Goal: Task Accomplishment & Management: Manage account settings

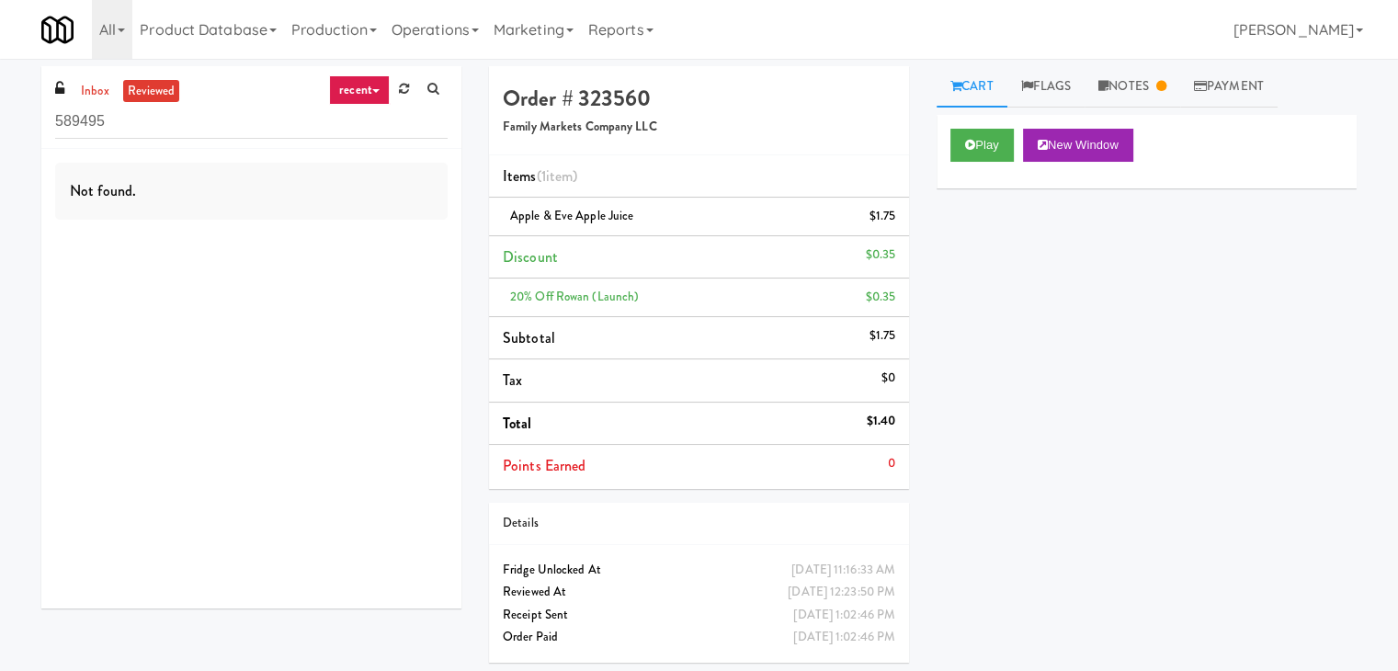
click at [96, 101] on div "inbox reviewed recent all unclear take inventory issue suspicious failed recent…" at bounding box center [251, 107] width 420 height 83
click at [89, 87] on link "inbox" at bounding box center [95, 91] width 38 height 23
click at [200, 130] on input "589495" at bounding box center [251, 122] width 392 height 34
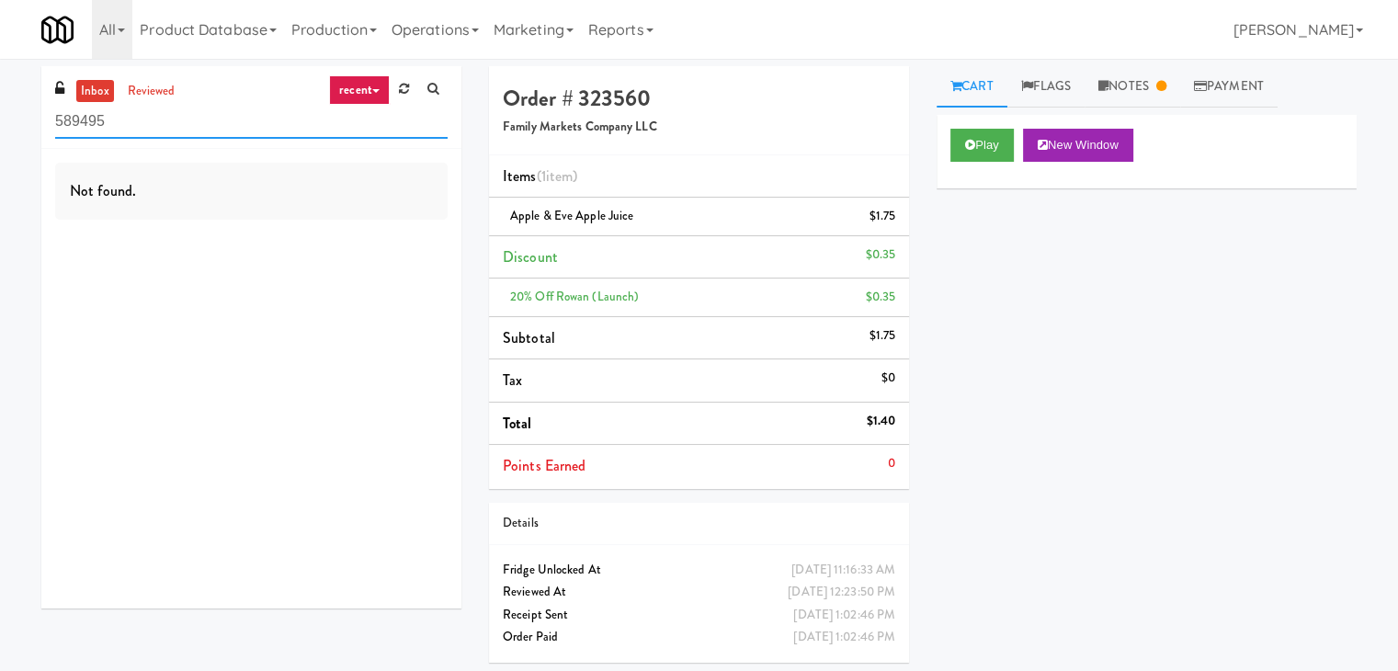
paste input "The Iris - Cooler - Right"
type input "The Iris - Cooler - Right"
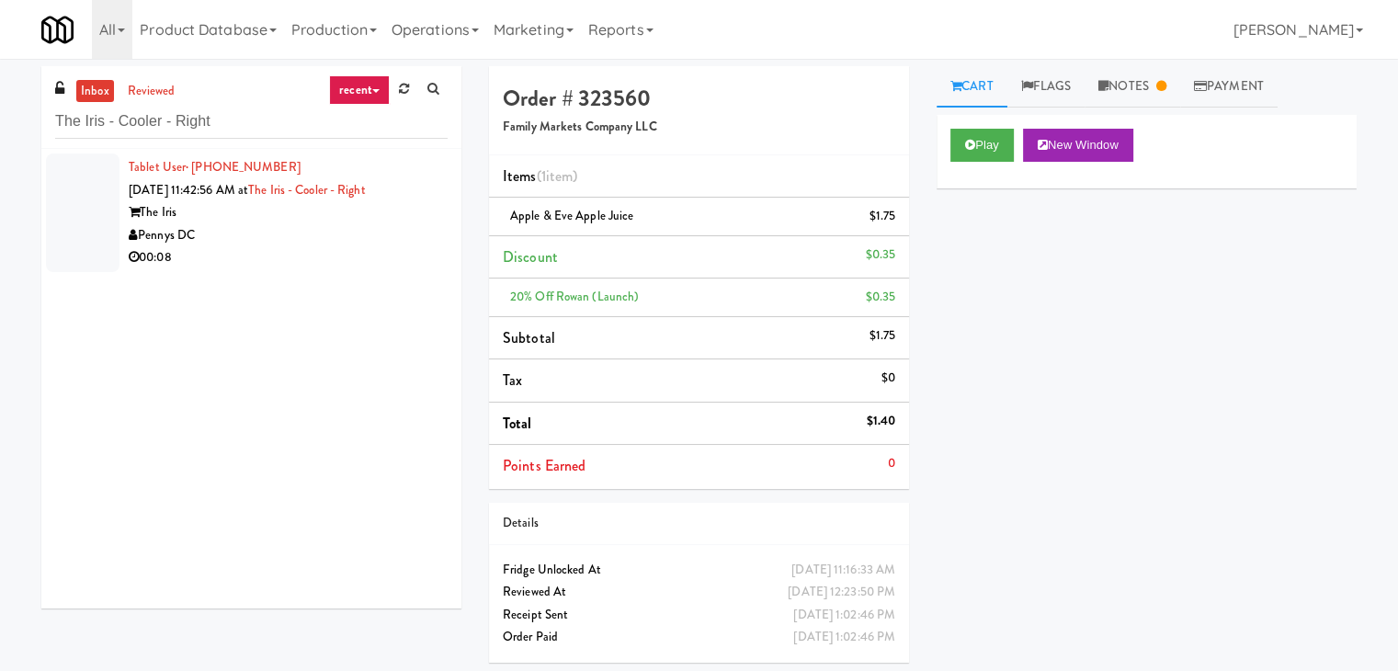
click at [374, 273] on li "Tablet User · (240) 543-1992 [DATE] 11:42:56 AM at The Iris - Cooler - Right Th…" at bounding box center [251, 213] width 420 height 128
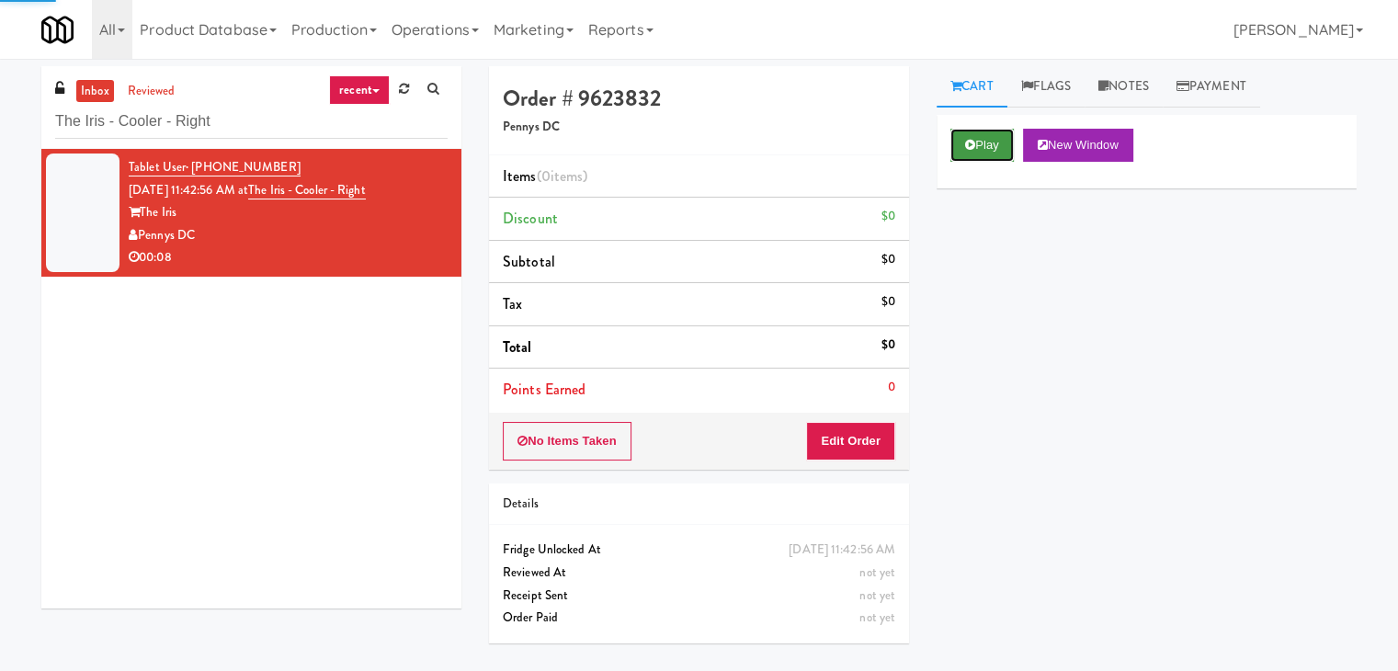
click at [972, 137] on button "Play" at bounding box center [981, 145] width 63 height 33
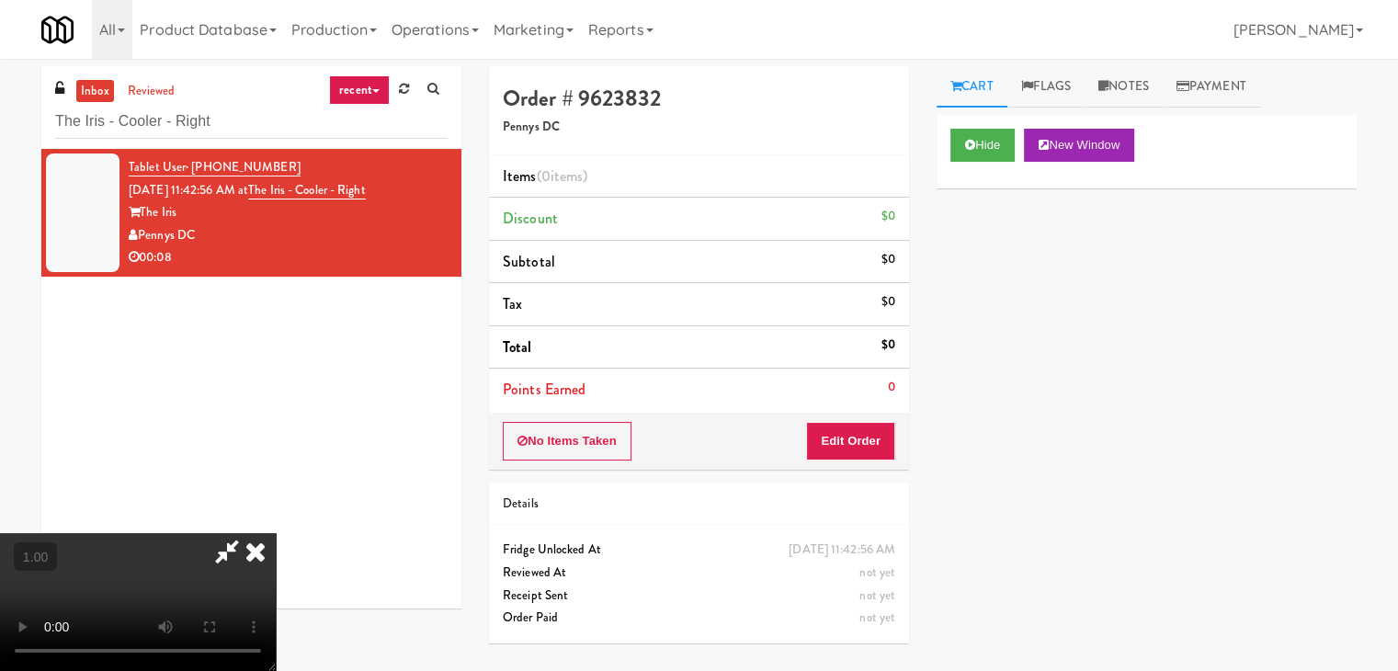
click at [276, 533] on video at bounding box center [138, 602] width 276 height 138
click at [1133, 93] on link "Notes" at bounding box center [1124, 86] width 78 height 41
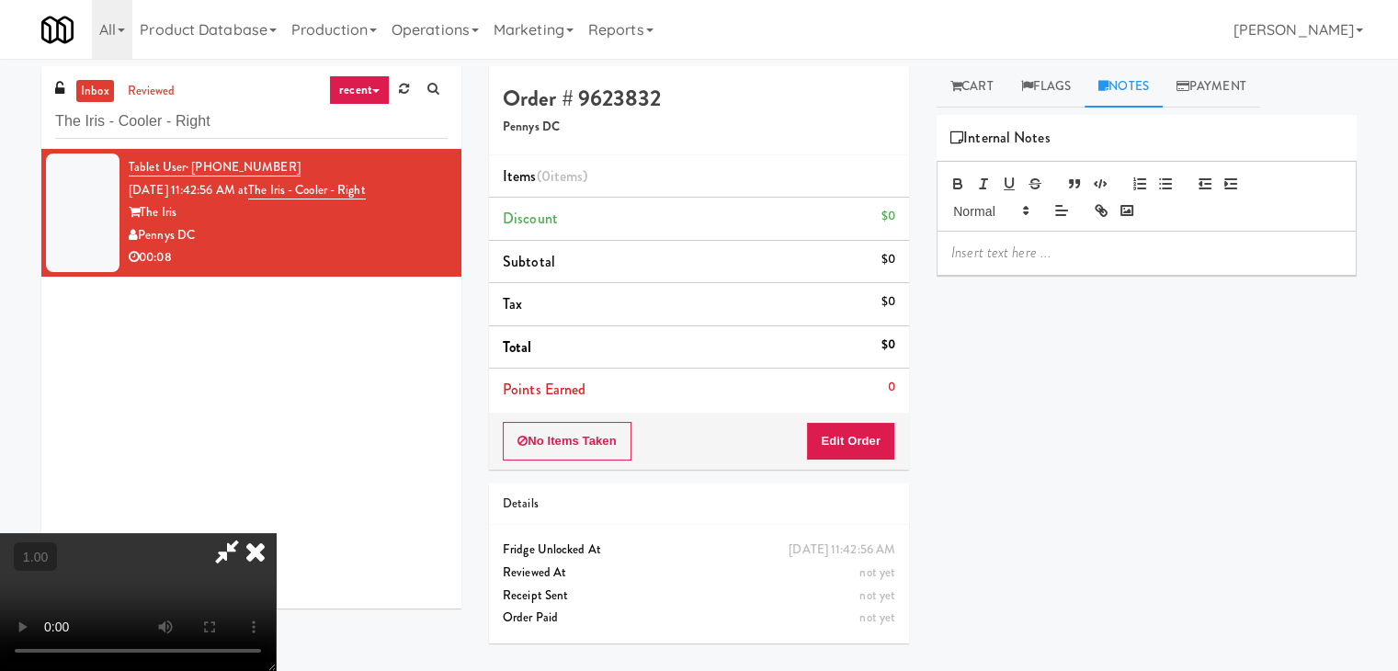
click at [1055, 258] on p at bounding box center [1146, 253] width 391 height 20
click at [244, 533] on video at bounding box center [138, 602] width 276 height 138
click at [989, 245] on p at bounding box center [1146, 253] width 391 height 20
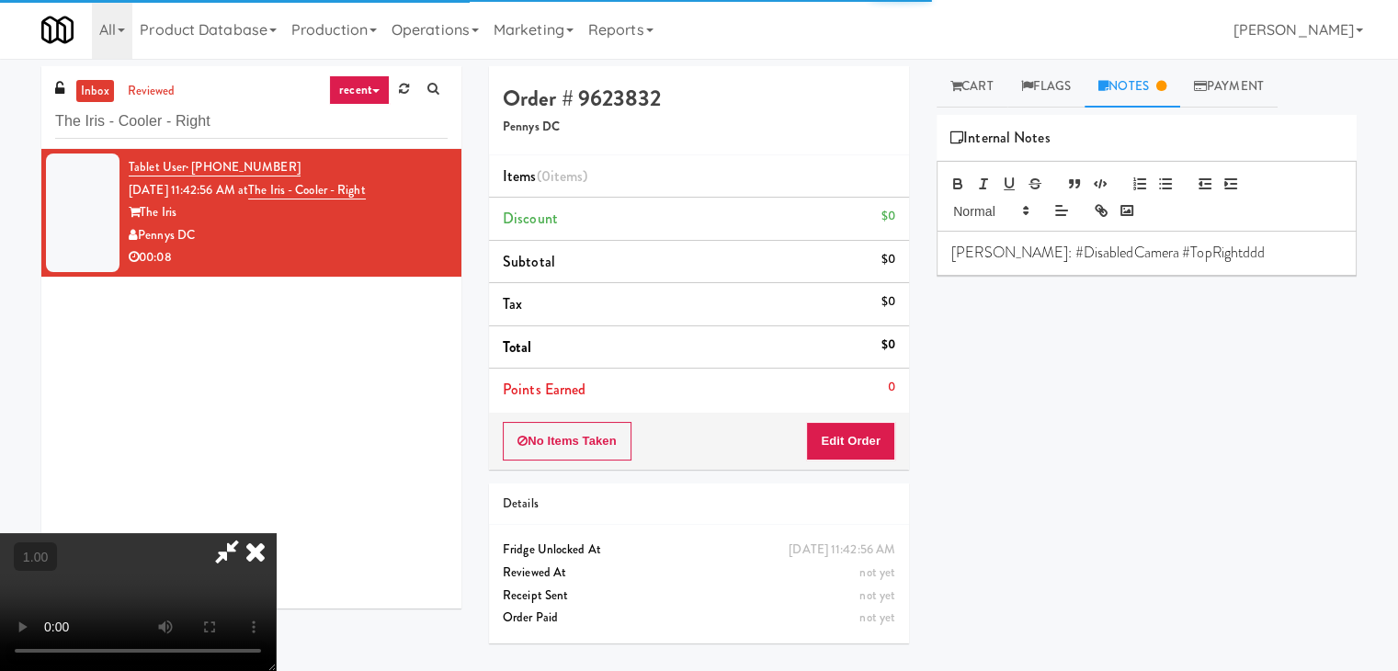
click at [263, 533] on video at bounding box center [138, 602] width 276 height 138
click at [276, 533] on video at bounding box center [138, 602] width 276 height 138
drag, startPoint x: 824, startPoint y: 213, endPoint x: 867, endPoint y: 392, distance: 183.5
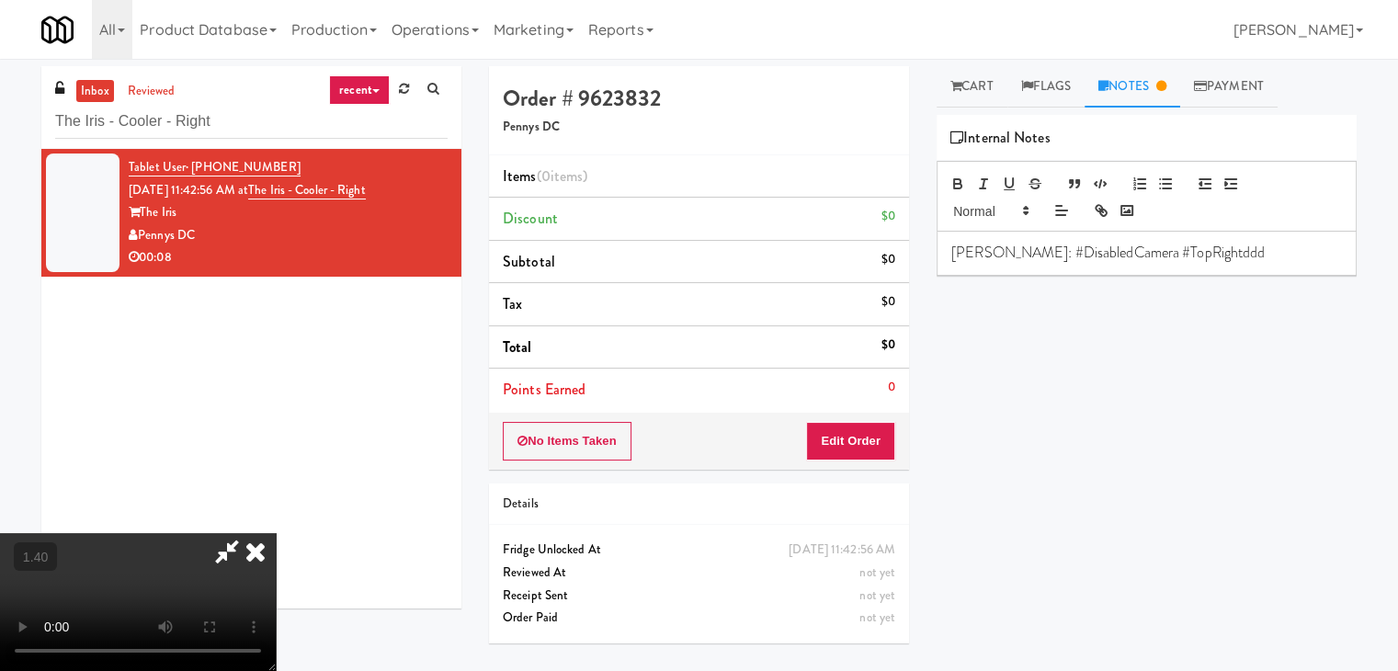
click at [276, 533] on icon at bounding box center [255, 551] width 40 height 37
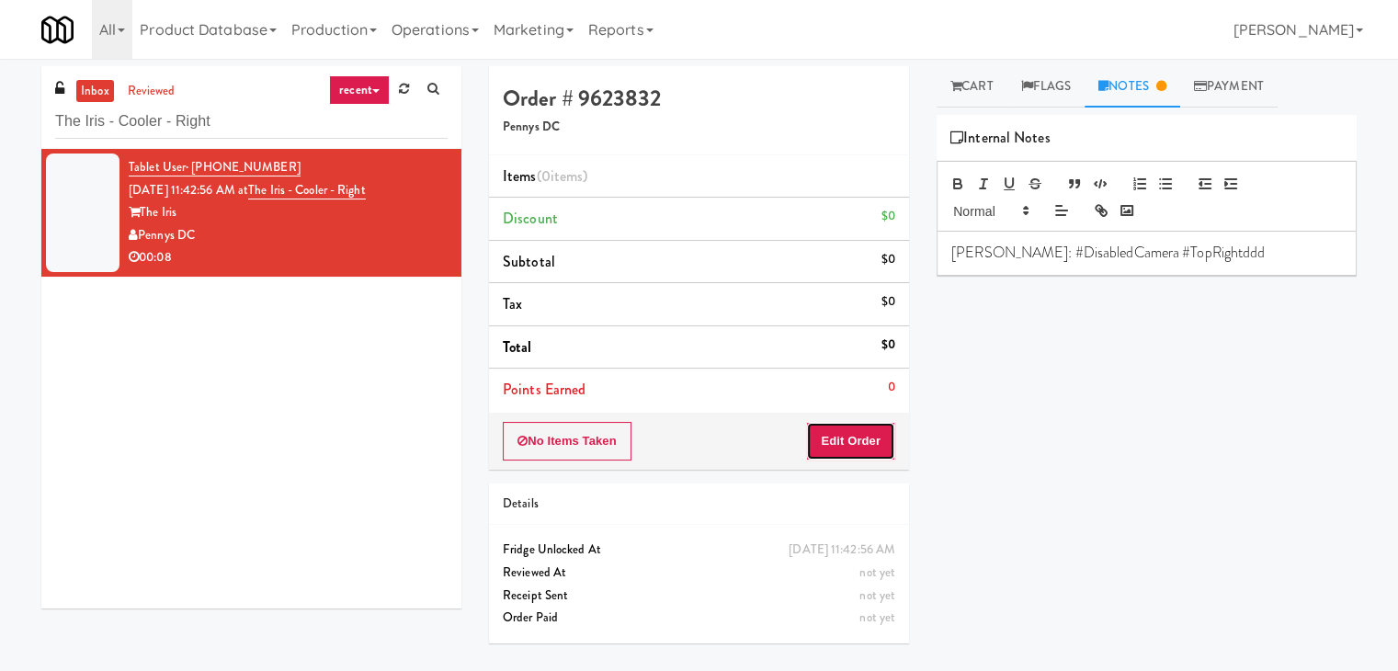
click at [875, 431] on button "Edit Order" at bounding box center [850, 441] width 89 height 39
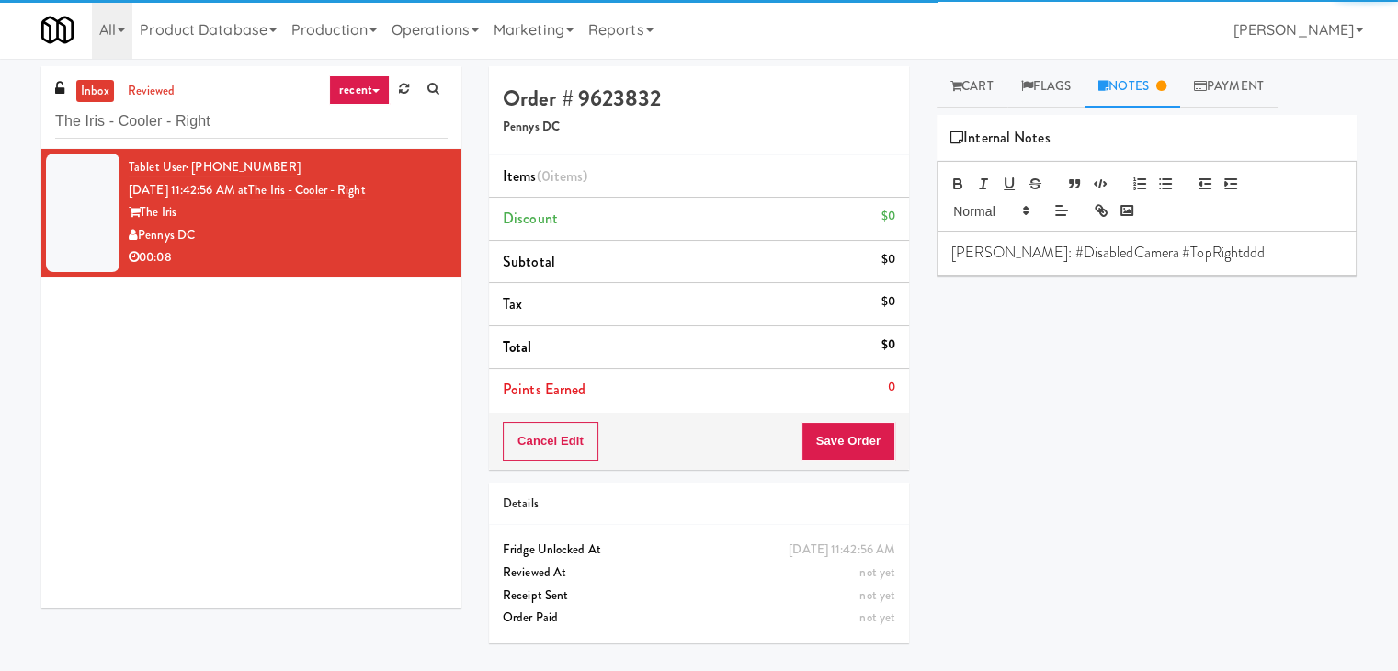
drag, startPoint x: 953, startPoint y: 84, endPoint x: 993, endPoint y: 185, distance: 108.6
click at [953, 85] on icon at bounding box center [955, 86] width 11 height 12
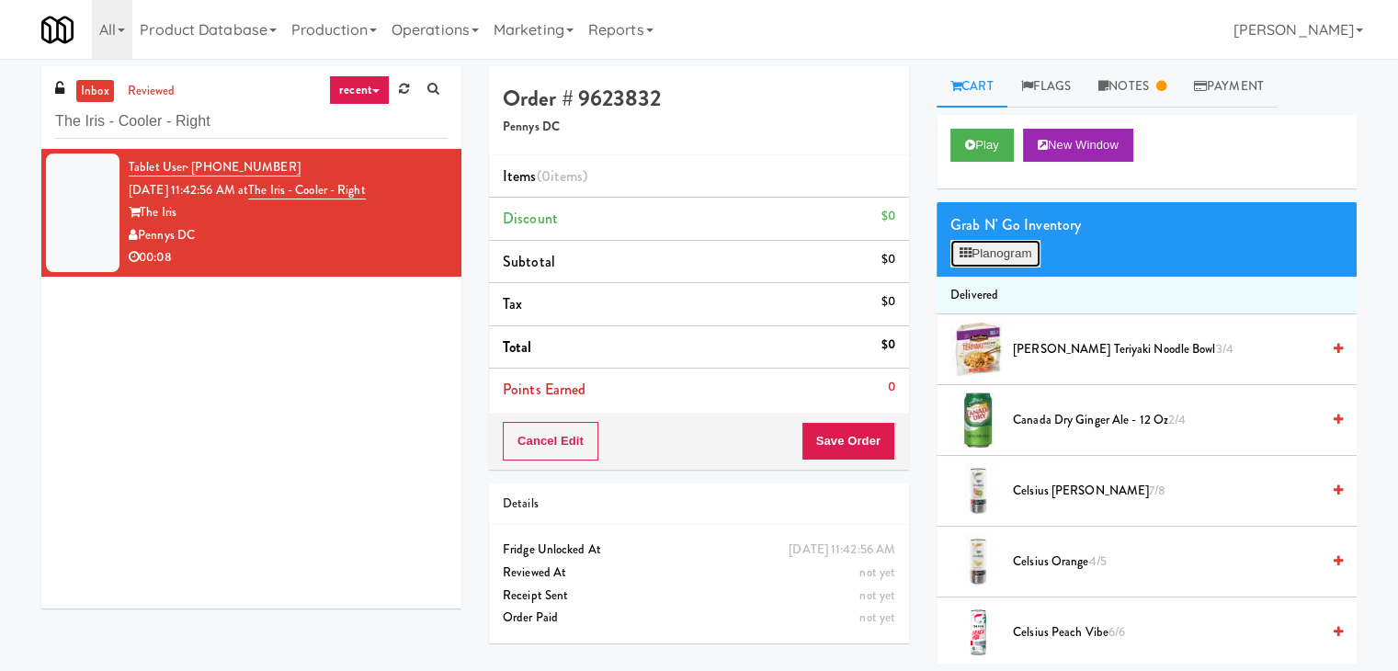
click at [996, 241] on button "Planogram" at bounding box center [995, 254] width 90 height 28
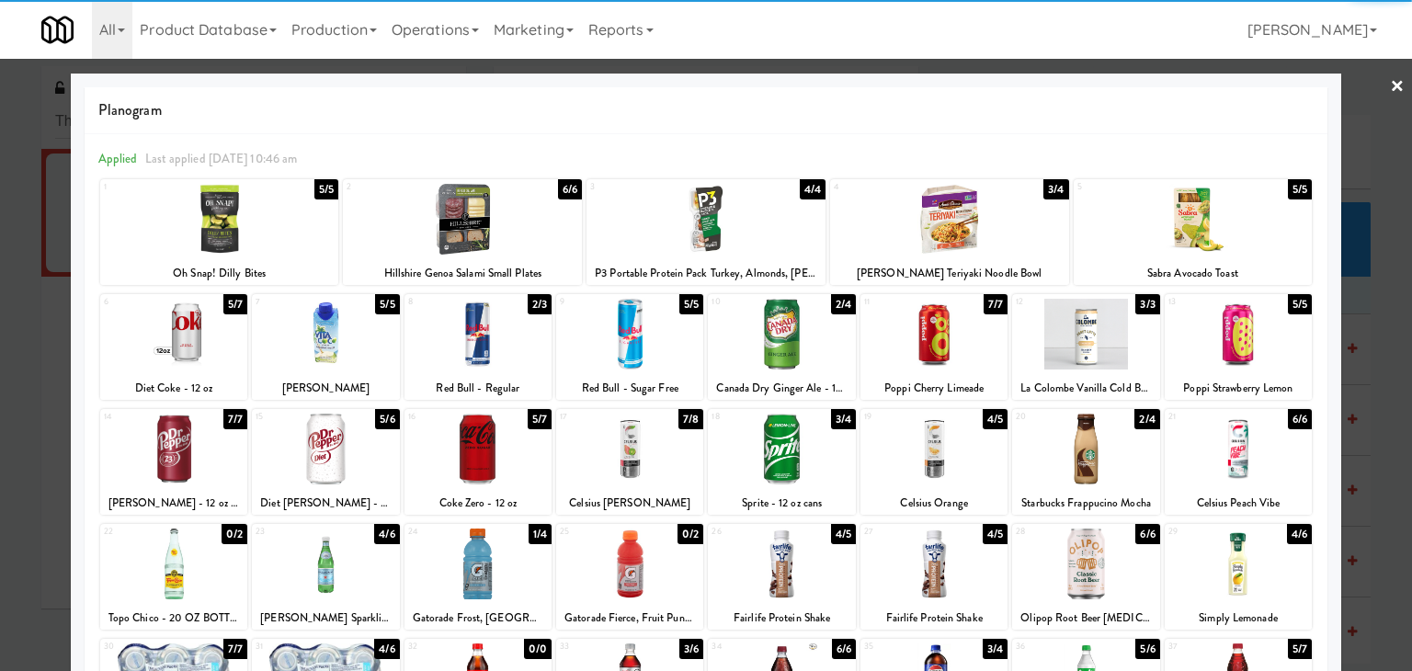
click at [1097, 328] on div at bounding box center [1085, 334] width 147 height 71
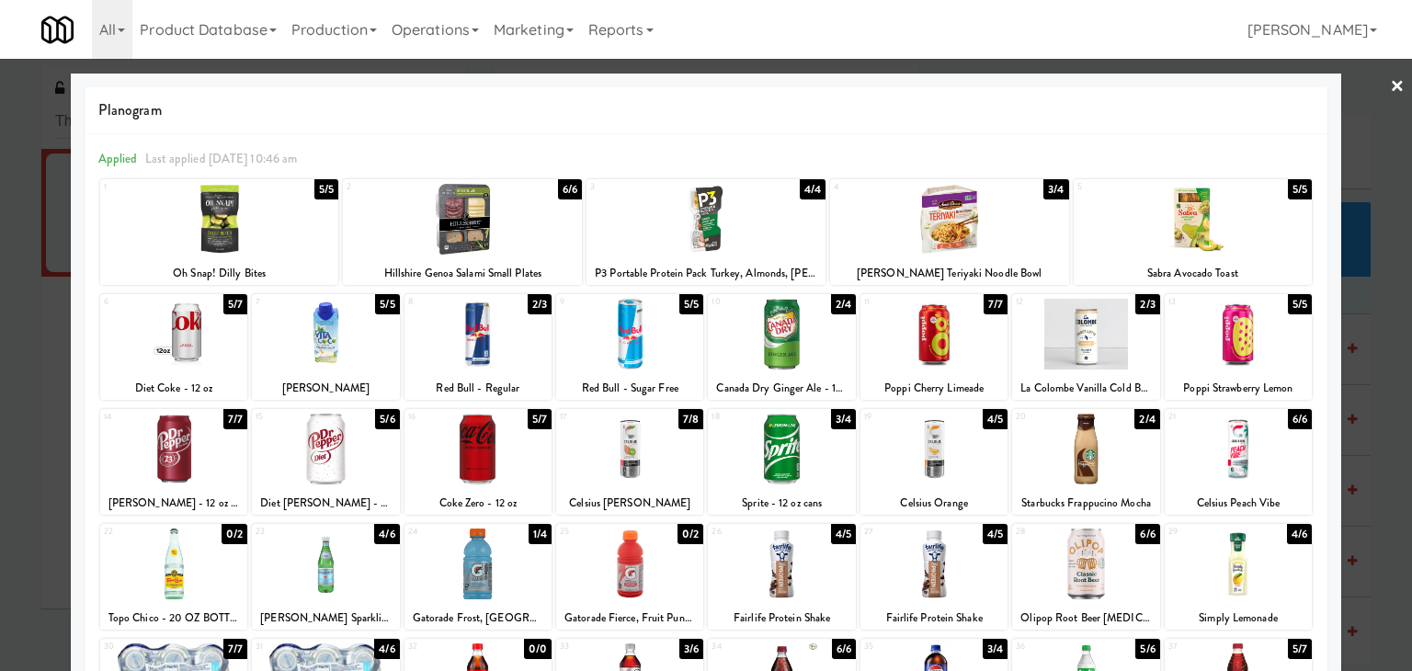
click at [1391, 85] on div at bounding box center [706, 335] width 1412 height 671
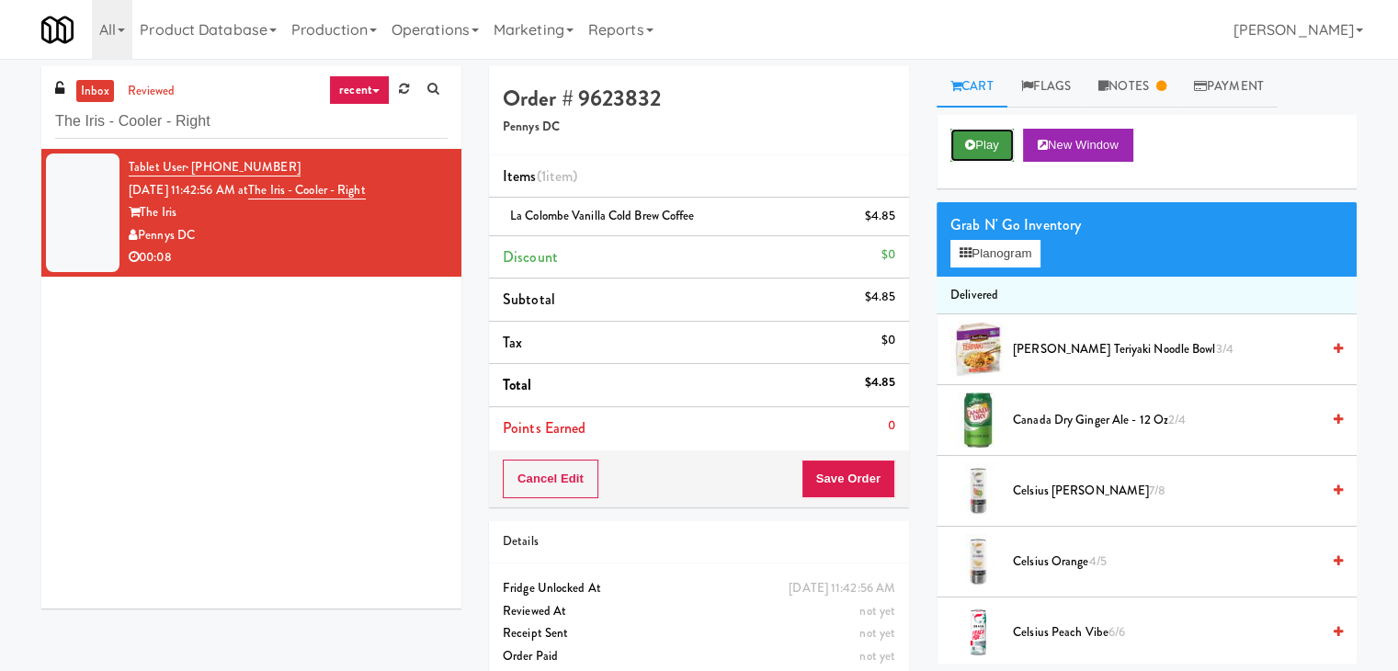
click at [996, 154] on button "Play" at bounding box center [981, 145] width 63 height 33
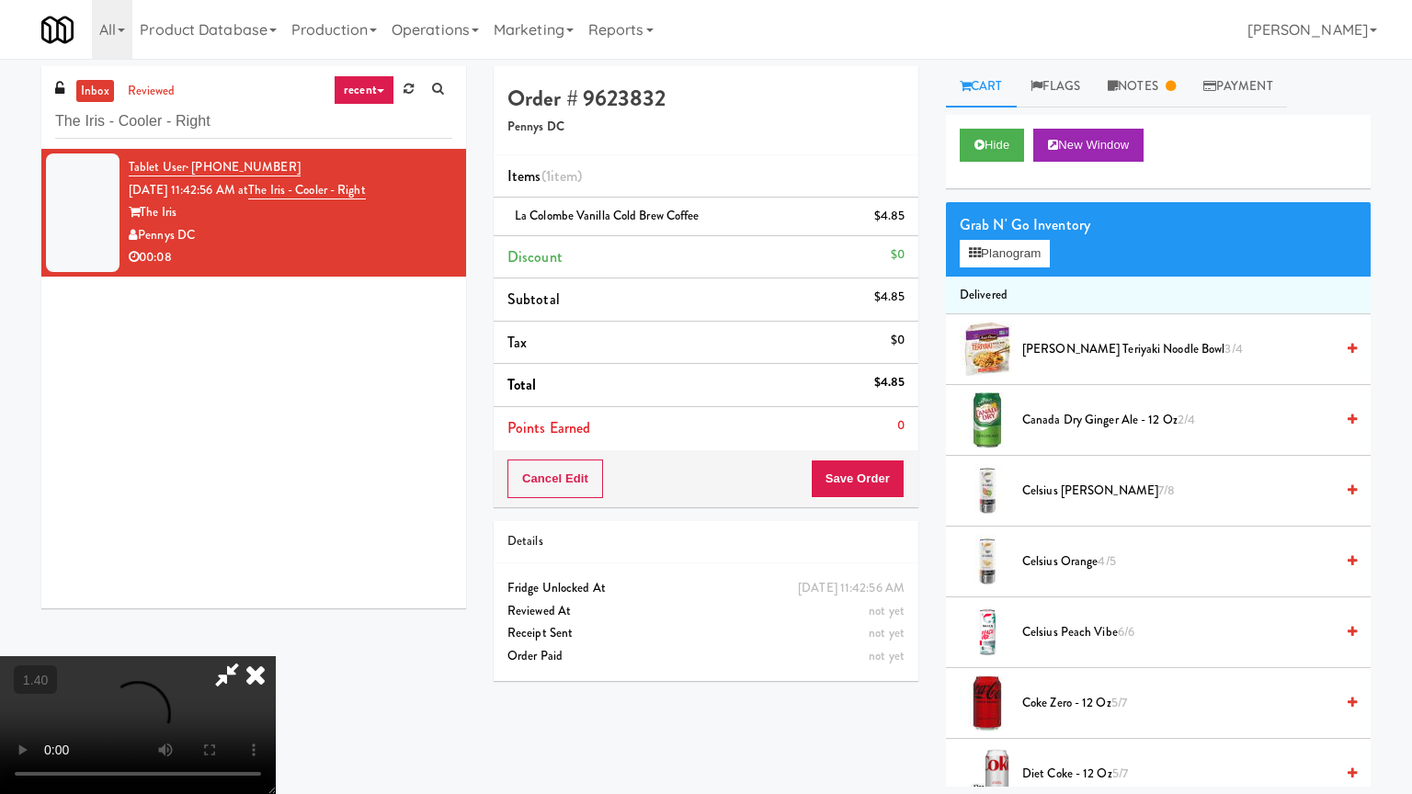
click at [276, 656] on video at bounding box center [138, 725] width 276 height 138
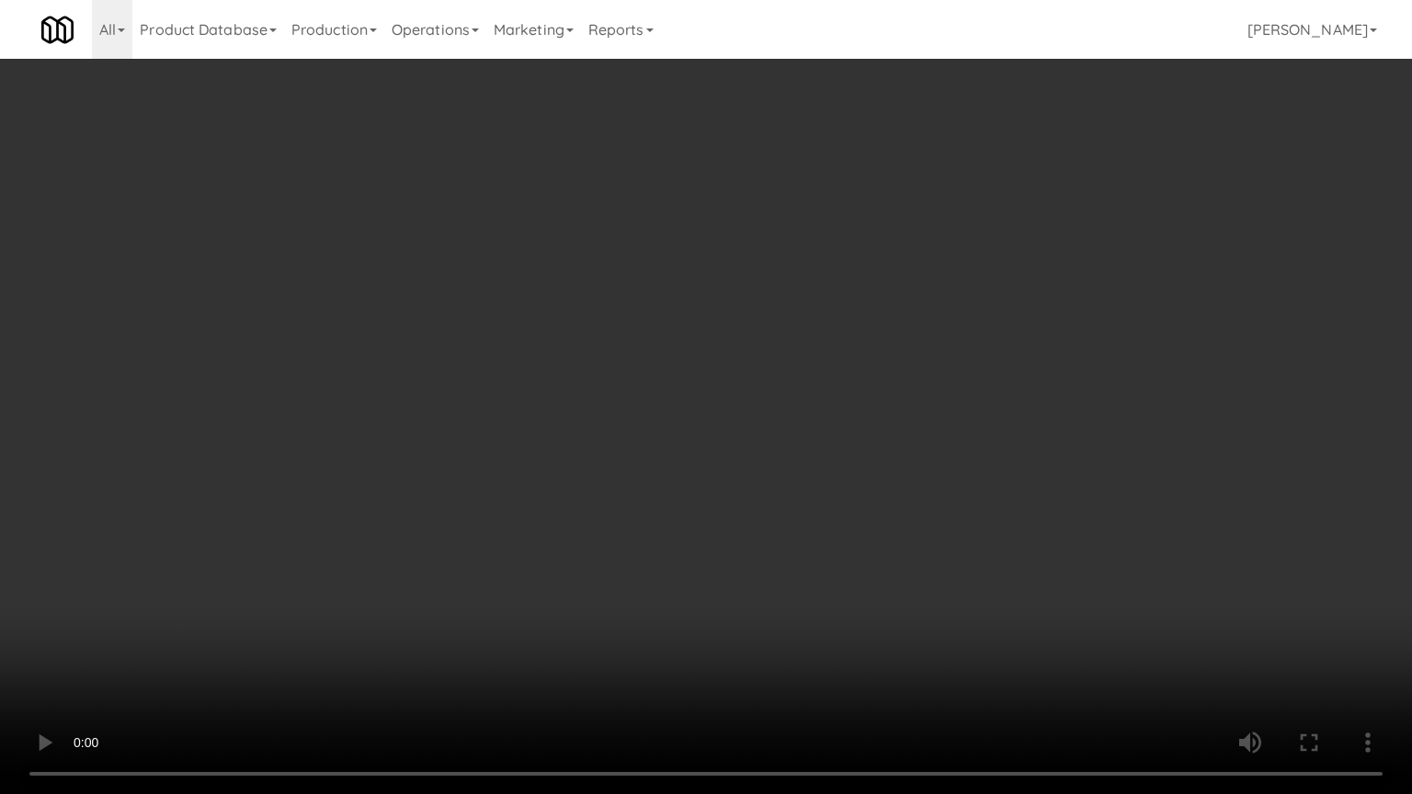
click at [464, 351] on video at bounding box center [706, 397] width 1412 height 794
click at [465, 351] on video at bounding box center [706, 397] width 1412 height 794
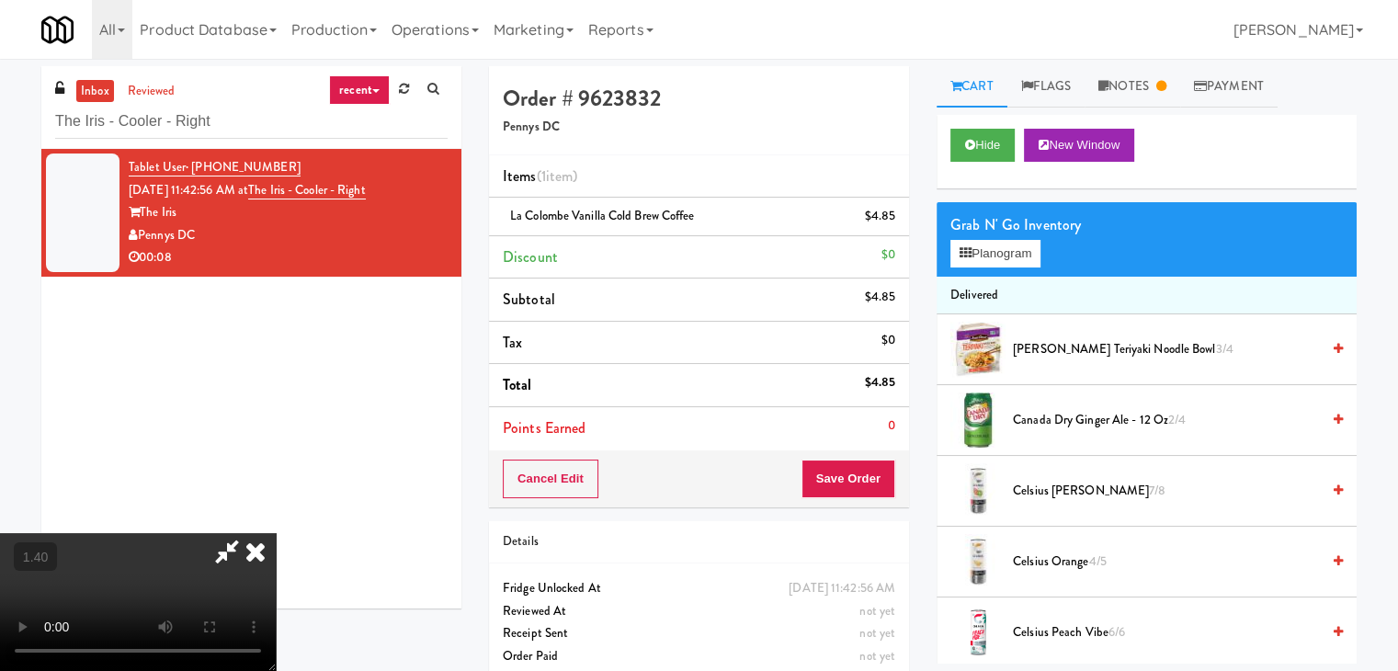
click at [276, 533] on icon at bounding box center [255, 551] width 40 height 37
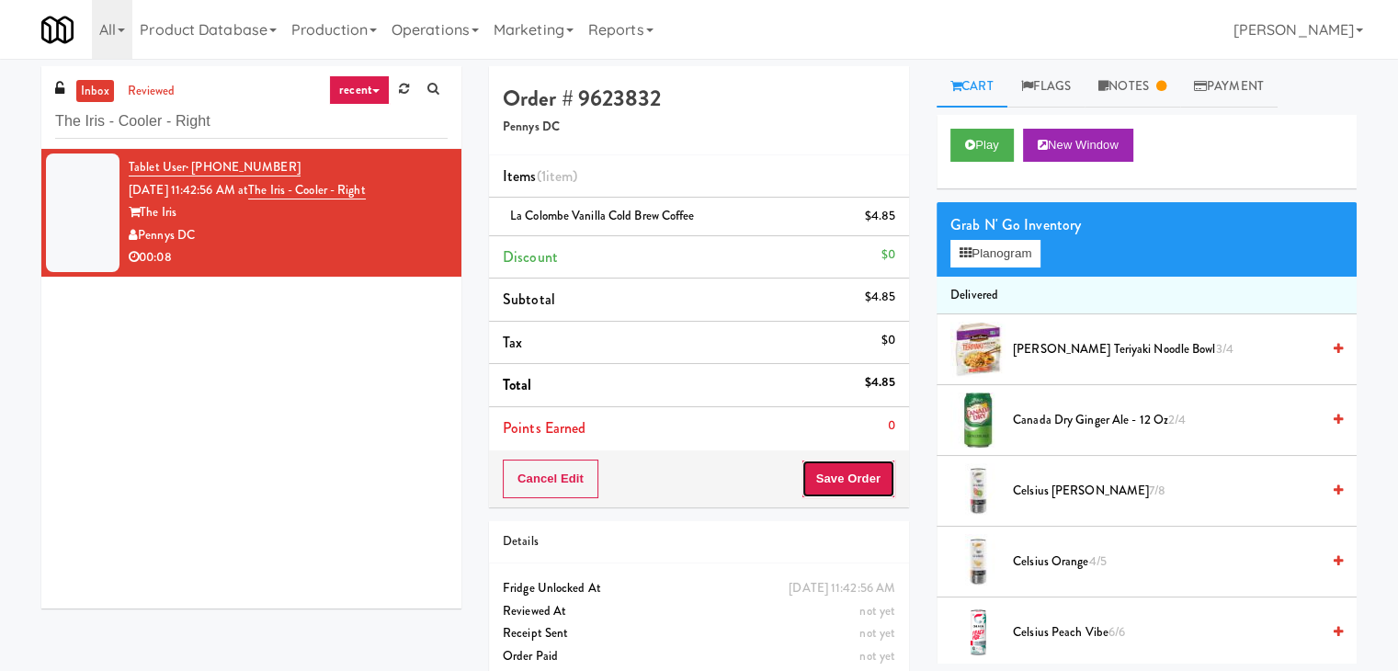
click at [857, 481] on button "Save Order" at bounding box center [848, 479] width 94 height 39
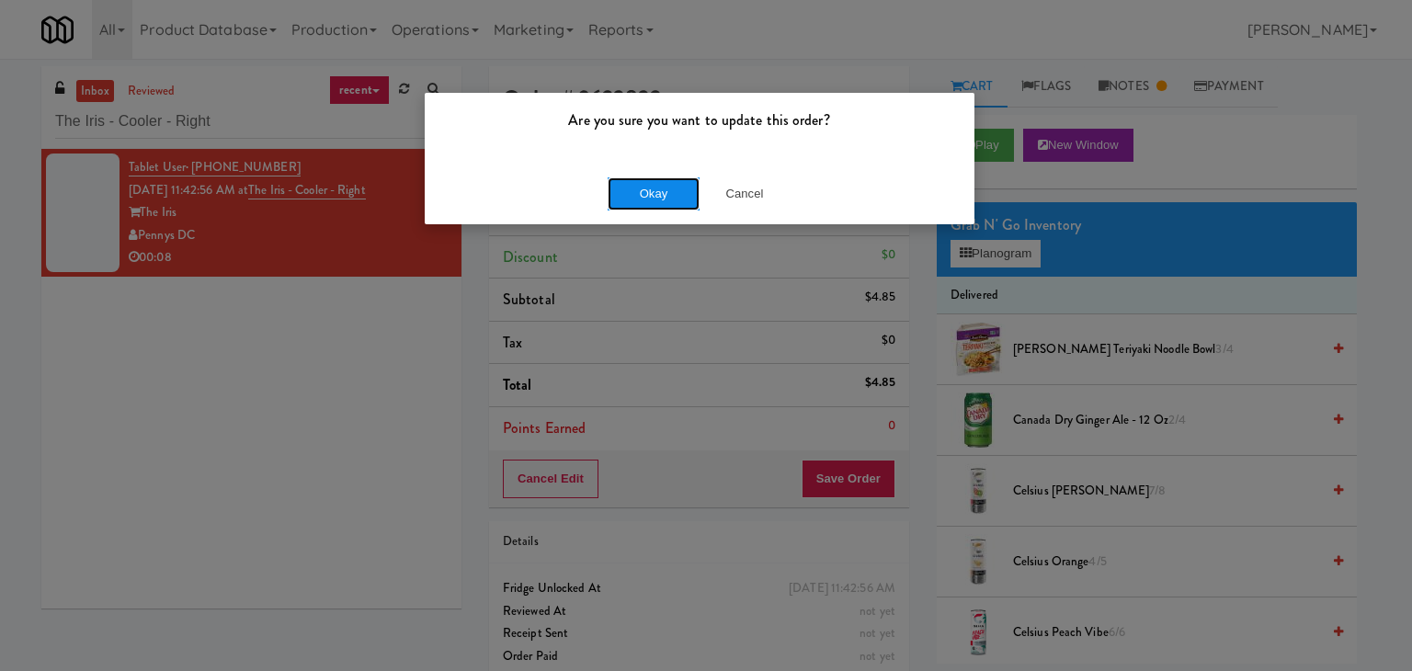
click at [671, 188] on button "Okay" at bounding box center [654, 193] width 92 height 33
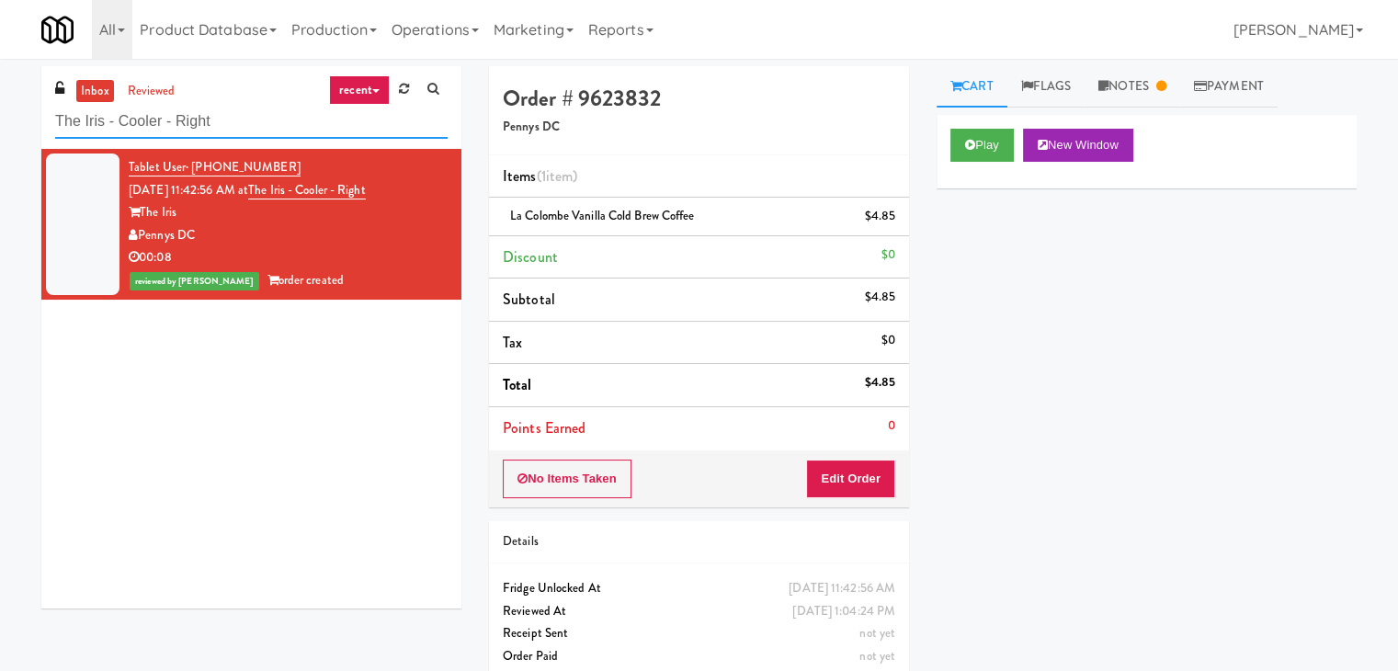
click at [269, 114] on input "The Iris - Cooler - Right" at bounding box center [251, 122] width 392 height 34
paste input "Centro NoDa Cooler"
type input "Centro NoDa Cooler"
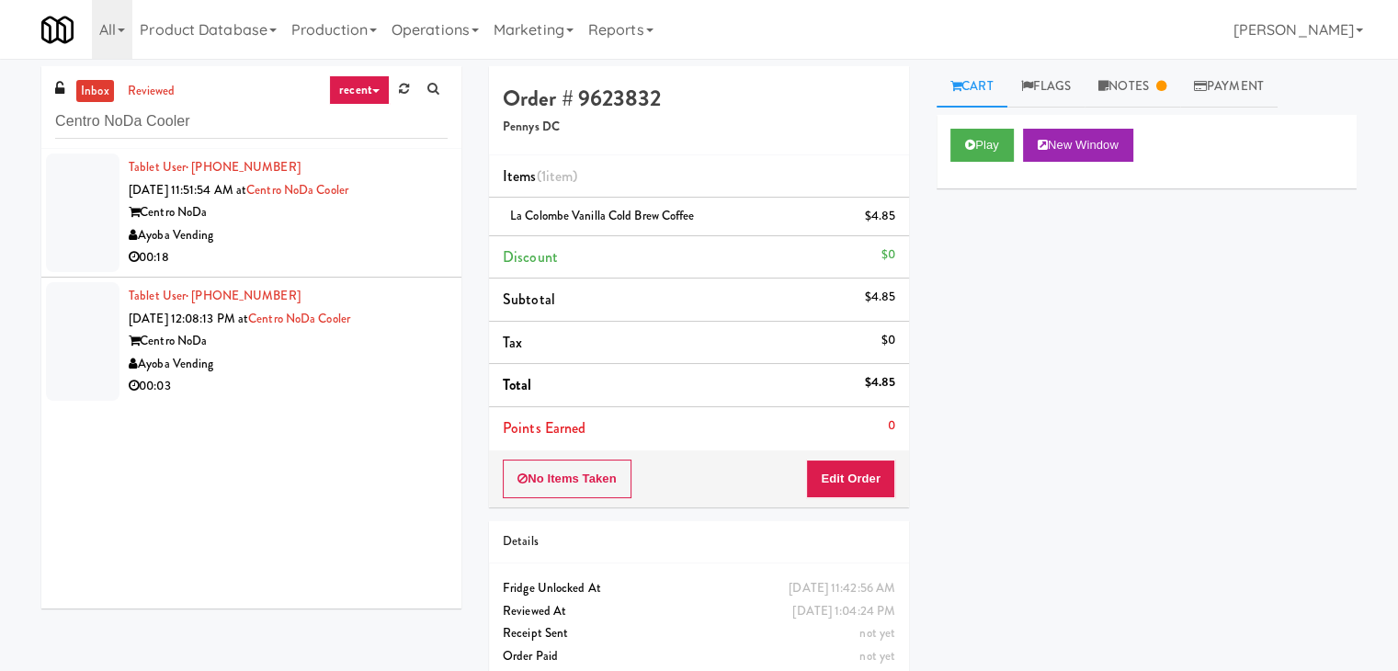
click at [402, 240] on div "Ayoba Vending" at bounding box center [288, 235] width 319 height 23
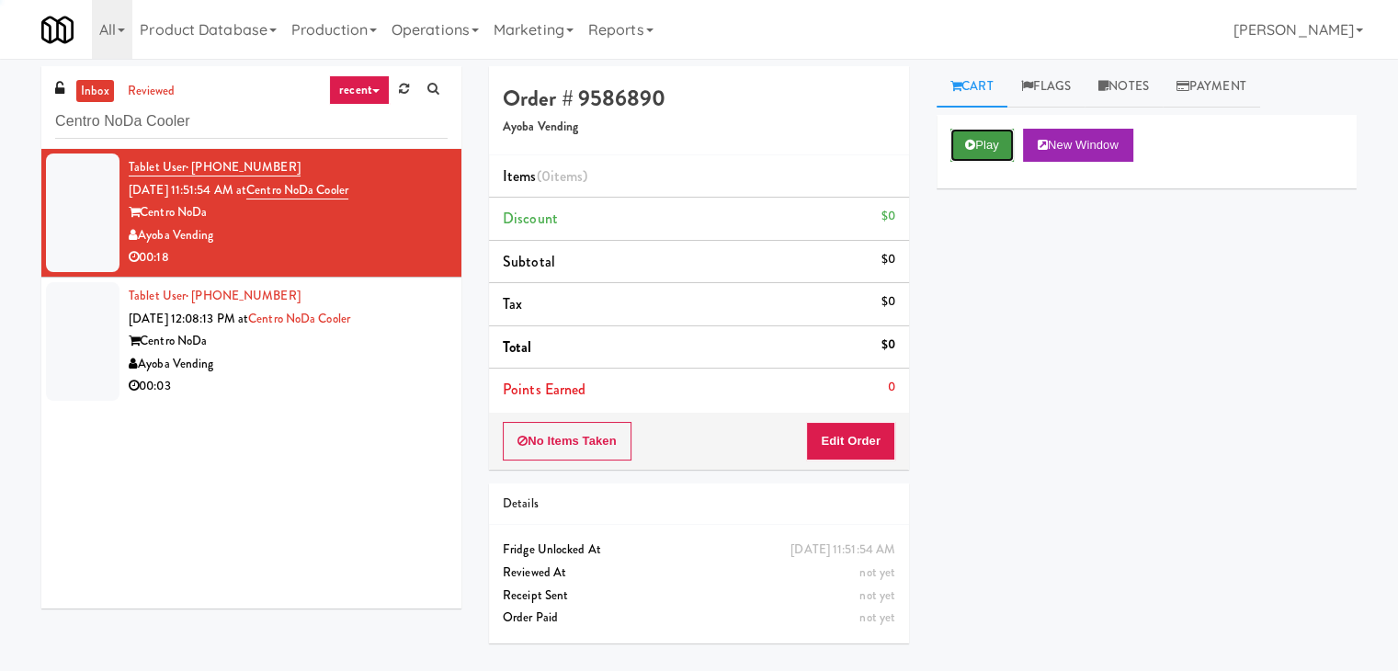
click at [978, 148] on button "Play" at bounding box center [981, 145] width 63 height 33
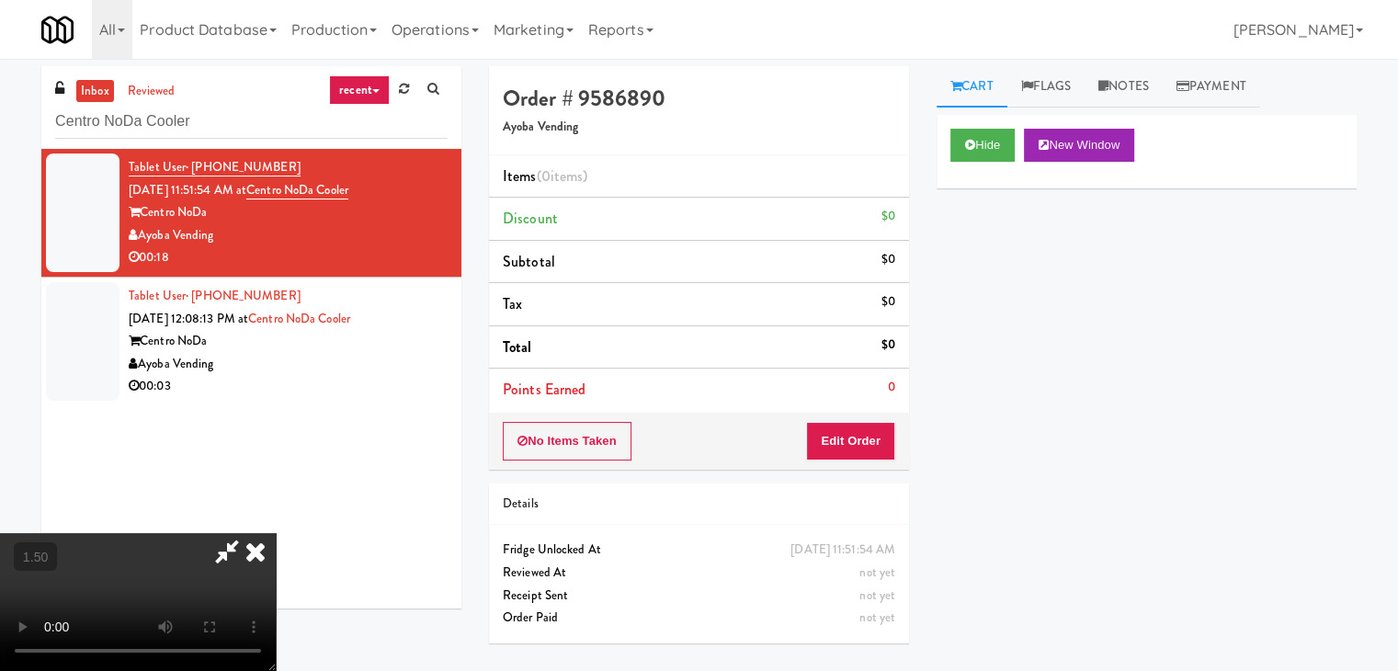
click at [276, 533] on video at bounding box center [138, 602] width 276 height 138
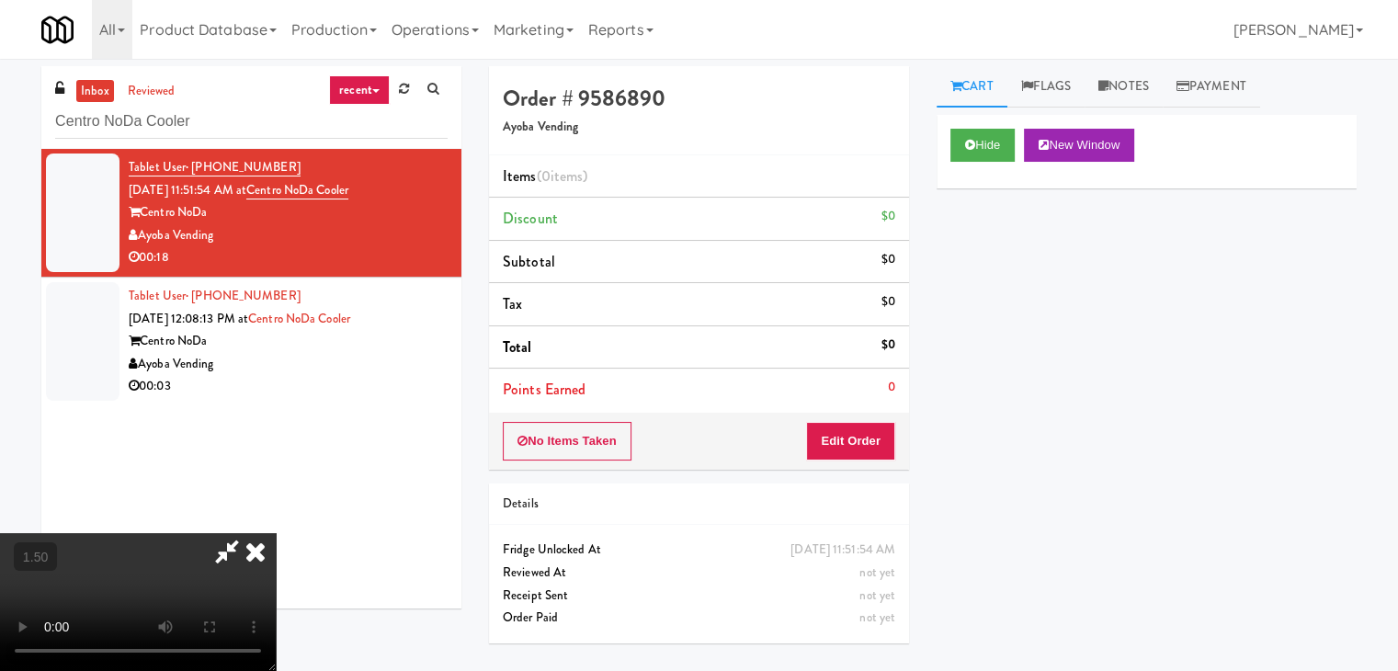
click at [276, 533] on video at bounding box center [138, 602] width 276 height 138
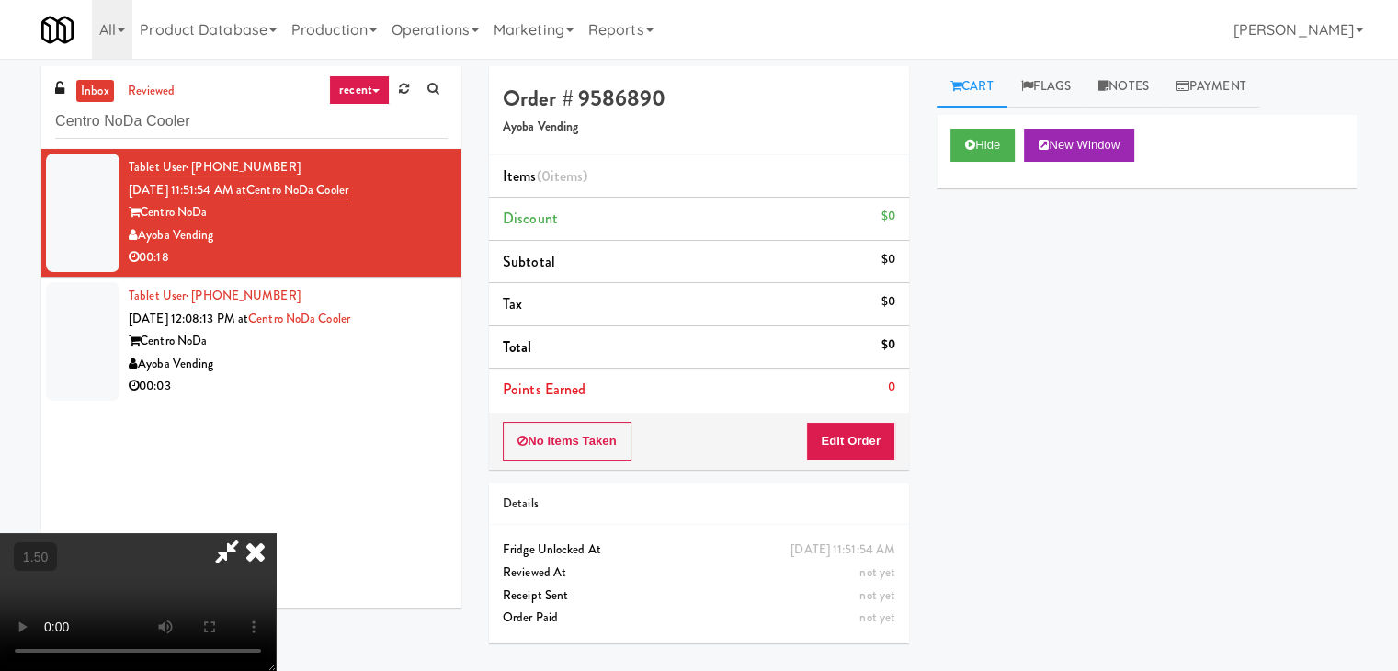
click at [276, 533] on video at bounding box center [138, 602] width 276 height 138
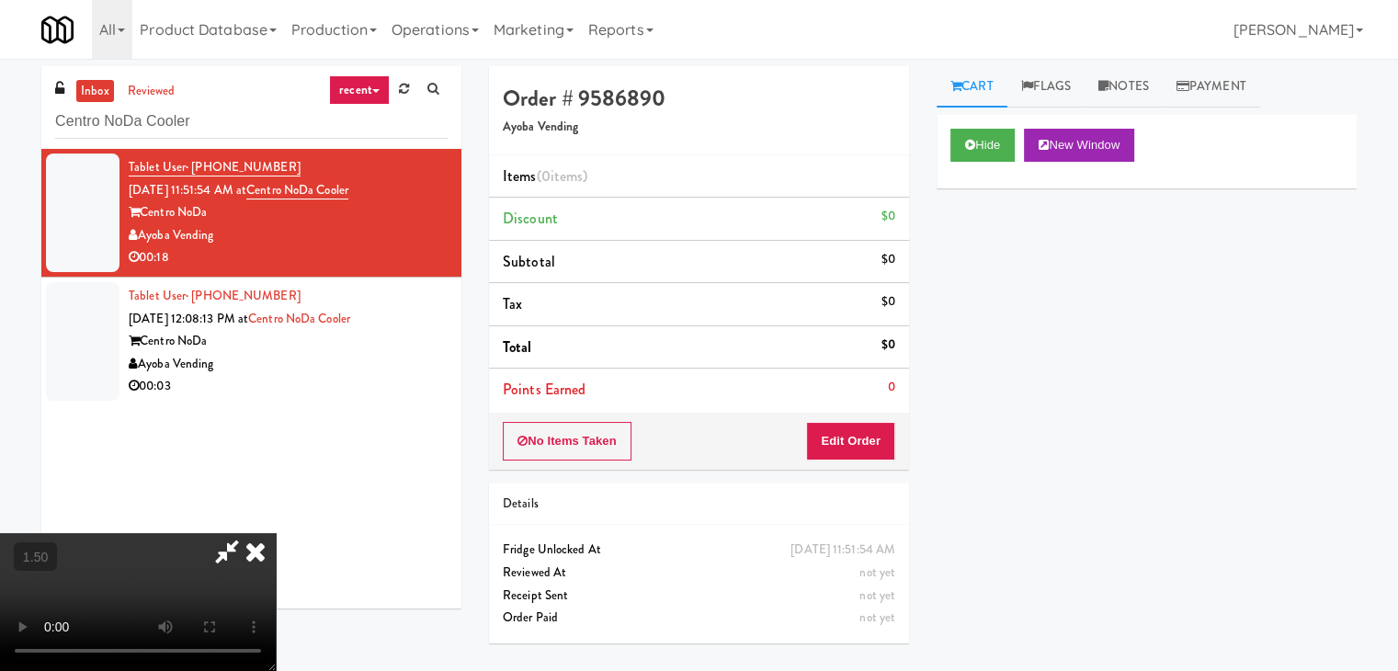
click at [276, 533] on video at bounding box center [138, 602] width 276 height 138
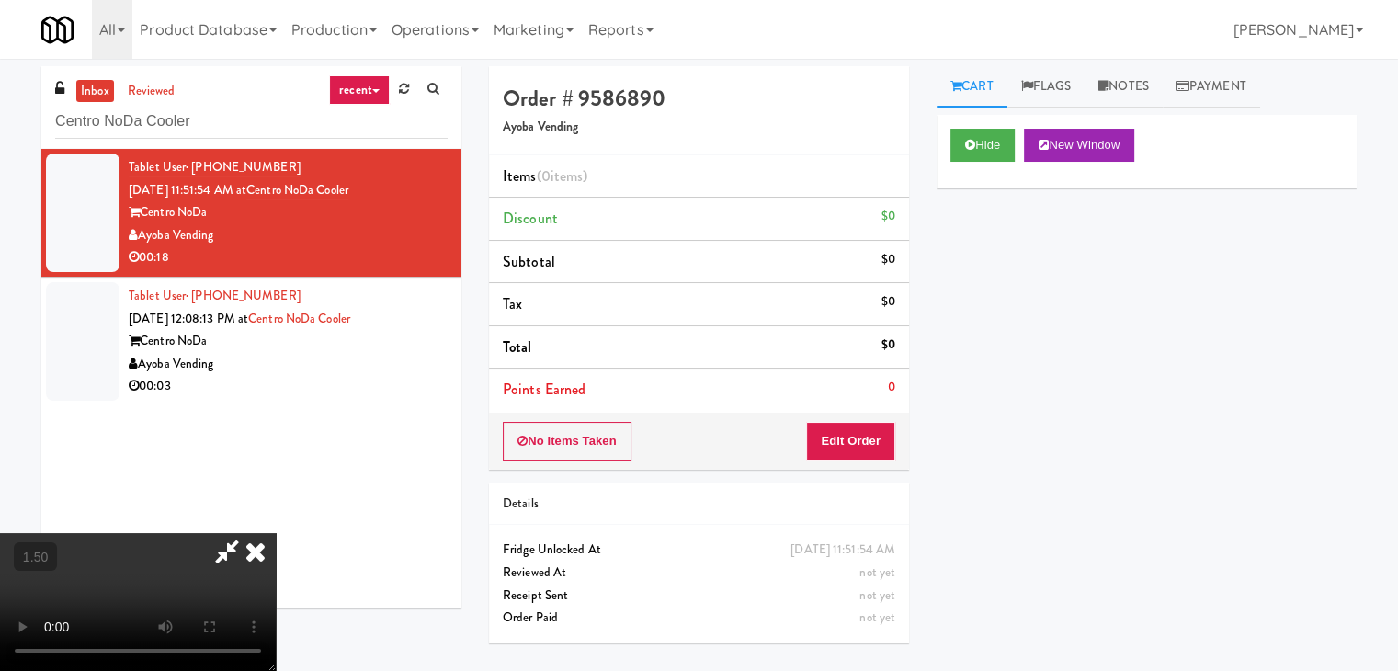
click at [276, 533] on video at bounding box center [138, 602] width 276 height 138
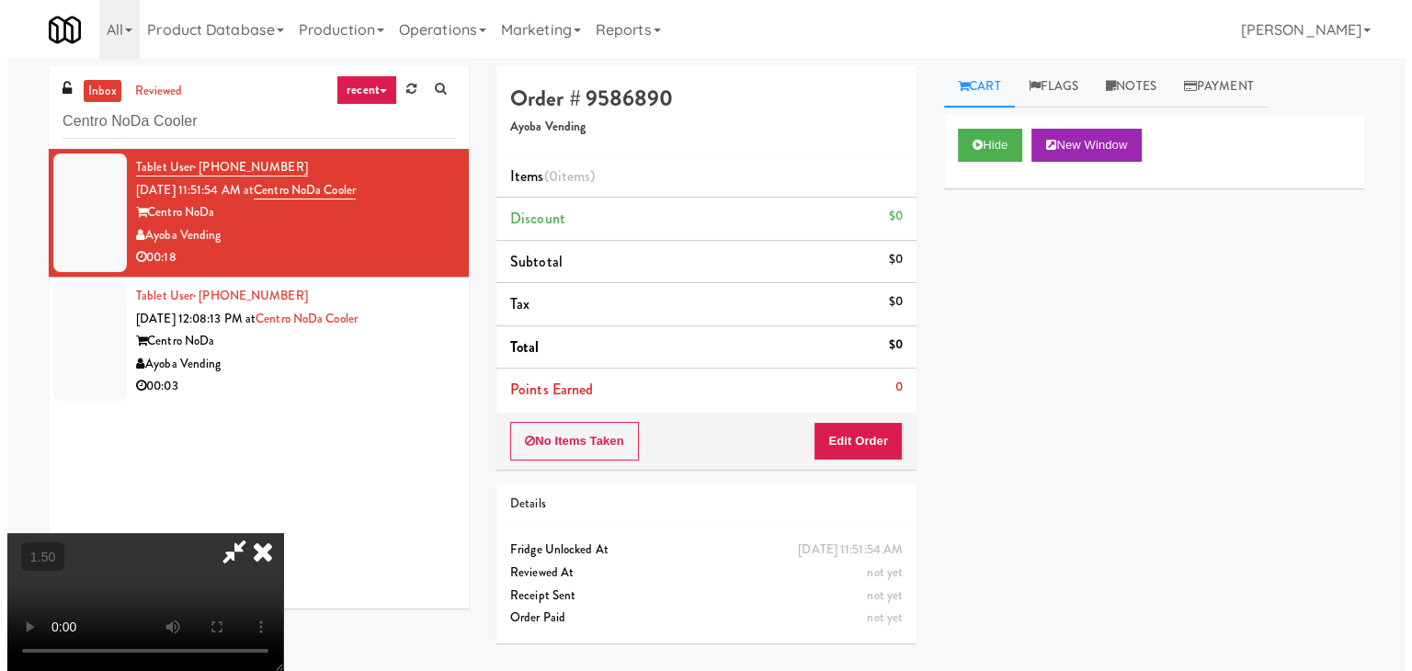
scroll to position [0, 0]
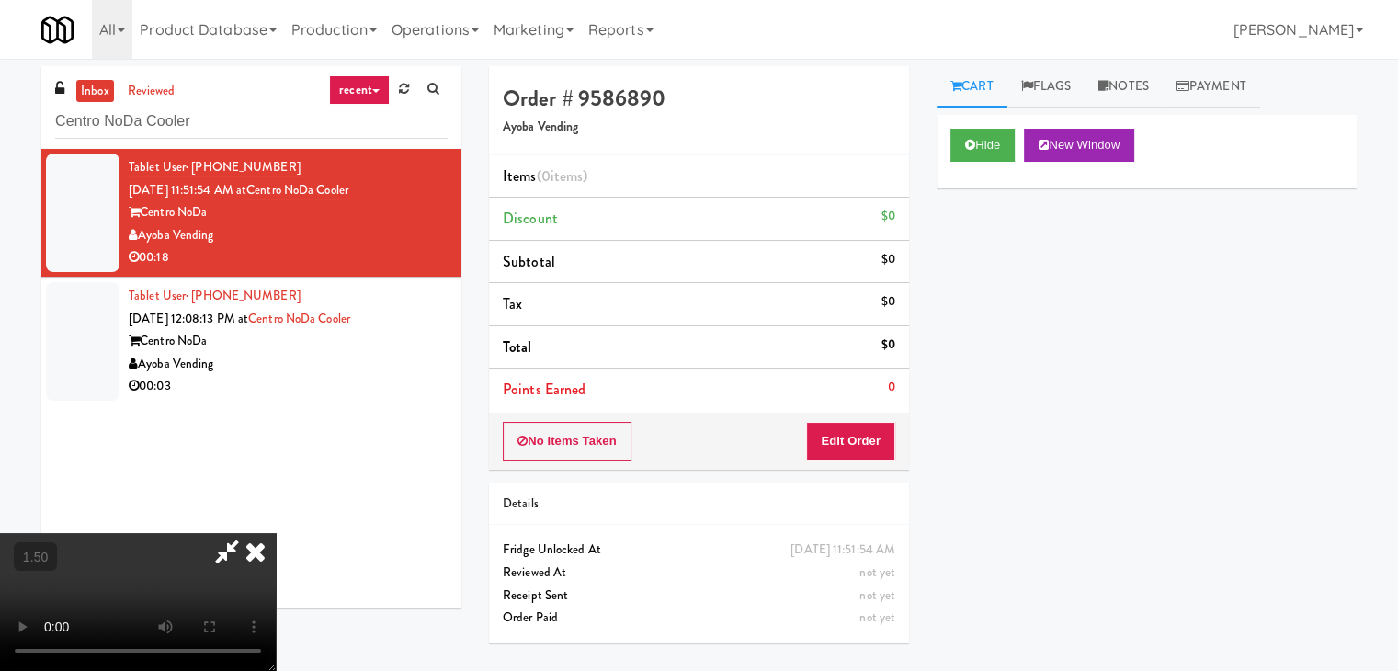
click at [276, 533] on icon at bounding box center [255, 551] width 40 height 37
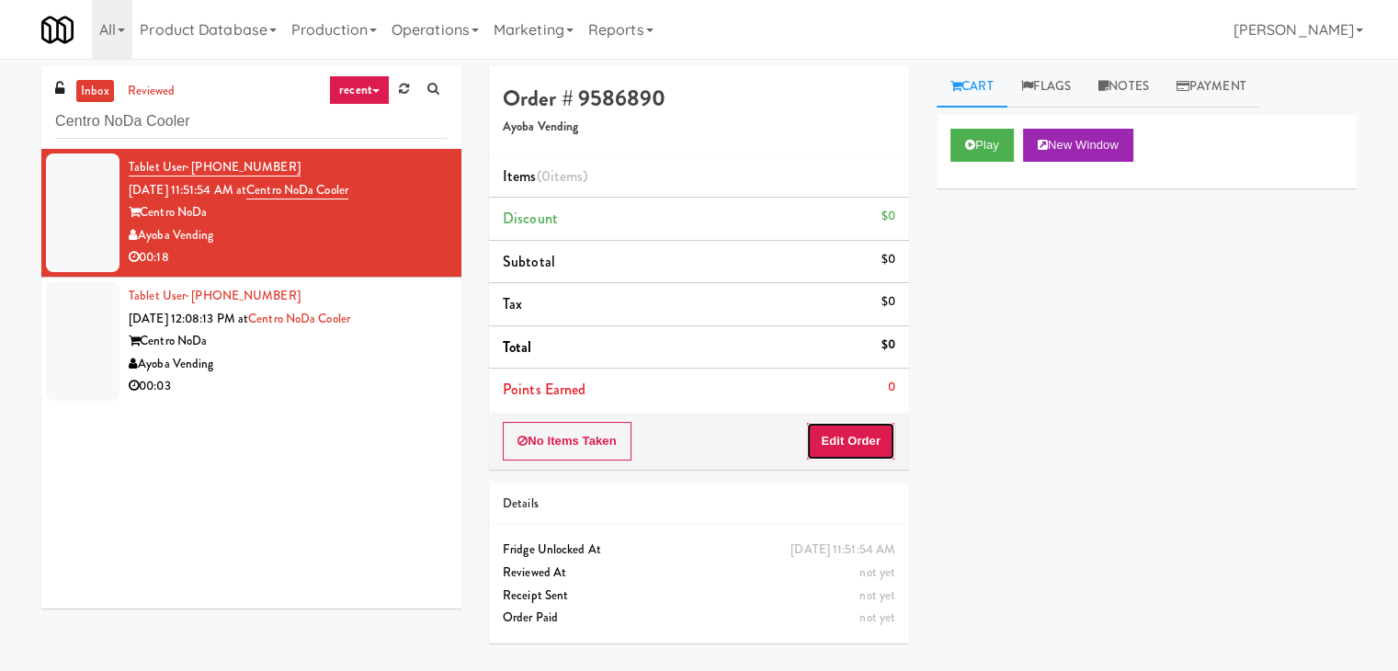
click at [866, 442] on button "Edit Order" at bounding box center [850, 441] width 89 height 39
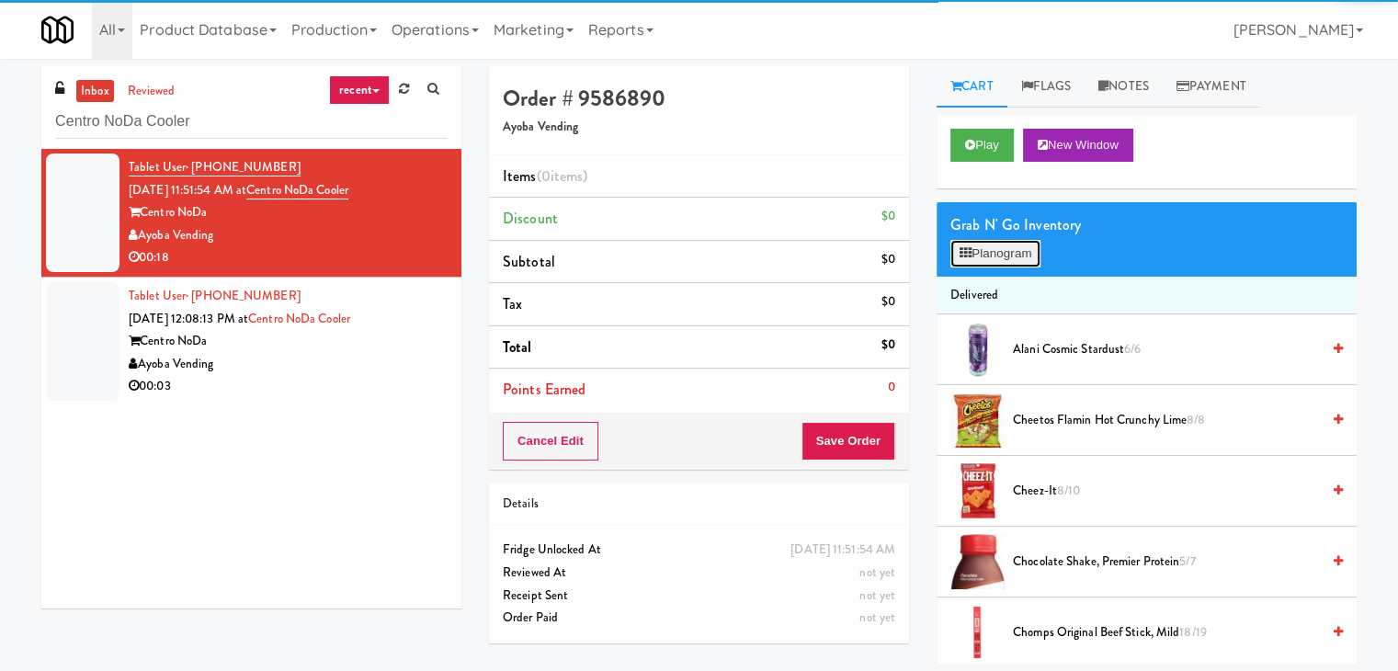
click at [1001, 254] on button "Planogram" at bounding box center [995, 254] width 90 height 28
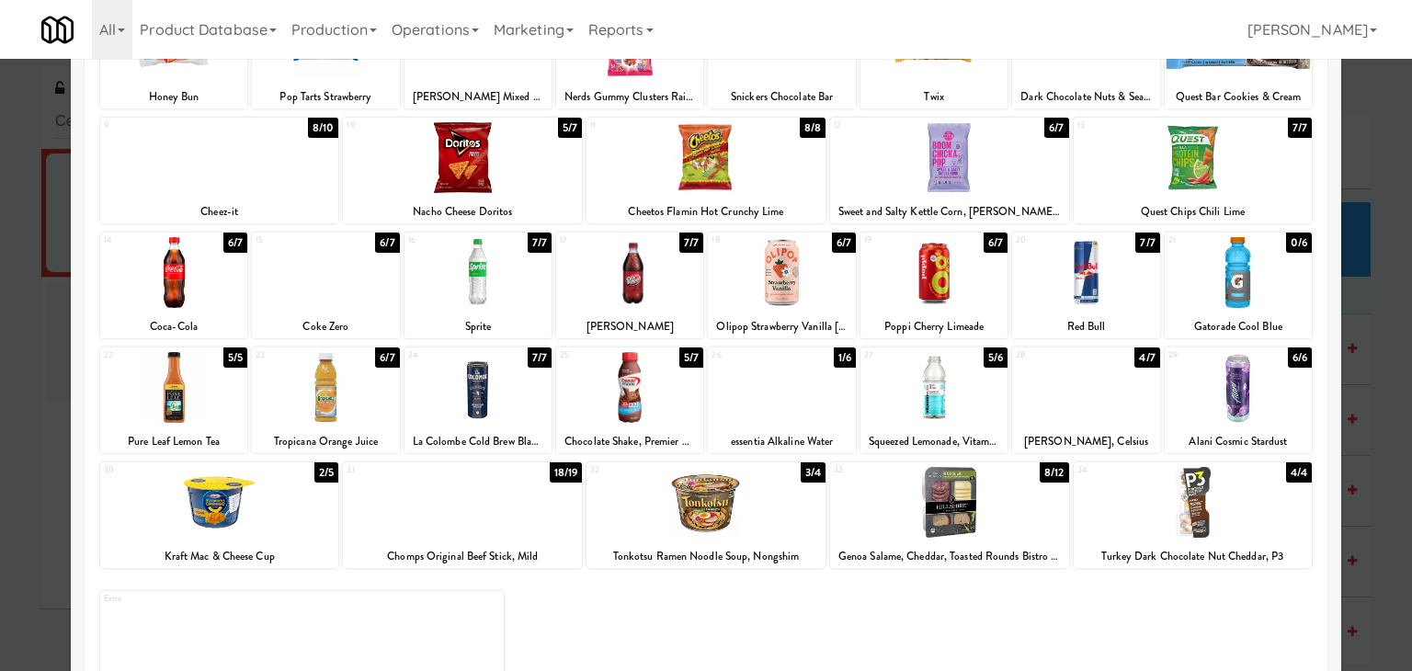
scroll to position [184, 0]
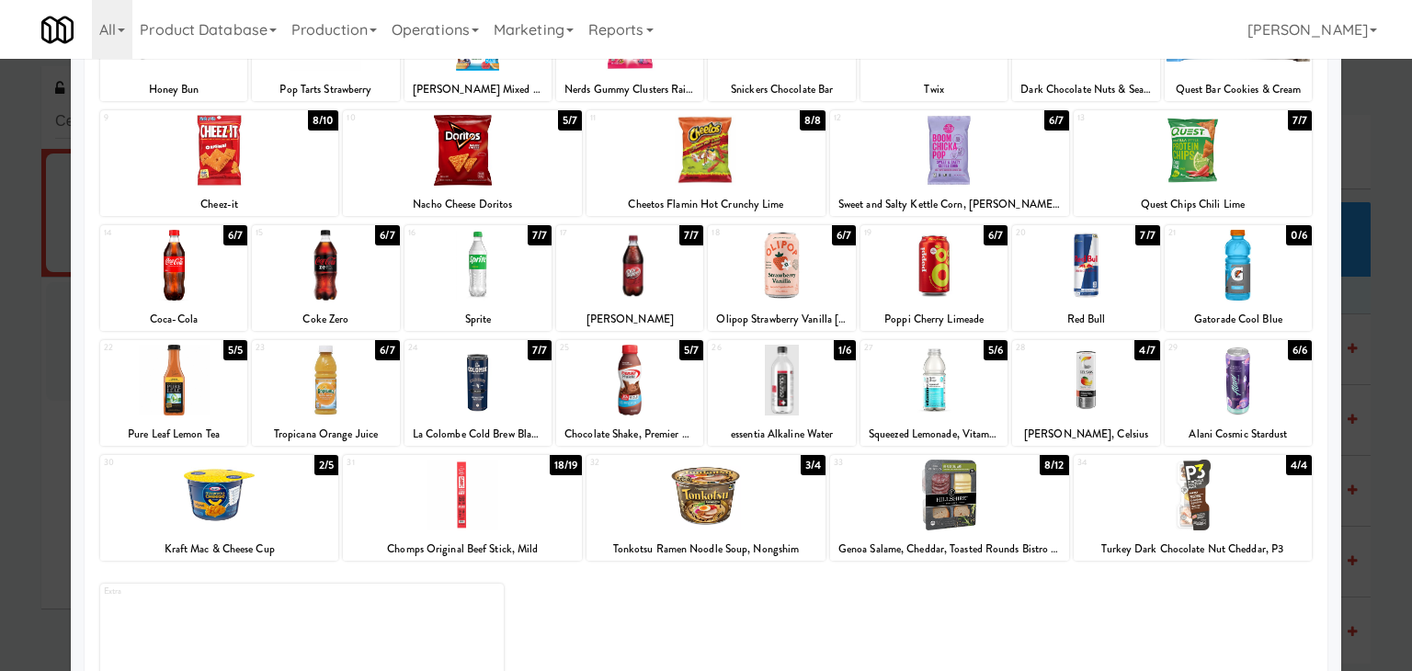
click at [1075, 380] on div at bounding box center [1085, 380] width 147 height 71
click at [943, 496] on div at bounding box center [949, 495] width 239 height 71
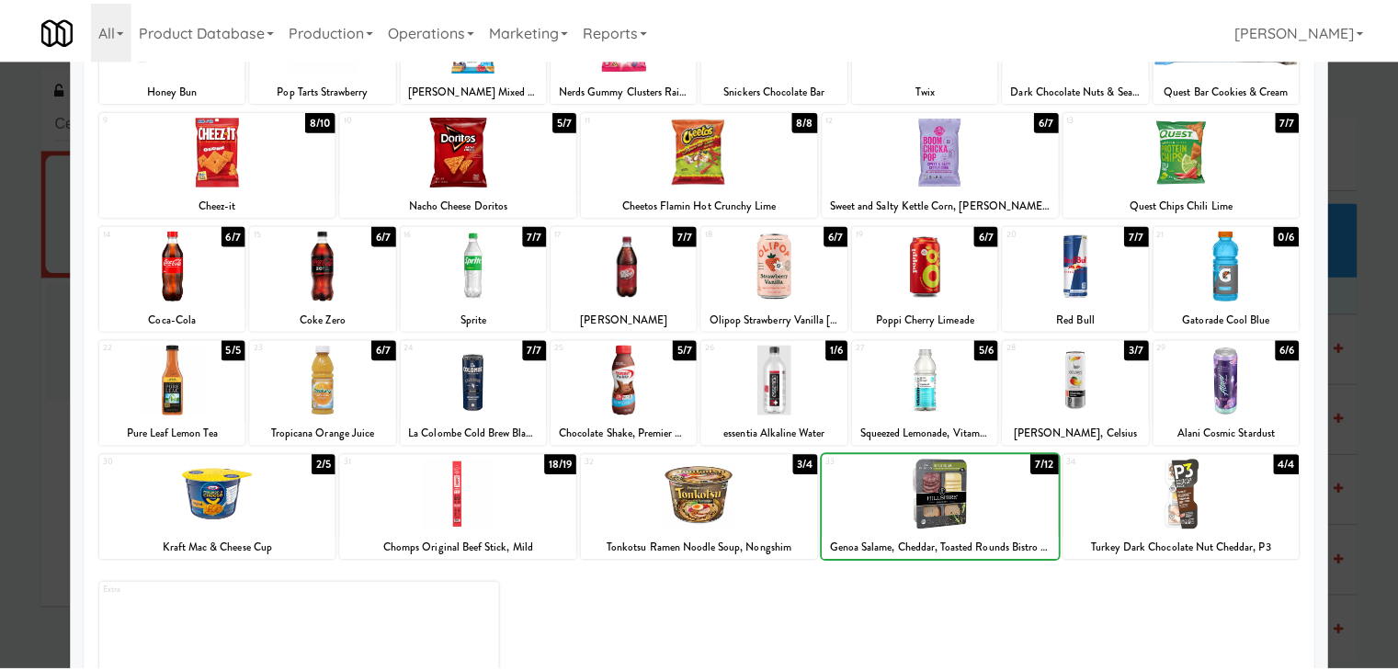
scroll to position [0, 0]
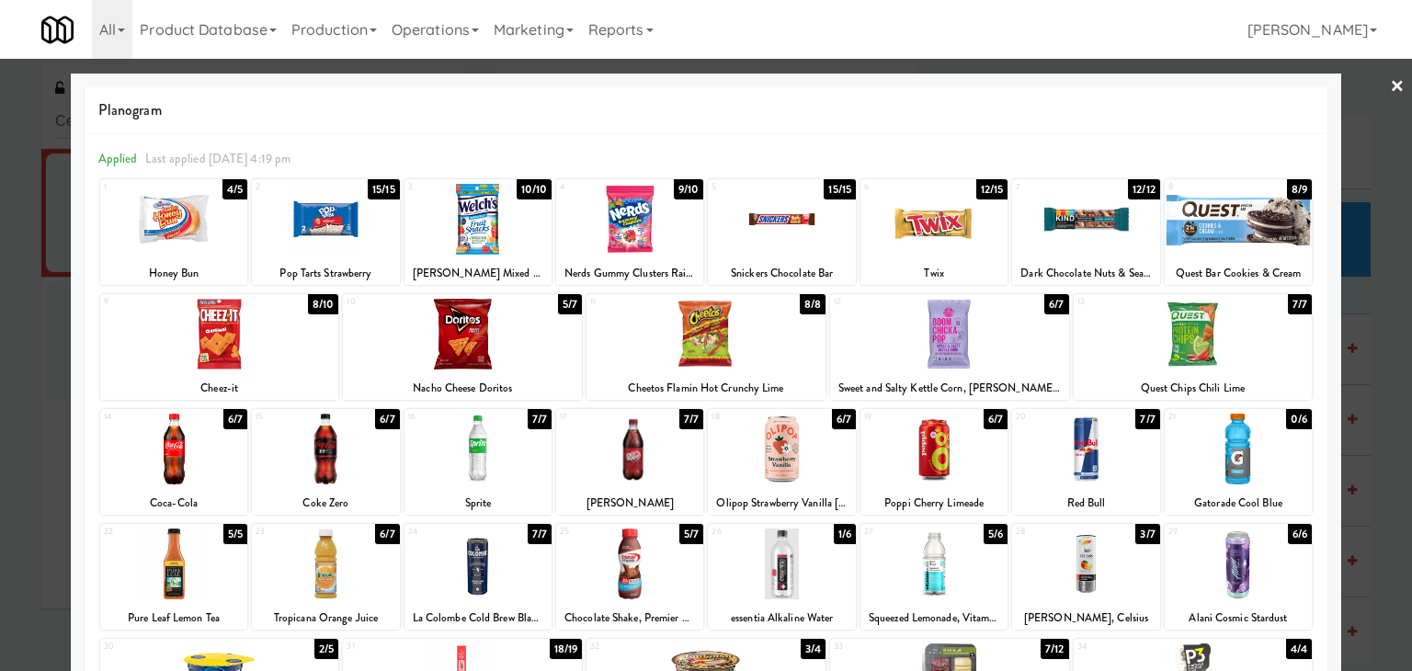
drag, startPoint x: 324, startPoint y: 222, endPoint x: 583, endPoint y: 222, distance: 258.3
click at [325, 222] on div at bounding box center [325, 219] width 147 height 71
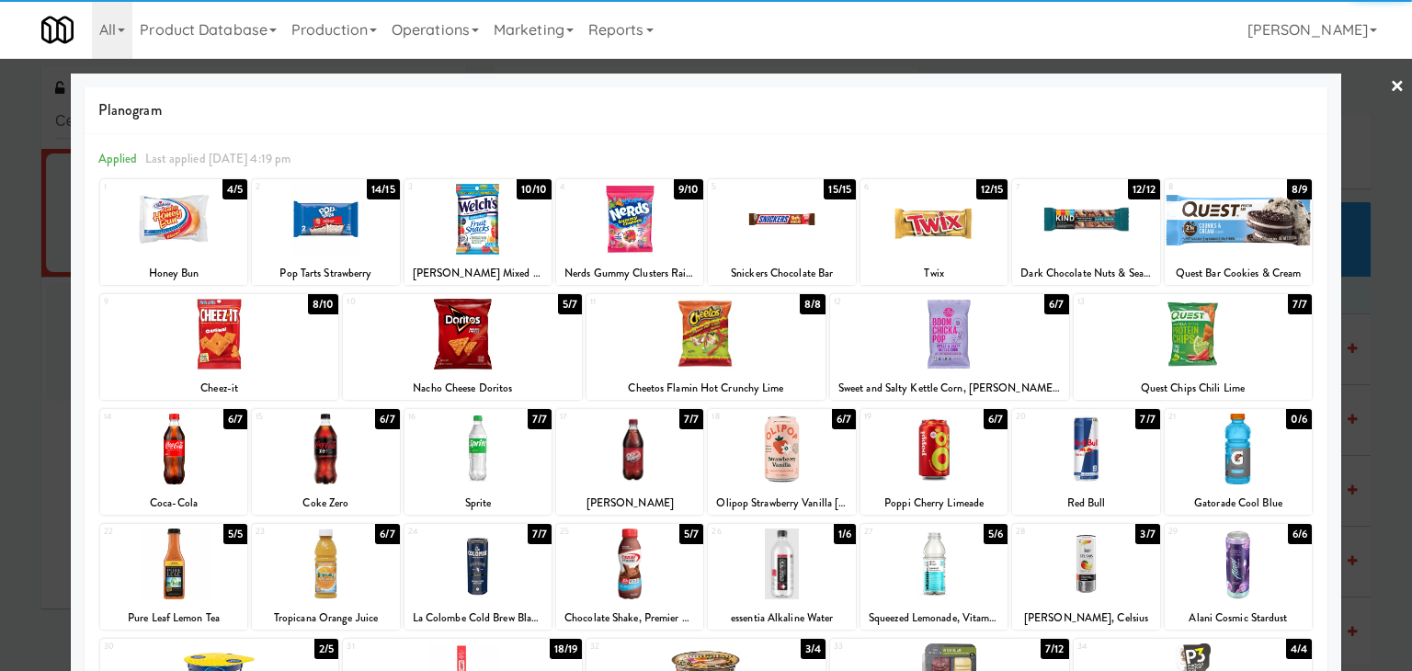
drag, startPoint x: 1388, startPoint y: 85, endPoint x: 971, endPoint y: 147, distance: 421.8
click at [1390, 85] on link "×" at bounding box center [1397, 87] width 15 height 57
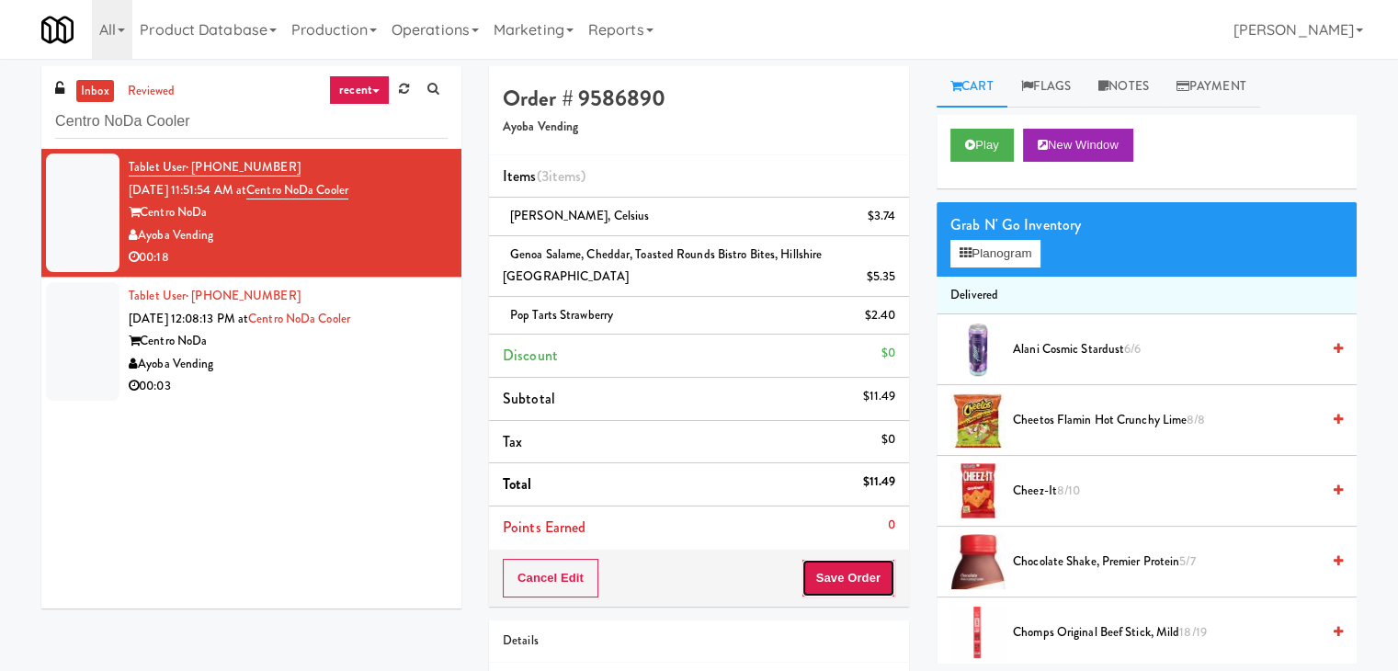
click at [860, 575] on button "Save Order" at bounding box center [848, 578] width 94 height 39
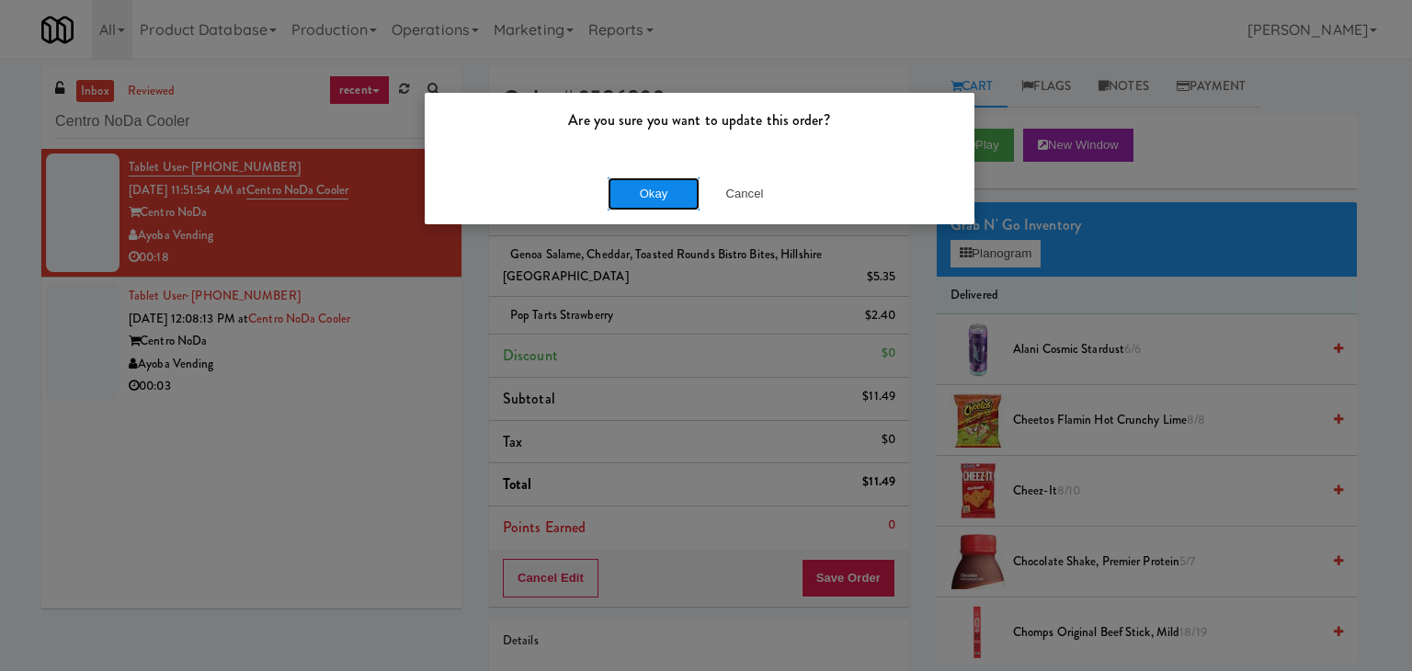
click at [659, 194] on button "Okay" at bounding box center [654, 193] width 92 height 33
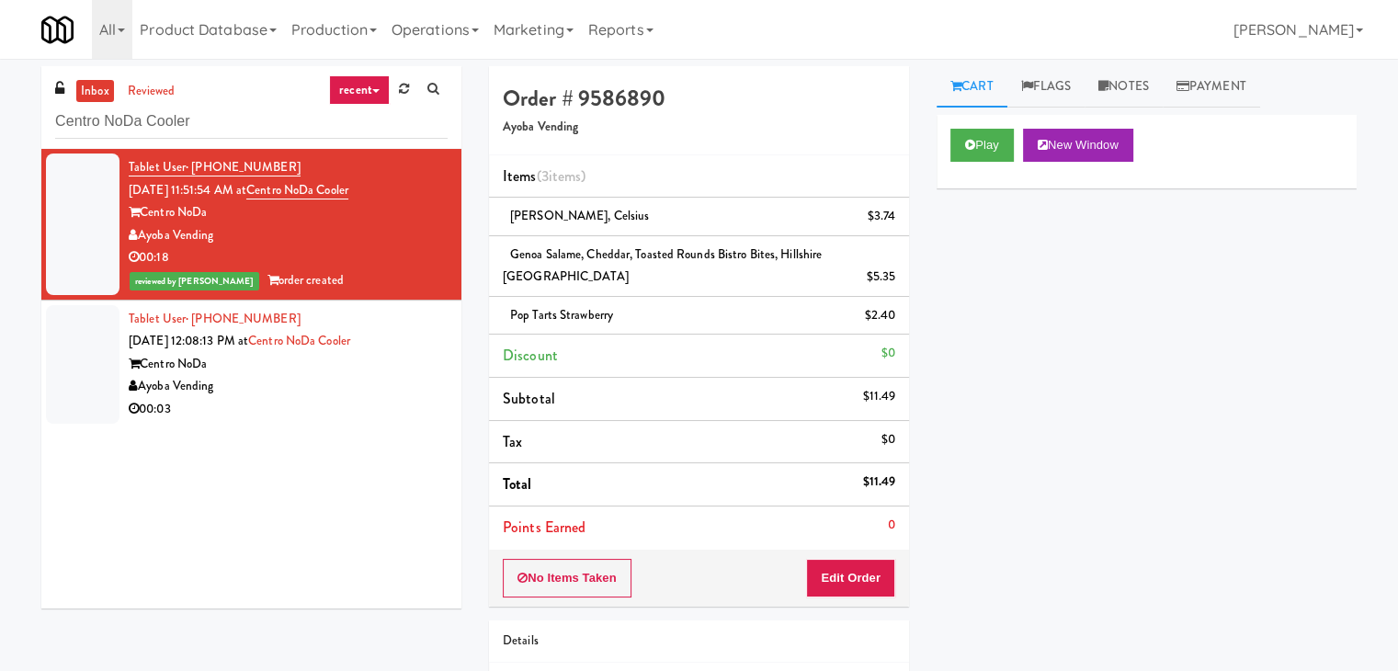
click at [315, 395] on div "Tablet User · (469) 803-9065 [DATE] 12:08:13 PM at [GEOGRAPHIC_DATA] Vending 00…" at bounding box center [288, 364] width 319 height 113
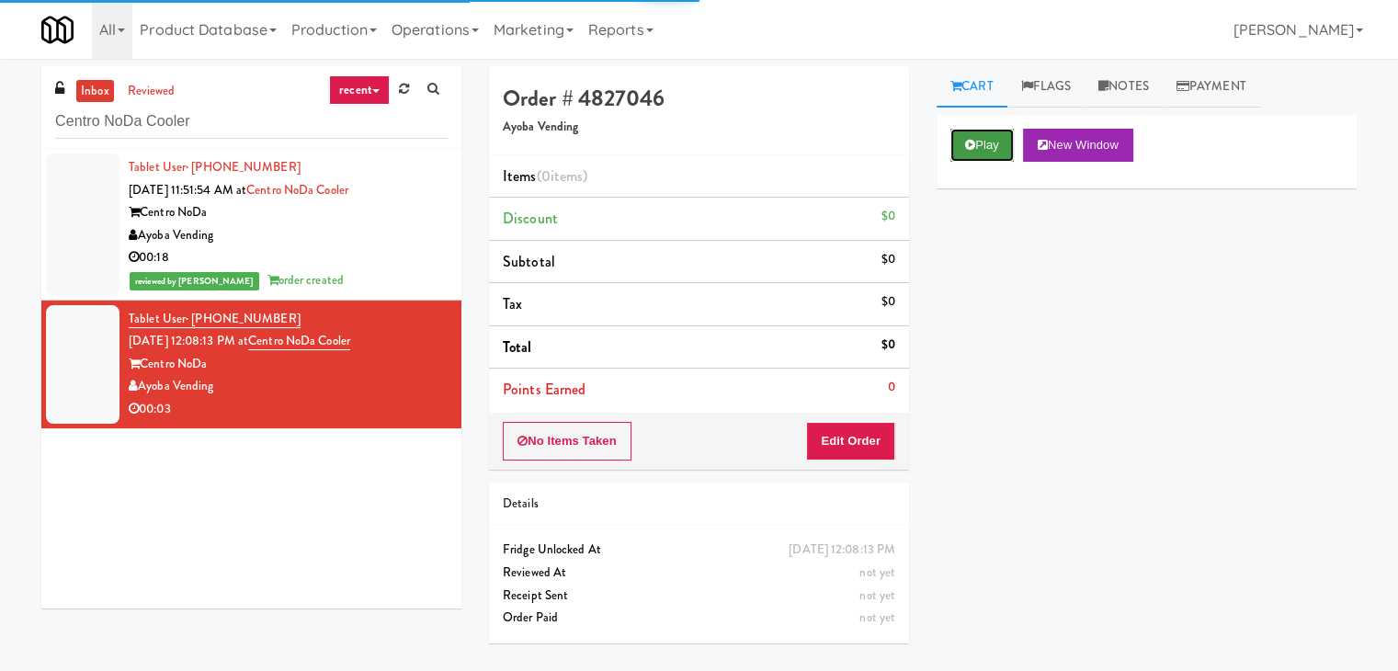
click at [976, 152] on button "Play" at bounding box center [981, 145] width 63 height 33
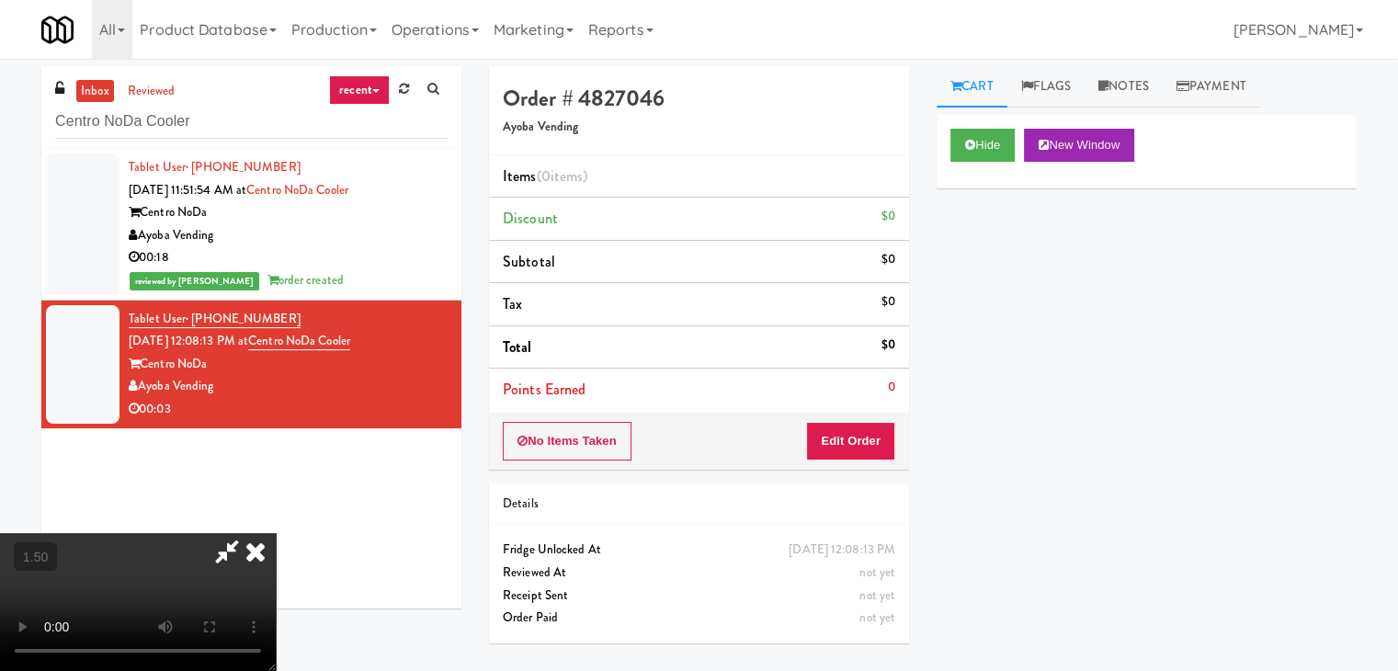
click at [276, 533] on video at bounding box center [138, 602] width 276 height 138
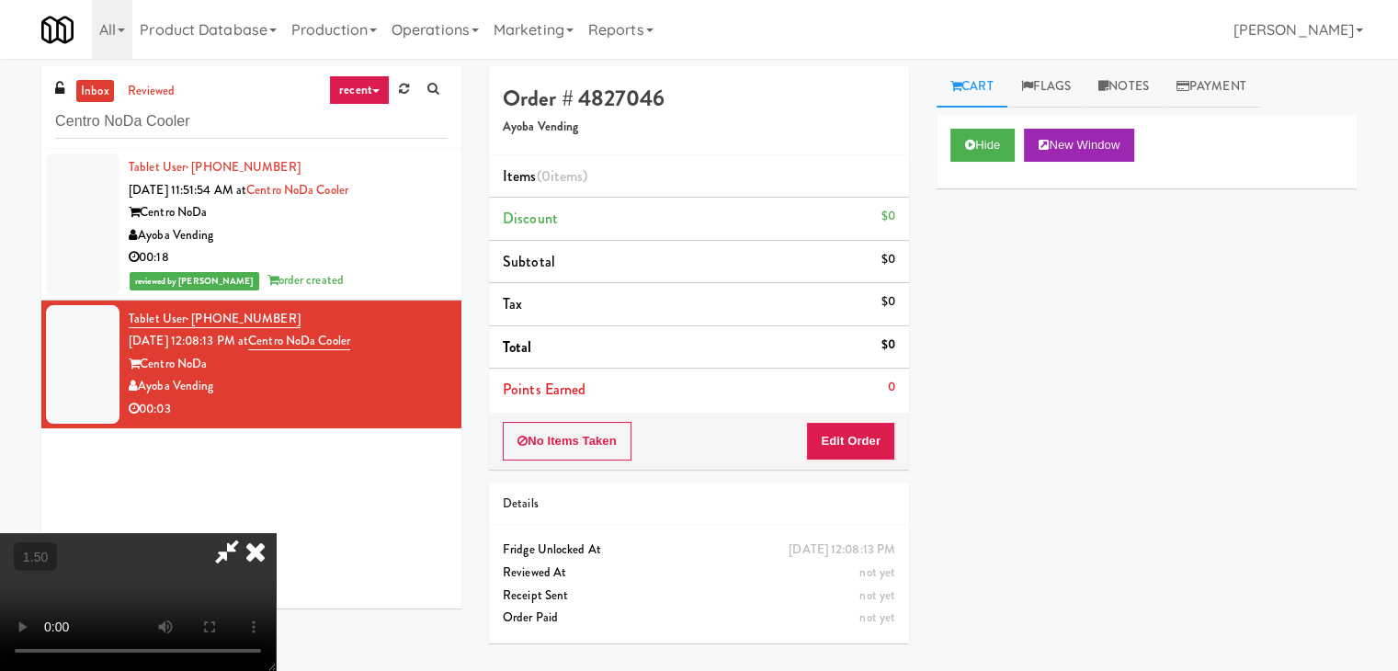
click at [276, 533] on video at bounding box center [138, 602] width 276 height 138
click at [276, 533] on icon at bounding box center [255, 551] width 40 height 37
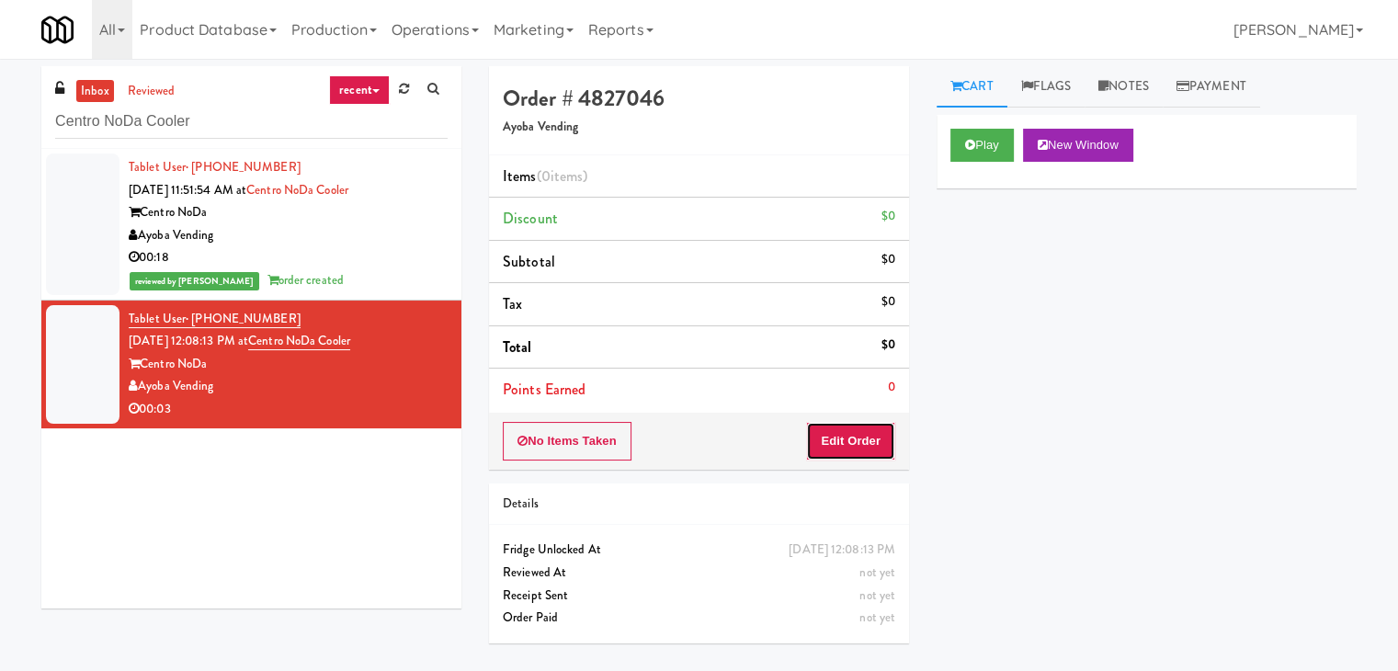
drag, startPoint x: 853, startPoint y: 438, endPoint x: 892, endPoint y: 400, distance: 53.9
click at [853, 438] on button "Edit Order" at bounding box center [850, 441] width 89 height 39
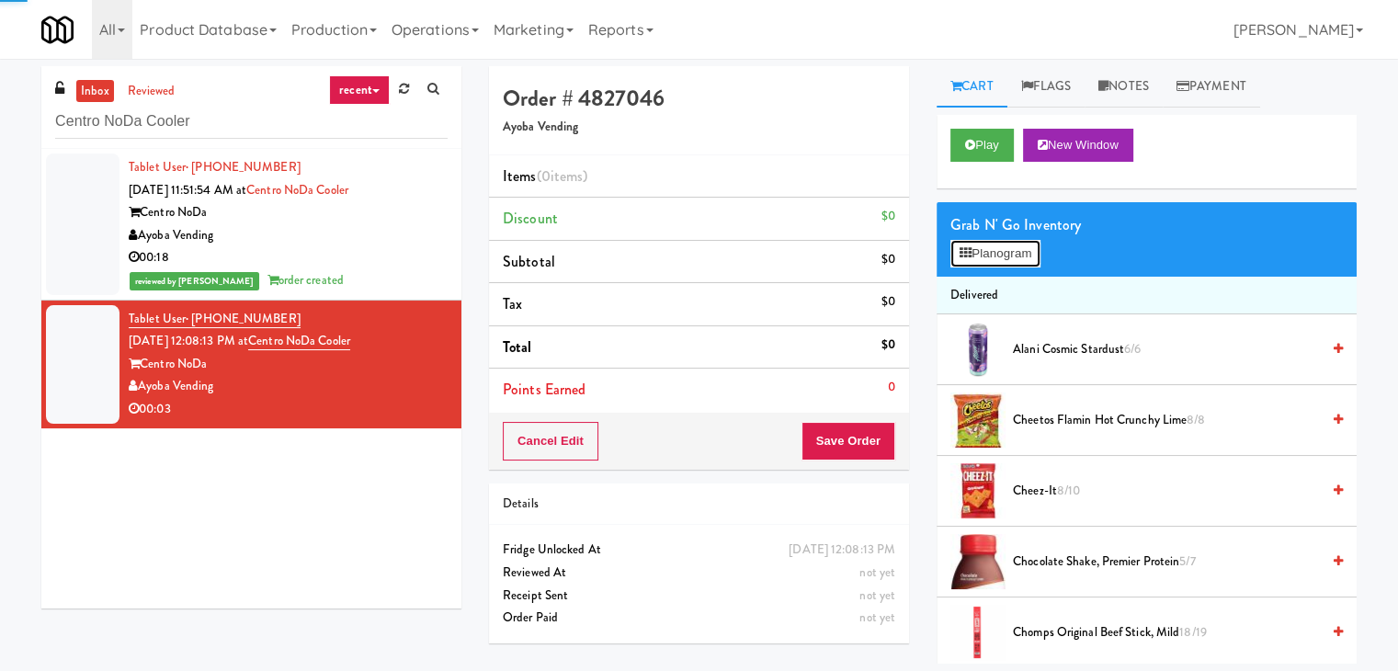
click at [1001, 256] on button "Planogram" at bounding box center [995, 254] width 90 height 28
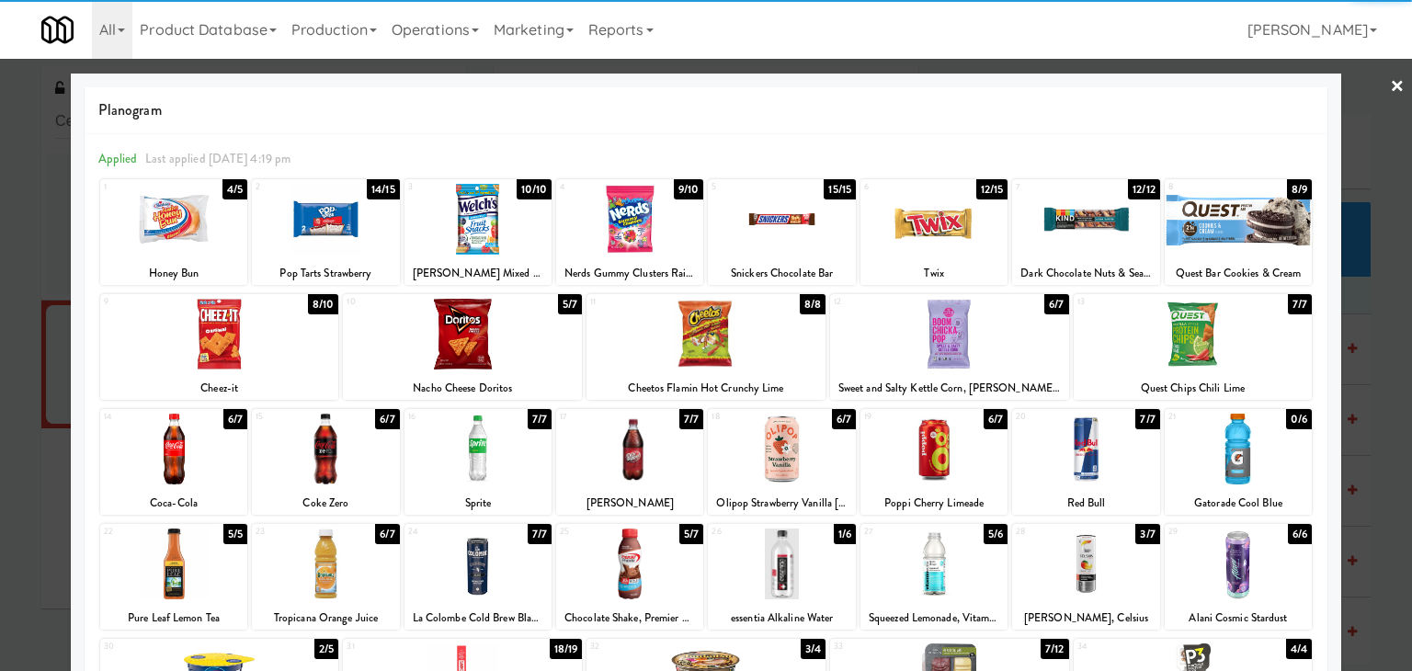
click at [350, 445] on div at bounding box center [325, 449] width 147 height 71
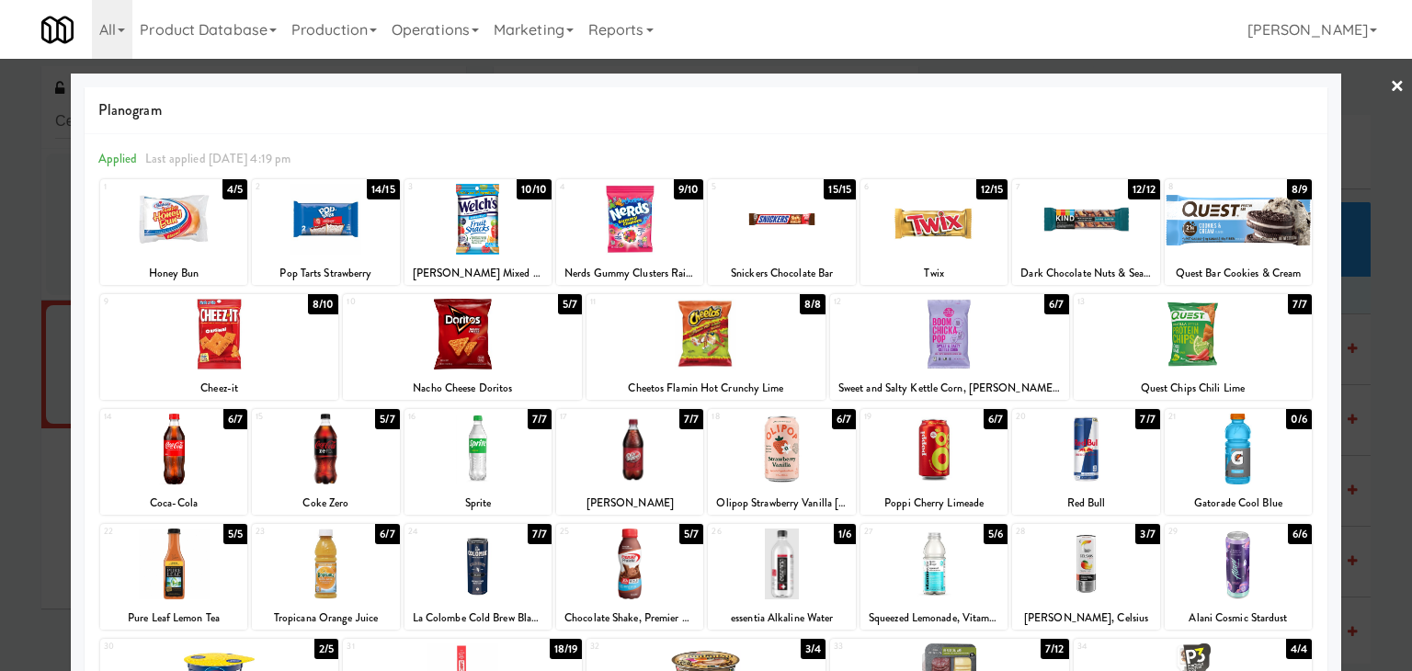
drag, startPoint x: 1386, startPoint y: 85, endPoint x: 976, endPoint y: 153, distance: 415.5
click at [1390, 85] on link "×" at bounding box center [1397, 87] width 15 height 57
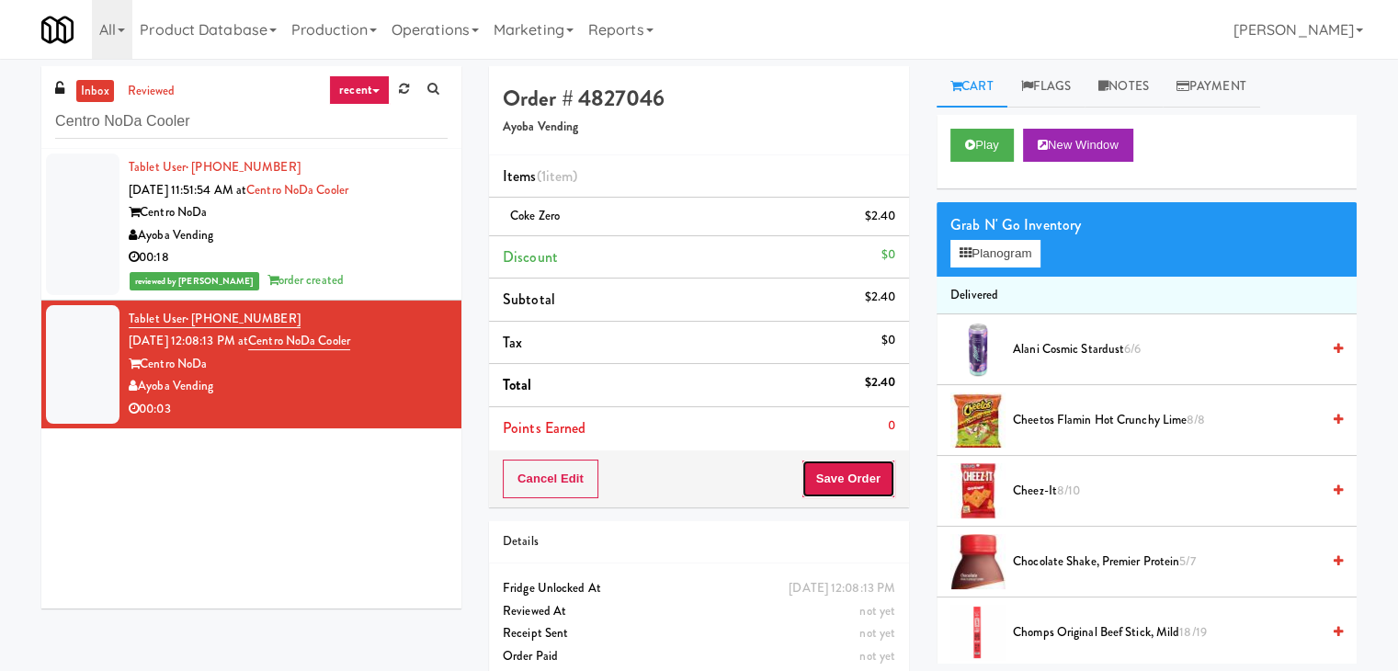
click at [842, 477] on button "Save Order" at bounding box center [848, 479] width 94 height 39
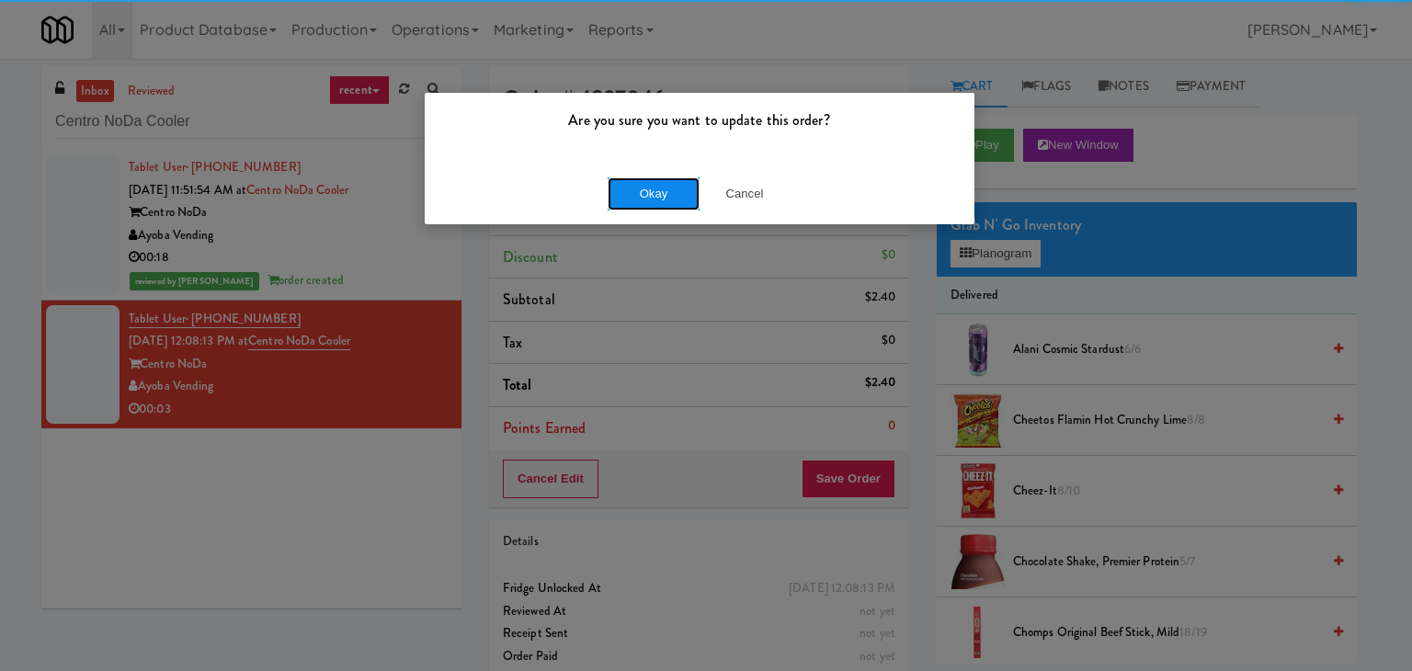
click at [649, 194] on button "Okay" at bounding box center [654, 193] width 92 height 33
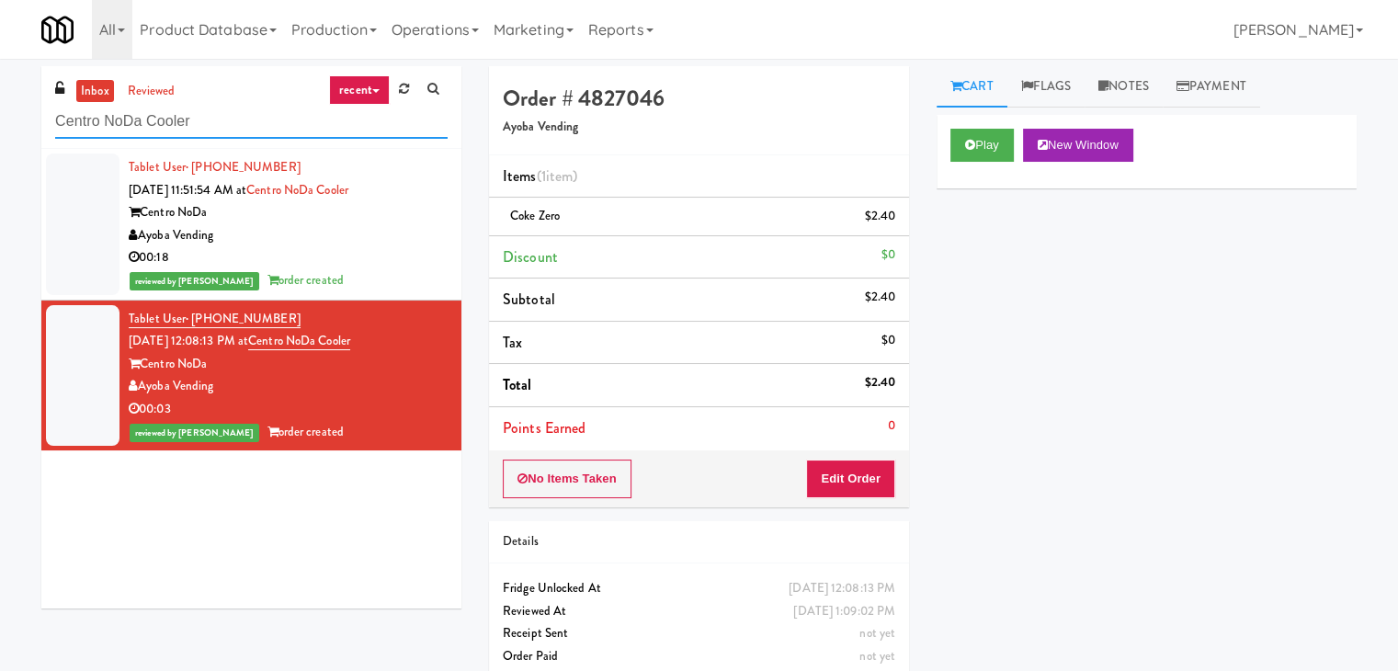
click at [291, 113] on input "Centro NoDa Cooler" at bounding box center [251, 122] width 392 height 34
paste input "ollege St -"
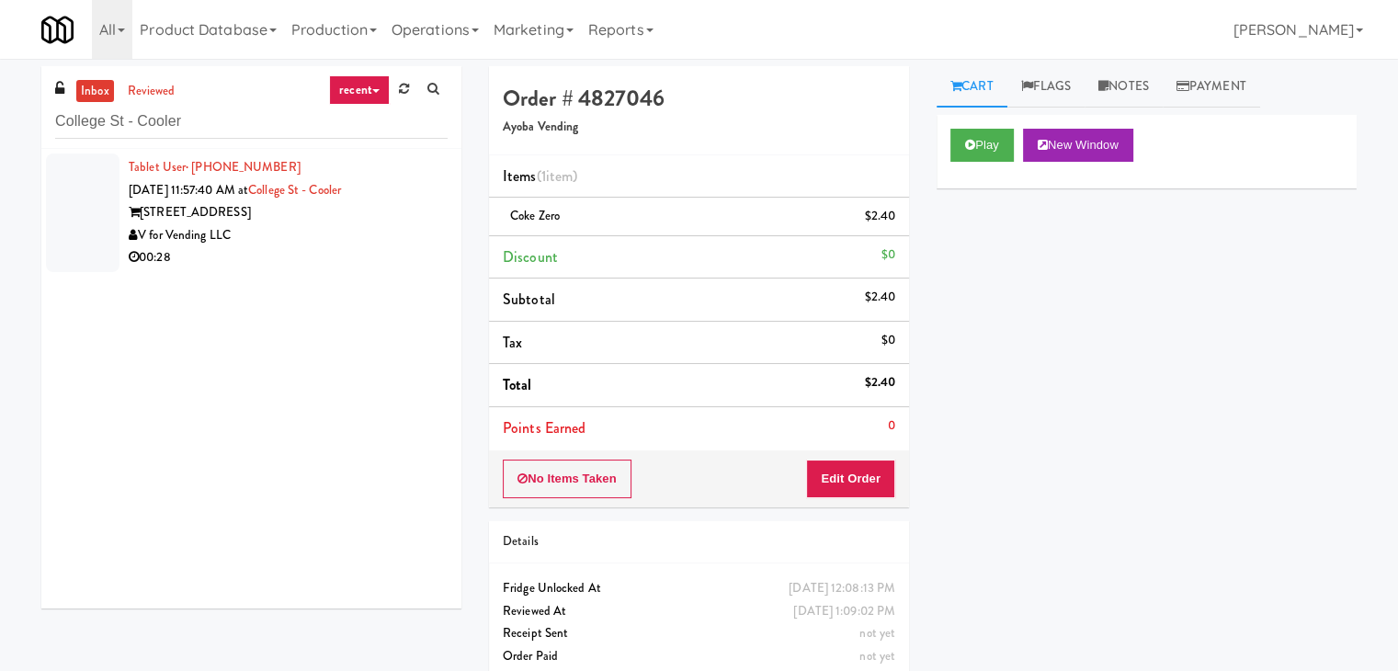
click at [436, 214] on li "Tablet User · (317) 603-7125 [DATE] 11:57:40 AM at [GEOGRAPHIC_DATA][STREET_ADD…" at bounding box center [251, 213] width 420 height 128
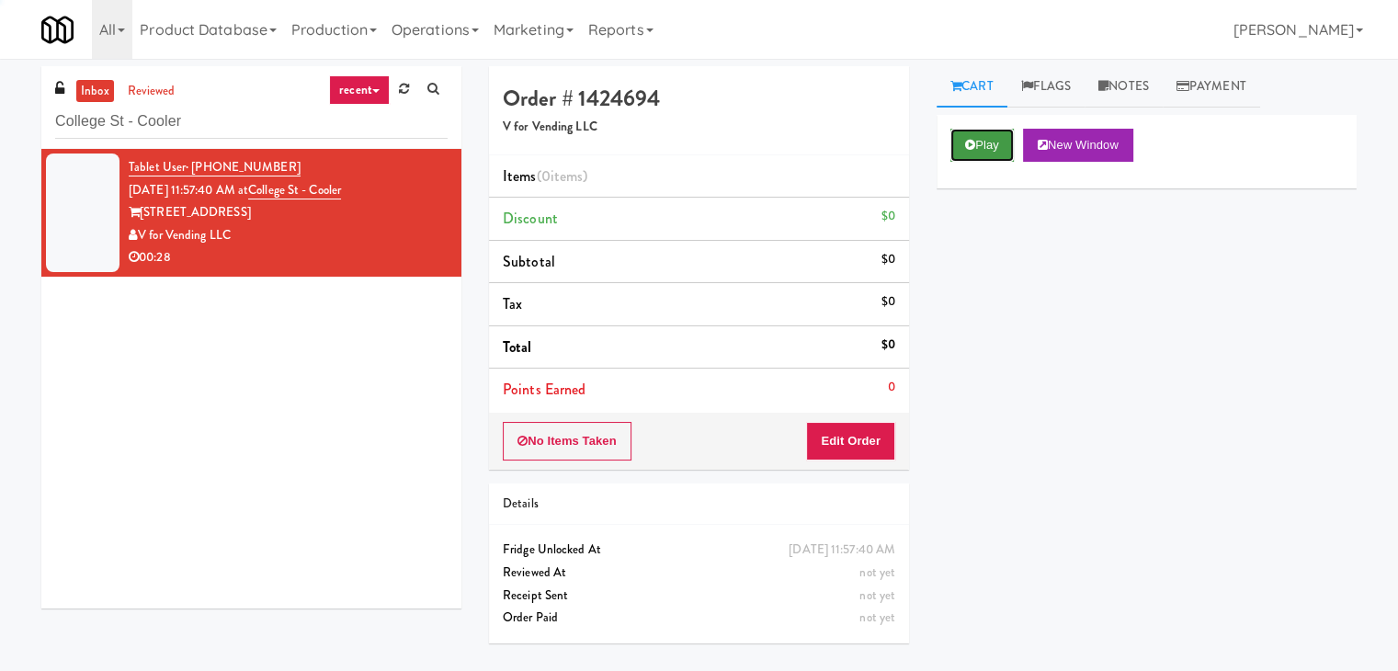
click at [989, 141] on button "Play" at bounding box center [981, 145] width 63 height 33
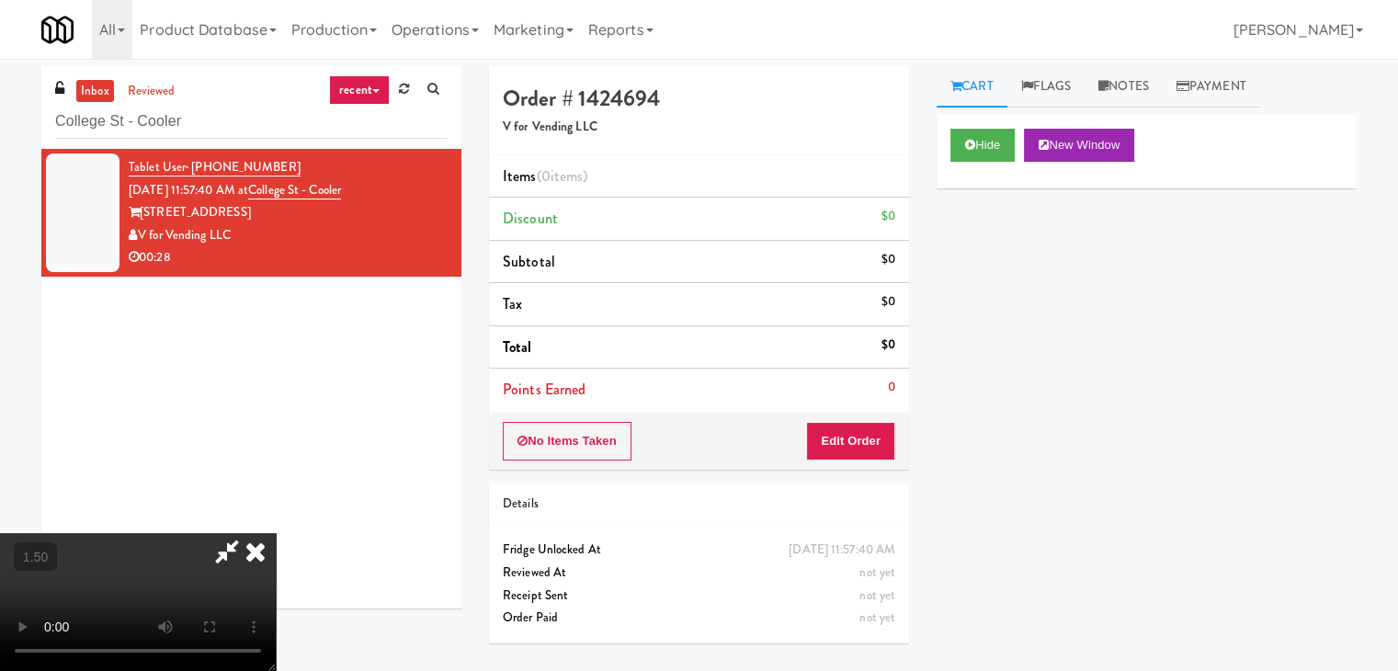
click at [276, 533] on video at bounding box center [138, 602] width 276 height 138
click at [276, 533] on icon at bounding box center [255, 551] width 40 height 37
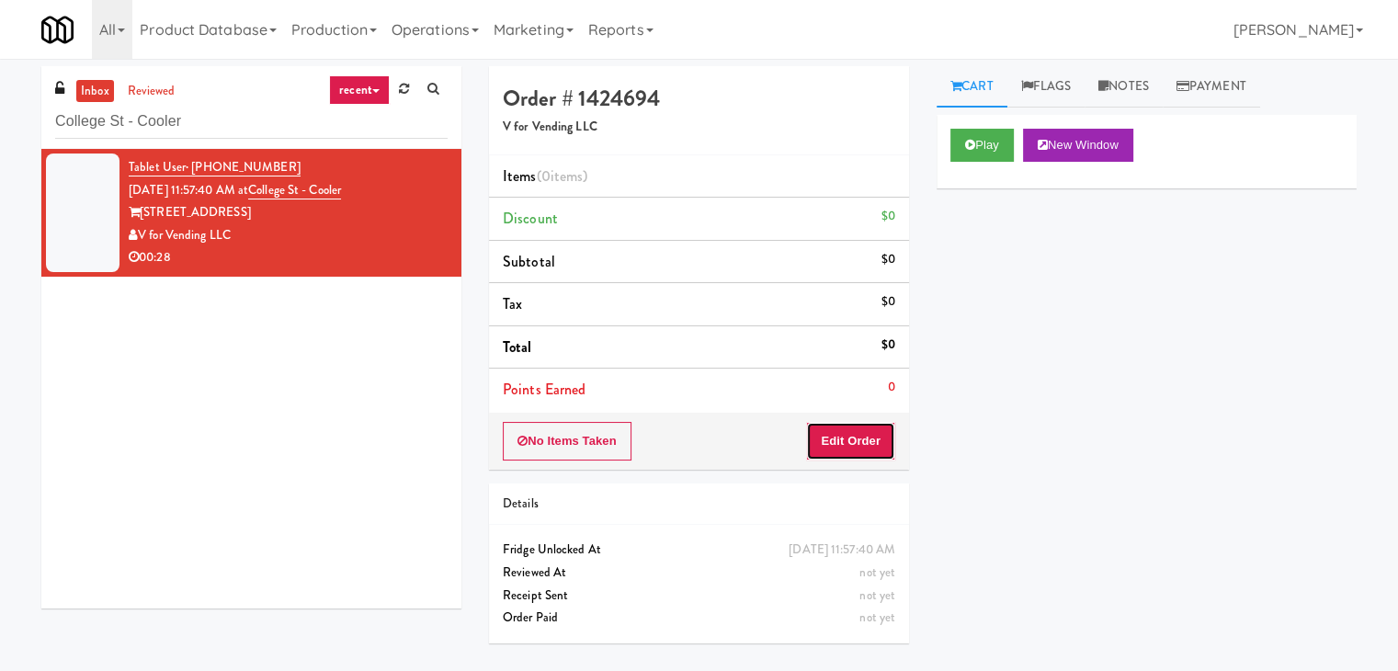
click at [857, 442] on button "Edit Order" at bounding box center [850, 441] width 89 height 39
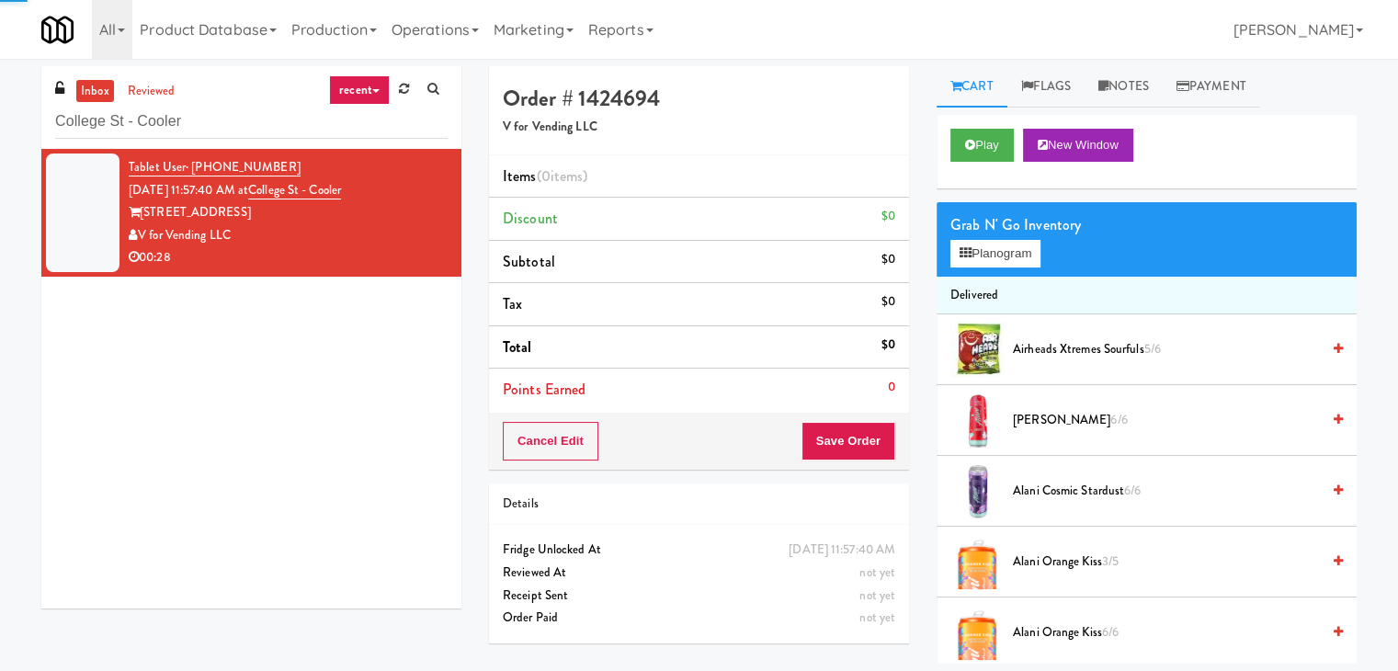
click at [978, 236] on div "Grab N' Go Inventory" at bounding box center [1146, 225] width 392 height 28
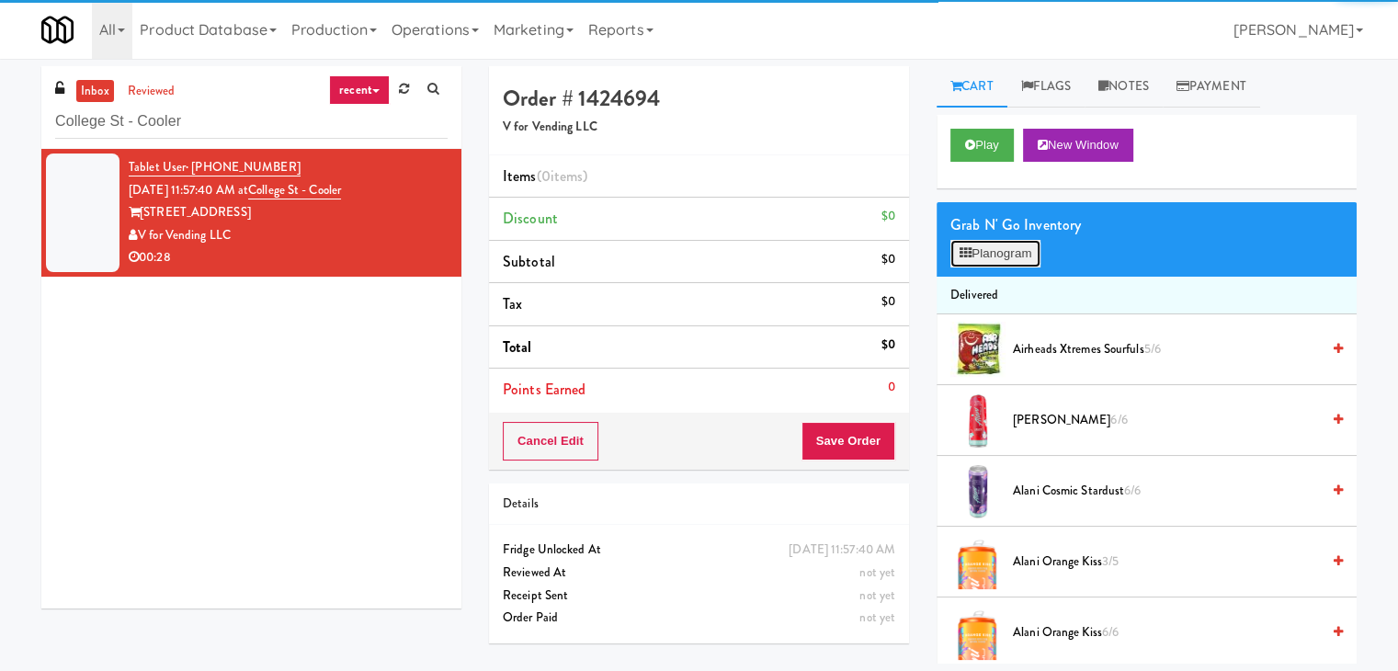
click at [979, 247] on button "Planogram" at bounding box center [995, 254] width 90 height 28
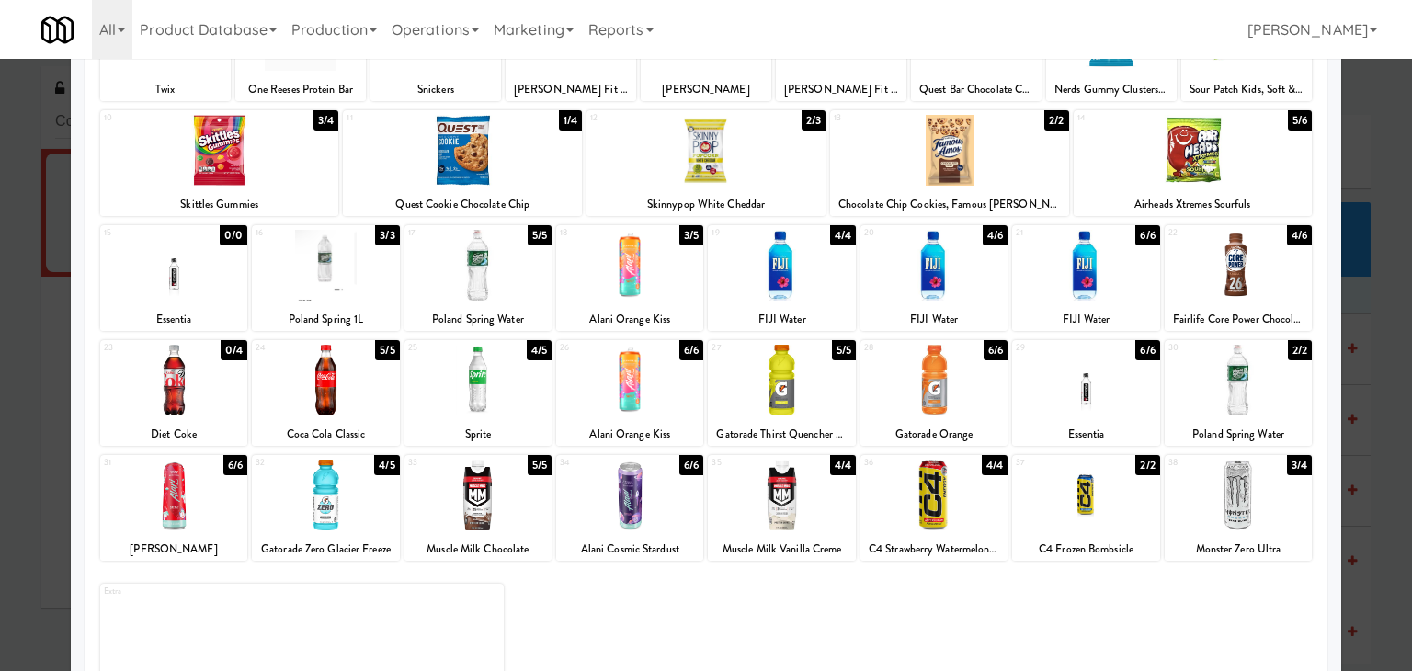
click at [357, 379] on div at bounding box center [325, 380] width 147 height 71
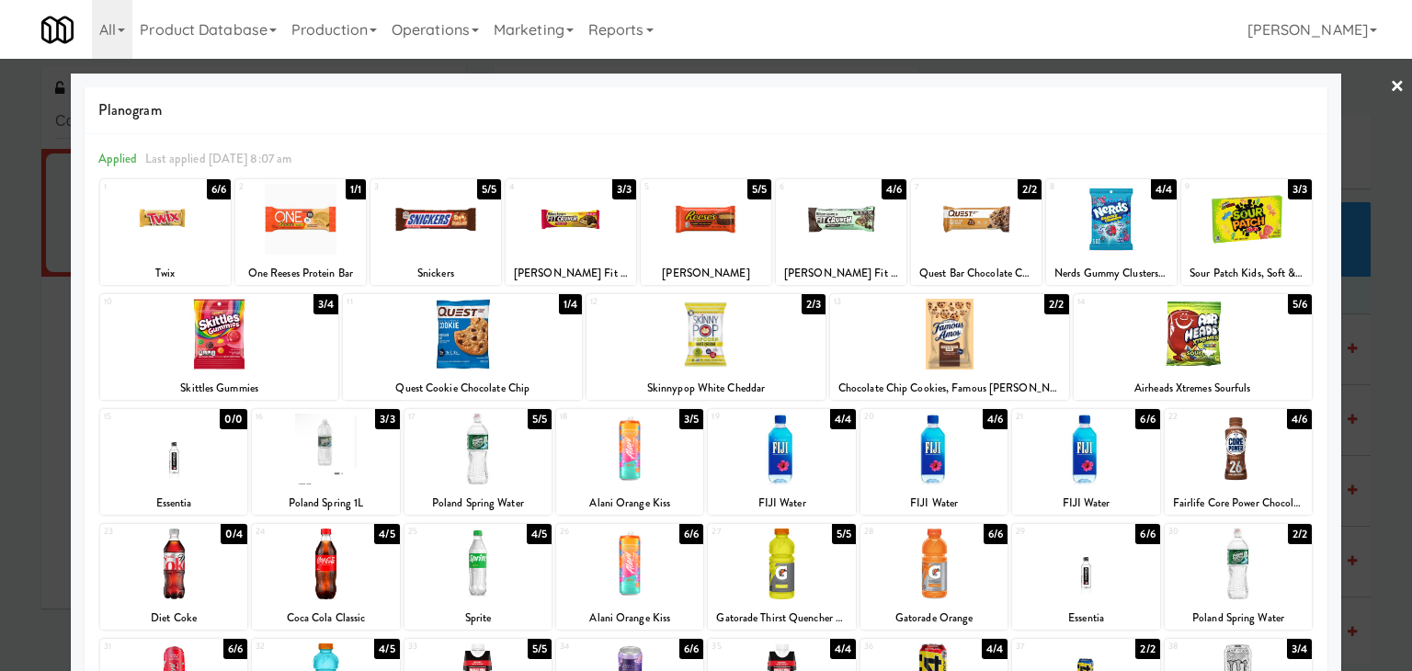
click at [1390, 82] on link "×" at bounding box center [1397, 87] width 15 height 57
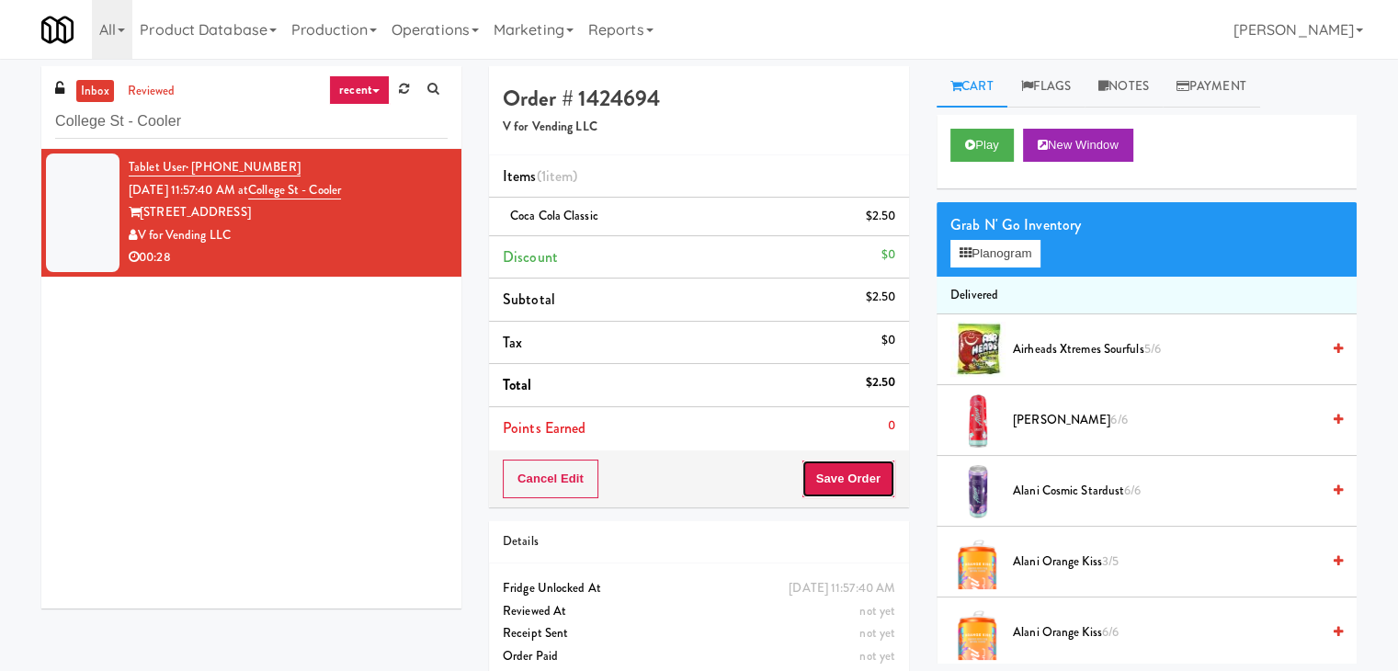
click at [809, 472] on button "Save Order" at bounding box center [848, 479] width 94 height 39
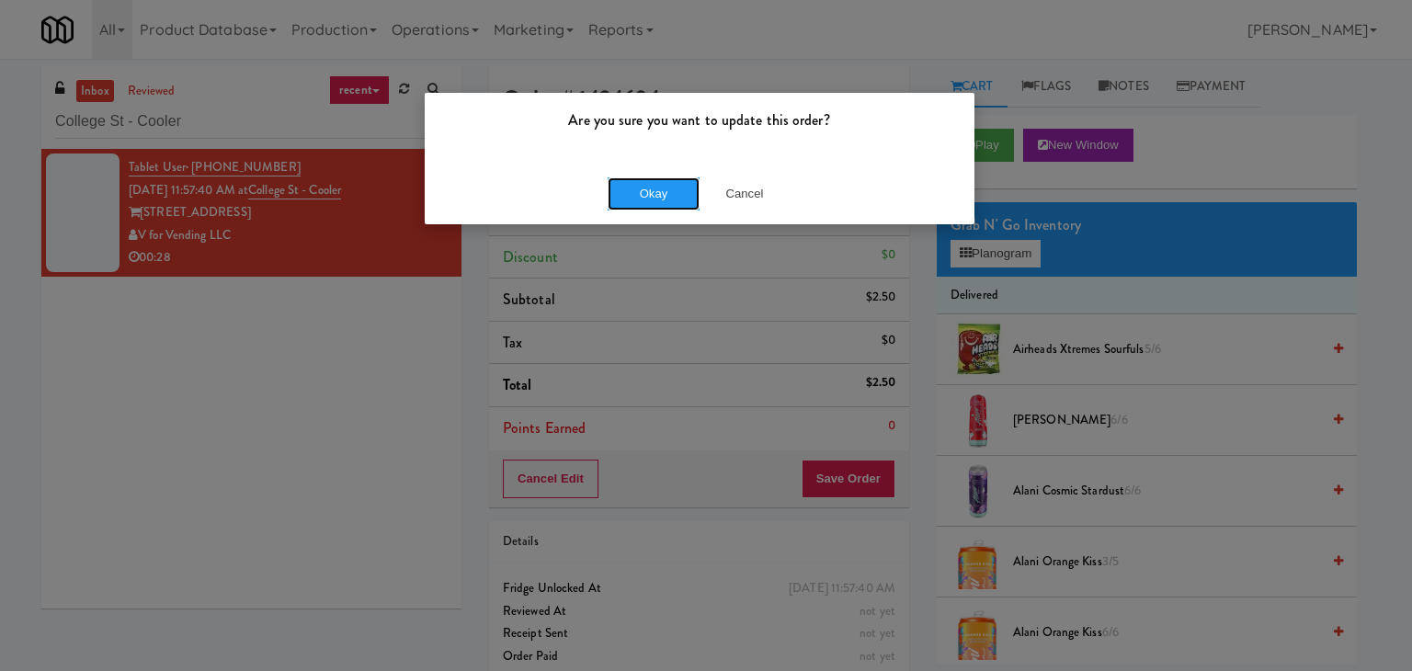
drag, startPoint x: 664, startPoint y: 194, endPoint x: 682, endPoint y: 93, distance: 102.8
click at [664, 192] on button "Okay" at bounding box center [654, 193] width 92 height 33
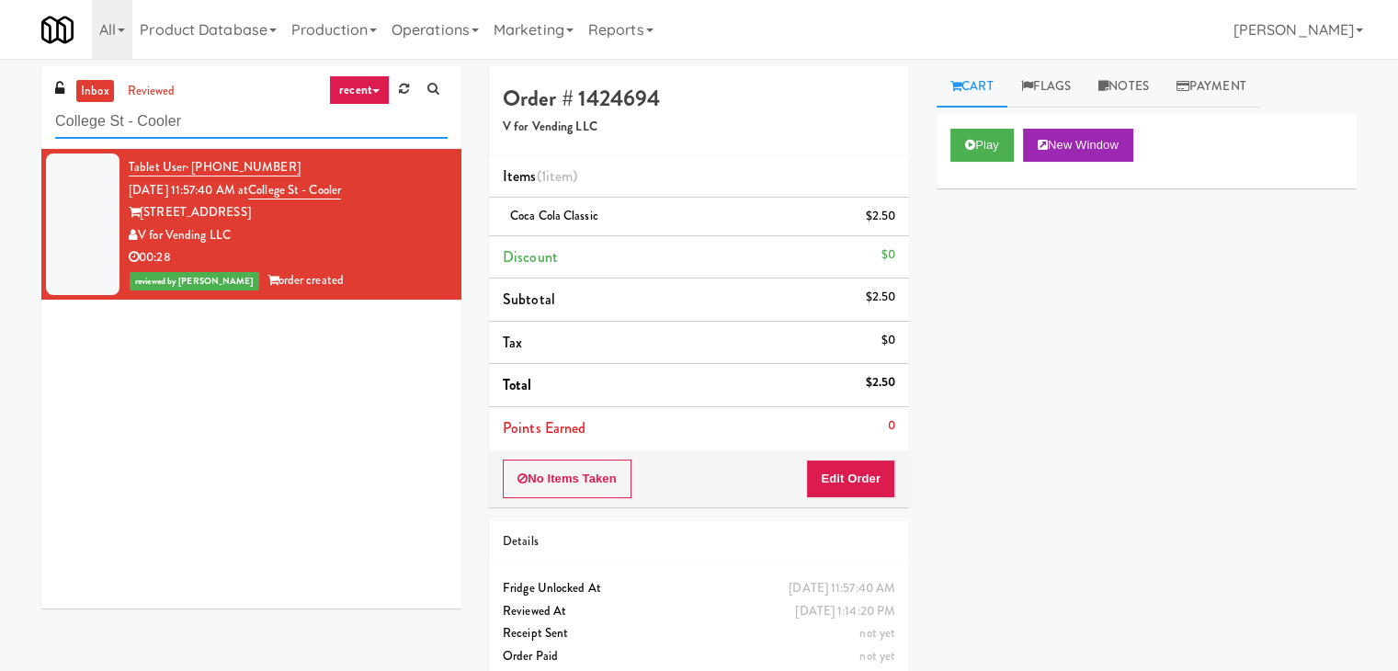
click at [261, 108] on input "College St - Cooler" at bounding box center [251, 122] width 392 height 34
paste input "The [PERSON_NAME] - Fridge - Right"
type input "The [PERSON_NAME] - Fridge - Right"
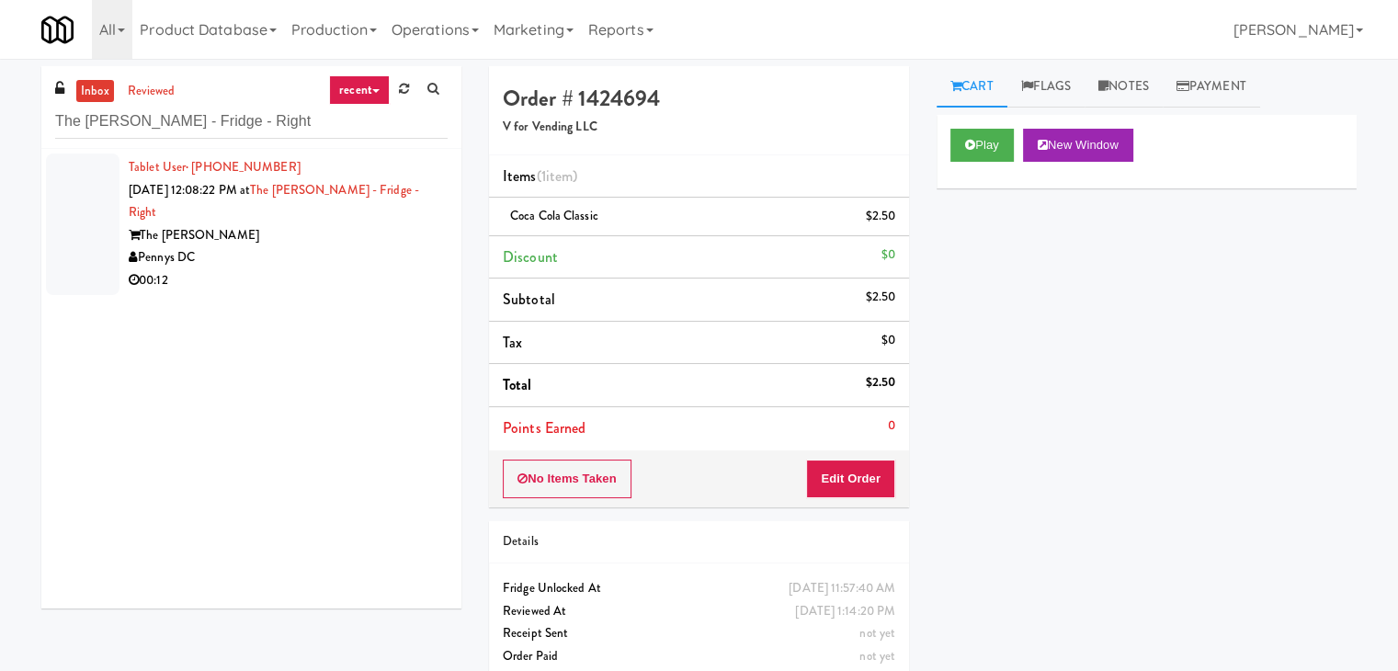
click at [433, 246] on div "Pennys DC" at bounding box center [288, 257] width 319 height 23
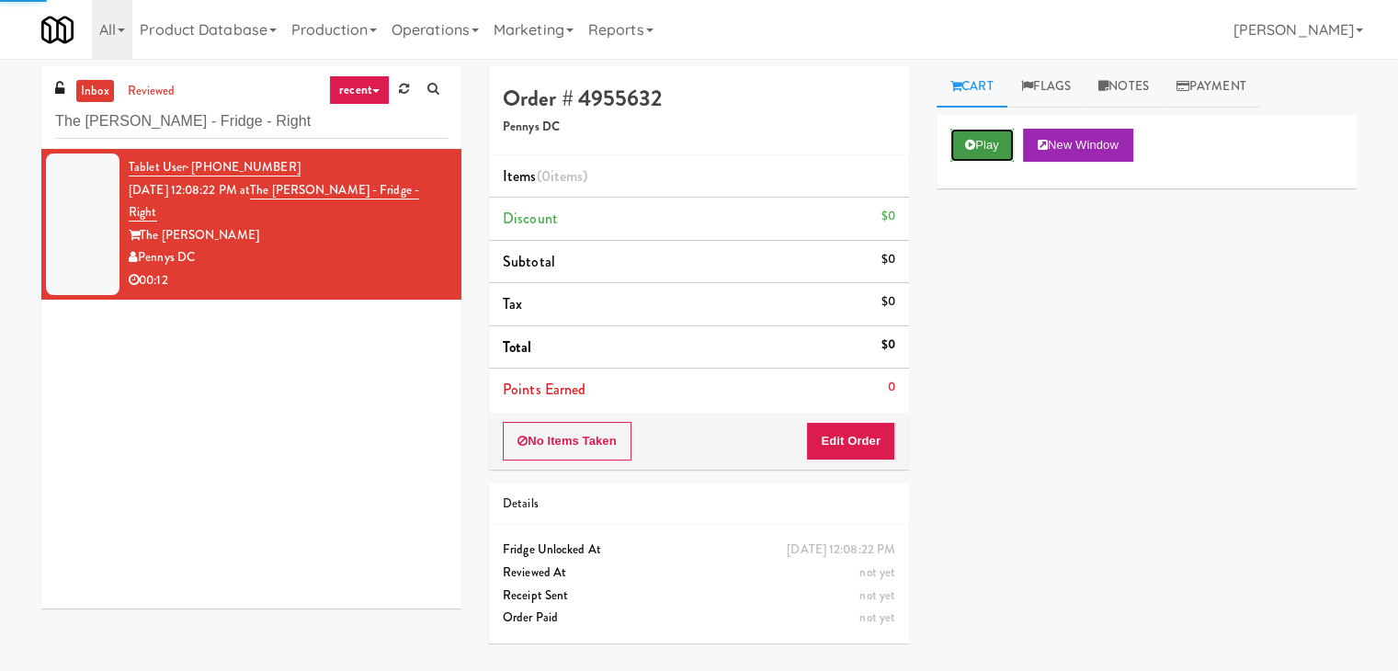
click at [972, 140] on icon at bounding box center [970, 145] width 10 height 12
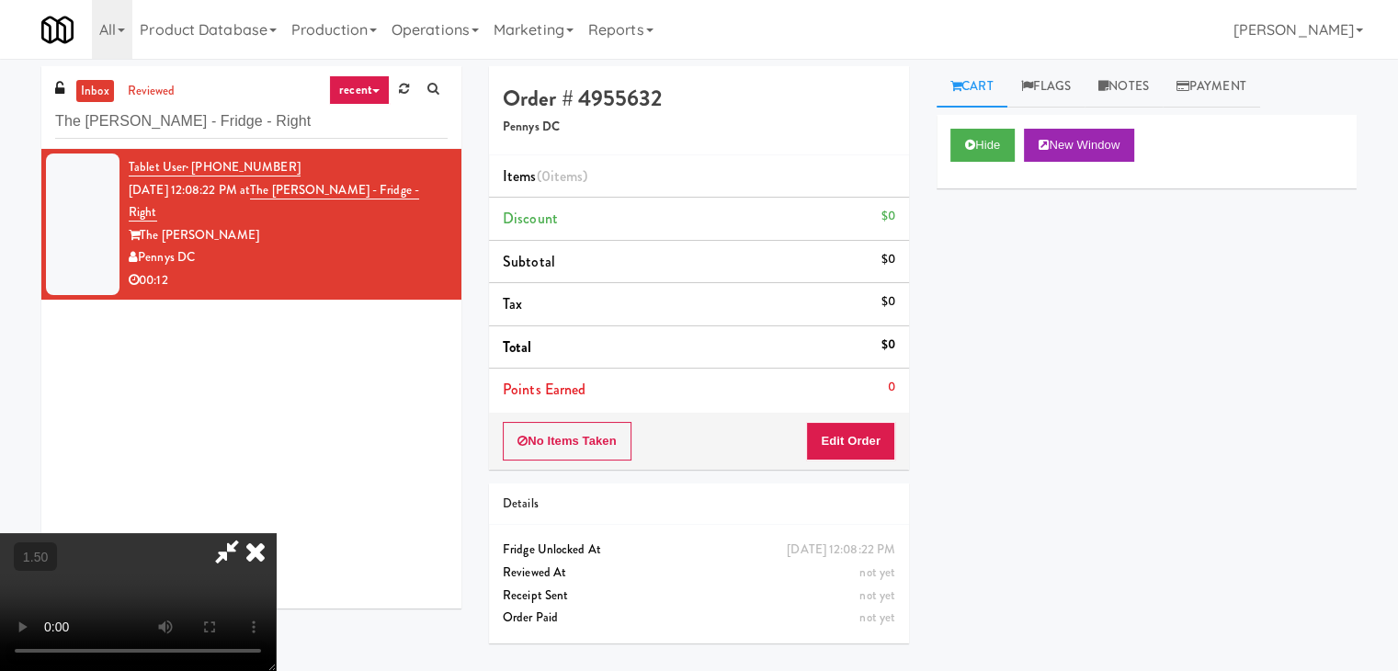
click at [276, 533] on video at bounding box center [138, 602] width 276 height 138
click at [1146, 92] on link "Notes" at bounding box center [1124, 86] width 78 height 41
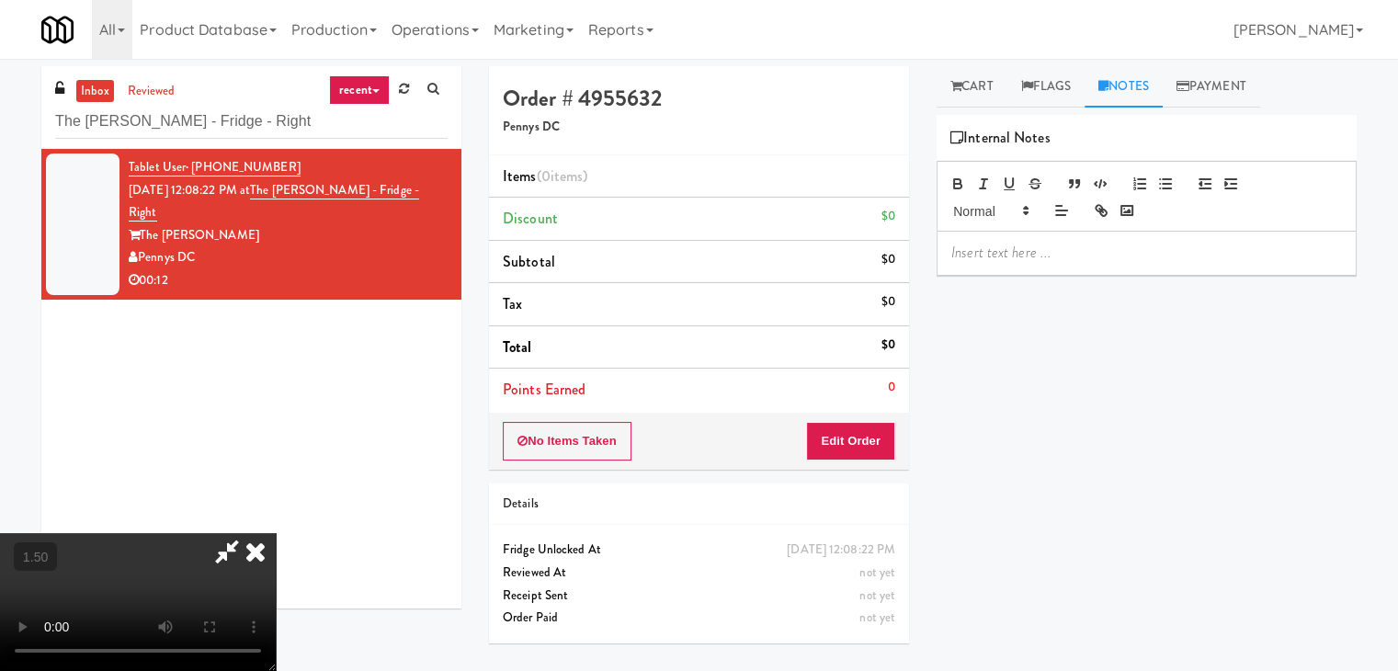
click at [1053, 256] on p at bounding box center [1146, 253] width 391 height 20
drag, startPoint x: 219, startPoint y: 320, endPoint x: 392, endPoint y: 316, distance: 172.8
click at [219, 533] on video at bounding box center [138, 602] width 276 height 138
click at [1070, 251] on p at bounding box center [1146, 253] width 391 height 20
click at [276, 533] on video at bounding box center [138, 602] width 276 height 138
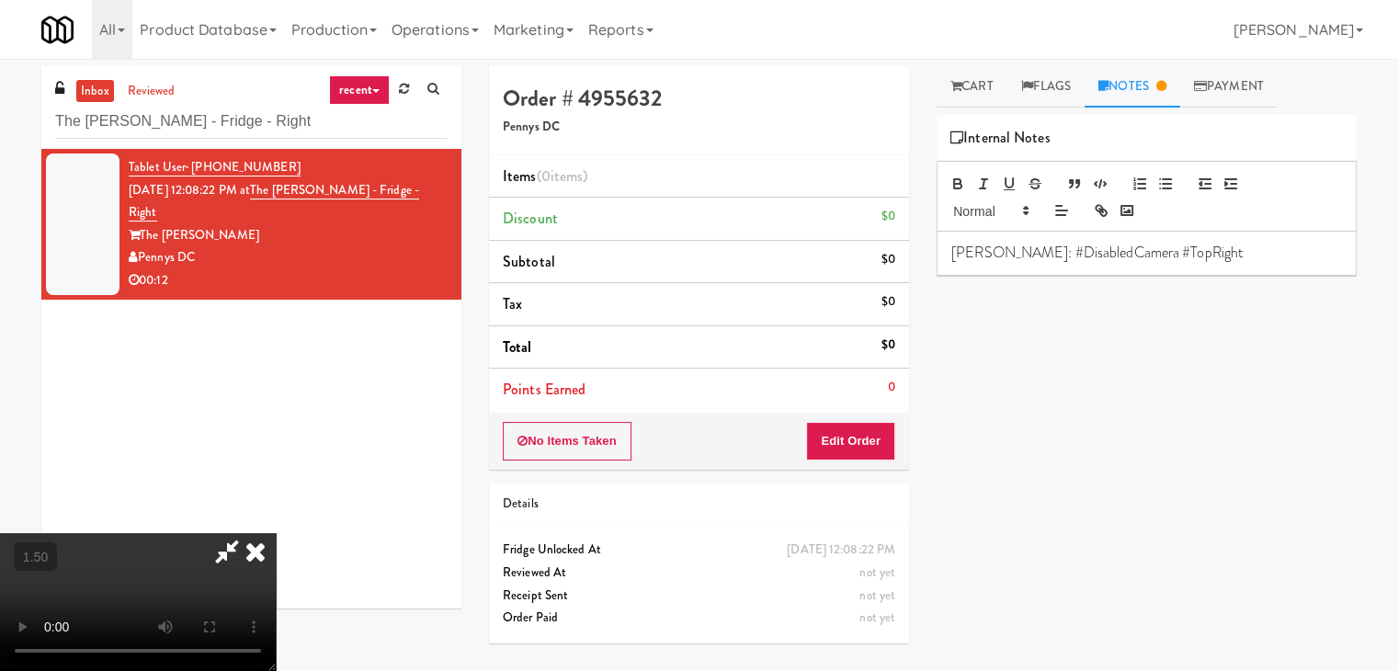
click at [276, 533] on video at bounding box center [138, 602] width 276 height 138
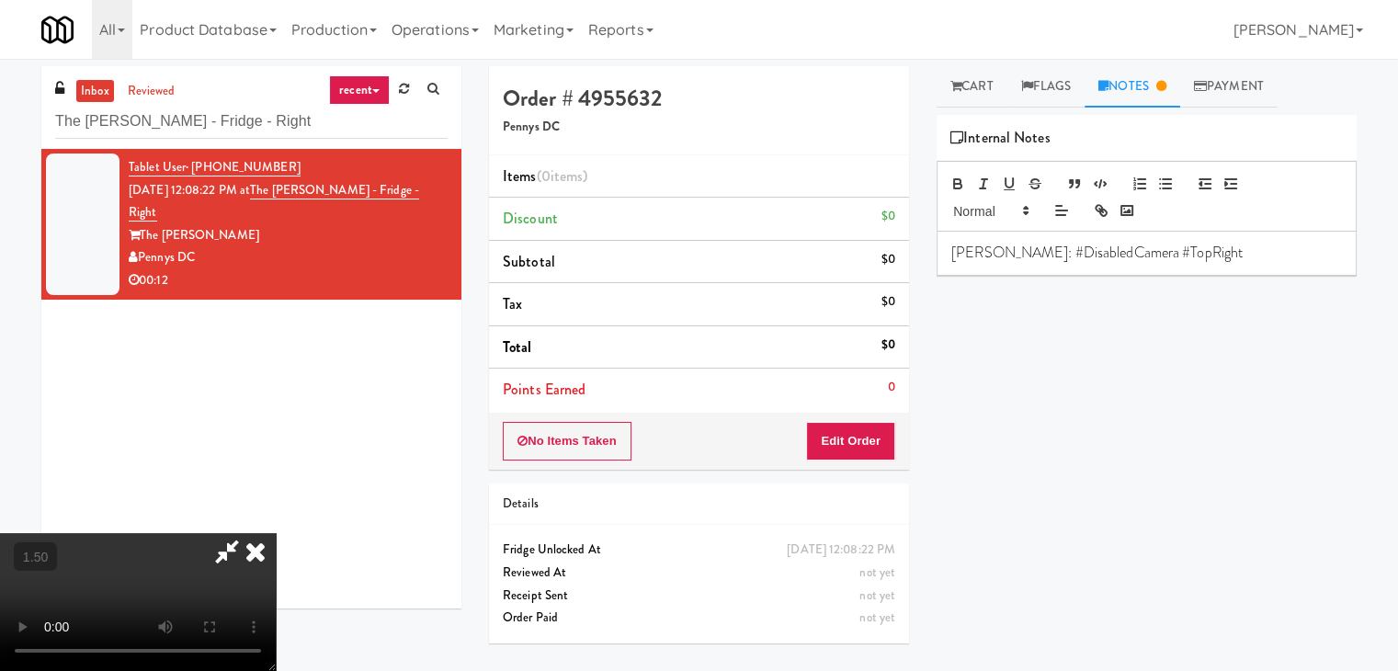
drag, startPoint x: 820, startPoint y: 212, endPoint x: 820, endPoint y: 251, distance: 38.6
click at [276, 533] on icon at bounding box center [255, 551] width 40 height 37
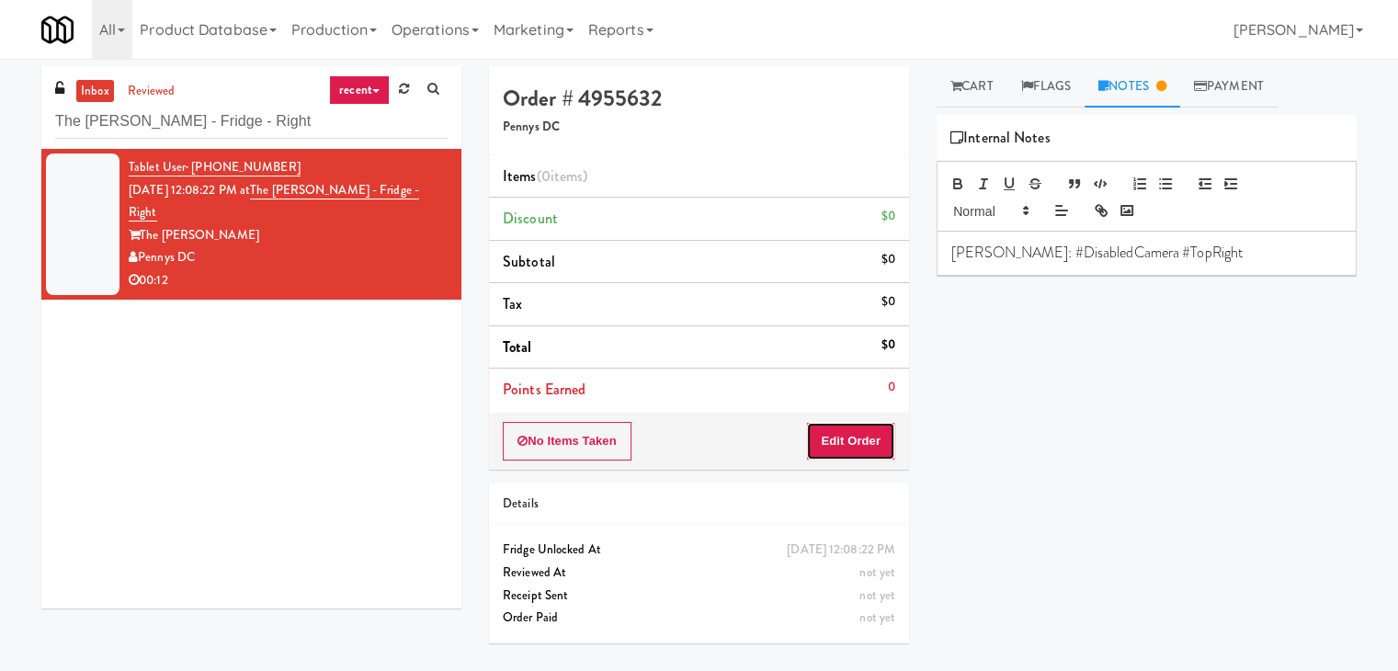
click at [853, 440] on button "Edit Order" at bounding box center [850, 441] width 89 height 39
click at [976, 85] on link "Cart" at bounding box center [972, 86] width 71 height 41
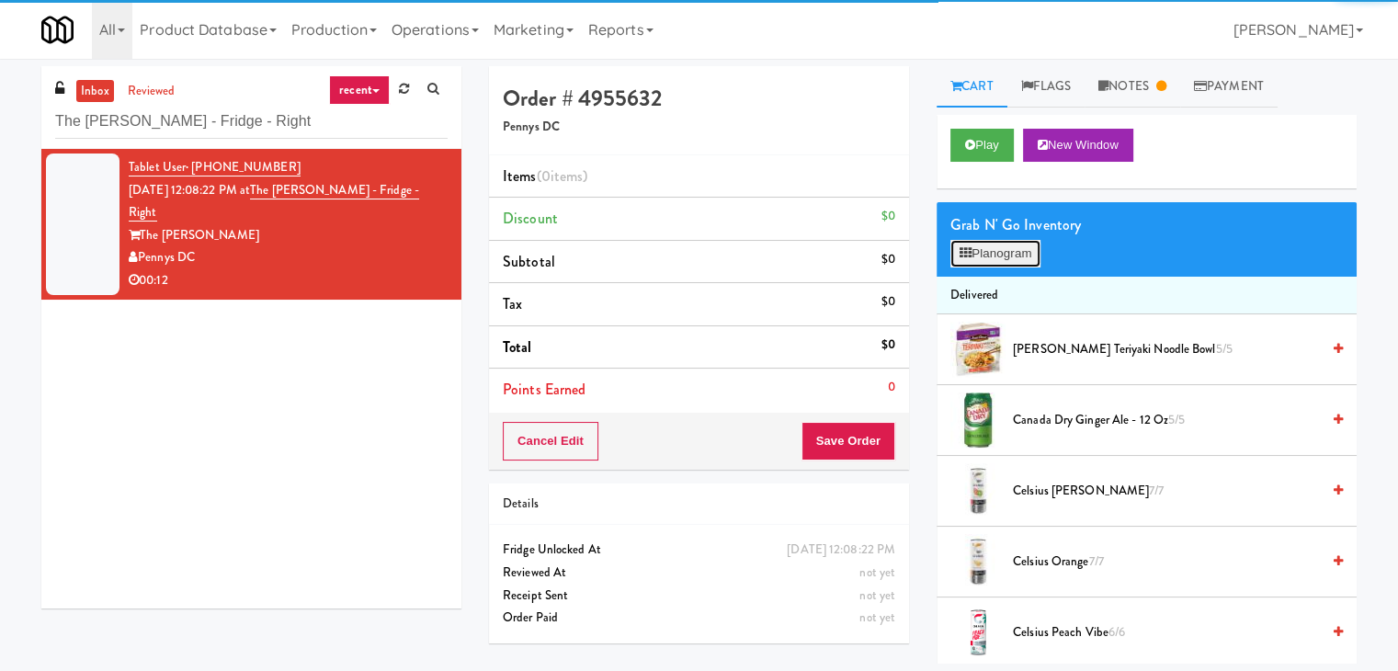
click at [996, 253] on button "Planogram" at bounding box center [995, 254] width 90 height 28
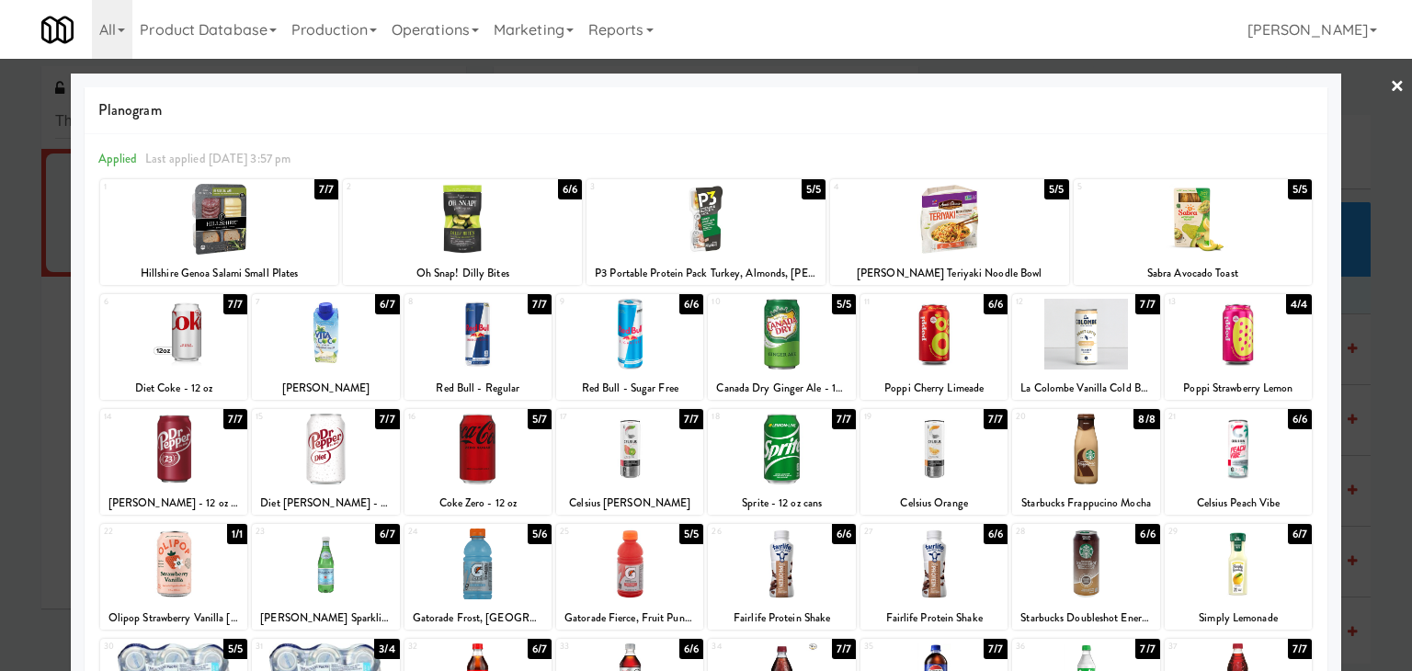
click at [1073, 336] on div at bounding box center [1085, 334] width 147 height 71
drag, startPoint x: 1393, startPoint y: 85, endPoint x: 1380, endPoint y: 89, distance: 13.4
click at [1393, 85] on div at bounding box center [706, 335] width 1412 height 671
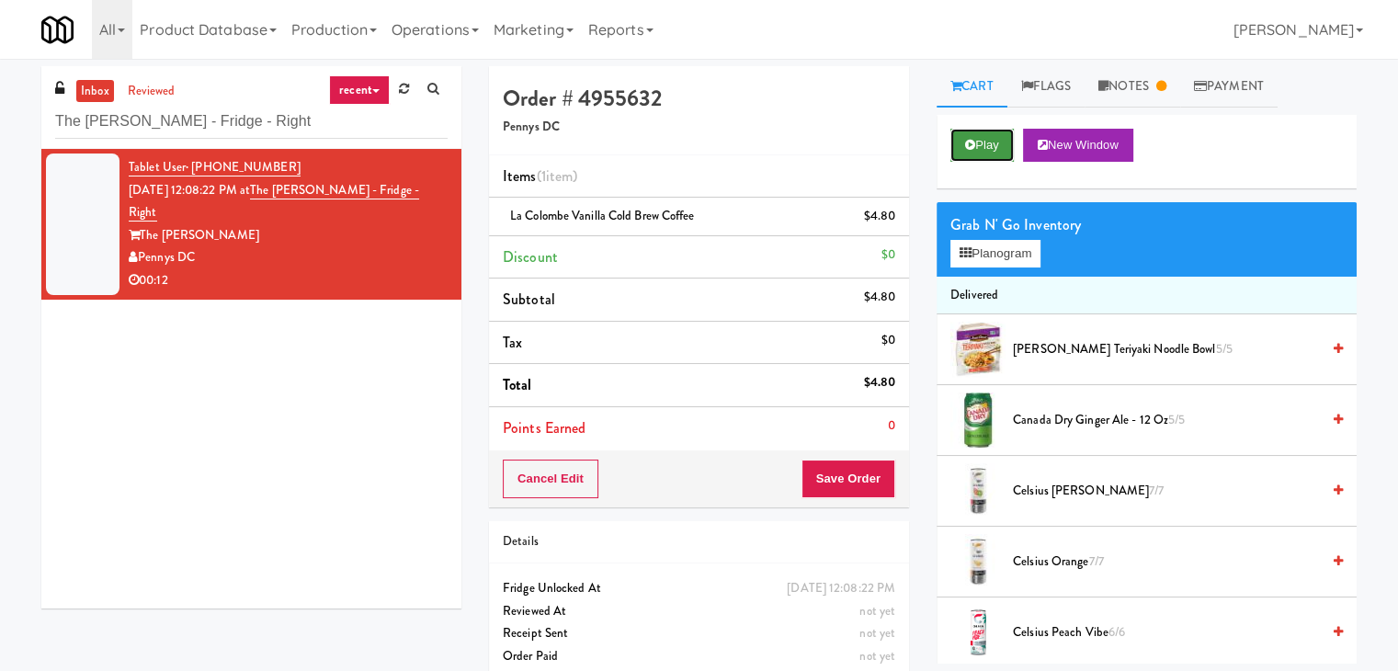
click at [961, 142] on button "Play" at bounding box center [981, 145] width 63 height 33
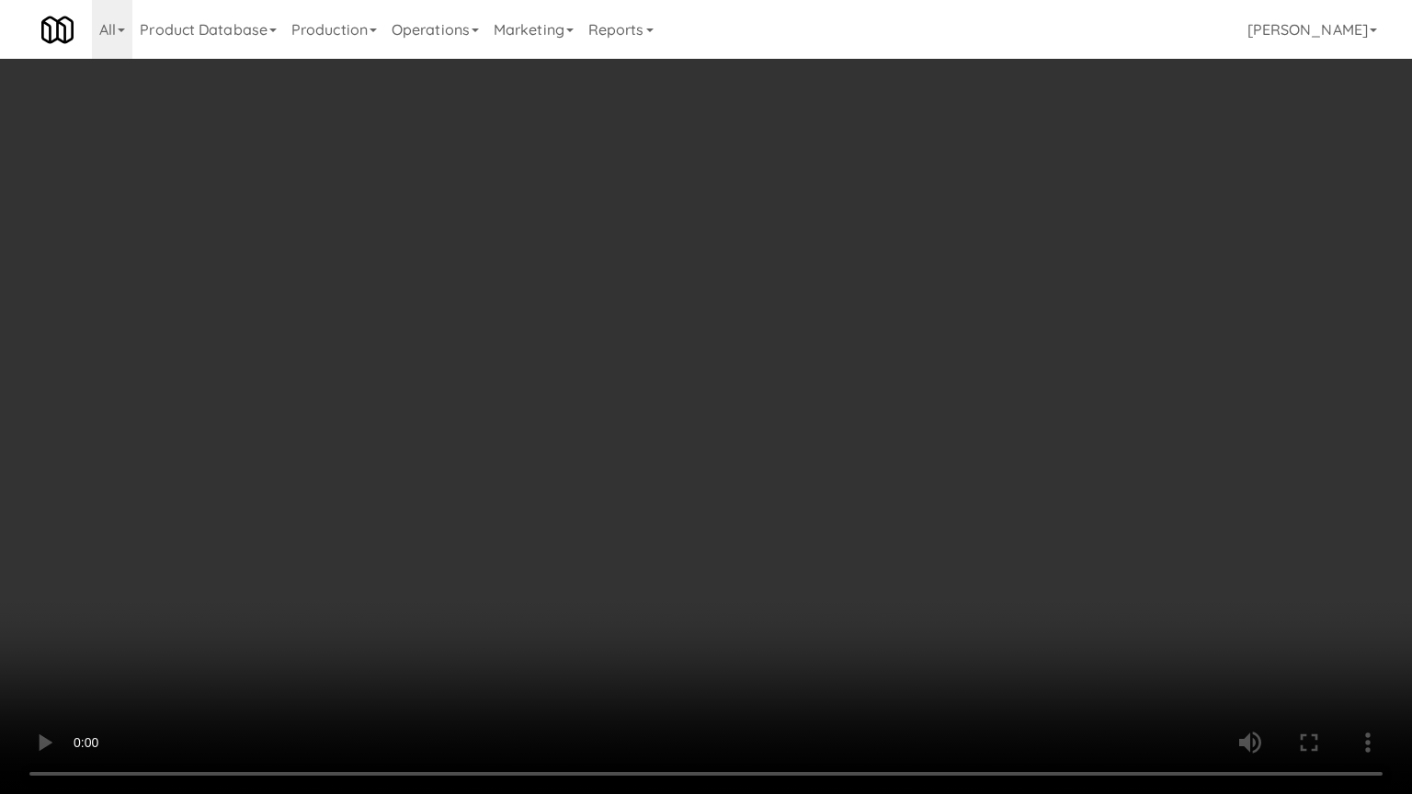
click at [589, 496] on video at bounding box center [706, 397] width 1412 height 794
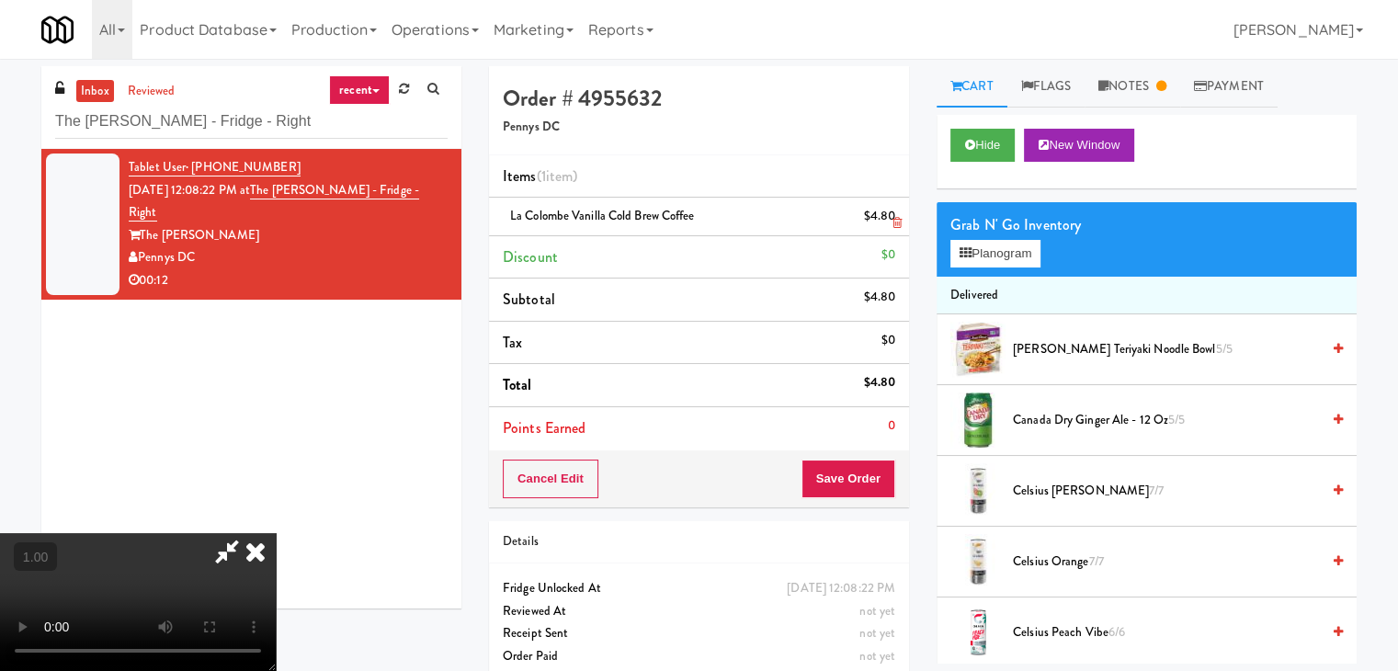
click at [276, 533] on icon at bounding box center [255, 551] width 40 height 37
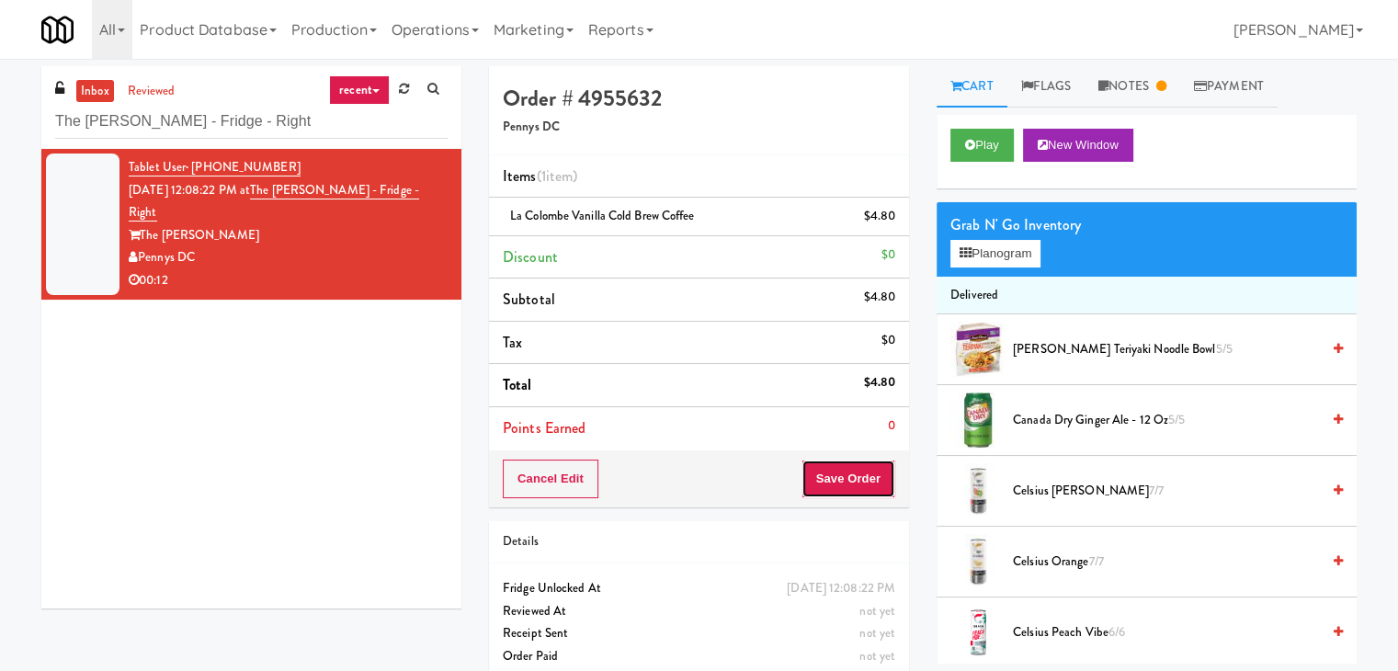
click at [849, 484] on button "Save Order" at bounding box center [848, 479] width 94 height 39
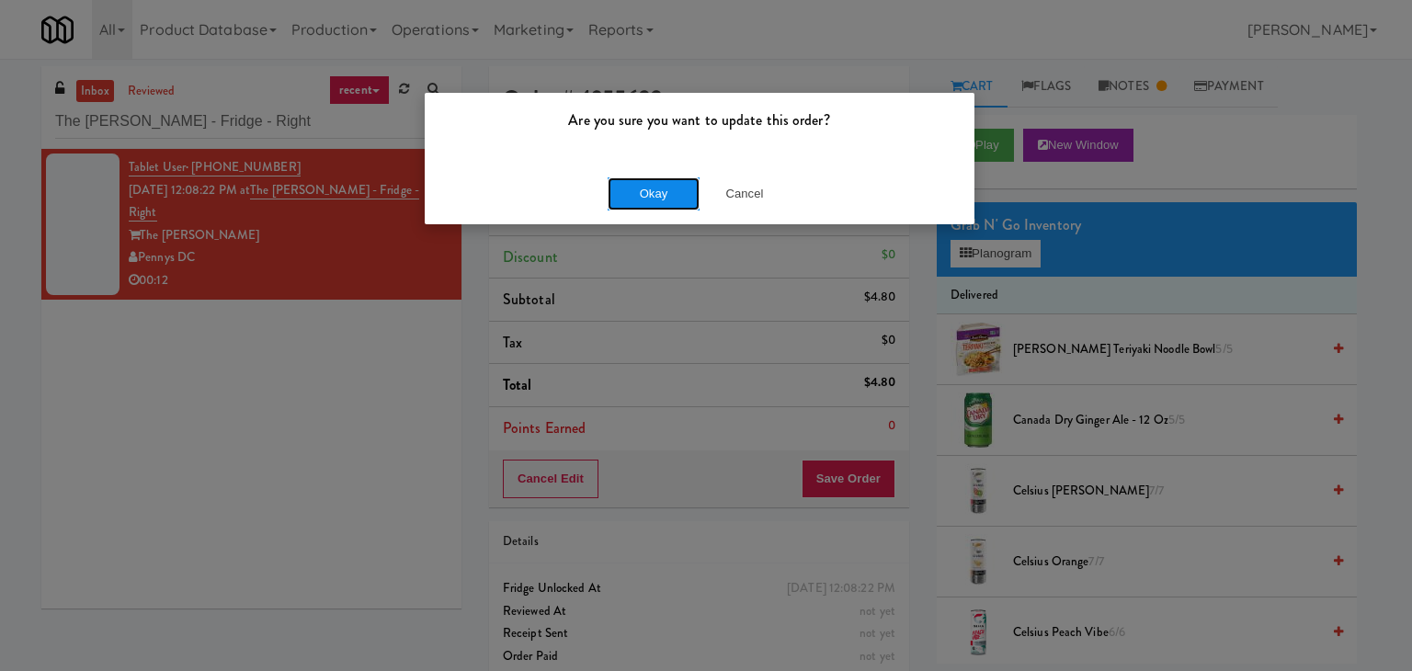
click at [660, 190] on button "Okay" at bounding box center [654, 193] width 92 height 33
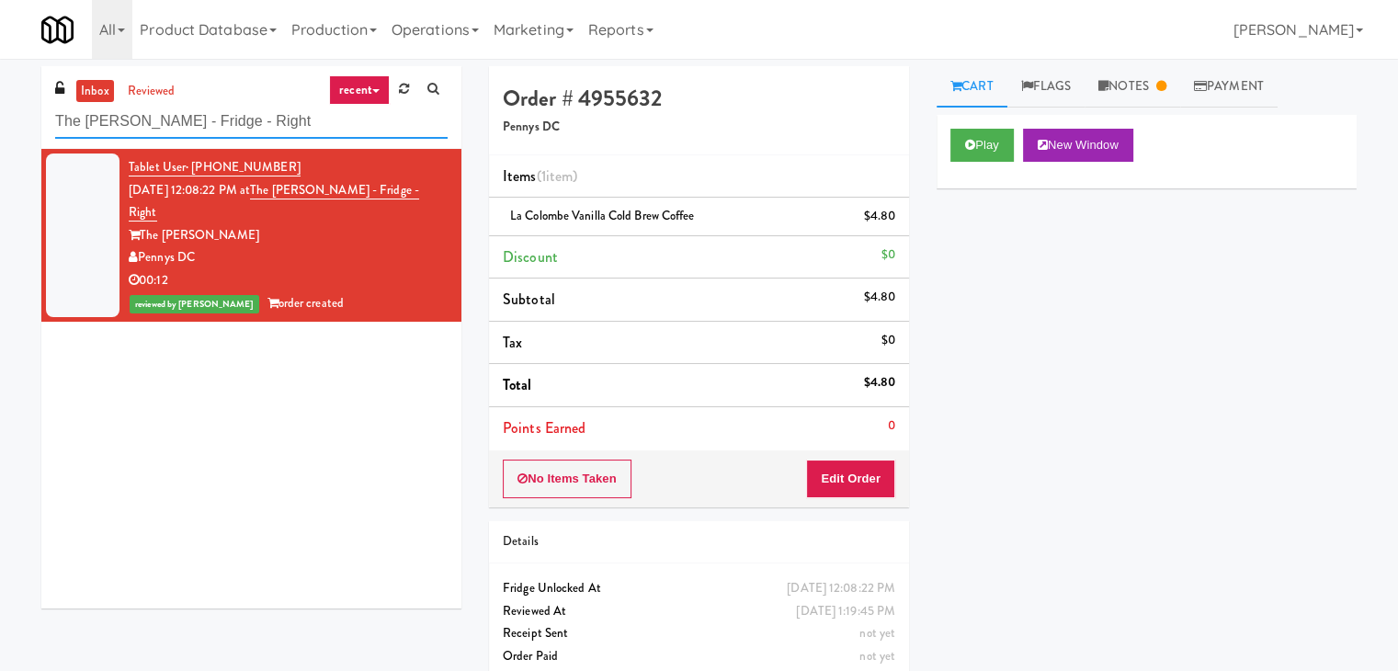
click at [255, 133] on input "The [PERSON_NAME] - Fridge - Right" at bounding box center [251, 122] width 392 height 34
paste input "[PERSON_NAME] Metrocenter"
type input "[PERSON_NAME] Metrocenter"
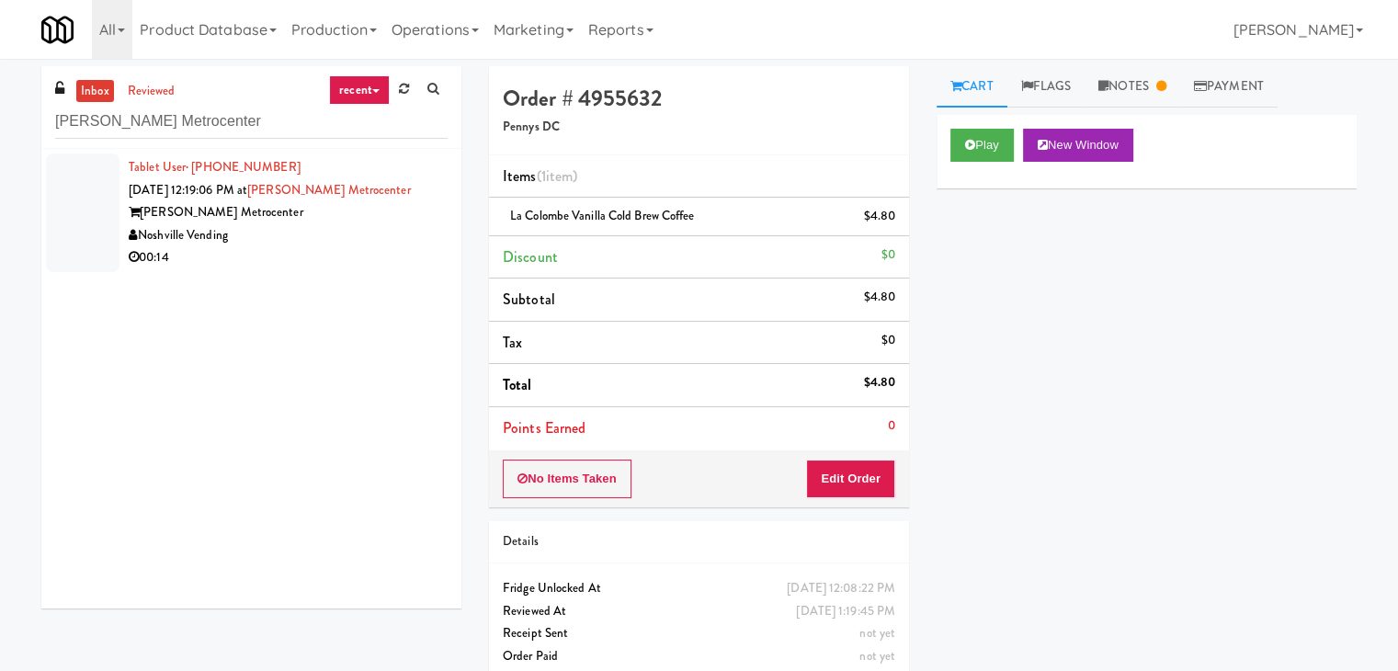
click at [408, 220] on div "[PERSON_NAME] Metrocenter" at bounding box center [288, 212] width 319 height 23
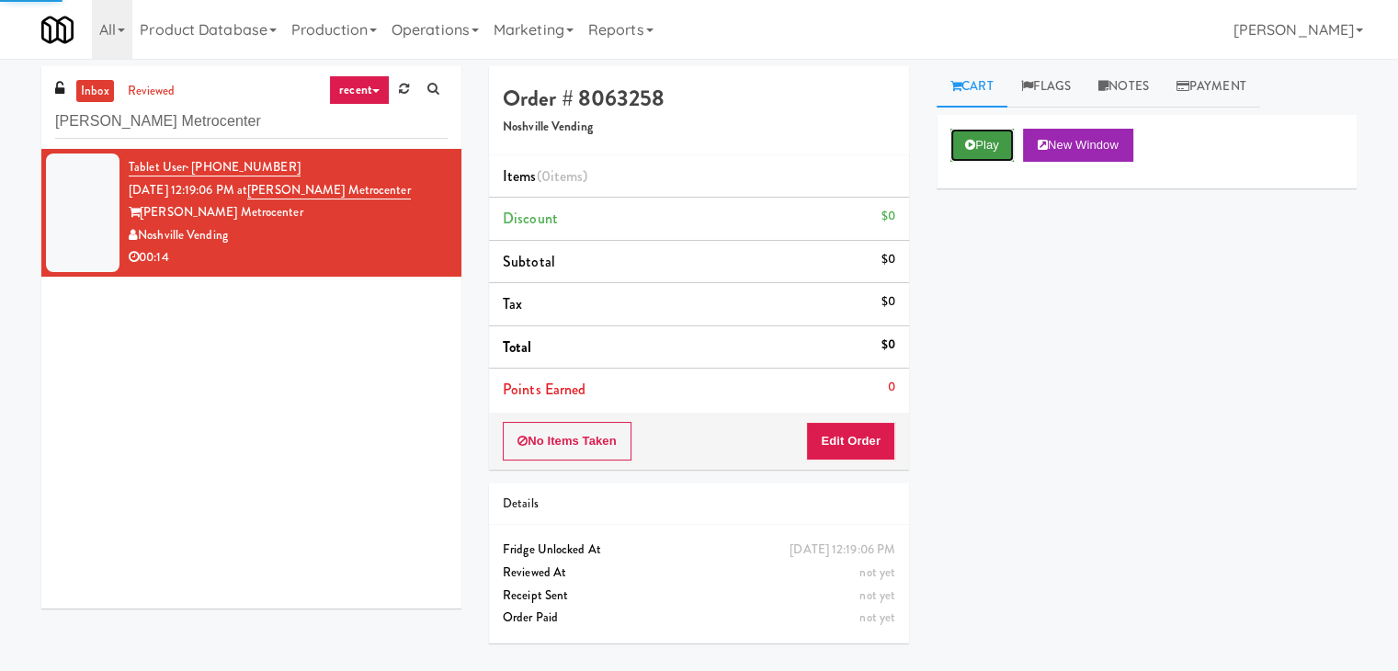
click at [982, 144] on button "Play" at bounding box center [981, 145] width 63 height 33
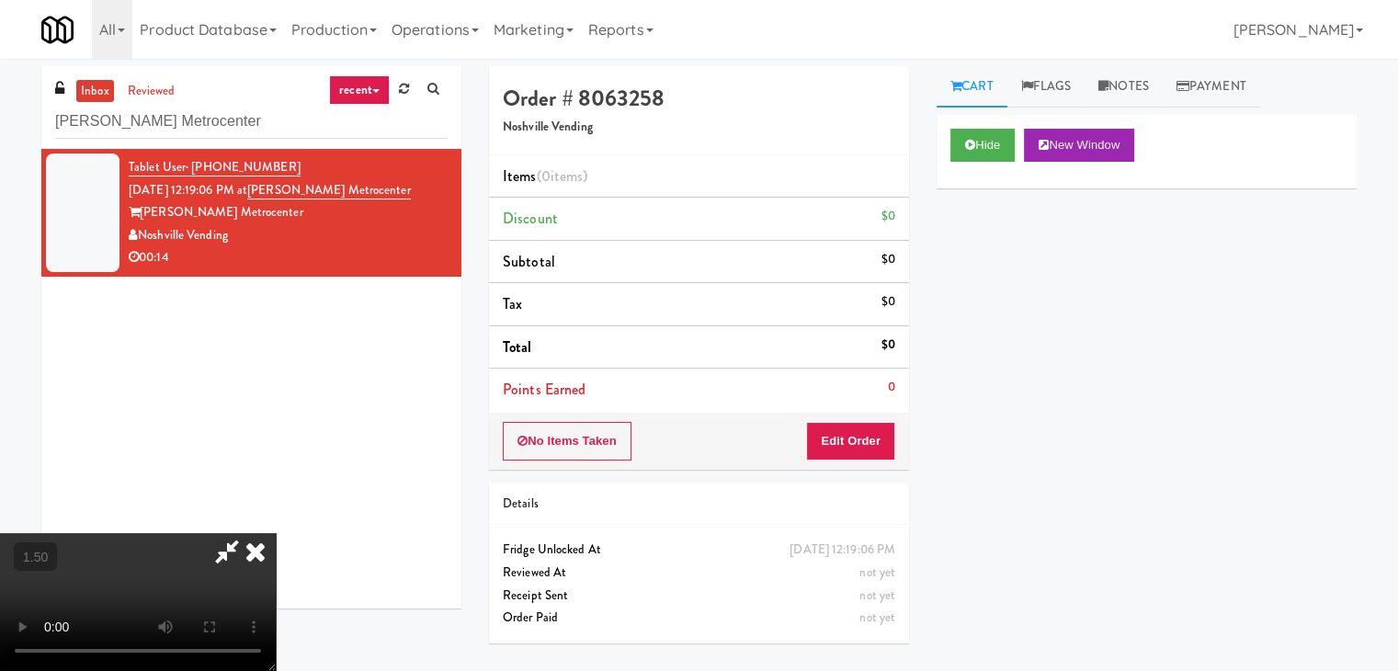
click at [276, 533] on video at bounding box center [138, 602] width 276 height 138
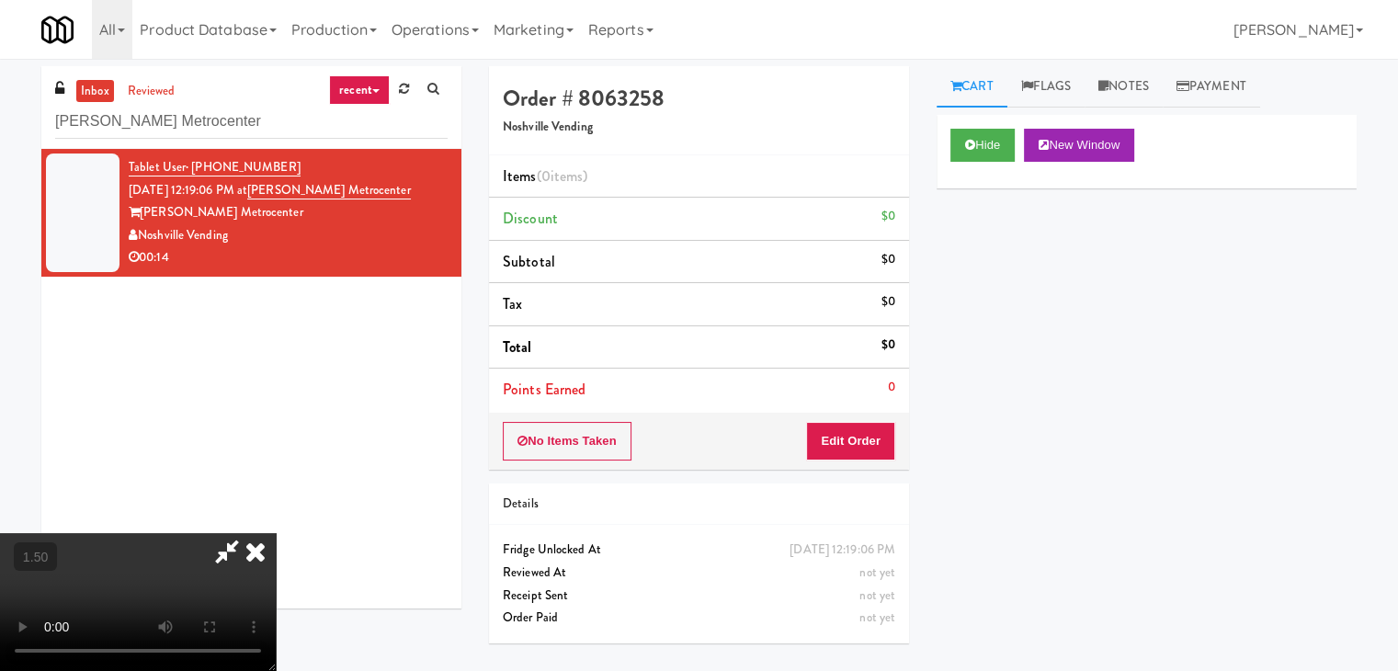
click at [276, 533] on video at bounding box center [138, 602] width 276 height 138
click at [276, 533] on icon at bounding box center [255, 551] width 40 height 37
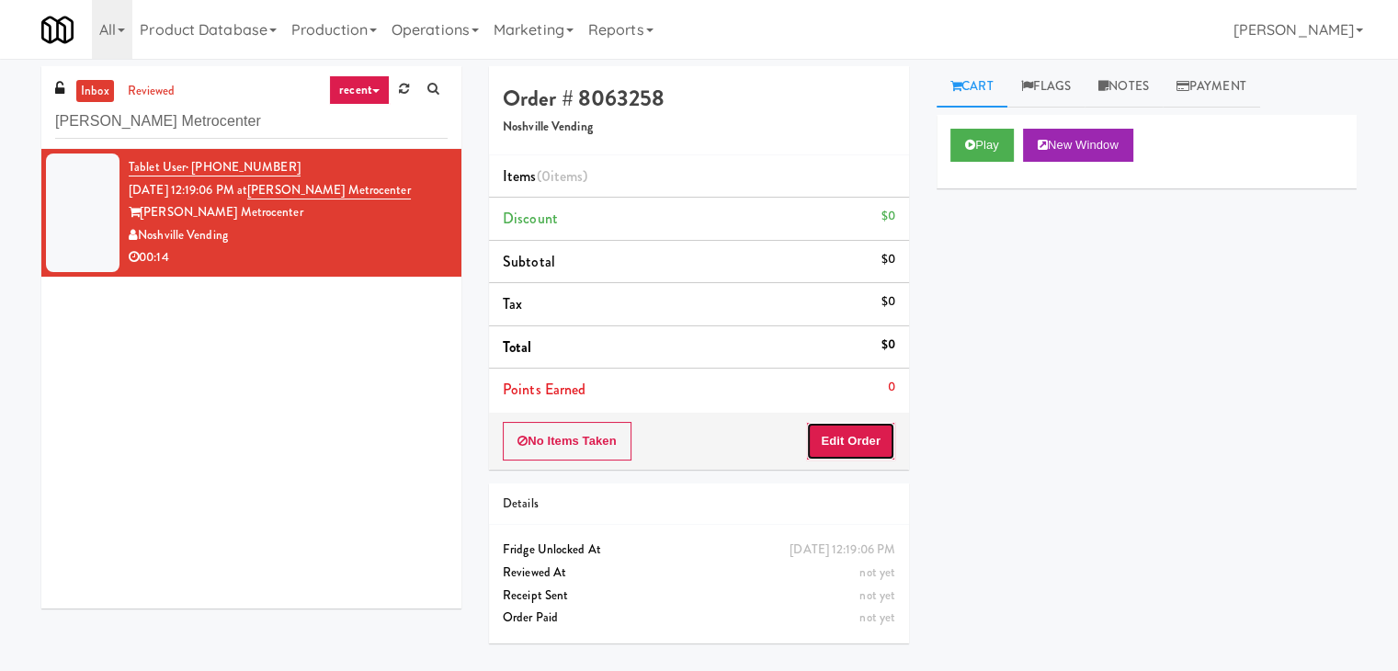
click at [860, 431] on button "Edit Order" at bounding box center [850, 441] width 89 height 39
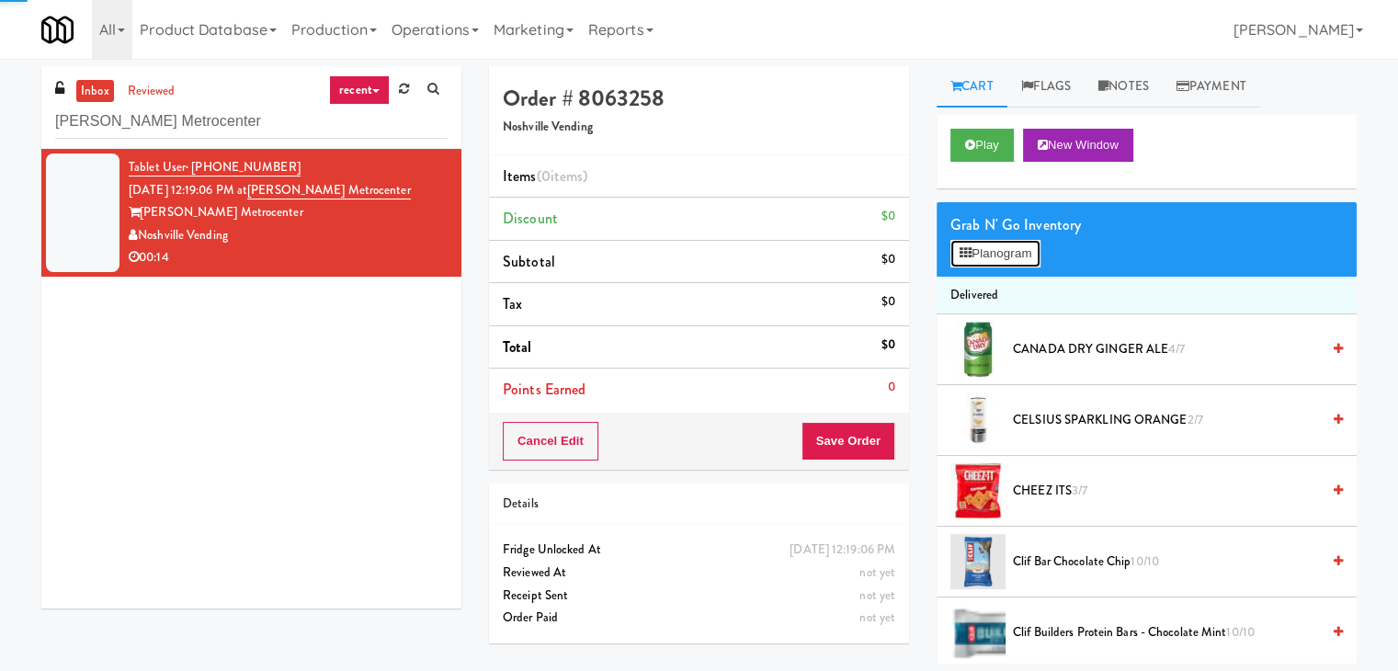
click at [969, 256] on button "Planogram" at bounding box center [995, 254] width 90 height 28
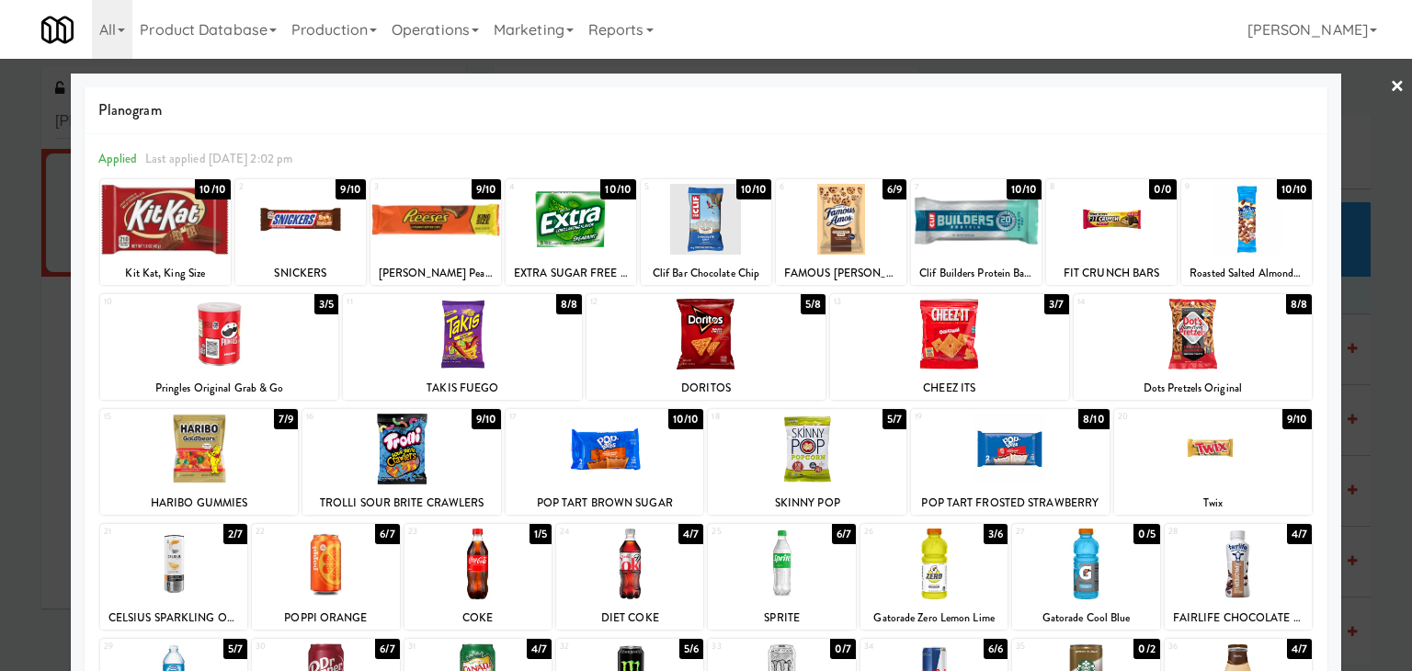
click at [445, 446] on div at bounding box center [401, 449] width 199 height 71
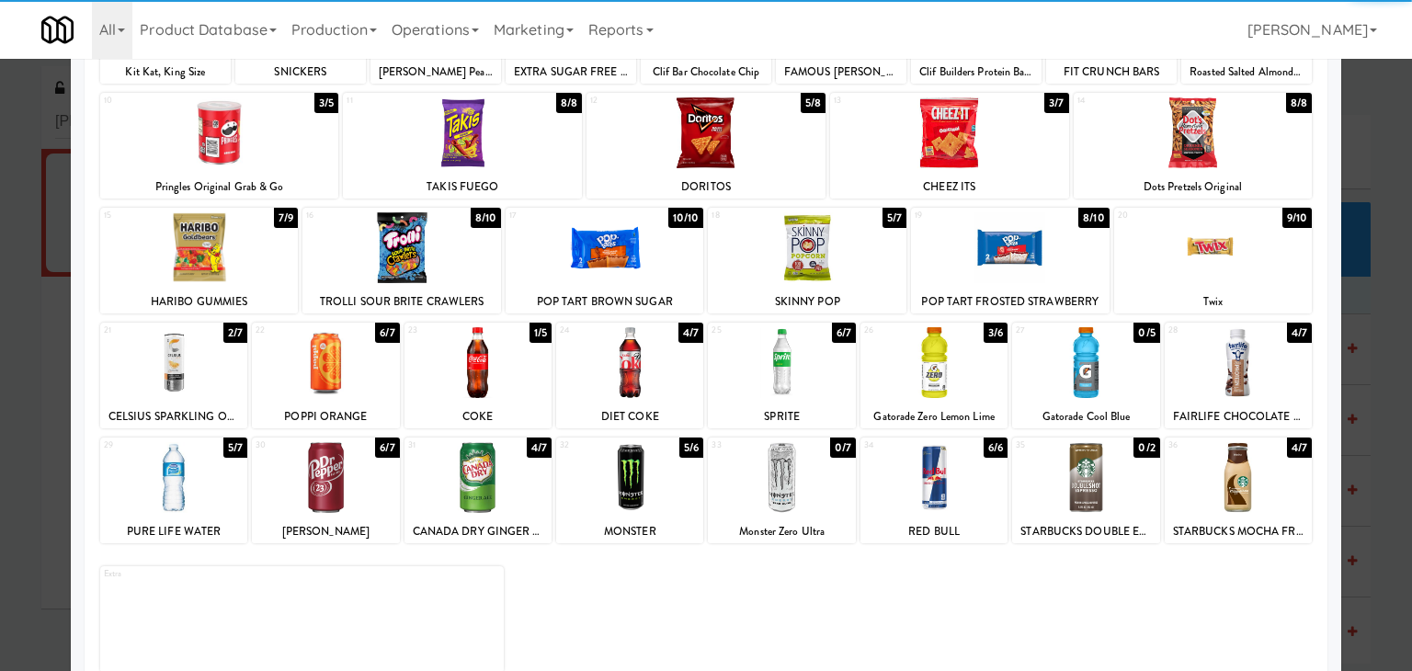
scroll to position [232, 0]
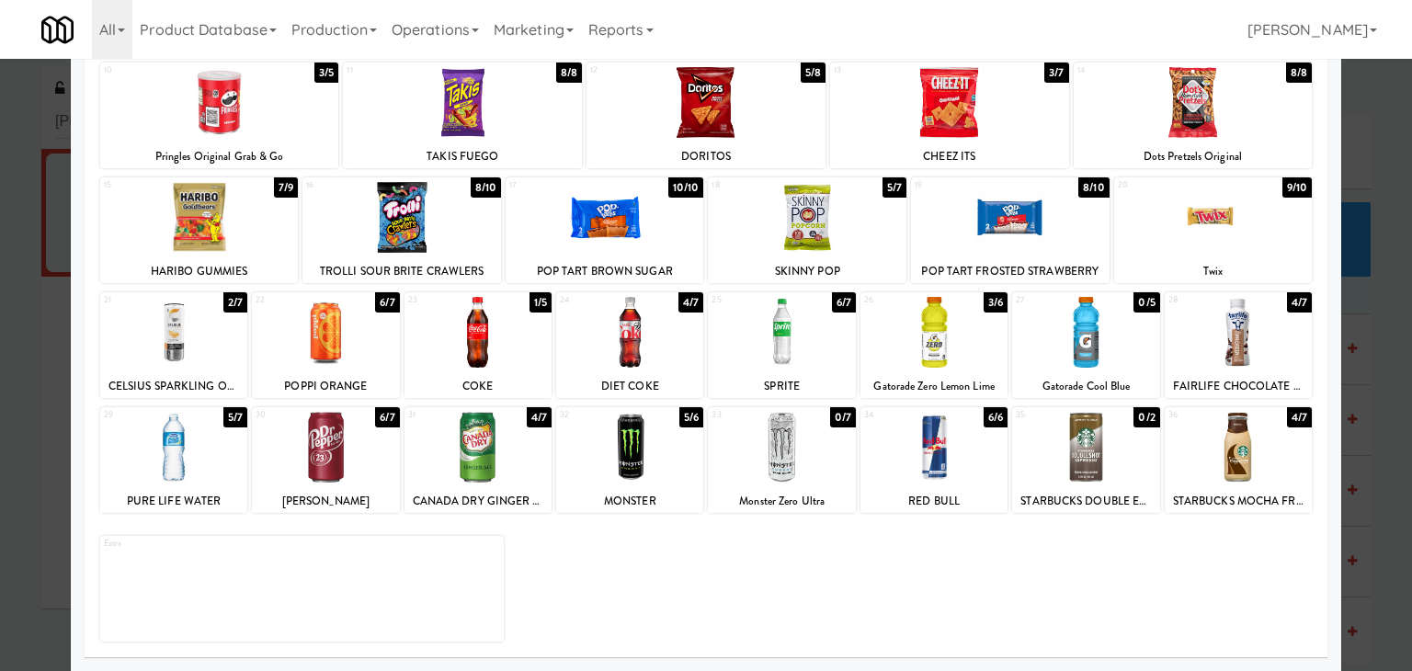
click at [490, 342] on div at bounding box center [477, 332] width 147 height 71
click at [952, 343] on div at bounding box center [933, 332] width 147 height 71
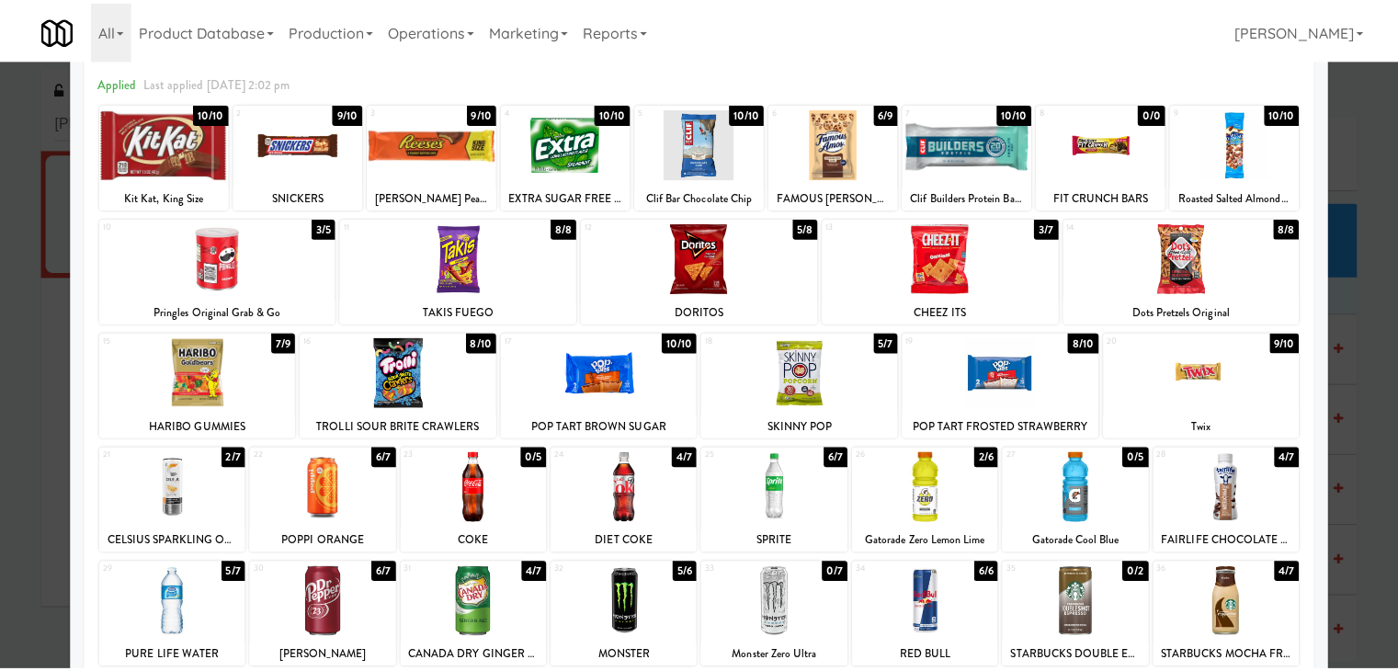
scroll to position [0, 0]
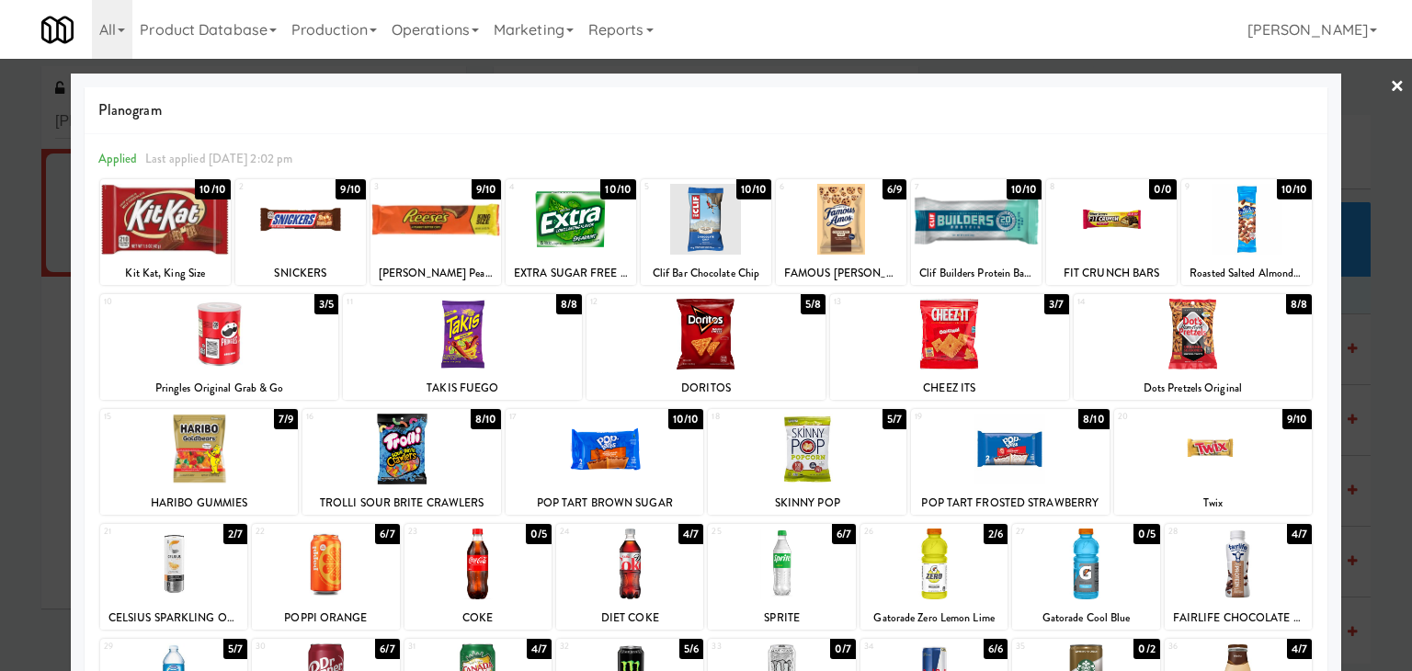
click at [1390, 85] on link "×" at bounding box center [1397, 87] width 15 height 57
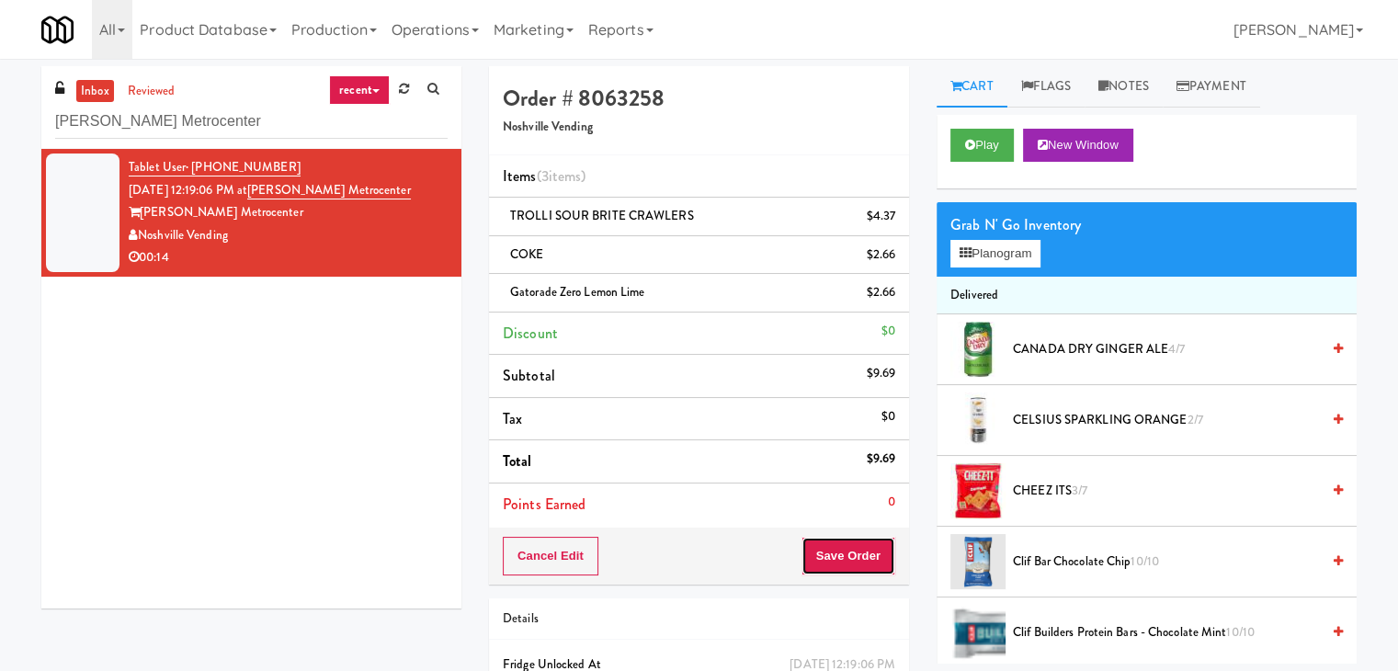
click at [835, 552] on button "Save Order" at bounding box center [848, 556] width 94 height 39
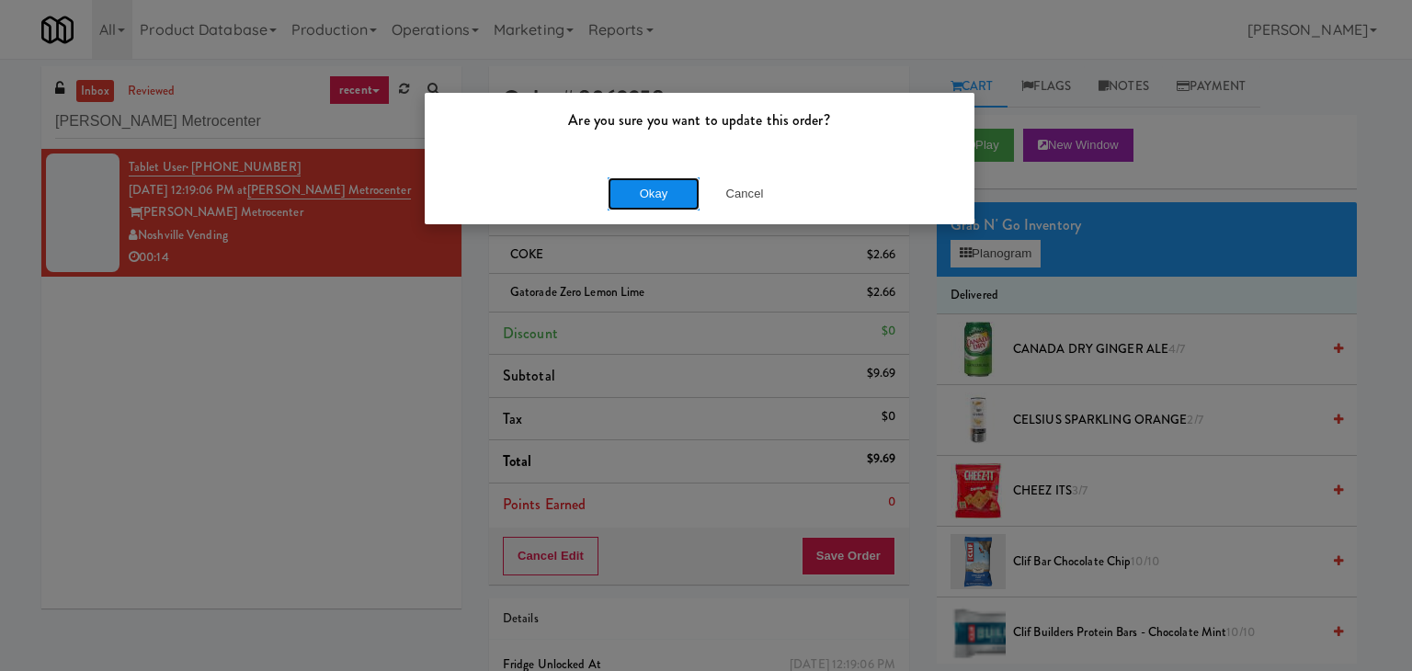
click at [659, 193] on button "Okay" at bounding box center [654, 193] width 92 height 33
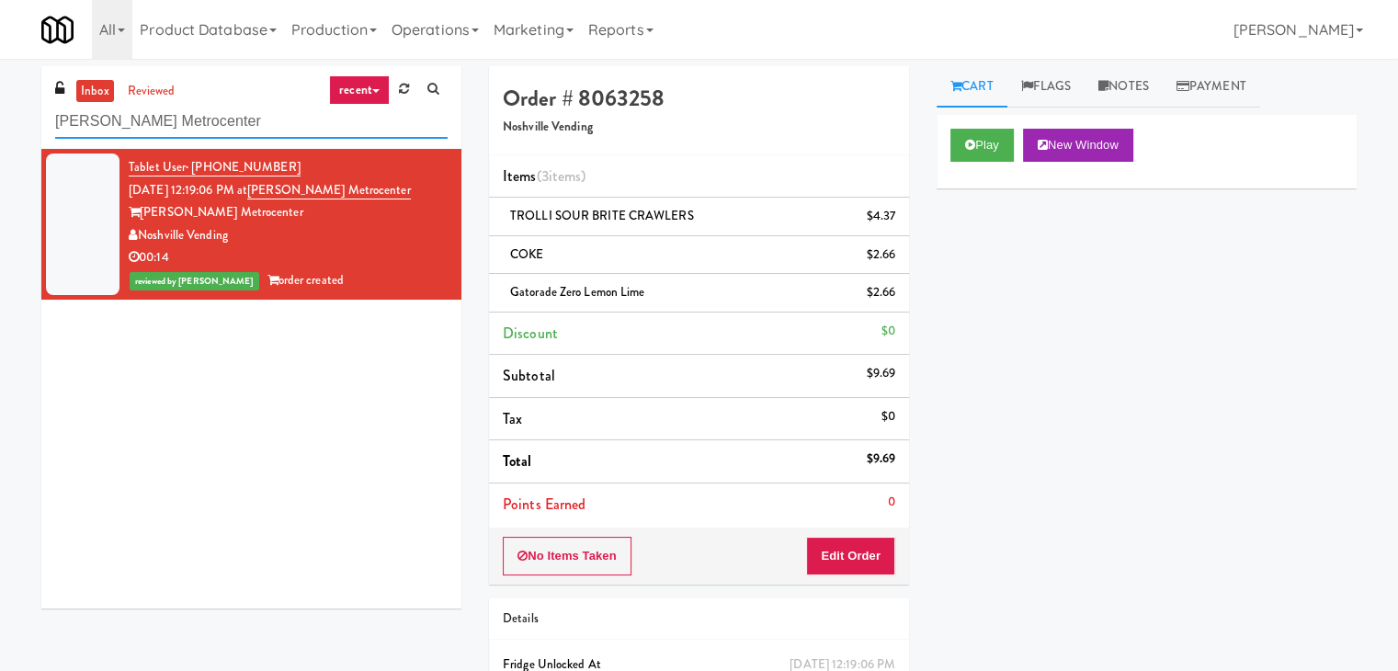
click at [279, 130] on input "[PERSON_NAME] Metrocenter" at bounding box center [251, 122] width 392 height 34
paste input "Moderne Pantry"
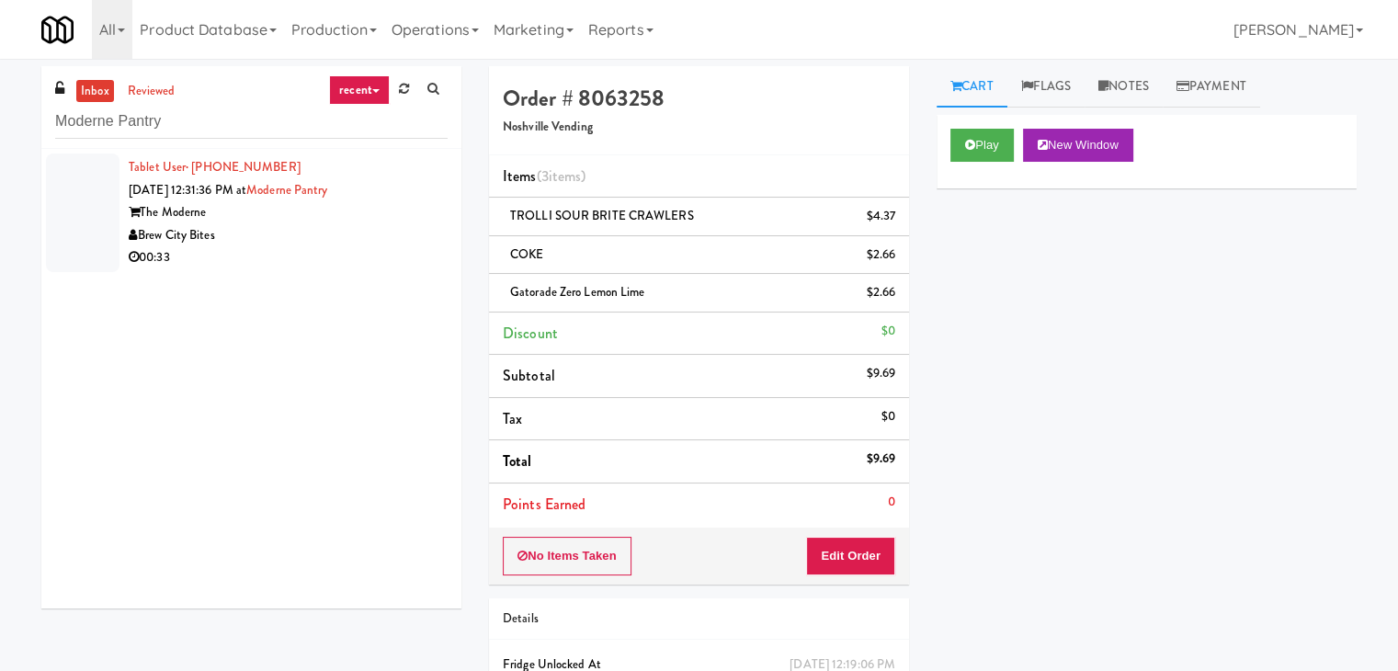
click at [412, 246] on div "00:33" at bounding box center [288, 257] width 319 height 23
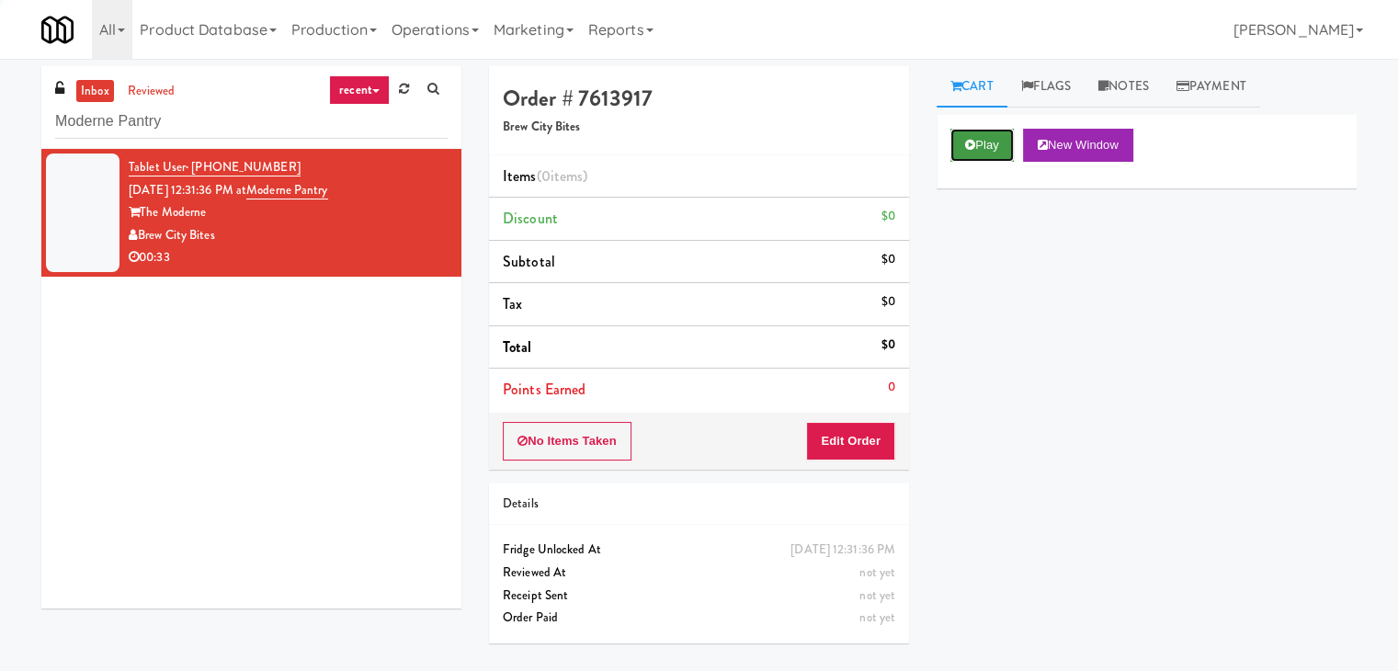
click at [975, 139] on button "Play" at bounding box center [981, 145] width 63 height 33
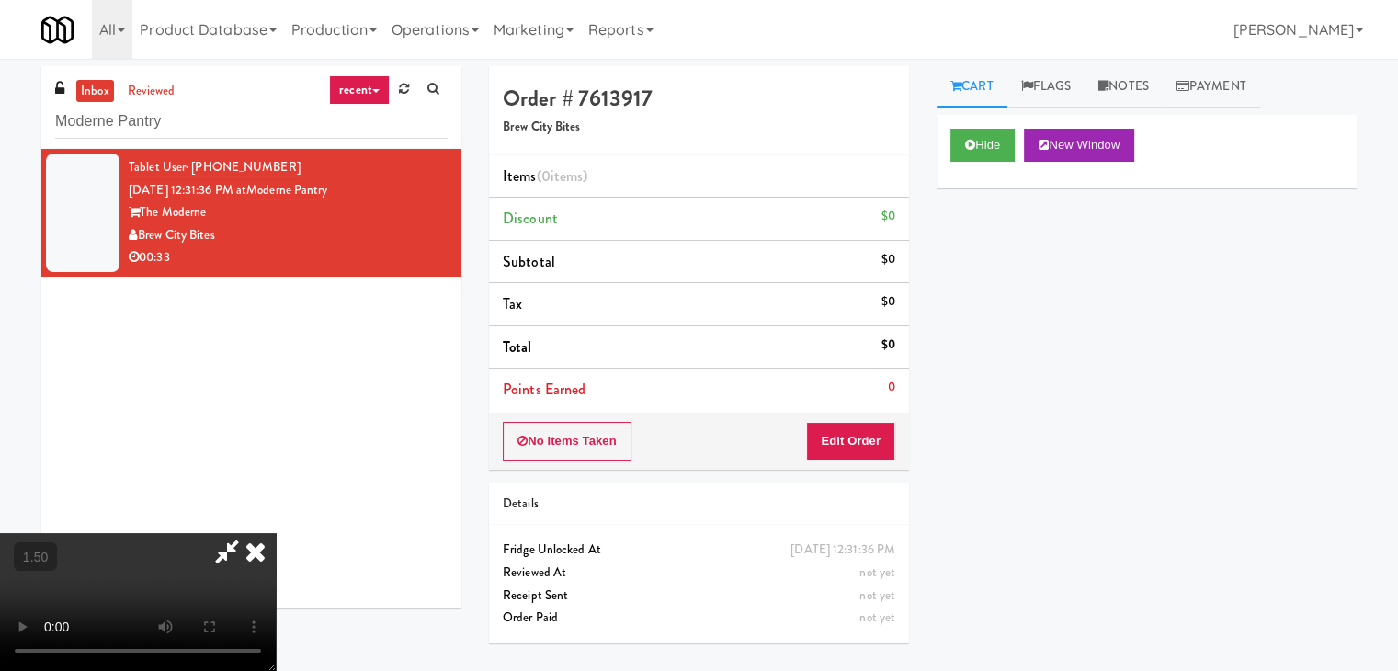
click at [276, 533] on video at bounding box center [138, 602] width 276 height 138
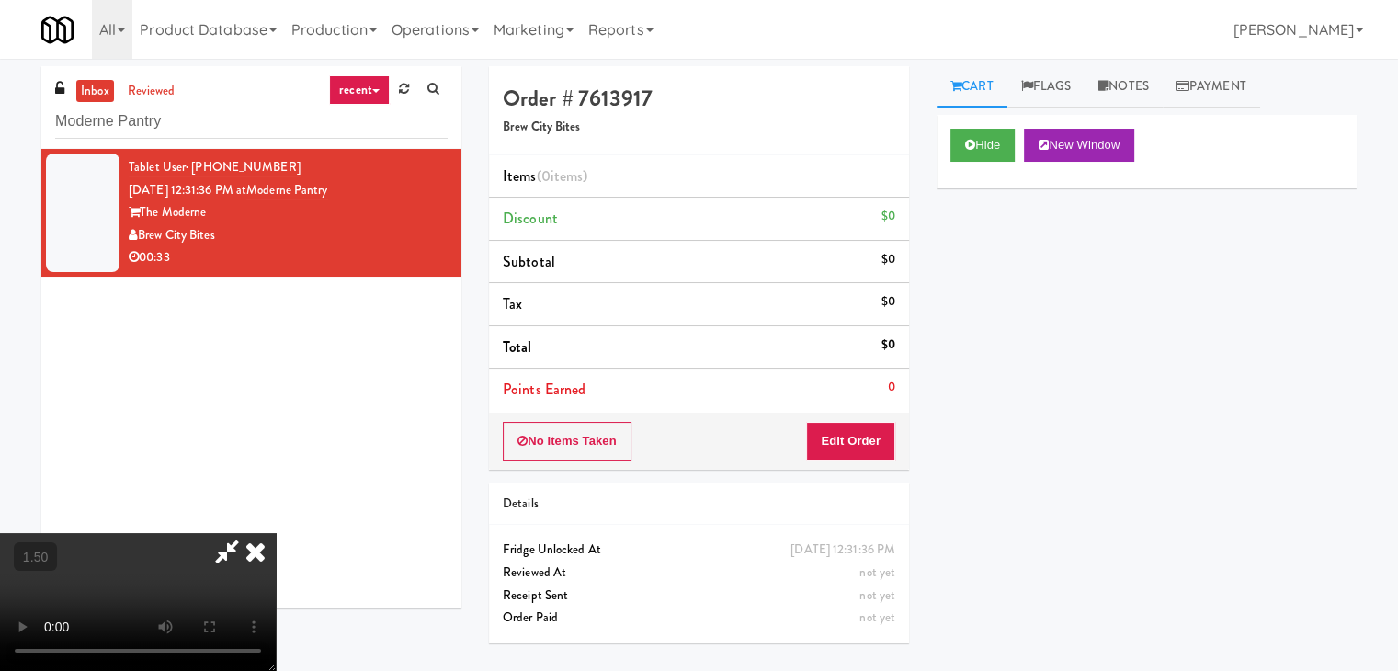
click at [276, 533] on video at bounding box center [138, 602] width 276 height 138
click at [276, 533] on icon at bounding box center [255, 551] width 40 height 37
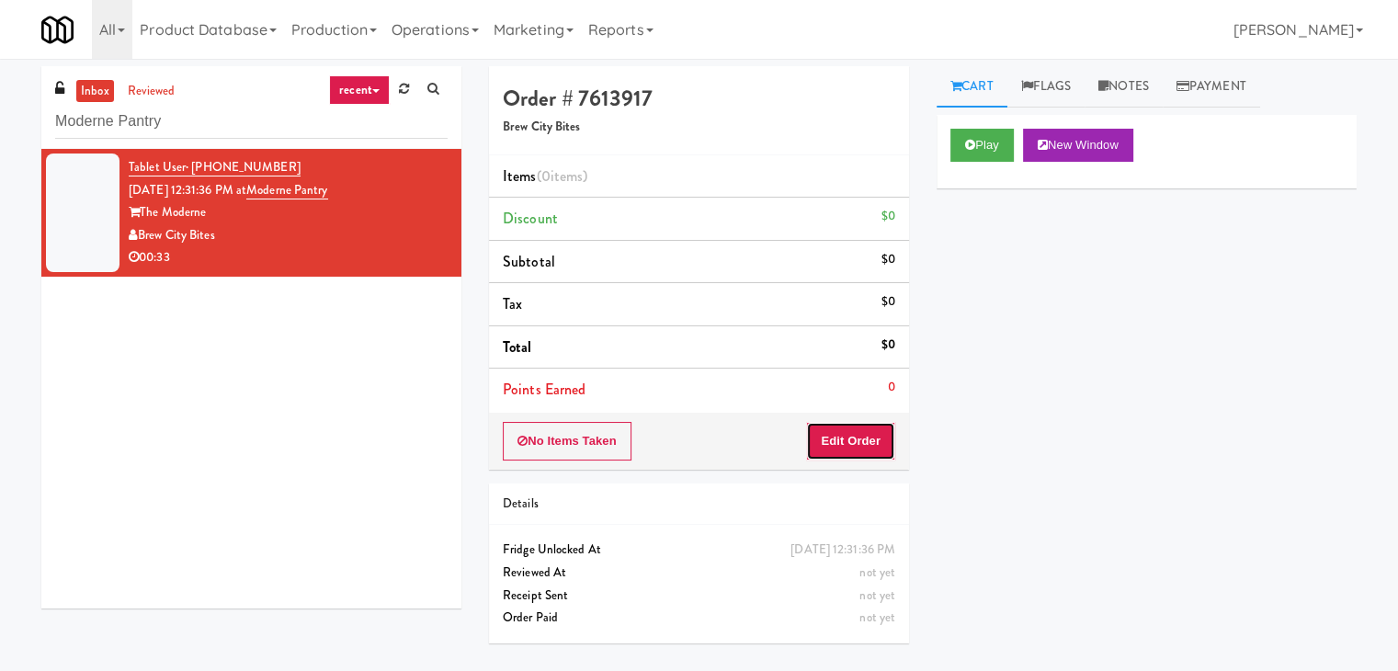
click at [830, 433] on button "Edit Order" at bounding box center [850, 441] width 89 height 39
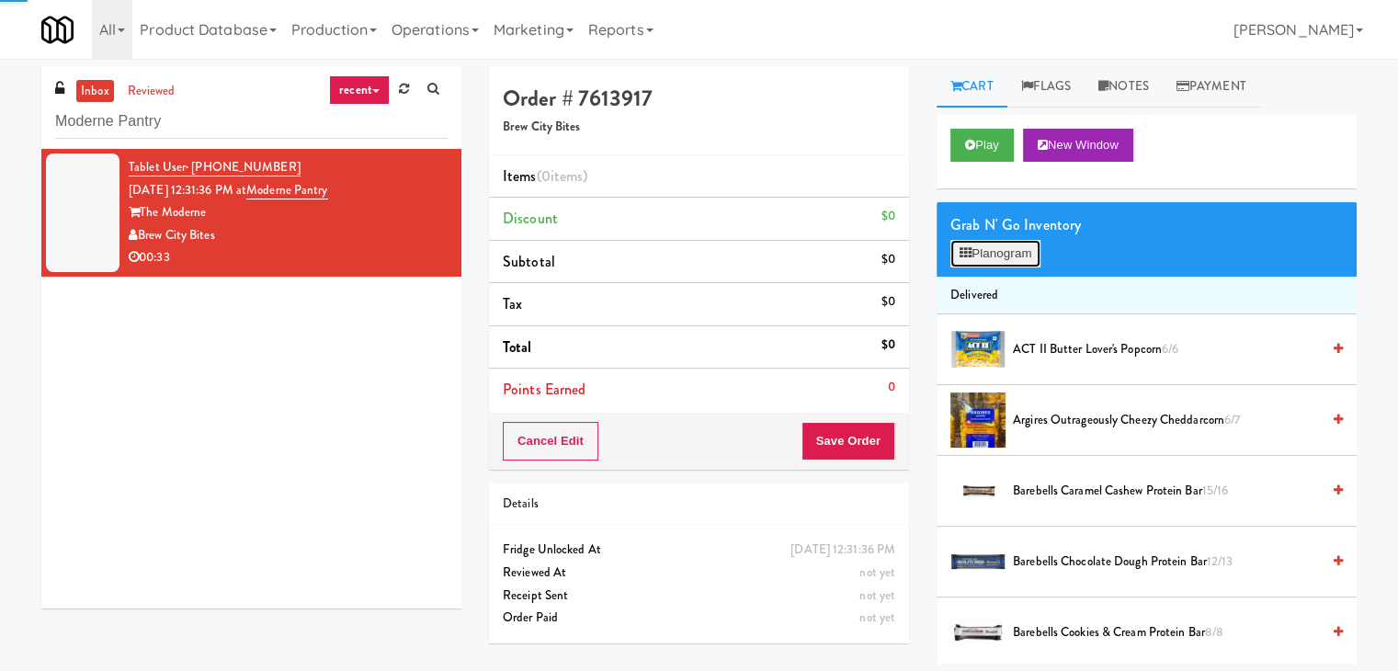
click at [1015, 256] on button "Planogram" at bounding box center [995, 254] width 90 height 28
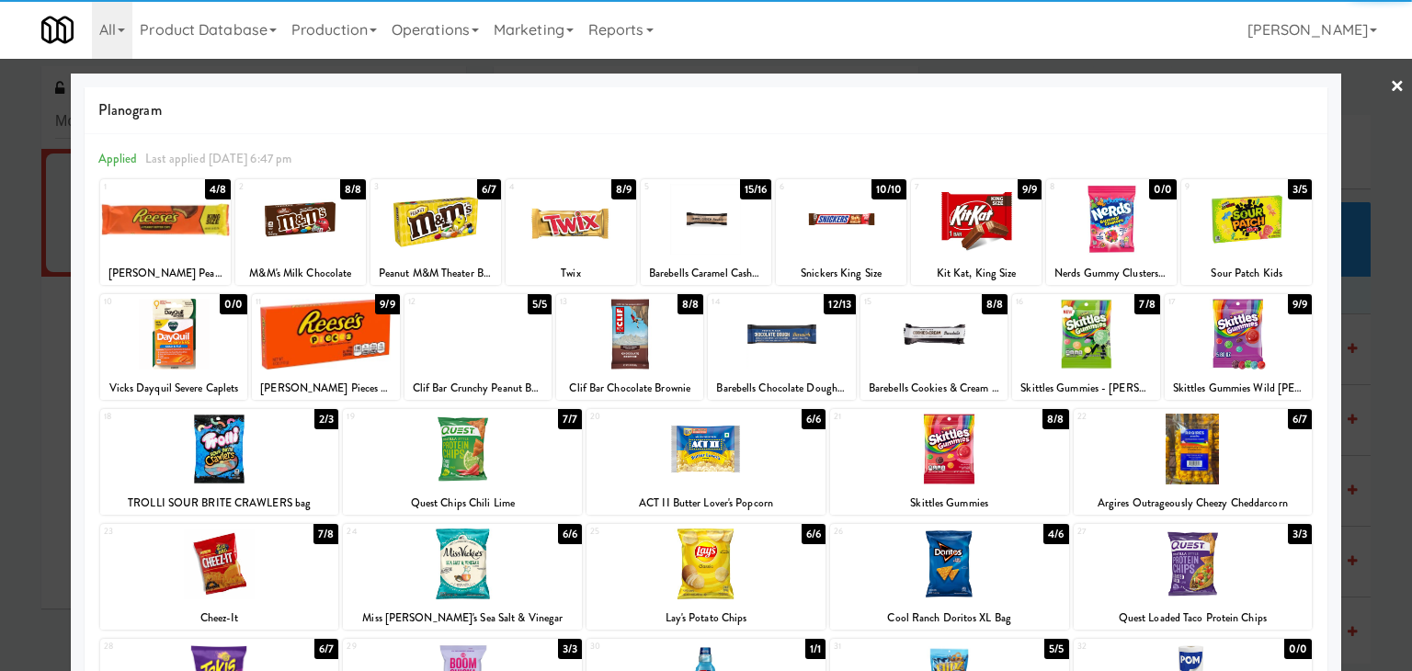
drag, startPoint x: 714, startPoint y: 542, endPoint x: 765, endPoint y: 536, distance: 51.0
click at [714, 543] on div at bounding box center [705, 564] width 239 height 71
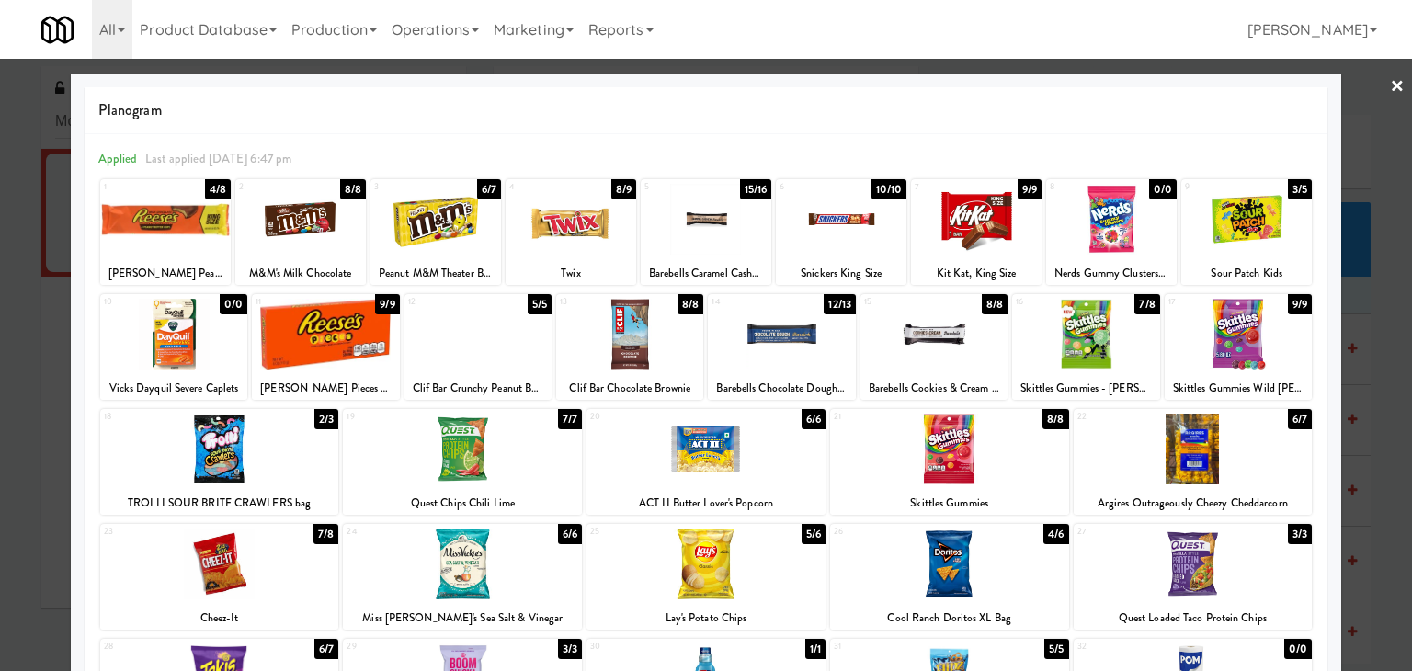
click at [1390, 89] on link "×" at bounding box center [1397, 87] width 15 height 57
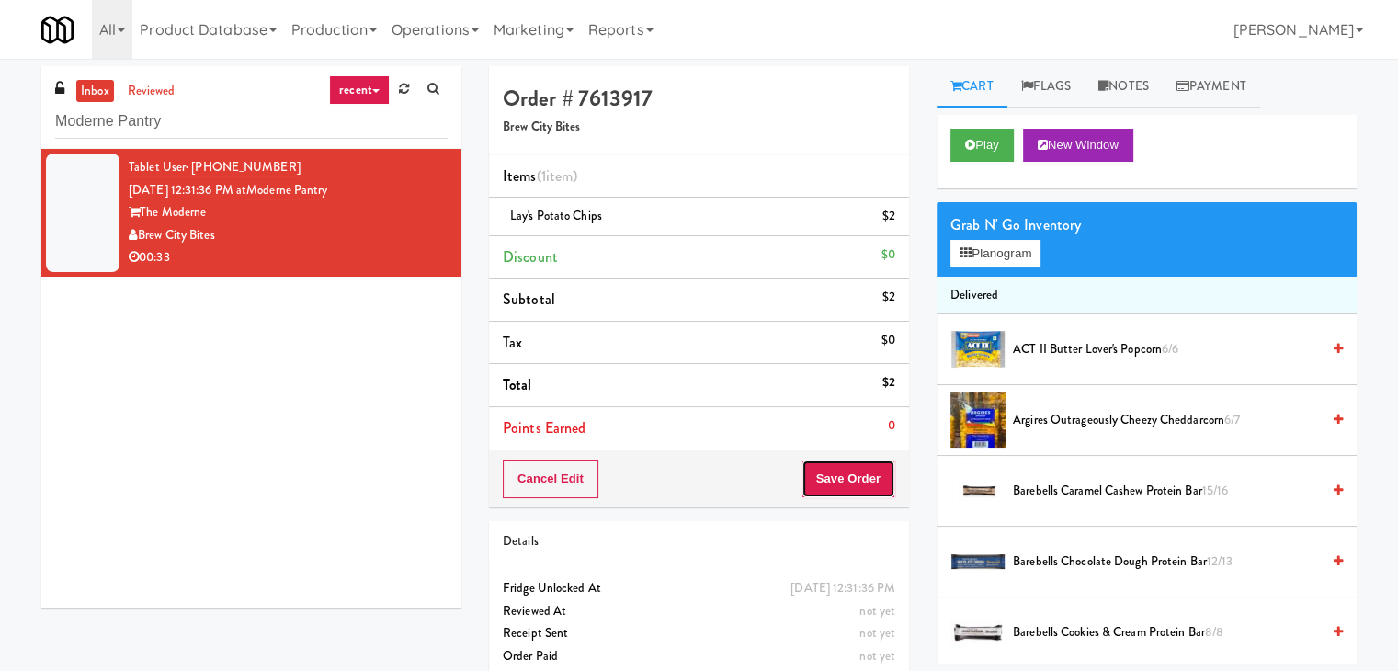
click at [858, 466] on button "Save Order" at bounding box center [848, 479] width 94 height 39
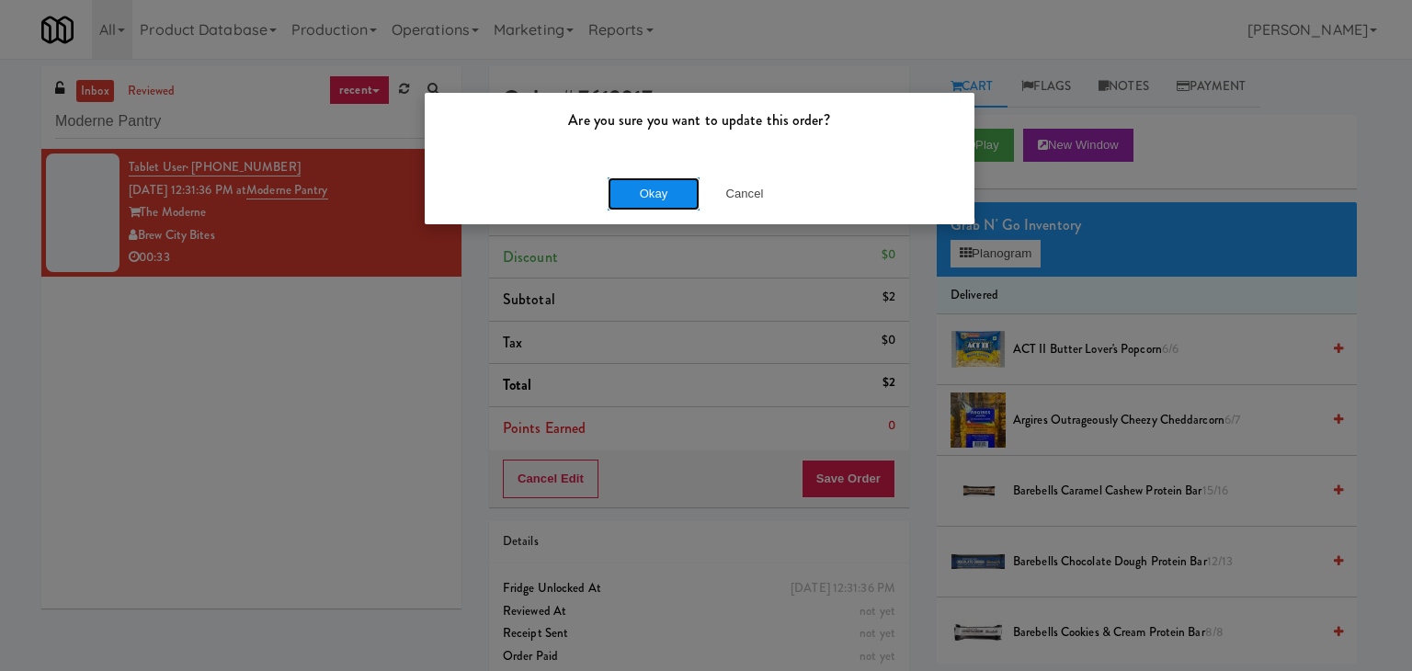
click at [684, 182] on button "Okay" at bounding box center [654, 193] width 92 height 33
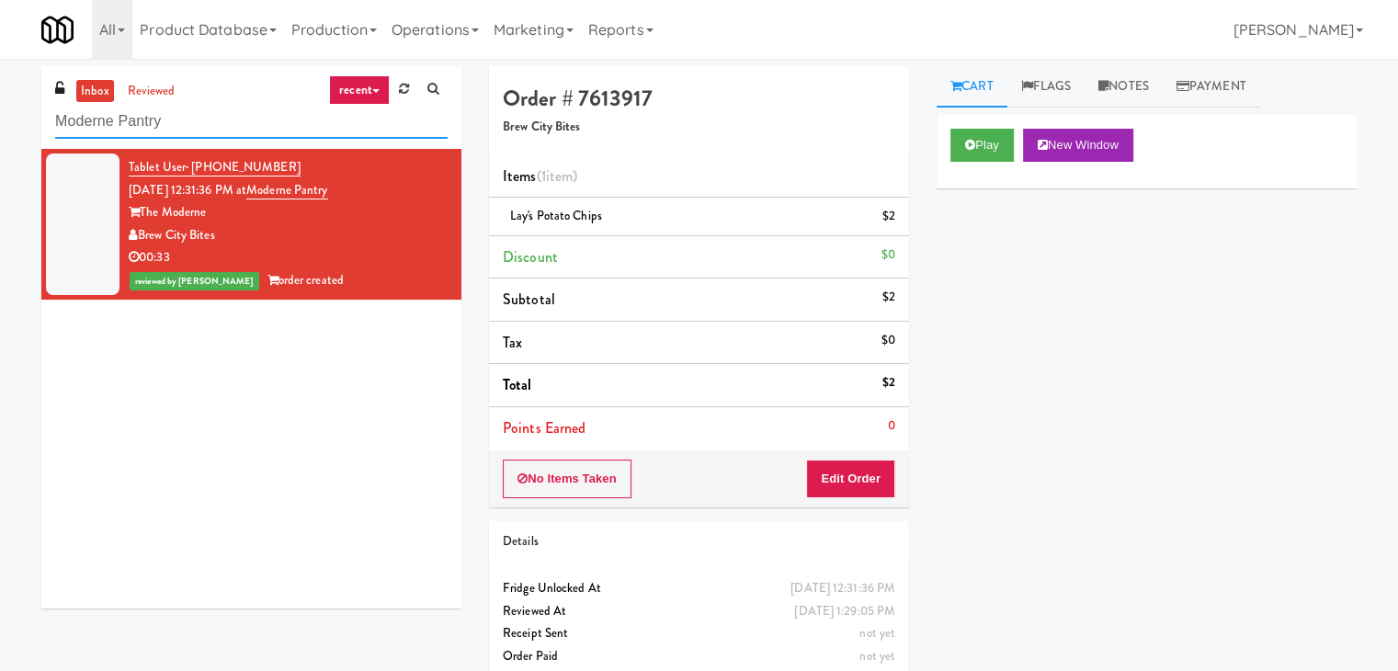
click at [256, 133] on input "Moderne Pantry" at bounding box center [251, 122] width 392 height 34
paste input "Pantry Field One!"
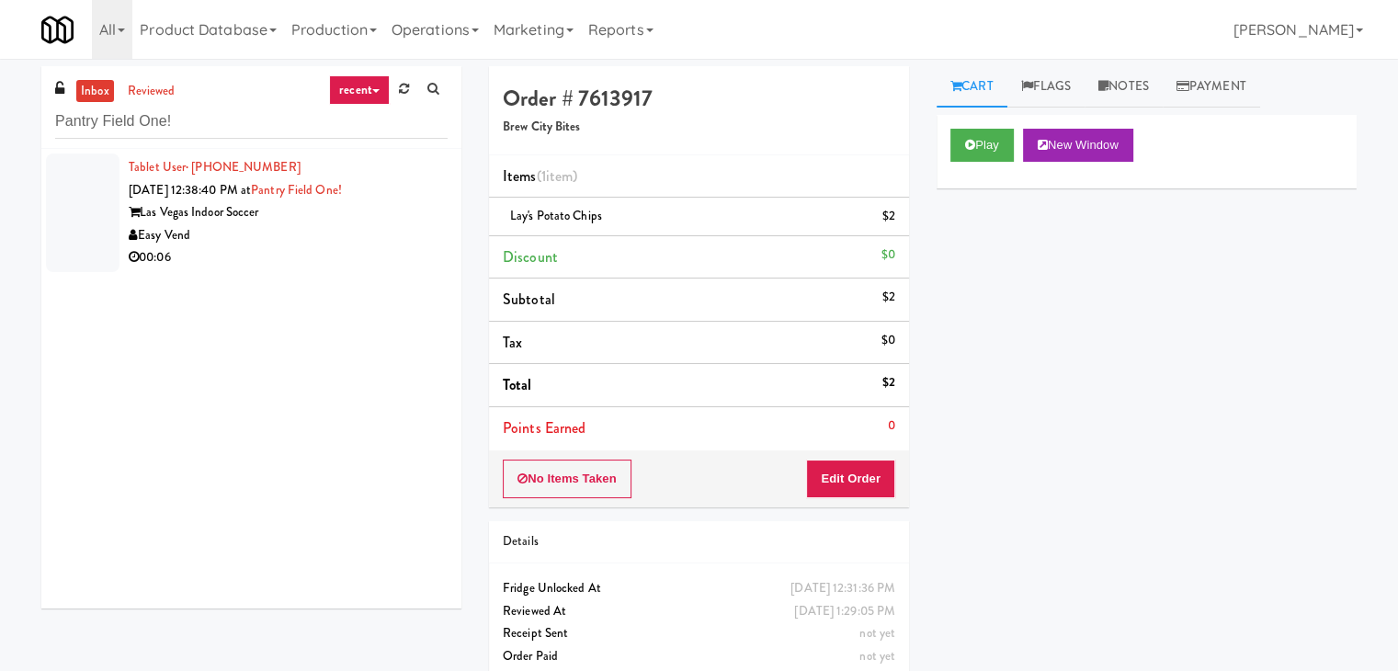
click at [435, 244] on li "Tablet User · (702) 527-0341 [DATE] 12:38:40 PM at [GEOGRAPHIC_DATA] One! Las V…" at bounding box center [251, 213] width 420 height 128
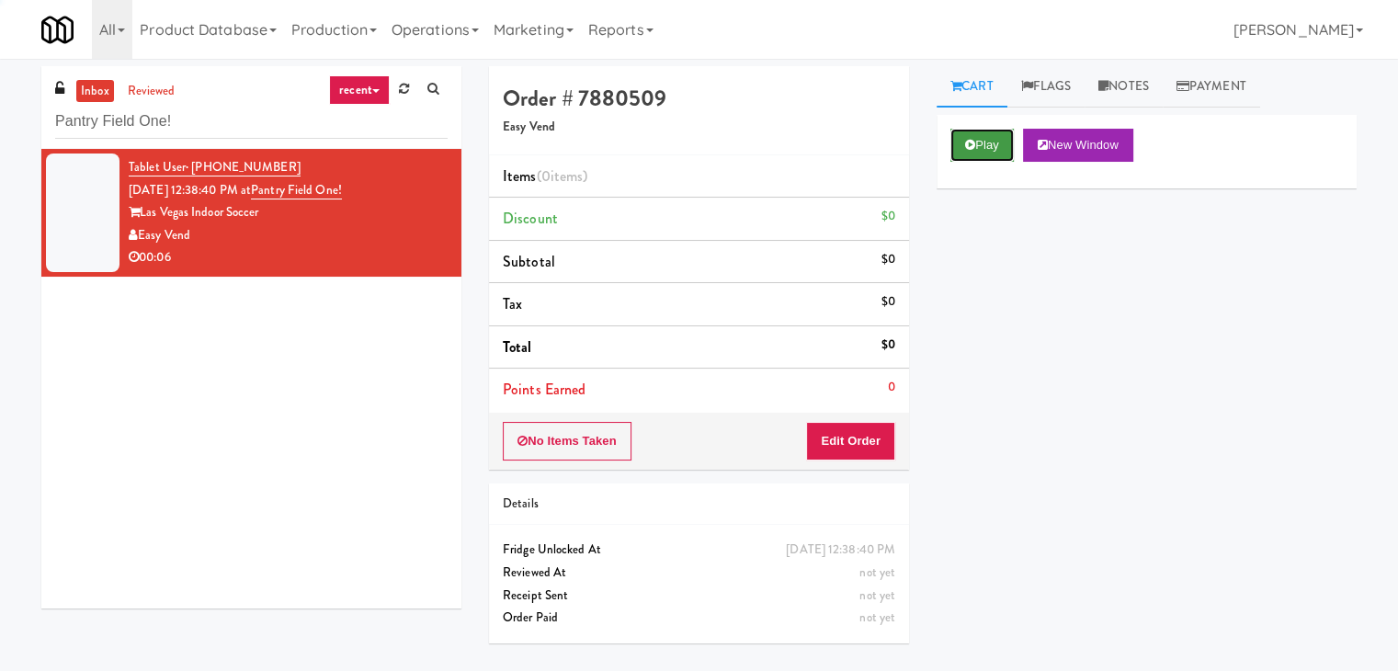
click at [975, 145] on button "Play" at bounding box center [981, 145] width 63 height 33
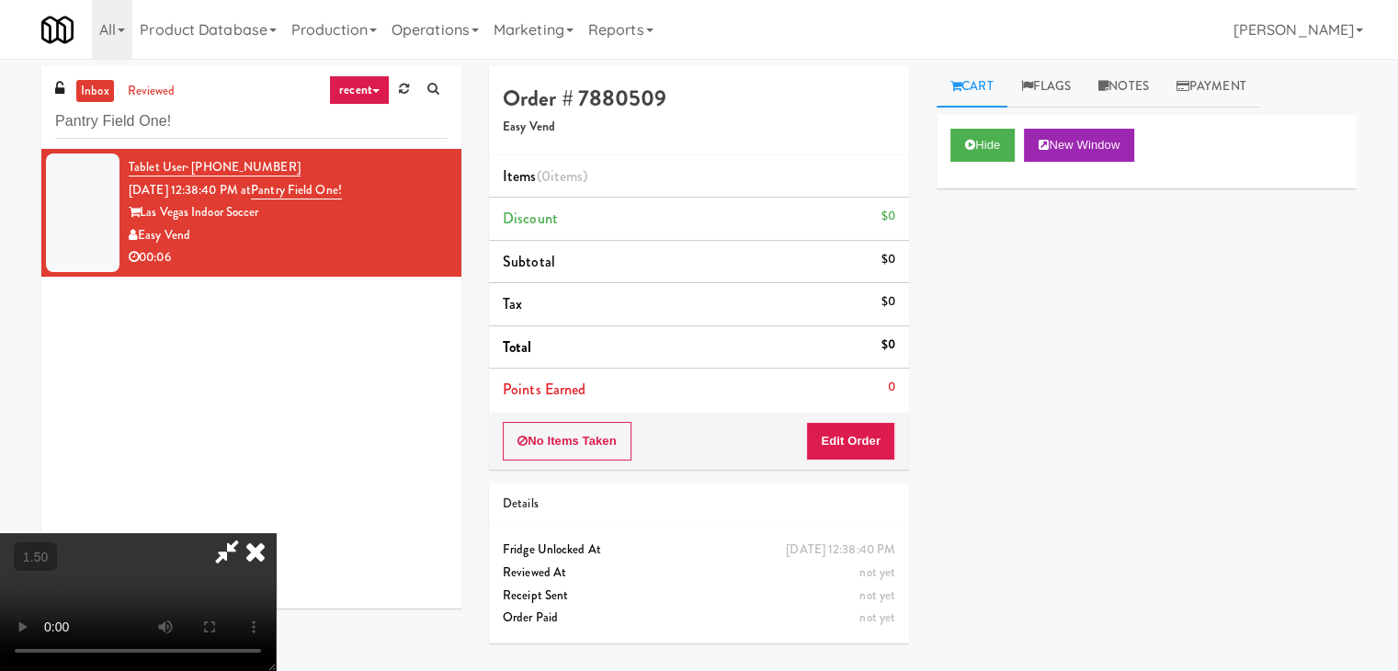
click at [276, 533] on video at bounding box center [138, 602] width 276 height 138
click at [276, 533] on icon at bounding box center [255, 551] width 40 height 37
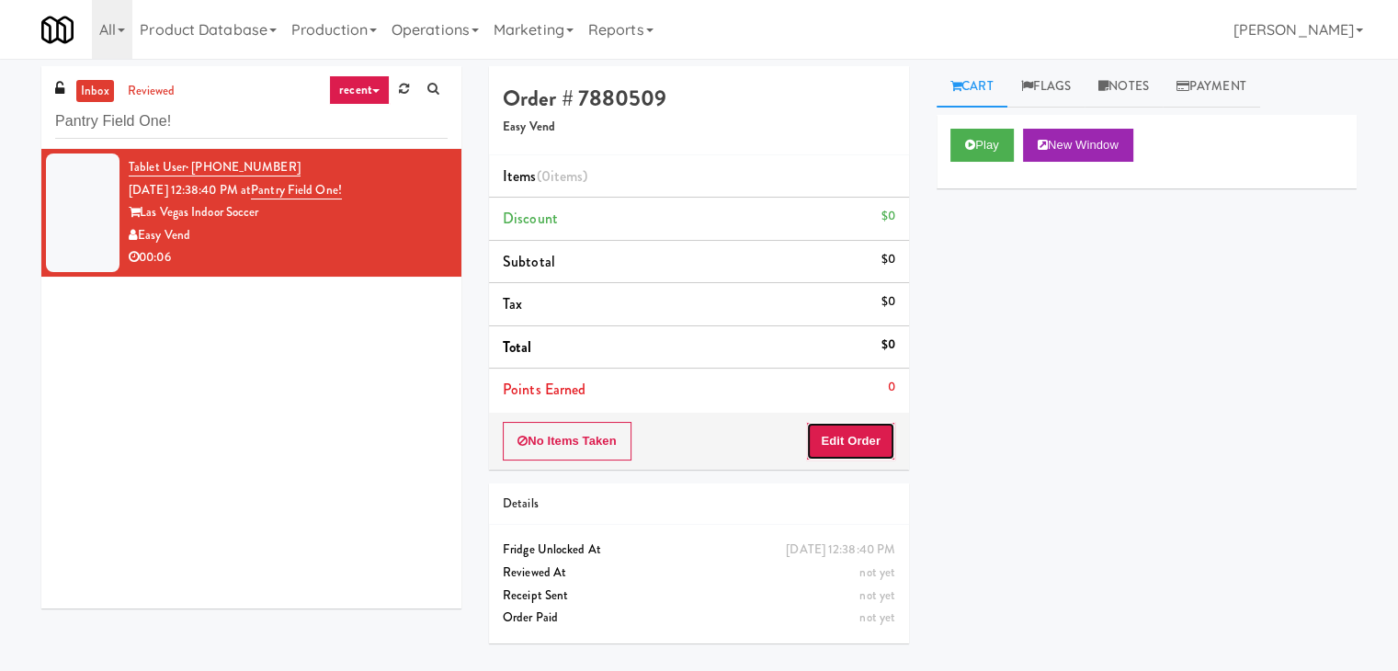
drag, startPoint x: 853, startPoint y: 442, endPoint x: 906, endPoint y: 402, distance: 66.9
click at [853, 442] on button "Edit Order" at bounding box center [850, 441] width 89 height 39
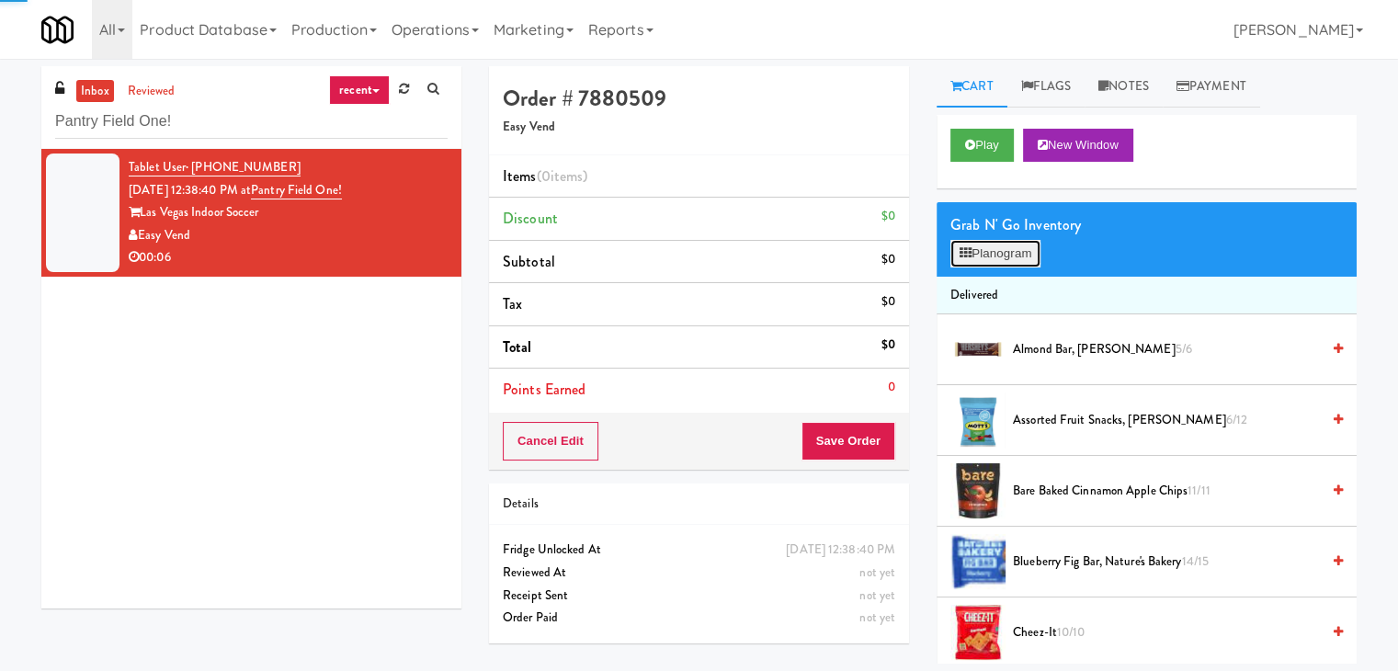
click at [1015, 245] on button "Planogram" at bounding box center [995, 254] width 90 height 28
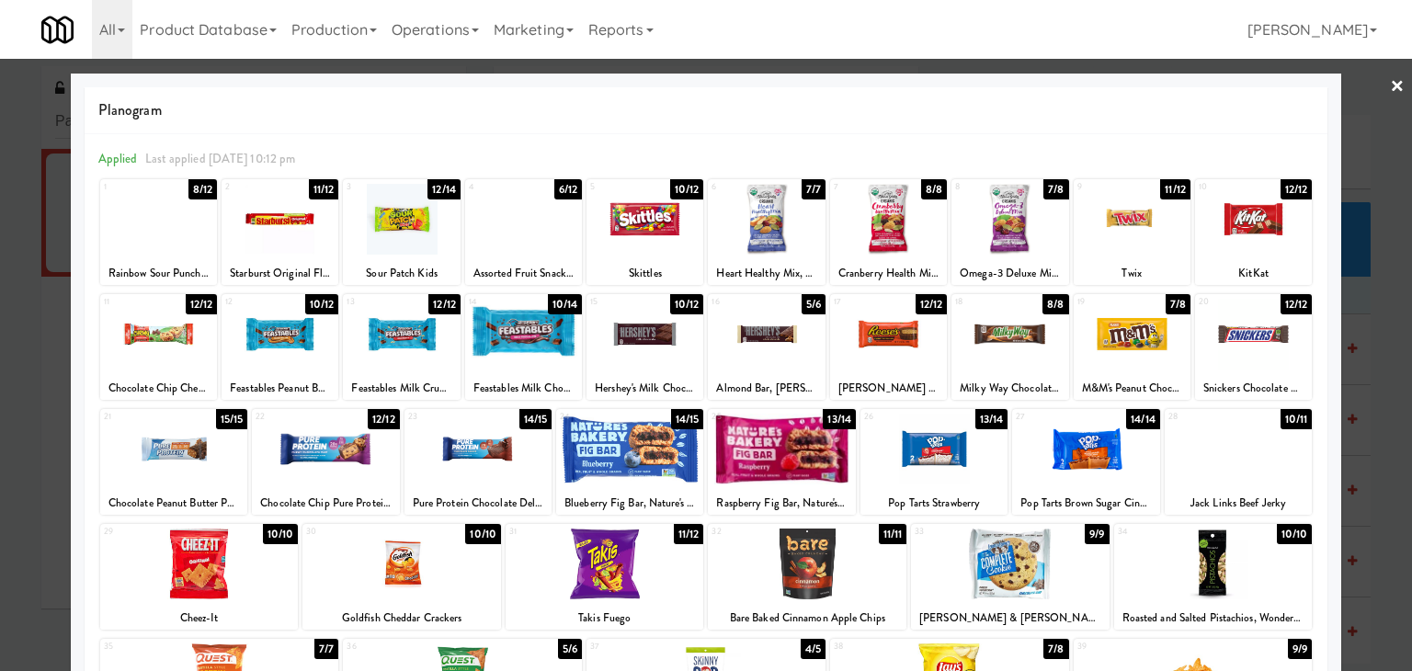
click at [1119, 345] on div at bounding box center [1132, 334] width 117 height 71
click at [1390, 78] on link "×" at bounding box center [1397, 87] width 15 height 57
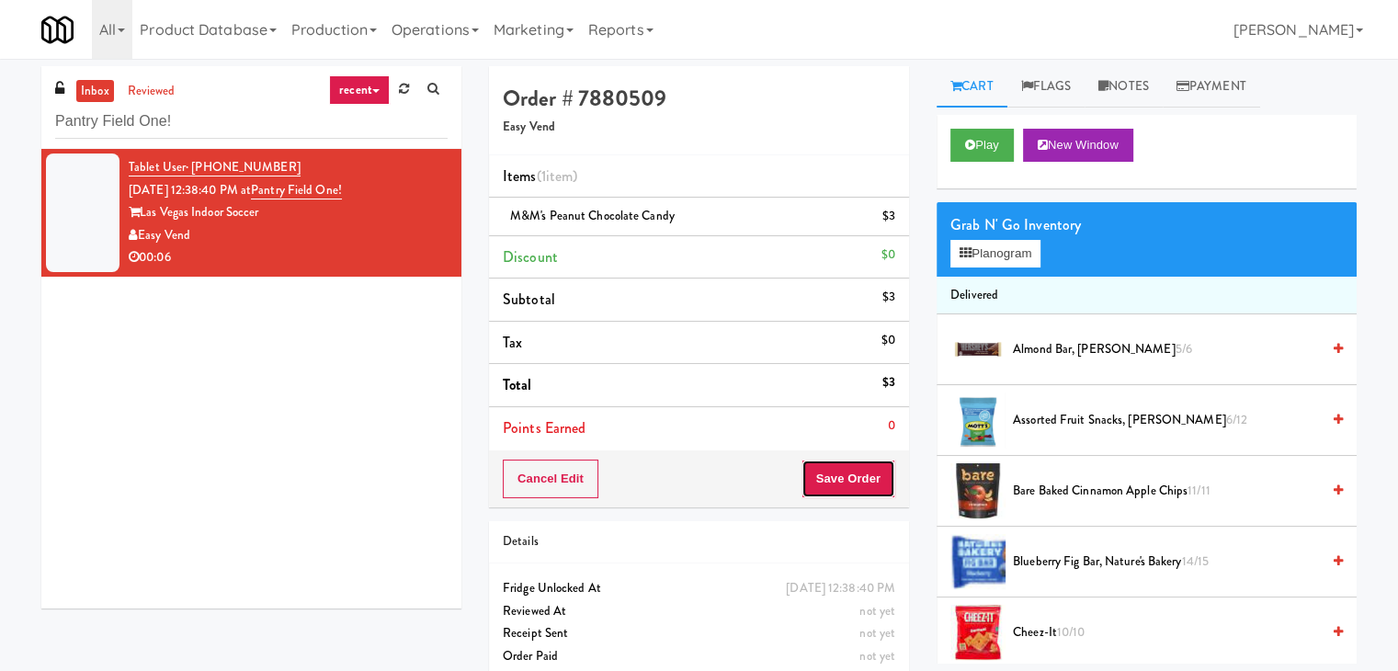
click at [857, 470] on button "Save Order" at bounding box center [848, 479] width 94 height 39
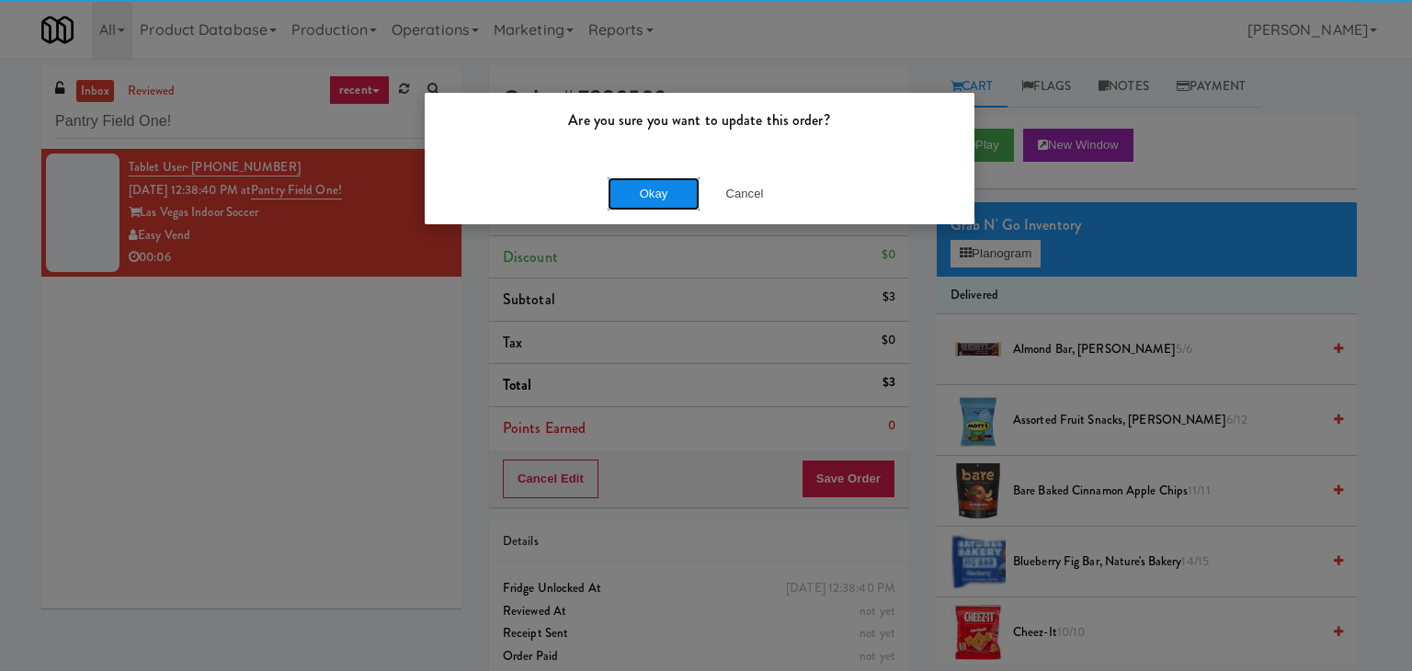
click at [665, 196] on button "Okay" at bounding box center [654, 193] width 92 height 33
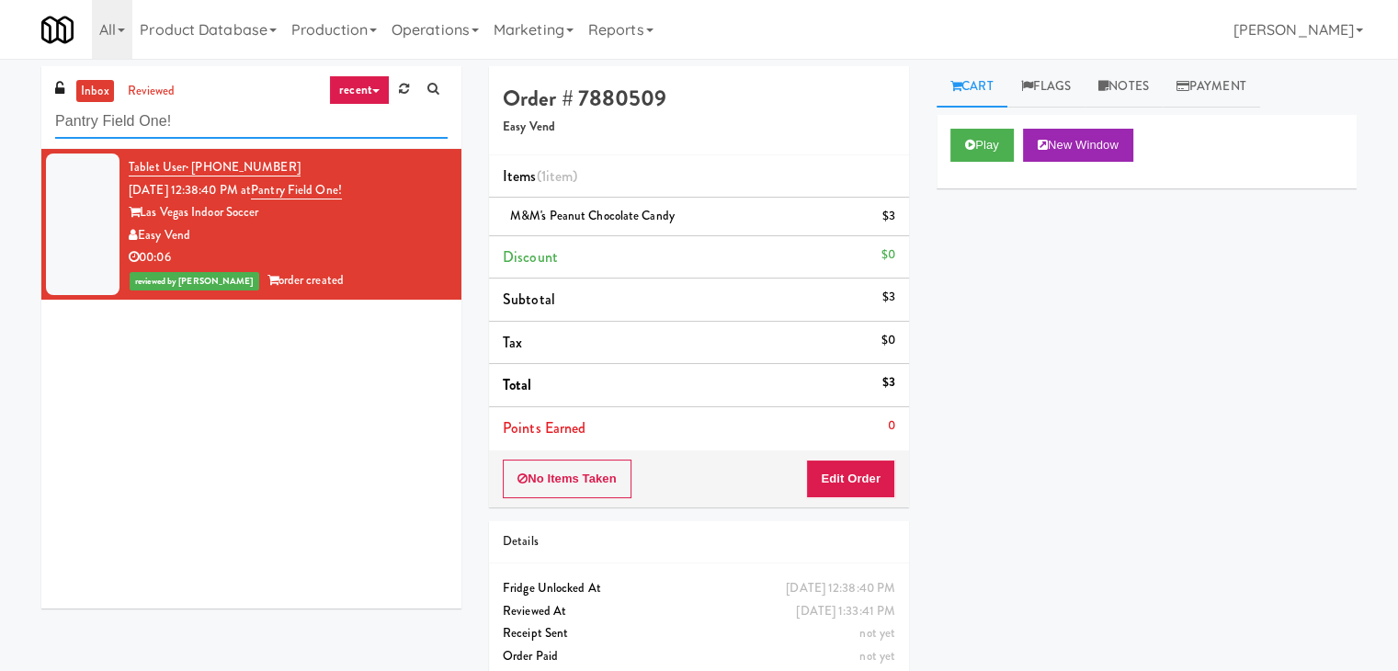
click at [250, 128] on input "Pantry Field One!" at bounding box center [251, 122] width 392 height 34
paste input "111 W [PERSON_NAME] - Left - Fridge"
type input "111 W [PERSON_NAME] - Left - Fridge"
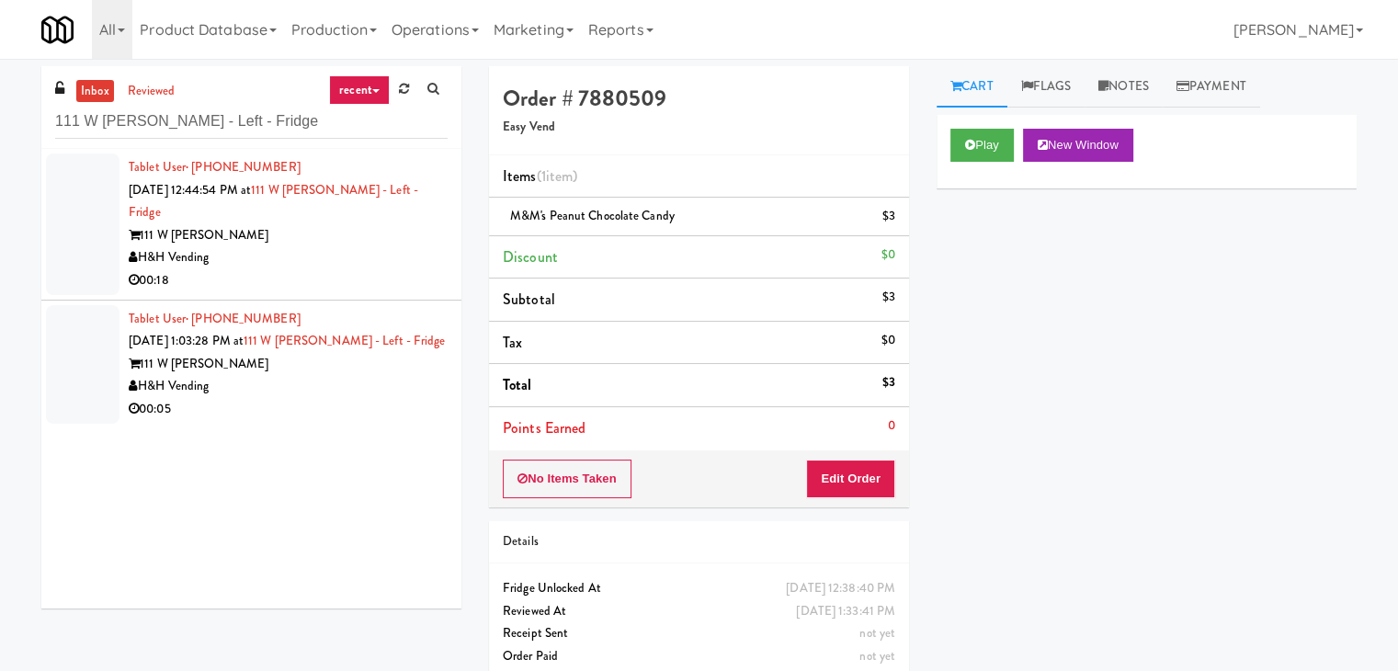
click at [406, 224] on div "111 W [PERSON_NAME]" at bounding box center [288, 235] width 319 height 23
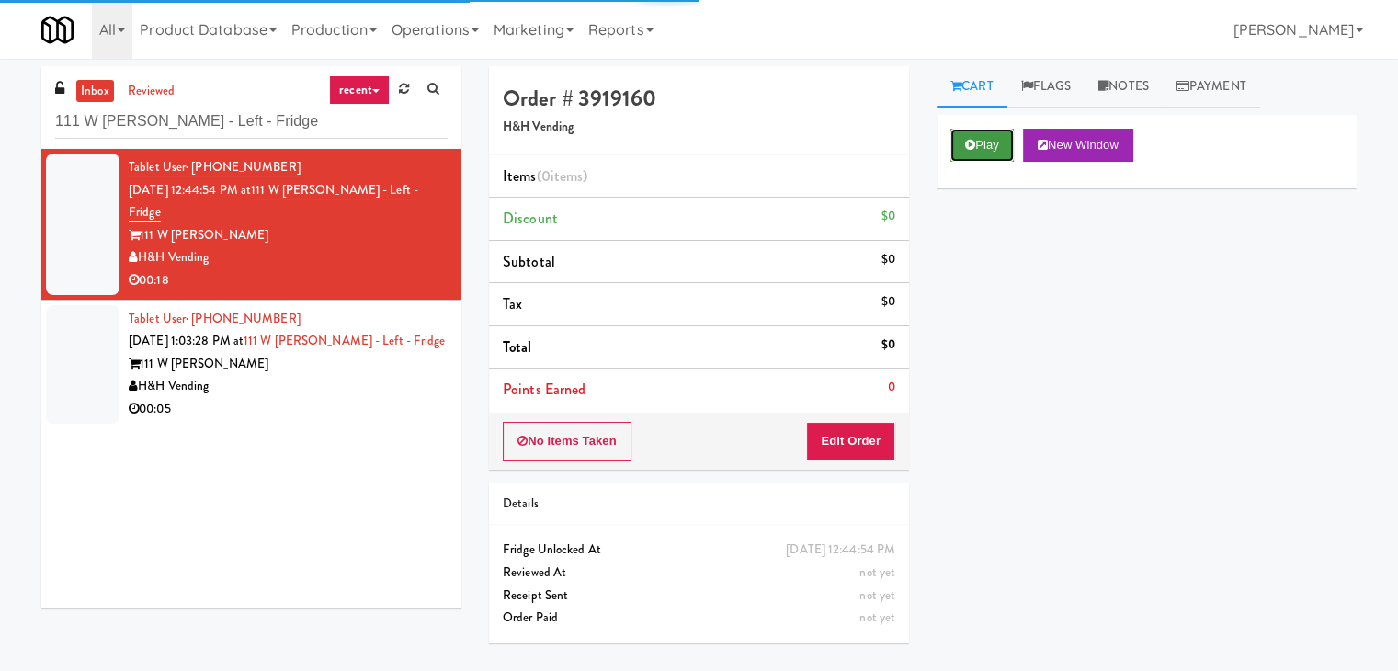
click at [965, 140] on icon at bounding box center [970, 145] width 10 height 12
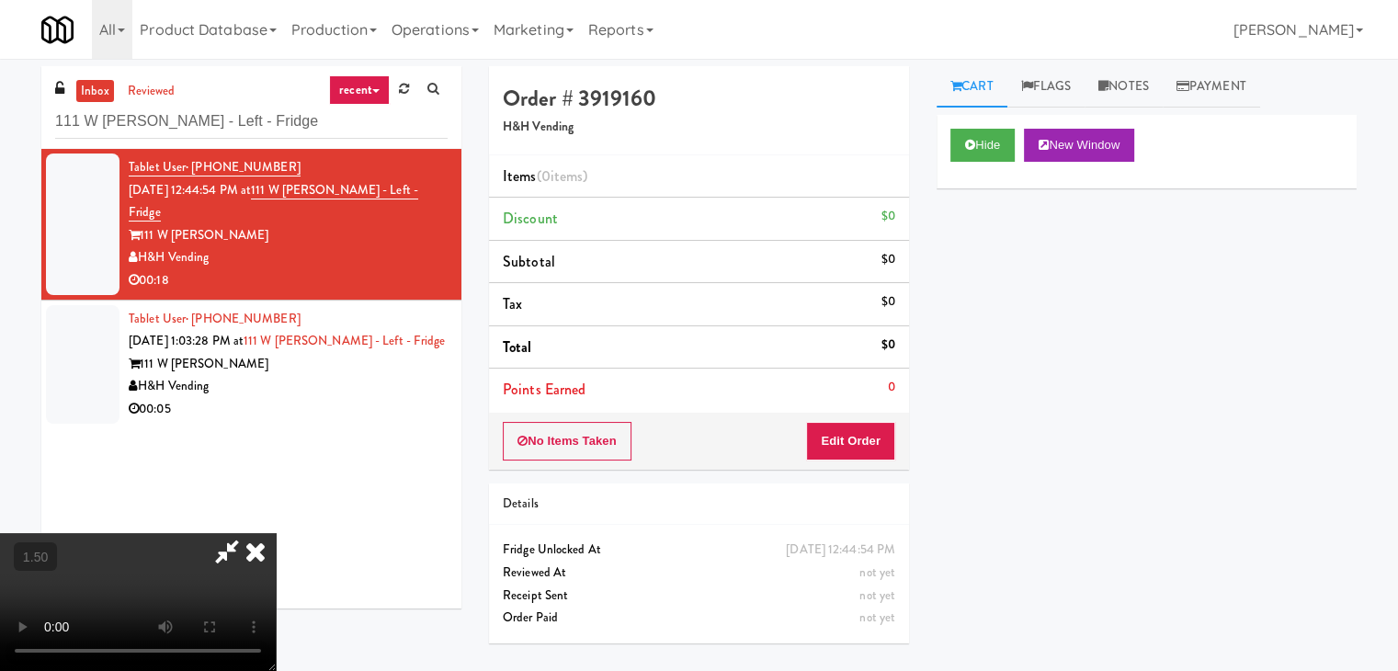
click at [276, 533] on video at bounding box center [138, 602] width 276 height 138
click at [1130, 90] on link "Notes" at bounding box center [1124, 86] width 78 height 41
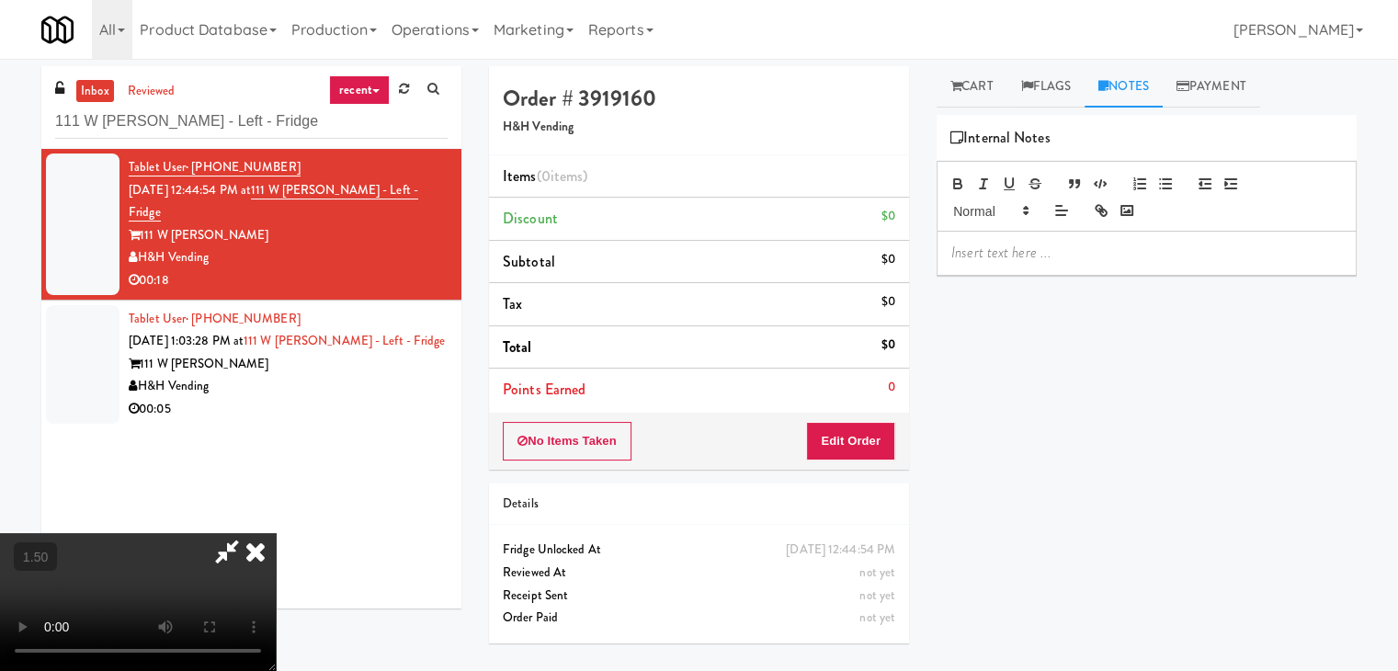
click at [1063, 243] on p at bounding box center [1146, 253] width 391 height 20
click at [10, 533] on video at bounding box center [138, 602] width 276 height 138
click at [1068, 257] on p at bounding box center [1146, 253] width 391 height 20
click at [256, 533] on video at bounding box center [138, 602] width 276 height 138
click at [251, 533] on video at bounding box center [138, 602] width 276 height 138
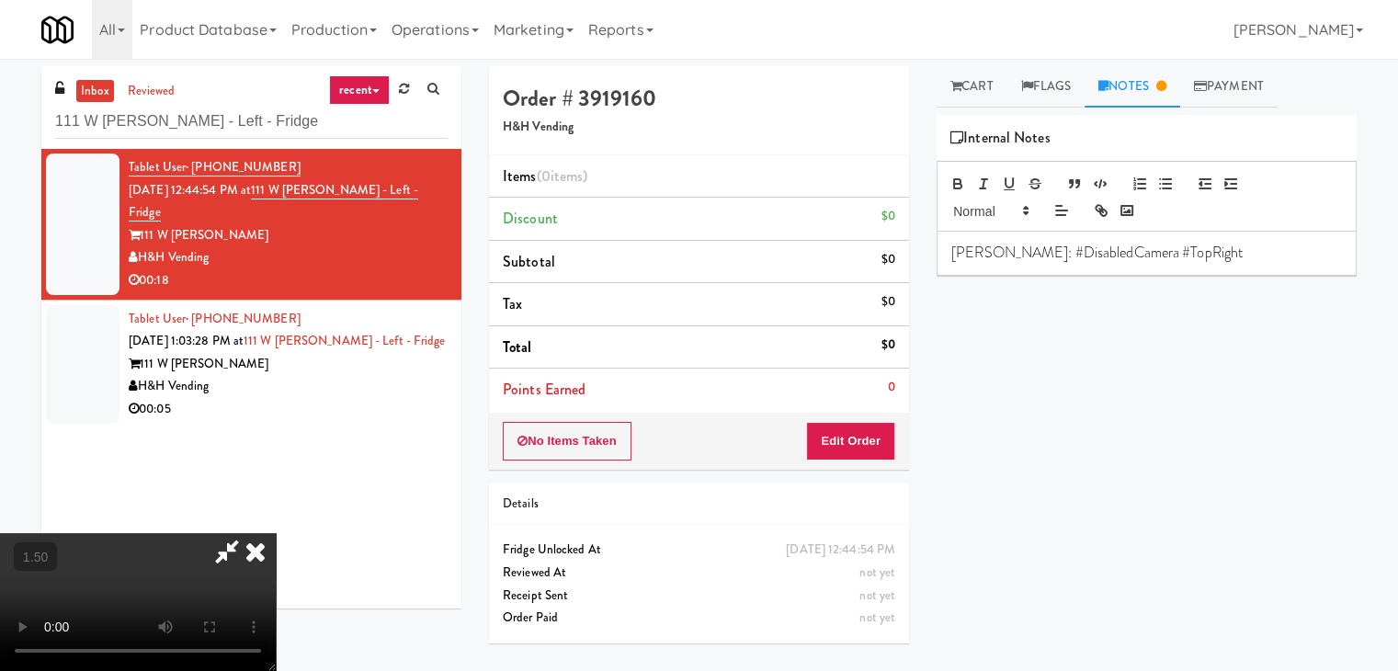
click at [261, 533] on video at bounding box center [138, 602] width 276 height 138
click at [276, 533] on video at bounding box center [138, 602] width 276 height 138
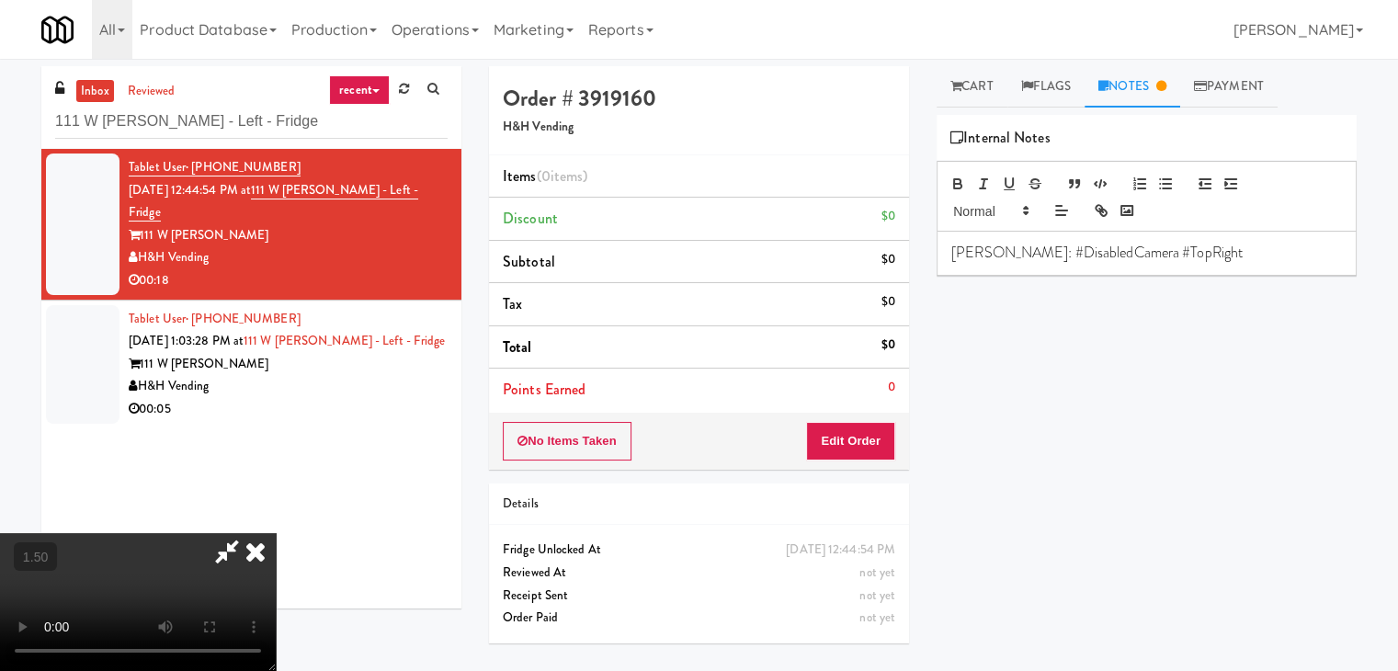
scroll to position [0, 0]
click at [276, 533] on icon at bounding box center [255, 551] width 40 height 37
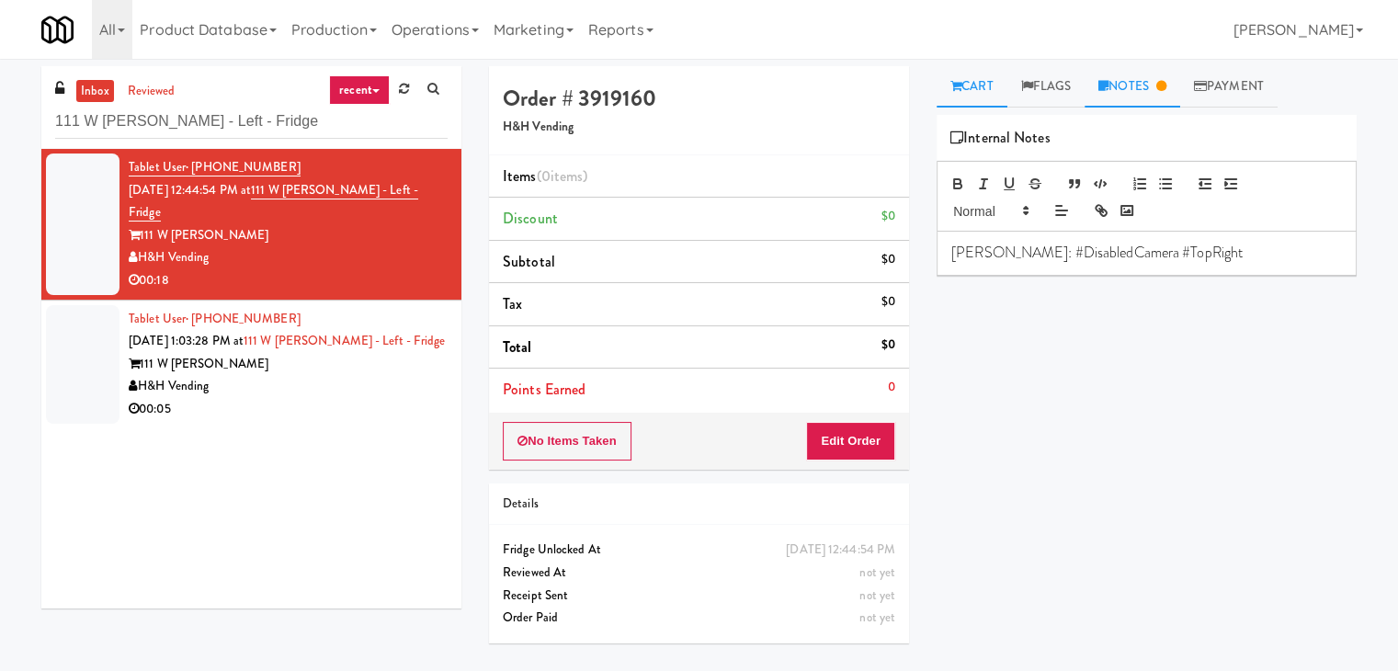
click at [989, 90] on link "Cart" at bounding box center [972, 86] width 71 height 41
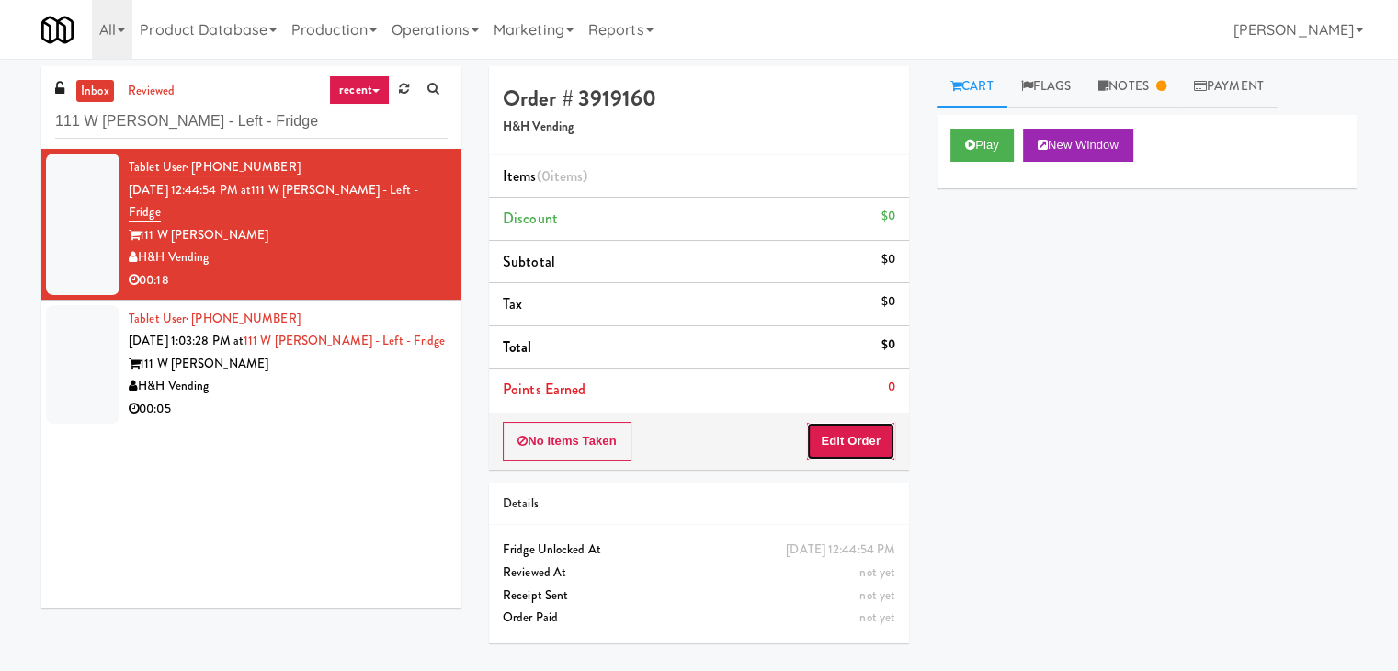
click at [829, 453] on button "Edit Order" at bounding box center [850, 441] width 89 height 39
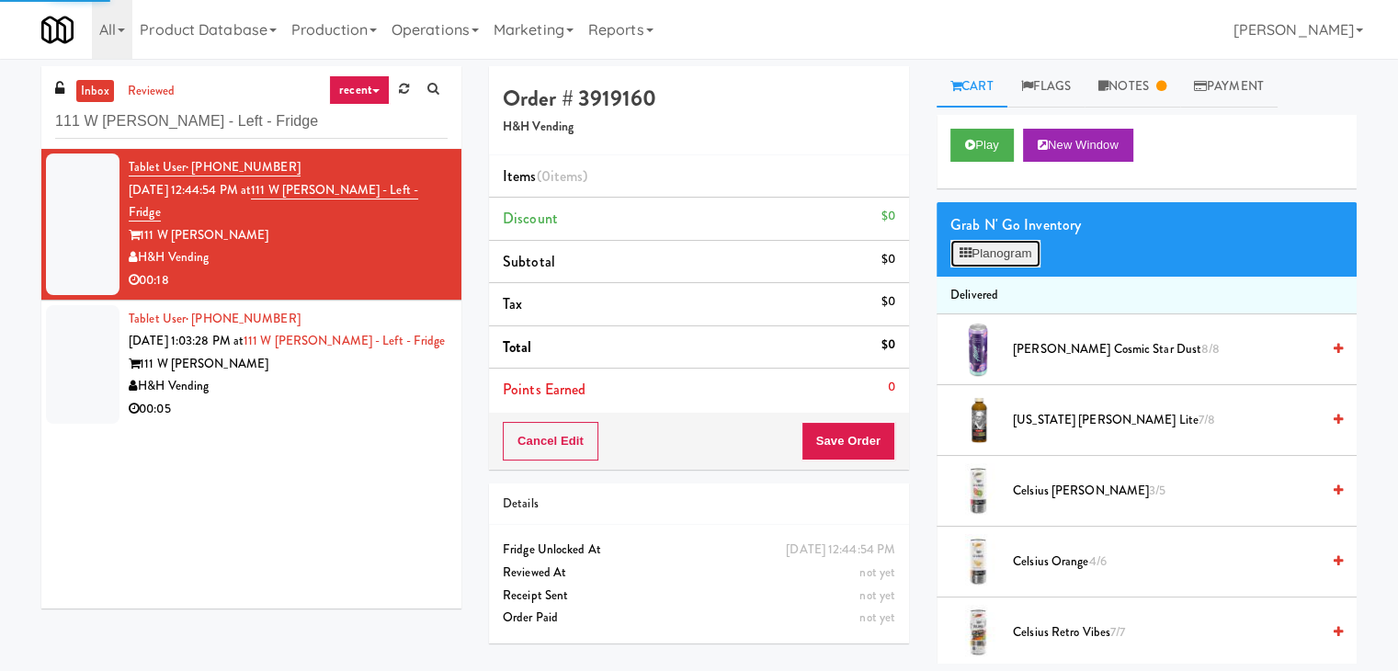
click at [1003, 258] on button "Planogram" at bounding box center [995, 254] width 90 height 28
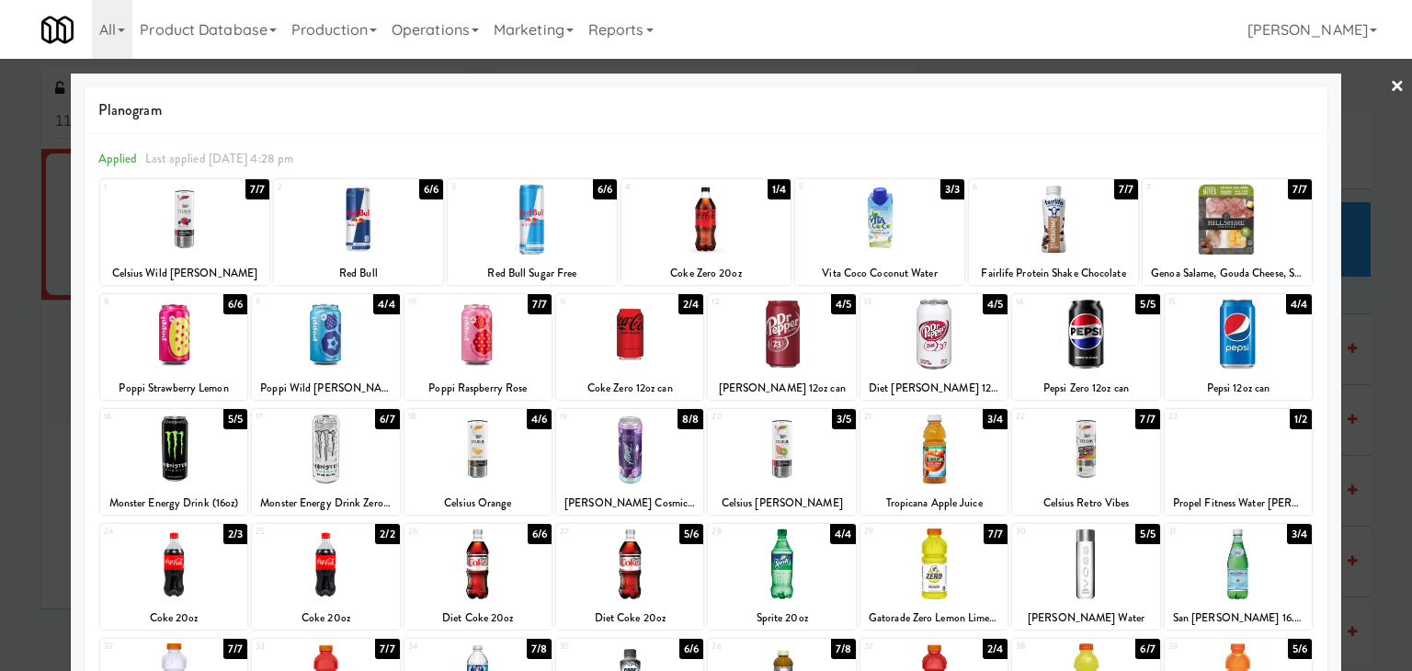
click at [177, 209] on div at bounding box center [184, 219] width 169 height 71
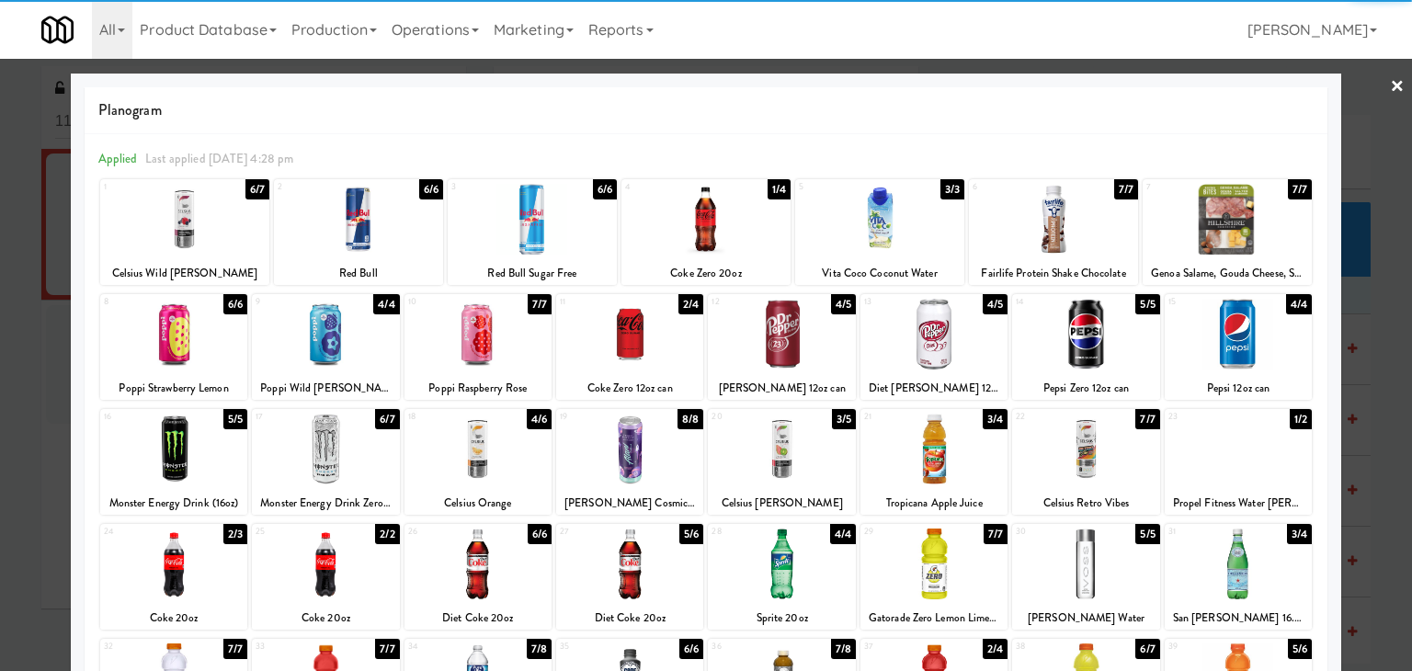
click at [1071, 347] on div at bounding box center [1085, 334] width 147 height 71
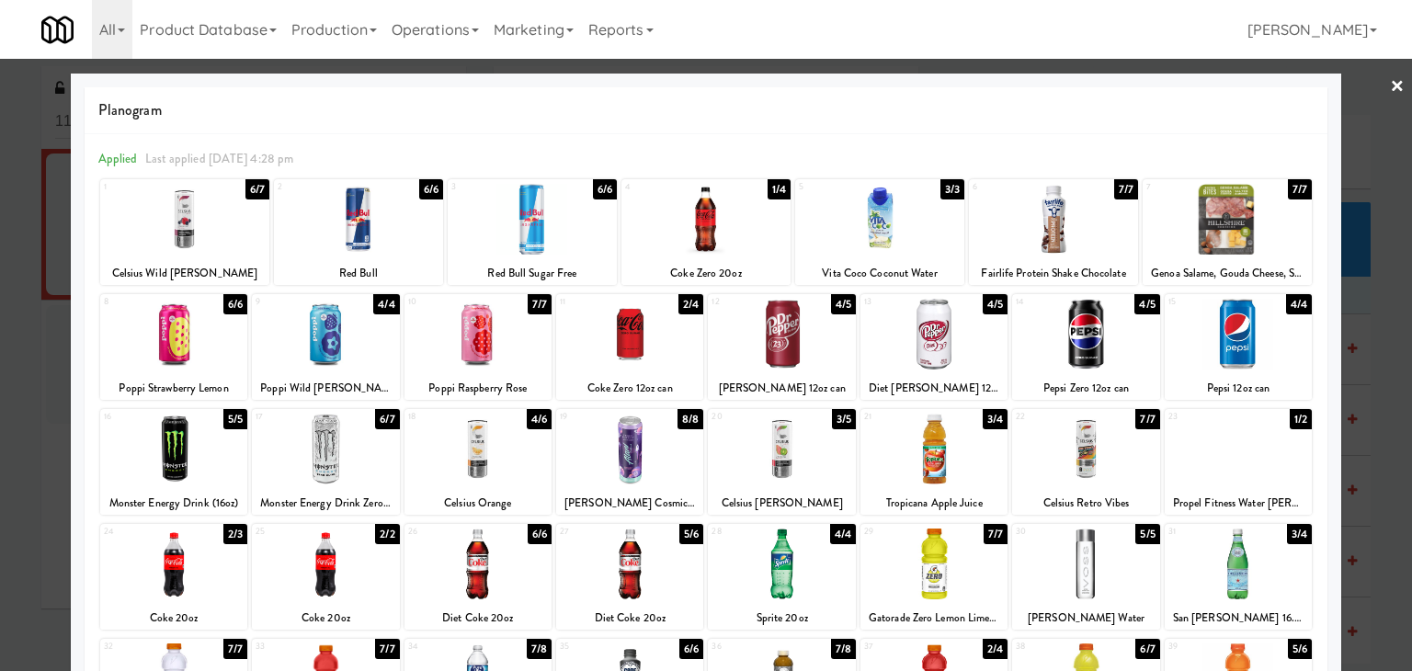
click at [1390, 89] on link "×" at bounding box center [1397, 87] width 15 height 57
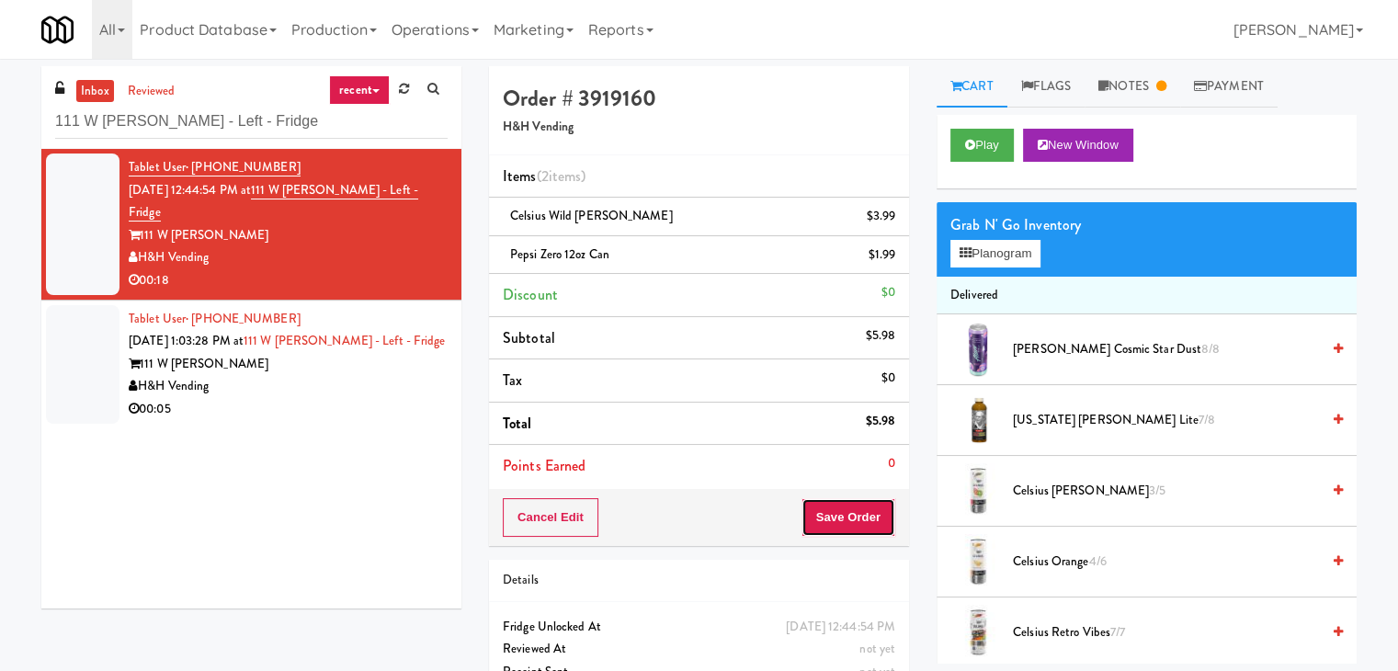
click at [850, 509] on button "Save Order" at bounding box center [848, 517] width 94 height 39
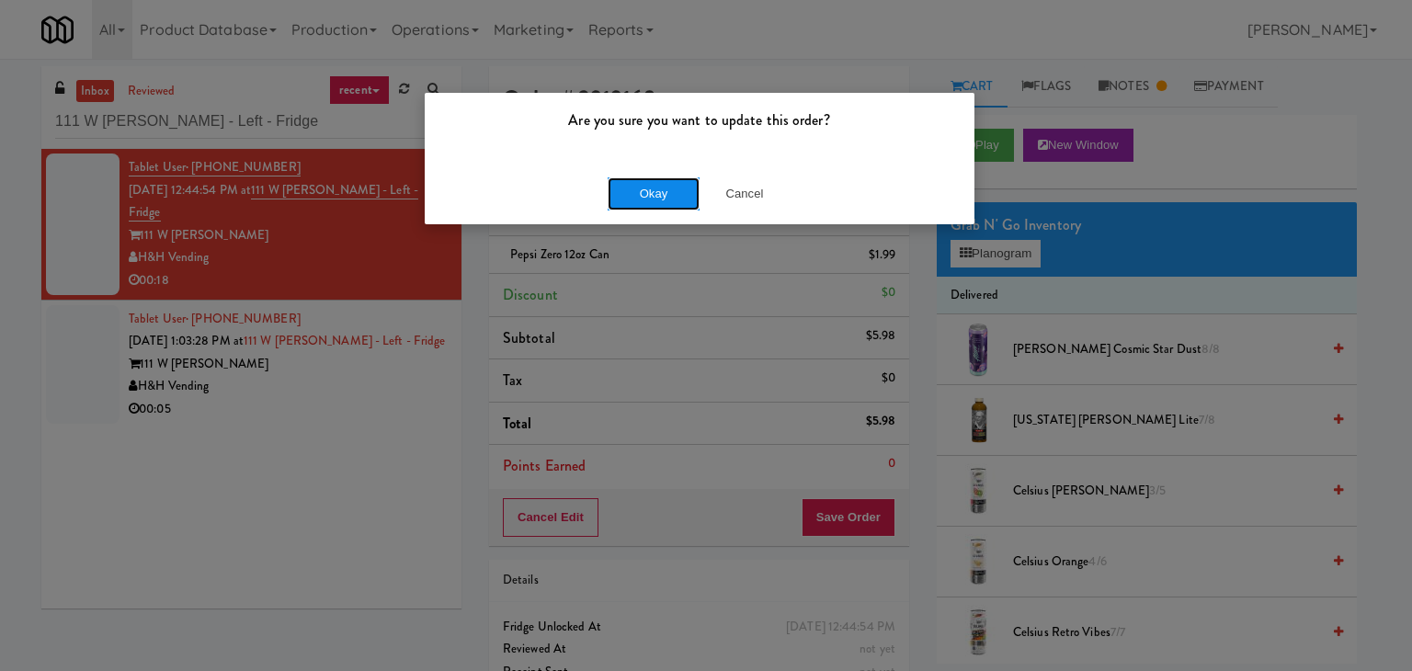
click at [660, 192] on button "Okay" at bounding box center [654, 193] width 92 height 33
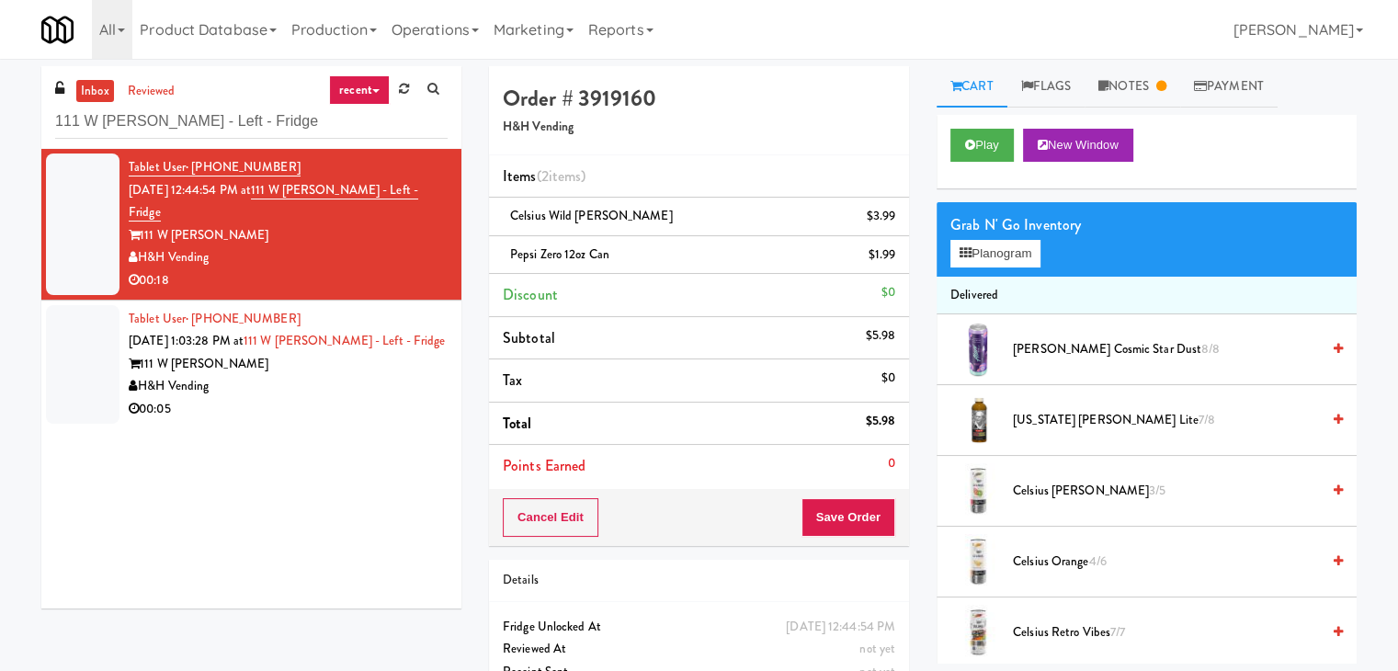
click at [338, 398] on div "00:05" at bounding box center [288, 409] width 319 height 23
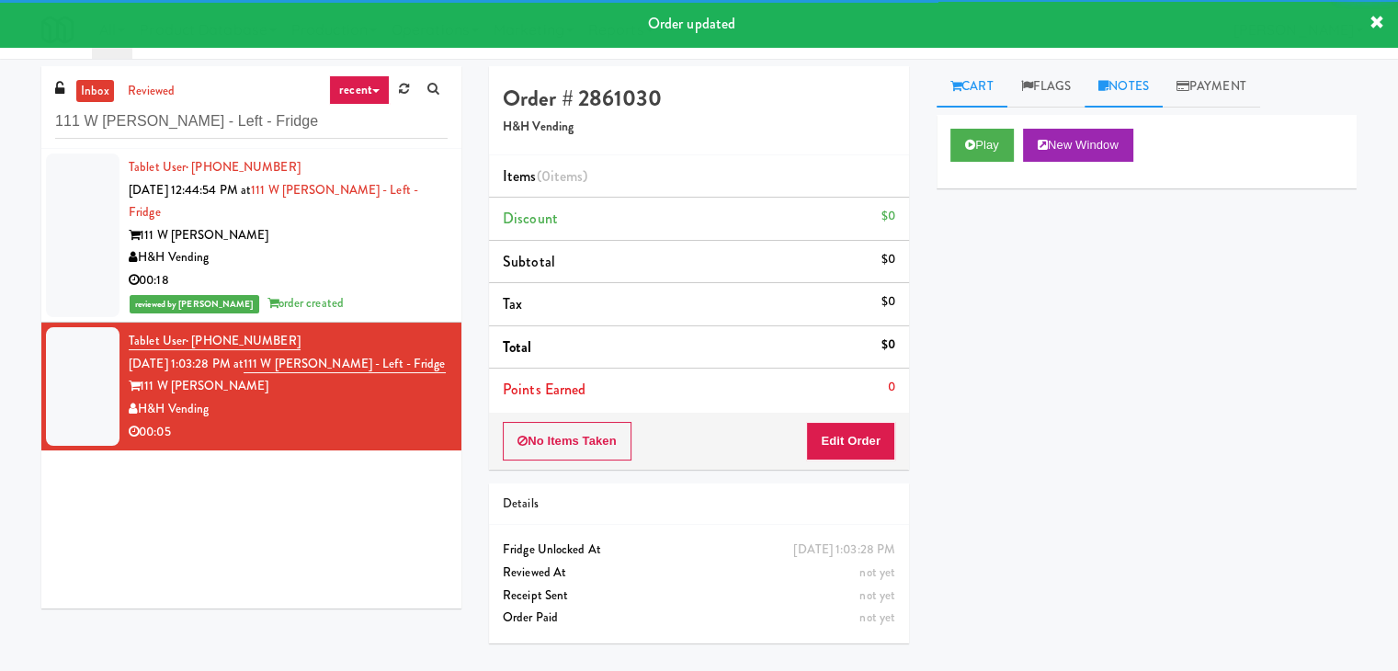
click at [1139, 97] on link "Notes" at bounding box center [1124, 86] width 78 height 41
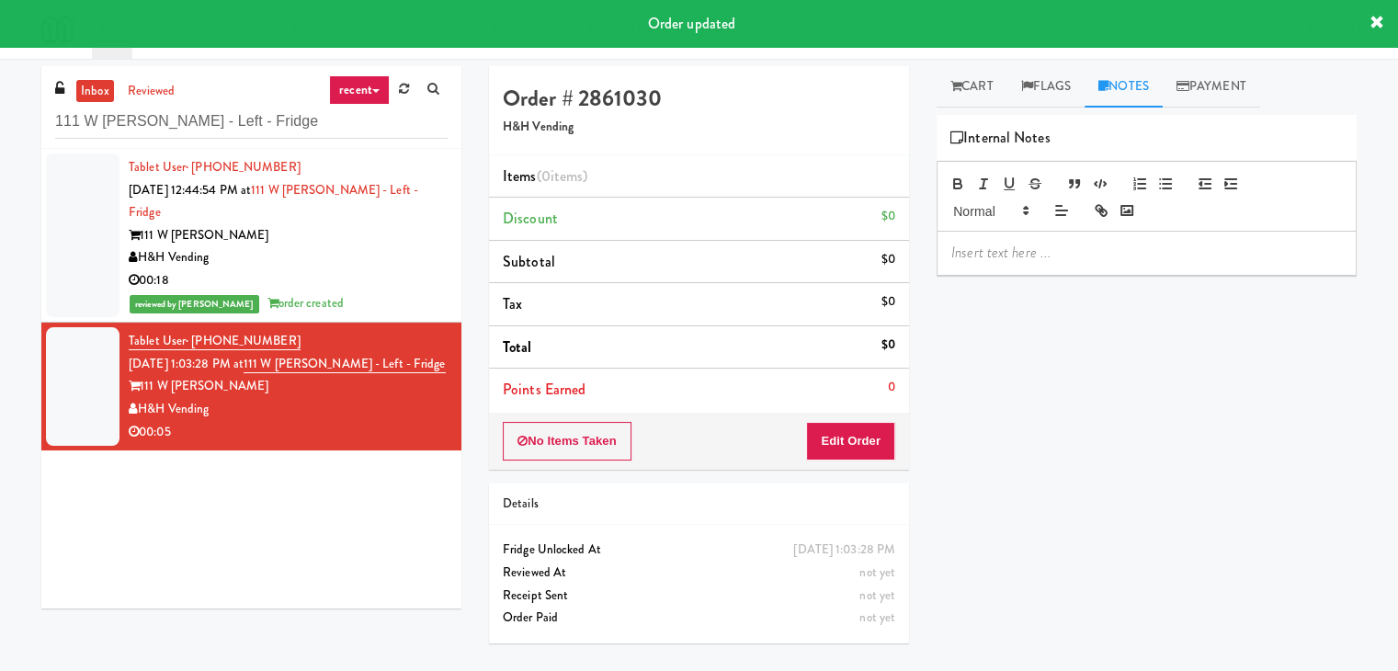
click at [1048, 241] on div at bounding box center [1147, 253] width 418 height 42
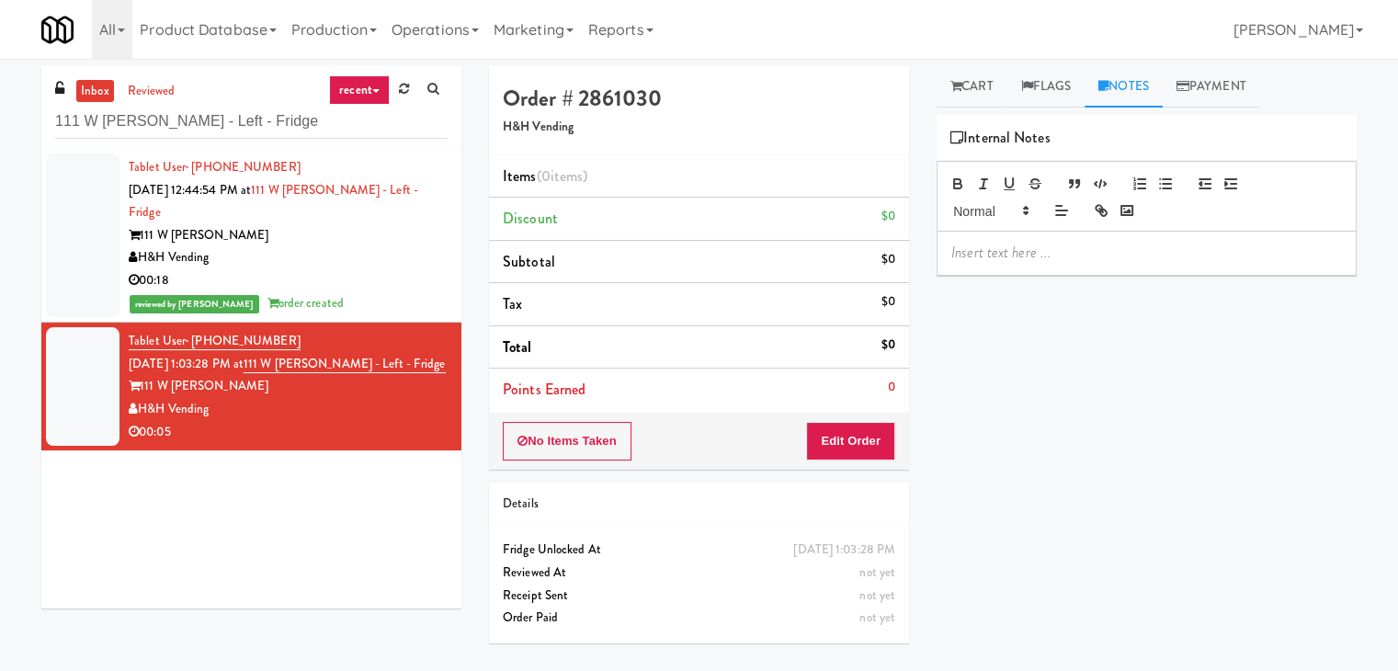
click at [143, 548] on div "Tablet User · (804) 625-7567 [DATE] 12:44:54 PM at 111 W [PERSON_NAME] - Left -…" at bounding box center [251, 379] width 420 height 460
click at [1026, 264] on div at bounding box center [1147, 253] width 418 height 42
click at [983, 72] on link "Cart" at bounding box center [972, 86] width 71 height 41
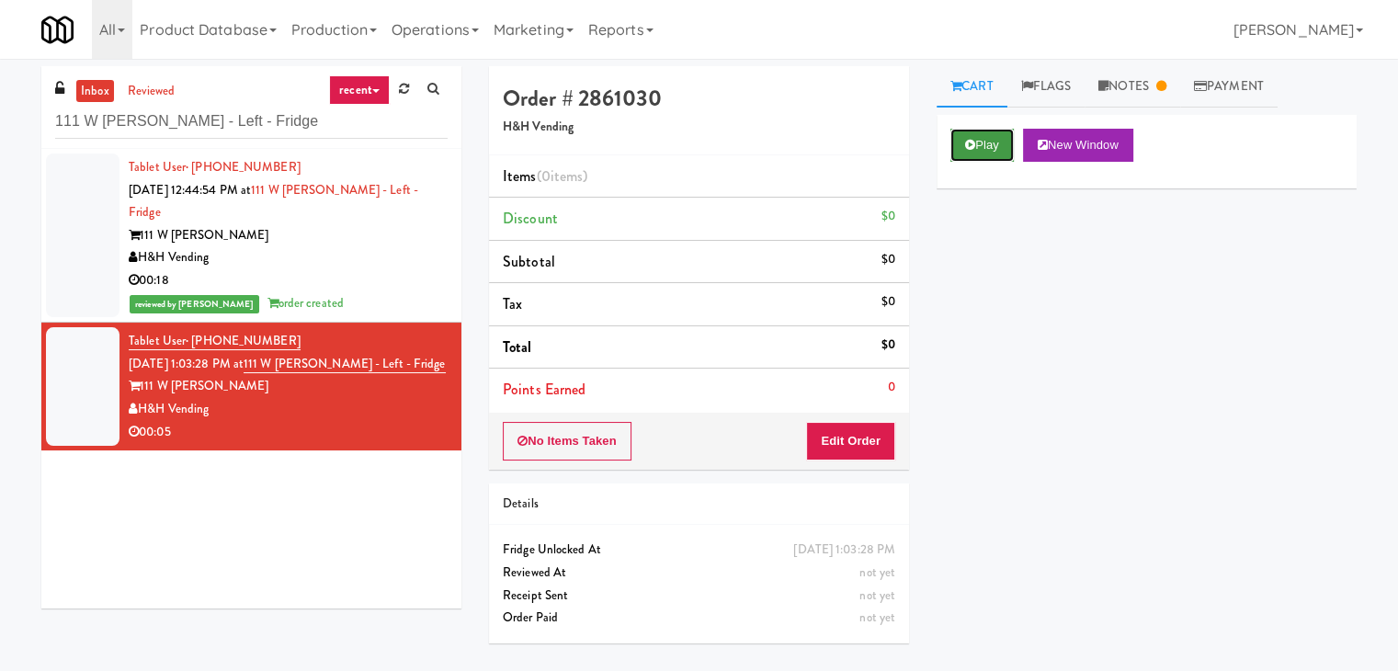
click at [993, 143] on button "Play" at bounding box center [981, 145] width 63 height 33
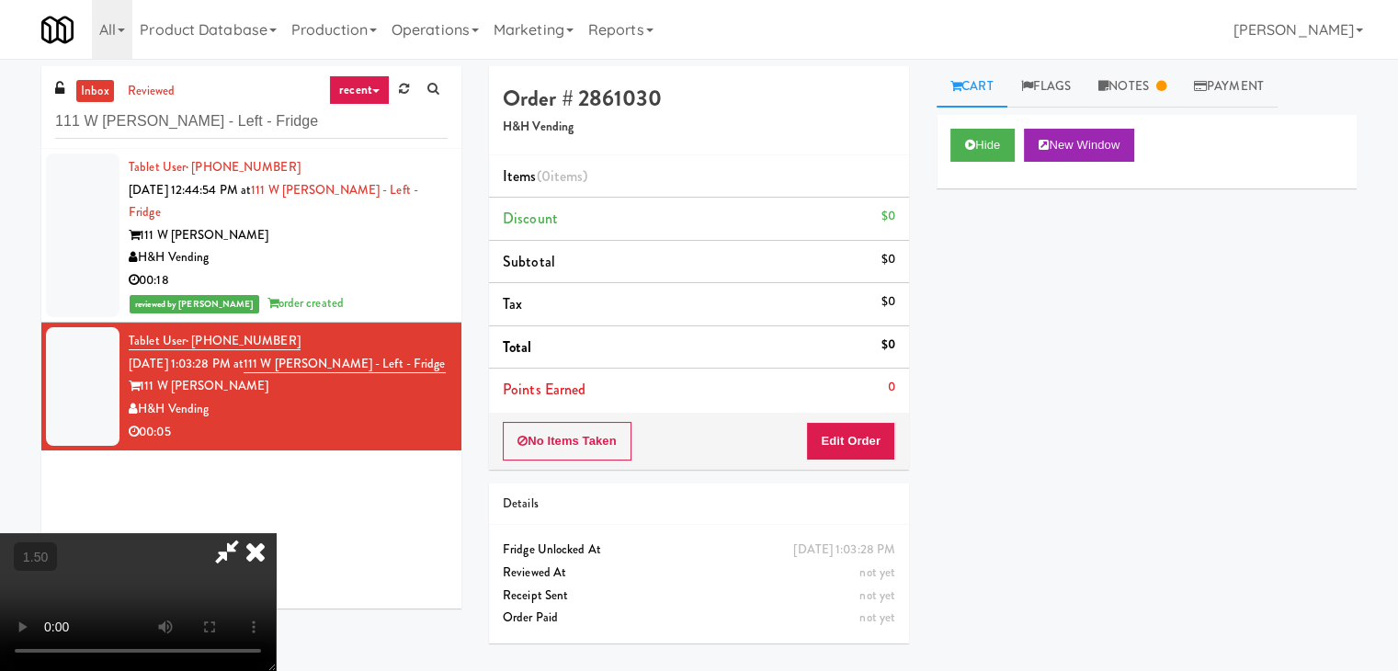
click at [276, 533] on video at bounding box center [138, 602] width 276 height 138
click at [276, 533] on icon at bounding box center [255, 551] width 40 height 37
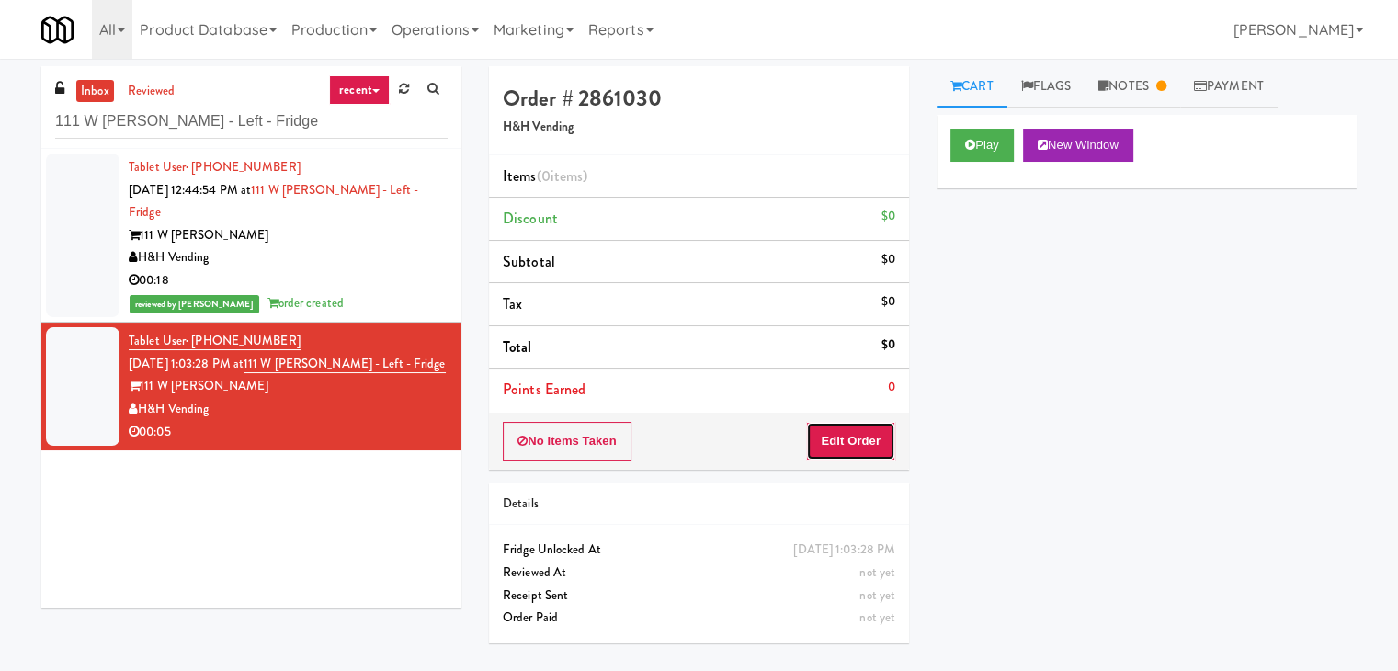
drag, startPoint x: 846, startPoint y: 438, endPoint x: 928, endPoint y: 386, distance: 97.9
click at [846, 439] on button "Edit Order" at bounding box center [850, 441] width 89 height 39
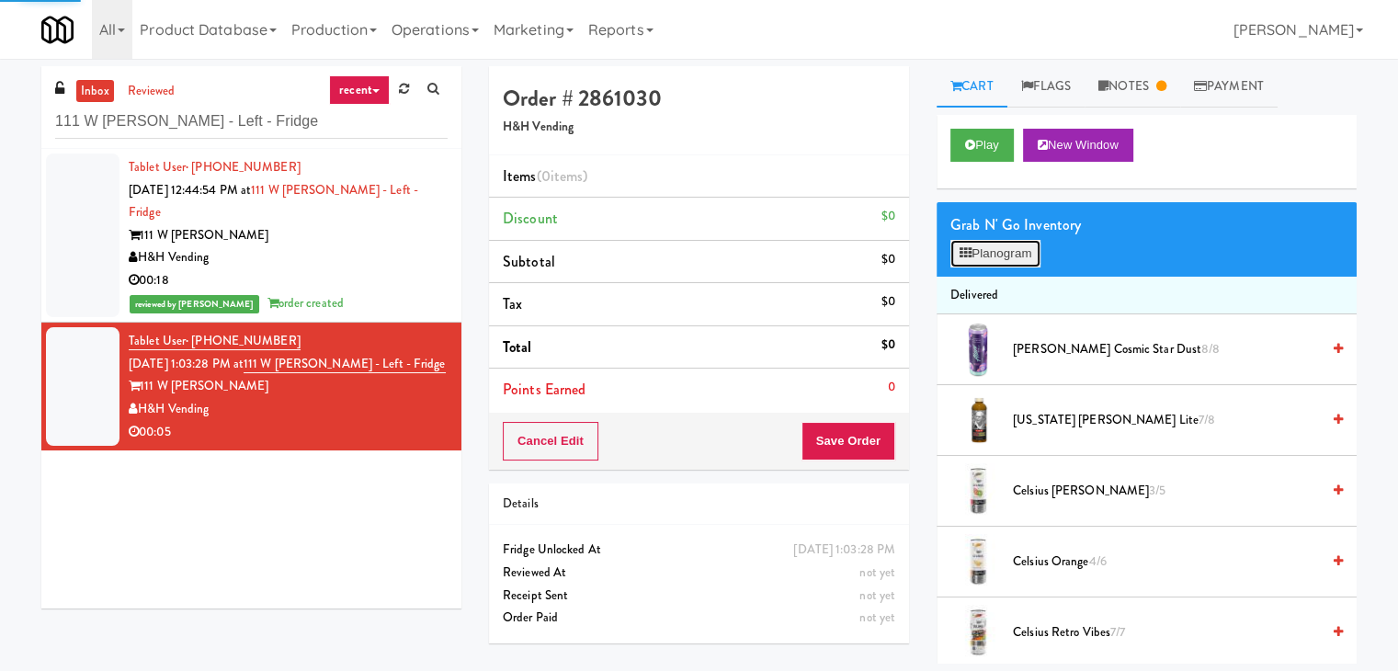
click at [1005, 257] on button "Planogram" at bounding box center [995, 254] width 90 height 28
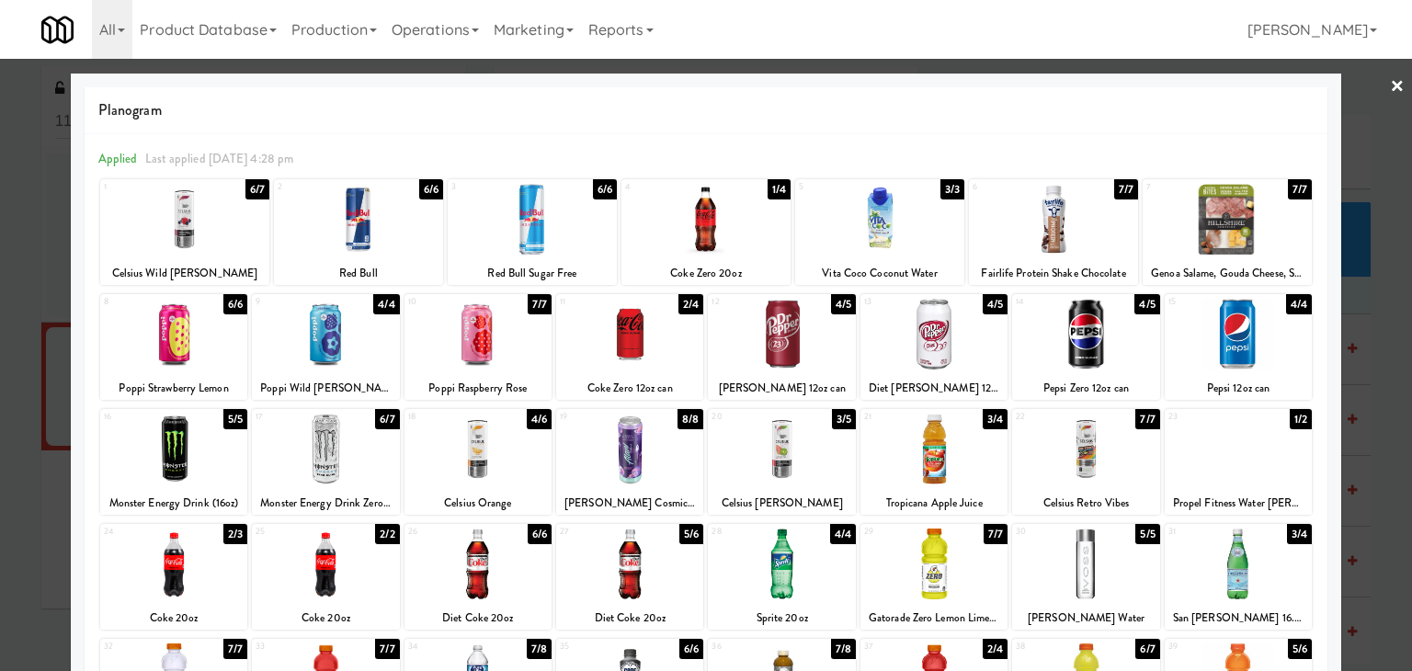
click at [654, 347] on div at bounding box center [629, 334] width 147 height 71
click at [653, 347] on div at bounding box center [629, 334] width 147 height 71
drag, startPoint x: 1392, startPoint y: 85, endPoint x: 1376, endPoint y: 86, distance: 15.7
click at [1391, 85] on div at bounding box center [706, 335] width 1412 height 671
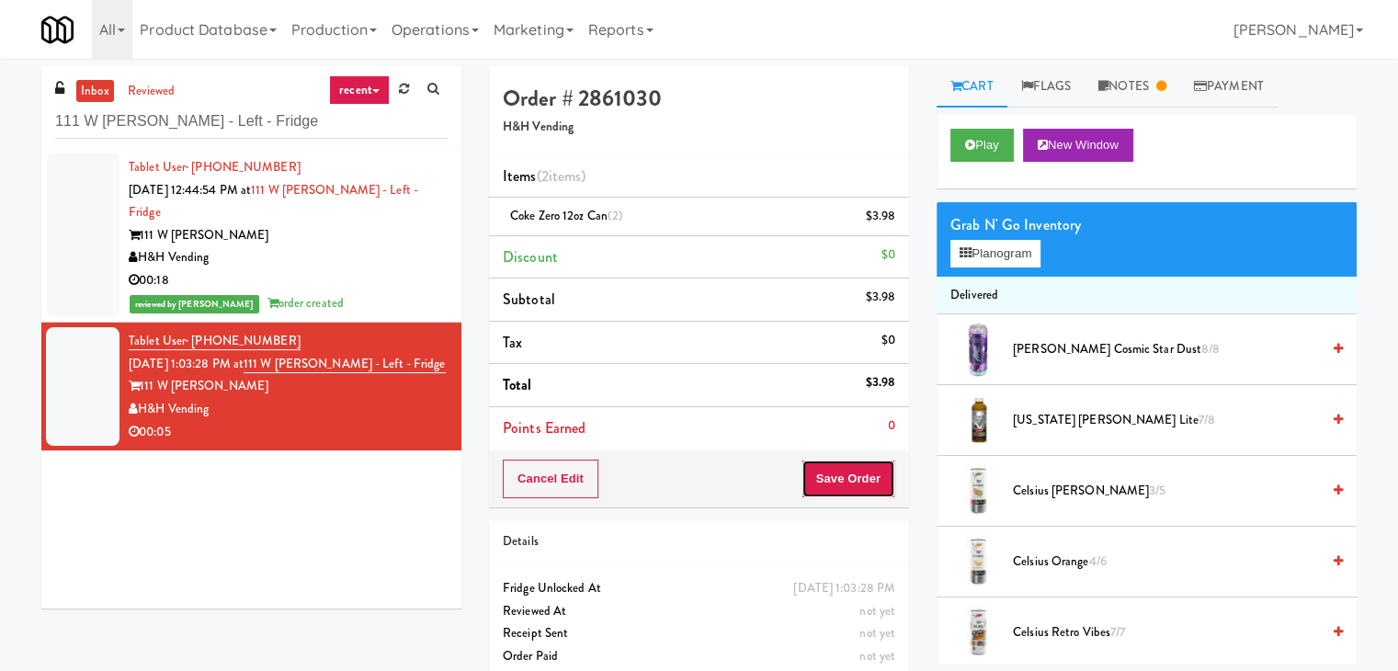
click at [864, 472] on button "Save Order" at bounding box center [848, 479] width 94 height 39
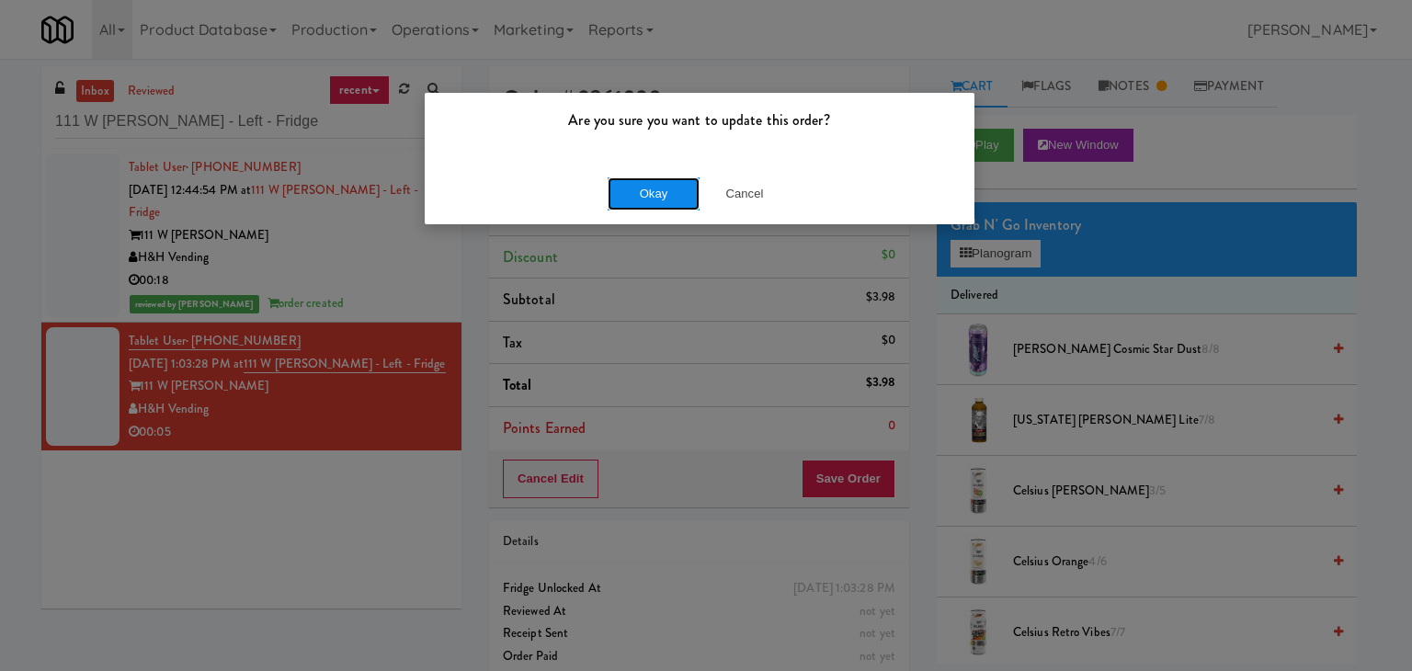
click at [654, 191] on button "Okay" at bounding box center [654, 193] width 92 height 33
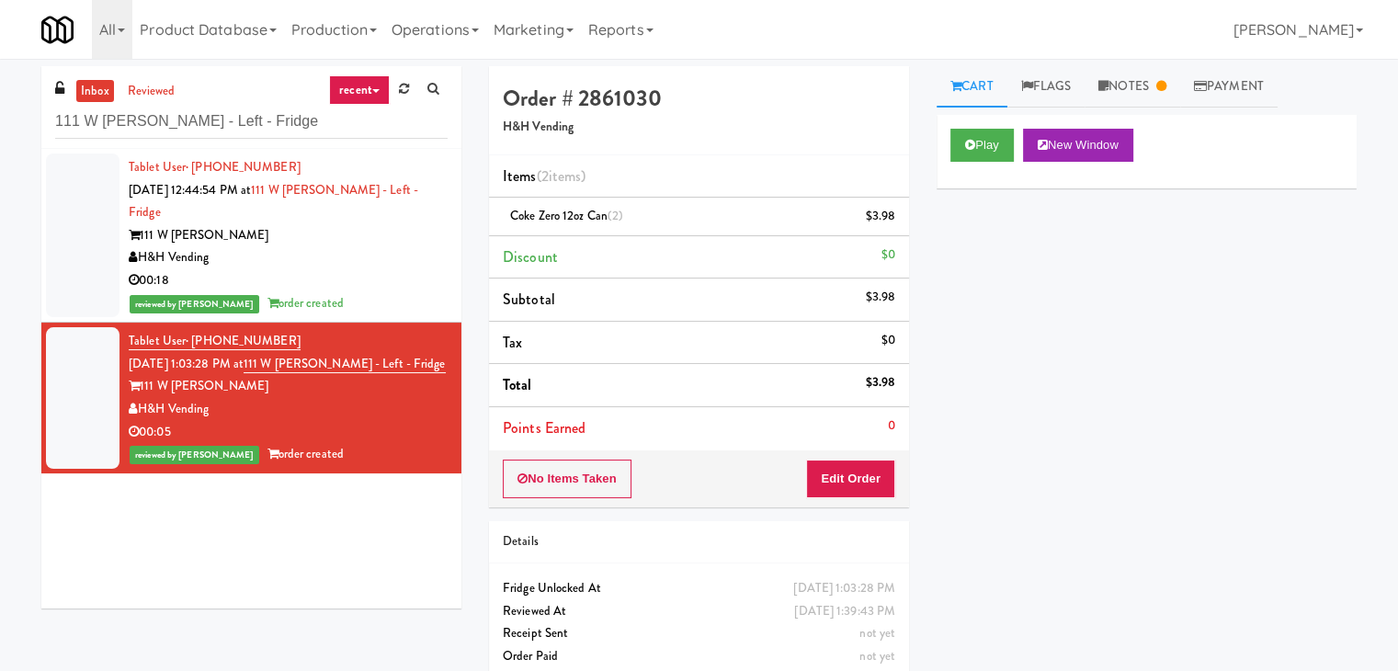
click at [423, 292] on div "reviewed by [PERSON_NAME] A order created" at bounding box center [288, 303] width 319 height 23
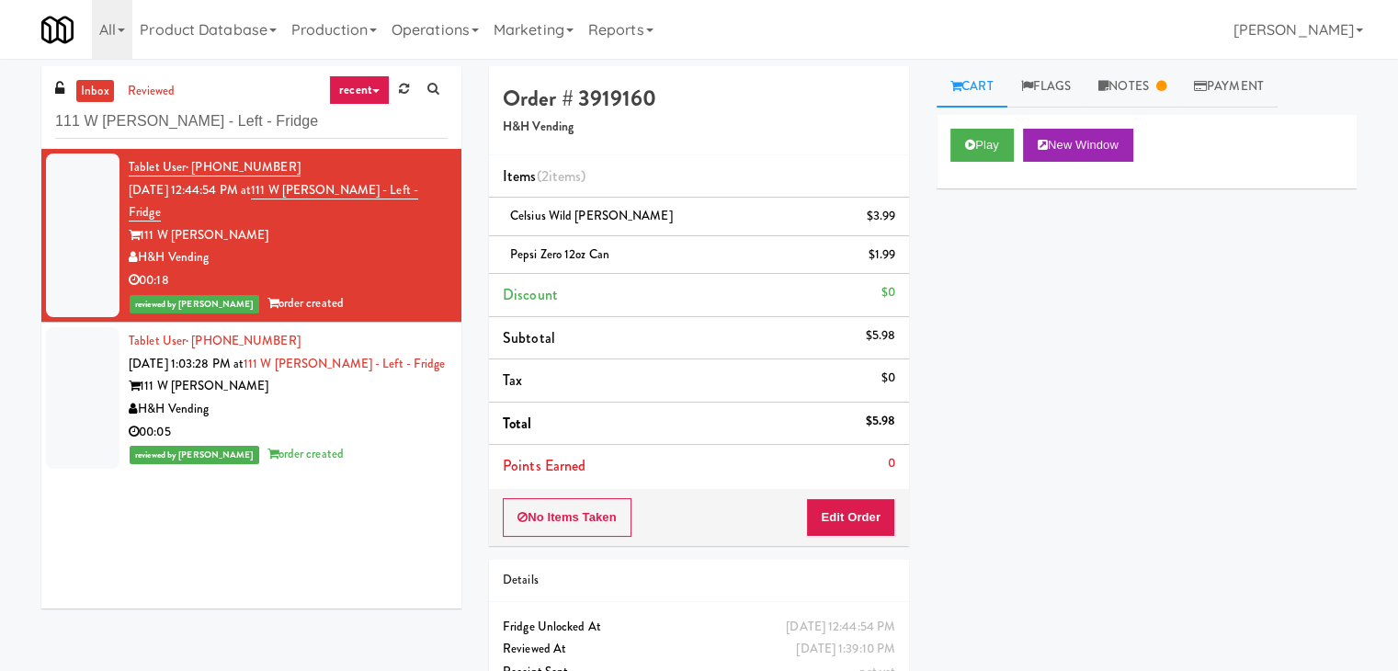
drag, startPoint x: 384, startPoint y: 433, endPoint x: 460, endPoint y: 372, distance: 96.8
click at [383, 443] on div "reviewed by [PERSON_NAME] A order created" at bounding box center [288, 454] width 319 height 23
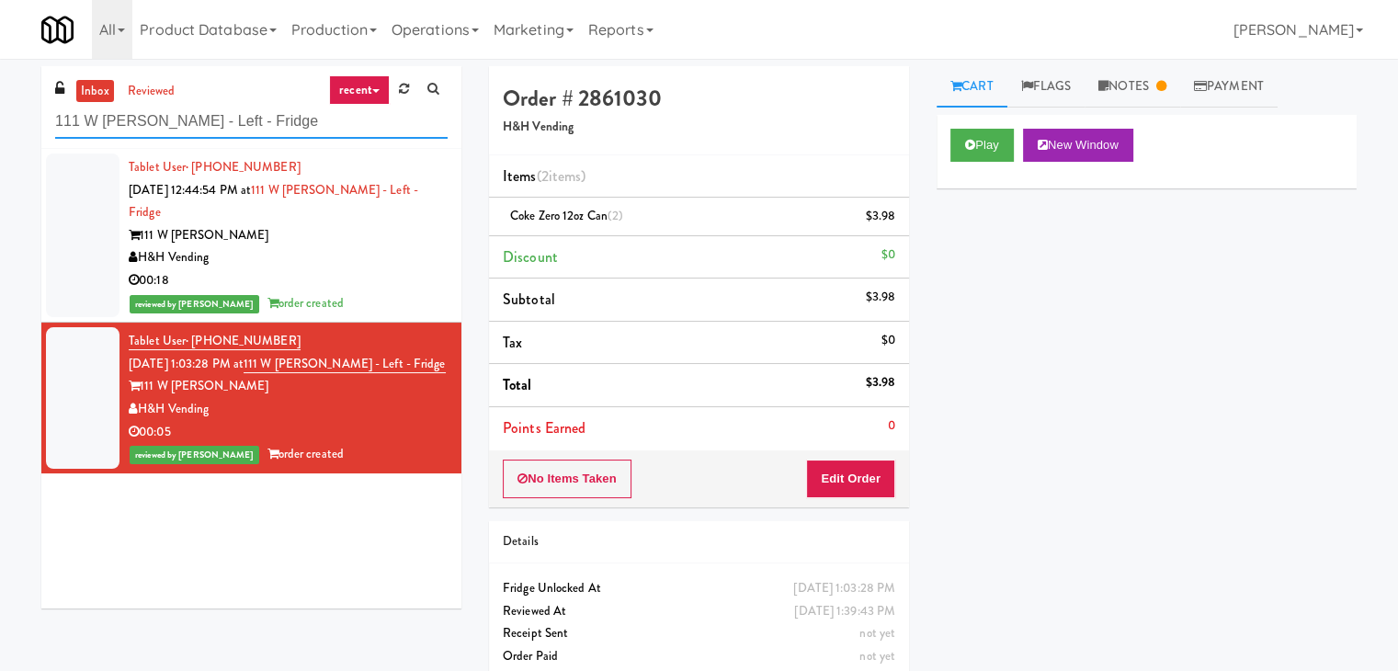
click at [246, 125] on input "111 W [PERSON_NAME] - Left - Fridge" at bounding box center [251, 122] width 392 height 34
paste input "HaNoBe - w/out Gym"
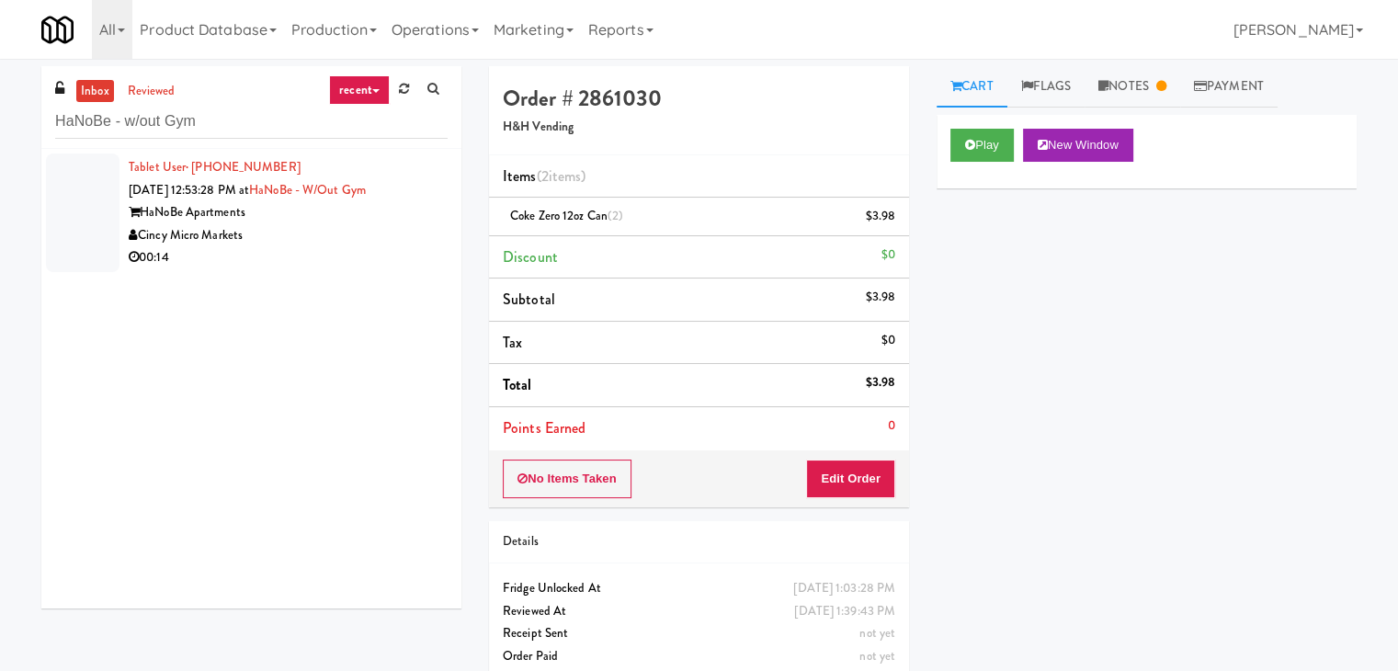
click at [427, 227] on div "Cincy Micro Markets" at bounding box center [288, 235] width 319 height 23
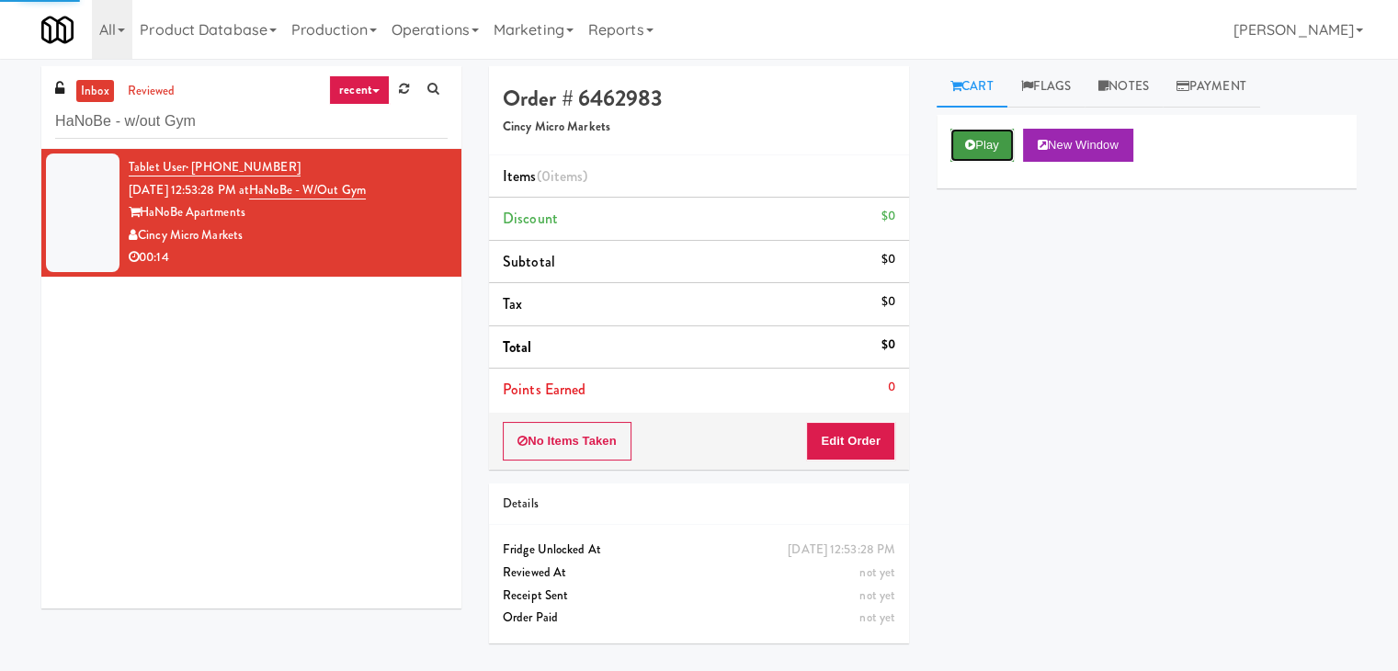
click at [986, 151] on button "Play" at bounding box center [981, 145] width 63 height 33
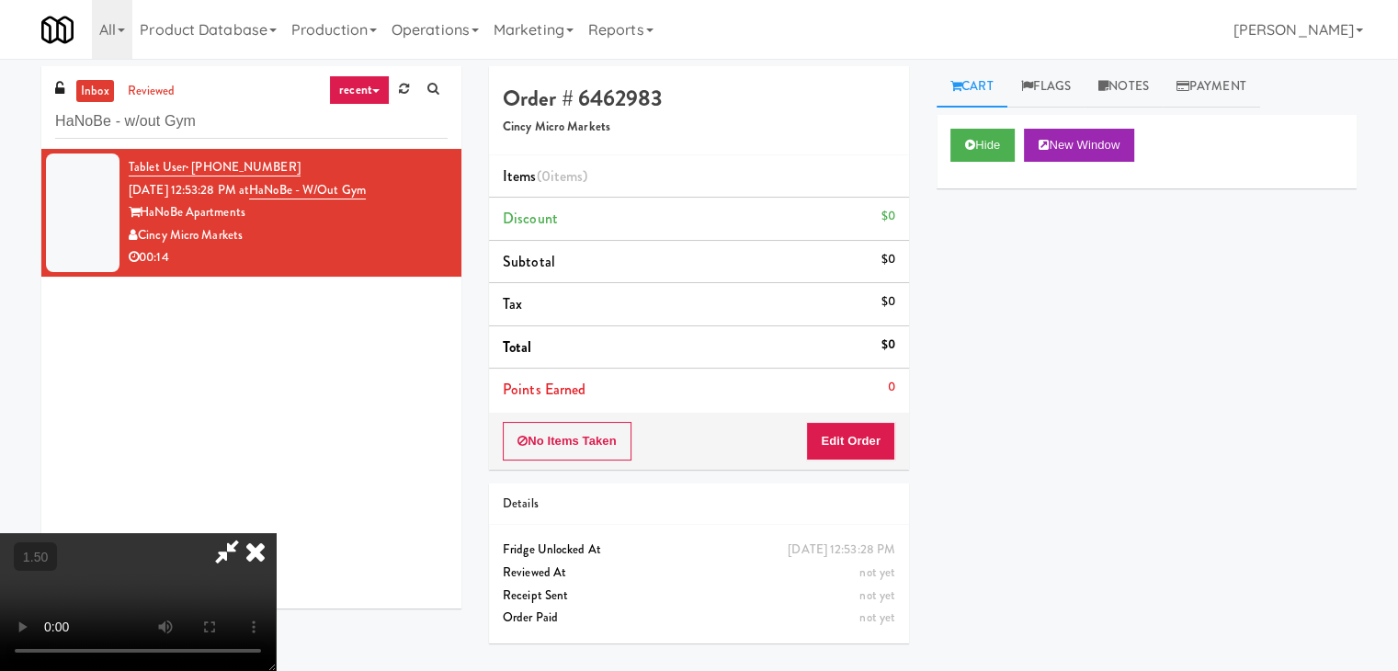
click at [276, 533] on video at bounding box center [138, 602] width 276 height 138
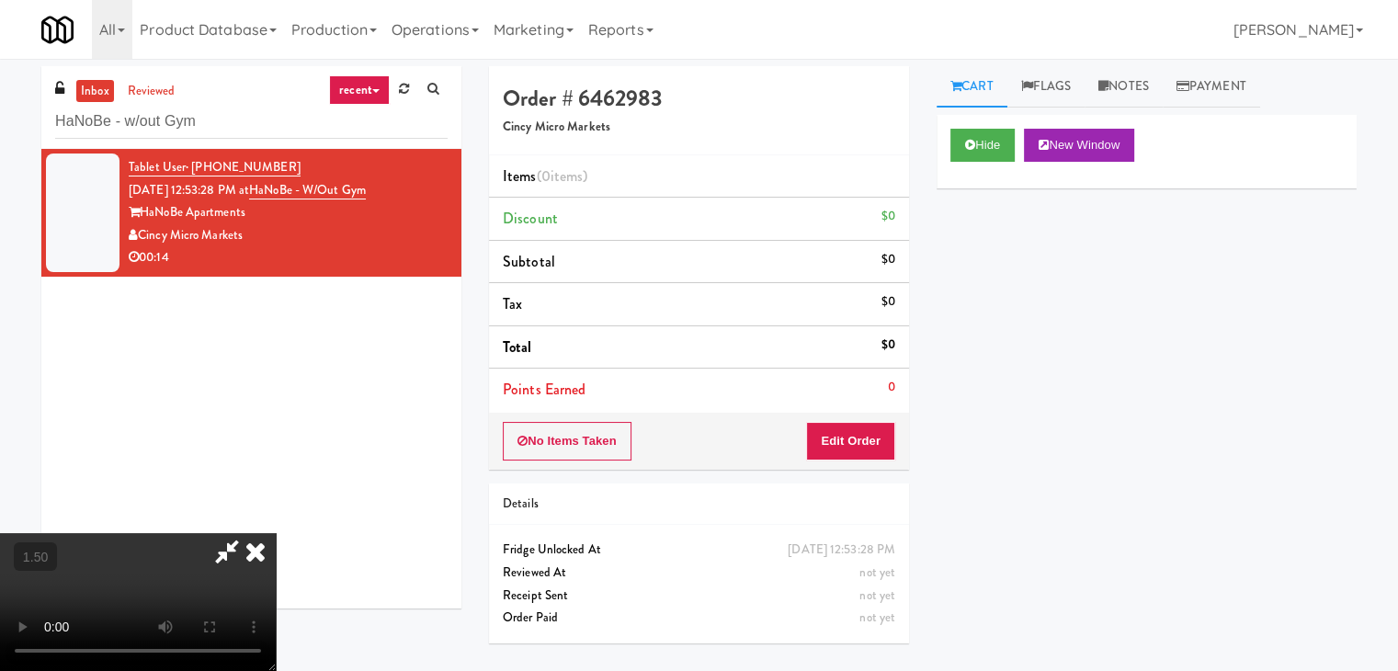
click at [276, 533] on video at bounding box center [138, 602] width 276 height 138
click at [276, 533] on icon at bounding box center [255, 551] width 40 height 37
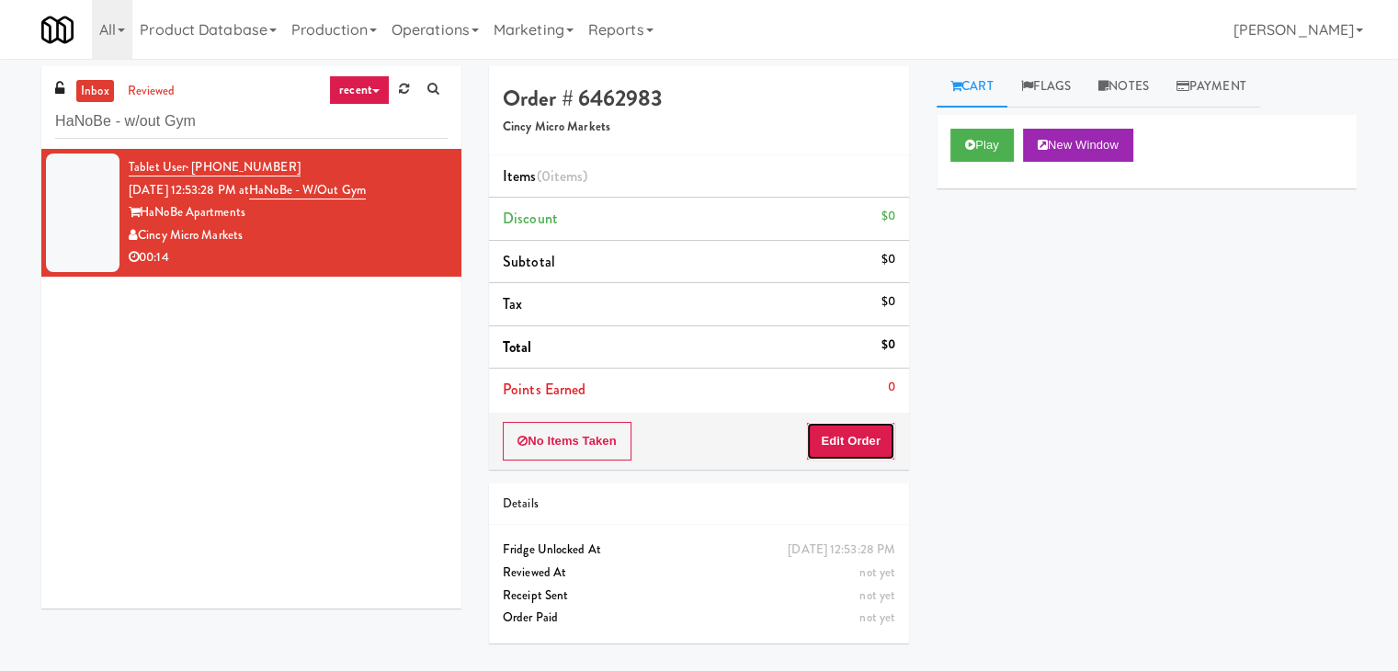
click at [878, 453] on button "Edit Order" at bounding box center [850, 441] width 89 height 39
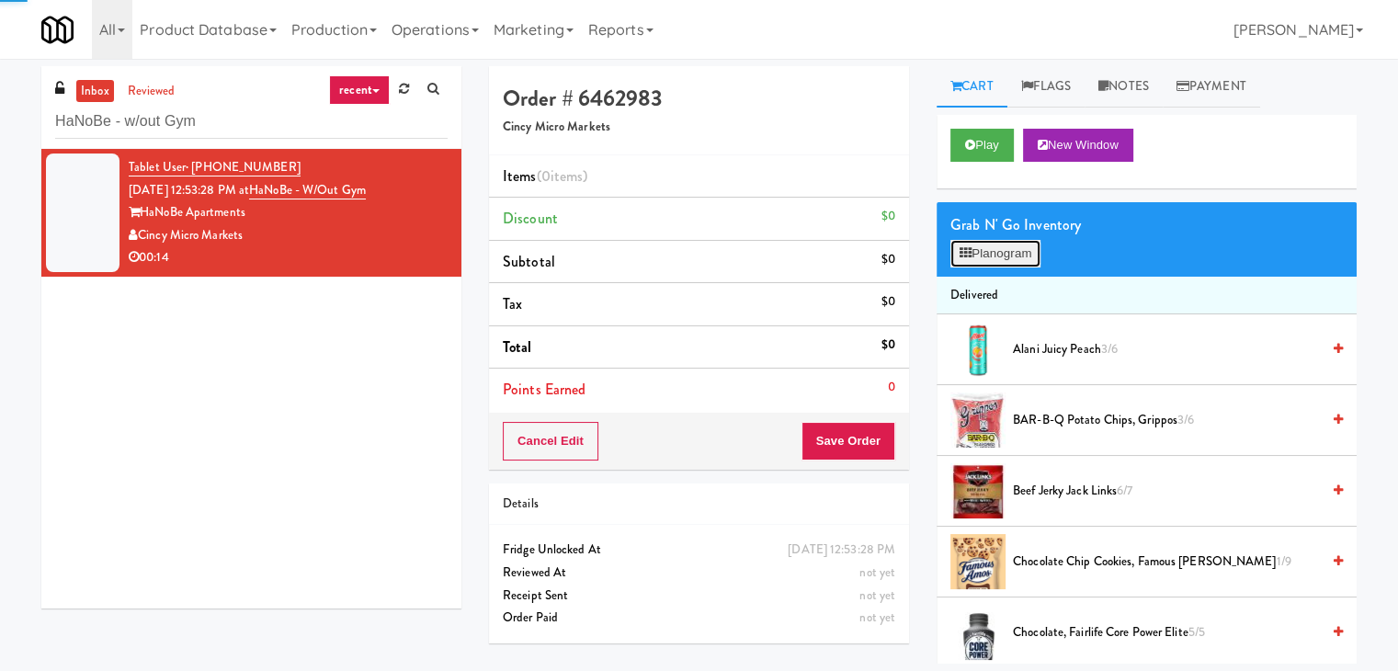
click at [994, 257] on button "Planogram" at bounding box center [995, 254] width 90 height 28
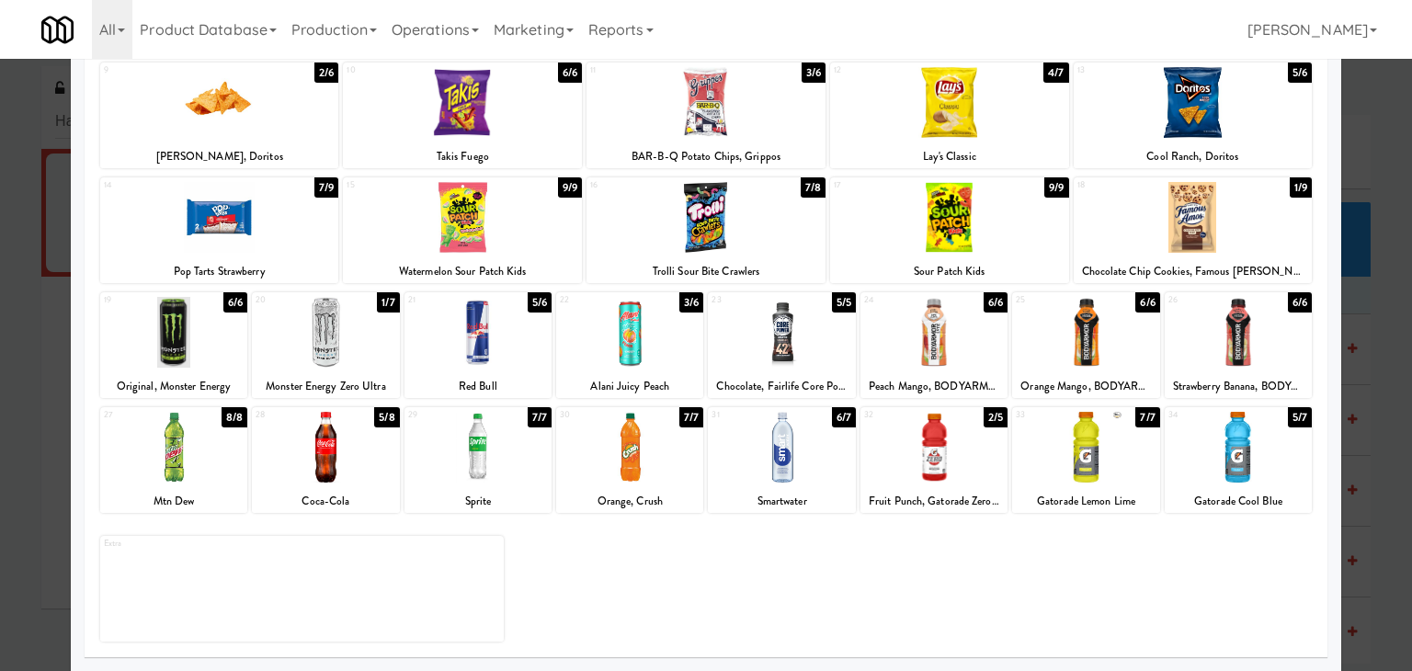
click at [347, 438] on div at bounding box center [325, 447] width 147 height 71
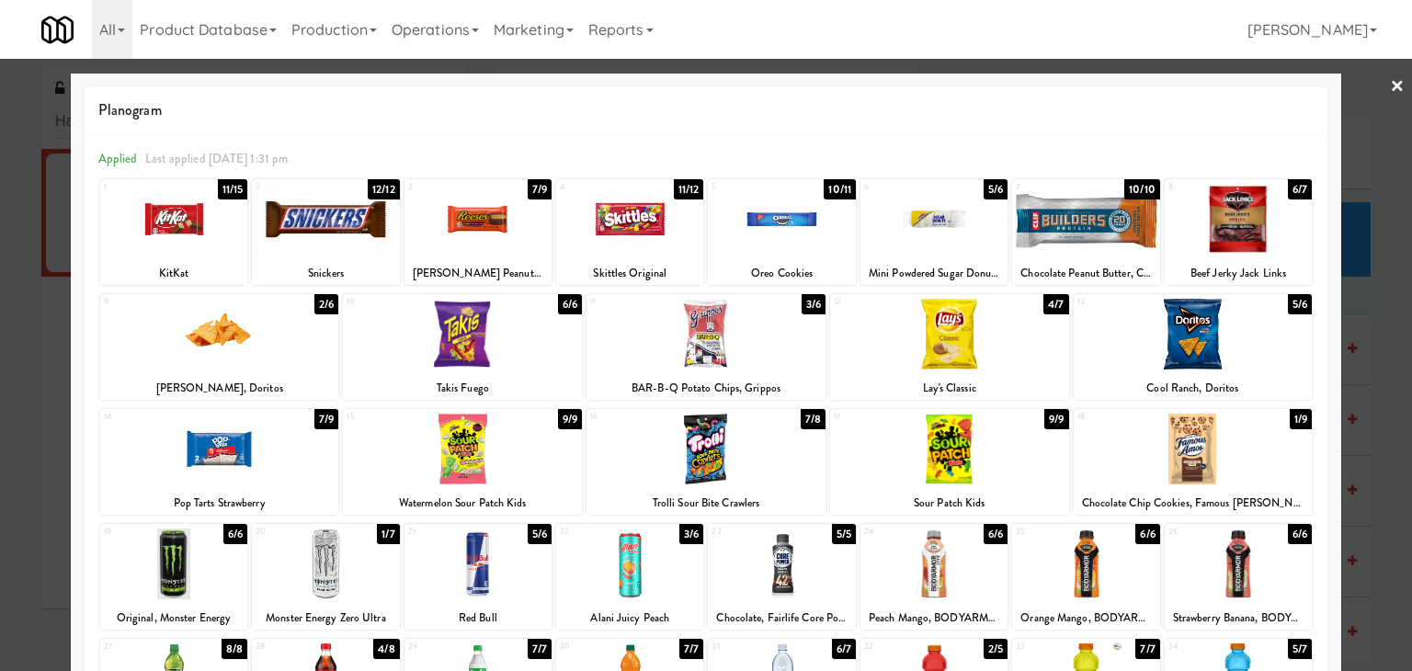
click at [358, 234] on div at bounding box center [325, 219] width 147 height 71
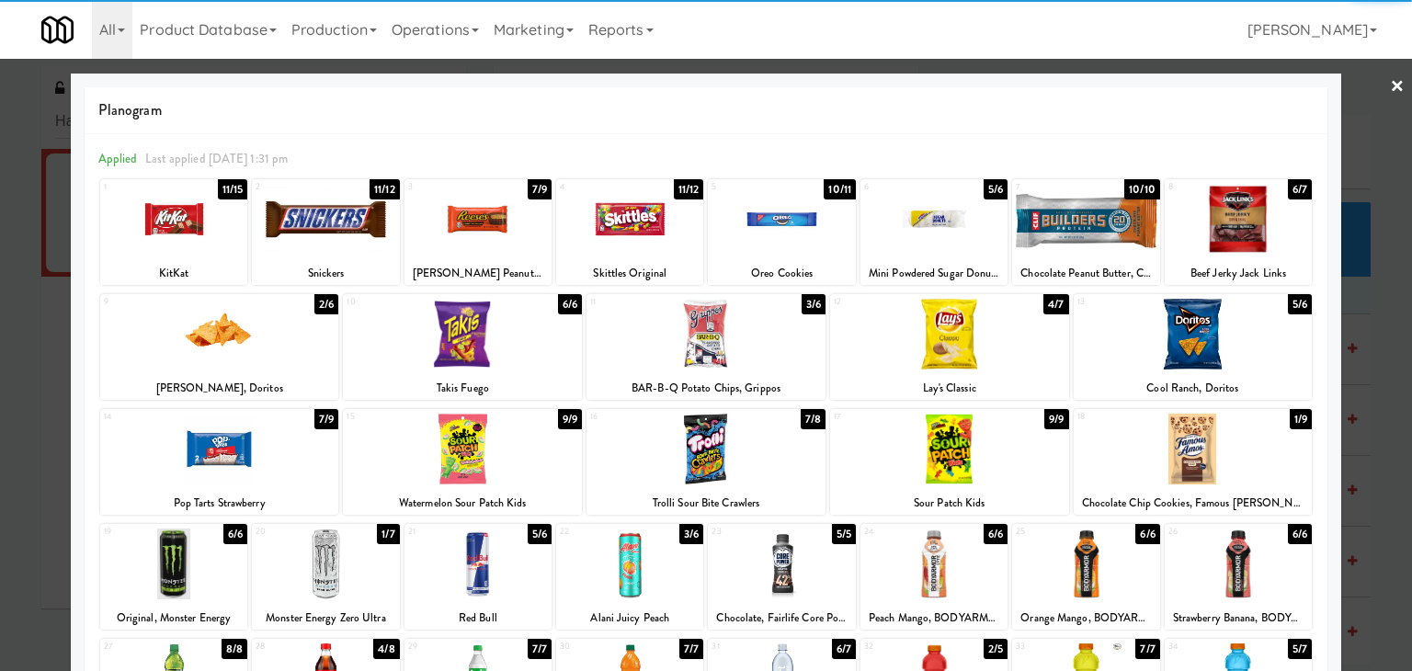
click at [1390, 85] on link "×" at bounding box center [1397, 87] width 15 height 57
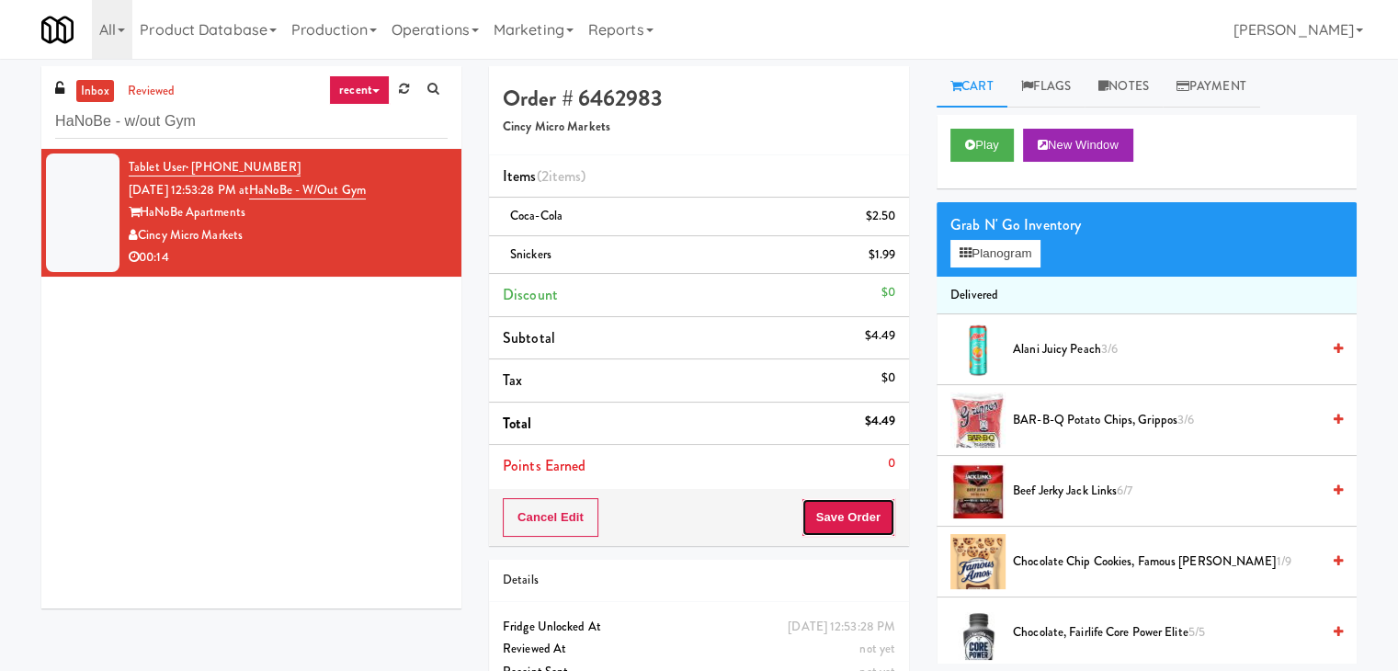
click at [837, 505] on button "Save Order" at bounding box center [848, 517] width 94 height 39
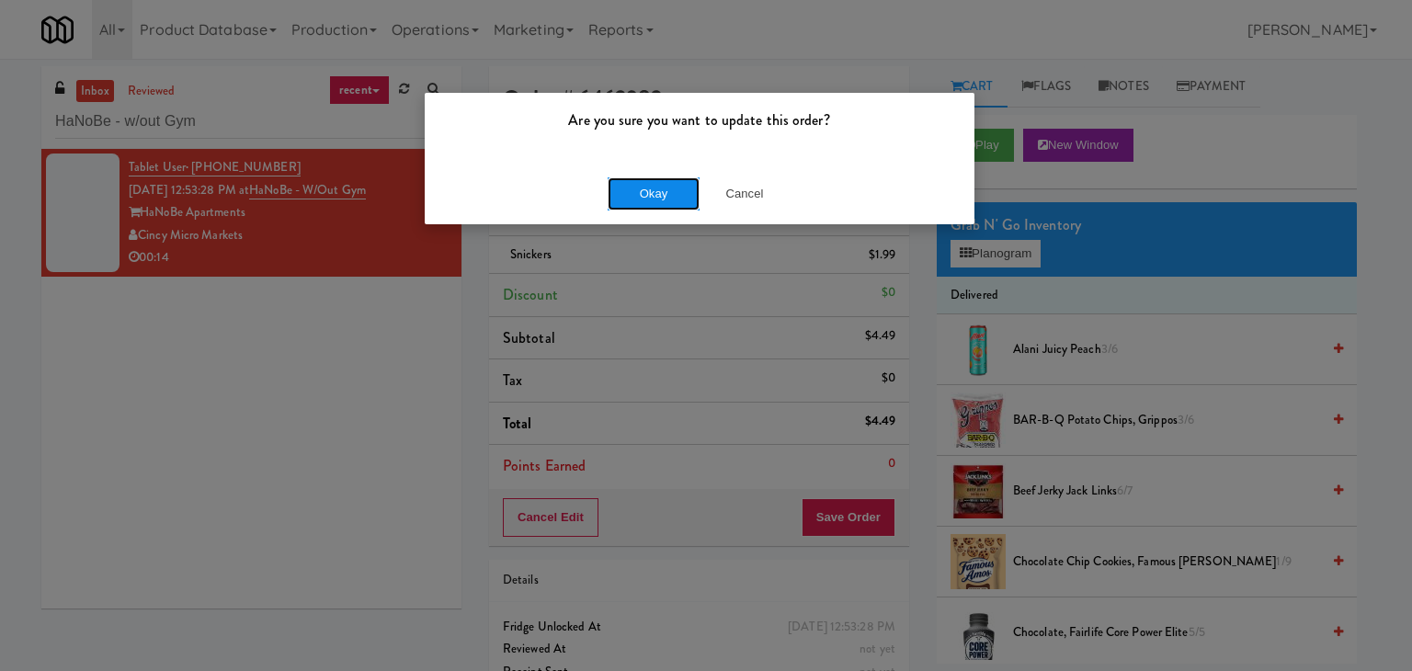
click at [676, 200] on button "Okay" at bounding box center [654, 193] width 92 height 33
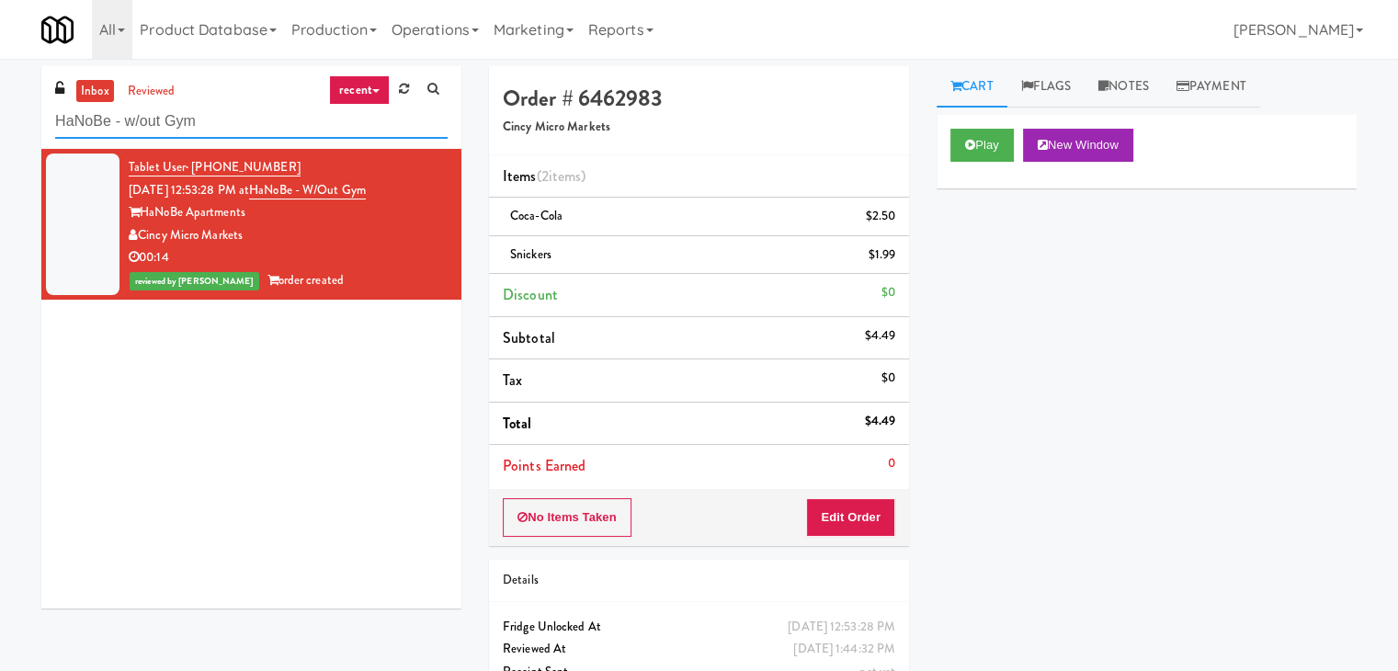
click at [241, 121] on input "HaNoBe - w/out Gym" at bounding box center [251, 122] width 392 height 34
paste input "335 Bala - Cooler"
type input "335 Bala - Cooler"
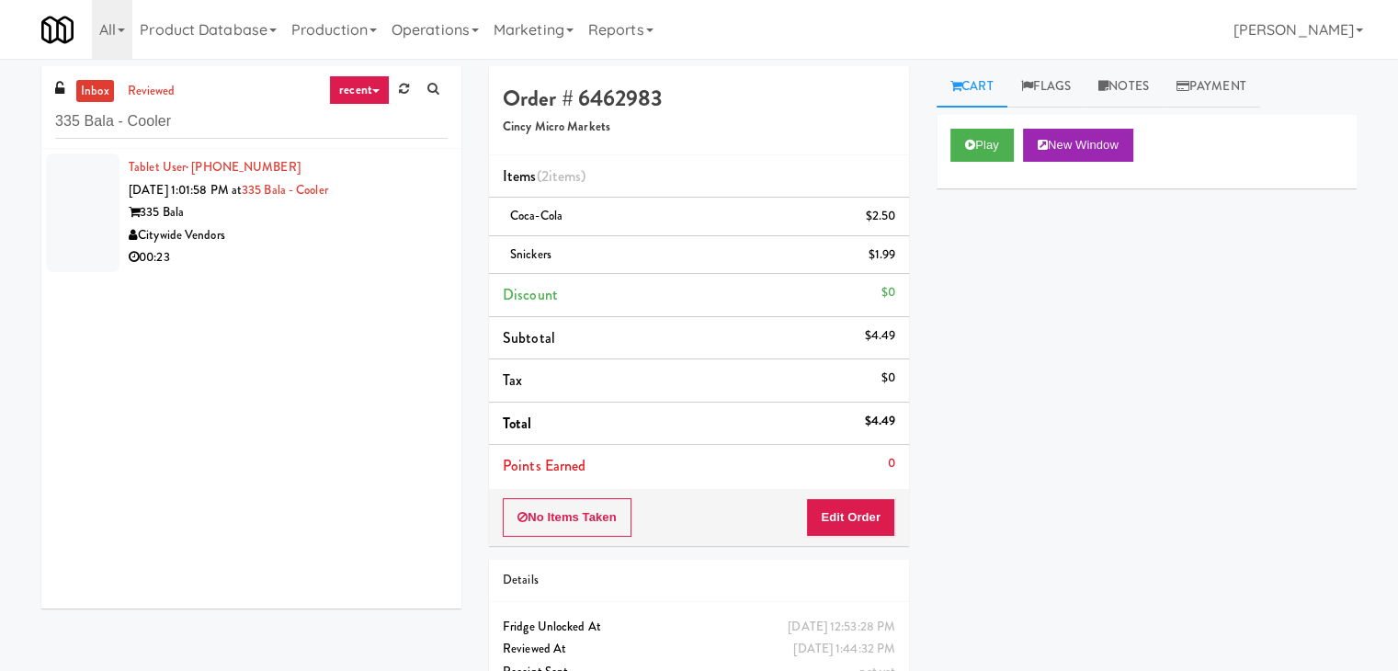
click at [353, 224] on div "Citywide Vendors" at bounding box center [288, 235] width 319 height 23
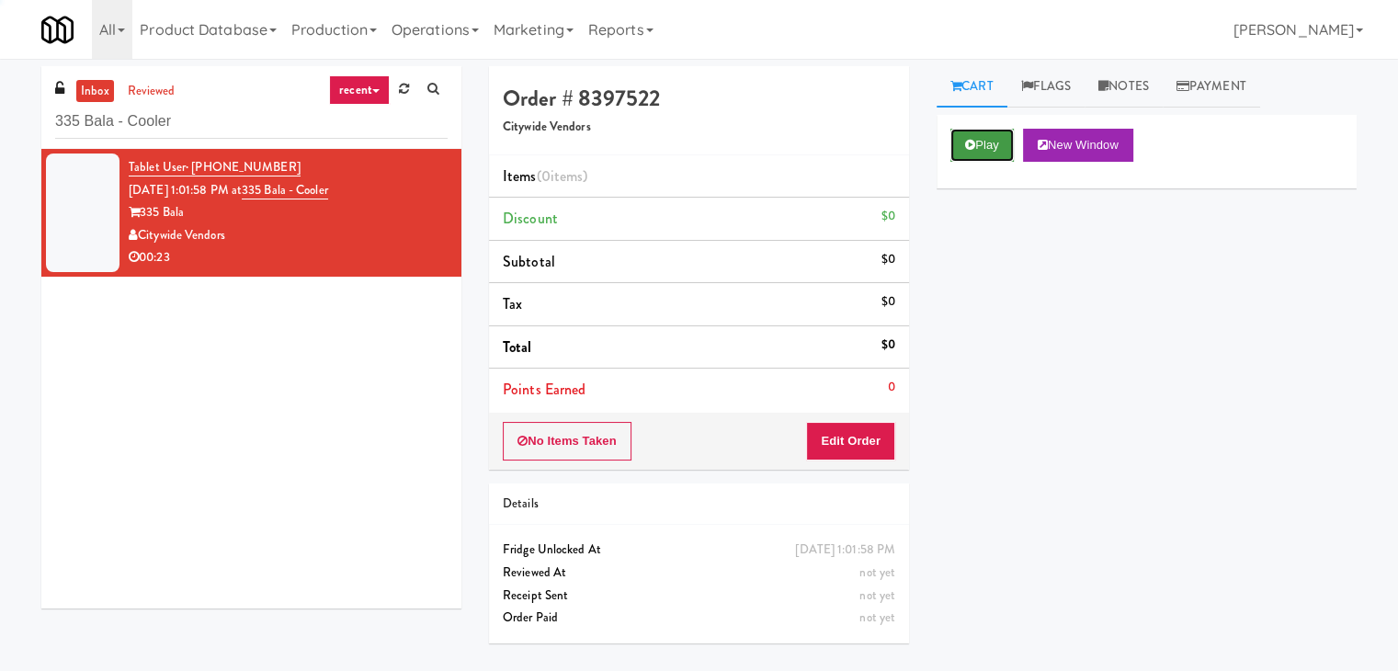
click at [991, 148] on button "Play" at bounding box center [981, 145] width 63 height 33
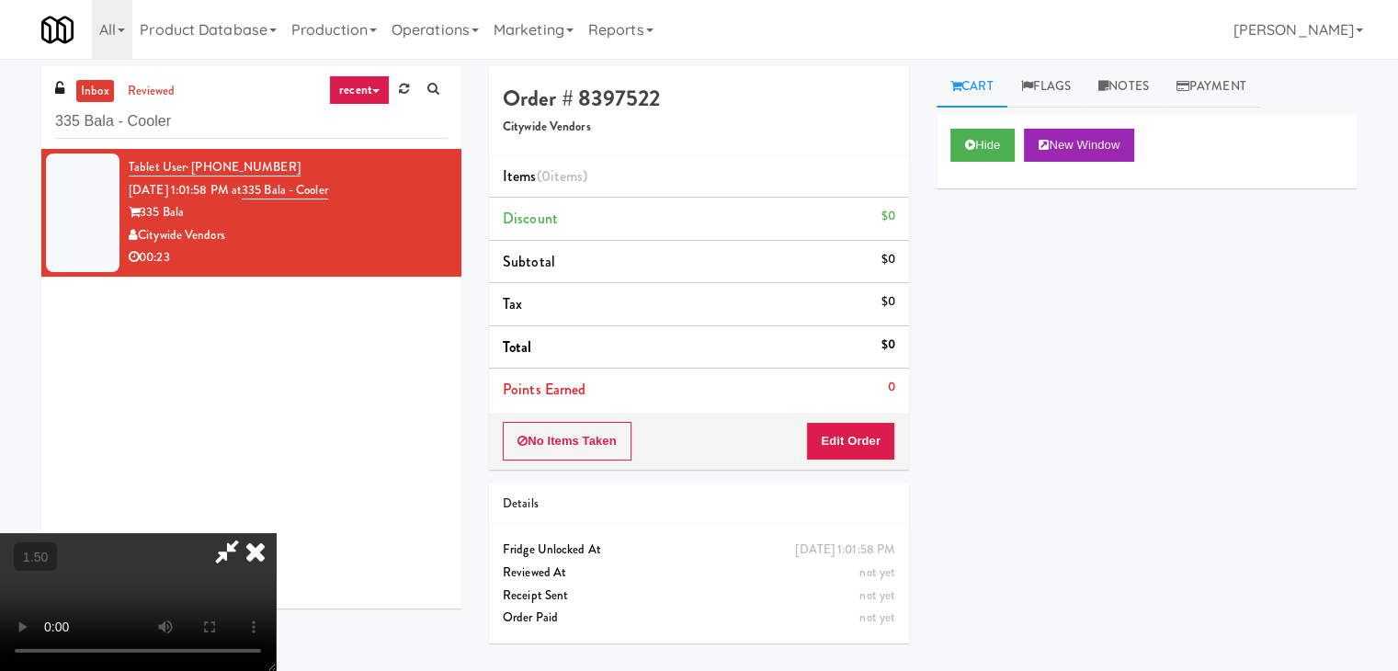
click at [276, 533] on video at bounding box center [138, 602] width 276 height 138
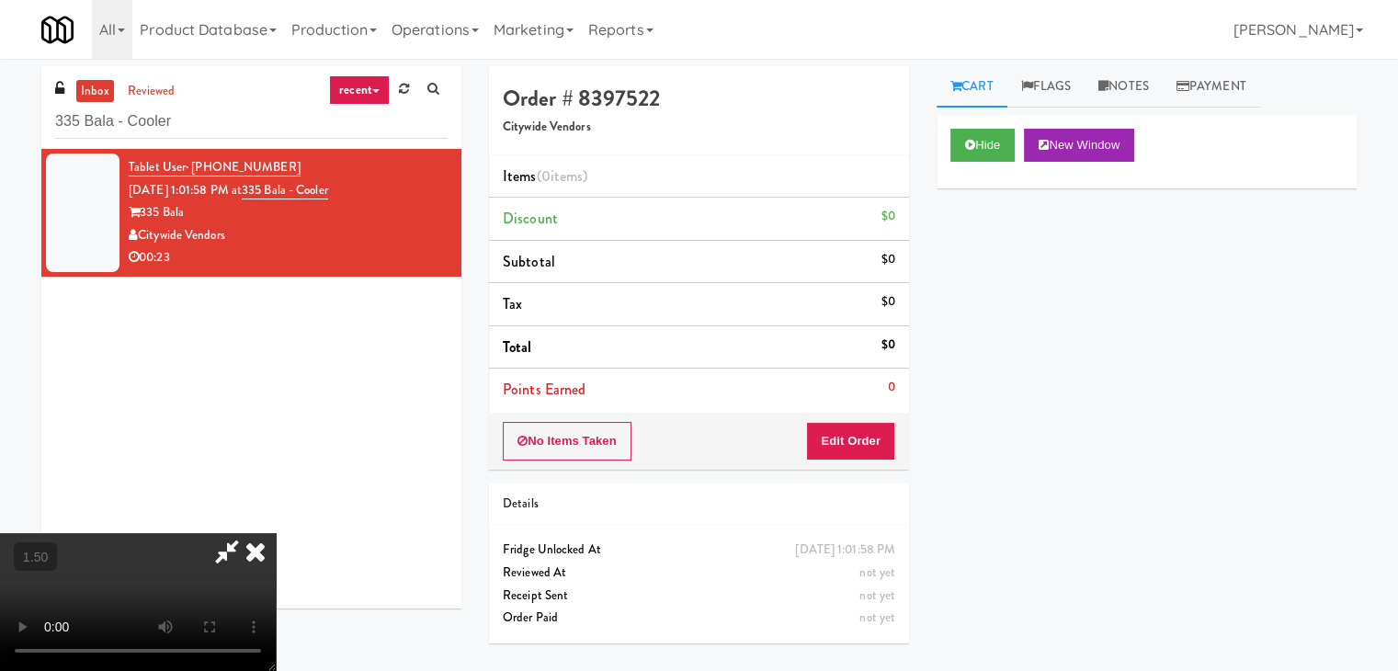
click at [276, 533] on video at bounding box center [138, 602] width 276 height 138
click at [276, 533] on icon at bounding box center [255, 551] width 40 height 37
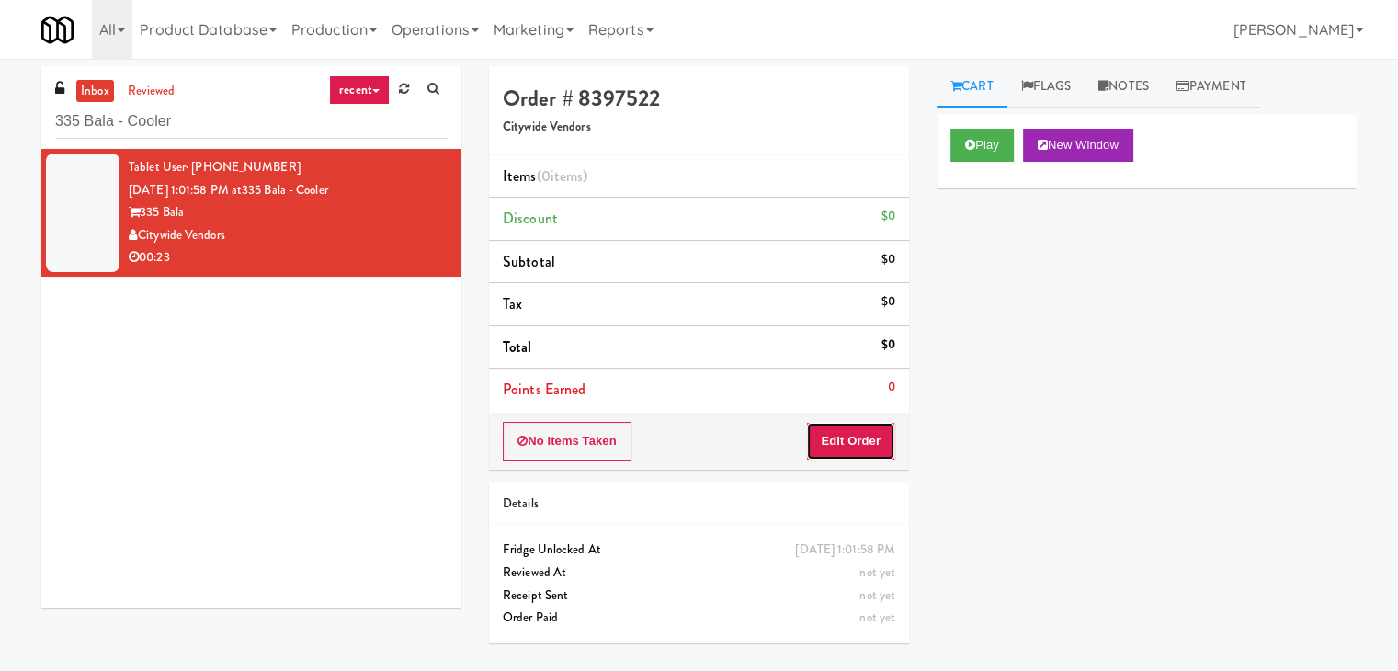
click at [846, 435] on button "Edit Order" at bounding box center [850, 441] width 89 height 39
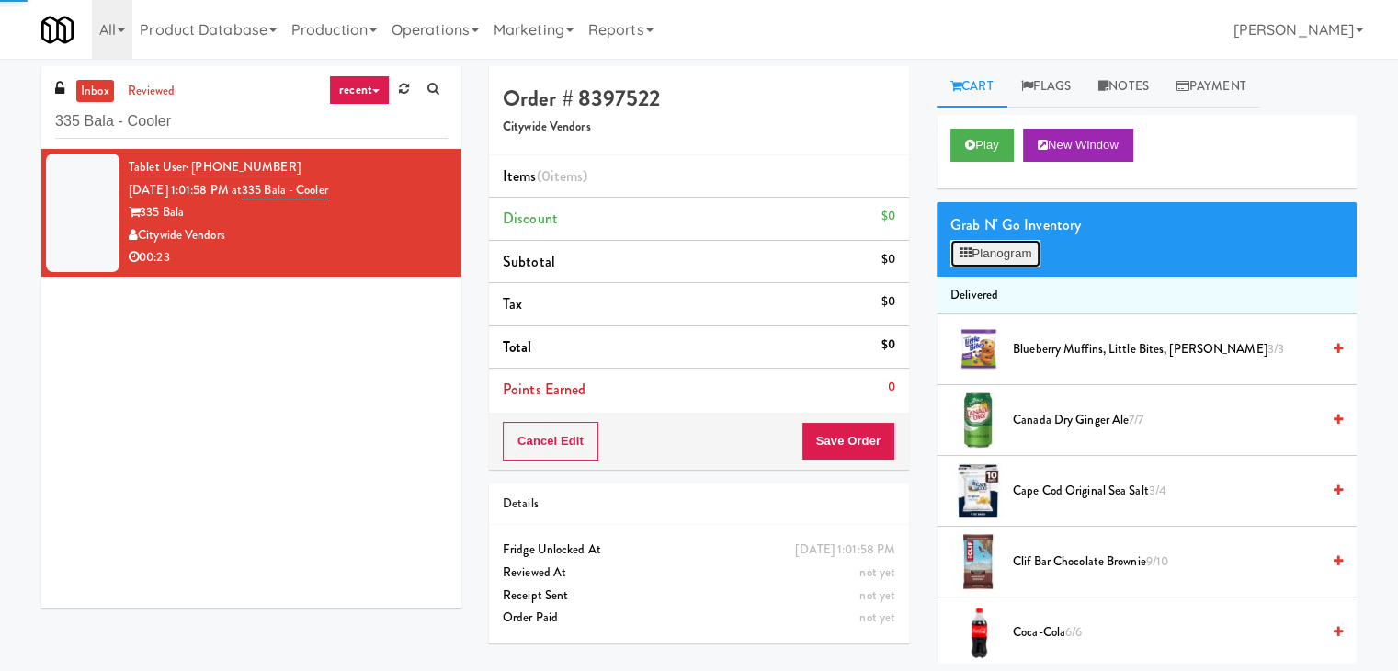
click at [993, 251] on button "Planogram" at bounding box center [995, 254] width 90 height 28
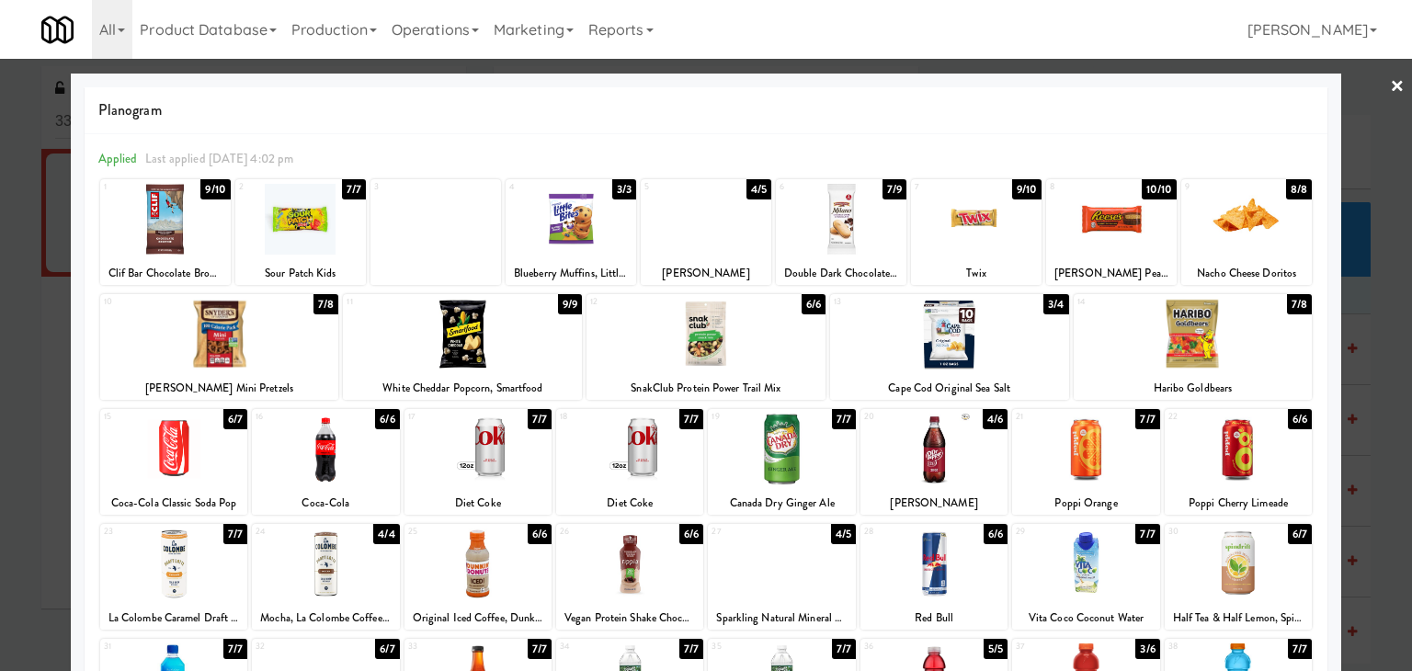
click at [693, 229] on div at bounding box center [706, 219] width 131 height 71
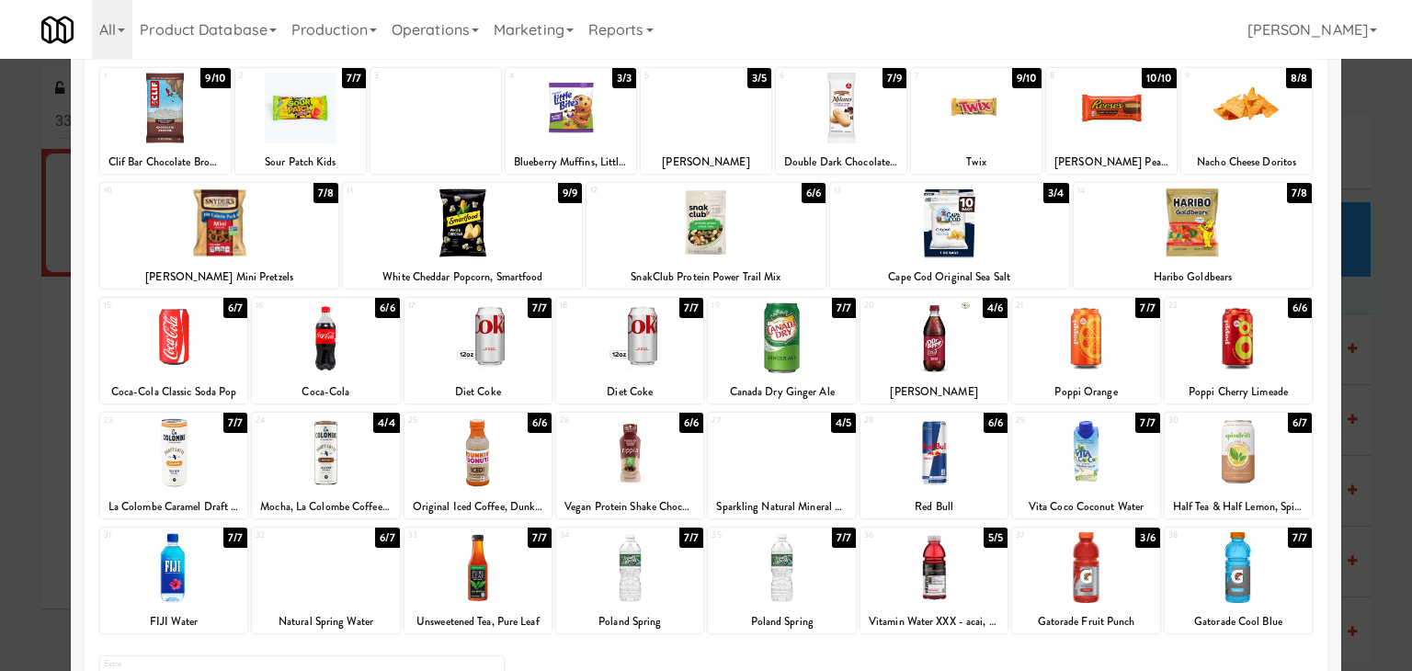
scroll to position [184, 0]
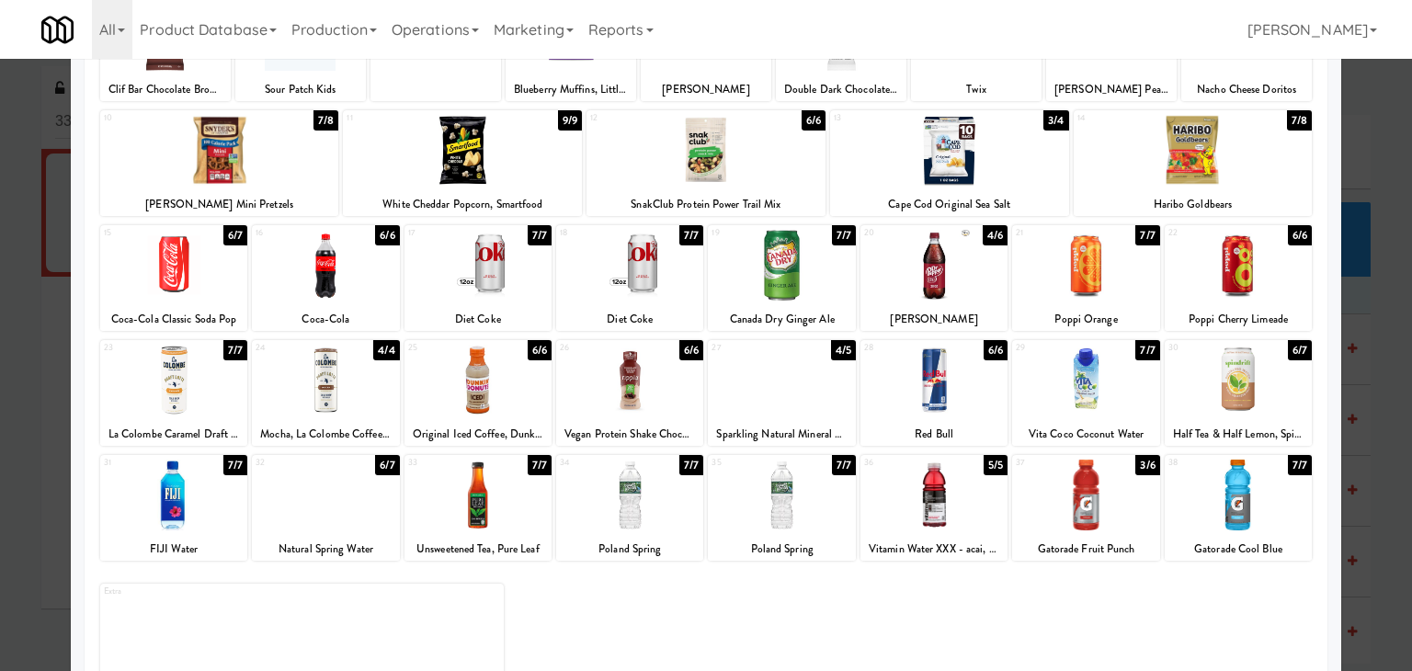
click at [177, 258] on div at bounding box center [173, 265] width 147 height 71
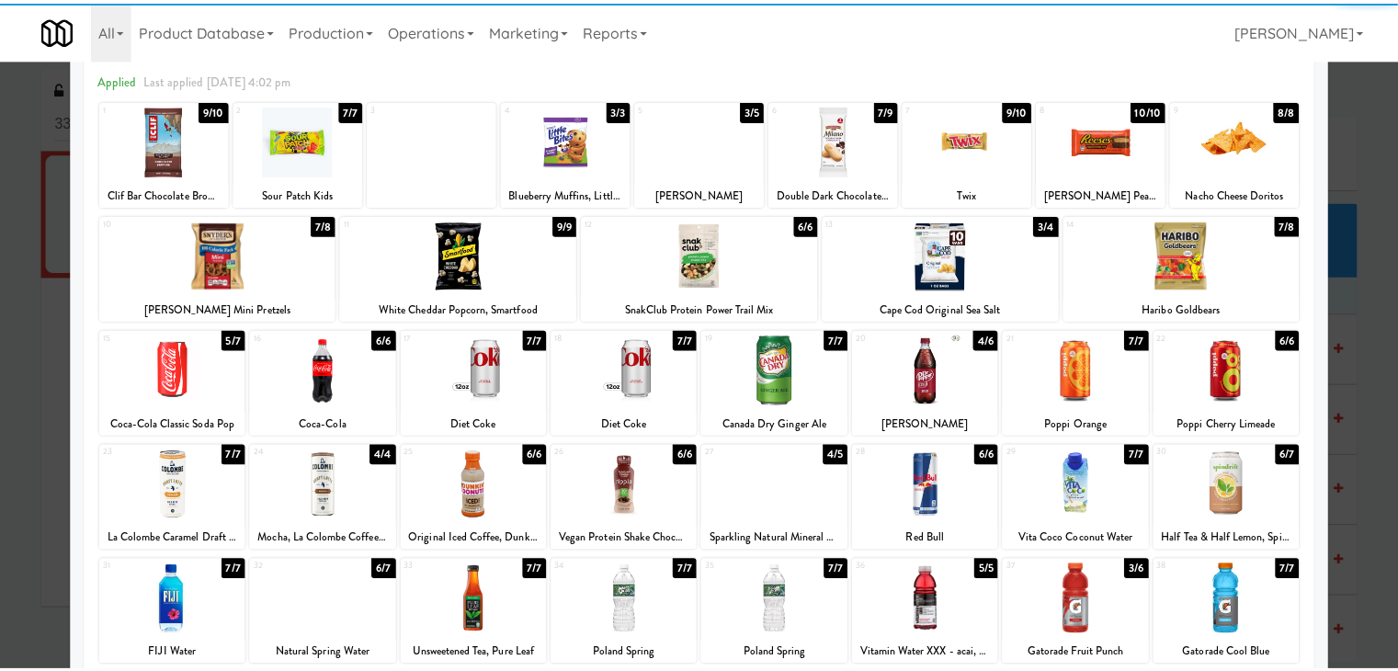
scroll to position [0, 0]
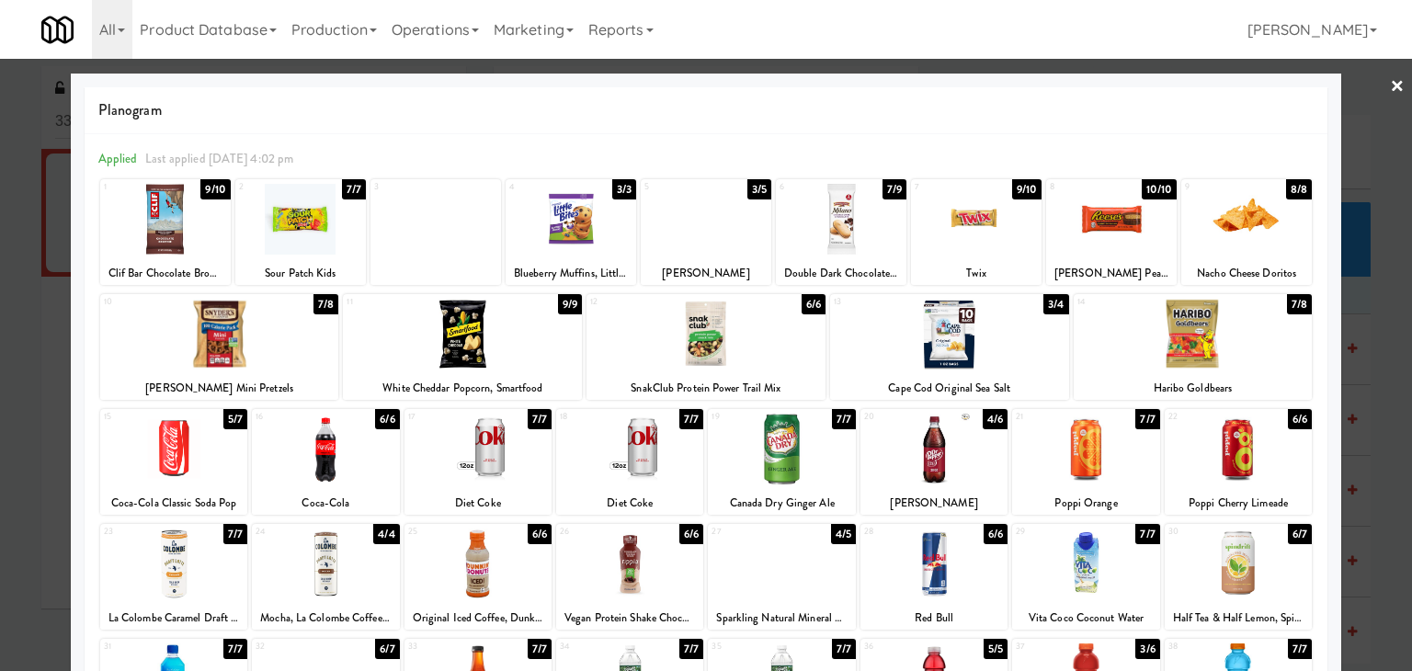
click at [1390, 84] on link "×" at bounding box center [1397, 87] width 15 height 57
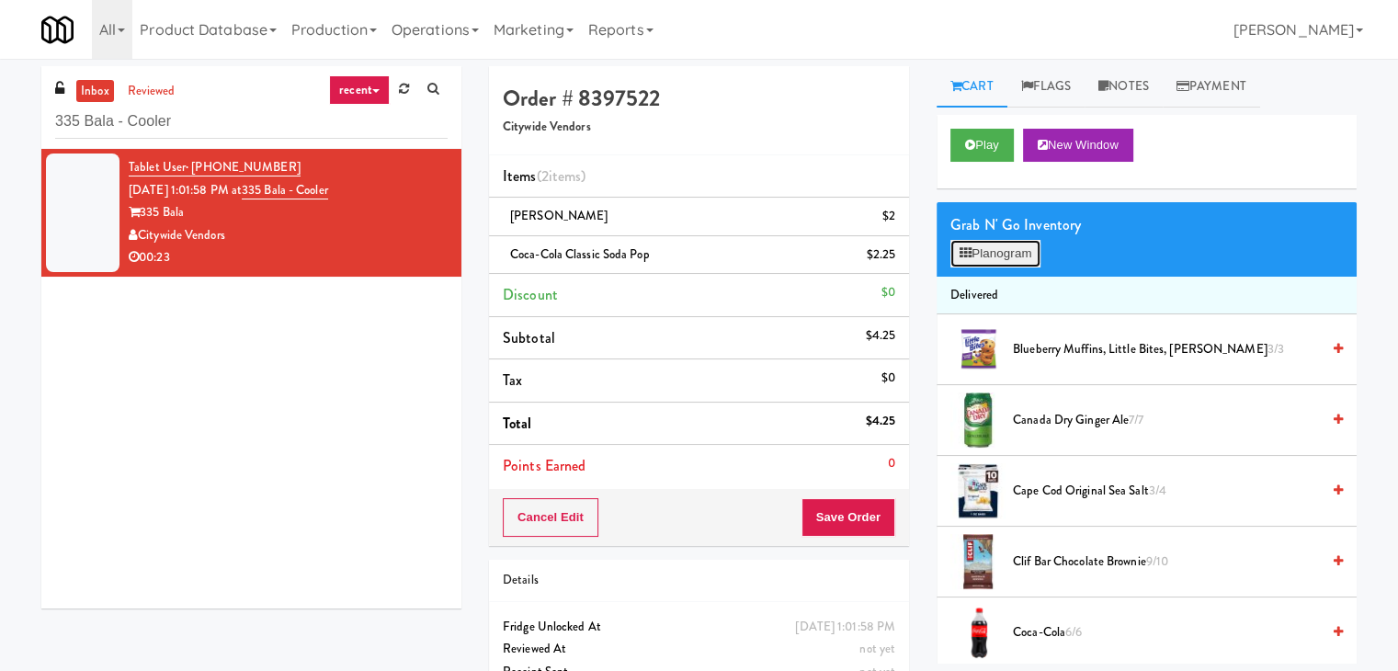
click at [1025, 250] on button "Planogram" at bounding box center [995, 254] width 90 height 28
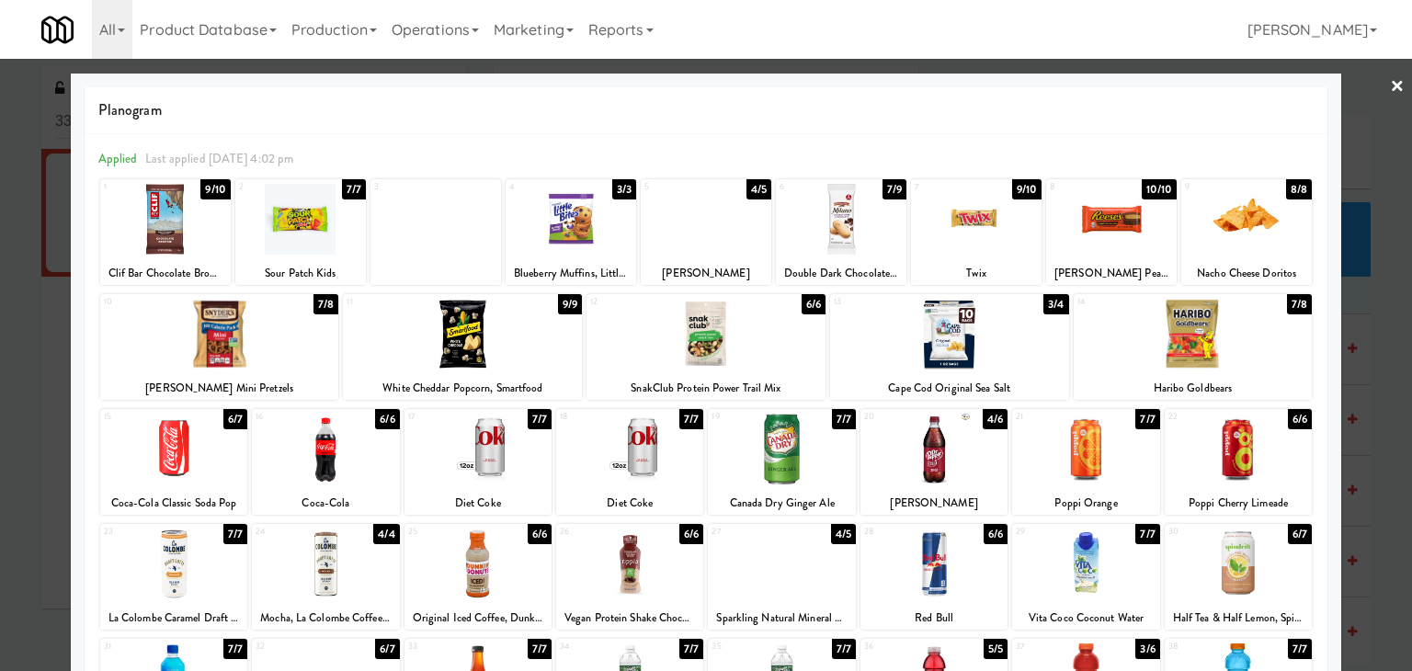
click at [1390, 85] on link "×" at bounding box center [1397, 87] width 15 height 57
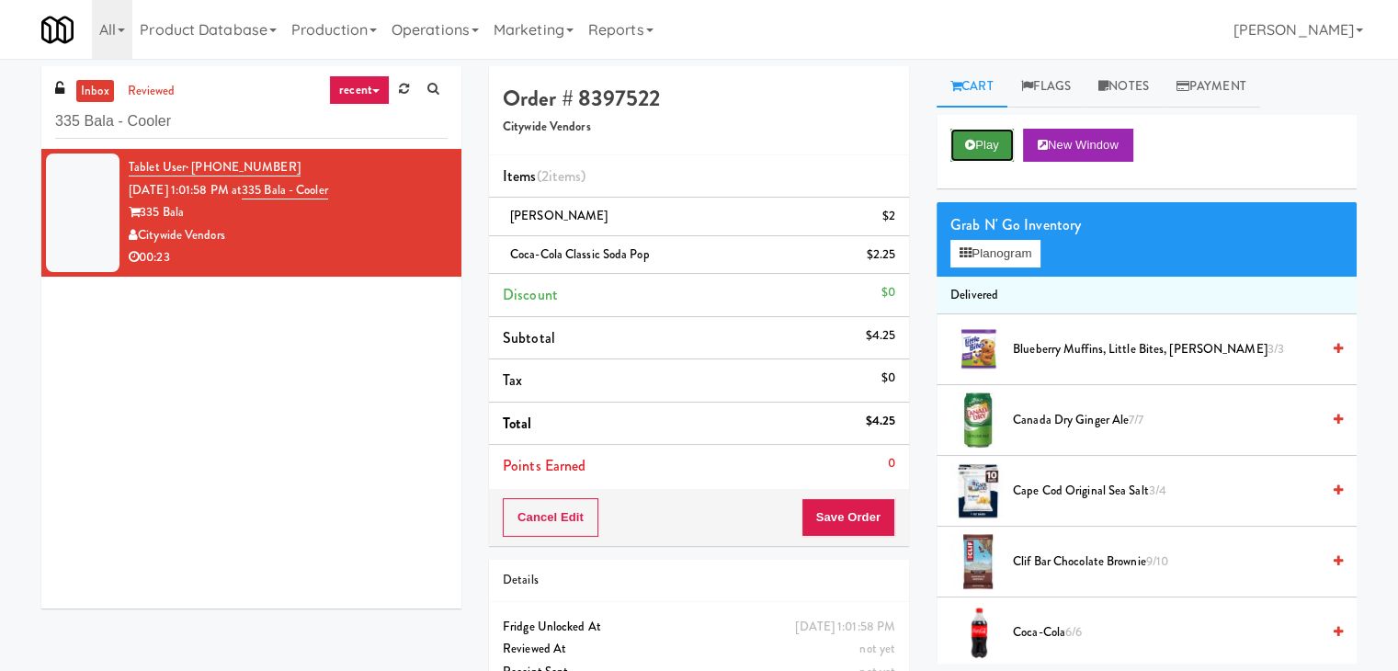
click at [974, 148] on icon at bounding box center [970, 145] width 10 height 12
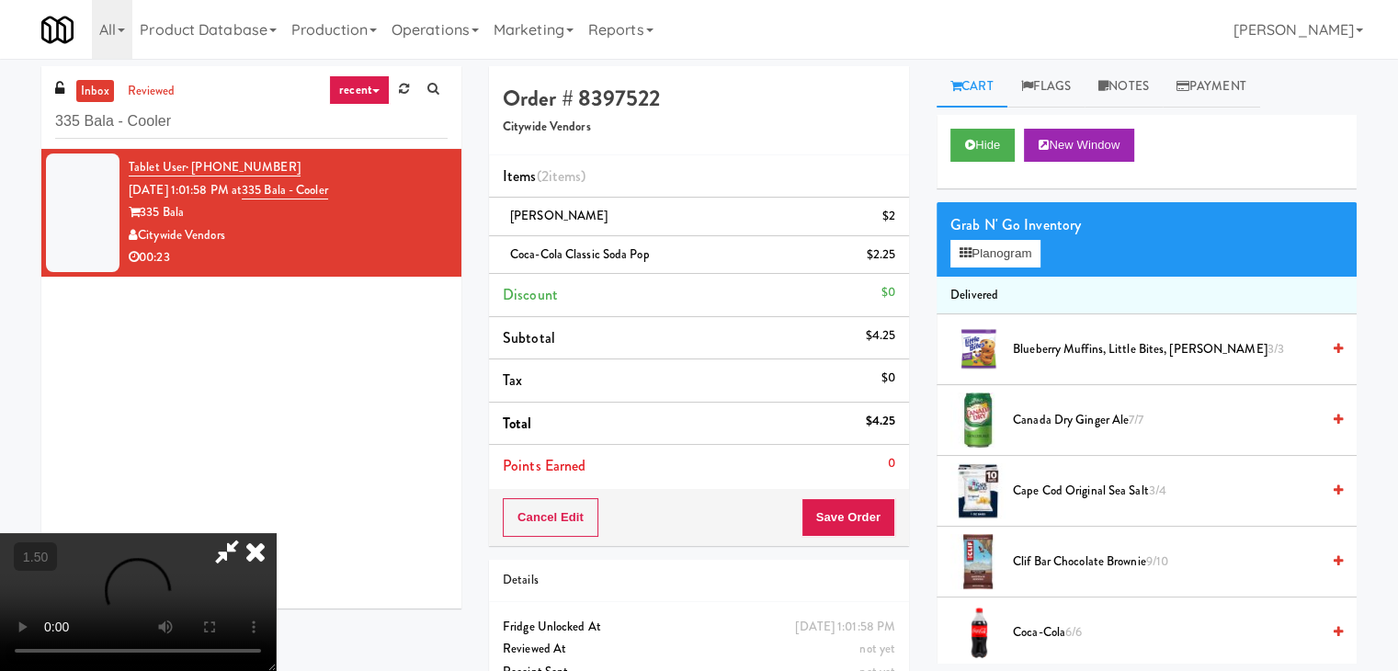
drag, startPoint x: 803, startPoint y: 73, endPoint x: 824, endPoint y: 104, distance: 37.2
click at [276, 533] on icon at bounding box center [255, 551] width 40 height 37
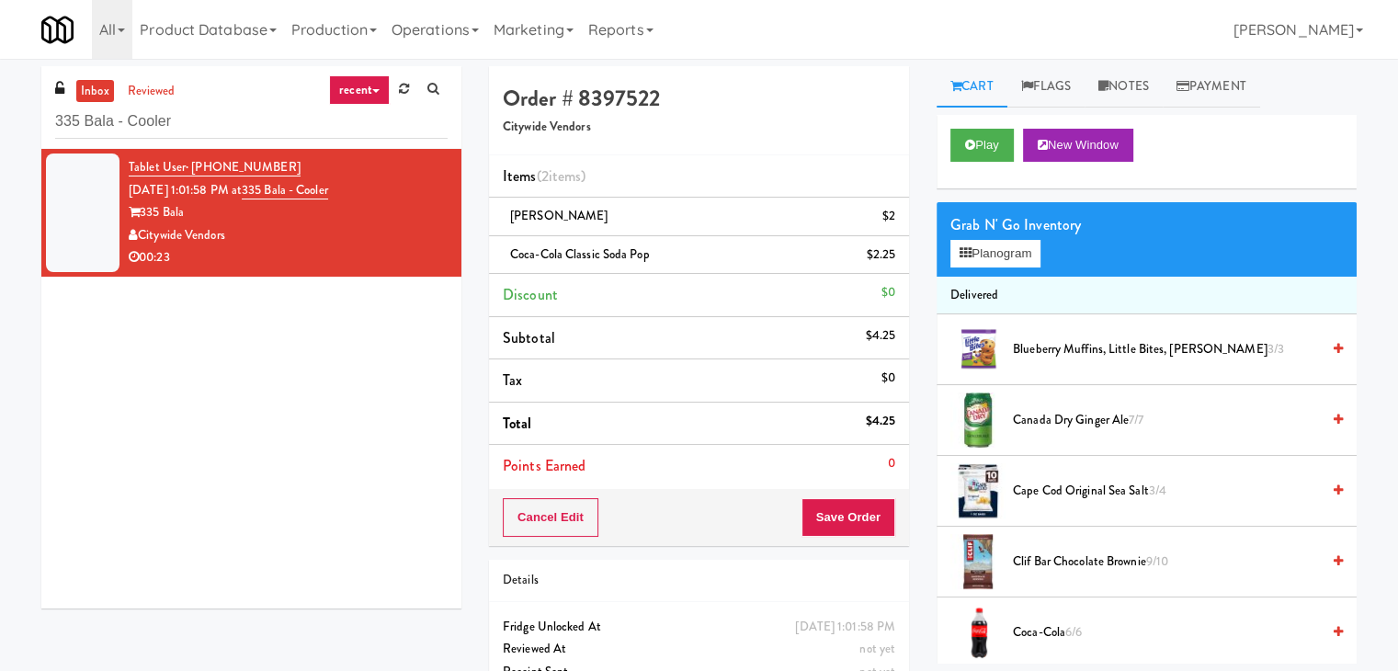
click at [972, 233] on div "Grab N' Go Inventory" at bounding box center [1146, 225] width 392 height 28
click at [984, 246] on button "Planogram" at bounding box center [995, 254] width 90 height 28
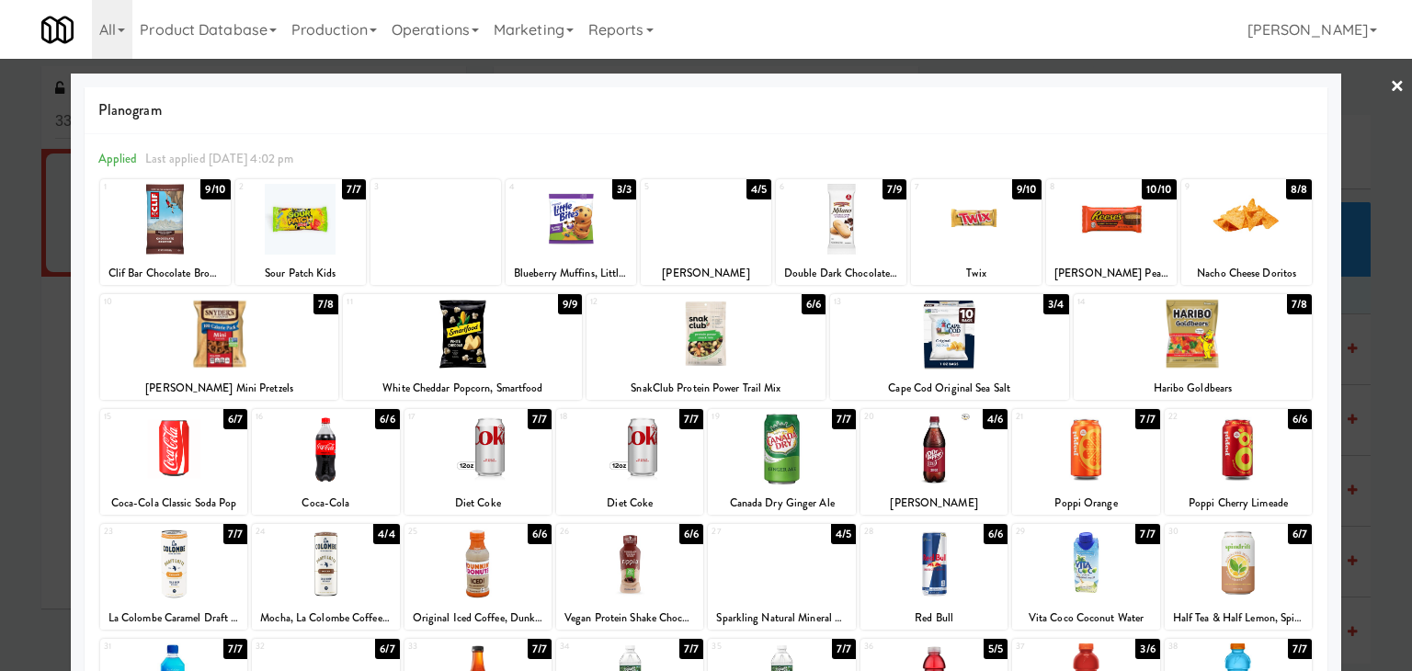
click at [1390, 86] on link "×" at bounding box center [1397, 87] width 15 height 57
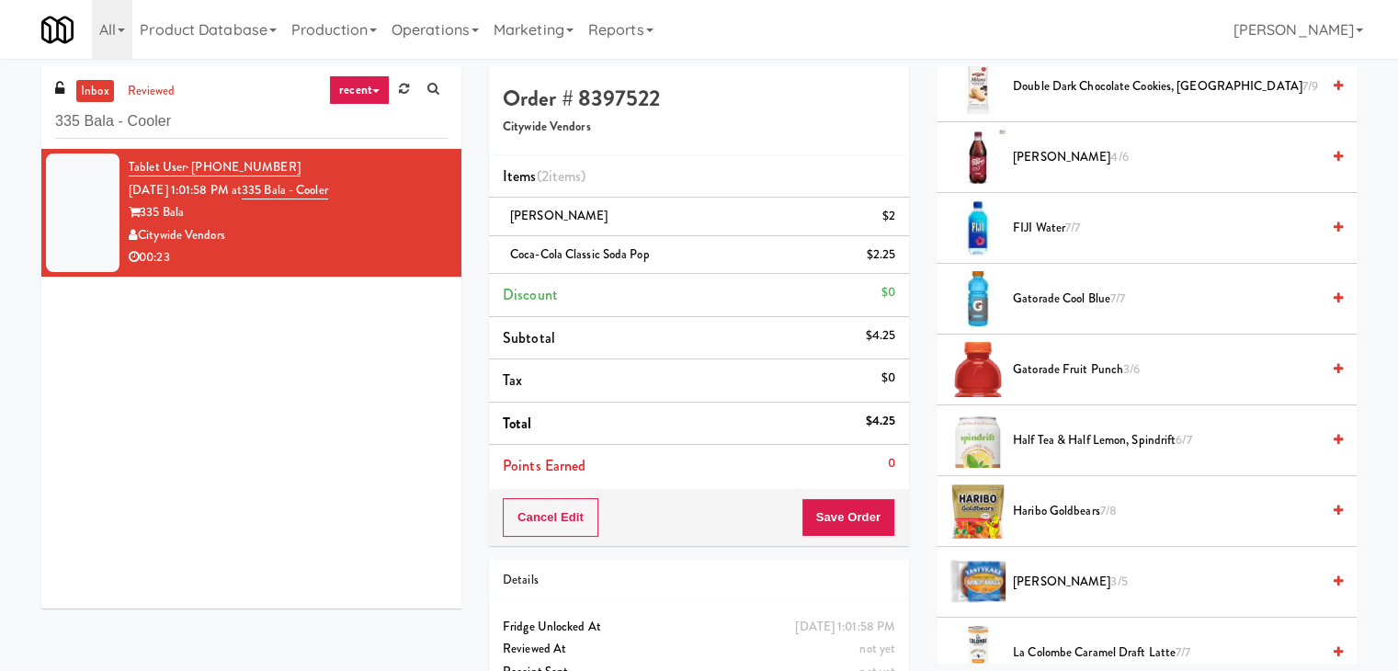
scroll to position [1011, 0]
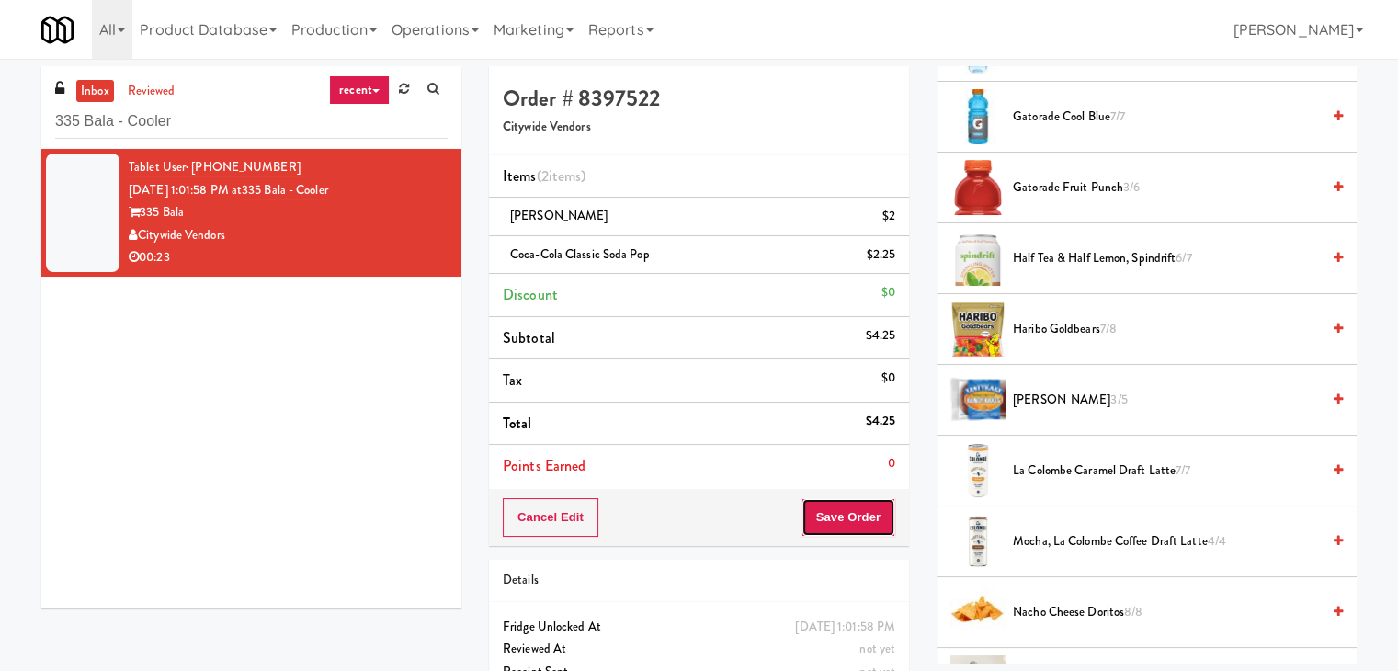
click at [860, 514] on button "Save Order" at bounding box center [848, 517] width 94 height 39
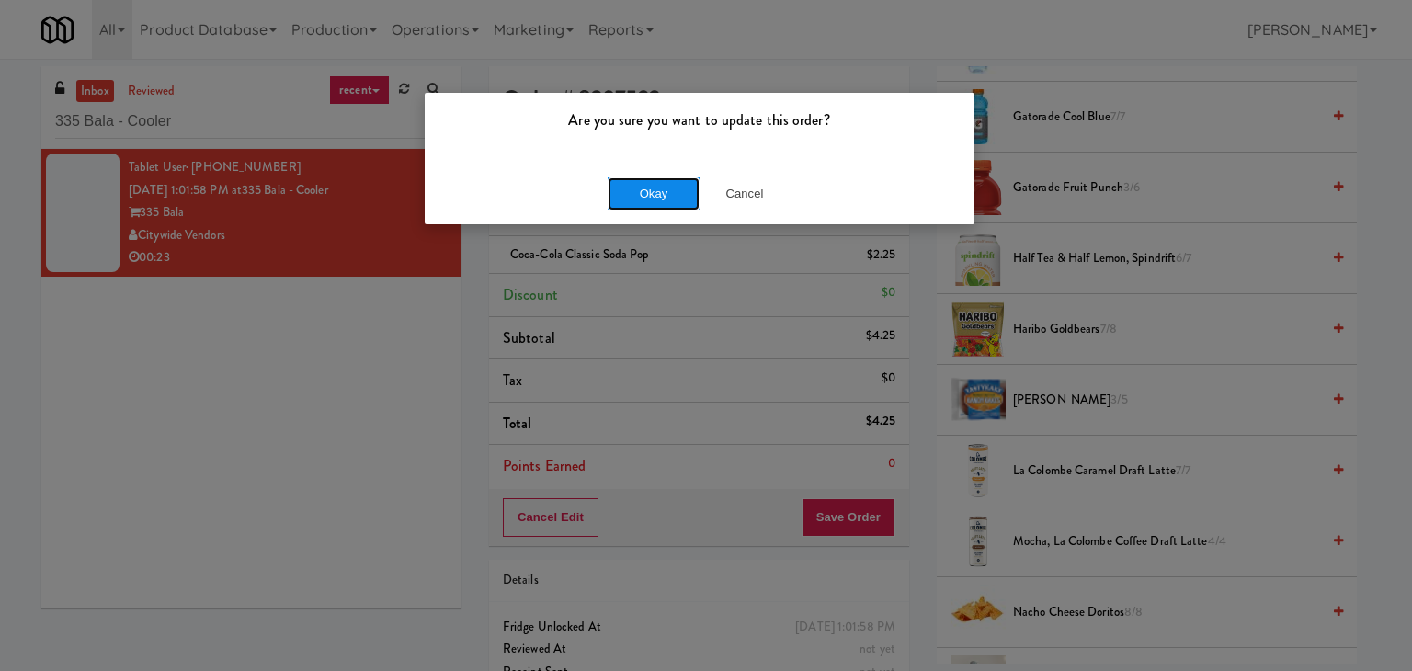
click at [663, 196] on button "Okay" at bounding box center [654, 193] width 92 height 33
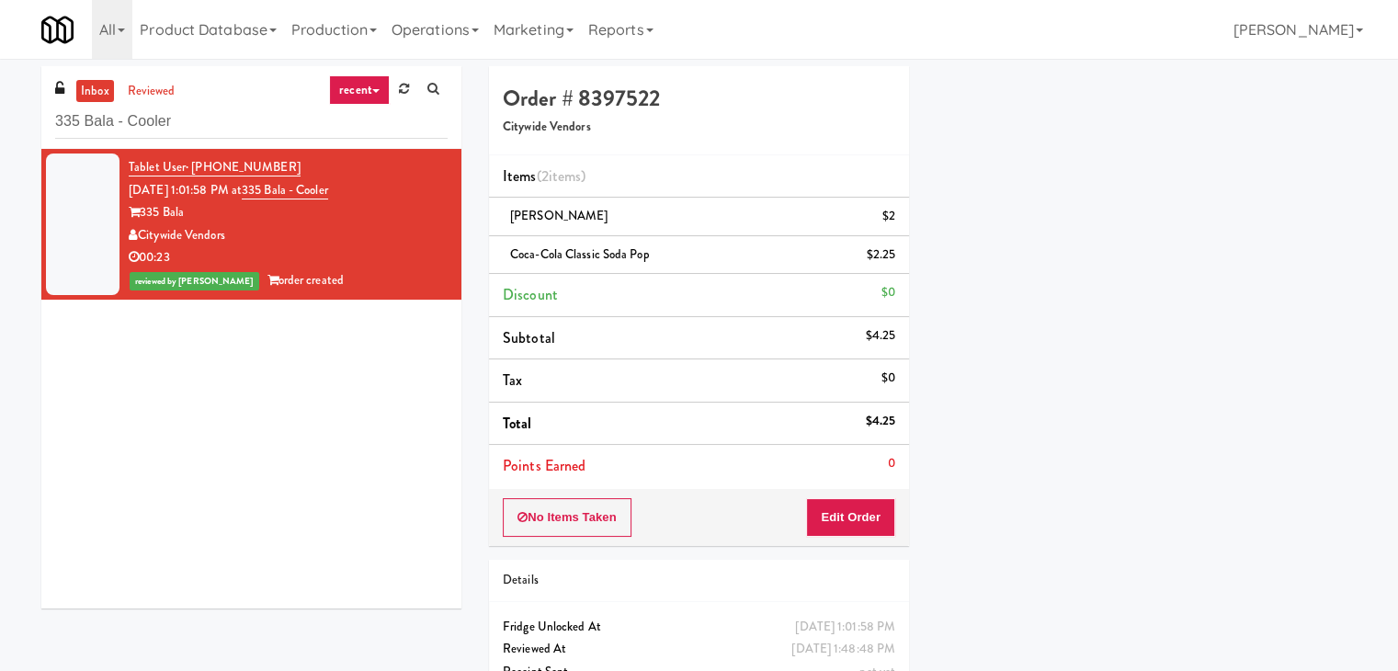
scroll to position [140, 0]
click at [261, 131] on input "335 Bala - Cooler" at bounding box center [251, 122] width 392 height 34
paste input "234"
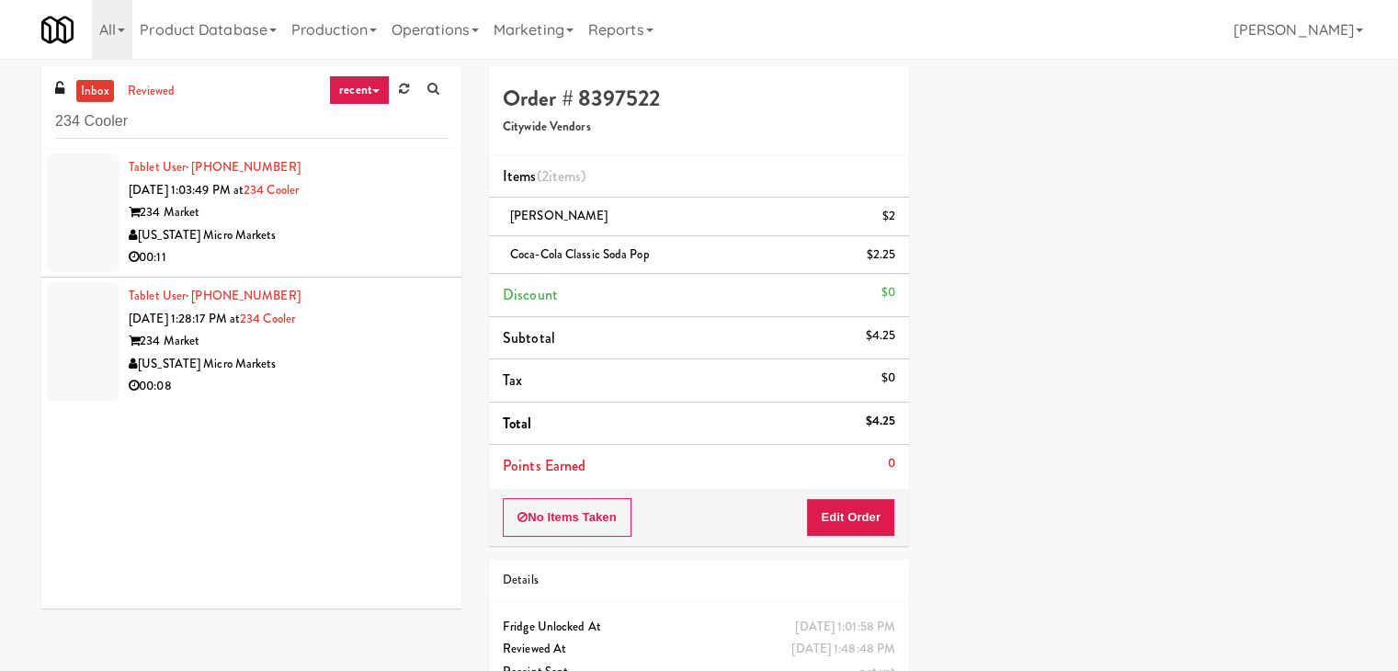
click at [391, 274] on li "Tablet User · (616) 826-7260 [DATE] 1:03:49 PM at 234 Cooler 234 Market [US_STA…" at bounding box center [251, 213] width 420 height 129
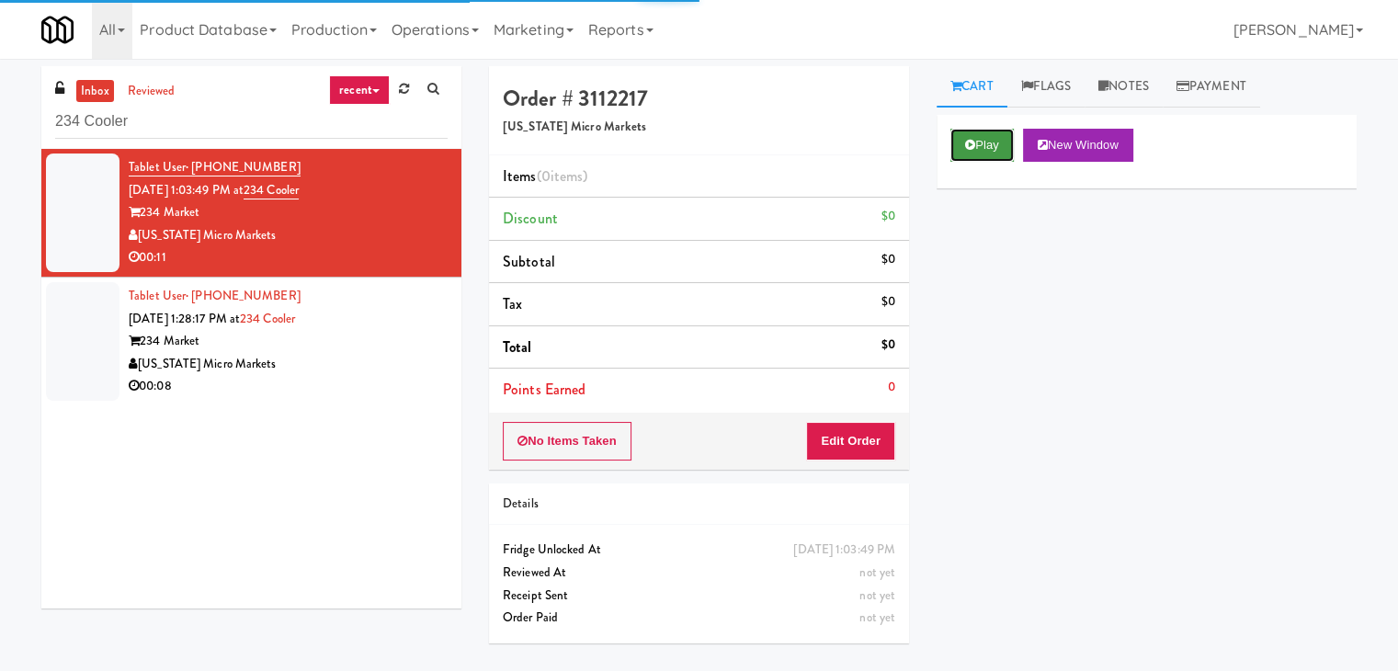
click at [997, 152] on button "Play" at bounding box center [981, 145] width 63 height 33
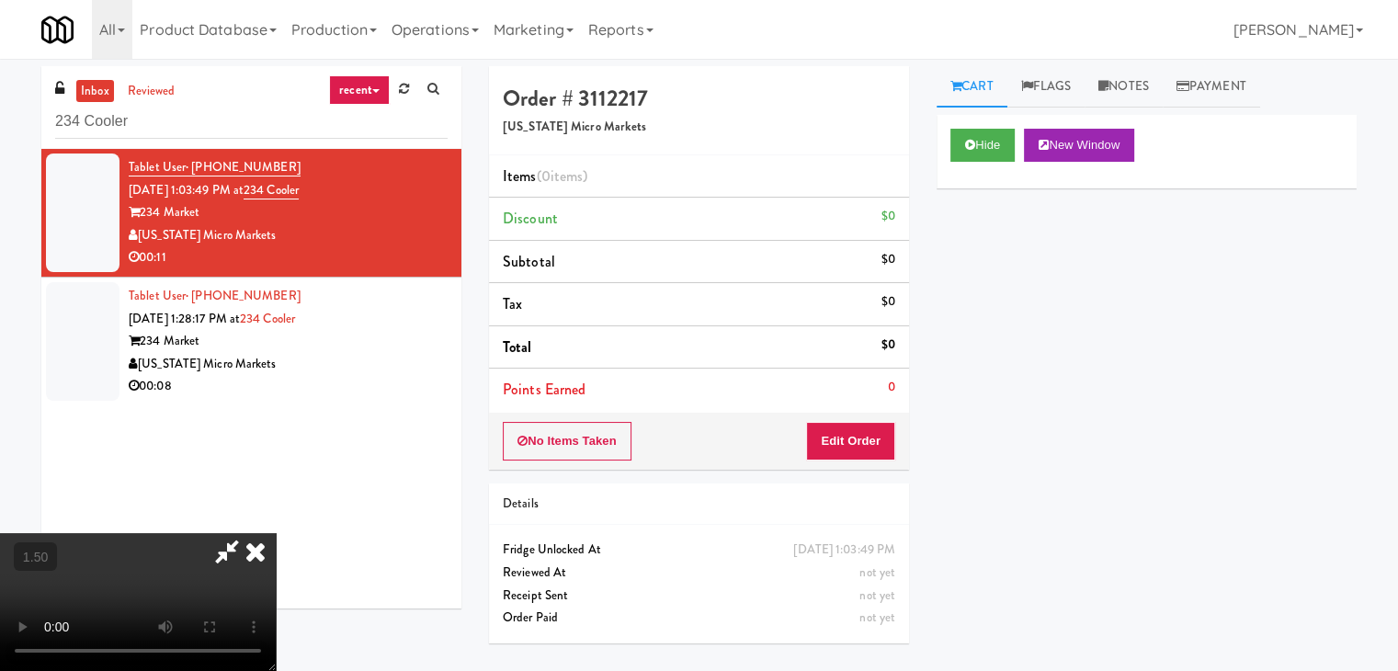
click at [276, 533] on video at bounding box center [138, 602] width 276 height 138
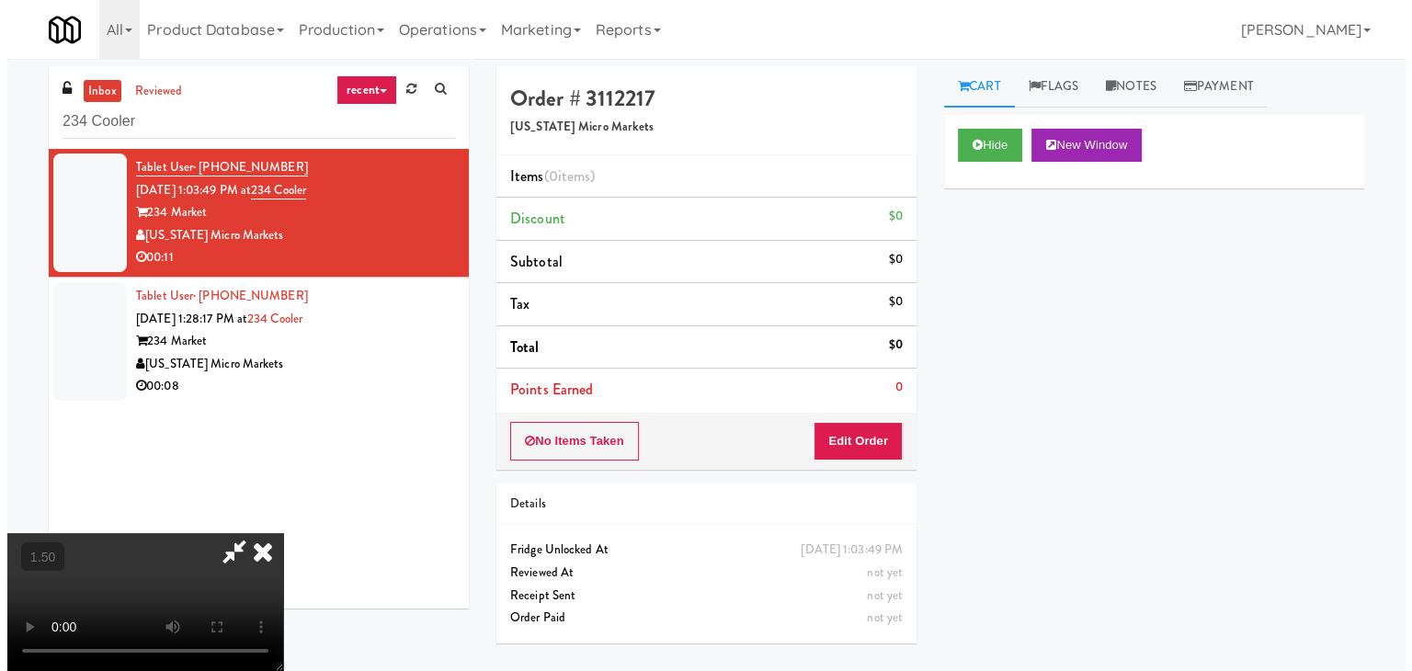
scroll to position [0, 0]
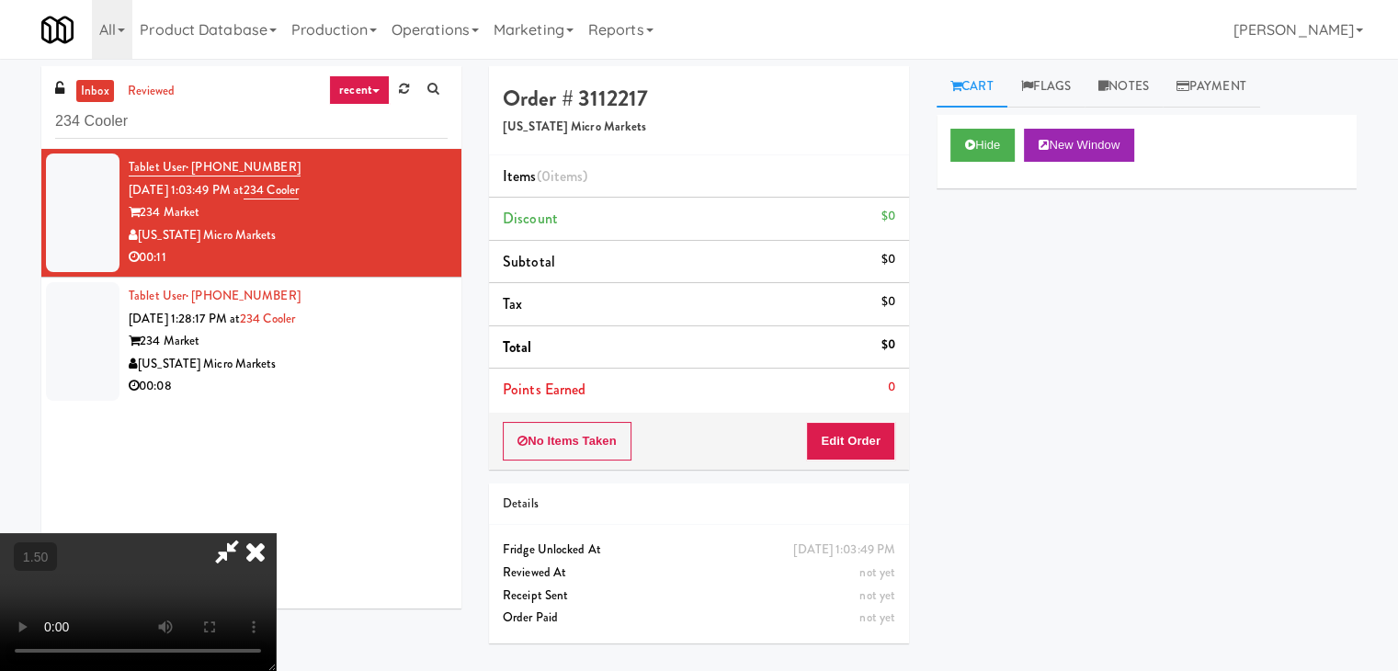
click at [276, 533] on icon at bounding box center [255, 551] width 40 height 37
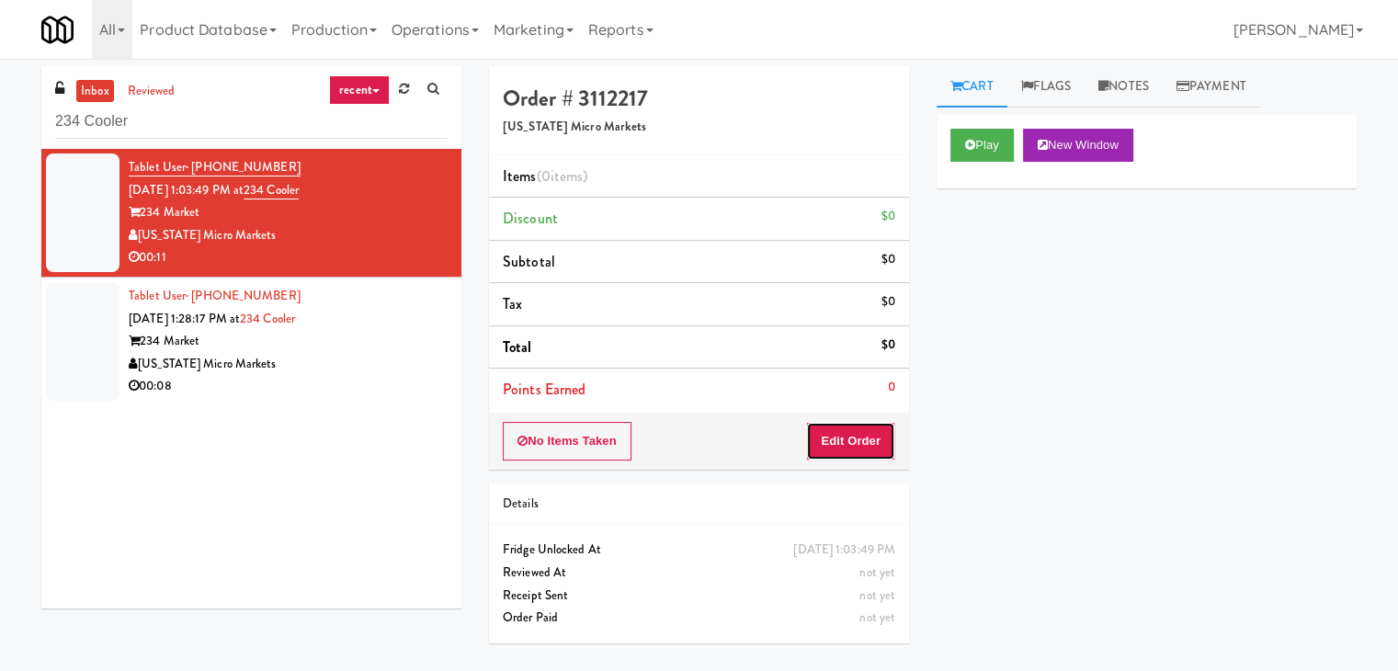
click at [842, 434] on button "Edit Order" at bounding box center [850, 441] width 89 height 39
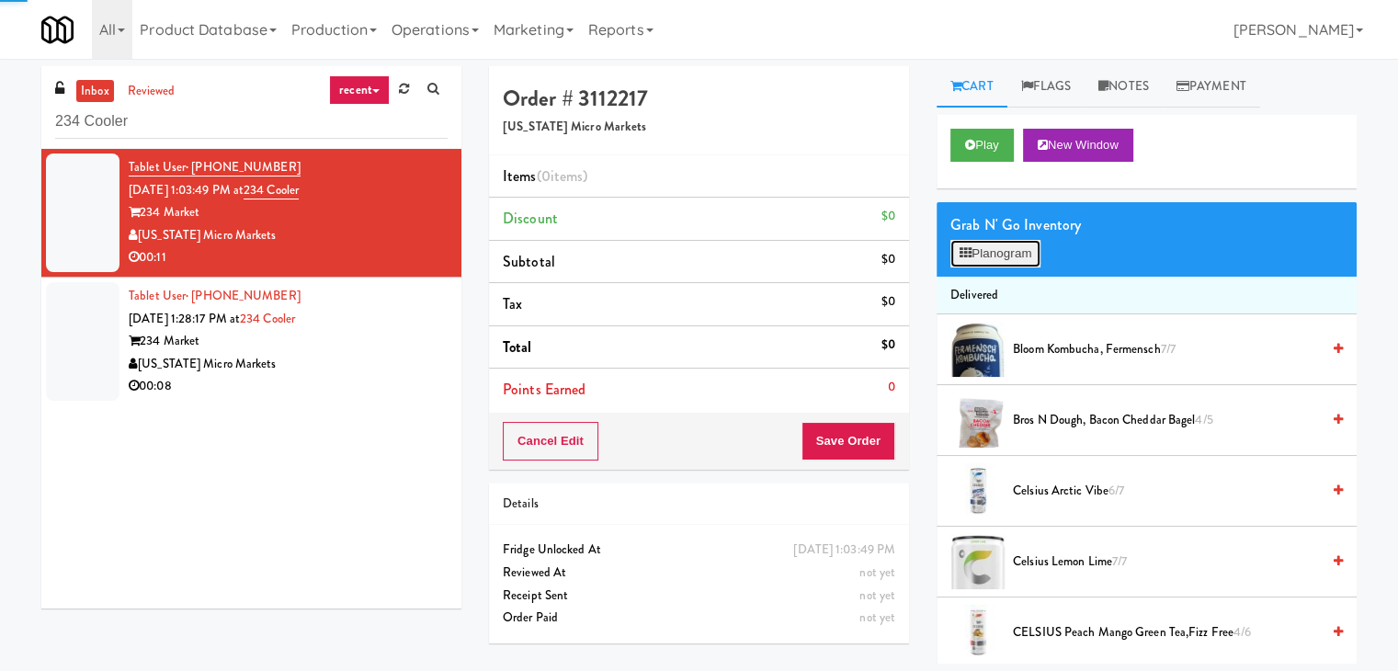
click at [992, 244] on button "Planogram" at bounding box center [995, 254] width 90 height 28
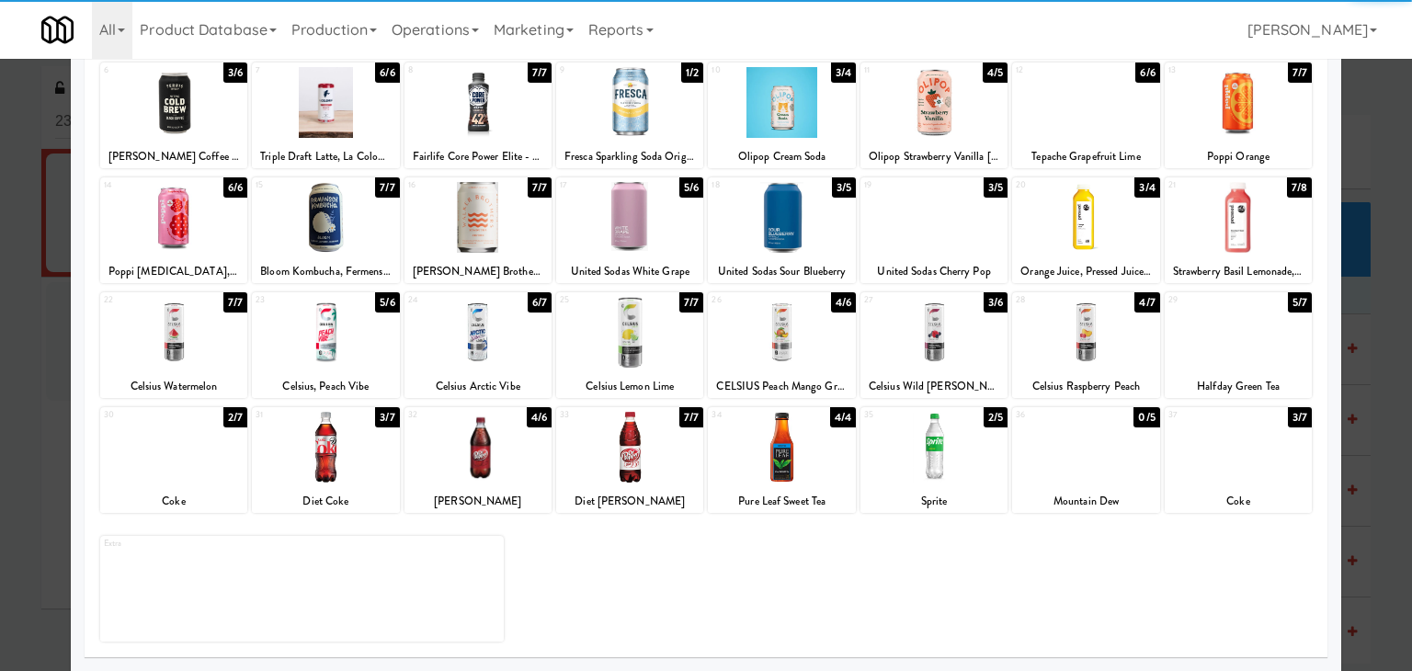
click at [178, 453] on div at bounding box center [173, 447] width 147 height 71
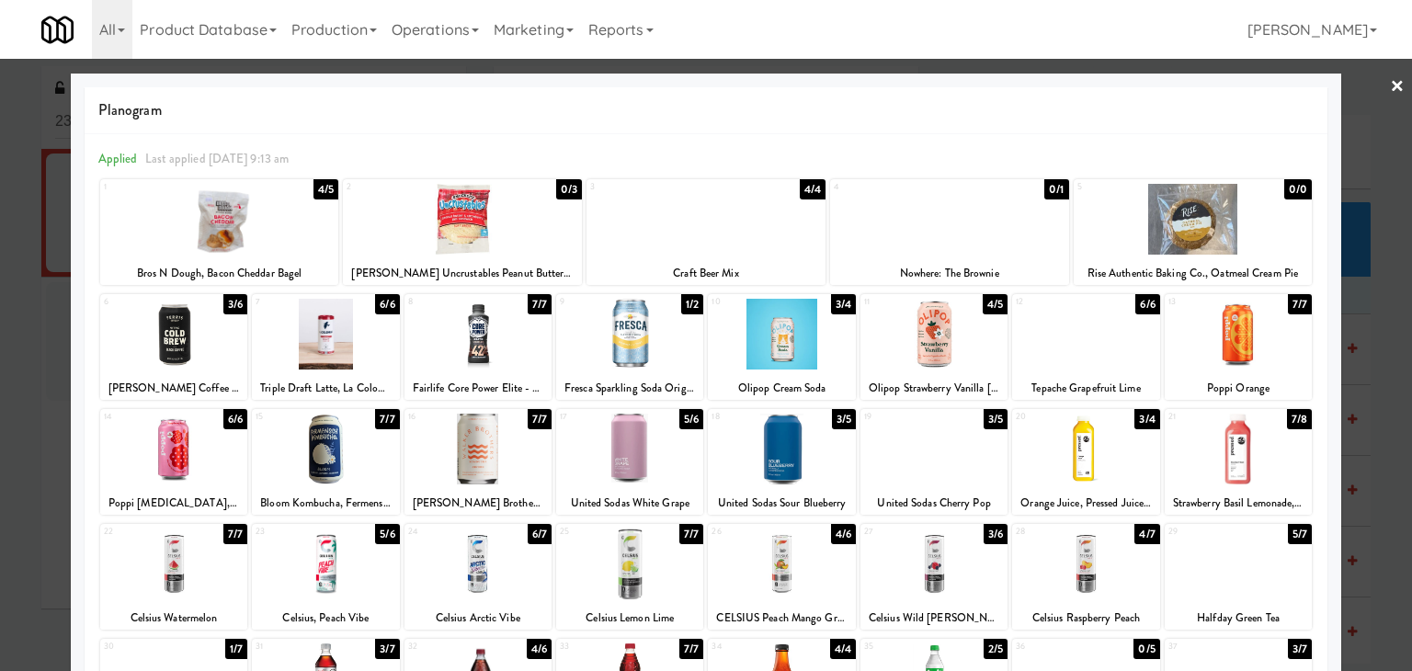
click at [1390, 80] on link "×" at bounding box center [1397, 87] width 15 height 57
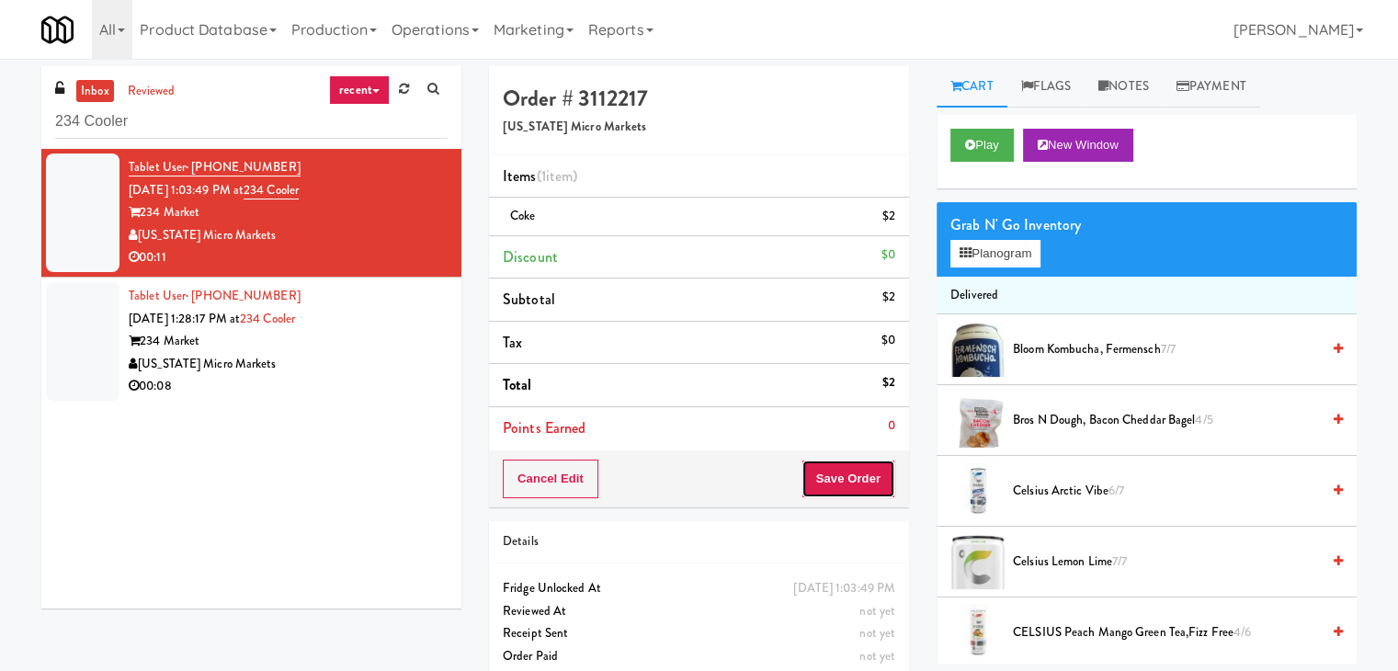
click at [817, 486] on button "Save Order" at bounding box center [848, 479] width 94 height 39
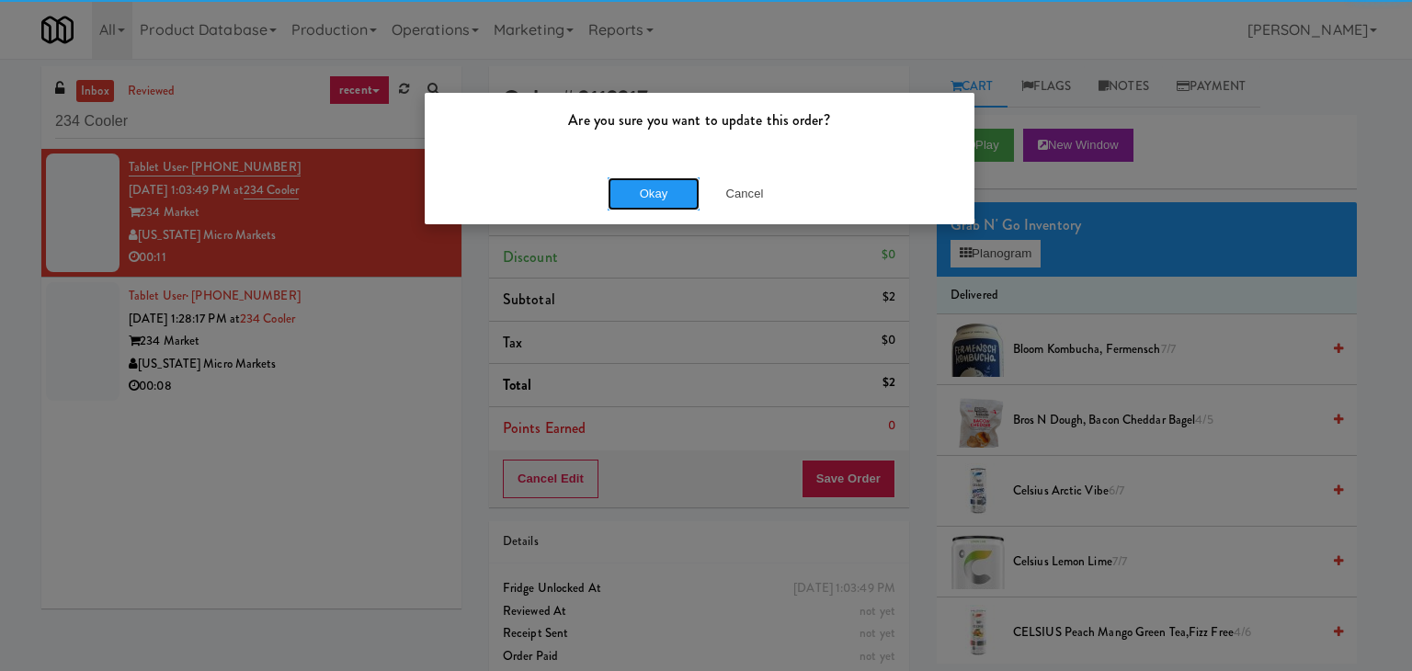
click at [648, 192] on button "Okay" at bounding box center [654, 193] width 92 height 33
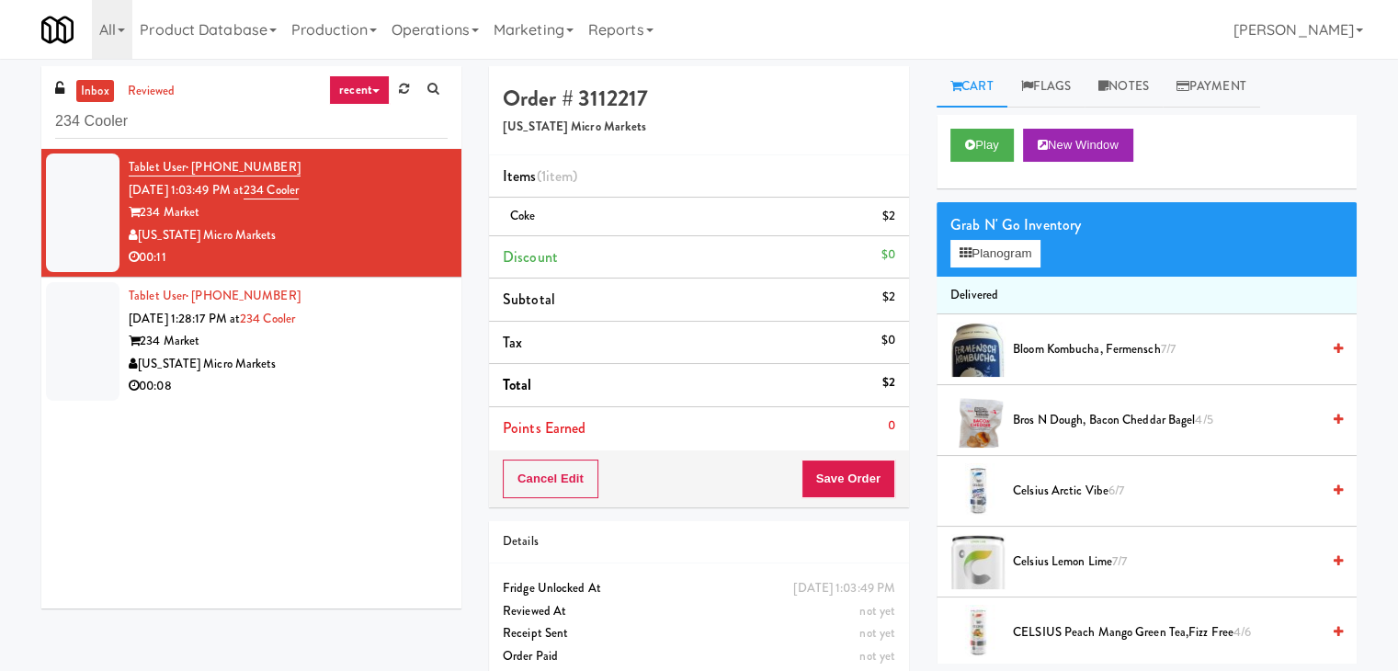
click at [349, 363] on div "[US_STATE] Micro Markets" at bounding box center [288, 364] width 319 height 23
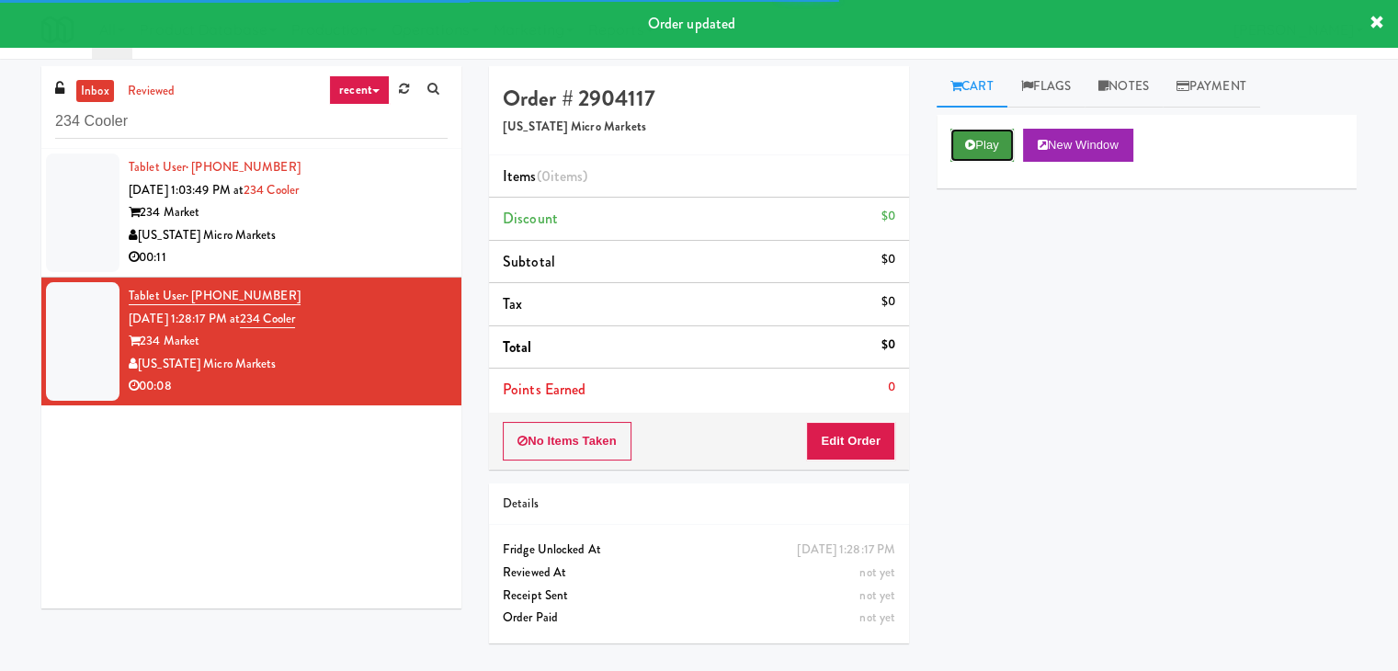
click at [996, 152] on button "Play" at bounding box center [981, 145] width 63 height 33
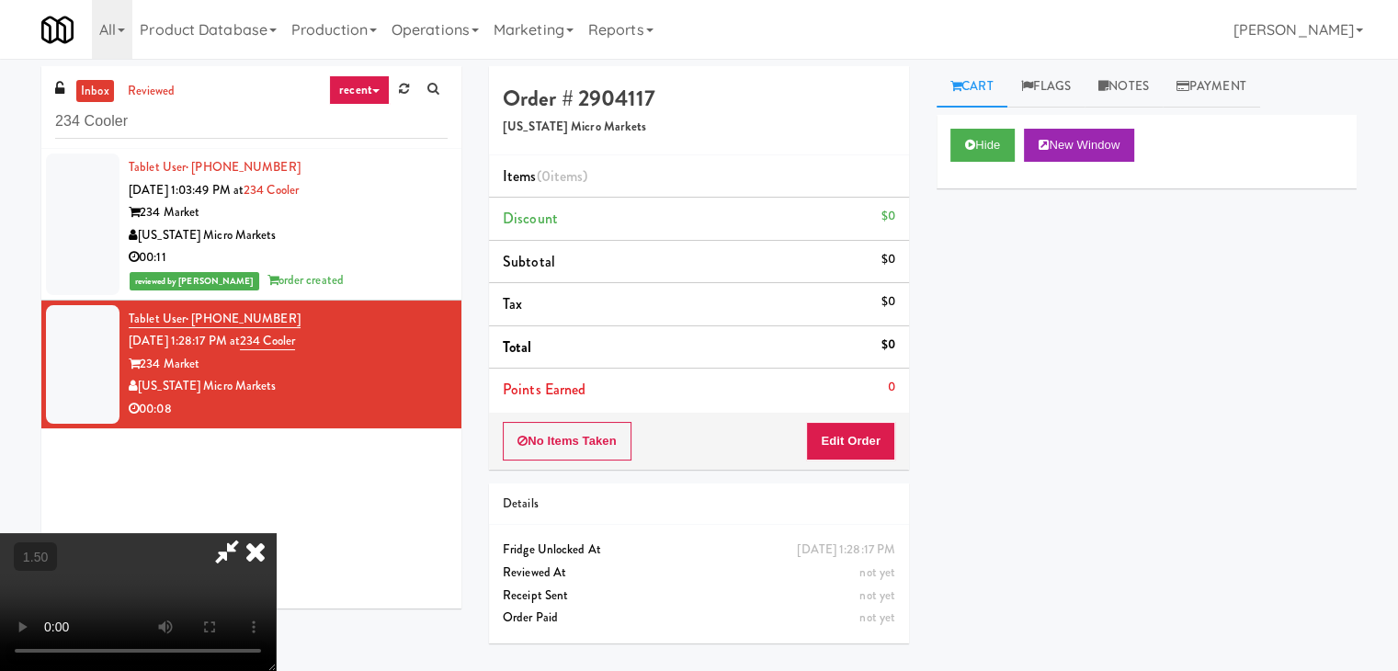
click at [276, 533] on video at bounding box center [138, 602] width 276 height 138
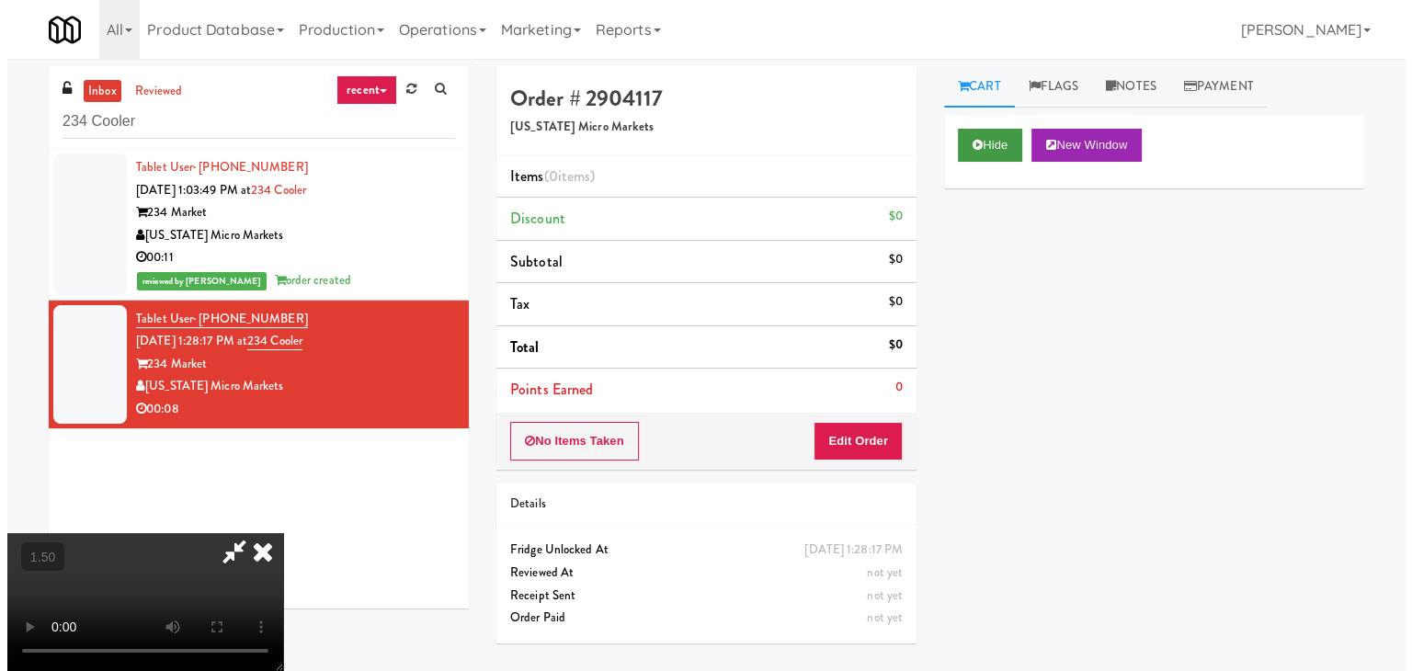
scroll to position [0, 0]
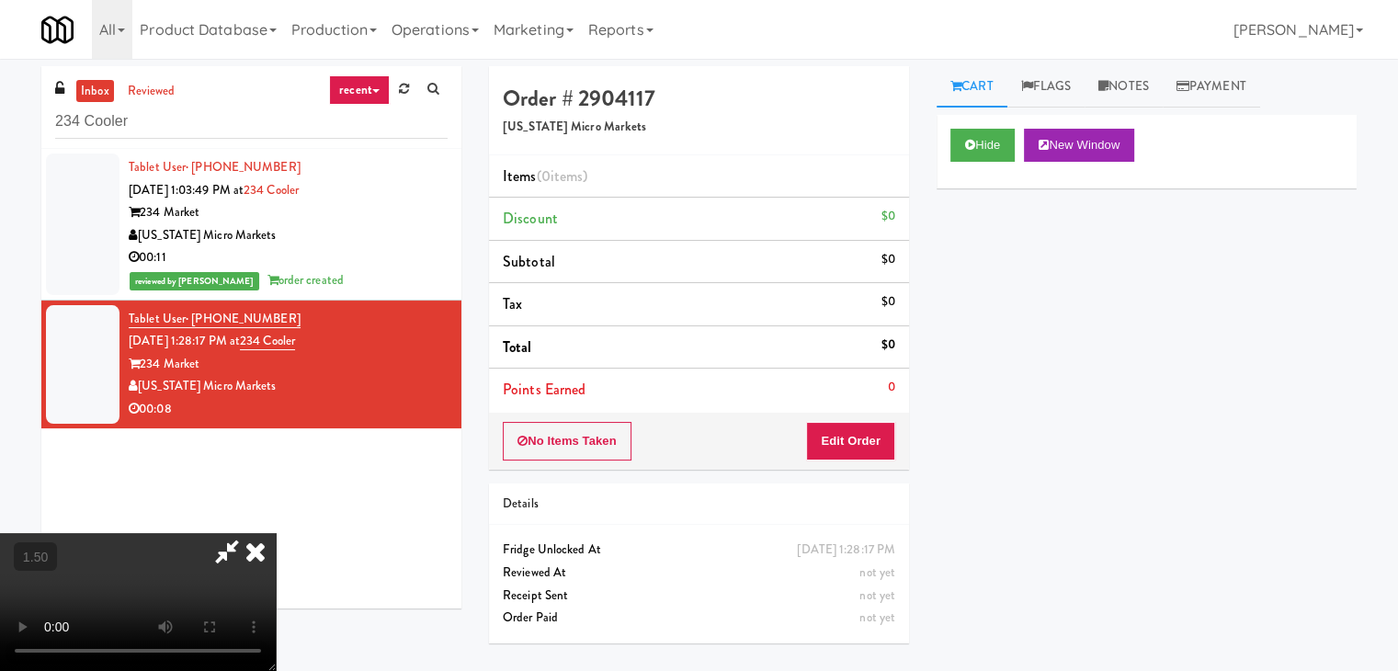
click at [276, 533] on icon at bounding box center [255, 551] width 40 height 37
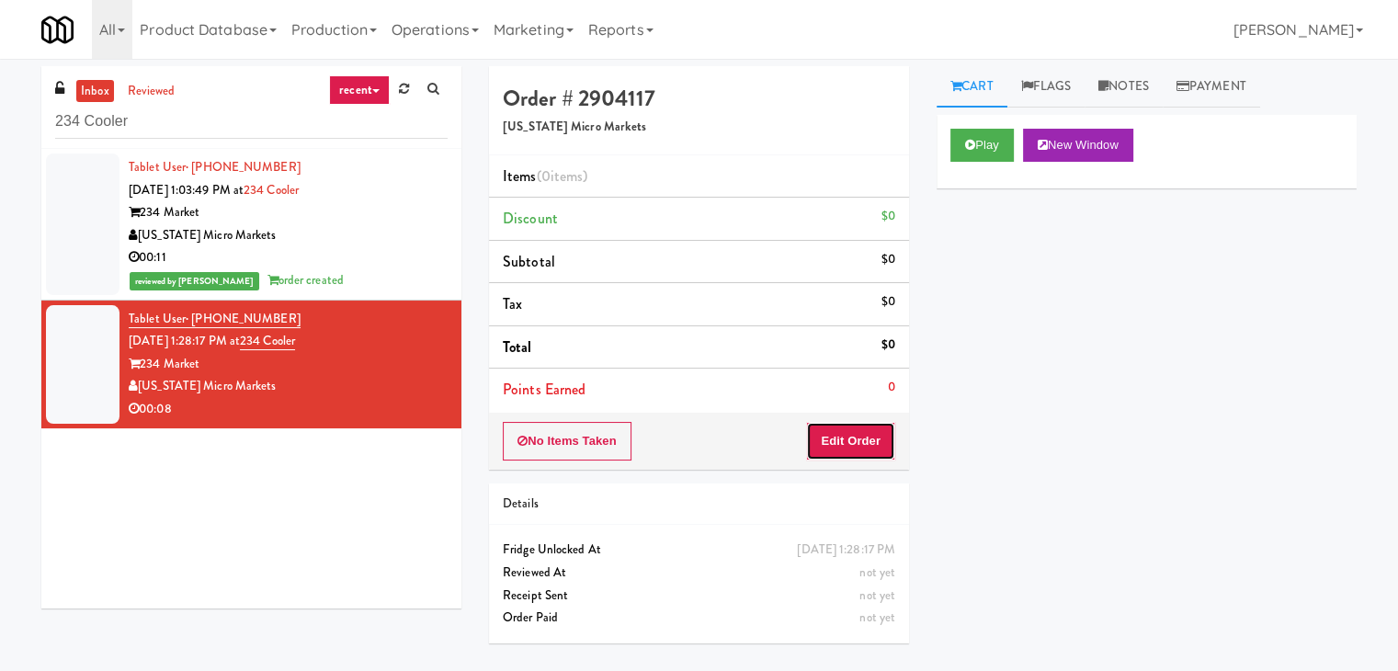
click at [857, 438] on button "Edit Order" at bounding box center [850, 441] width 89 height 39
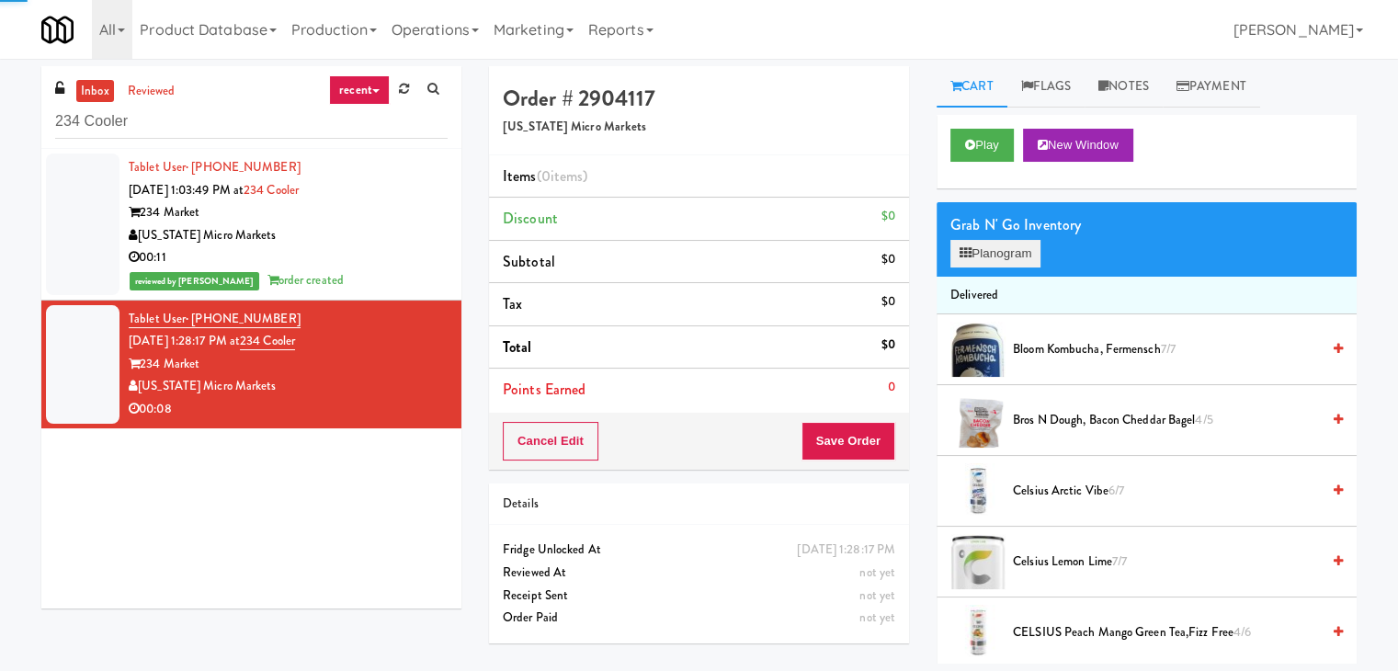
drag, startPoint x: 1028, startPoint y: 272, endPoint x: 1029, endPoint y: 261, distance: 11.1
click at [1028, 269] on div "Grab N' Go Inventory Planogram" at bounding box center [1147, 239] width 420 height 74
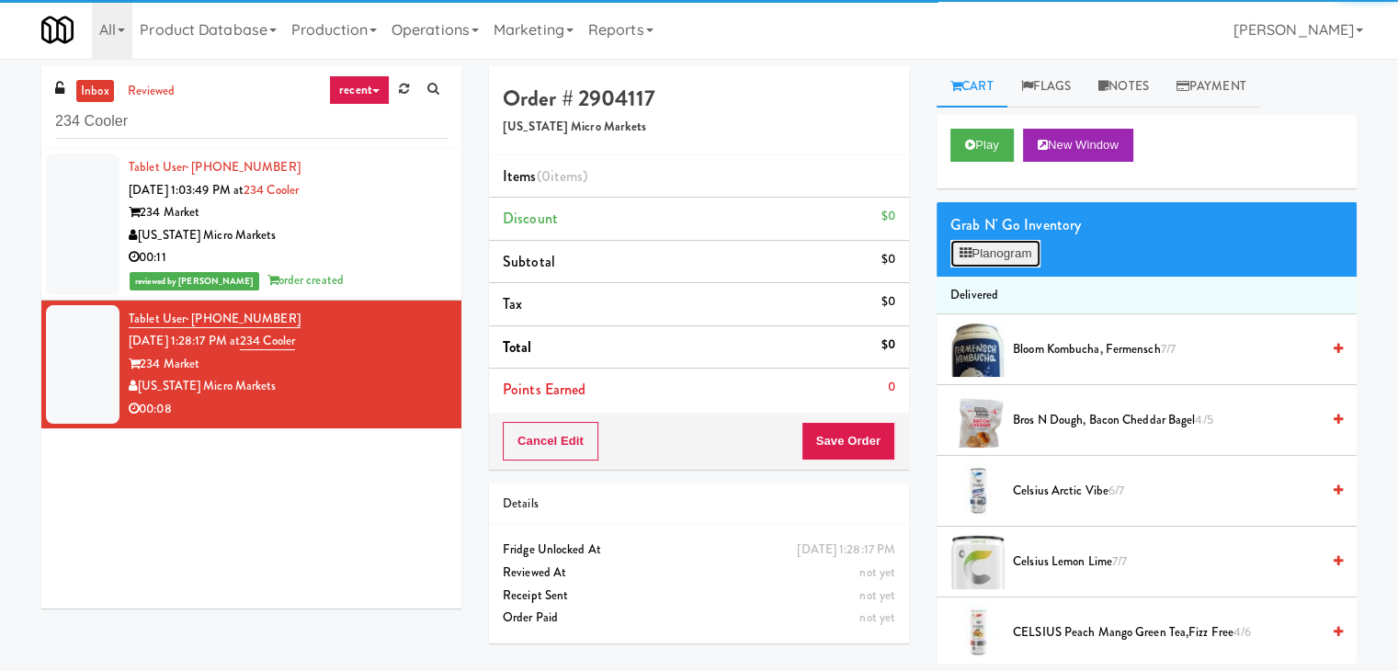
click at [1029, 261] on button "Planogram" at bounding box center [995, 254] width 90 height 28
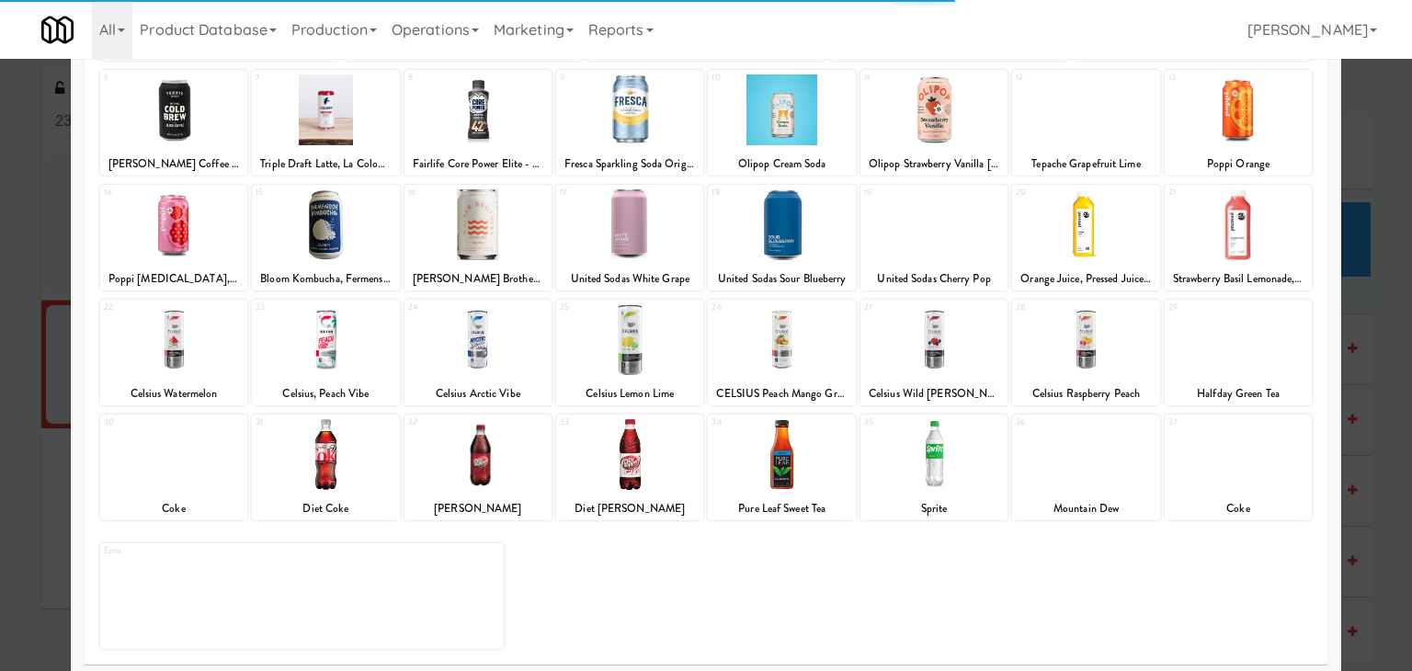
scroll to position [232, 0]
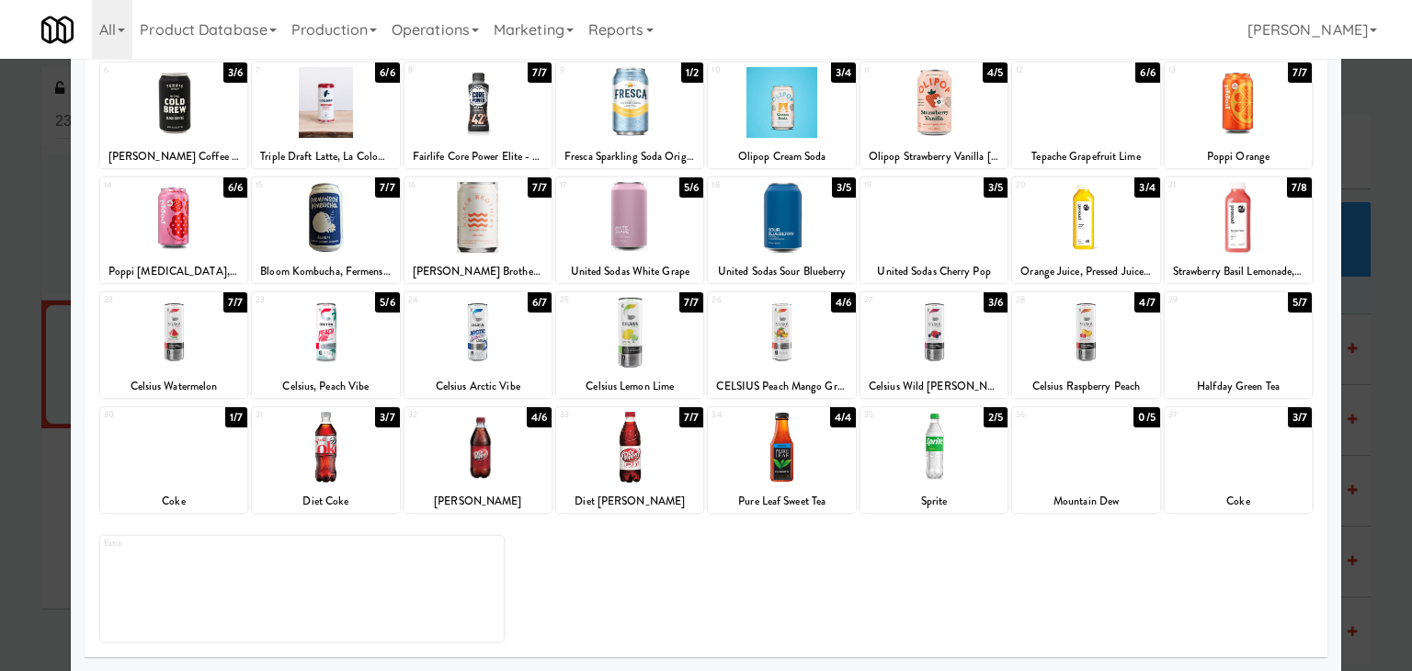
click at [1229, 436] on div at bounding box center [1238, 447] width 147 height 71
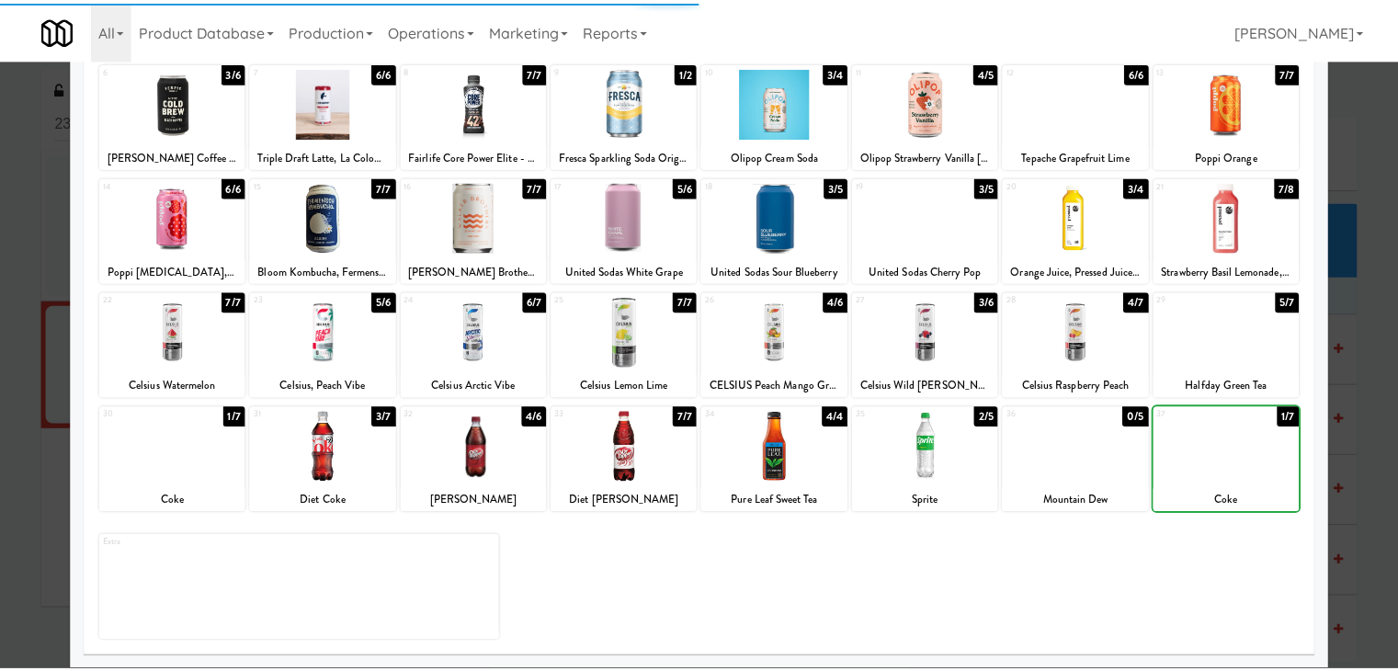
scroll to position [0, 0]
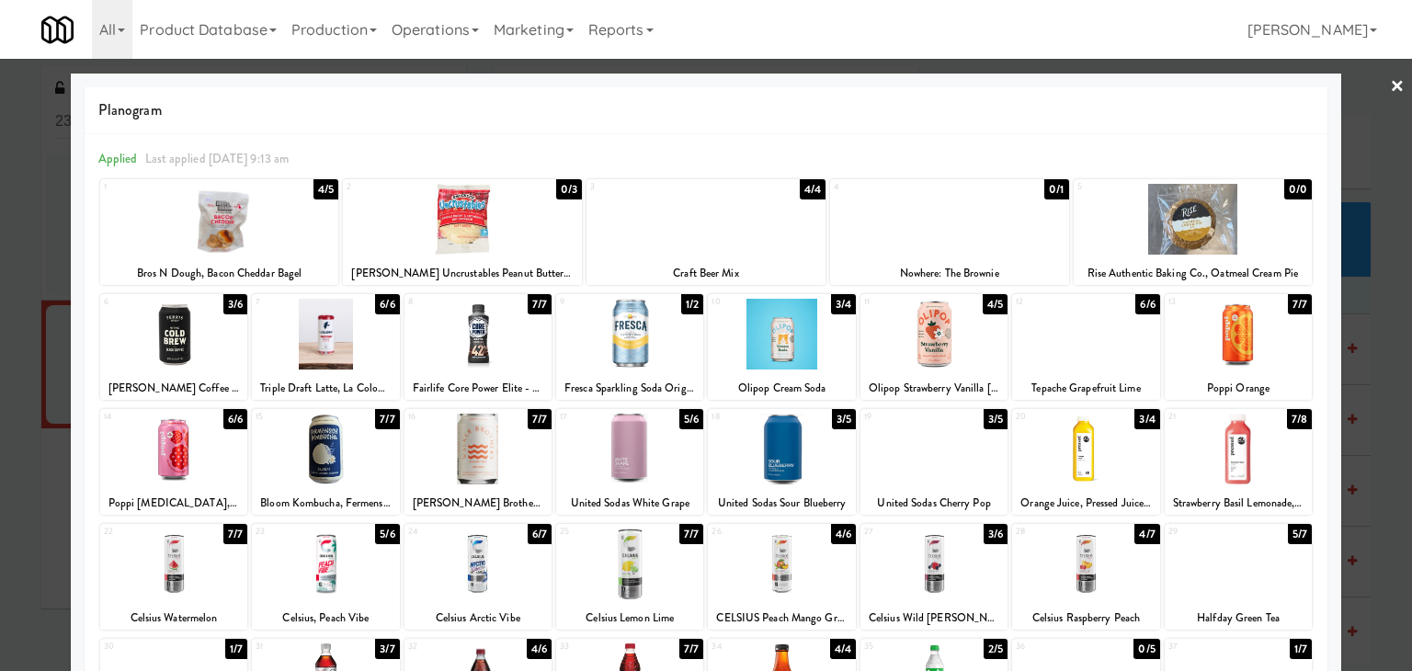
click at [1390, 91] on link "×" at bounding box center [1397, 87] width 15 height 57
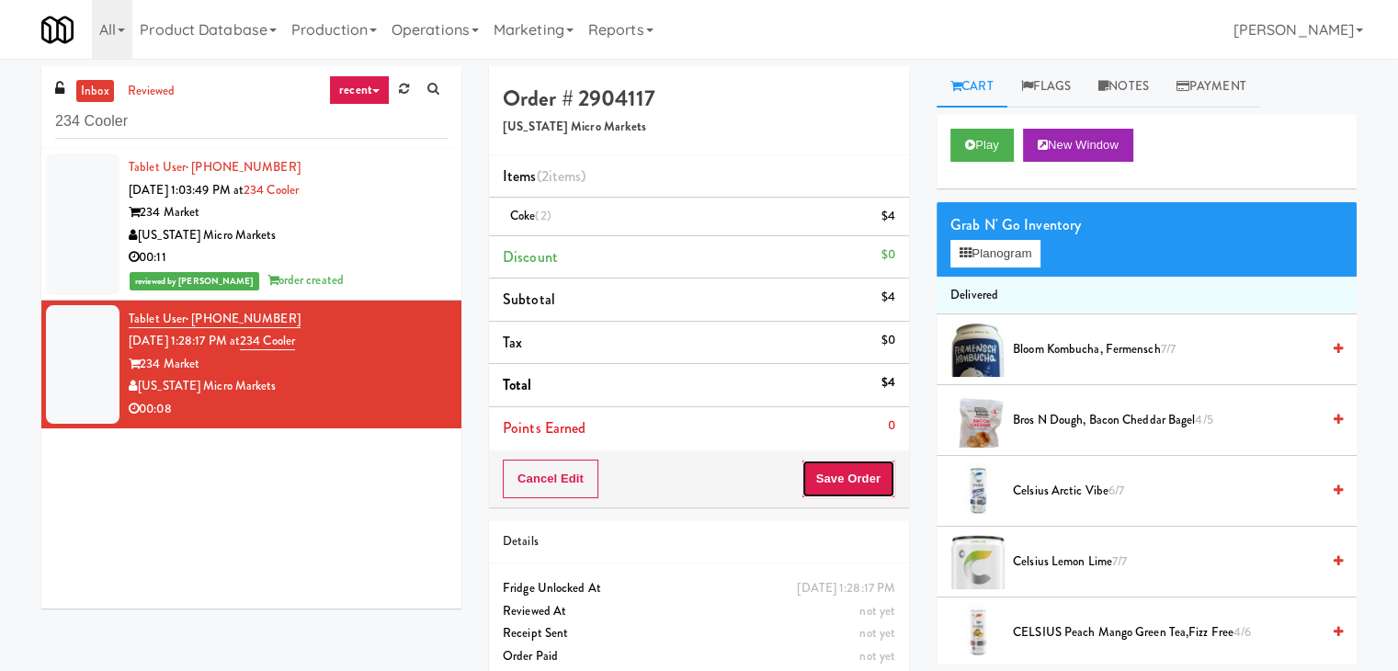
drag, startPoint x: 835, startPoint y: 481, endPoint x: 826, endPoint y: 472, distance: 12.4
click at [835, 480] on button "Save Order" at bounding box center [848, 479] width 94 height 39
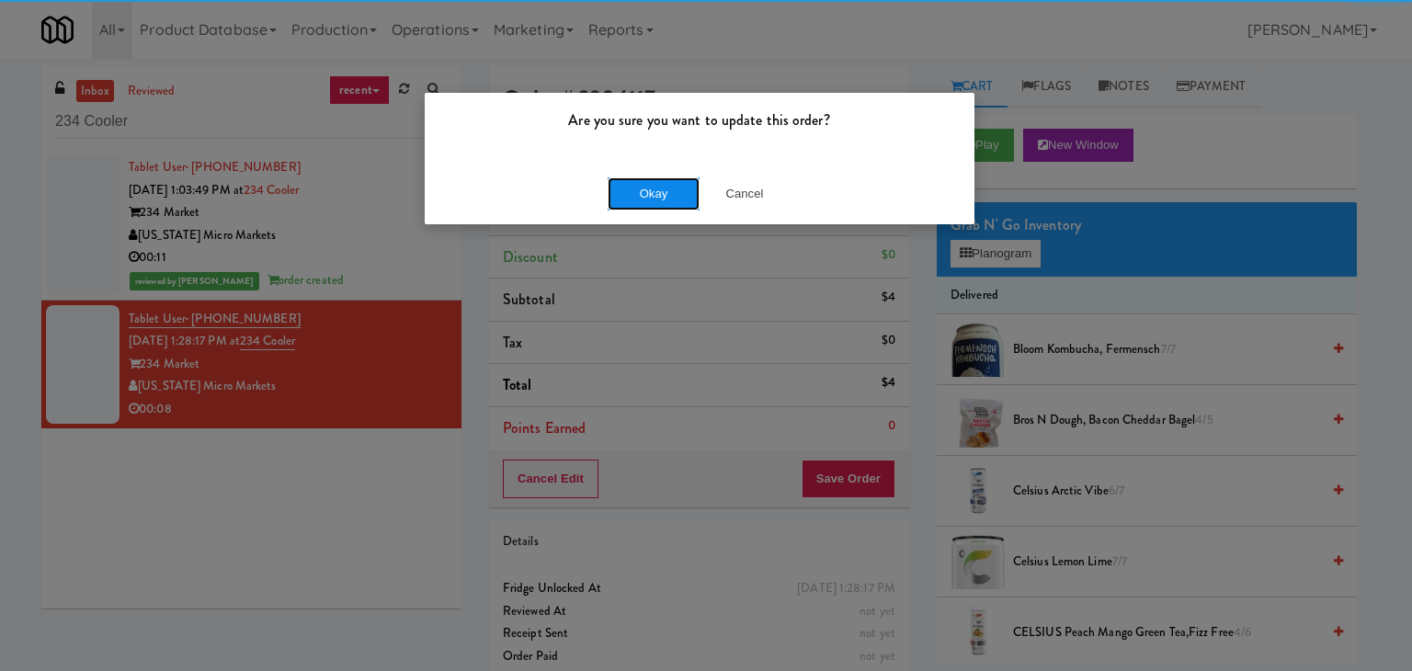
click at [676, 183] on button "Okay" at bounding box center [654, 193] width 92 height 33
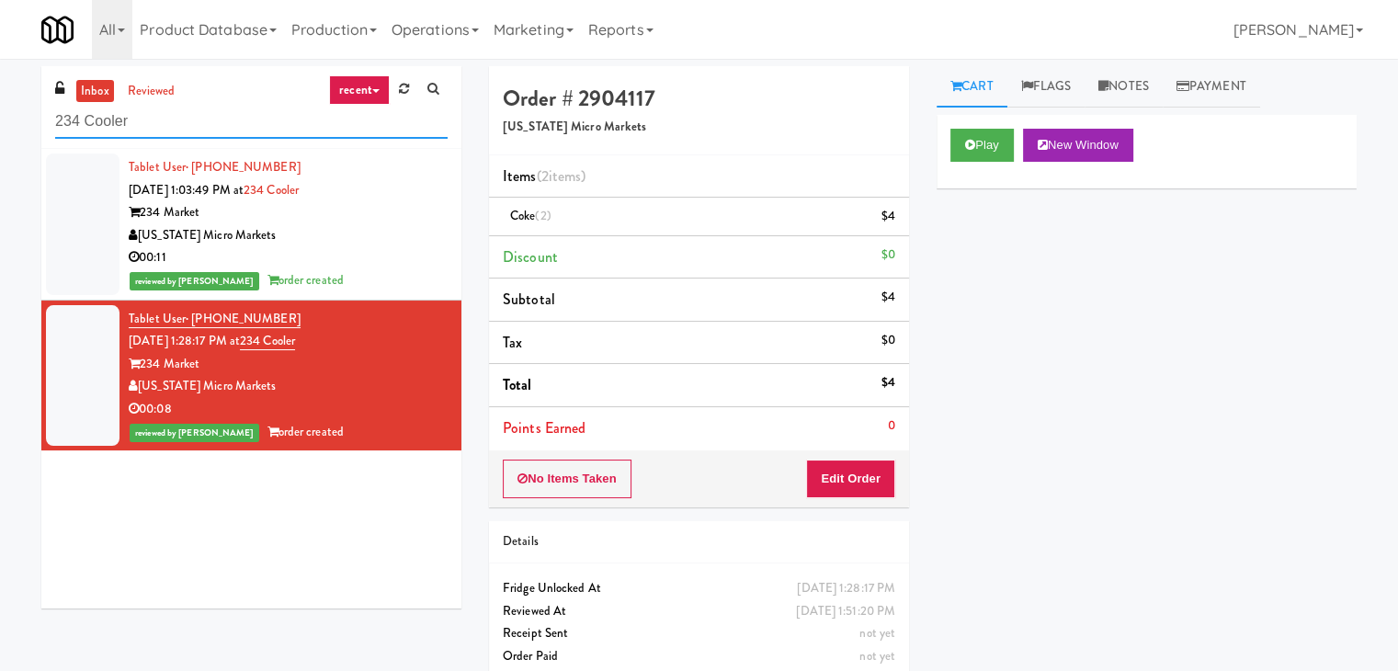
click at [170, 127] on input "234 Cooler" at bounding box center [251, 122] width 392 height 34
paste input "Kinetic - Right"
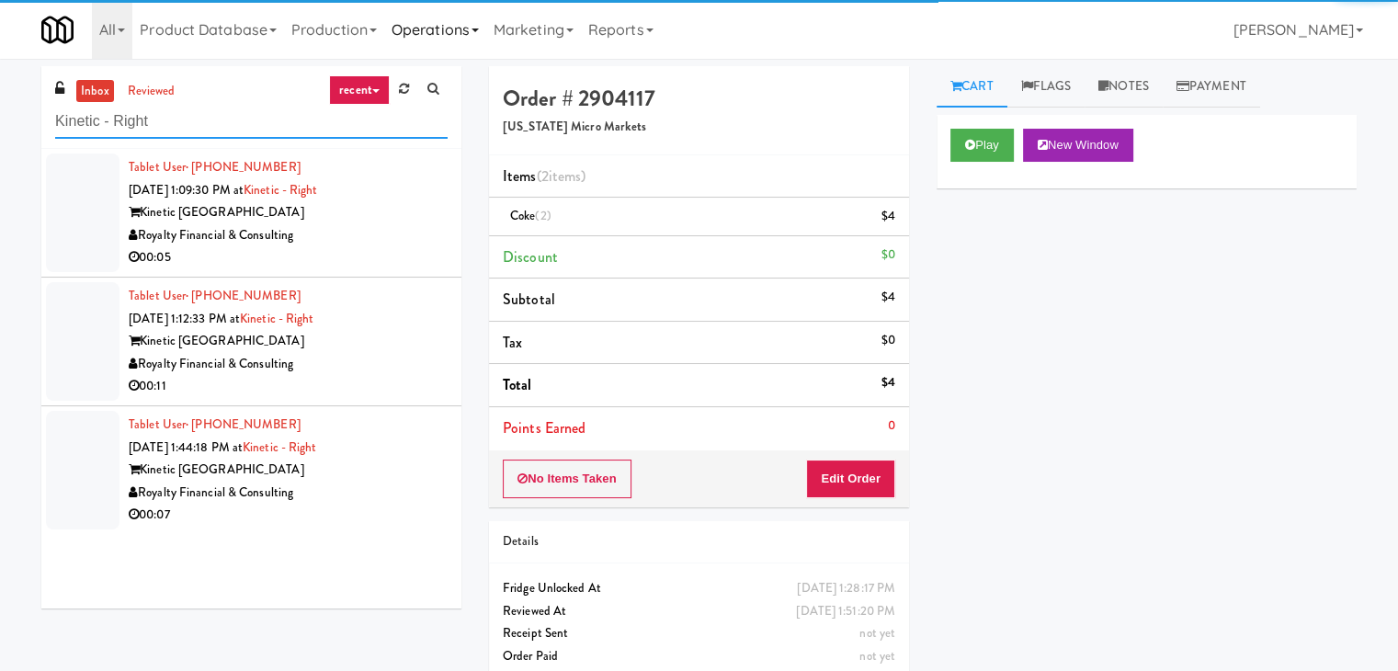
type input "Kinetic - Right"
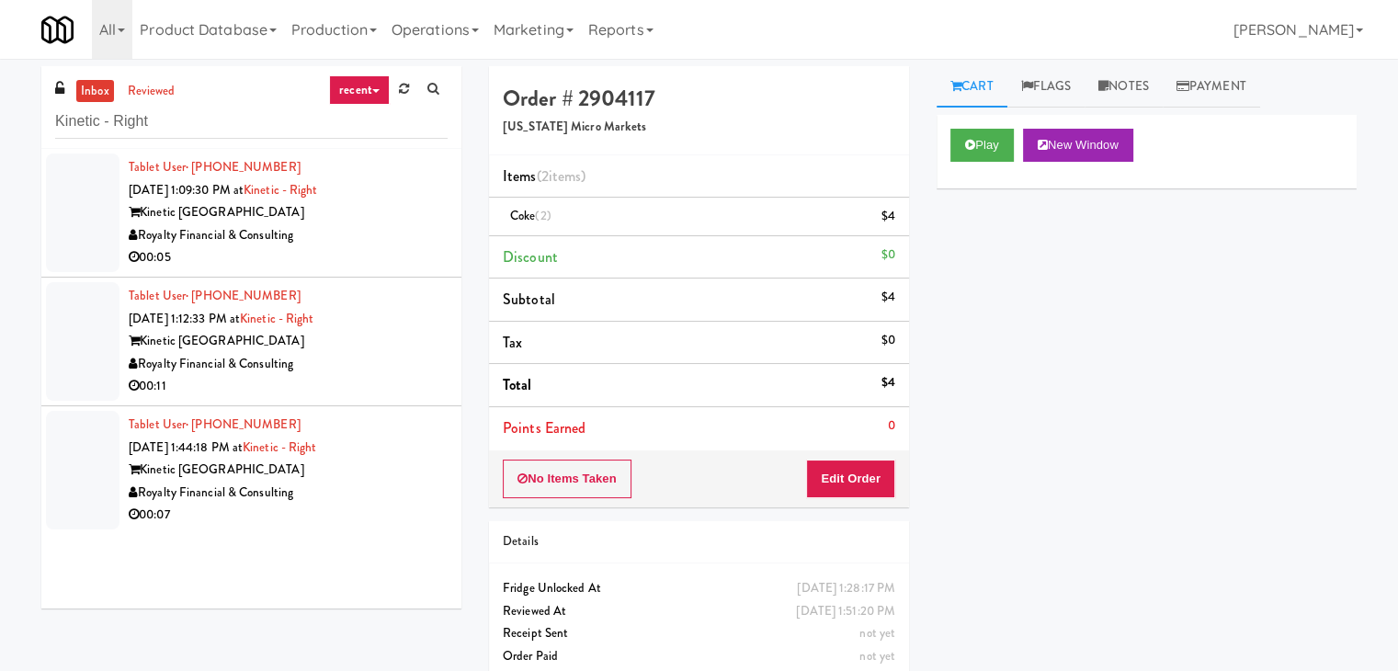
click at [415, 247] on div "00:05" at bounding box center [288, 257] width 319 height 23
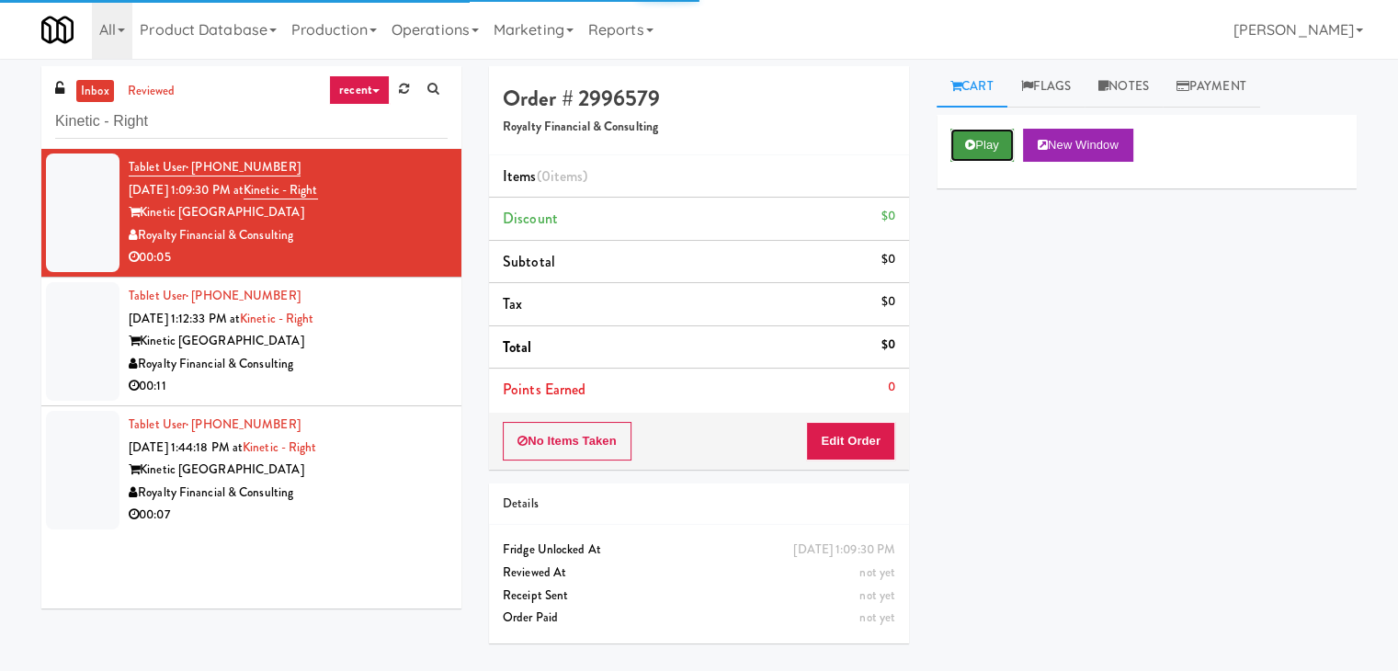
click at [1002, 142] on button "Play" at bounding box center [981, 145] width 63 height 33
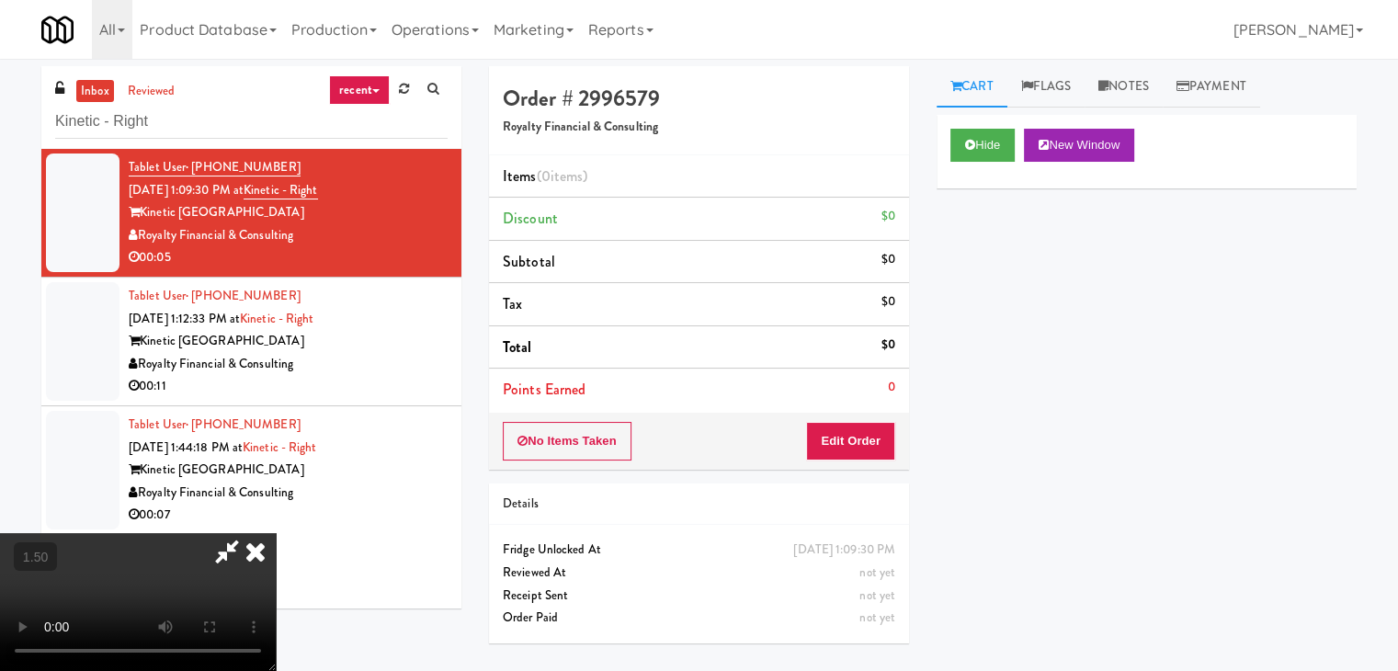
click at [276, 533] on video at bounding box center [138, 602] width 276 height 138
click at [276, 533] on icon at bounding box center [255, 551] width 40 height 37
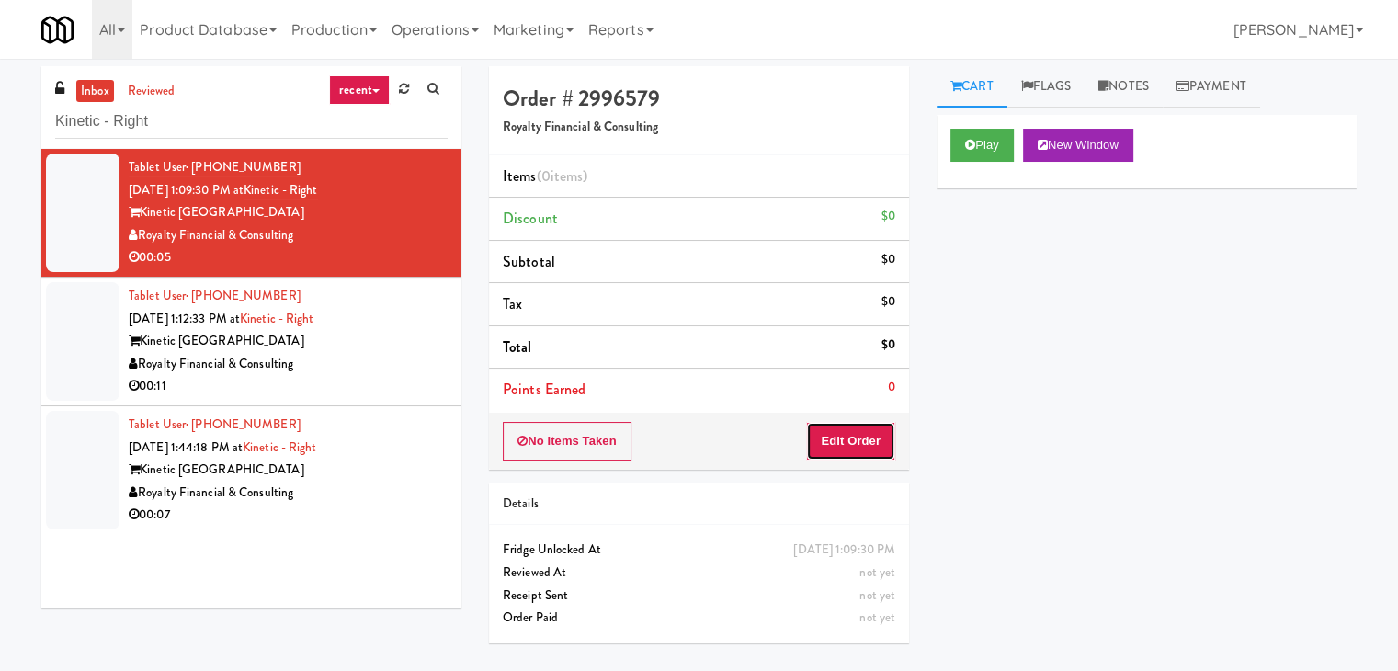
click at [843, 422] on button "Edit Order" at bounding box center [850, 441] width 89 height 39
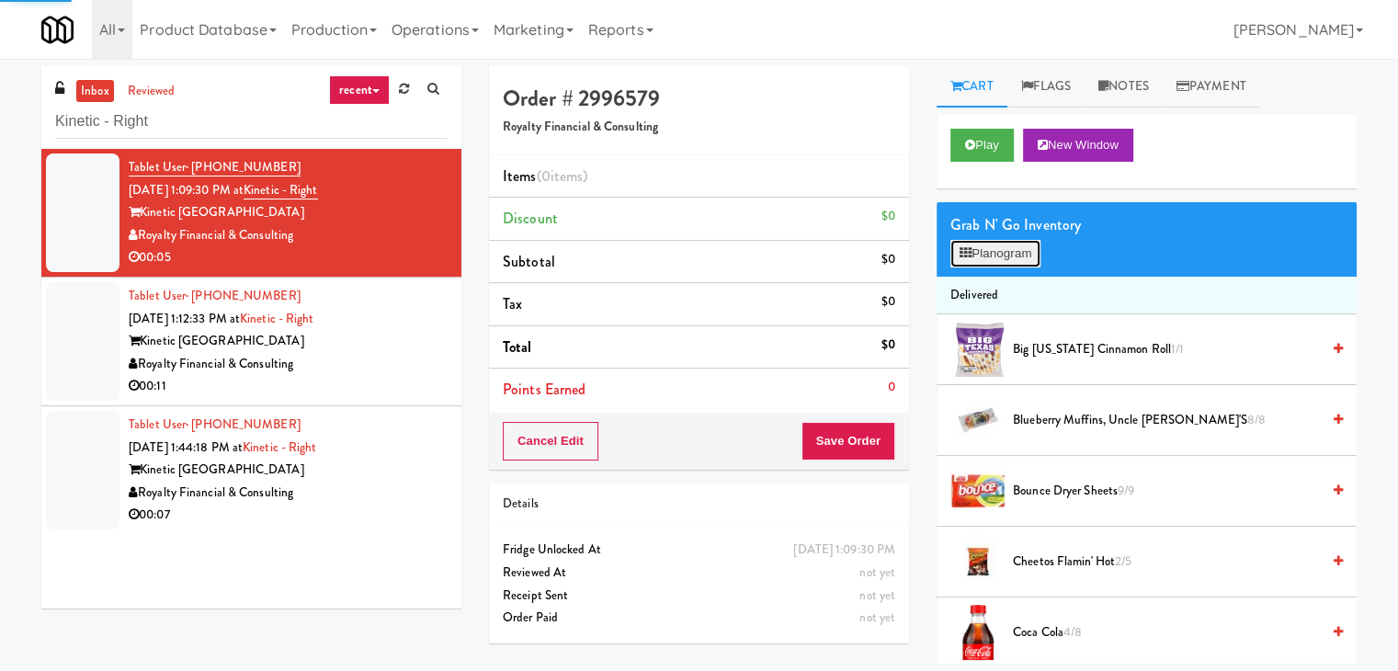
click at [1003, 255] on button "Planogram" at bounding box center [995, 254] width 90 height 28
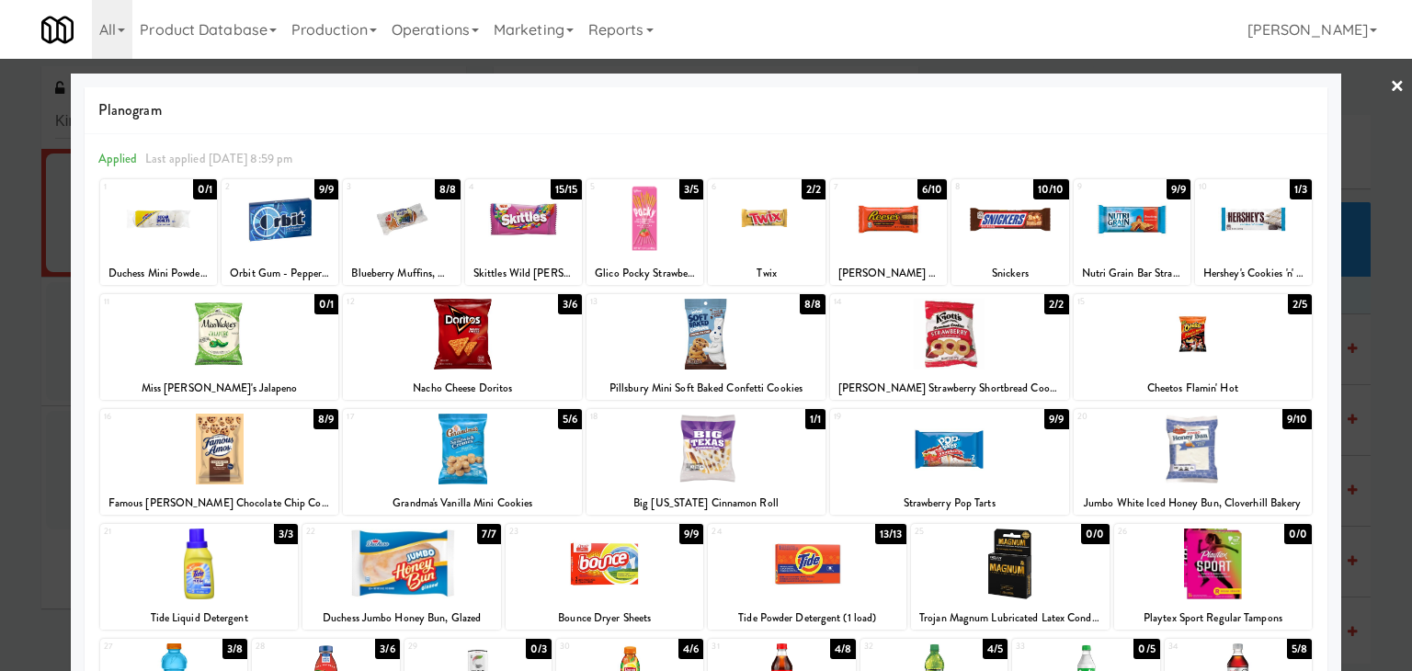
click at [734, 344] on div at bounding box center [705, 334] width 239 height 71
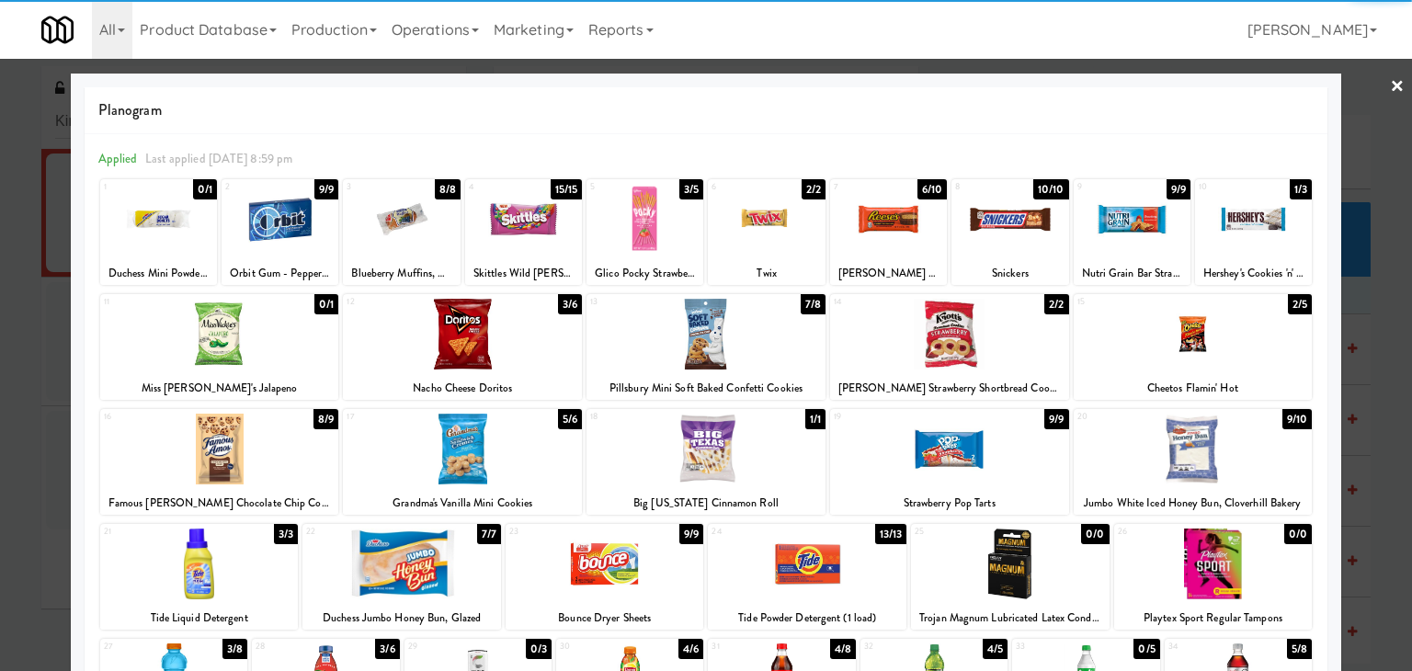
click at [1390, 81] on link "×" at bounding box center [1397, 87] width 15 height 57
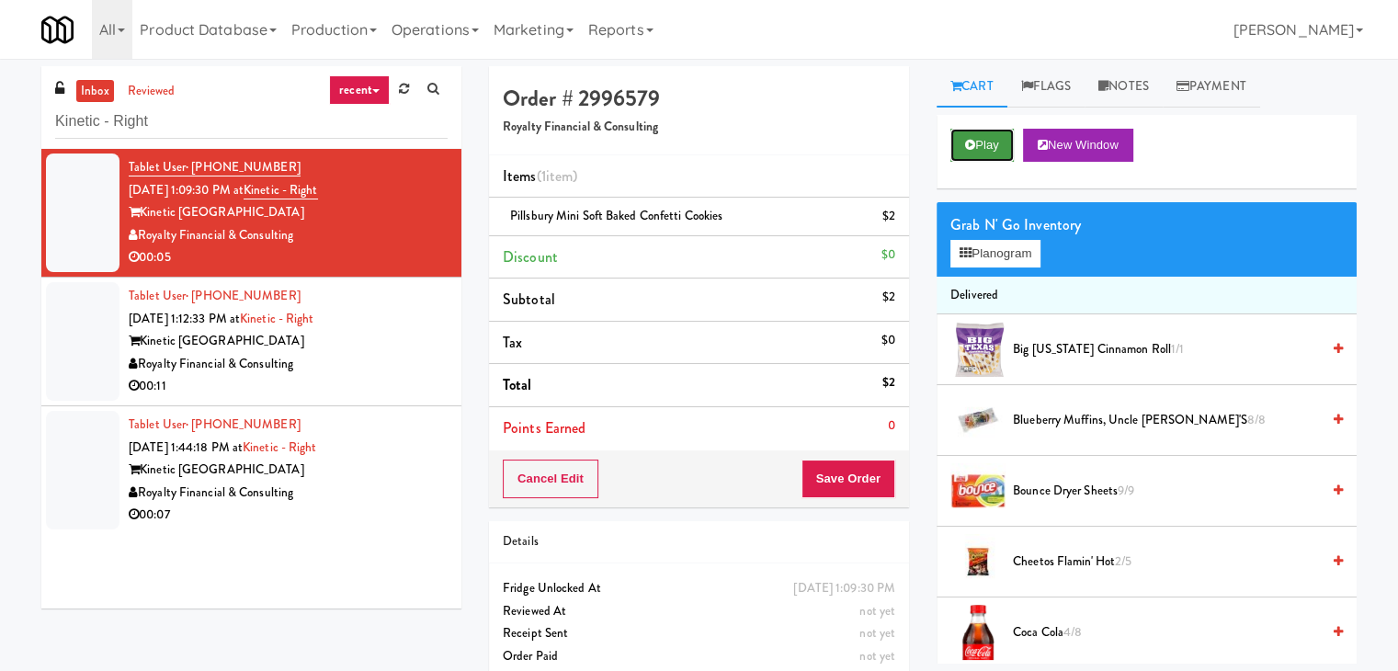
click at [982, 152] on button "Play" at bounding box center [981, 145] width 63 height 33
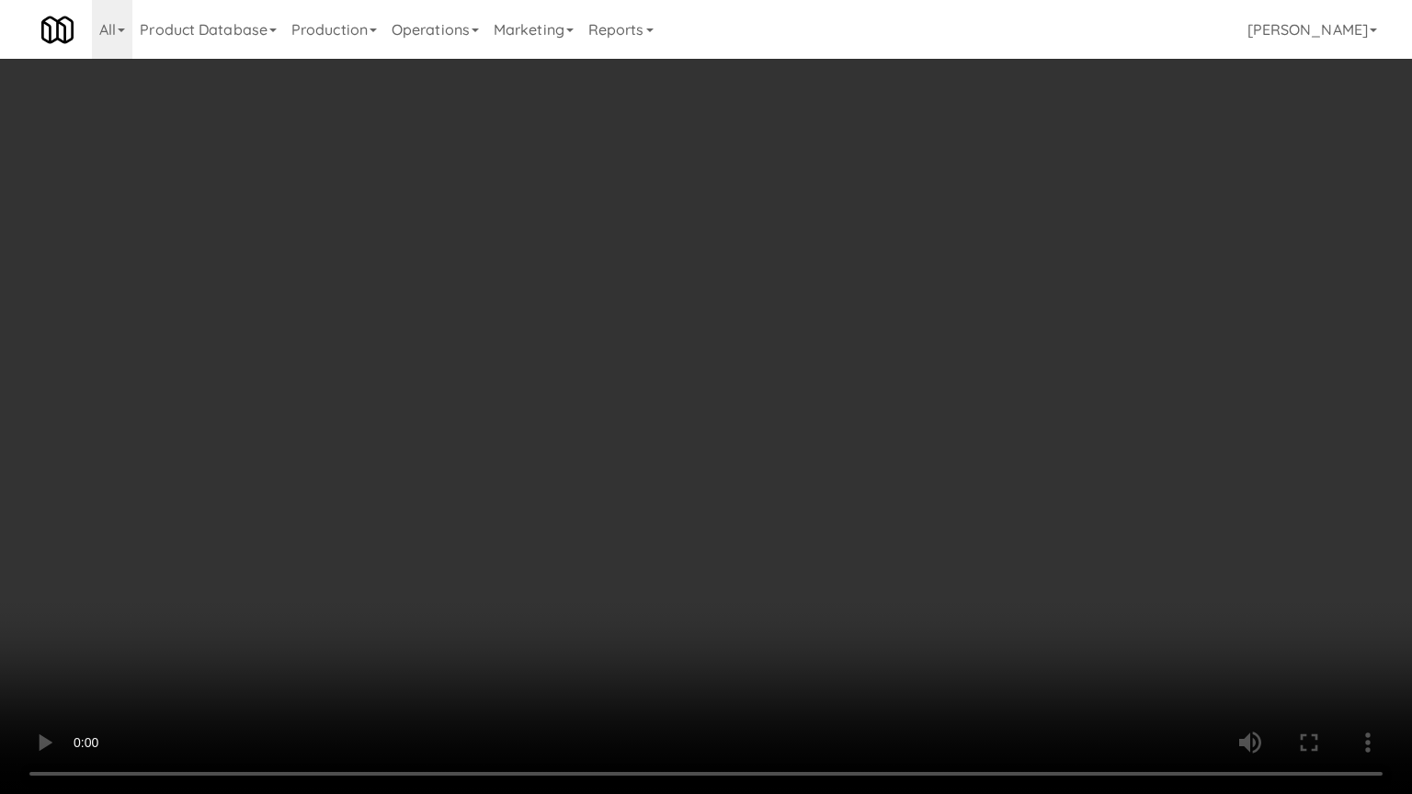
click at [732, 338] on video at bounding box center [706, 397] width 1412 height 794
click at [741, 342] on video at bounding box center [706, 397] width 1412 height 794
click at [744, 347] on video at bounding box center [706, 397] width 1412 height 794
click at [626, 356] on video at bounding box center [706, 397] width 1412 height 794
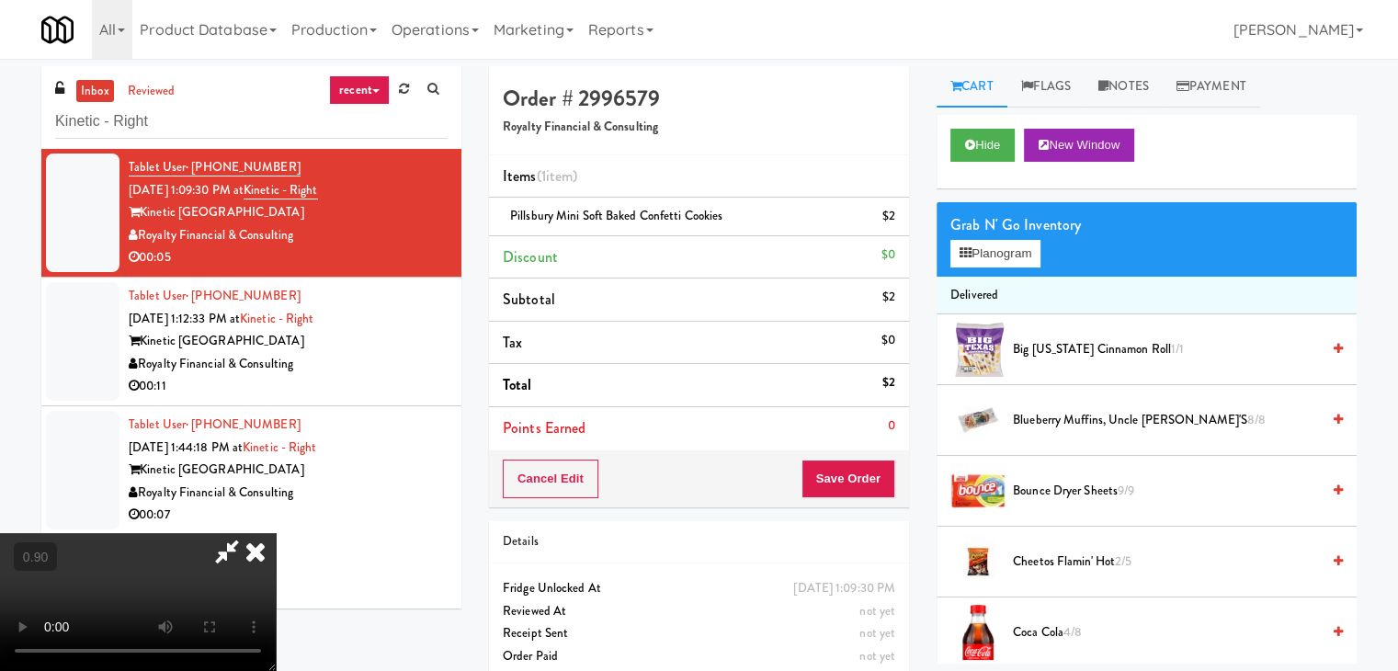
click at [276, 533] on icon at bounding box center [255, 551] width 40 height 37
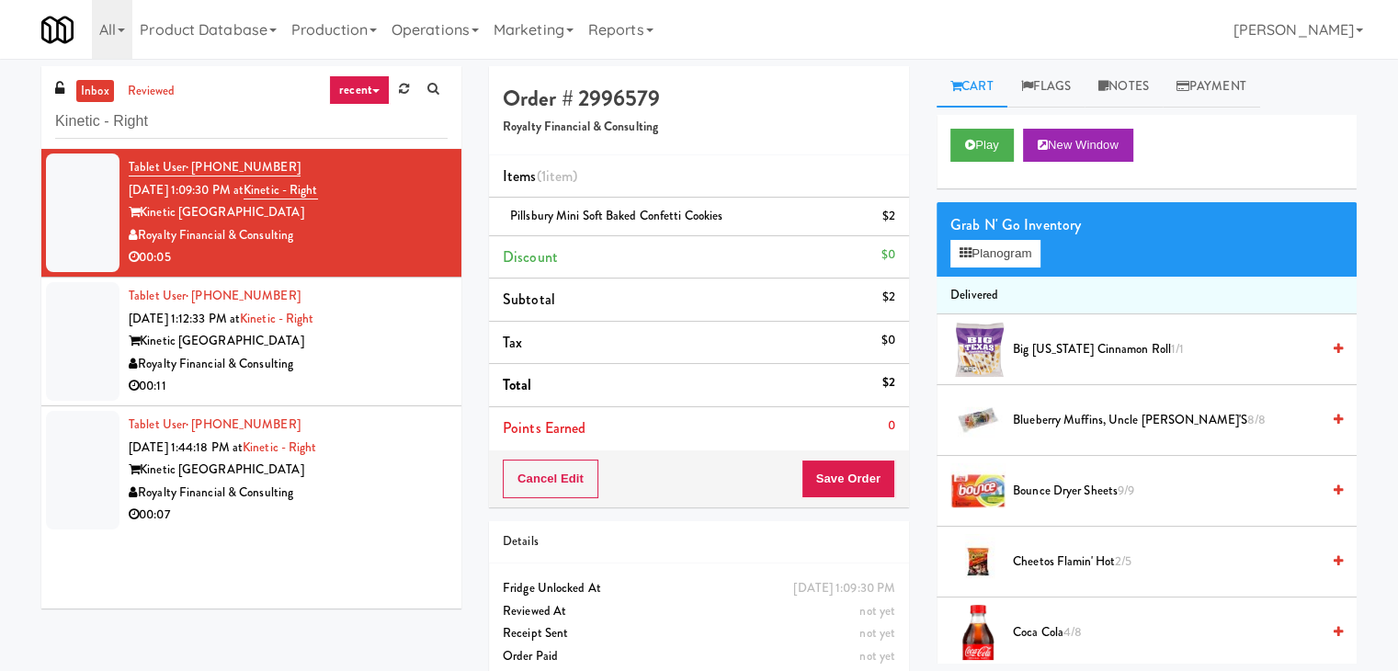
drag, startPoint x: 293, startPoint y: 236, endPoint x: 143, endPoint y: 236, distance: 149.8
click at [143, 236] on div "Royalty Financial & Consulting" at bounding box center [288, 235] width 319 height 23
copy div "Royalty Financial & Consulting"
drag, startPoint x: 217, startPoint y: 212, endPoint x: 143, endPoint y: 214, distance: 73.6
click at [143, 214] on div "Kinetic [GEOGRAPHIC_DATA]" at bounding box center [288, 212] width 319 height 23
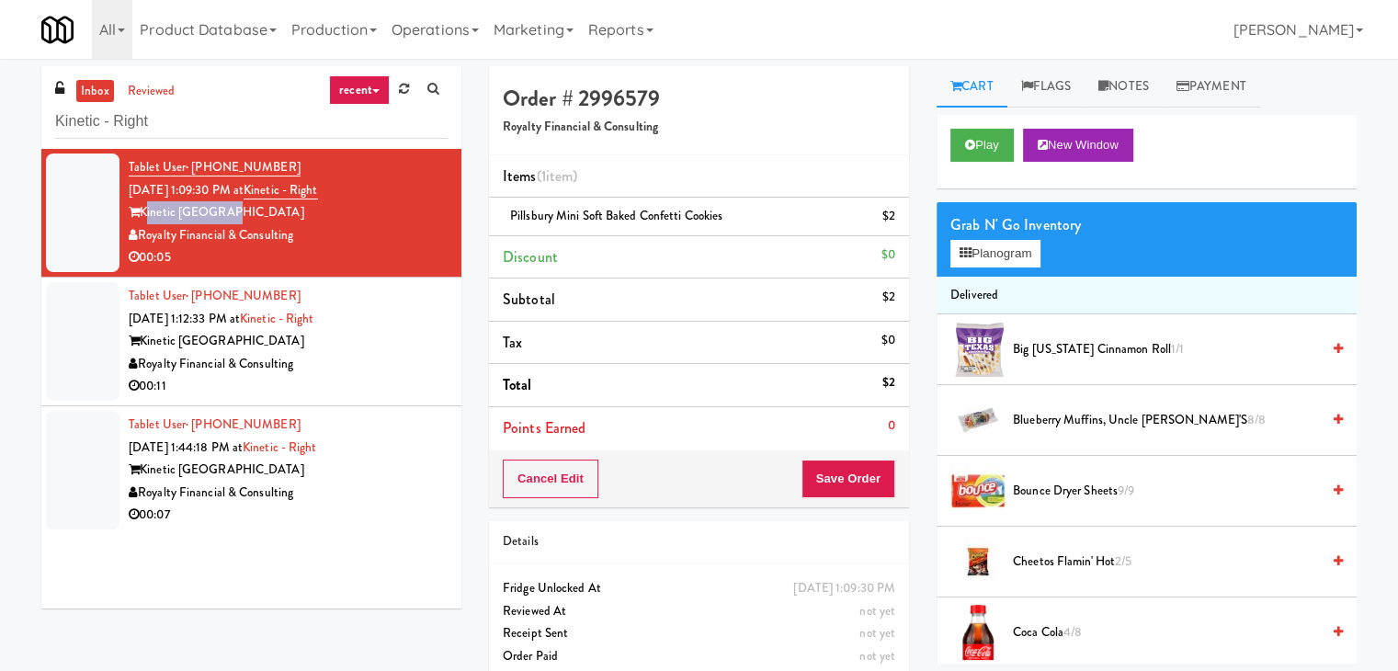
copy div "Kinetic [GEOGRAPHIC_DATA]"
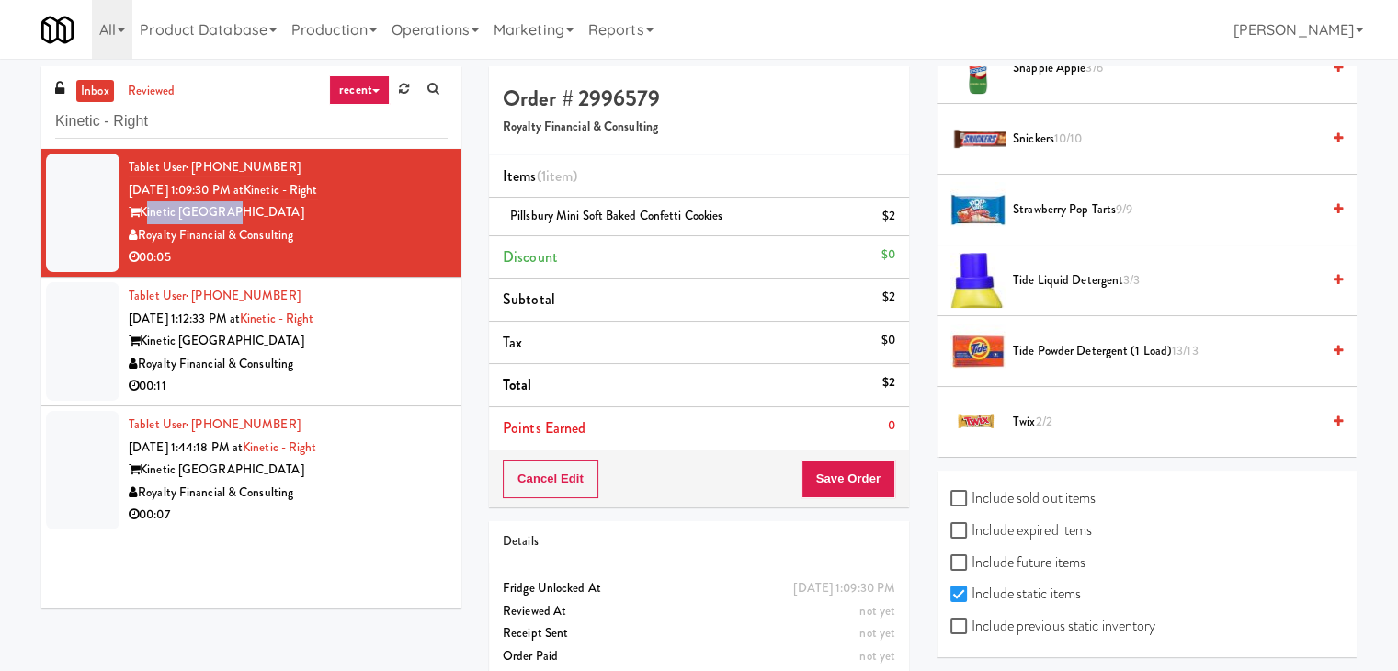
scroll to position [1839, 0]
click at [958, 619] on input "Include previous static inventory" at bounding box center [960, 626] width 21 height 15
checkbox input "true"
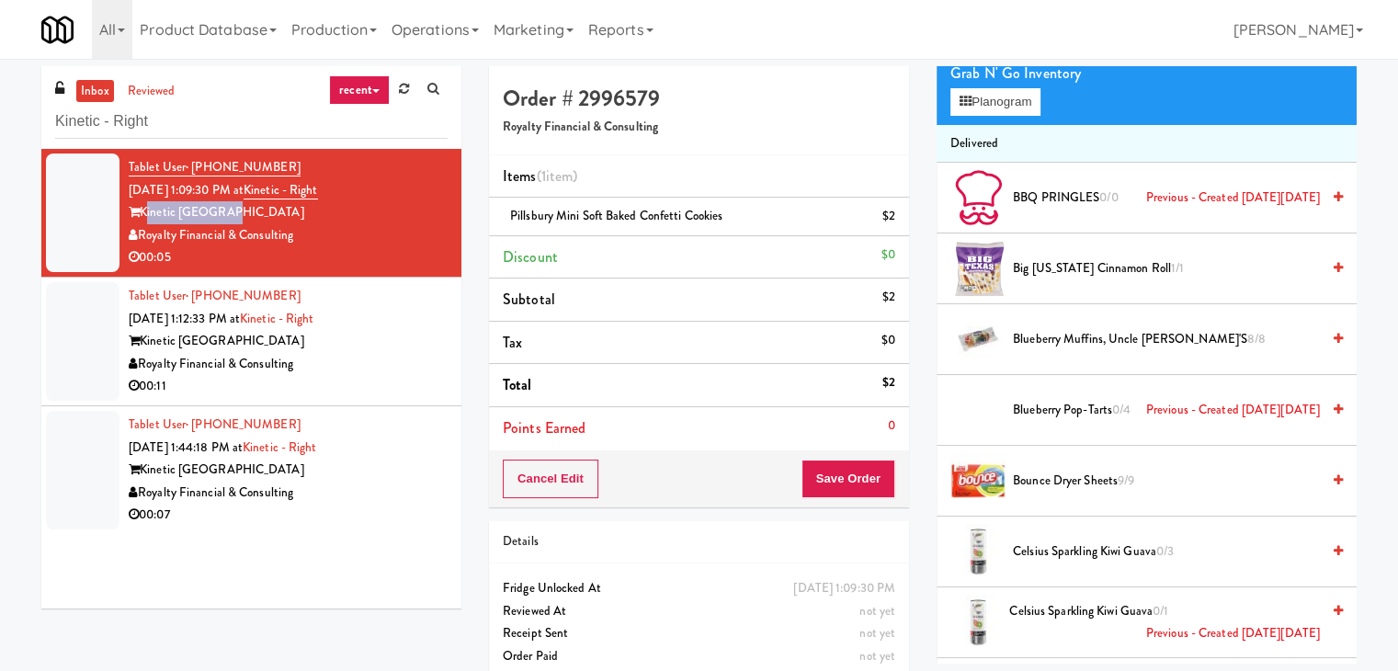
scroll to position [0, 0]
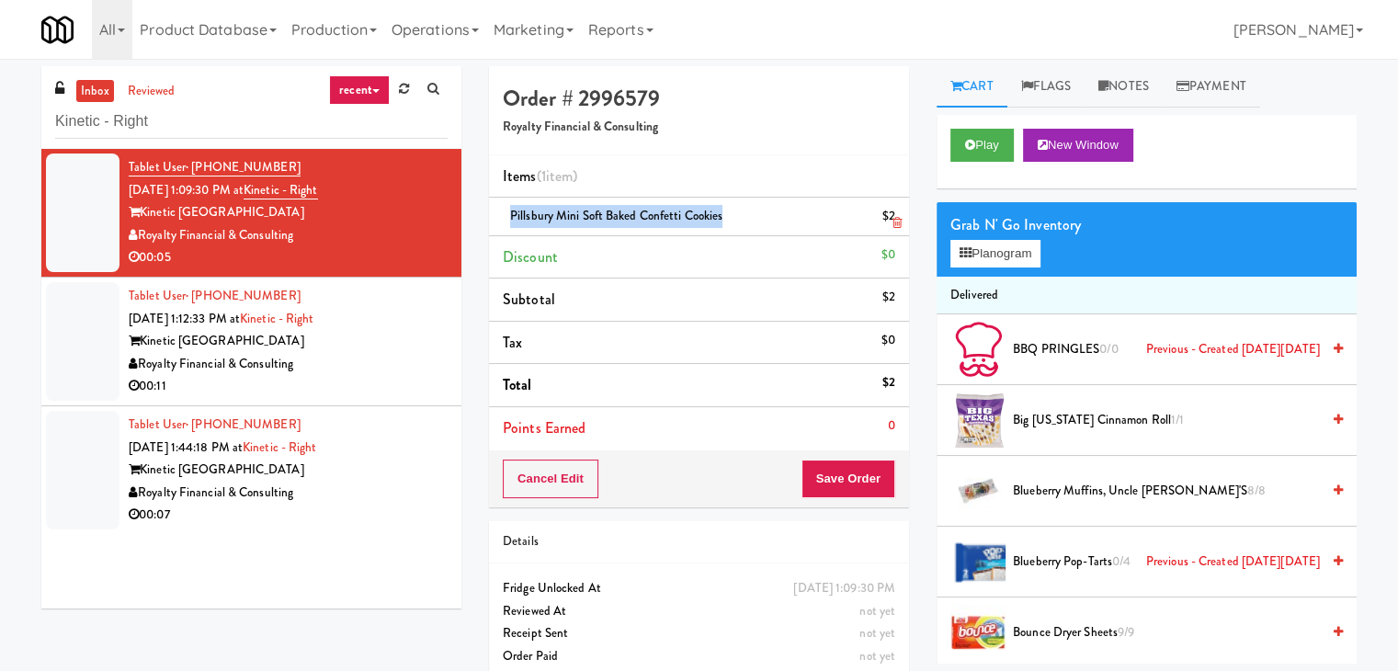
drag, startPoint x: 722, startPoint y: 215, endPoint x: 507, endPoint y: 207, distance: 214.3
click at [507, 207] on div "Pillsbury Mini Soft Baked Confetti Cookies $2" at bounding box center [699, 216] width 392 height 23
copy span "Pillsbury Mini Soft Baked Confetti Cookies"
click at [1131, 90] on link "Notes" at bounding box center [1124, 86] width 78 height 41
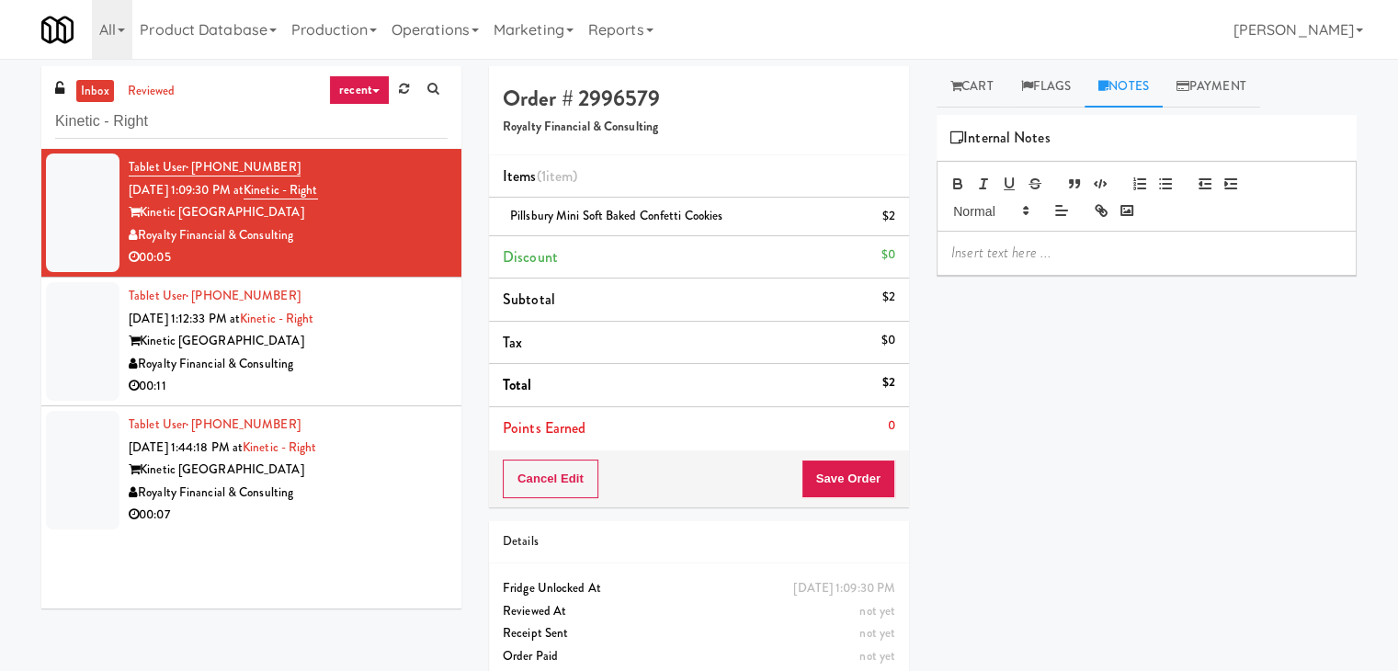
click at [1064, 251] on p at bounding box center [1146, 253] width 391 height 20
click at [165, 209] on div "Kinetic [GEOGRAPHIC_DATA]" at bounding box center [288, 212] width 319 height 23
click at [1004, 257] on p at bounding box center [1146, 253] width 391 height 20
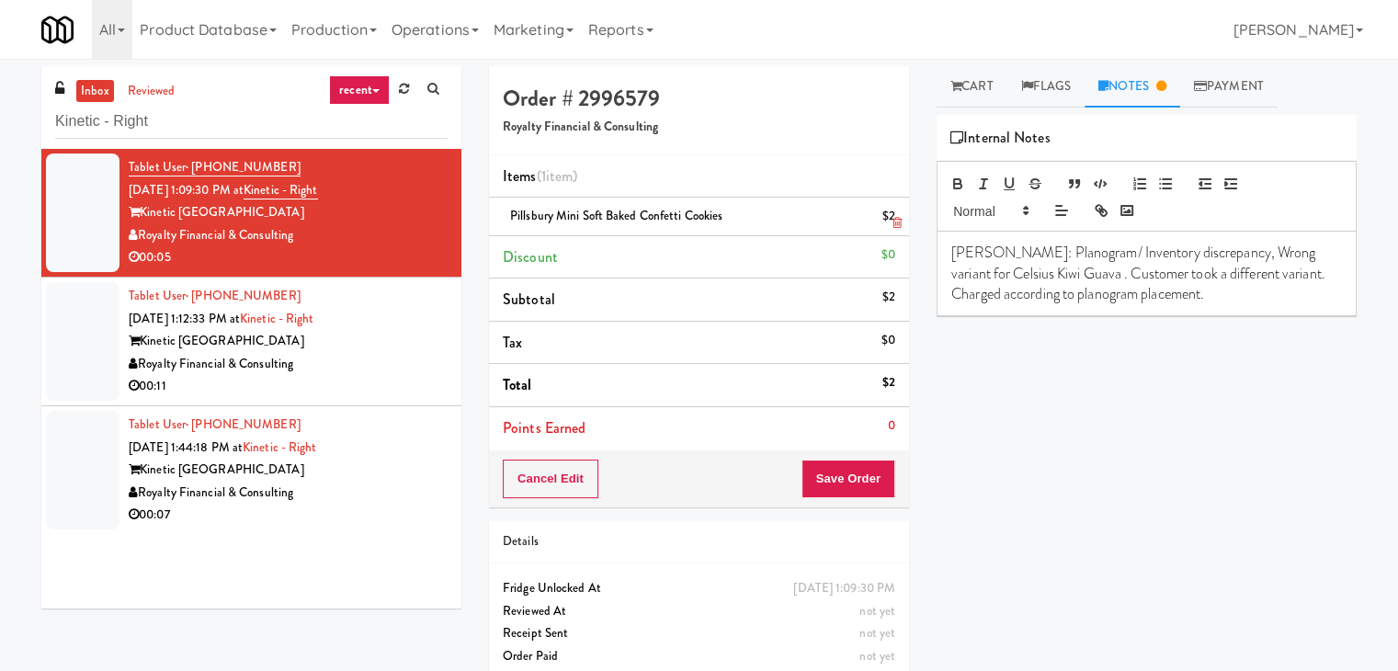
drag, startPoint x: 724, startPoint y: 213, endPoint x: 512, endPoint y: 206, distance: 212.4
click at [512, 206] on div "Pillsbury Mini Soft Baked Confetti Cookies $2" at bounding box center [699, 216] width 392 height 23
copy span "Pillsbury Mini Soft Baked Confetti Cookies"
drag, startPoint x: 1063, startPoint y: 273, endPoint x: 938, endPoint y: 266, distance: 124.3
click at [938, 266] on div "[PERSON_NAME]: Planogram/ Inventory discrepancy, Wrong variant for Celsius Kiwi…" at bounding box center [1147, 274] width 418 height 84
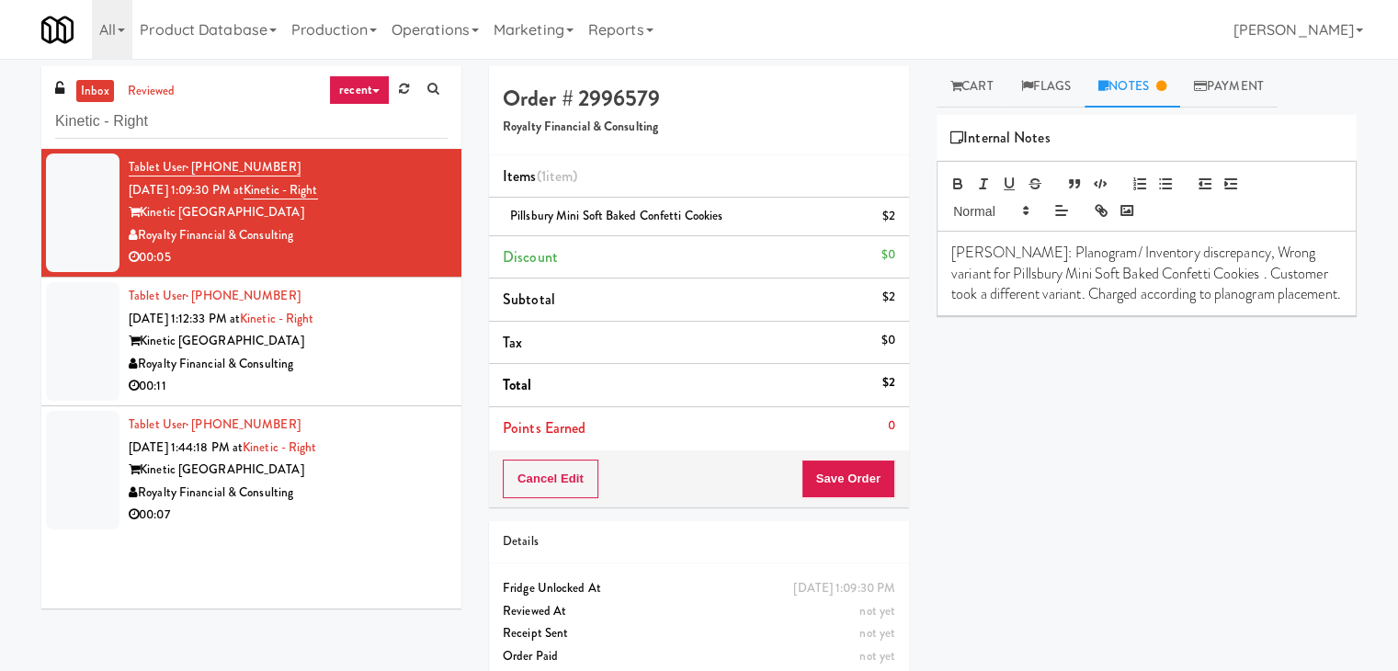
click at [1314, 299] on p "[PERSON_NAME]: Planogram/ Inventory discrepancy, Wrong variant for Pillsbury Mi…" at bounding box center [1146, 274] width 391 height 62
click at [853, 476] on button "Save Order" at bounding box center [848, 479] width 94 height 39
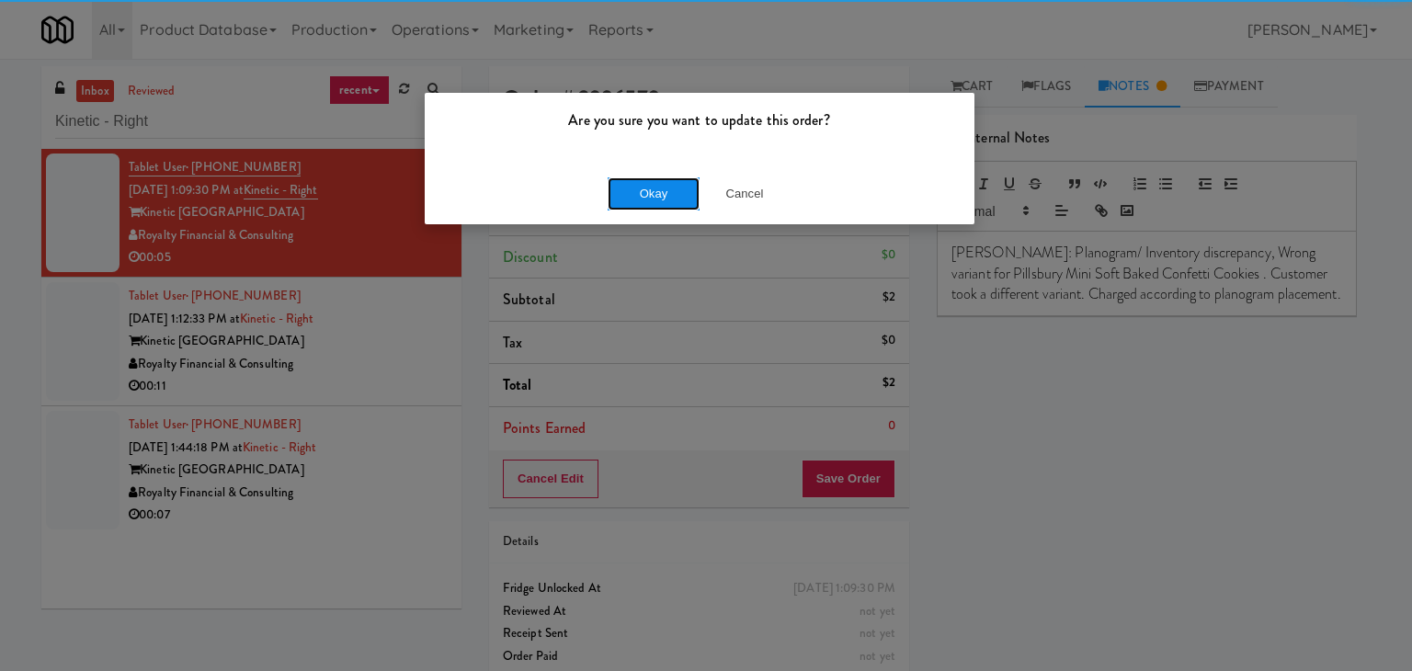
click at [671, 199] on button "Okay" at bounding box center [654, 193] width 92 height 33
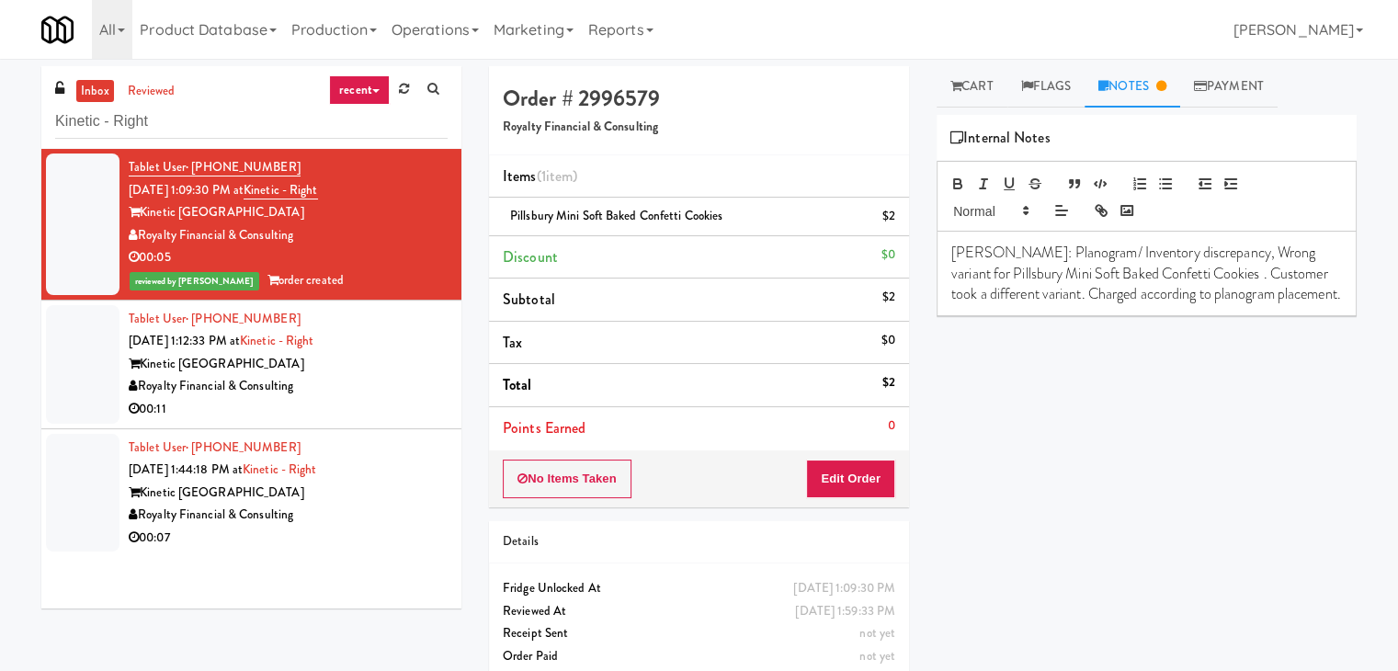
drag, startPoint x: 291, startPoint y: 234, endPoint x: 142, endPoint y: 235, distance: 149.8
click at [142, 235] on div "Royalty Financial & Consulting" at bounding box center [288, 235] width 319 height 23
copy div "Royalty Financial & Consulting"
drag, startPoint x: 337, startPoint y: 191, endPoint x: 276, endPoint y: 194, distance: 61.6
click at [276, 194] on div "Tablet User · (470) 601-1266 [DATE] 1:09:30 PM at Kinetic - Right Kinetic Atlan…" at bounding box center [288, 224] width 319 height 136
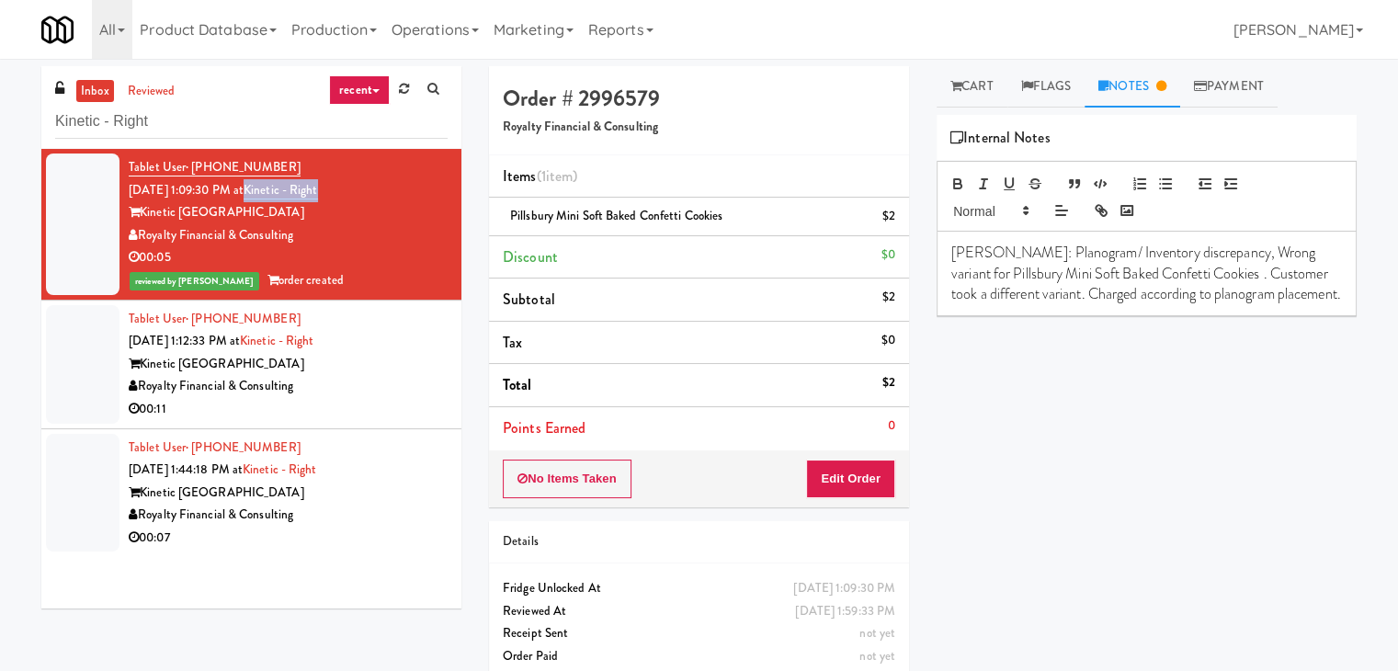
copy link "Kinetic - Right"
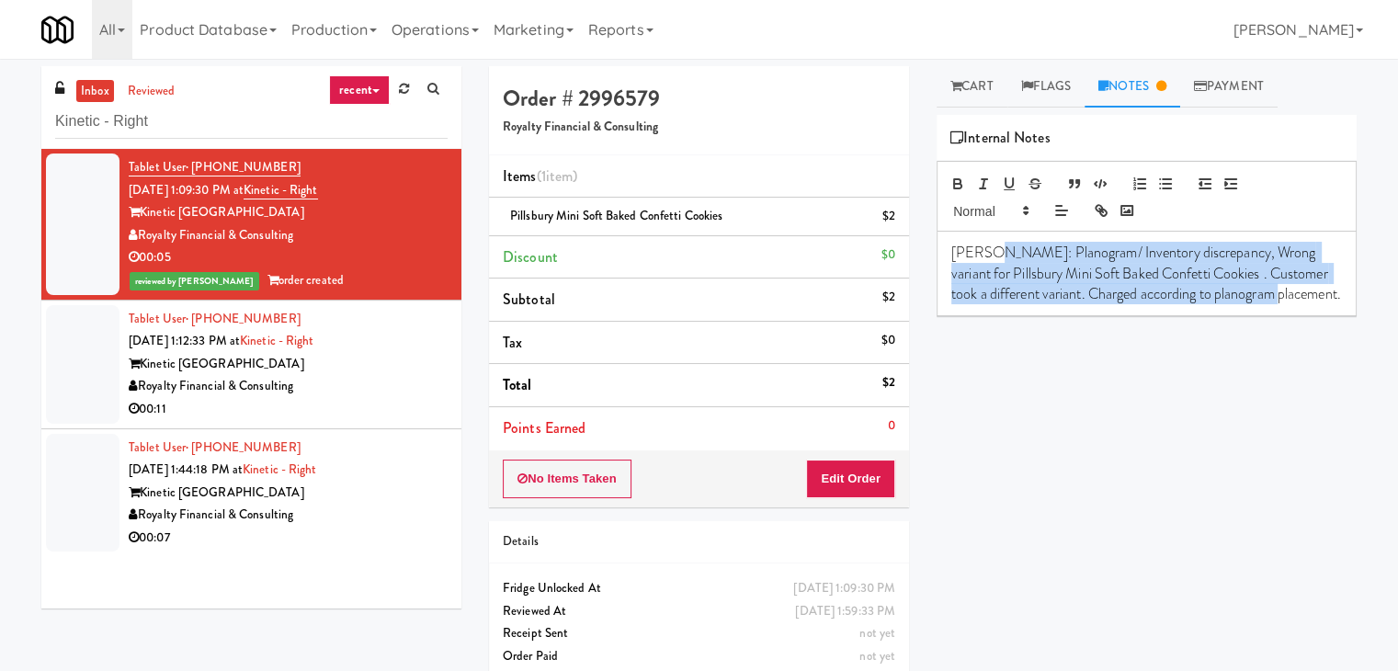
drag, startPoint x: 985, startPoint y: 247, endPoint x: 1319, endPoint y: 299, distance: 337.6
click at [1319, 299] on p "[PERSON_NAME]: Planogram/ Inventory discrepancy, Wrong variant for Pillsbury Mi…" at bounding box center [1146, 274] width 391 height 62
copy p "lanogram/ Inventory discrepancy, Wrong variant for Pillsbury Mini Soft Baked Co…"
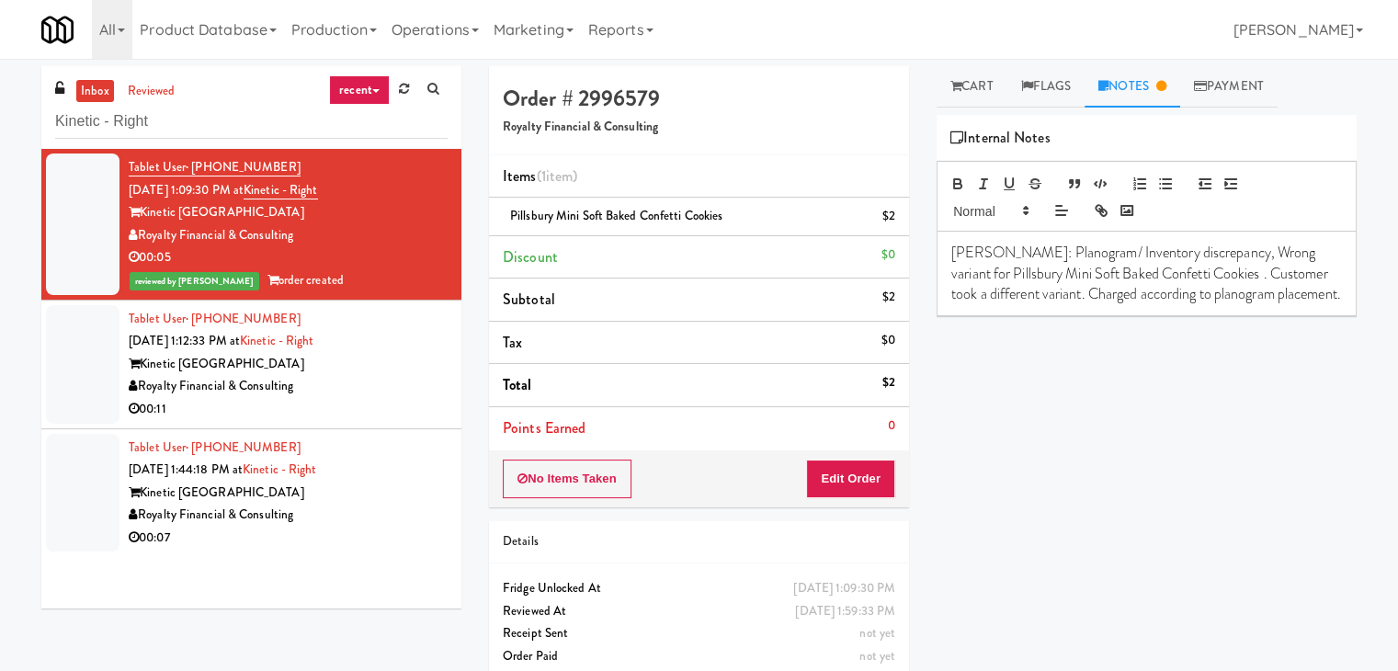
click at [1038, 360] on div "Play New Window Primary Flag Clear Flag if unable to determine what was taken o…" at bounding box center [1147, 459] width 420 height 689
click at [961, 96] on link "Cart" at bounding box center [972, 86] width 71 height 41
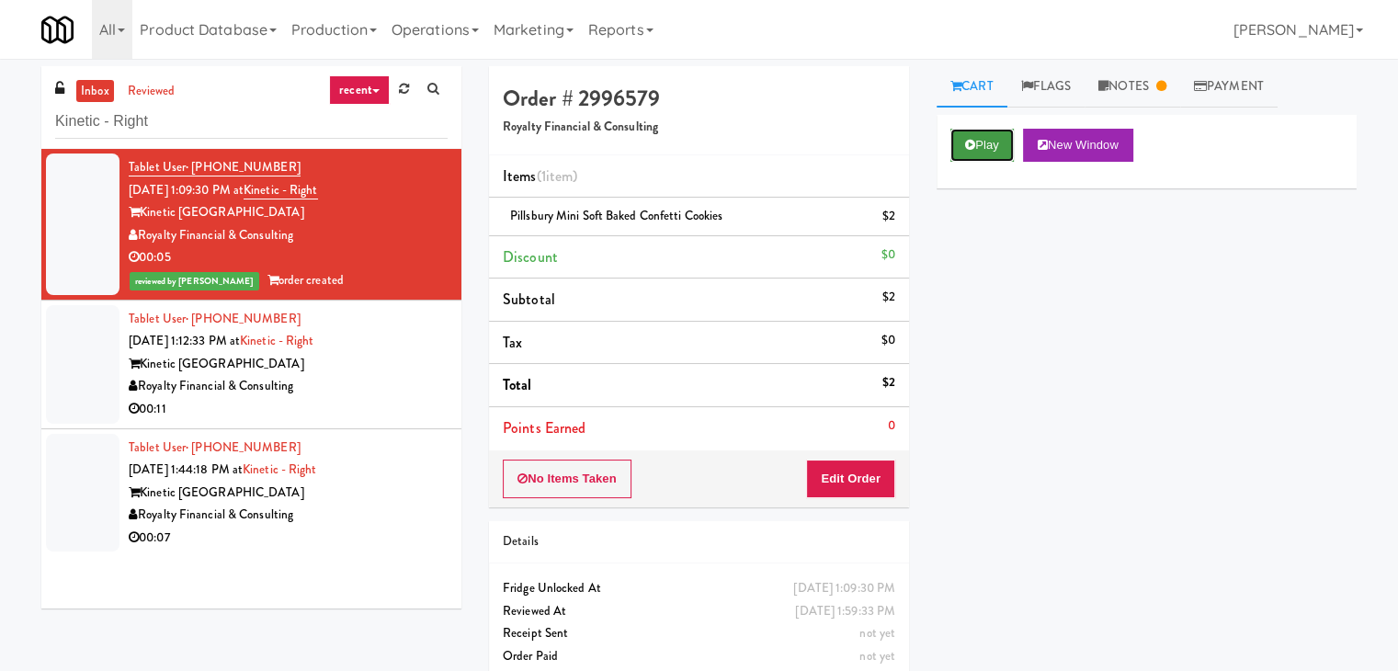
click at [972, 149] on icon at bounding box center [970, 145] width 10 height 12
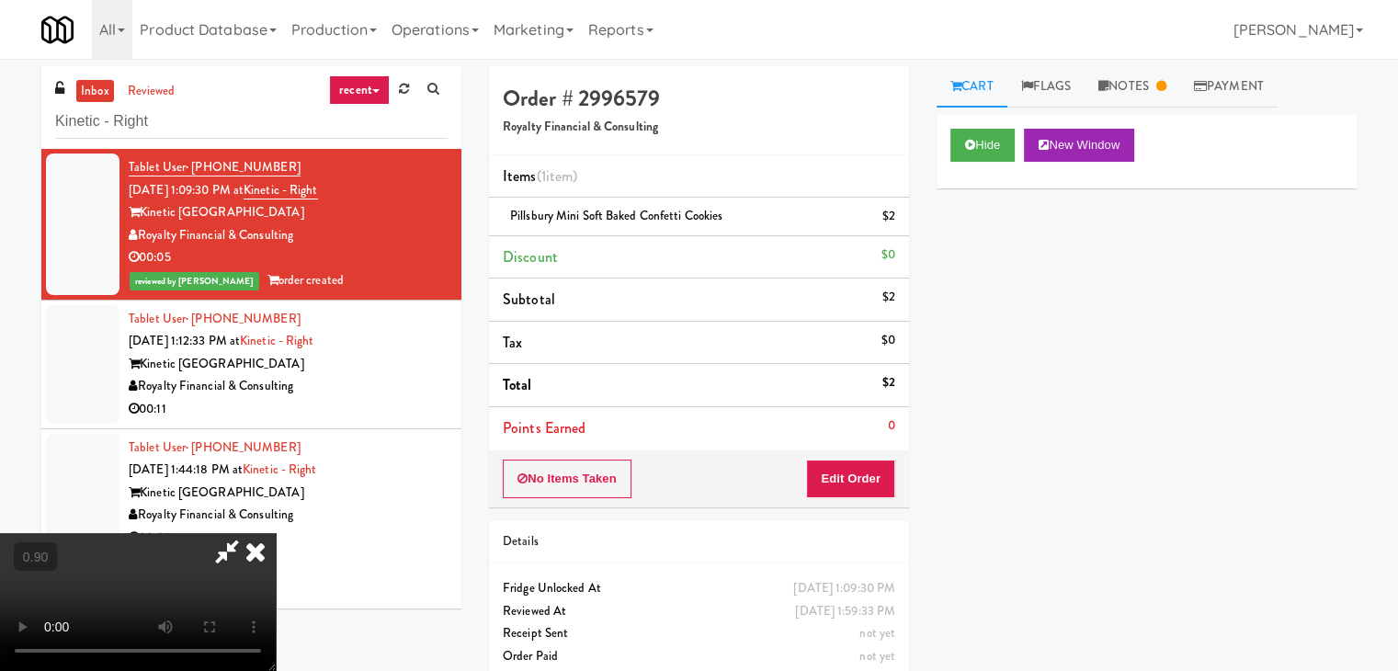
click at [276, 533] on video at bounding box center [138, 602] width 276 height 138
click at [248, 533] on icon at bounding box center [227, 551] width 42 height 37
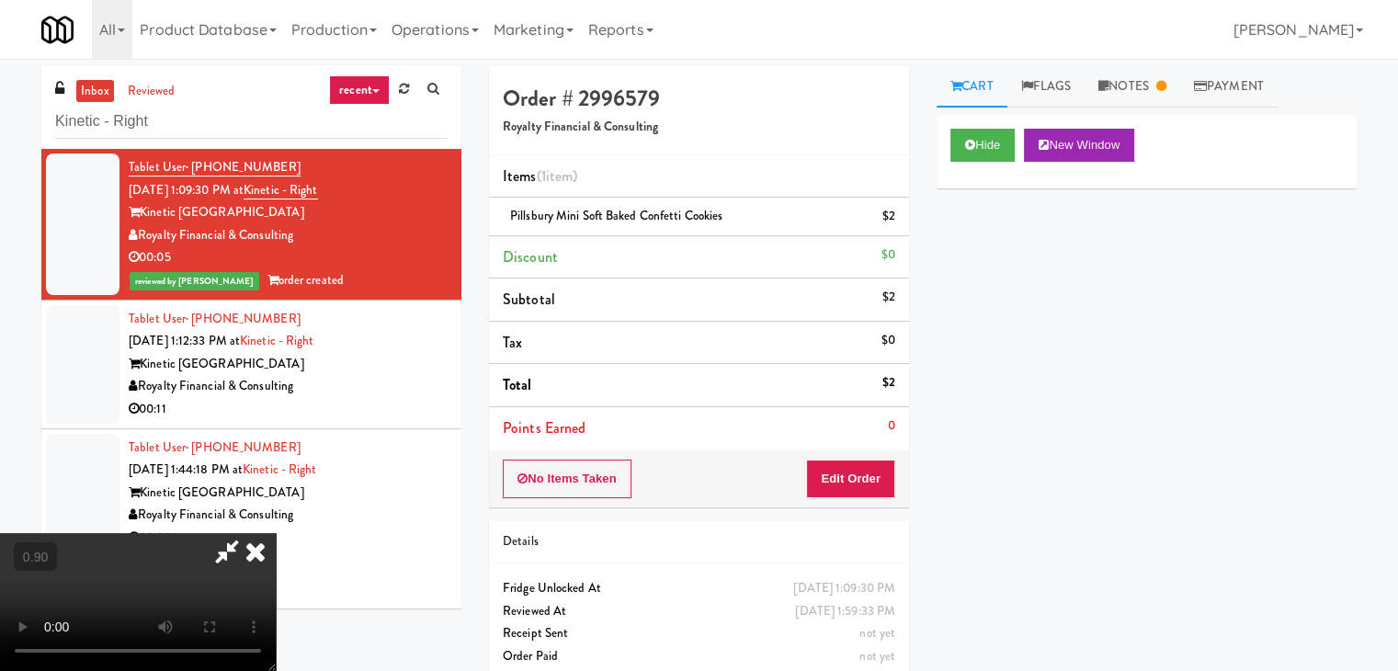
click at [276, 533] on icon at bounding box center [255, 551] width 40 height 37
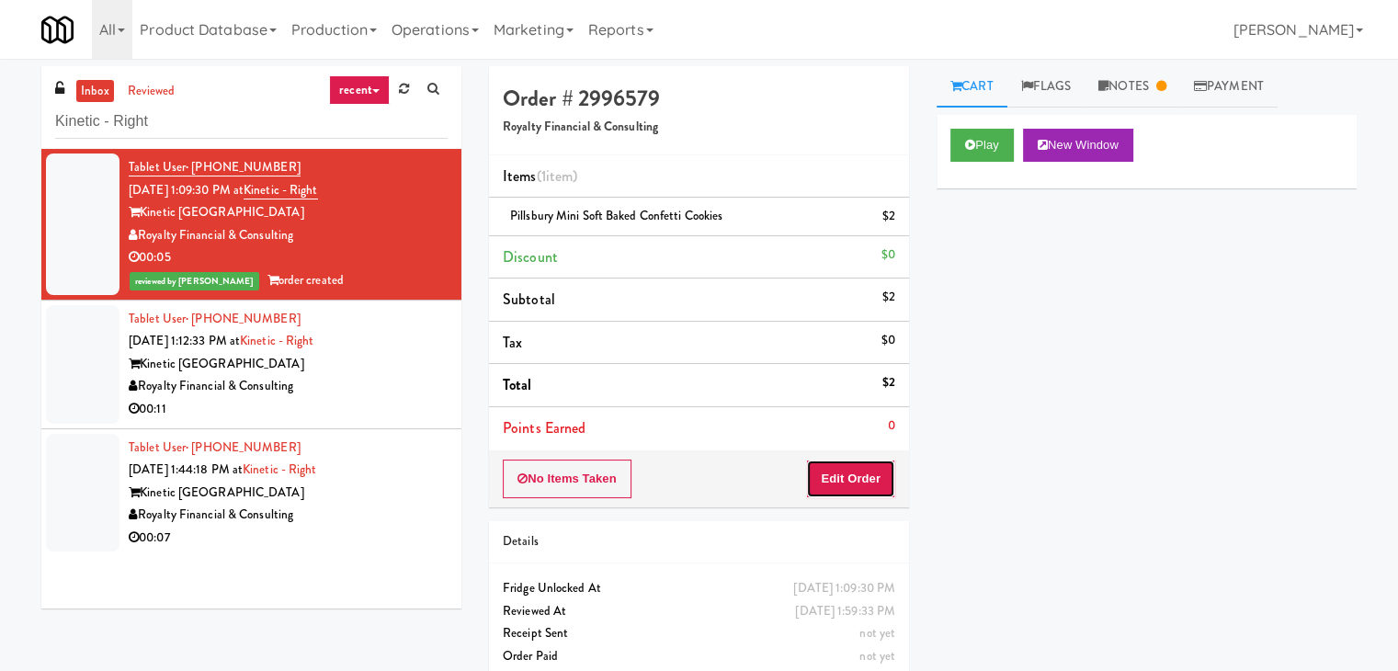
click at [863, 475] on button "Edit Order" at bounding box center [850, 479] width 89 height 39
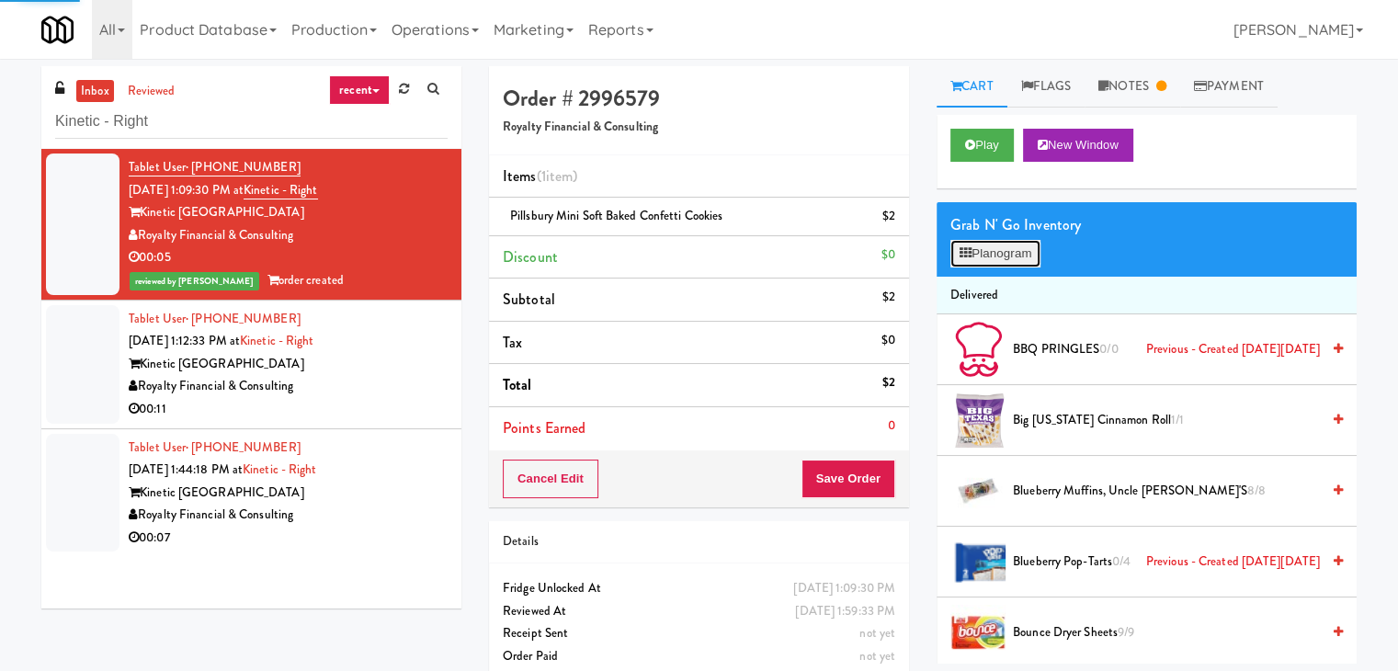
click at [987, 250] on button "Planogram" at bounding box center [995, 254] width 90 height 28
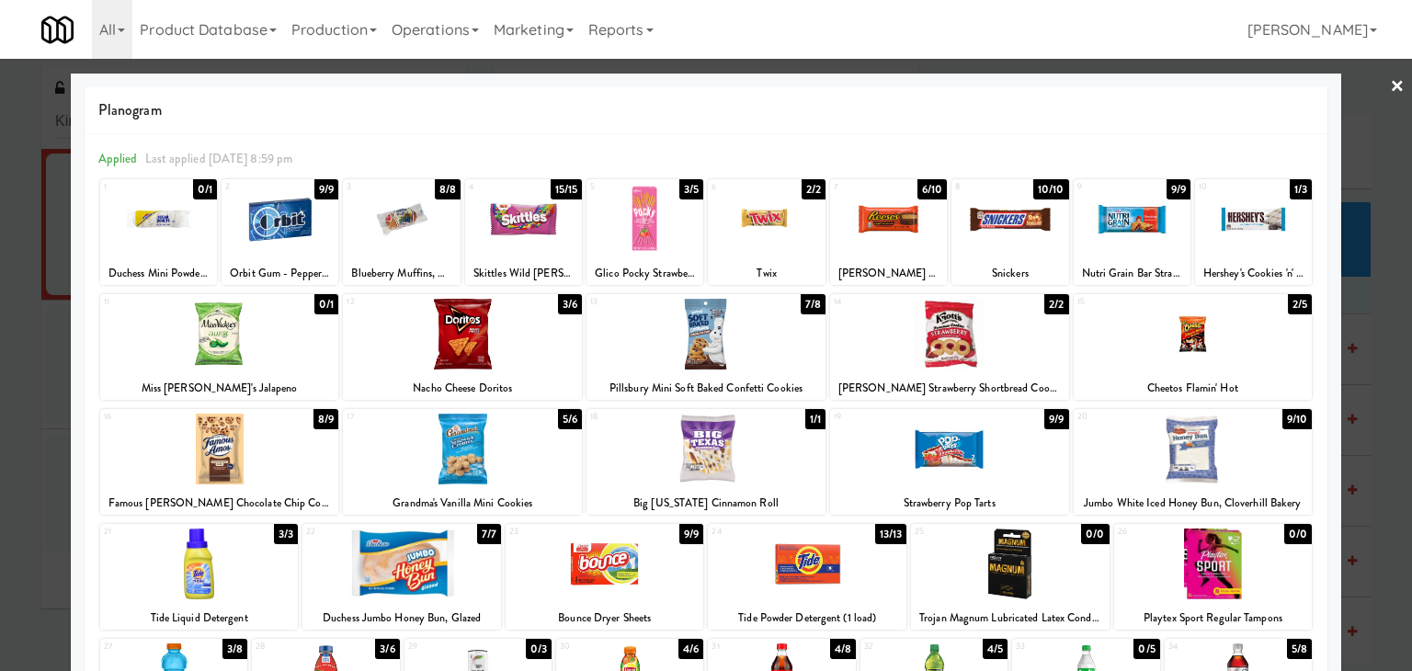
click at [1390, 80] on link "×" at bounding box center [1397, 87] width 15 height 57
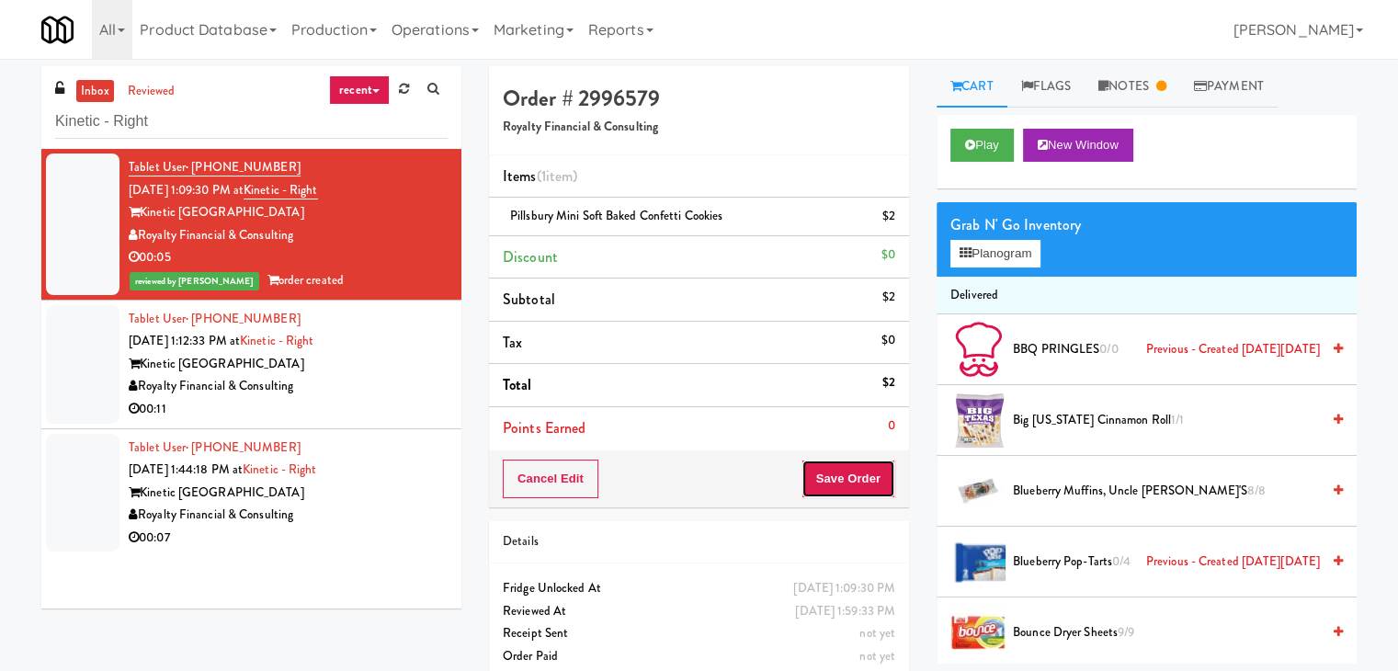
click at [860, 479] on button "Save Order" at bounding box center [848, 479] width 94 height 39
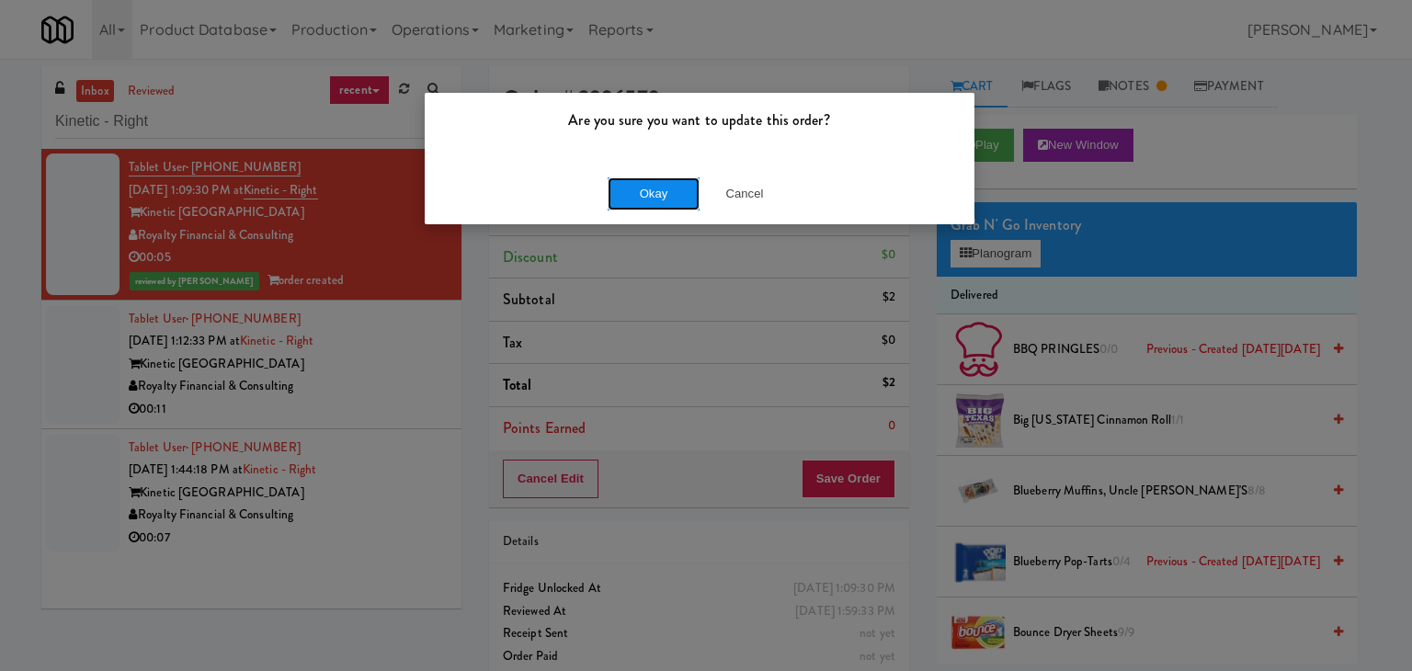
click at [651, 179] on button "Okay" at bounding box center [654, 193] width 92 height 33
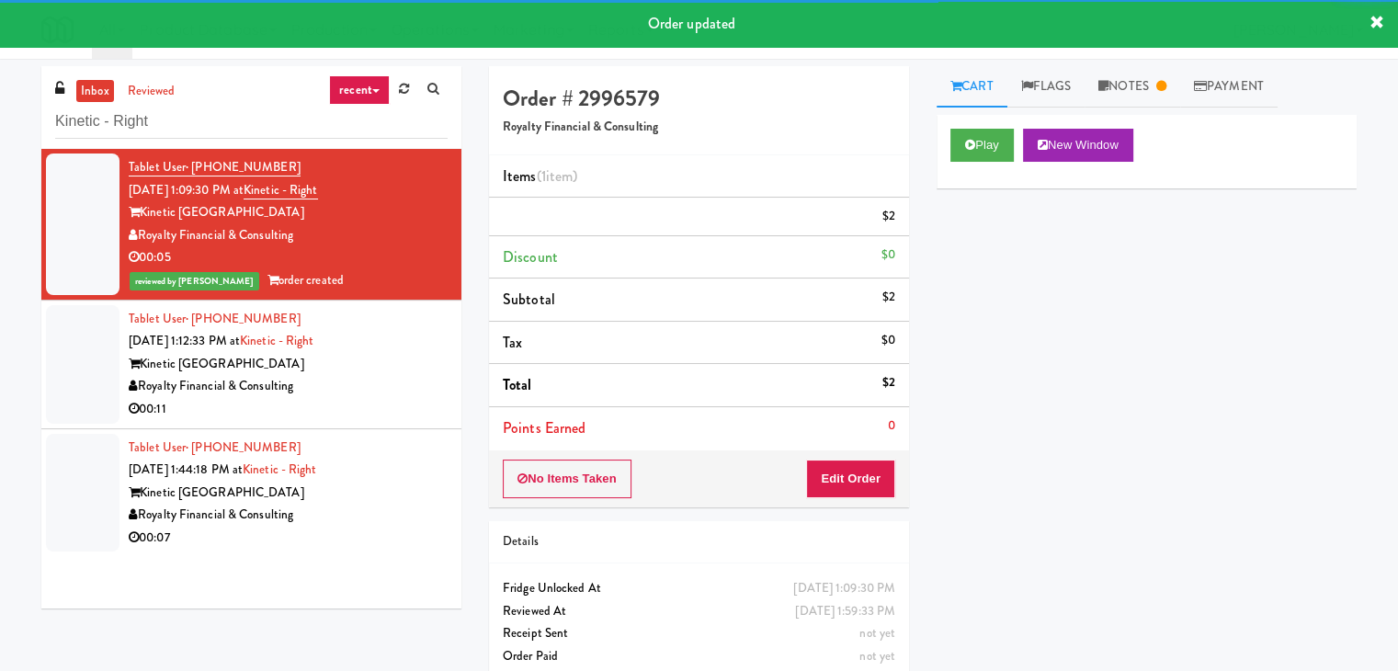
click at [327, 405] on div "00:11" at bounding box center [288, 409] width 319 height 23
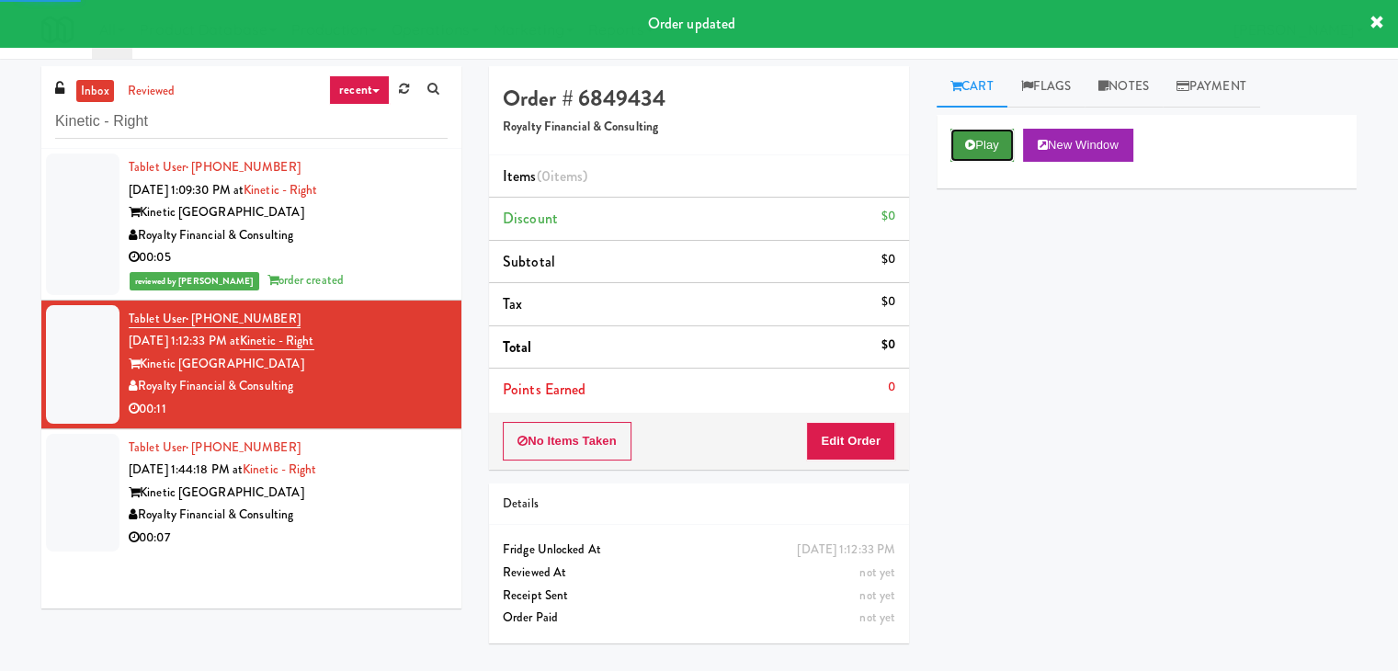
click at [978, 142] on button "Play" at bounding box center [981, 145] width 63 height 33
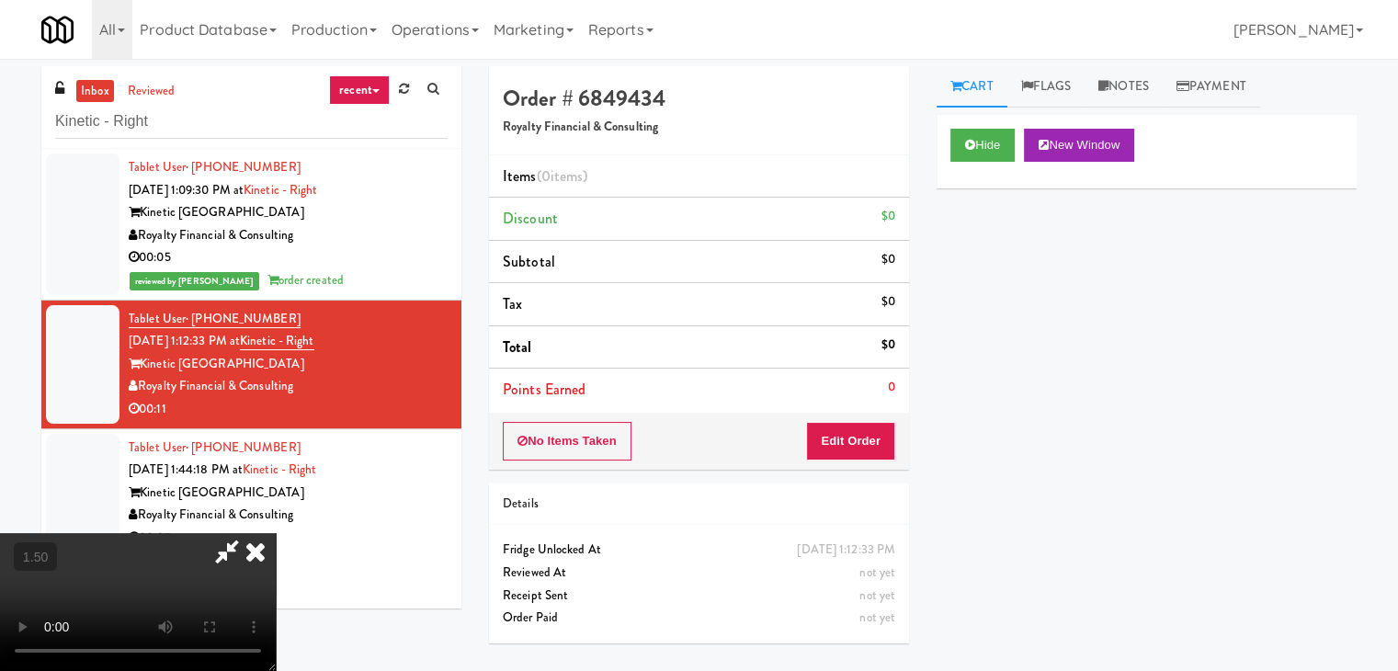
click at [276, 533] on video at bounding box center [138, 602] width 276 height 138
click at [276, 533] on icon at bounding box center [255, 551] width 40 height 37
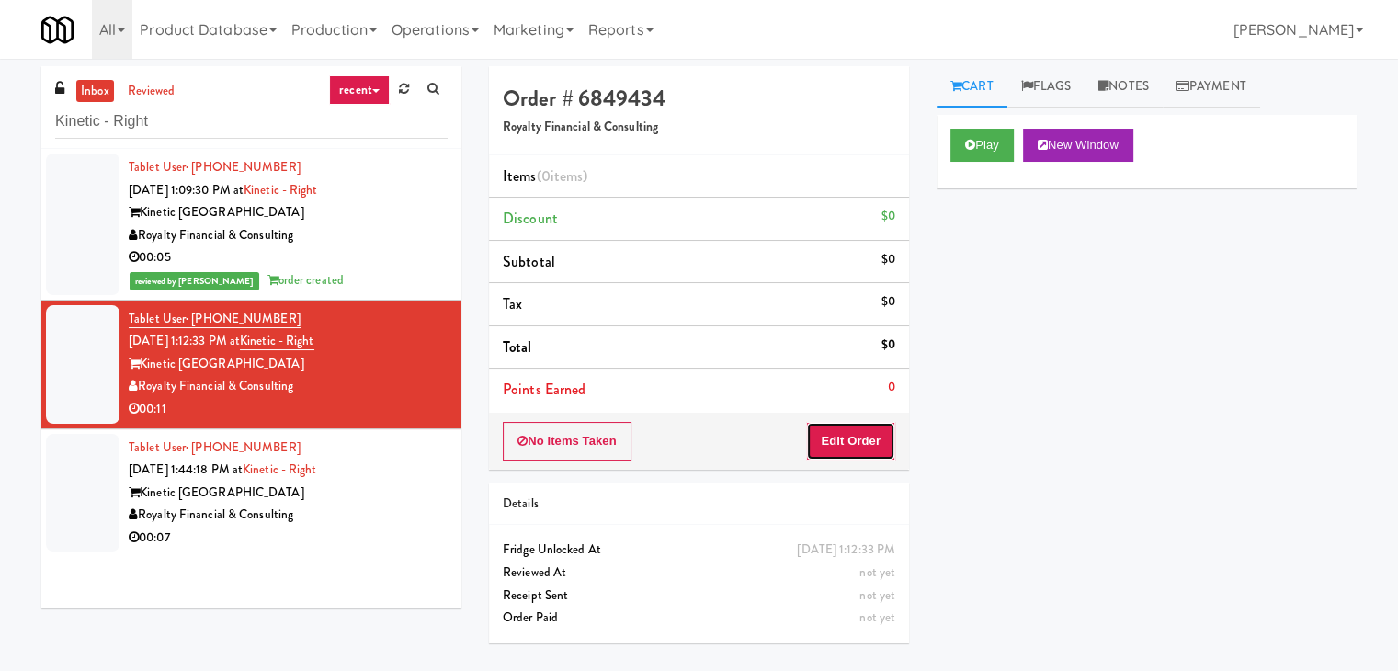
click at [874, 428] on button "Edit Order" at bounding box center [850, 441] width 89 height 39
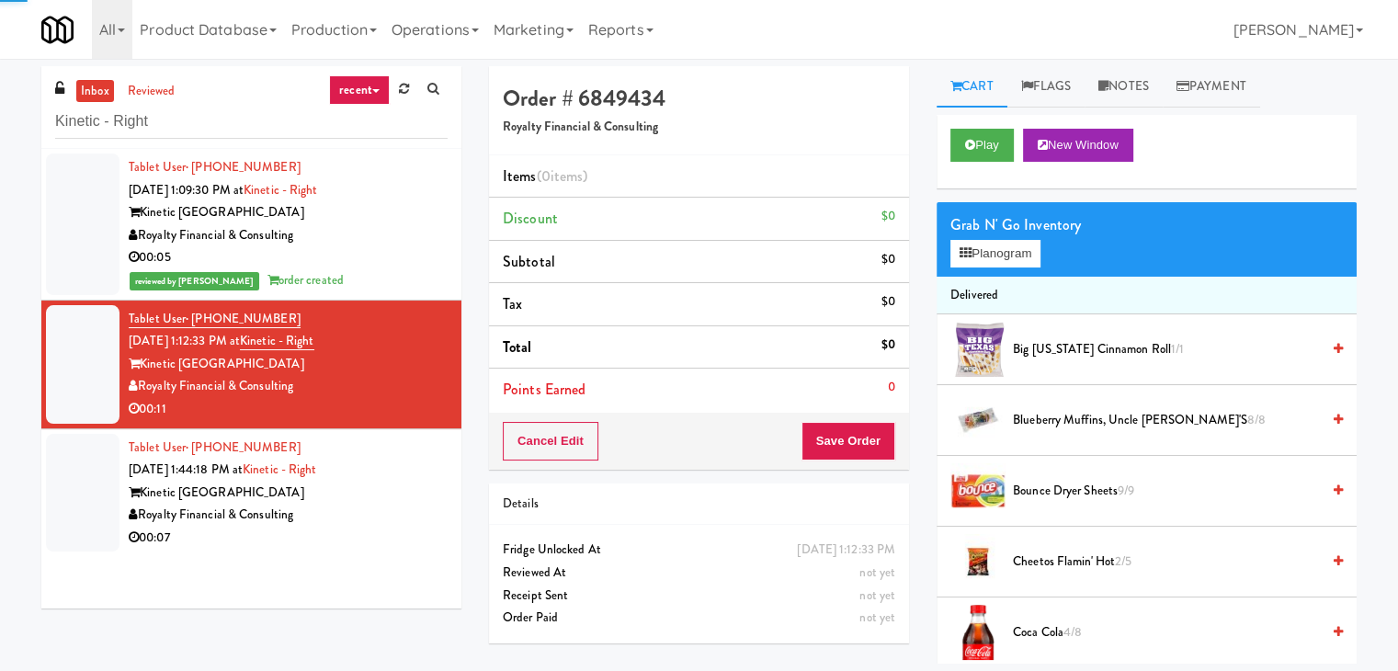
click at [965, 273] on div "Grab N' Go Inventory Planogram" at bounding box center [1147, 239] width 420 height 74
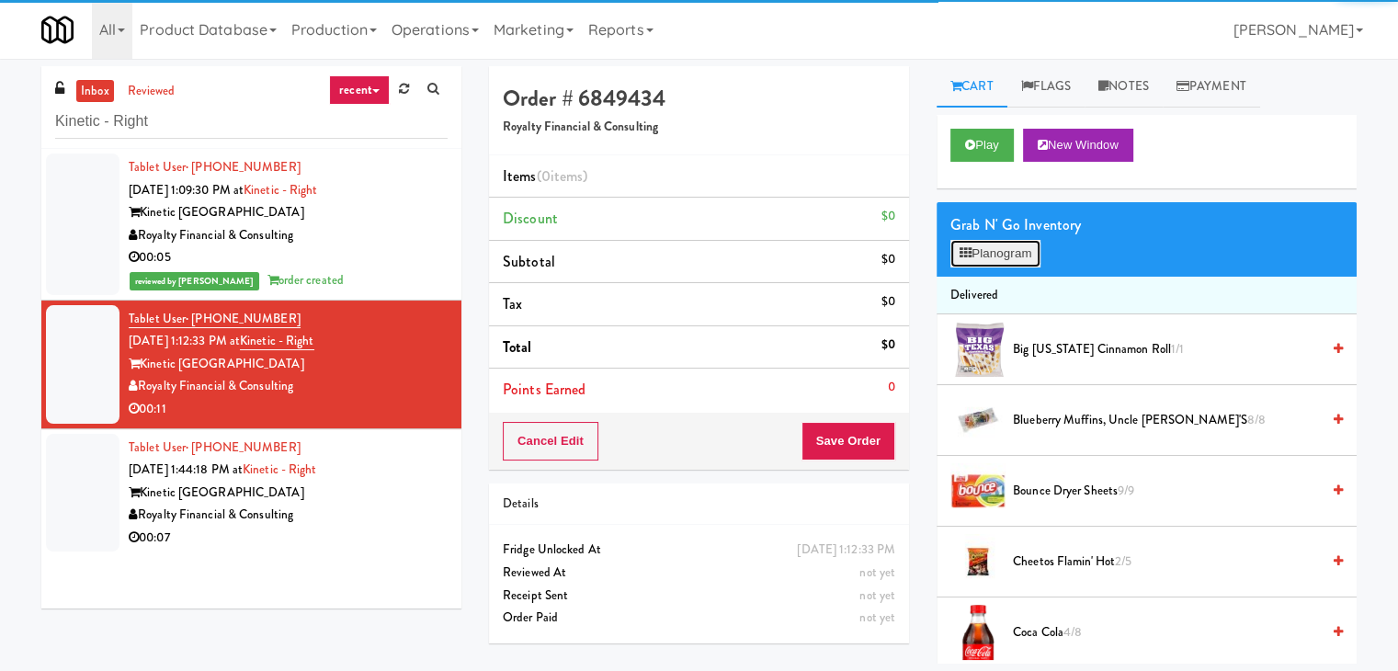
click at [974, 252] on button "Planogram" at bounding box center [995, 254] width 90 height 28
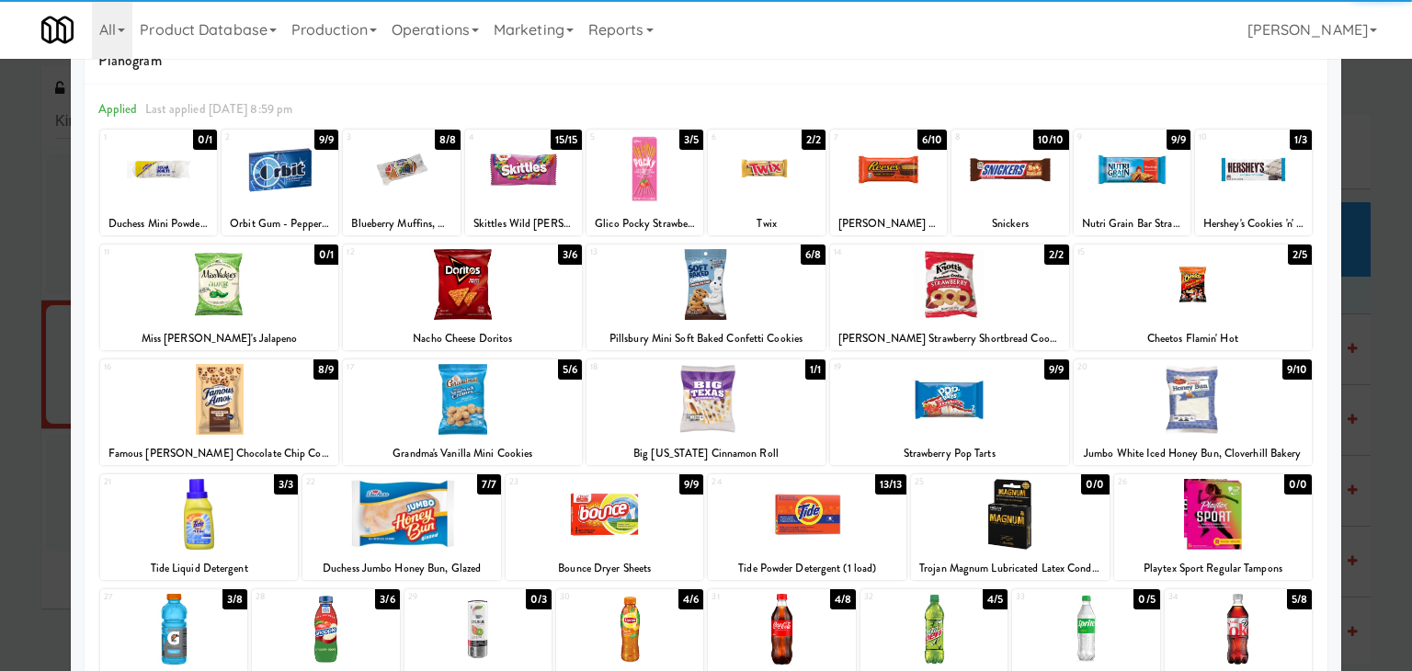
scroll to position [92, 0]
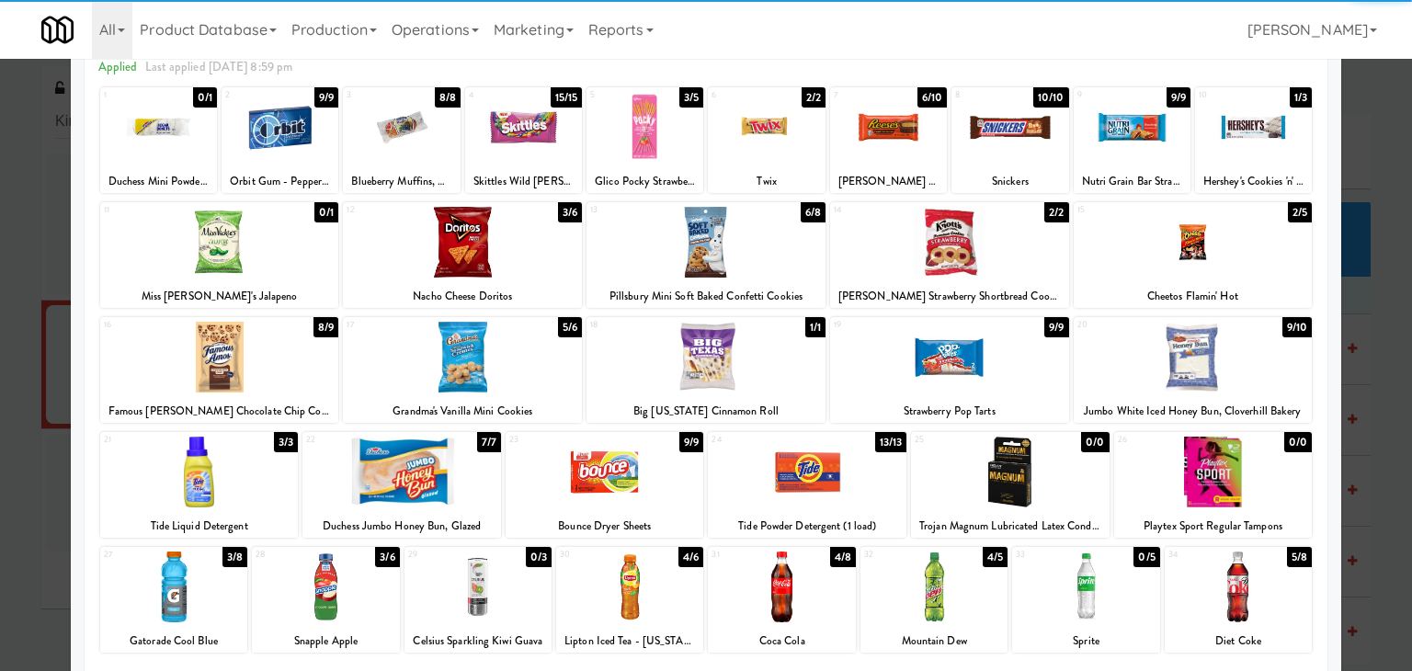
click at [244, 350] on div at bounding box center [219, 357] width 239 height 71
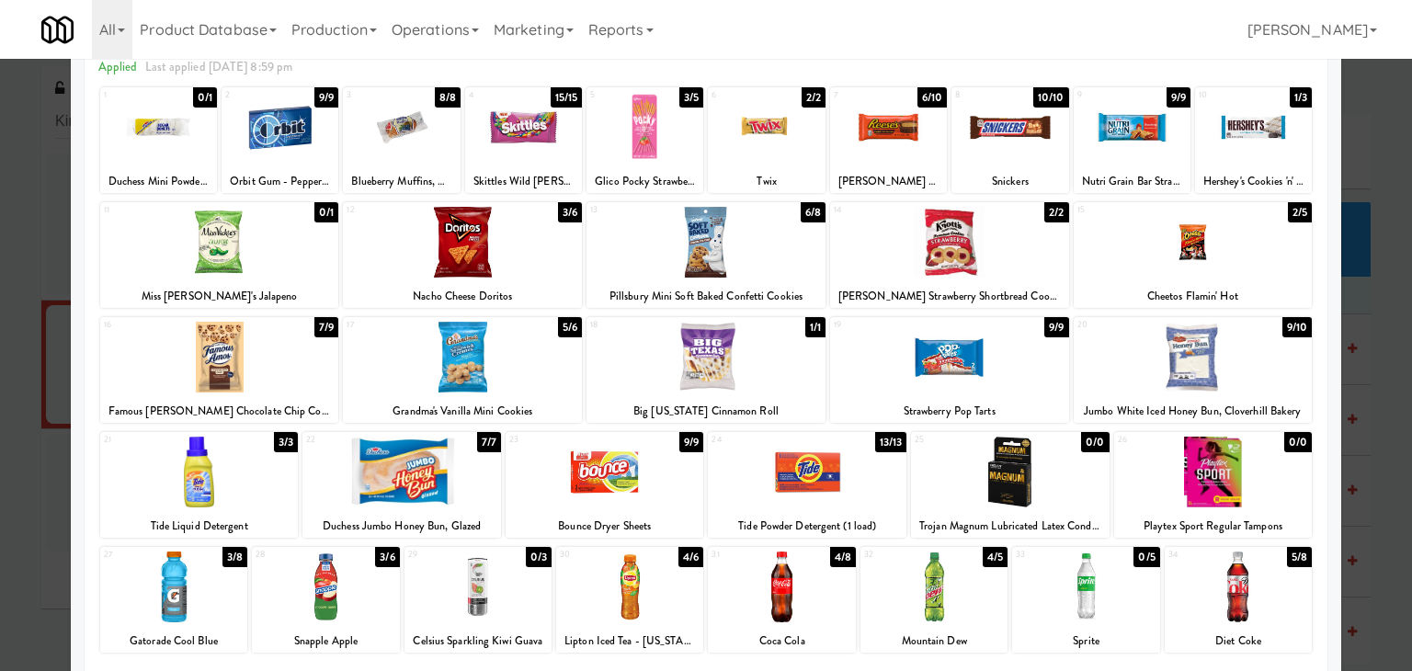
click at [485, 354] on div at bounding box center [462, 357] width 239 height 71
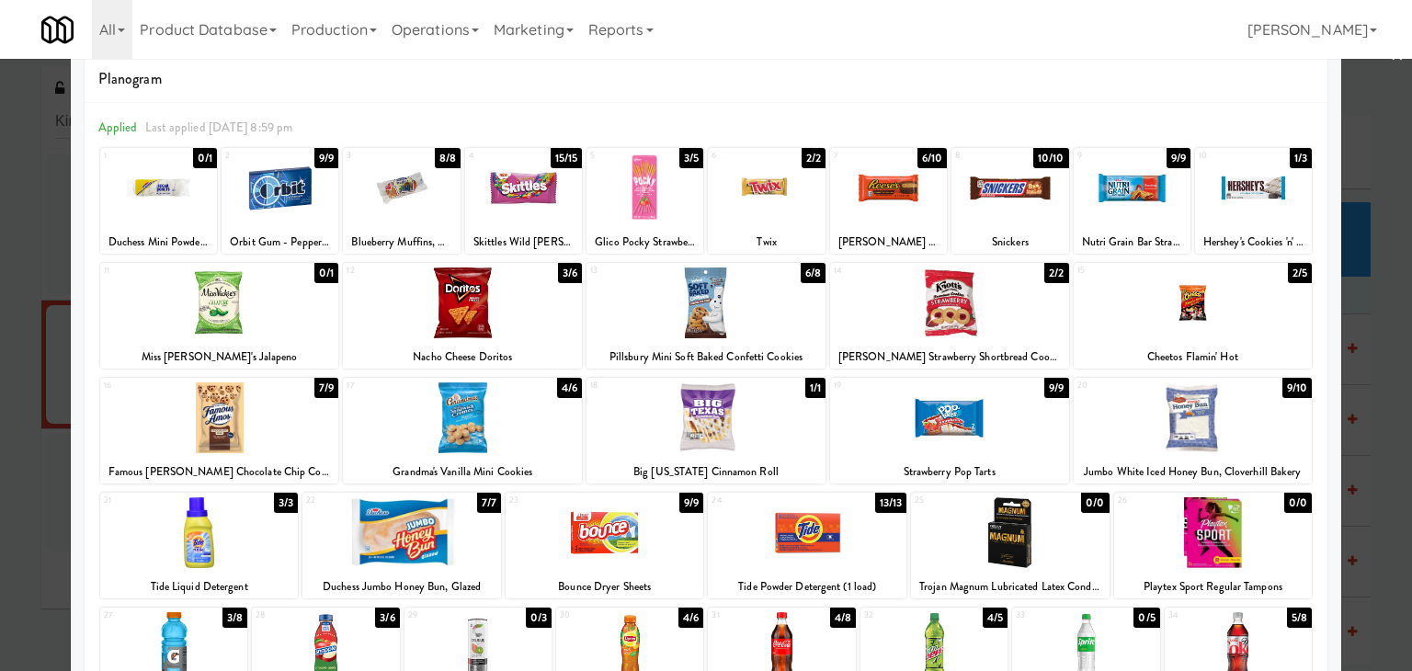
scroll to position [0, 0]
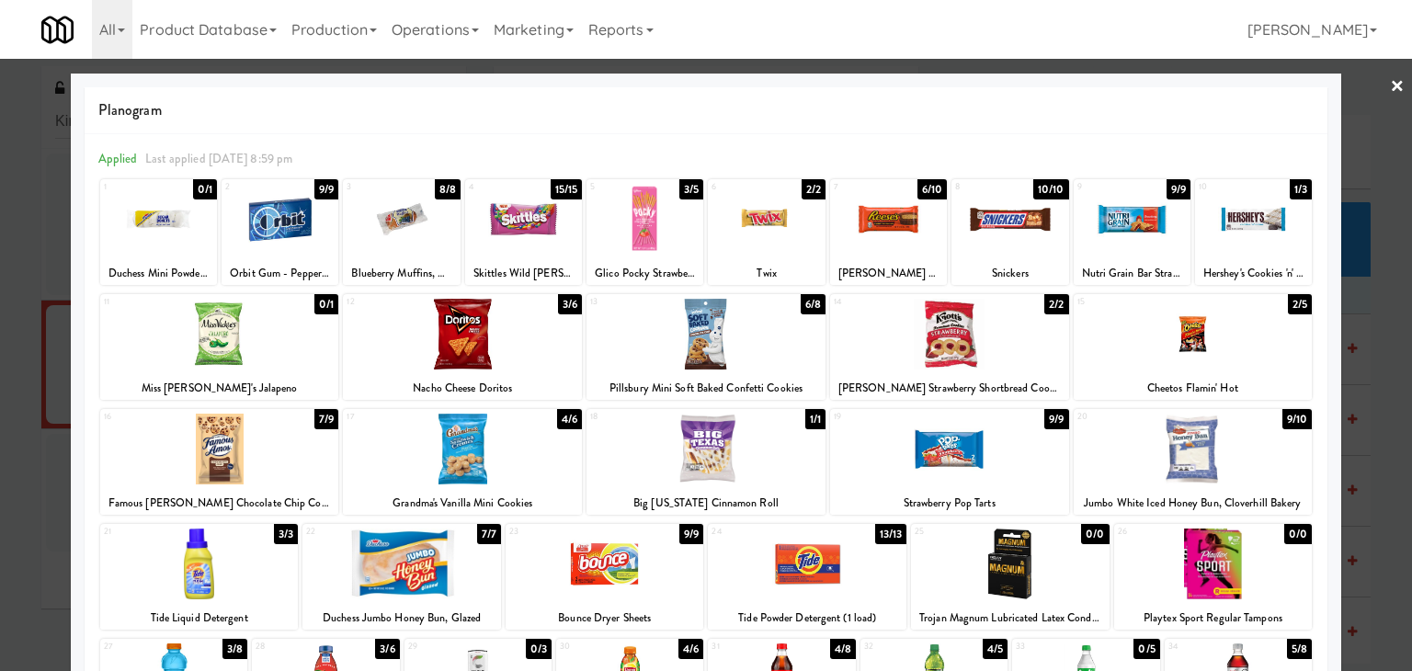
click at [1375, 85] on div at bounding box center [706, 335] width 1412 height 671
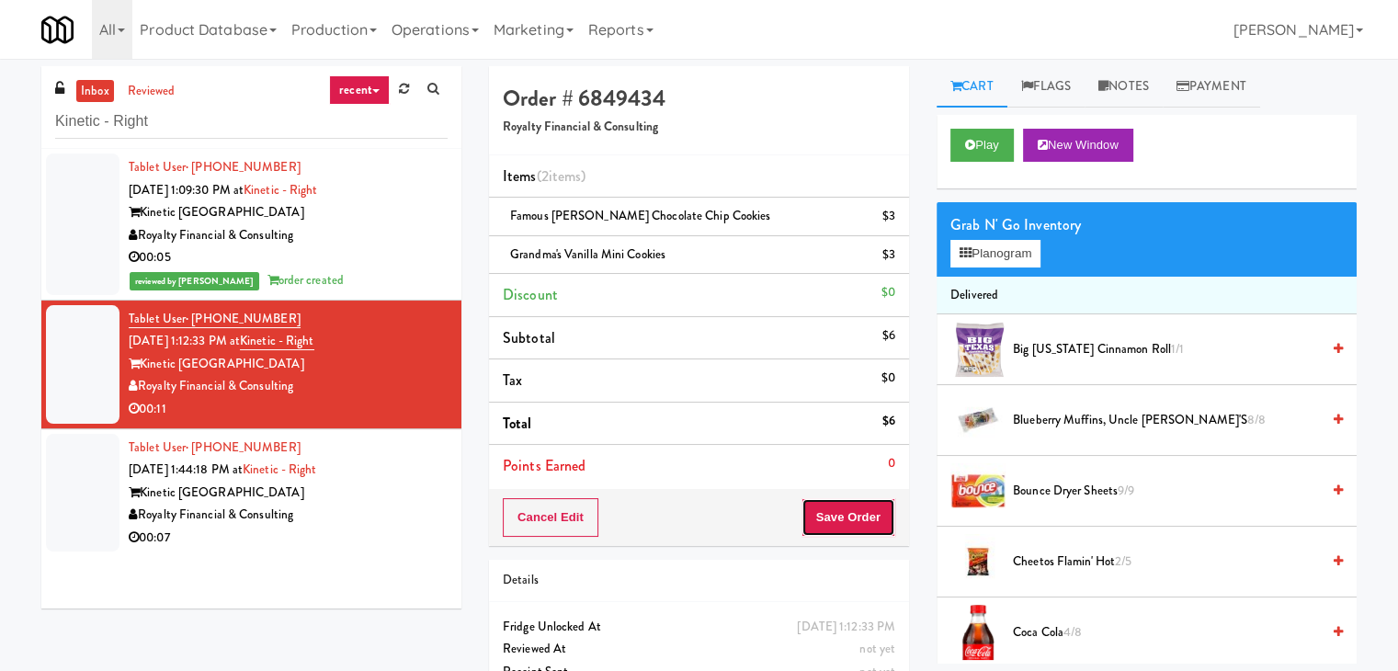
click at [844, 519] on button "Save Order" at bounding box center [848, 517] width 94 height 39
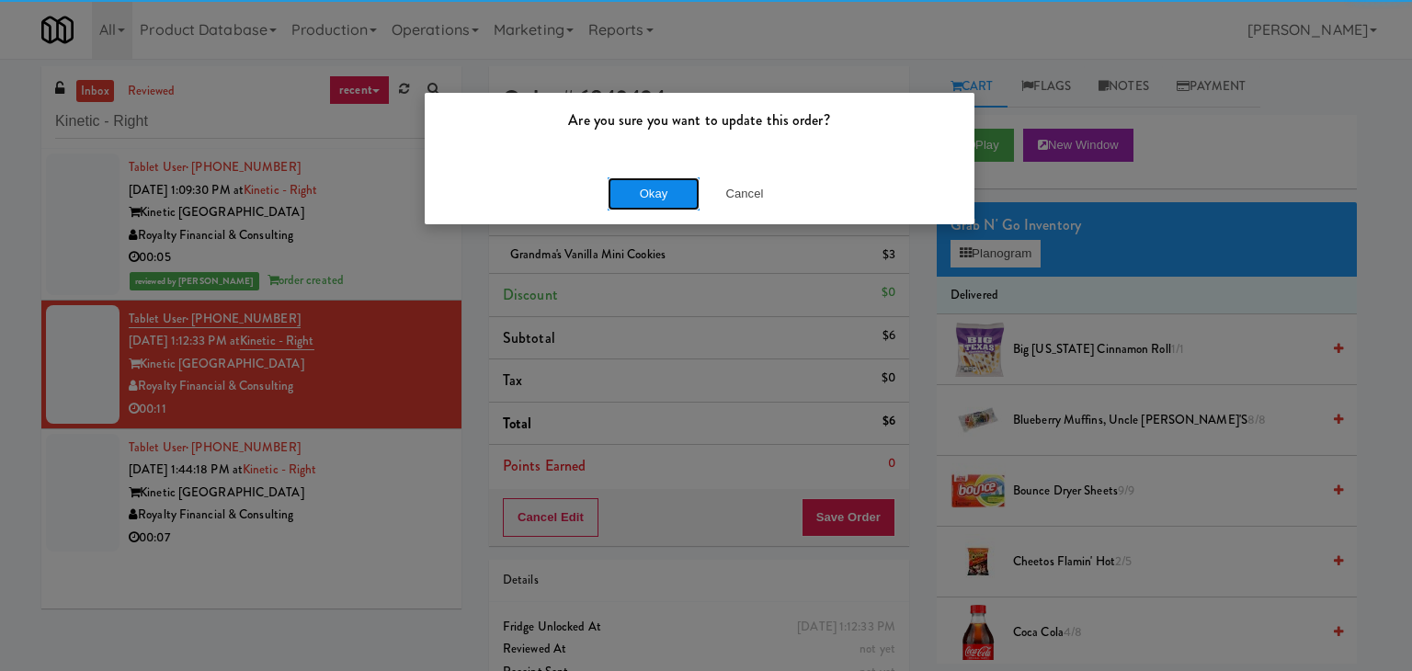
click at [640, 196] on button "Okay" at bounding box center [654, 193] width 92 height 33
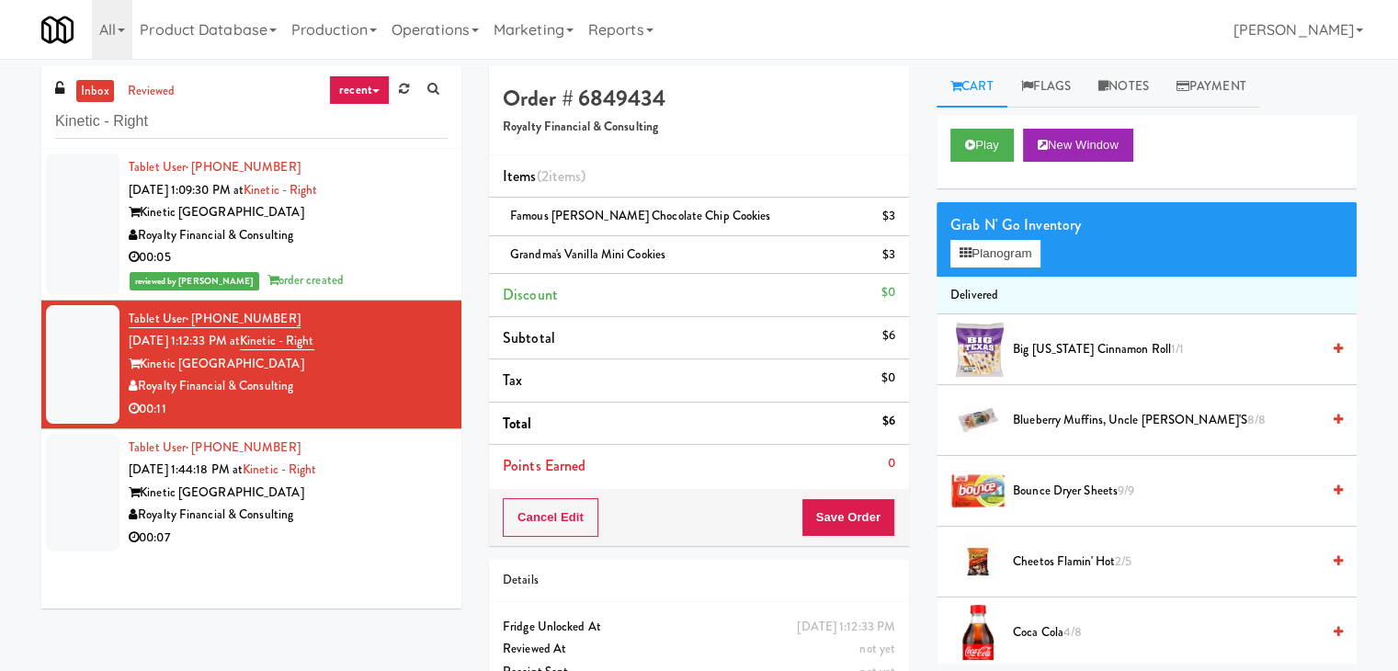
click at [396, 518] on div "Royalty Financial & Consulting" at bounding box center [288, 515] width 319 height 23
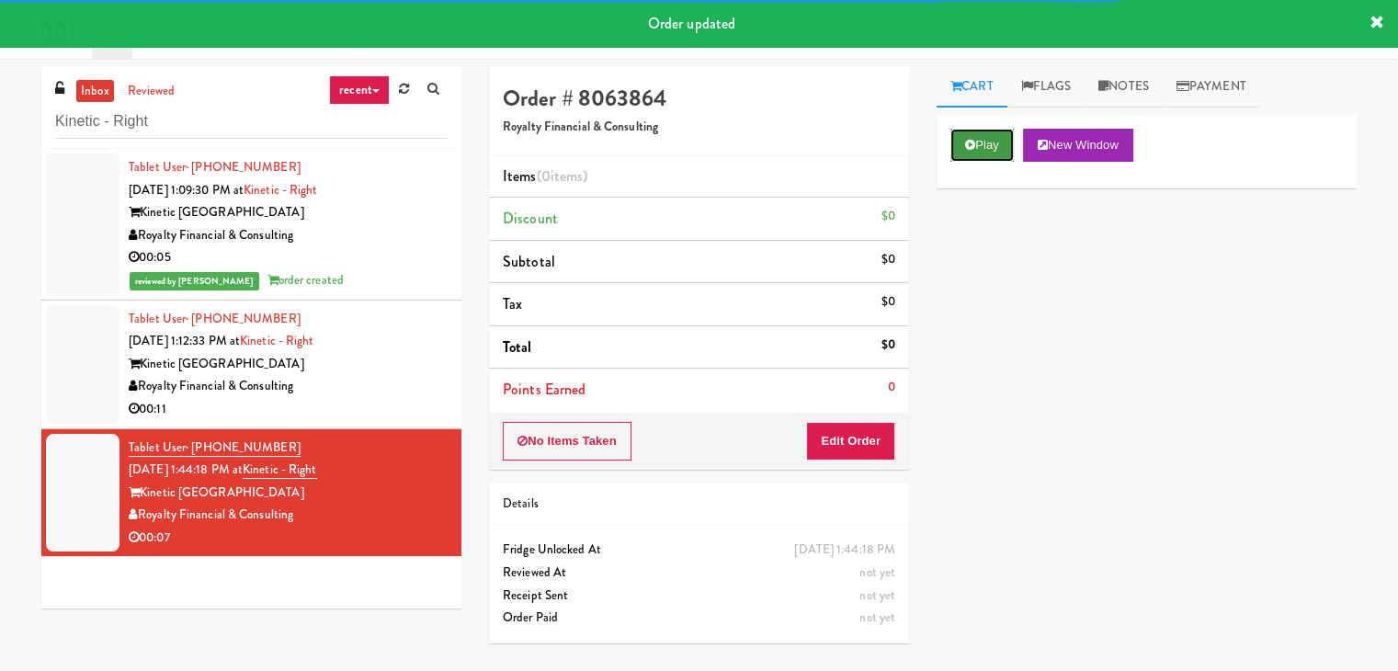
click at [970, 158] on button "Play" at bounding box center [981, 145] width 63 height 33
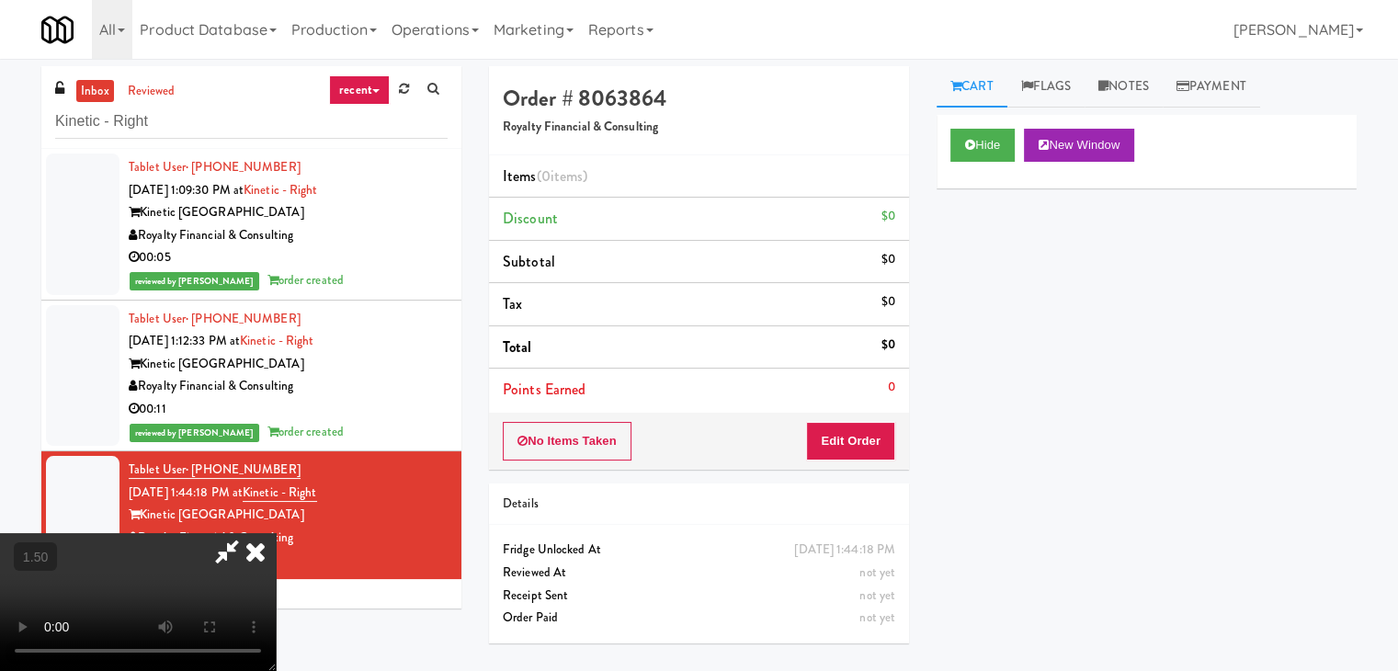
click at [276, 533] on video at bounding box center [138, 602] width 276 height 138
click at [276, 533] on icon at bounding box center [255, 551] width 40 height 37
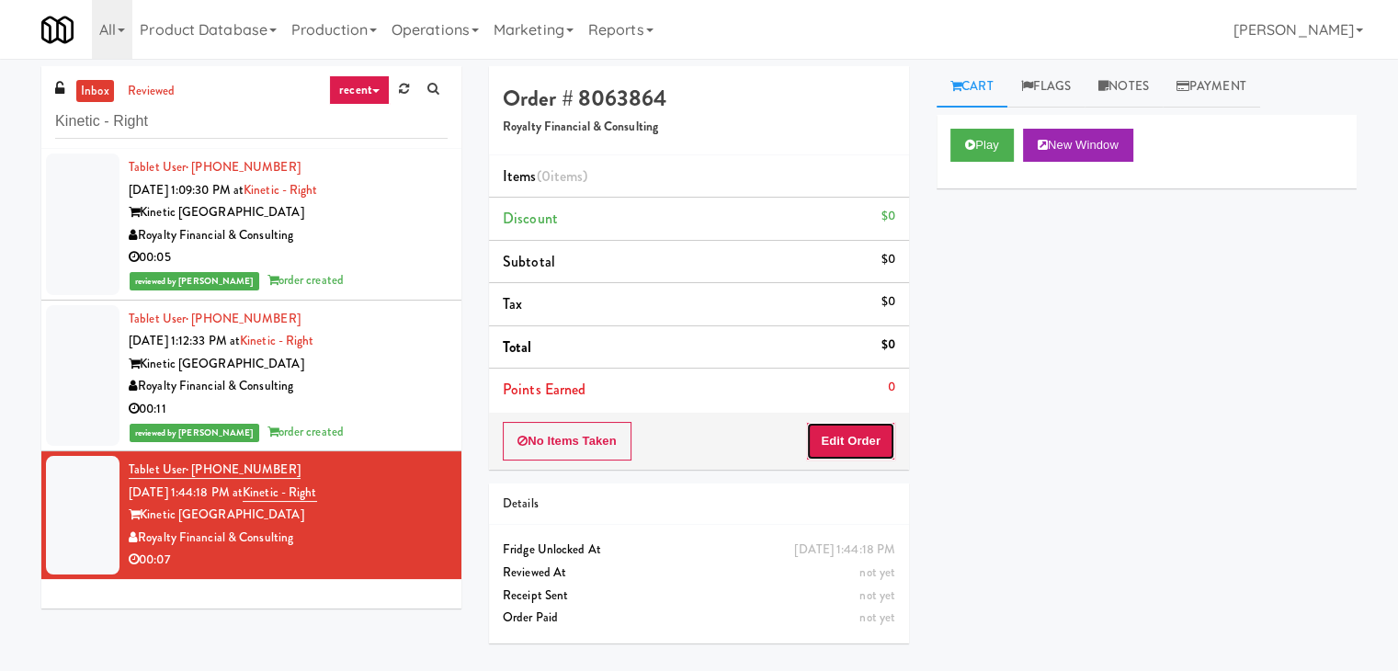
click at [857, 431] on button "Edit Order" at bounding box center [850, 441] width 89 height 39
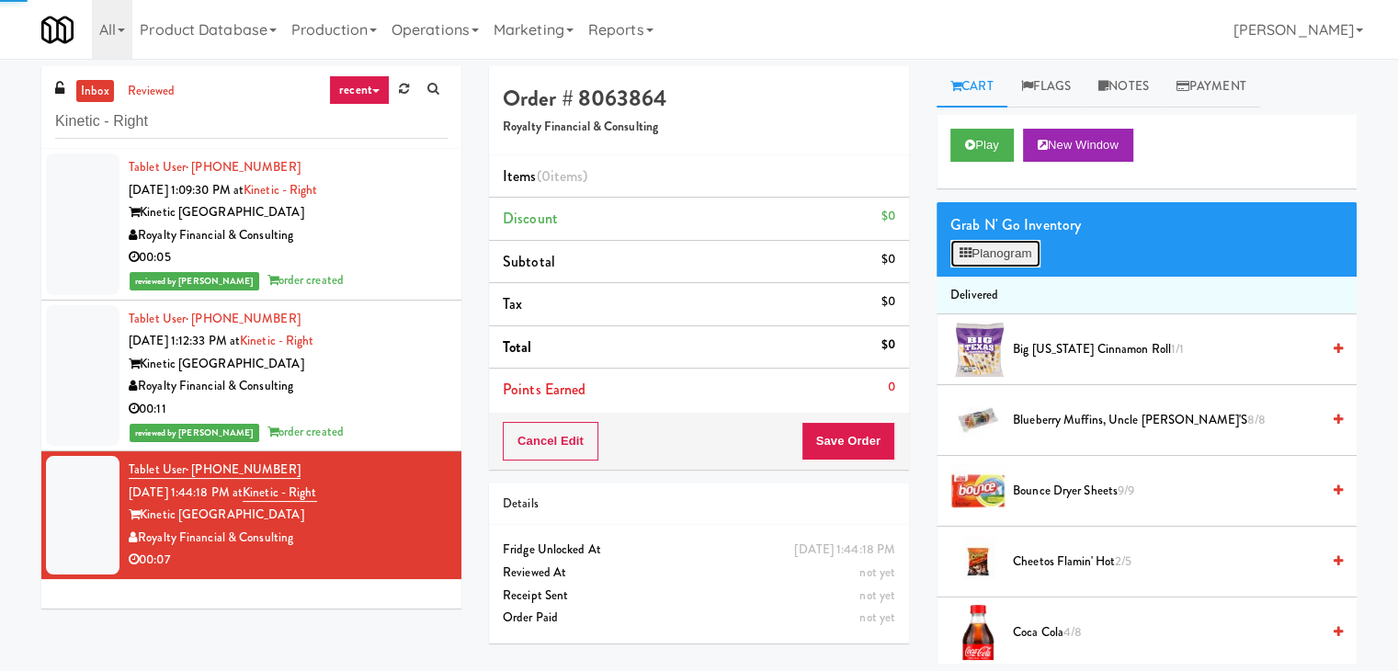
click at [1012, 253] on button "Planogram" at bounding box center [995, 254] width 90 height 28
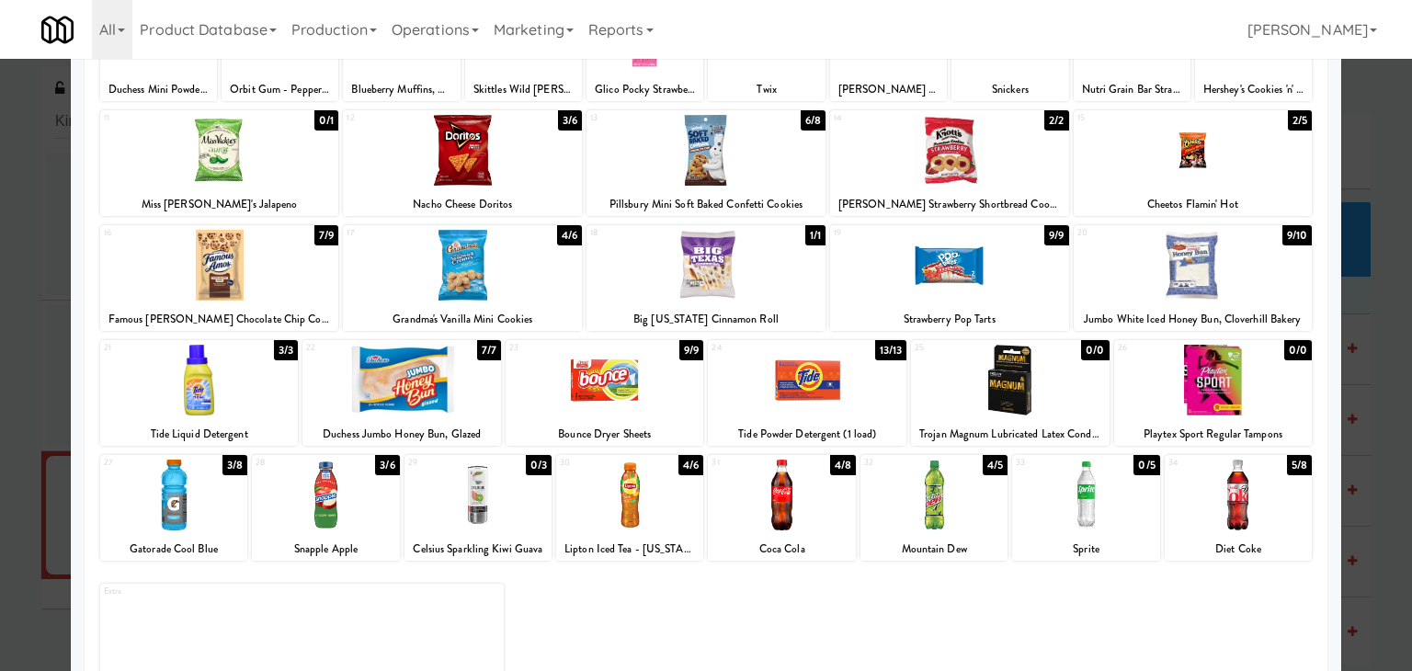
click at [346, 496] on div at bounding box center [325, 495] width 147 height 71
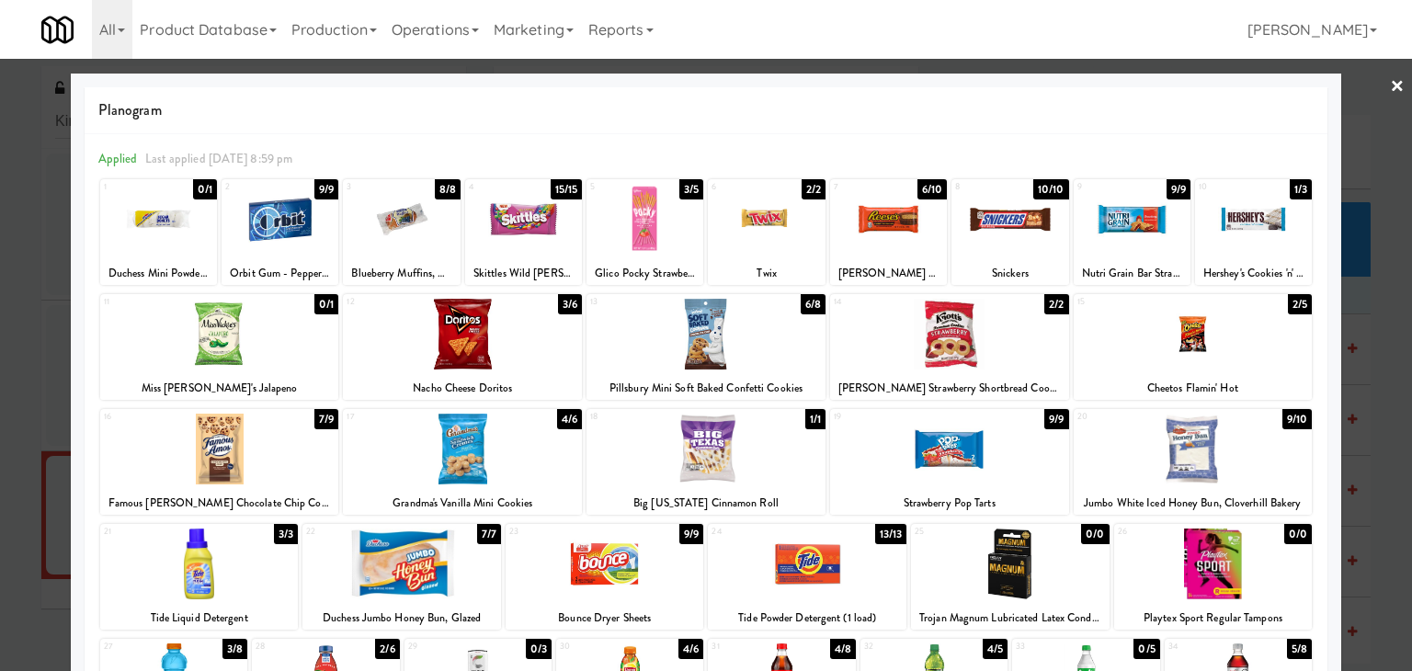
click at [1390, 75] on link "×" at bounding box center [1397, 87] width 15 height 57
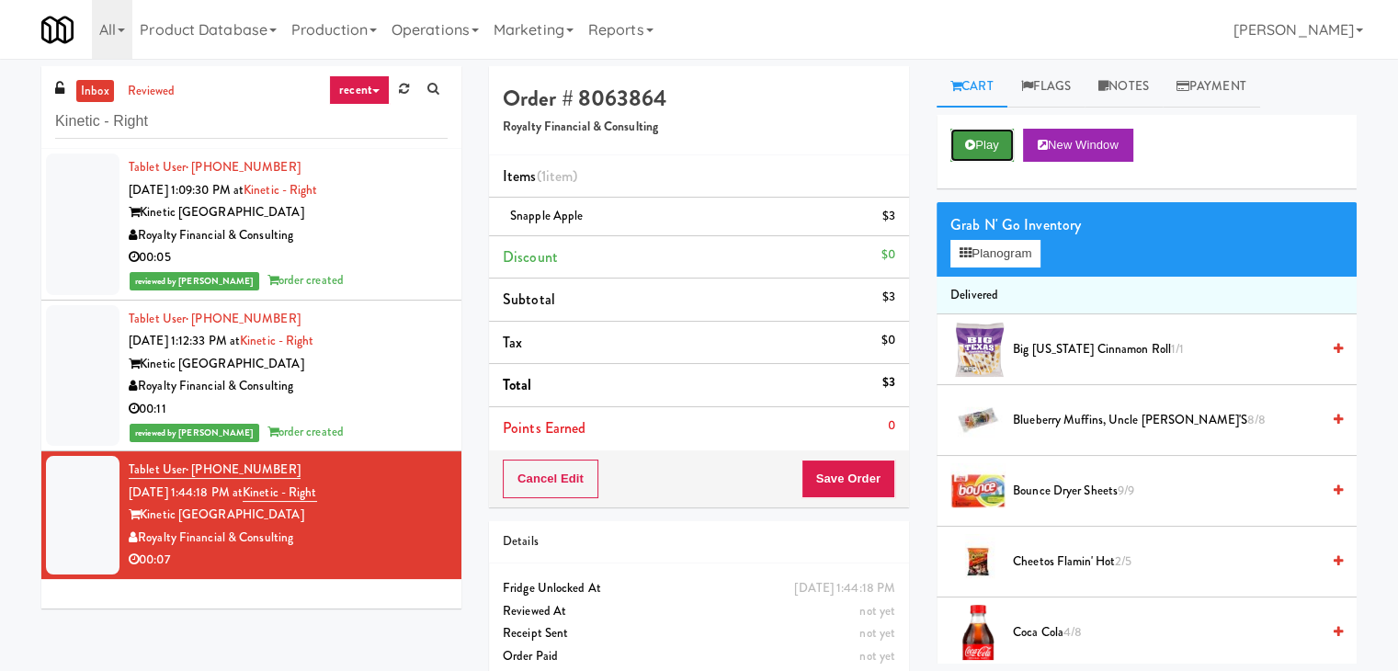
click at [998, 139] on button "Play" at bounding box center [981, 145] width 63 height 33
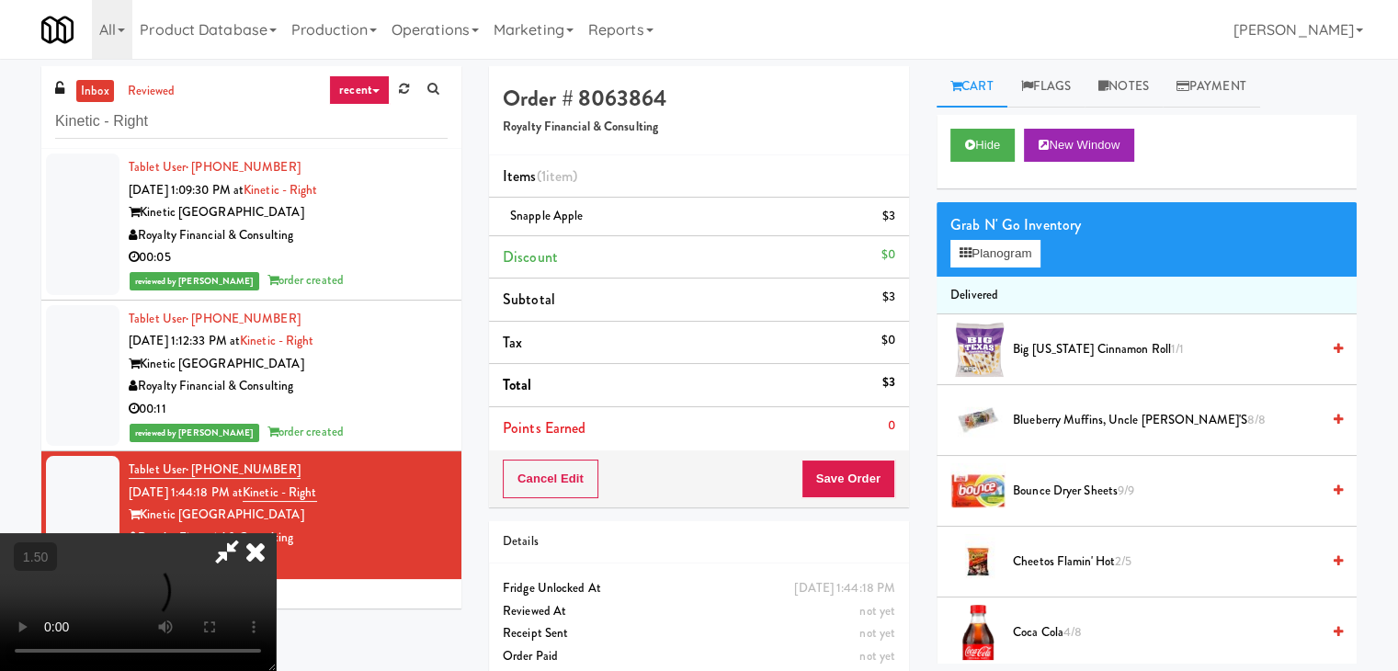
click at [276, 533] on icon at bounding box center [255, 551] width 40 height 37
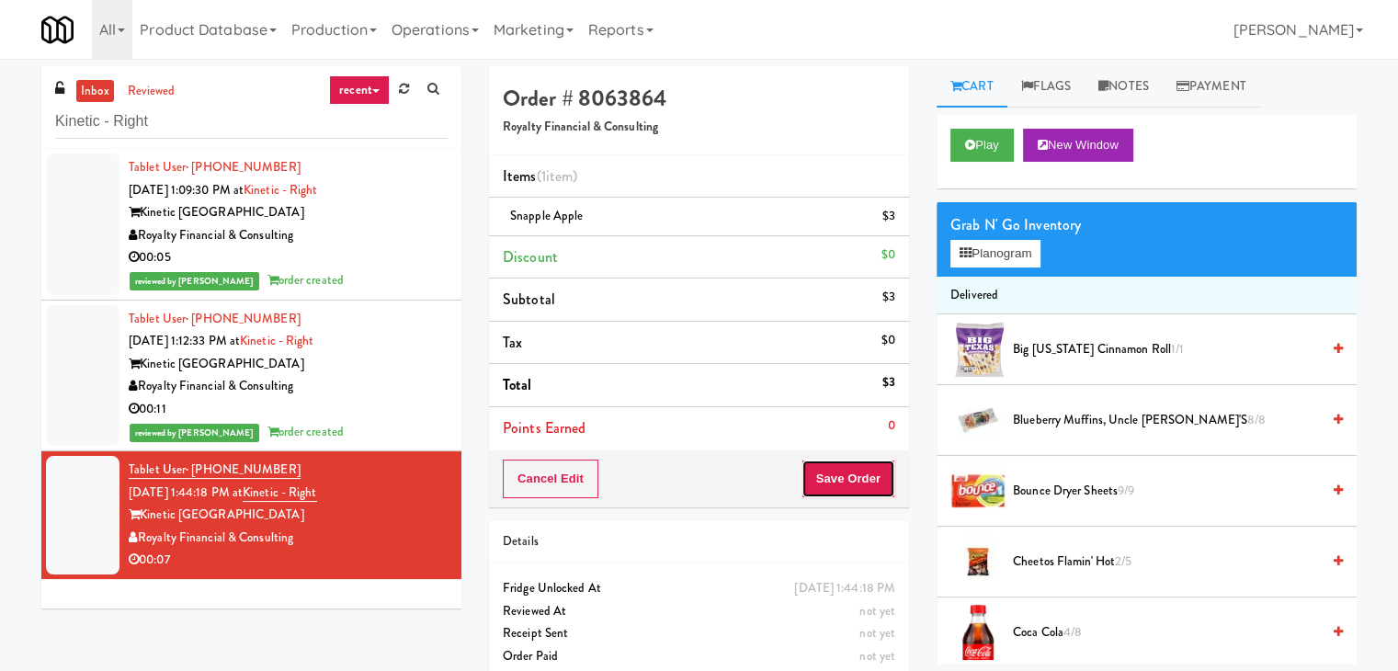
click at [845, 478] on button "Save Order" at bounding box center [848, 479] width 94 height 39
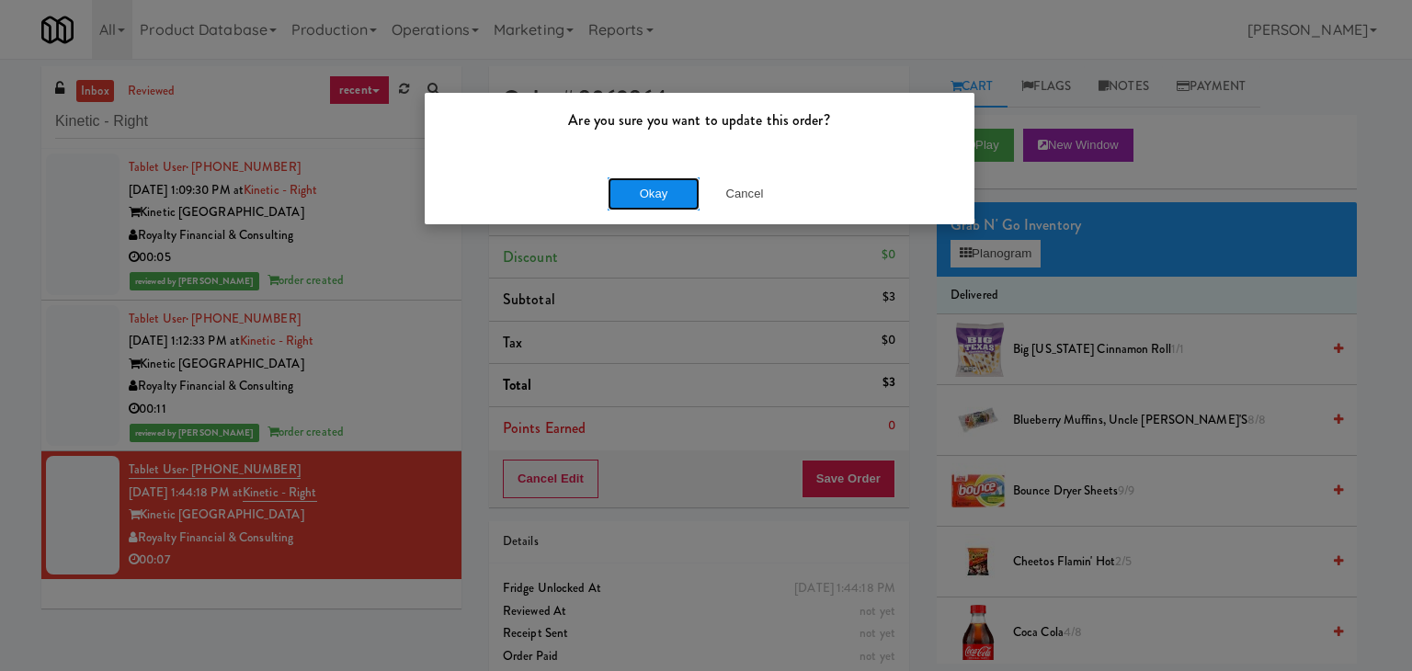
click at [663, 197] on button "Okay" at bounding box center [654, 193] width 92 height 33
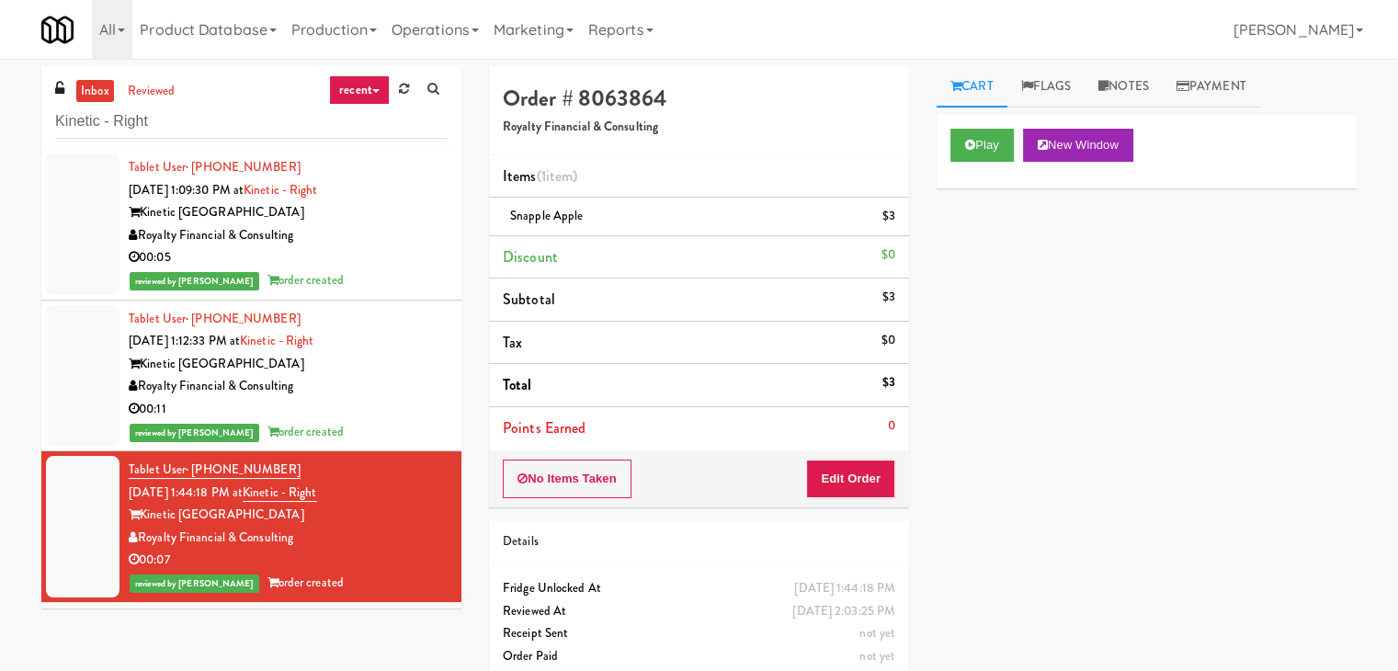
click at [426, 387] on div "Royalty Financial & Consulting" at bounding box center [288, 386] width 319 height 23
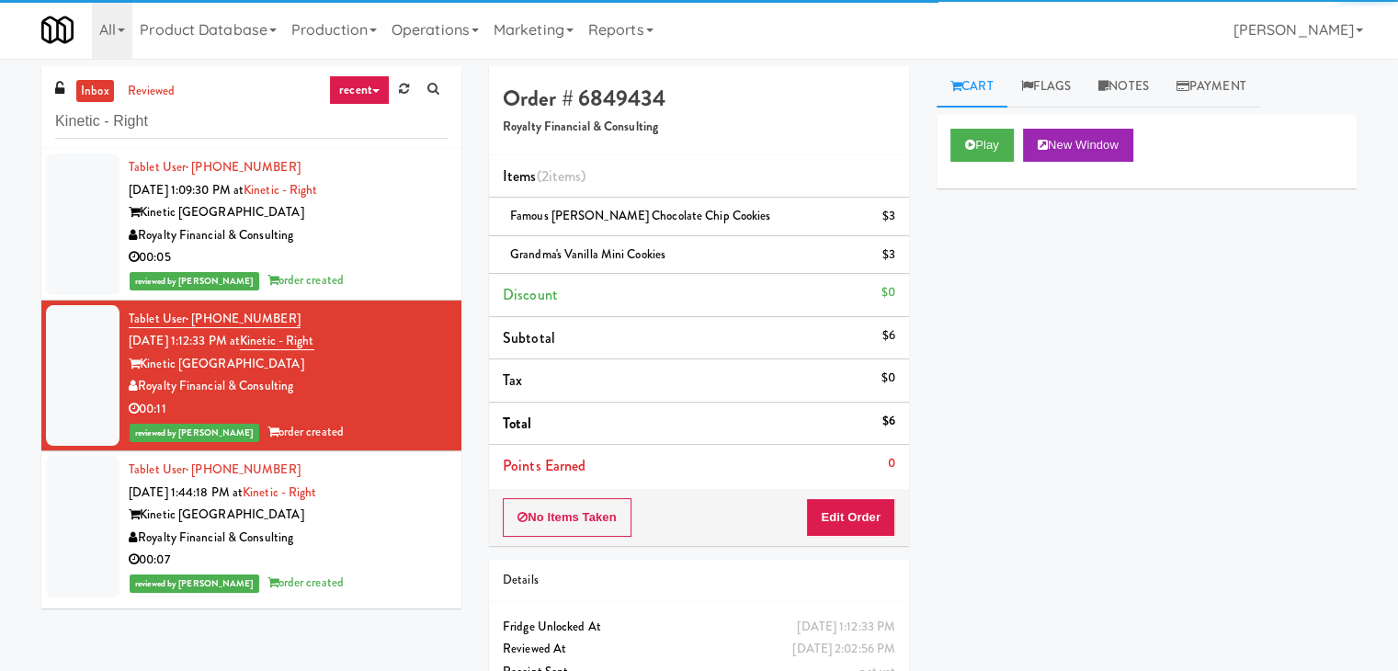
click at [418, 256] on div "00:05" at bounding box center [288, 257] width 319 height 23
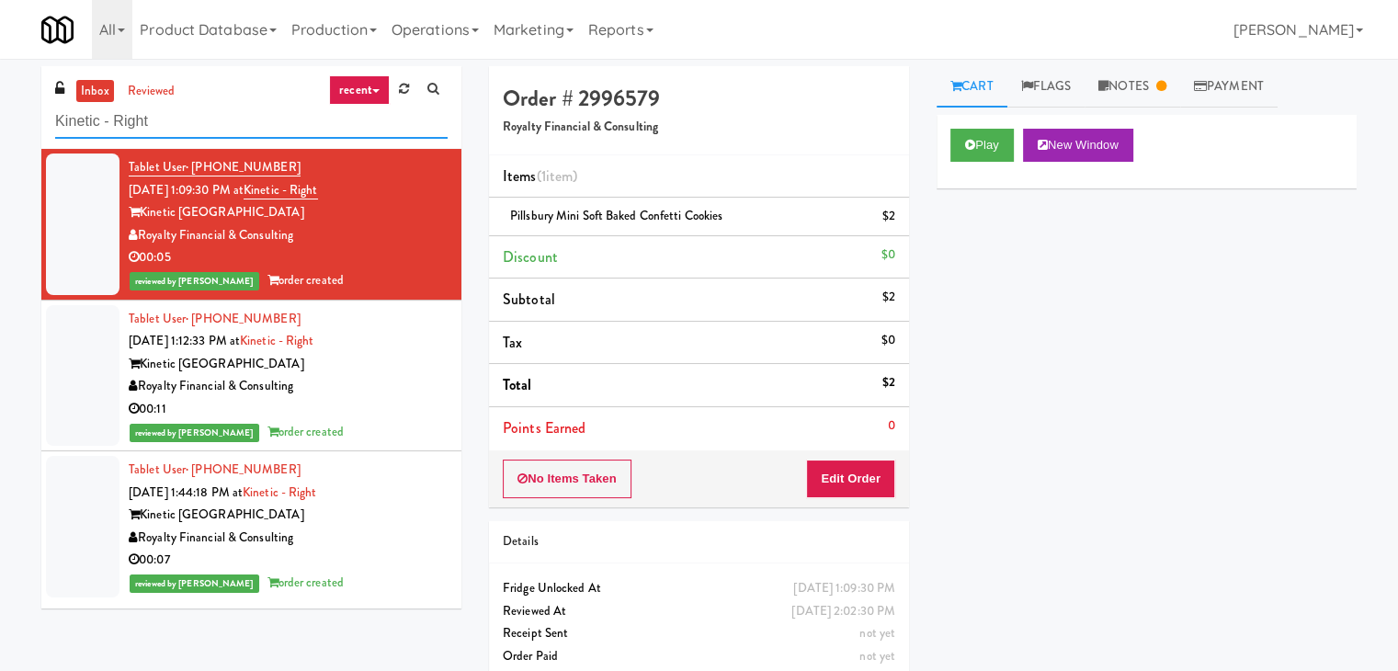
click at [241, 127] on input "Kinetic - Right" at bounding box center [251, 122] width 392 height 34
paste input "640 N [PERSON_NAME] - Left - Fridge"
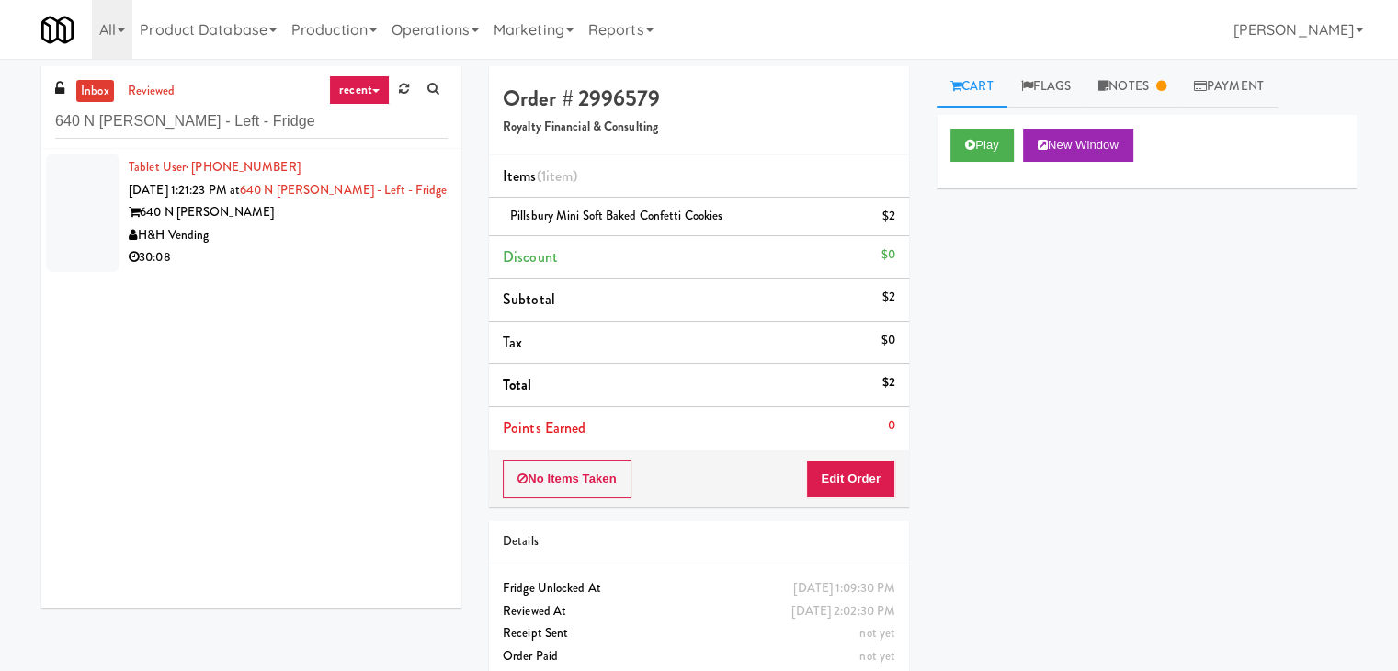
click at [411, 222] on div "640 N [PERSON_NAME]" at bounding box center [288, 212] width 319 height 23
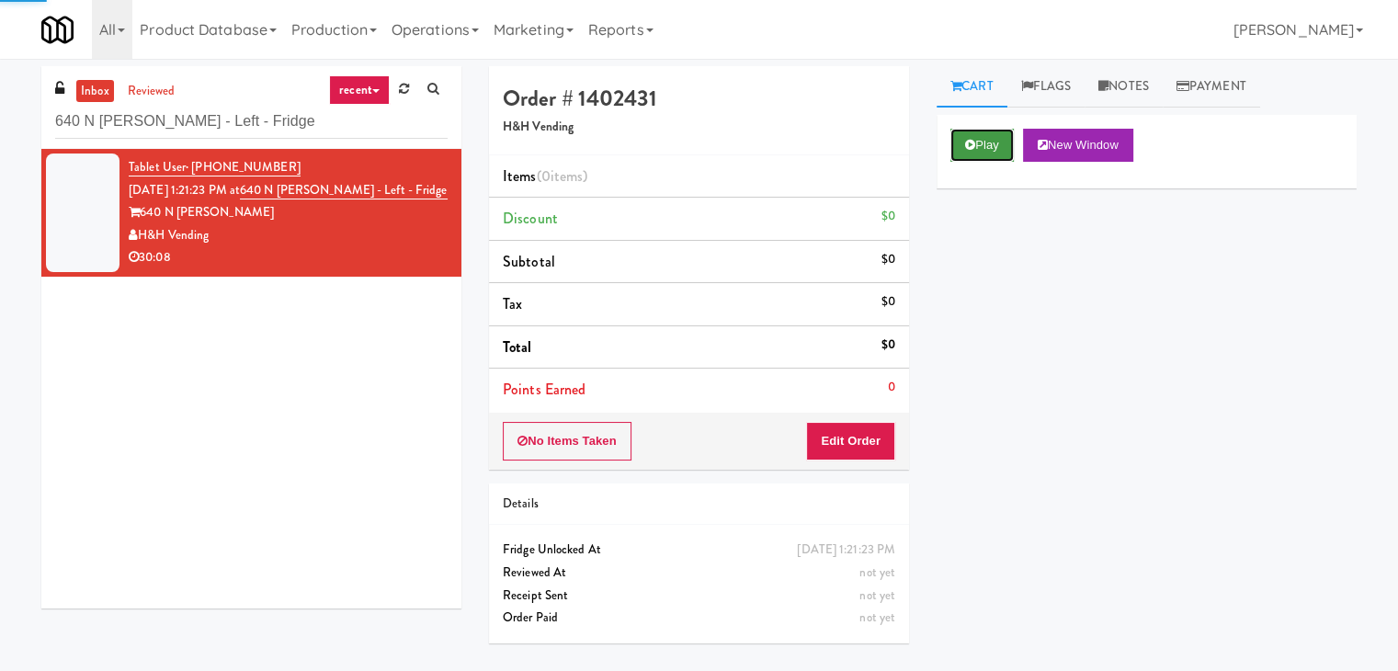
click at [995, 147] on button "Play" at bounding box center [981, 145] width 63 height 33
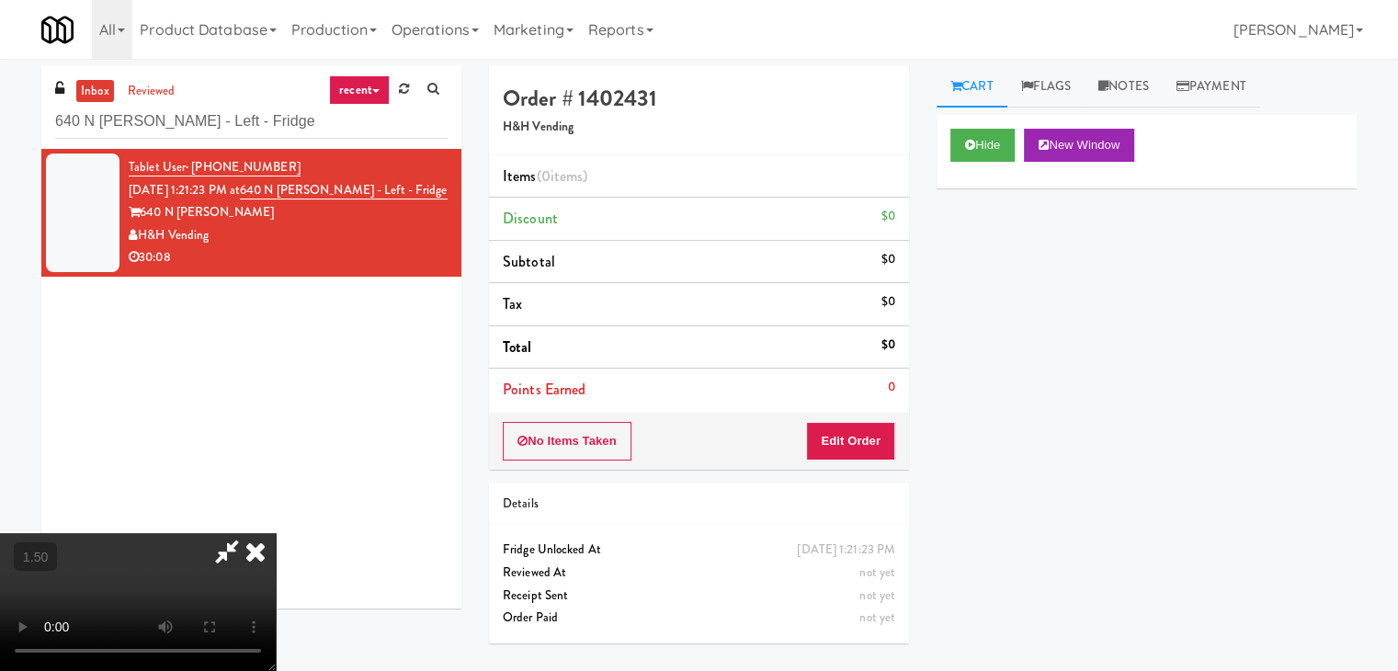
click at [276, 533] on video at bounding box center [138, 602] width 276 height 138
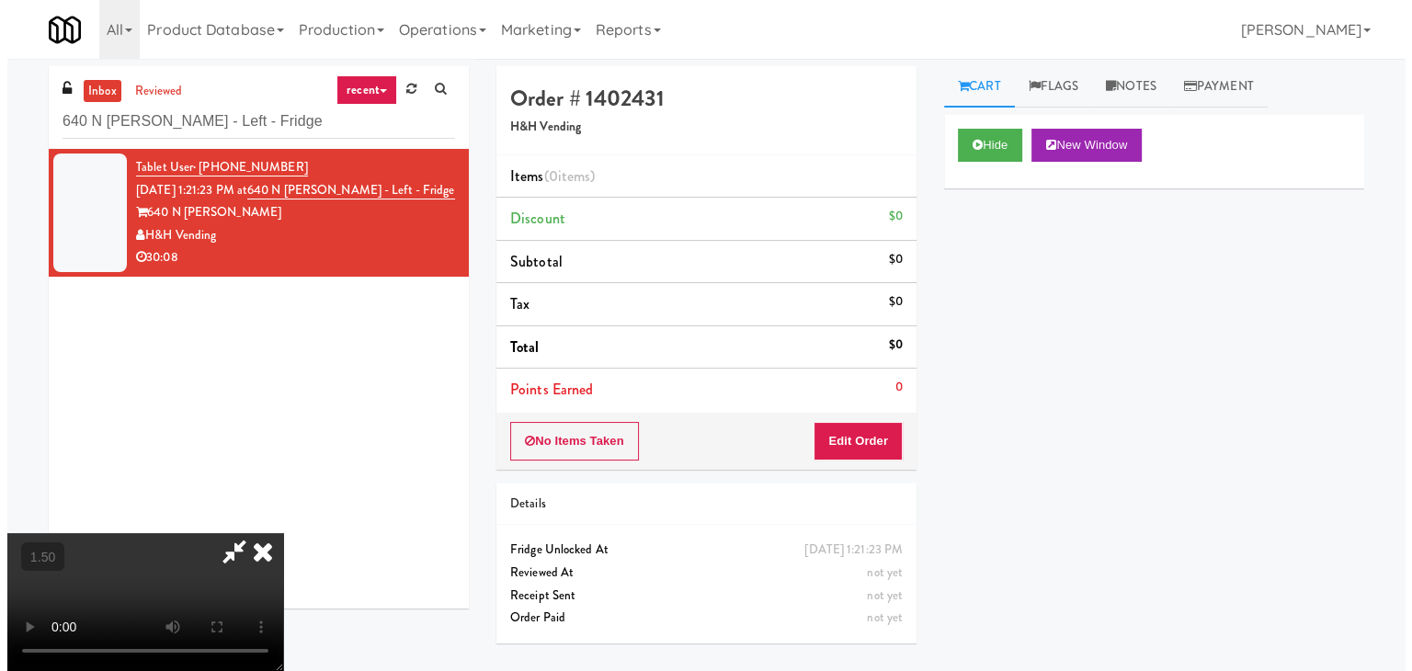
scroll to position [0, 0]
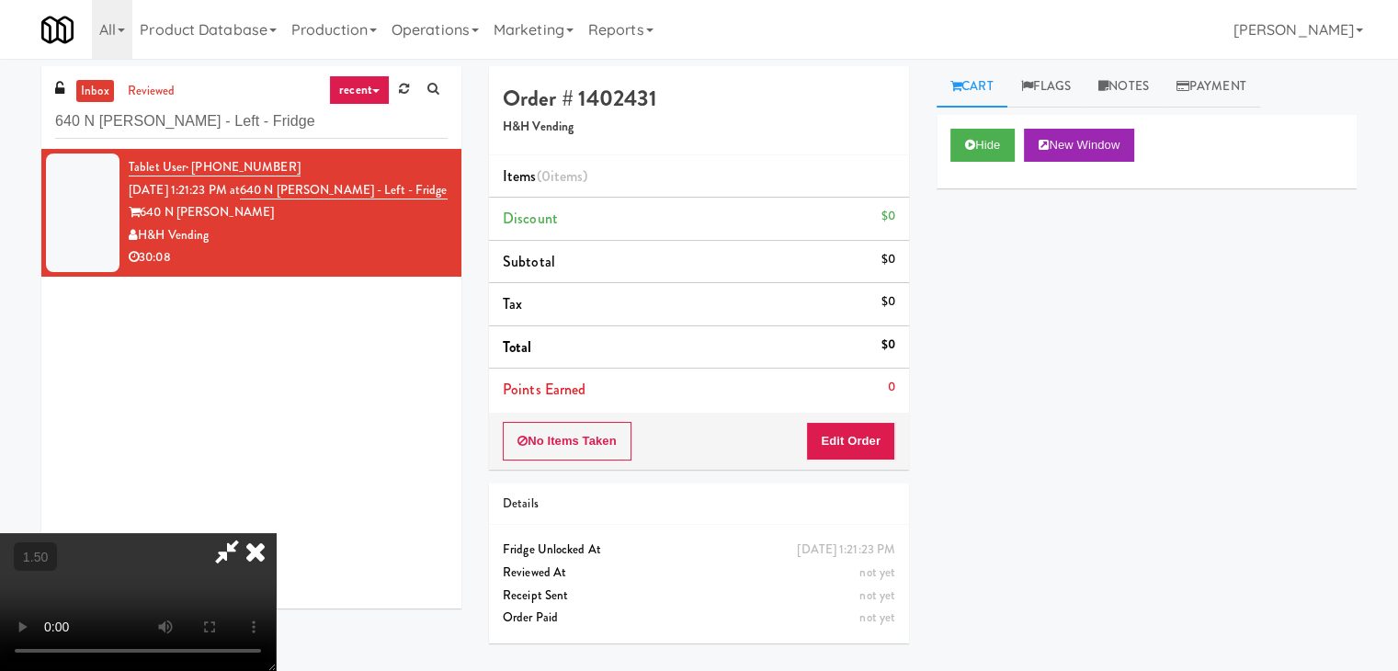
click at [248, 533] on icon at bounding box center [227, 551] width 42 height 37
click at [836, 450] on button "Edit Order" at bounding box center [850, 441] width 89 height 39
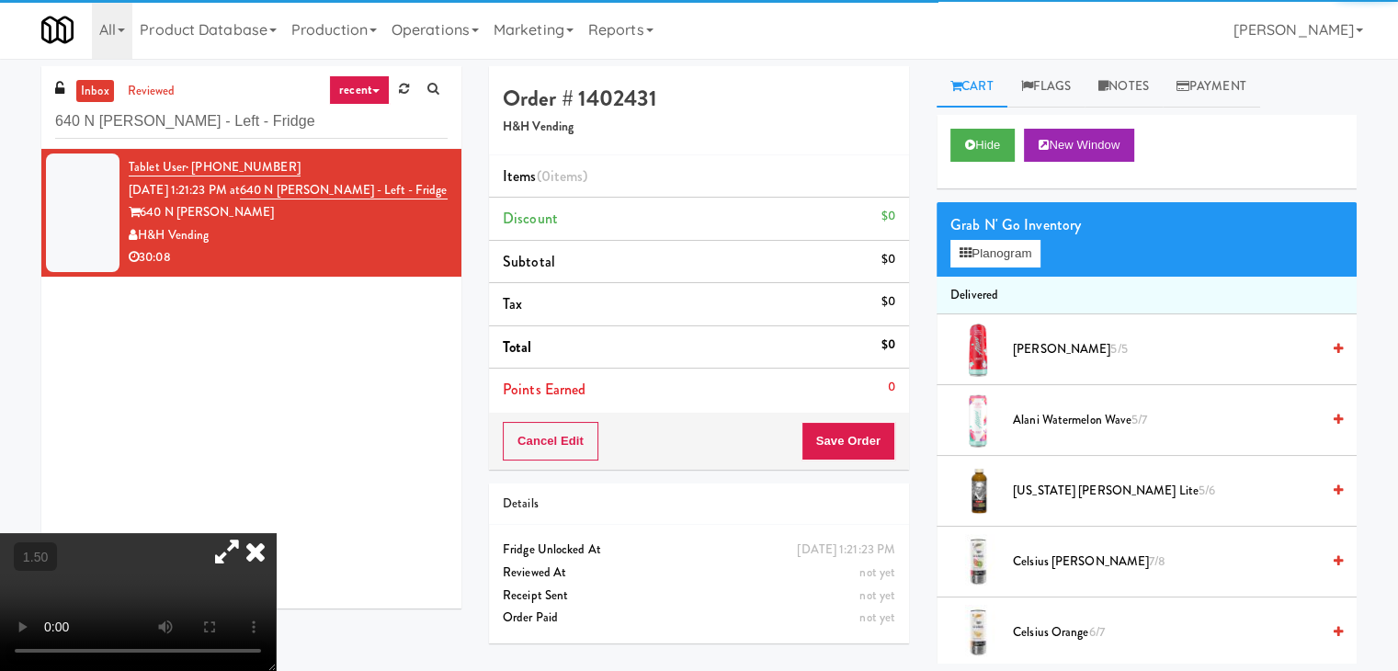
click at [276, 533] on video at bounding box center [138, 602] width 276 height 138
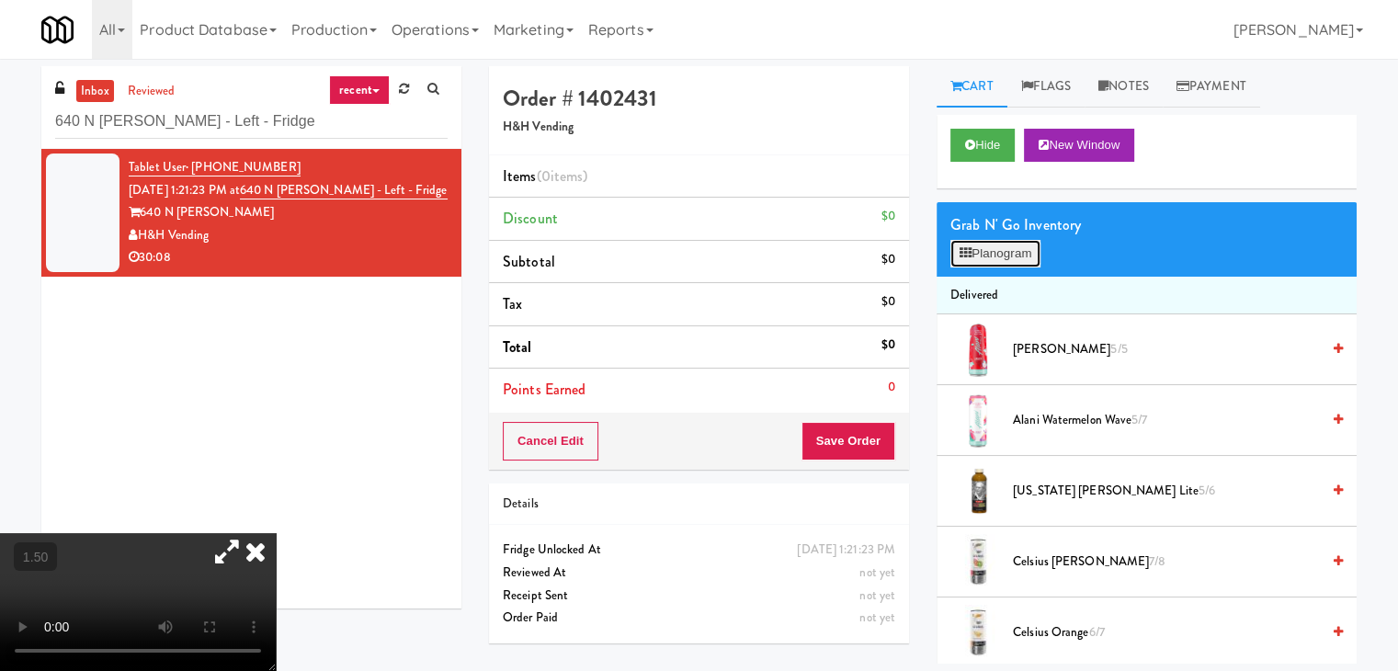
click at [1028, 259] on button "Planogram" at bounding box center [995, 254] width 90 height 28
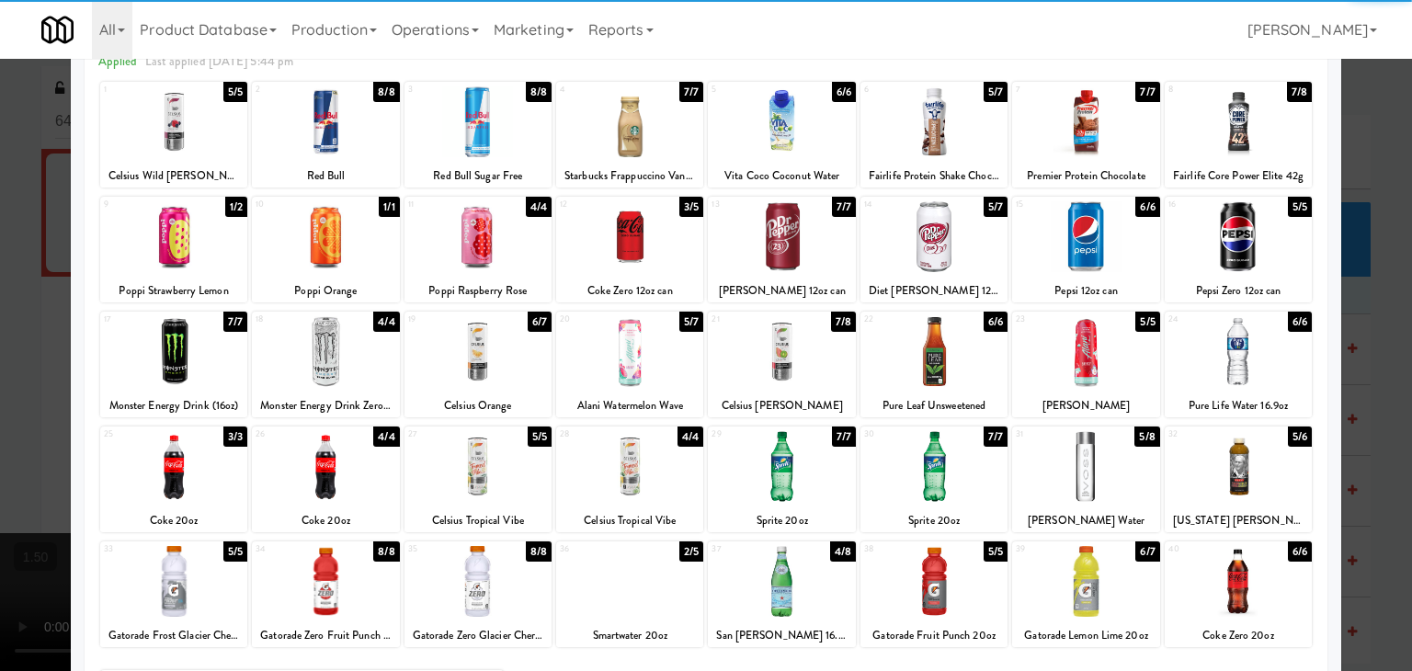
scroll to position [232, 0]
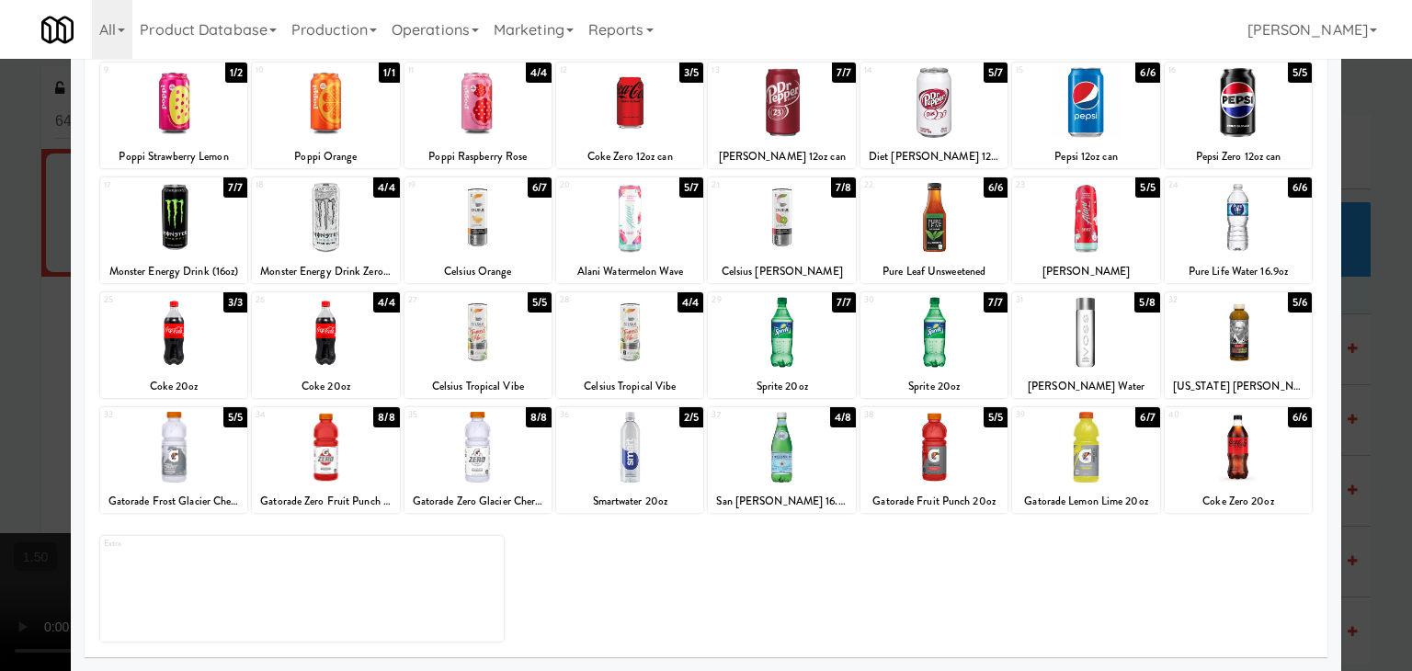
click at [1232, 464] on div at bounding box center [1238, 447] width 147 height 71
click at [482, 448] on div at bounding box center [477, 447] width 147 height 71
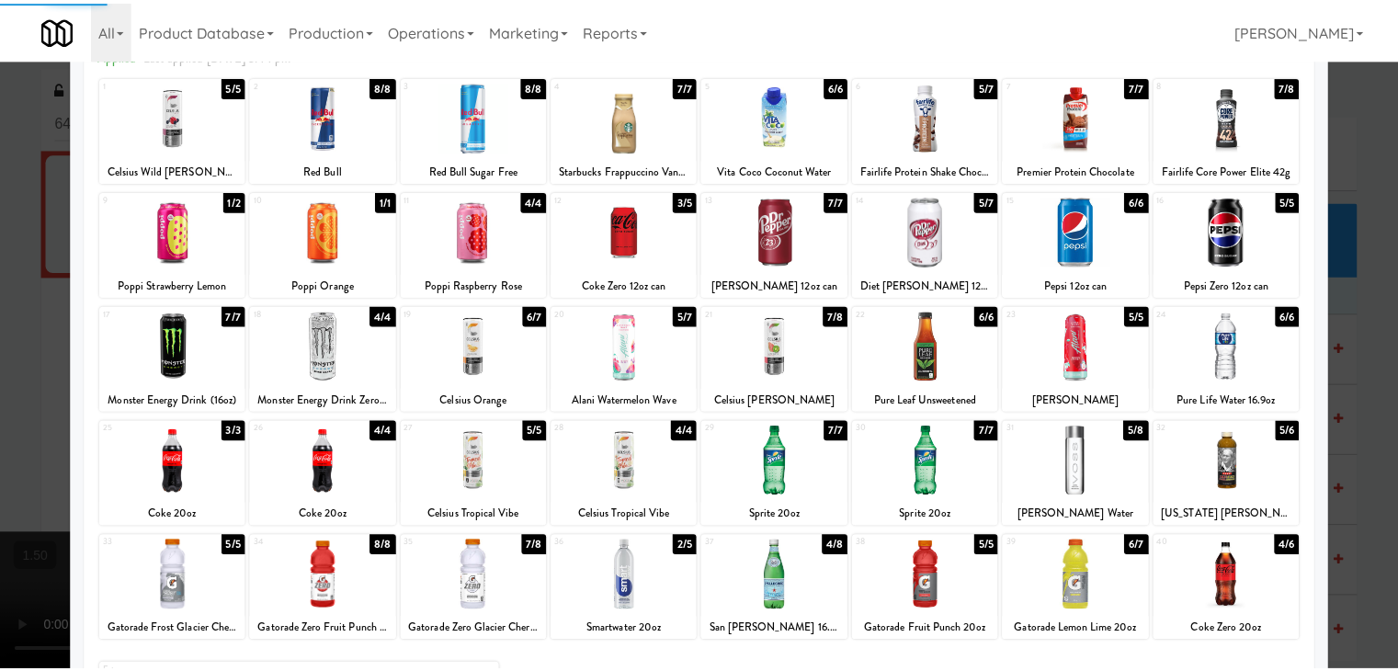
scroll to position [0, 0]
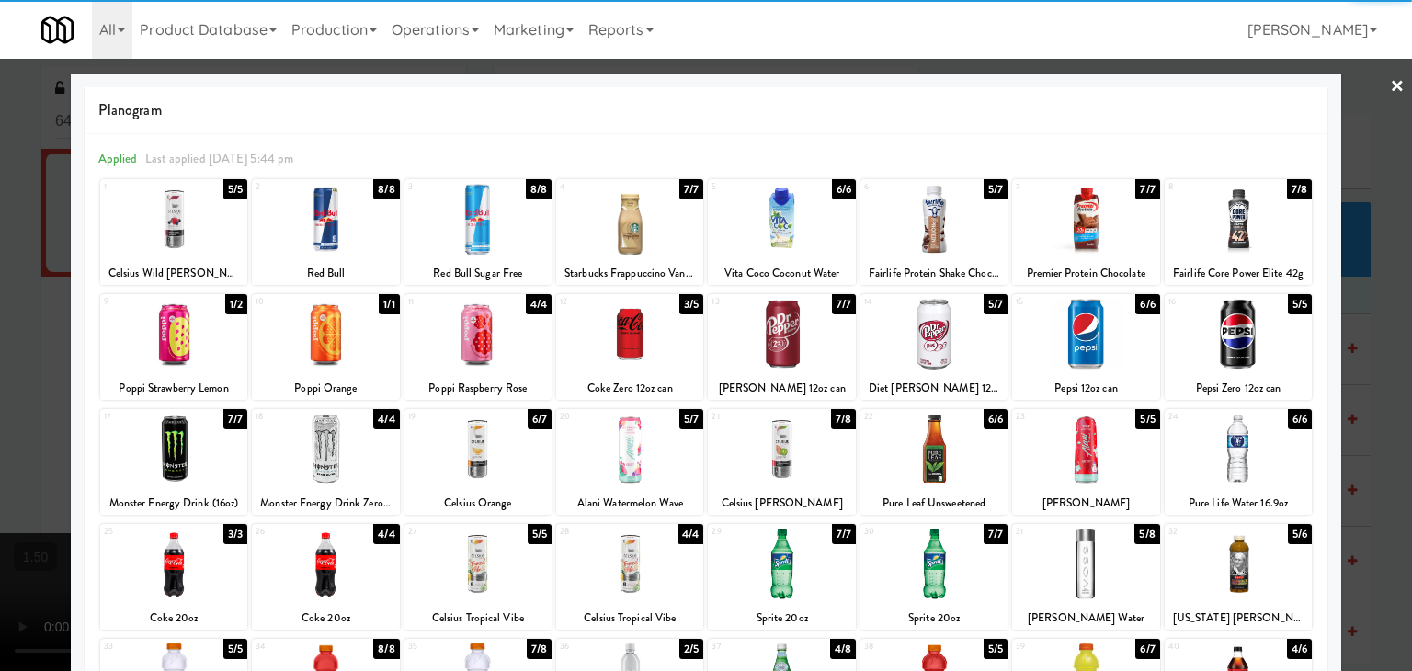
click at [1390, 87] on link "×" at bounding box center [1397, 87] width 15 height 57
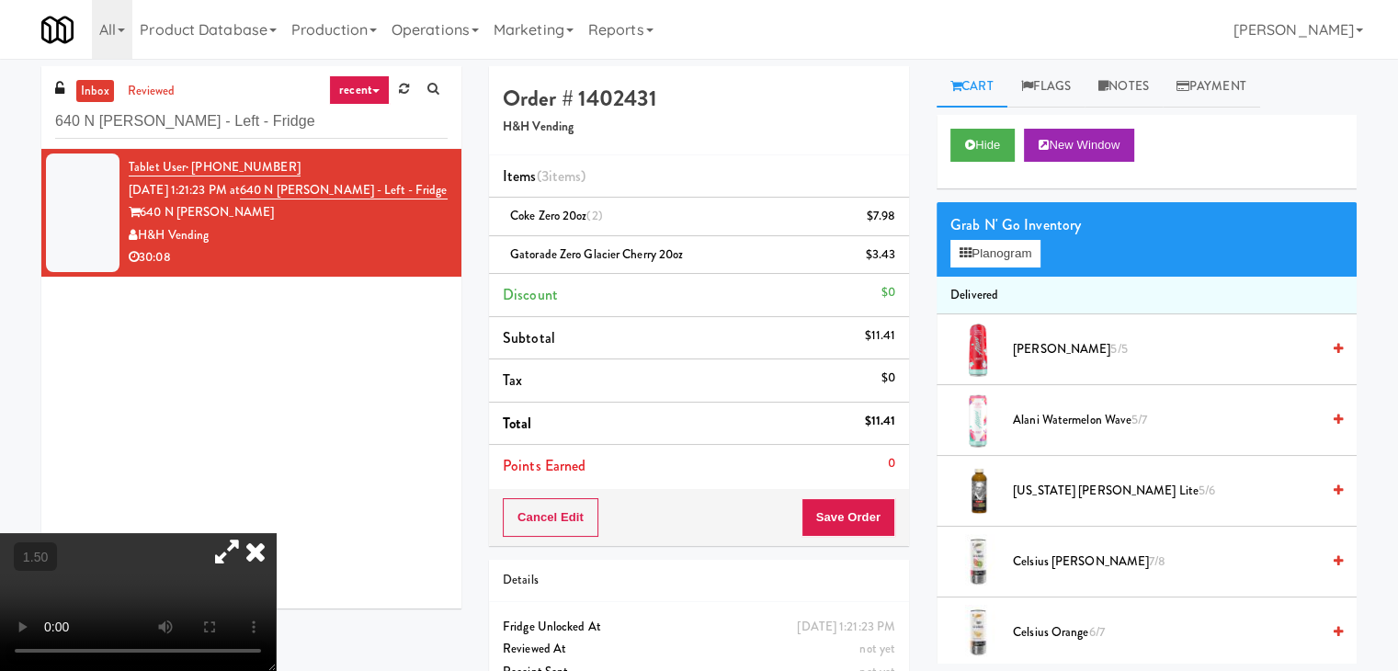
click at [227, 533] on video at bounding box center [138, 602] width 276 height 138
click at [276, 533] on icon at bounding box center [255, 551] width 40 height 37
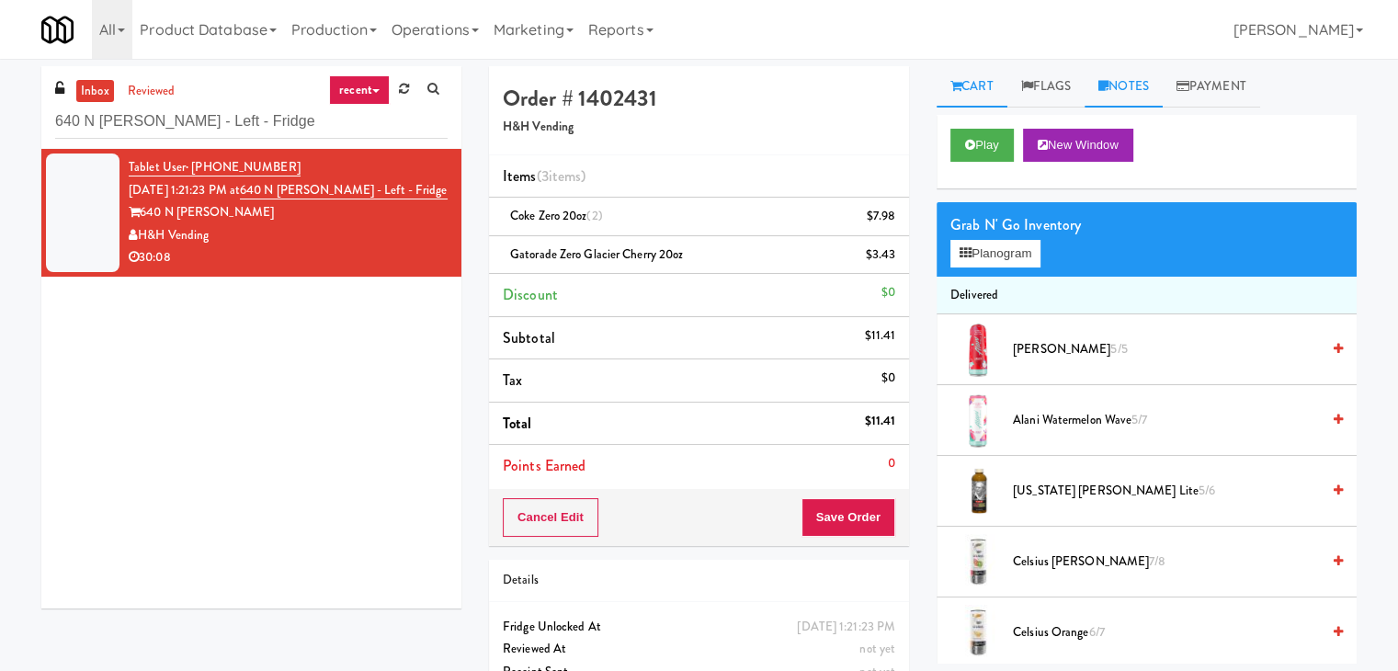
click at [1129, 87] on link "Notes" at bounding box center [1124, 86] width 78 height 41
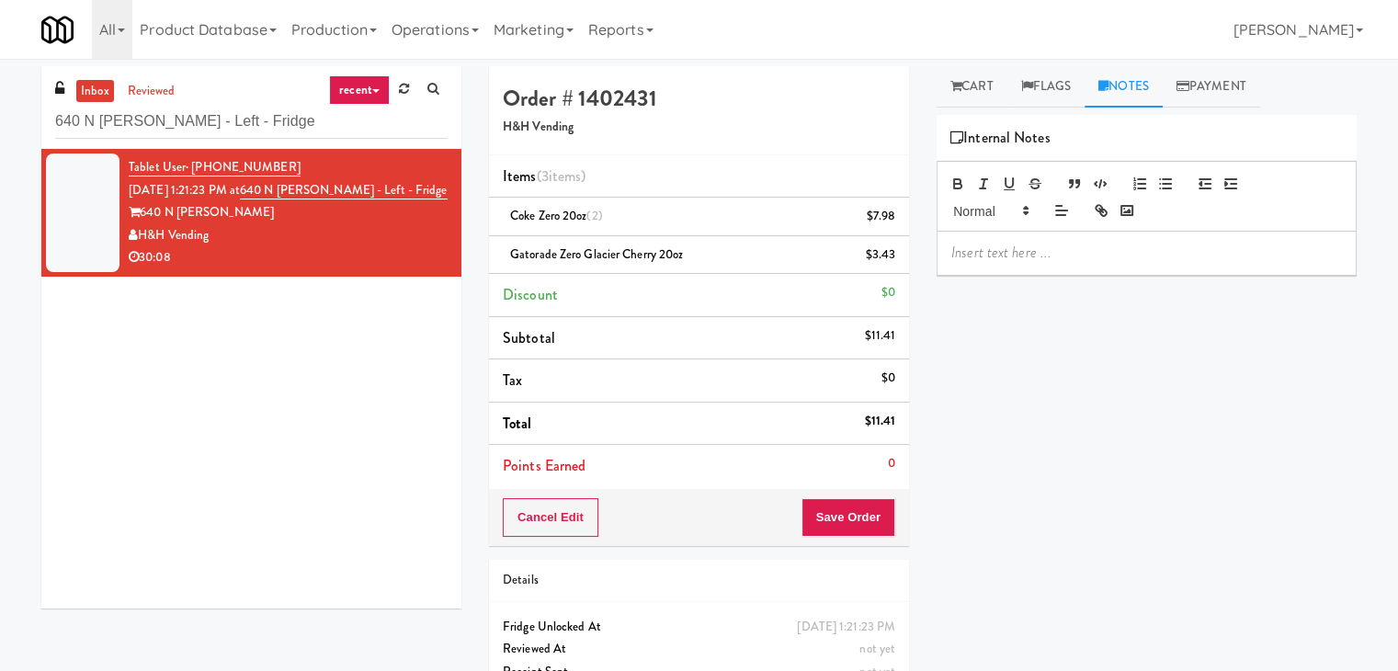
click at [1046, 263] on div at bounding box center [1147, 253] width 418 height 42
click at [201, 369] on div "Tablet User · (810) 441-4980 [DATE] 1:21:23 PM at [GEOGRAPHIC_DATA][PERSON_NAME…" at bounding box center [251, 379] width 420 height 460
click at [985, 247] on p at bounding box center [1146, 253] width 391 height 20
click at [842, 508] on button "Save Order" at bounding box center [848, 517] width 94 height 39
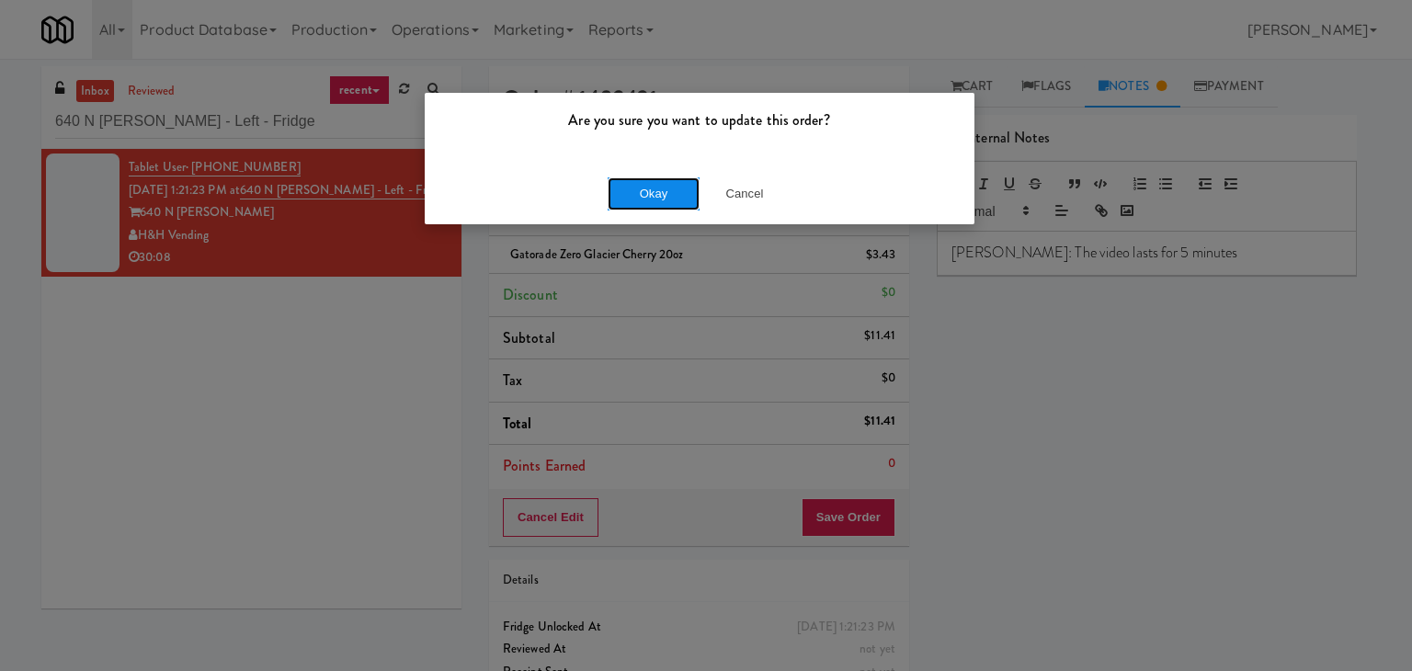
click at [643, 199] on button "Okay" at bounding box center [654, 193] width 92 height 33
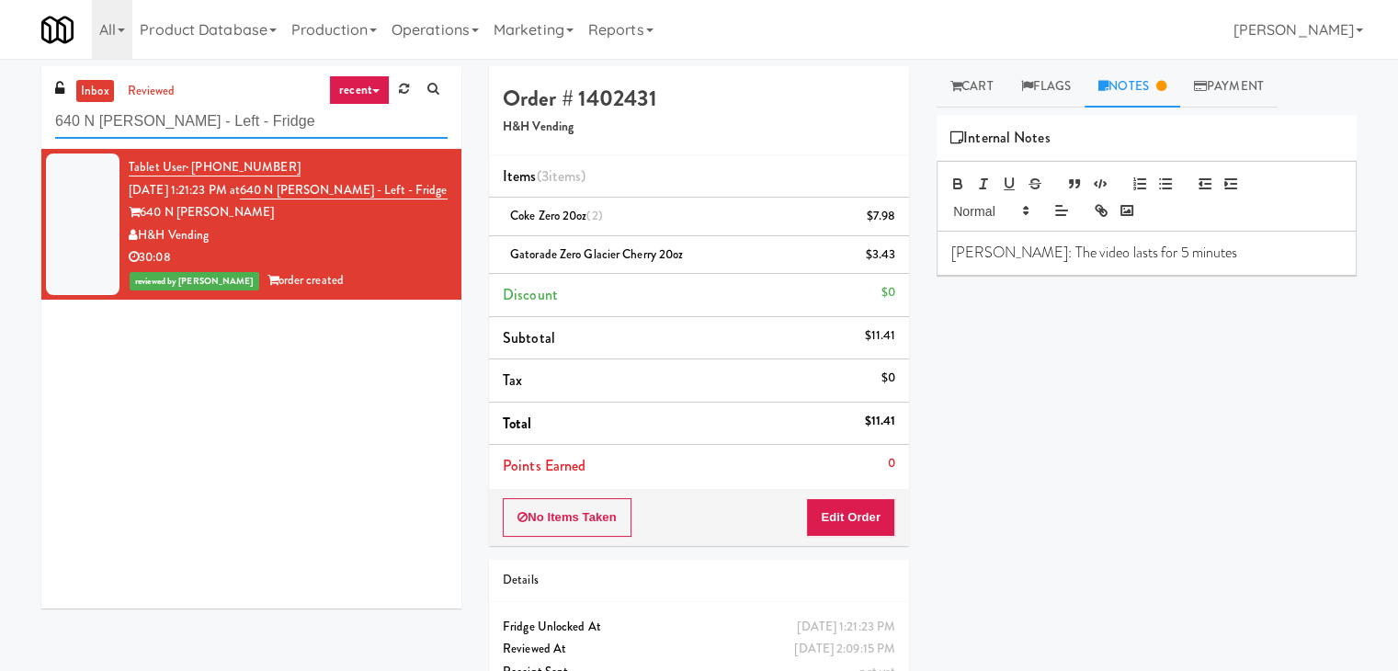
click at [254, 132] on input "640 N [PERSON_NAME] - Left - Fridge" at bounding box center [251, 122] width 392 height 34
paste input "Park Place - Cooler - Left"
type input "Park Place - Cooler - Left"
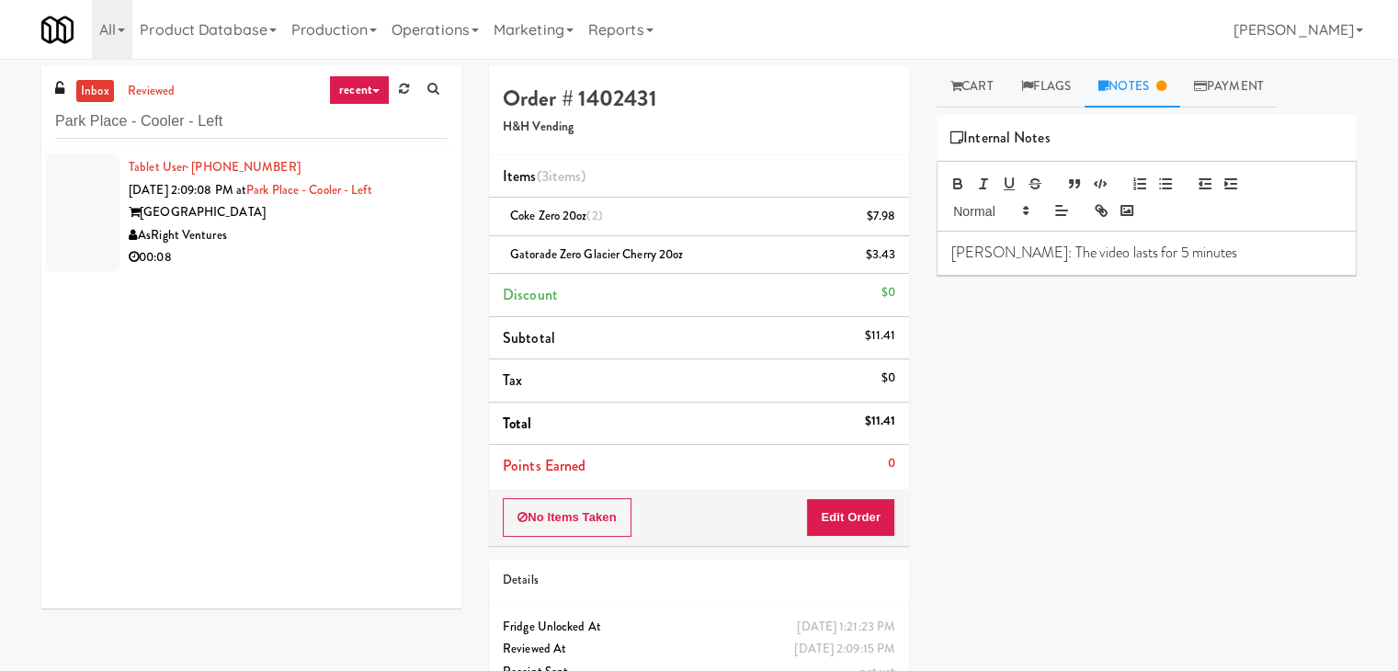
click at [389, 249] on div "00:08" at bounding box center [288, 257] width 319 height 23
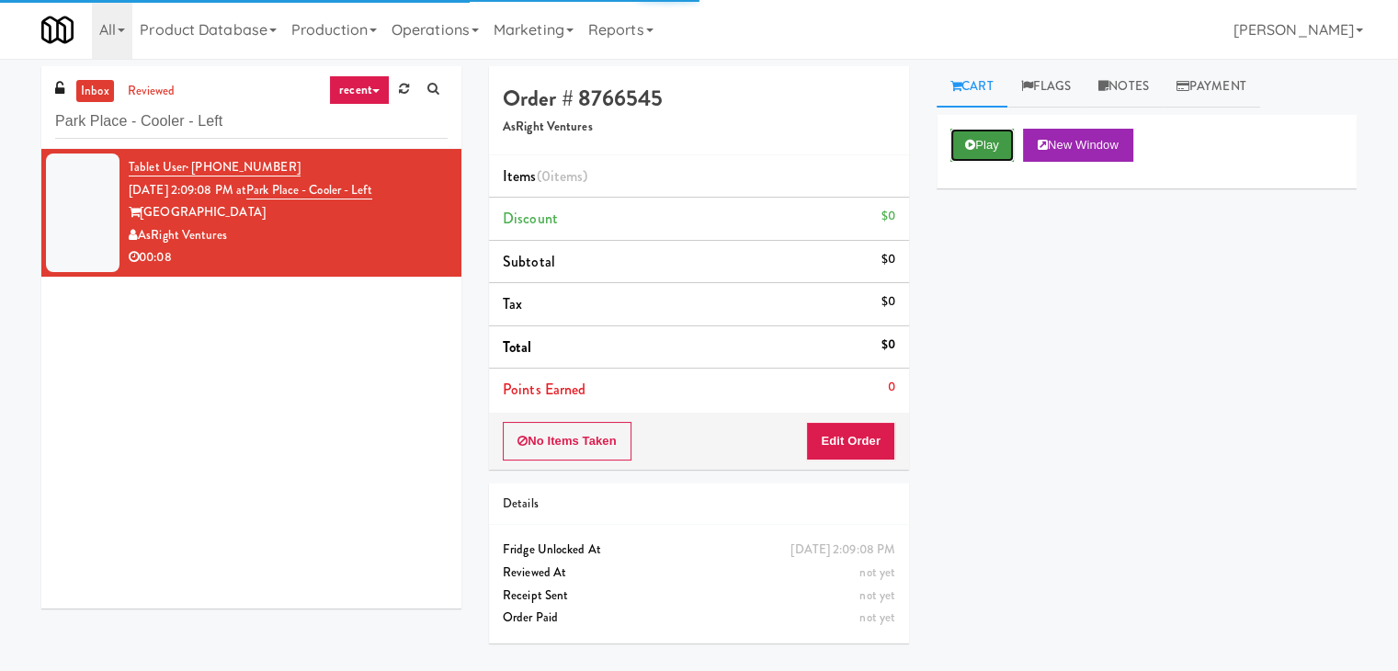
click at [978, 146] on button "Play" at bounding box center [981, 145] width 63 height 33
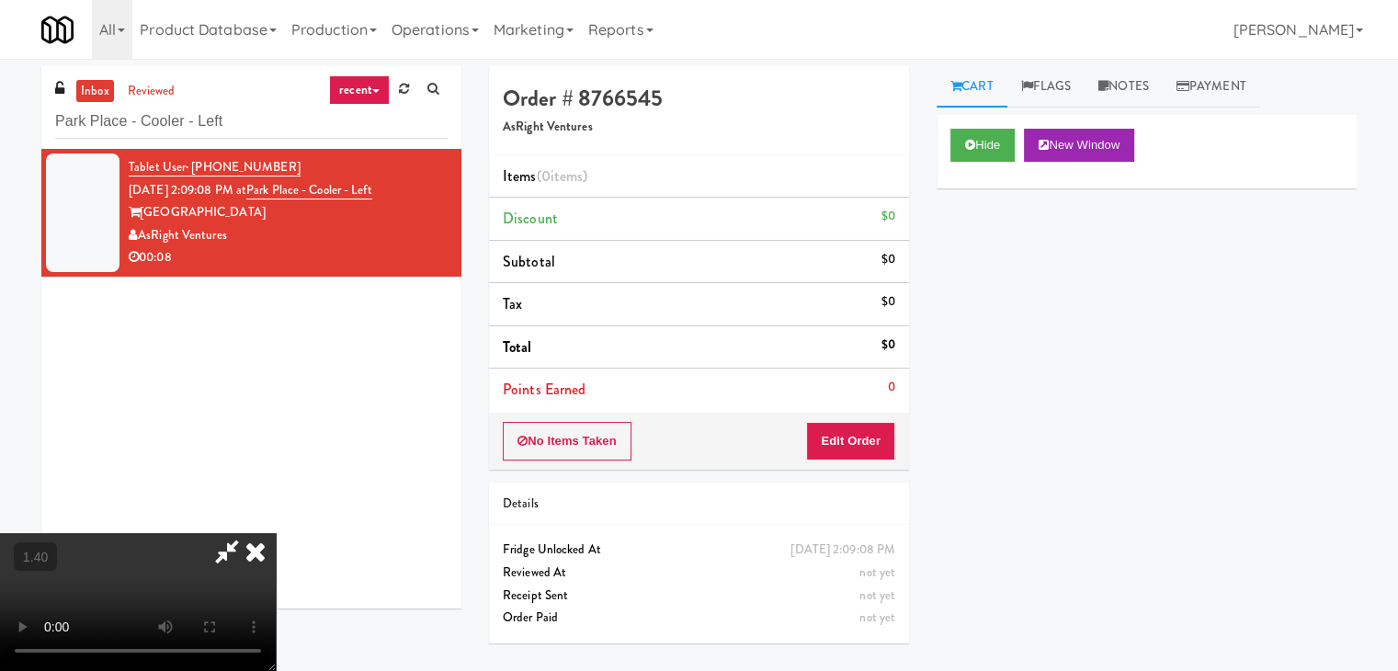
click at [276, 533] on video at bounding box center [138, 602] width 276 height 138
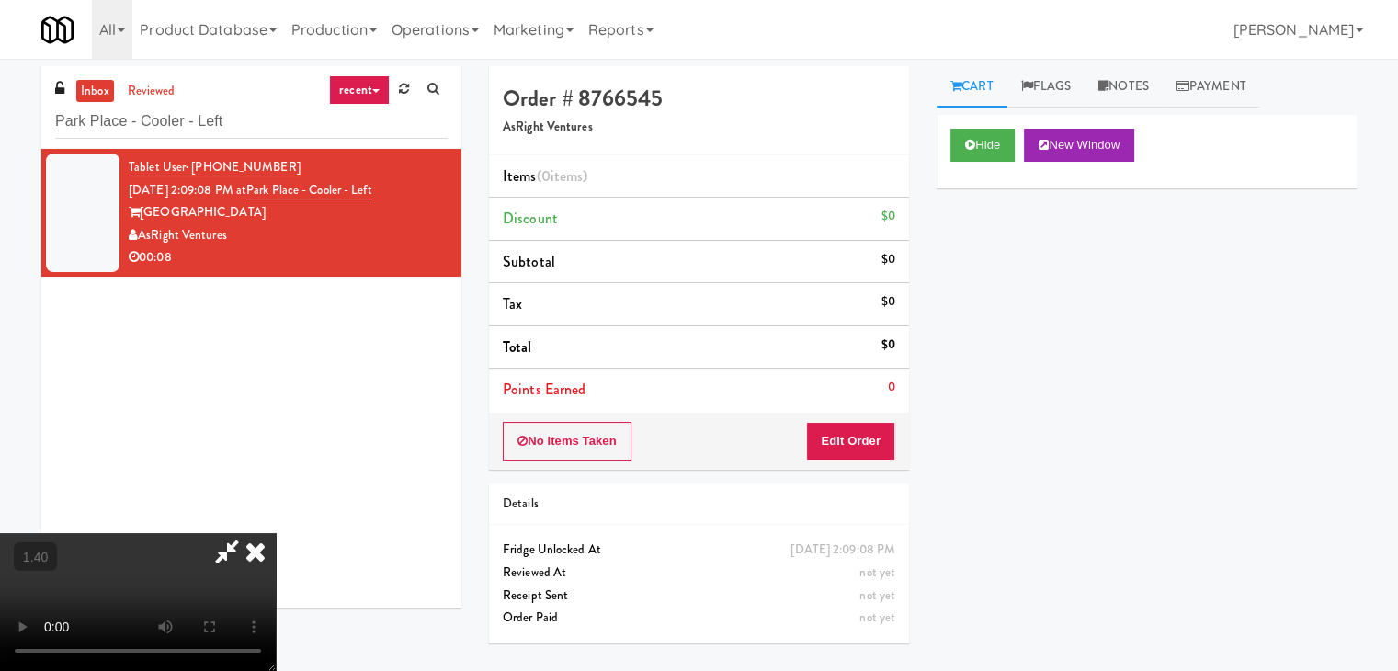
click at [276, 533] on video at bounding box center [138, 602] width 276 height 138
drag, startPoint x: 826, startPoint y: 216, endPoint x: 826, endPoint y: 227, distance: 11.0
click at [276, 533] on icon at bounding box center [255, 551] width 40 height 37
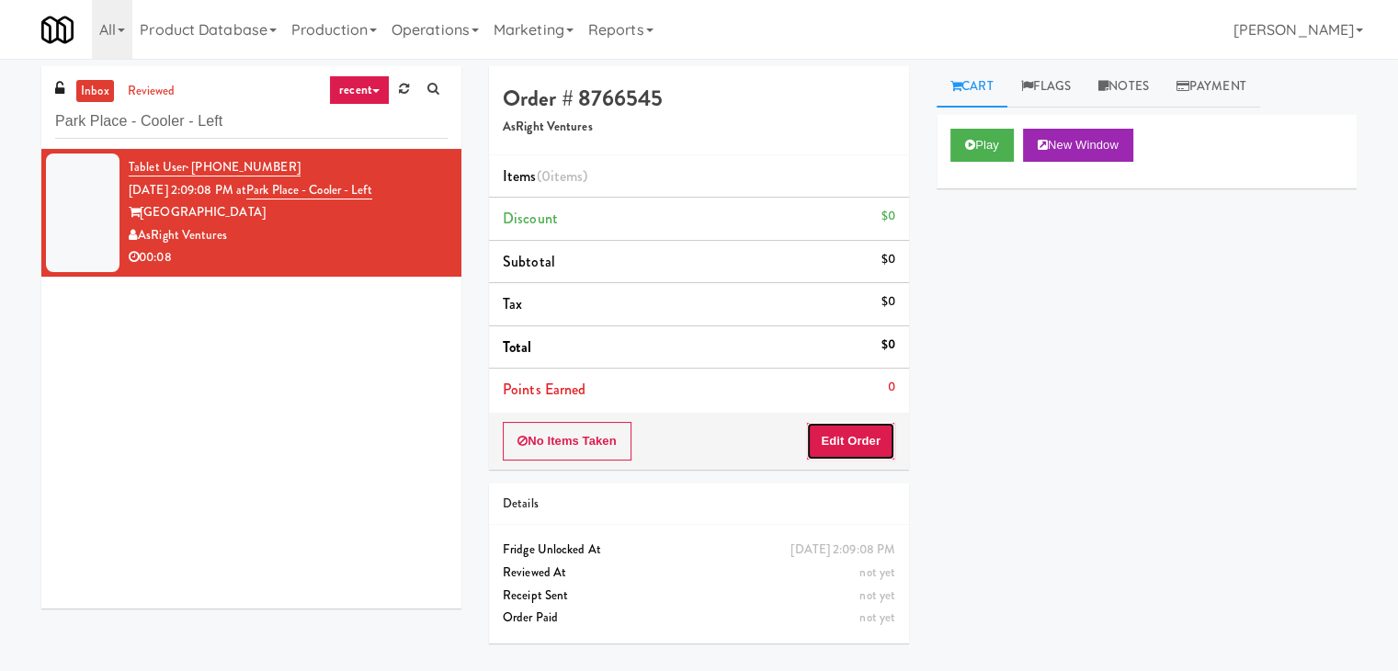
click at [859, 426] on button "Edit Order" at bounding box center [850, 441] width 89 height 39
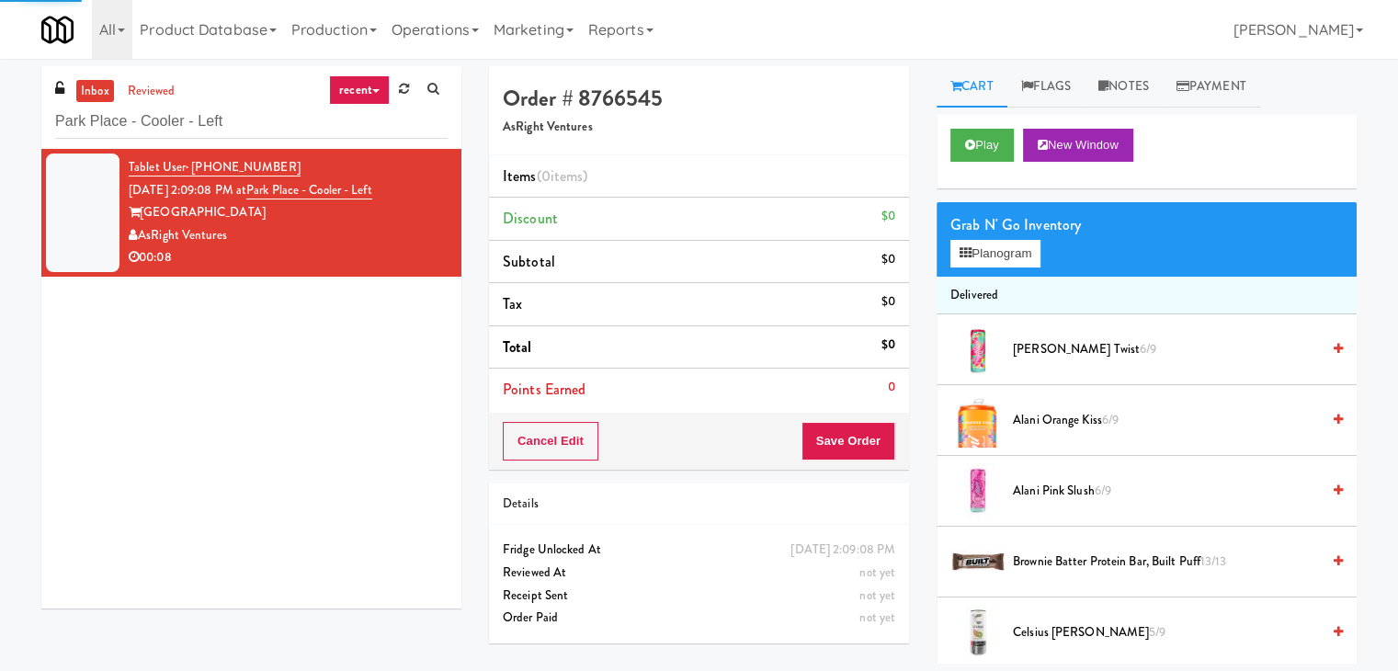
click at [981, 267] on div "Grab N' Go Inventory Planogram" at bounding box center [1147, 239] width 420 height 74
click at [981, 256] on button "Planogram" at bounding box center [995, 254] width 90 height 28
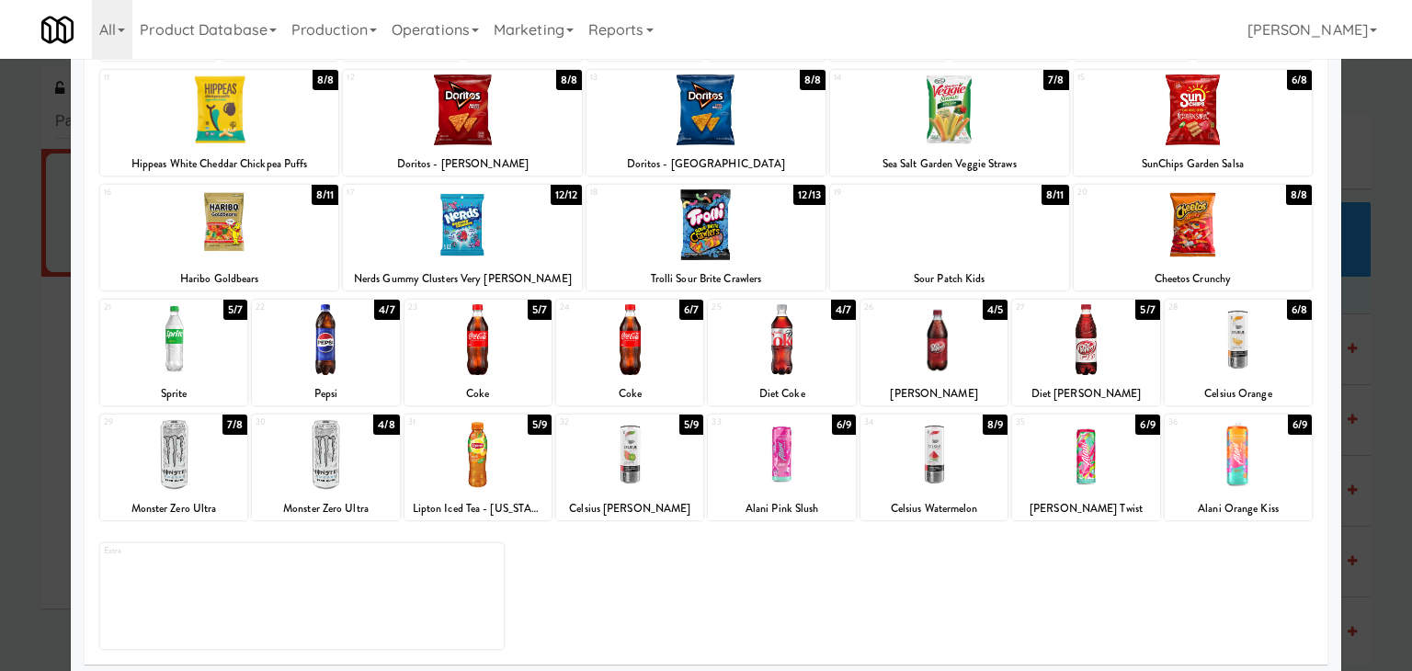
scroll to position [232, 0]
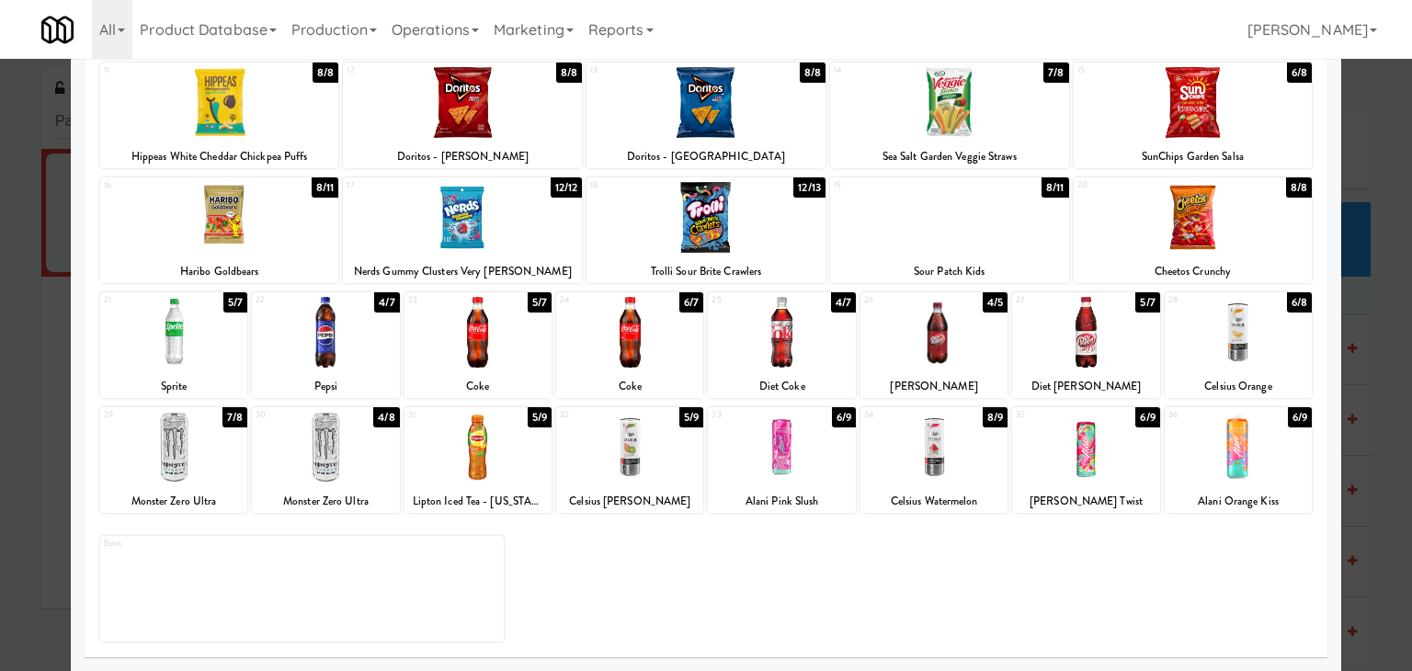
click at [344, 449] on div at bounding box center [325, 447] width 147 height 71
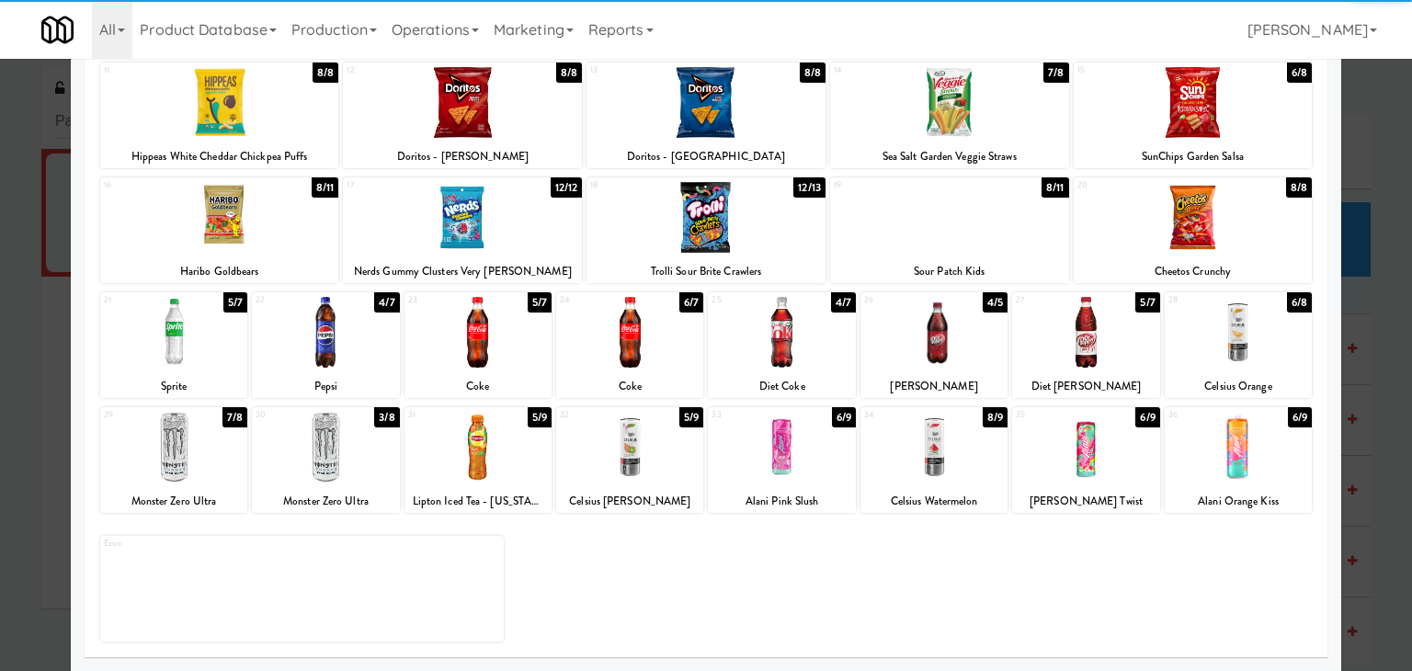
click at [935, 464] on div at bounding box center [933, 447] width 147 height 71
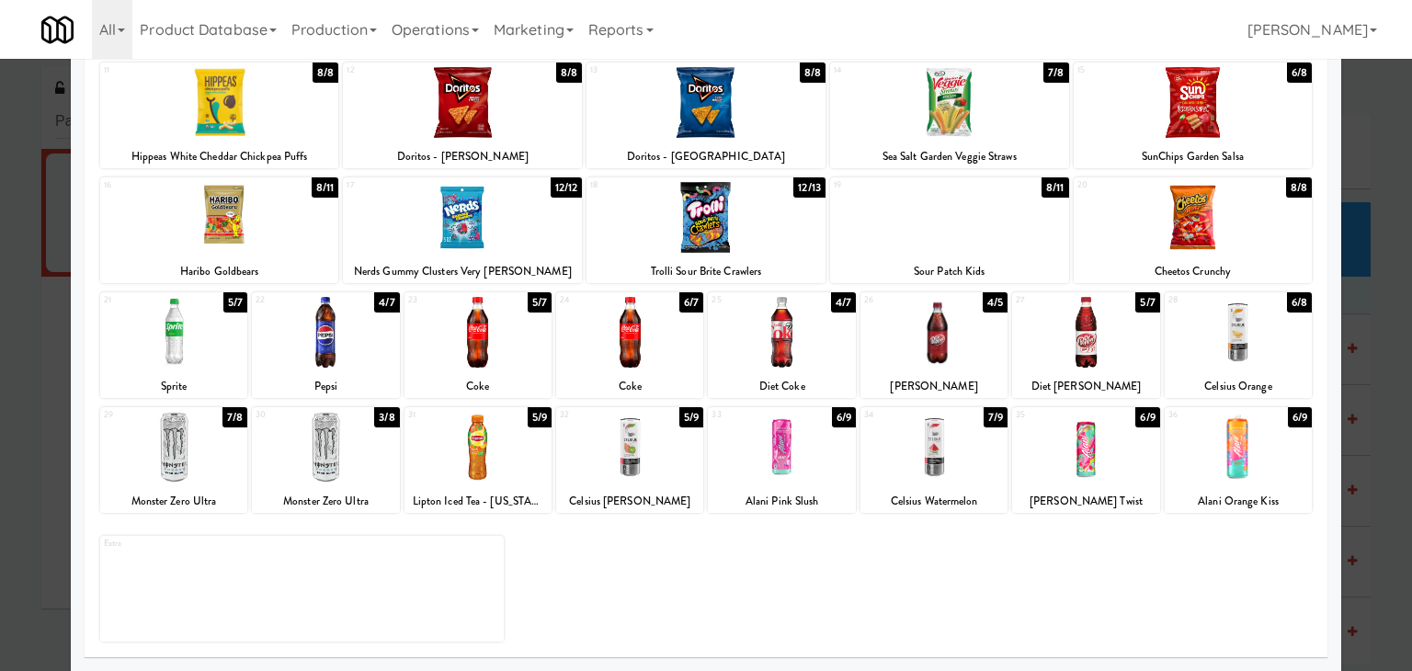
scroll to position [0, 0]
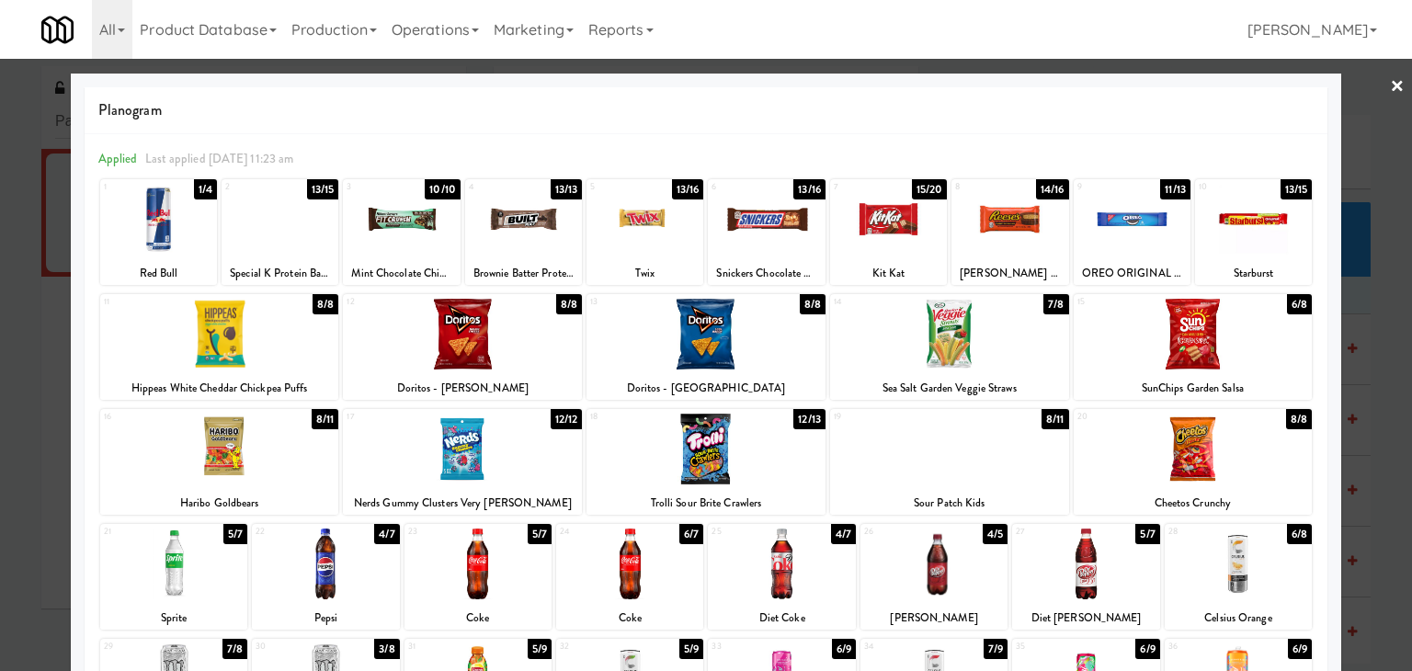
drag, startPoint x: 1383, startPoint y: 71, endPoint x: 1367, endPoint y: 79, distance: 18.5
click at [1390, 71] on link "×" at bounding box center [1397, 87] width 15 height 57
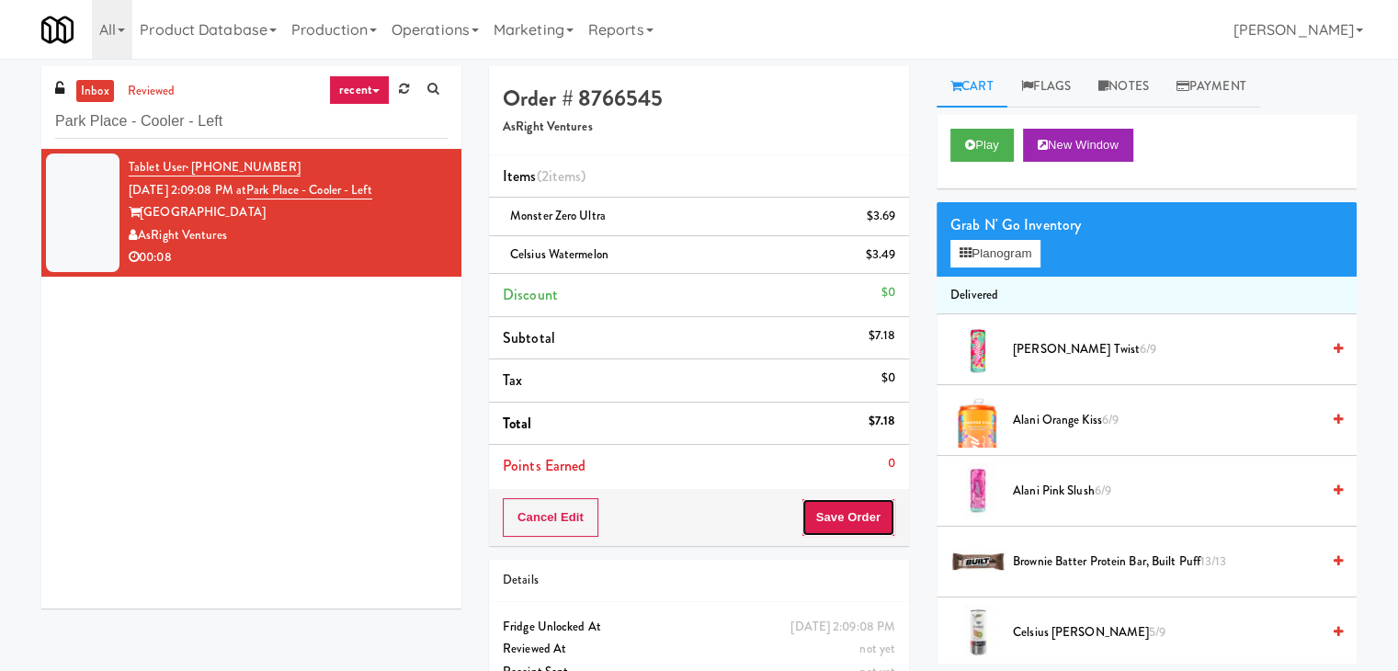
click at [829, 514] on button "Save Order" at bounding box center [848, 517] width 94 height 39
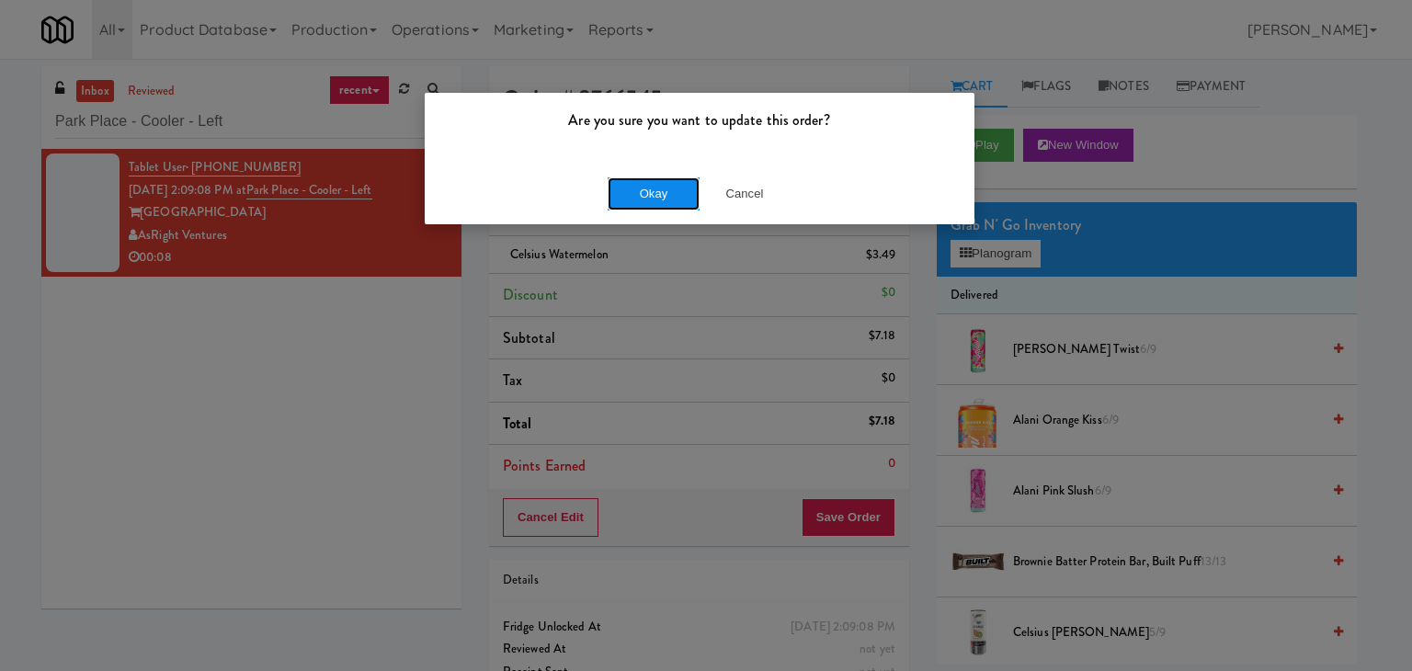
click at [640, 196] on button "Okay" at bounding box center [654, 193] width 92 height 33
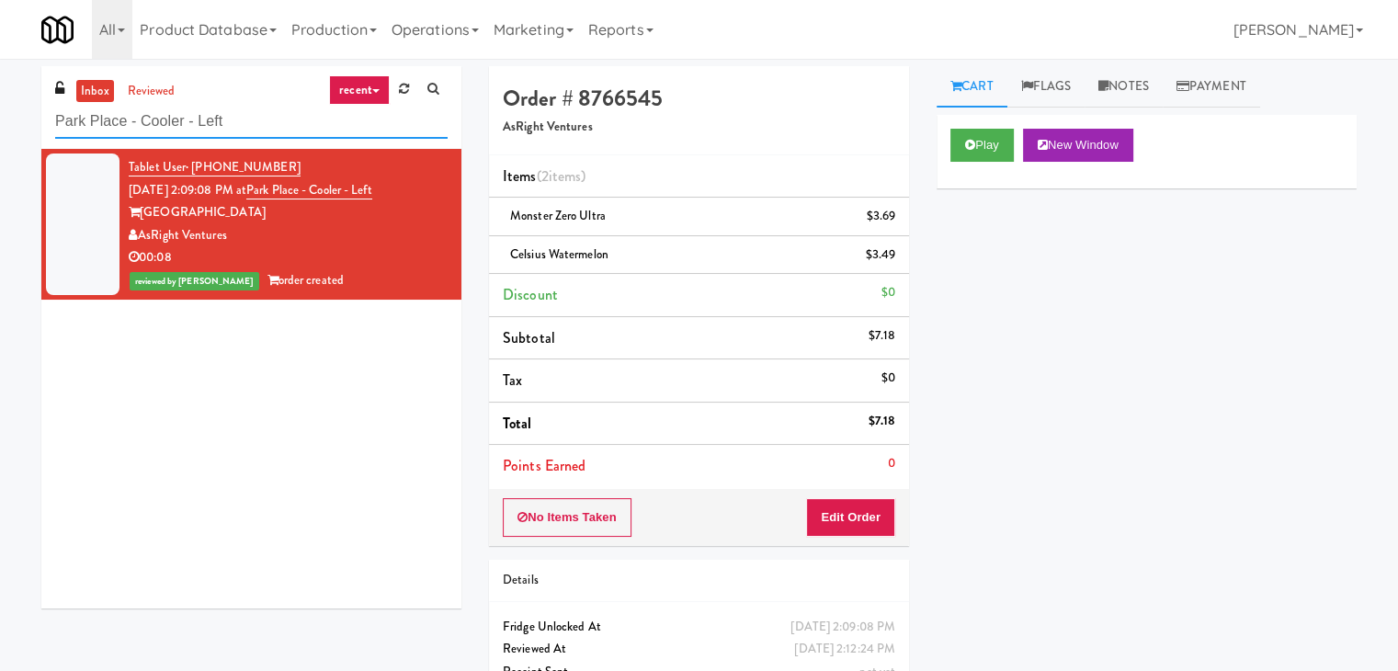
click at [287, 128] on input "Park Place - Cooler - Left" at bounding box center [251, 122] width 392 height 34
paste input "Kinetic"
type input "Kinetic - Left"
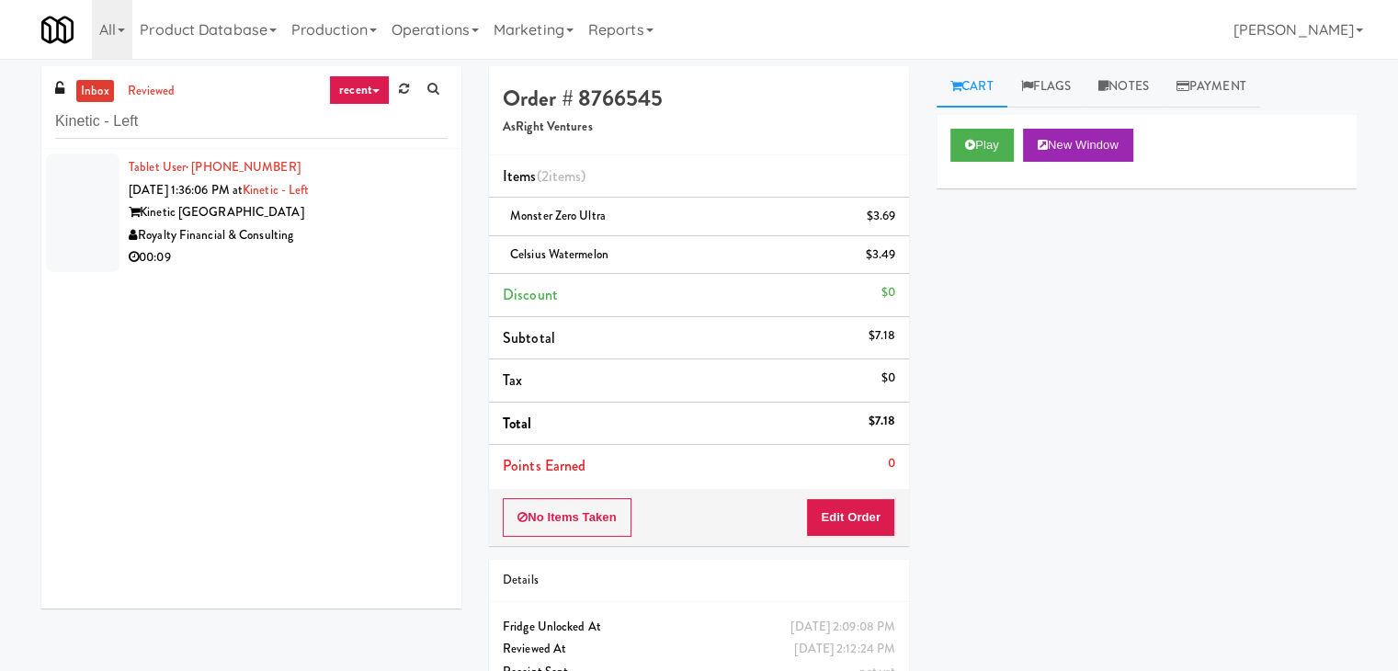
click at [402, 231] on div "Royalty Financial & Consulting" at bounding box center [288, 235] width 319 height 23
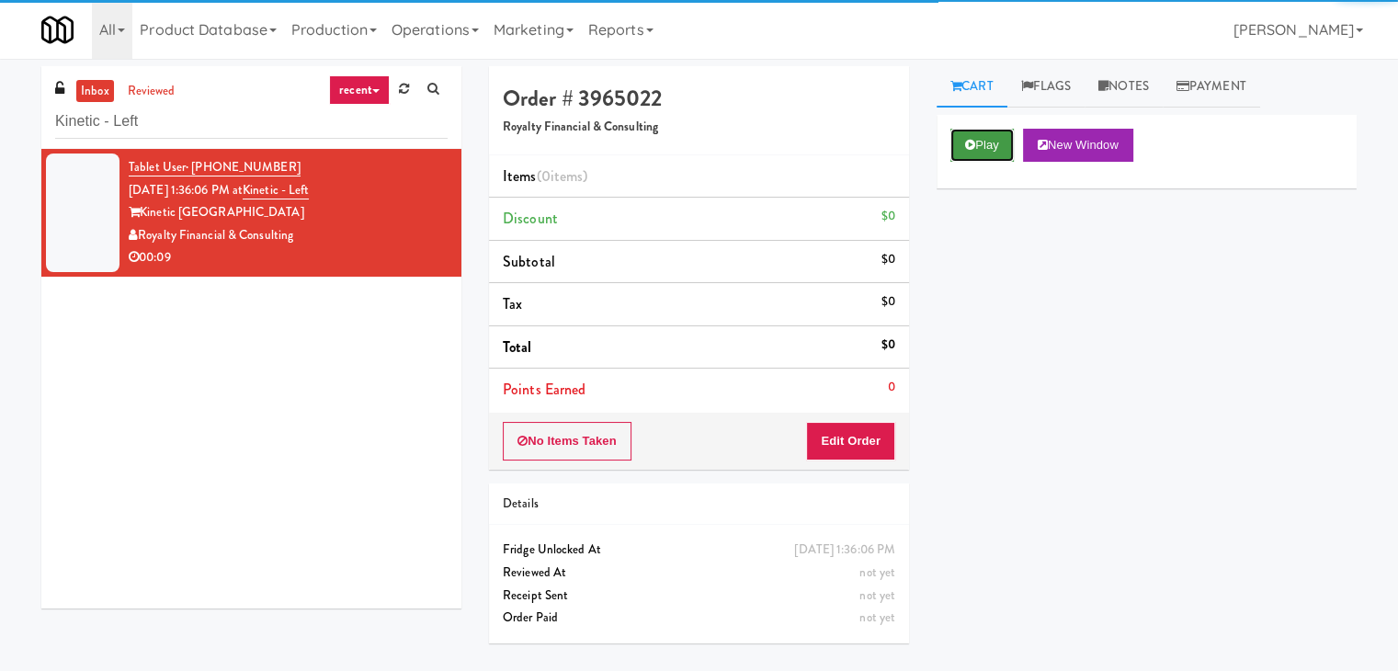
click at [974, 140] on button "Play" at bounding box center [981, 145] width 63 height 33
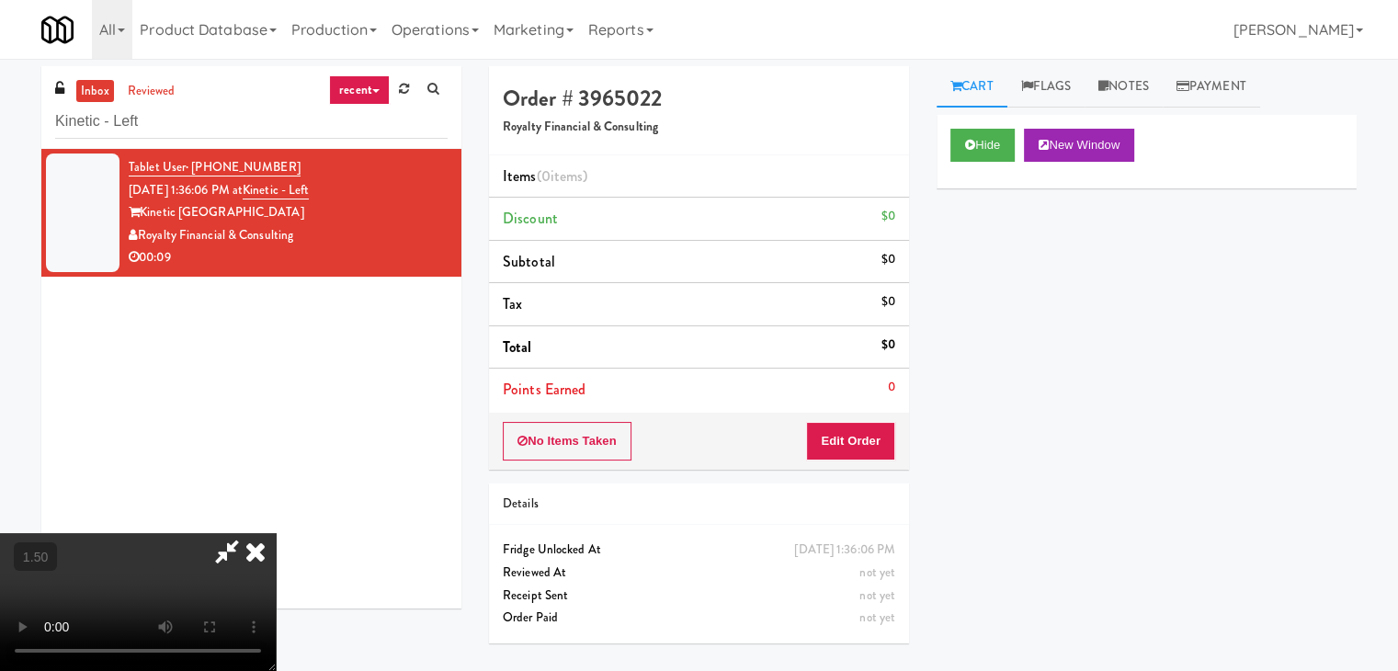
click at [276, 533] on video at bounding box center [138, 602] width 276 height 138
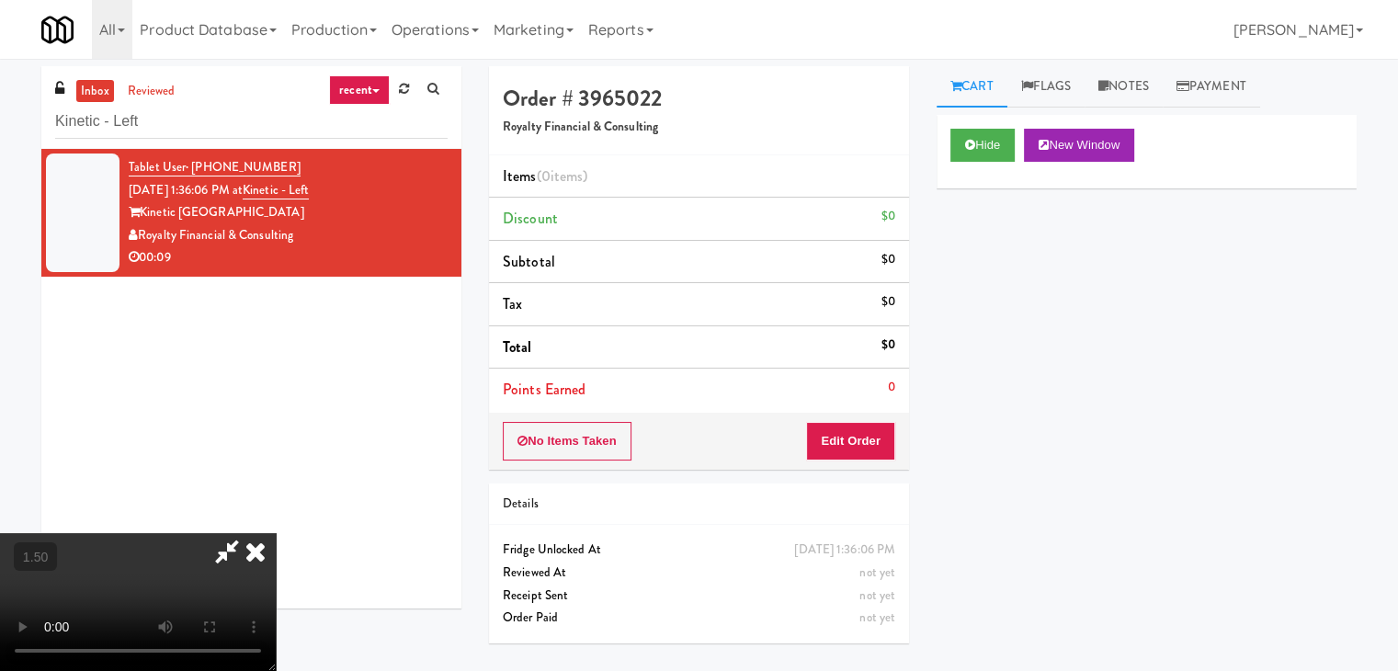
click at [276, 533] on video at bounding box center [138, 602] width 276 height 138
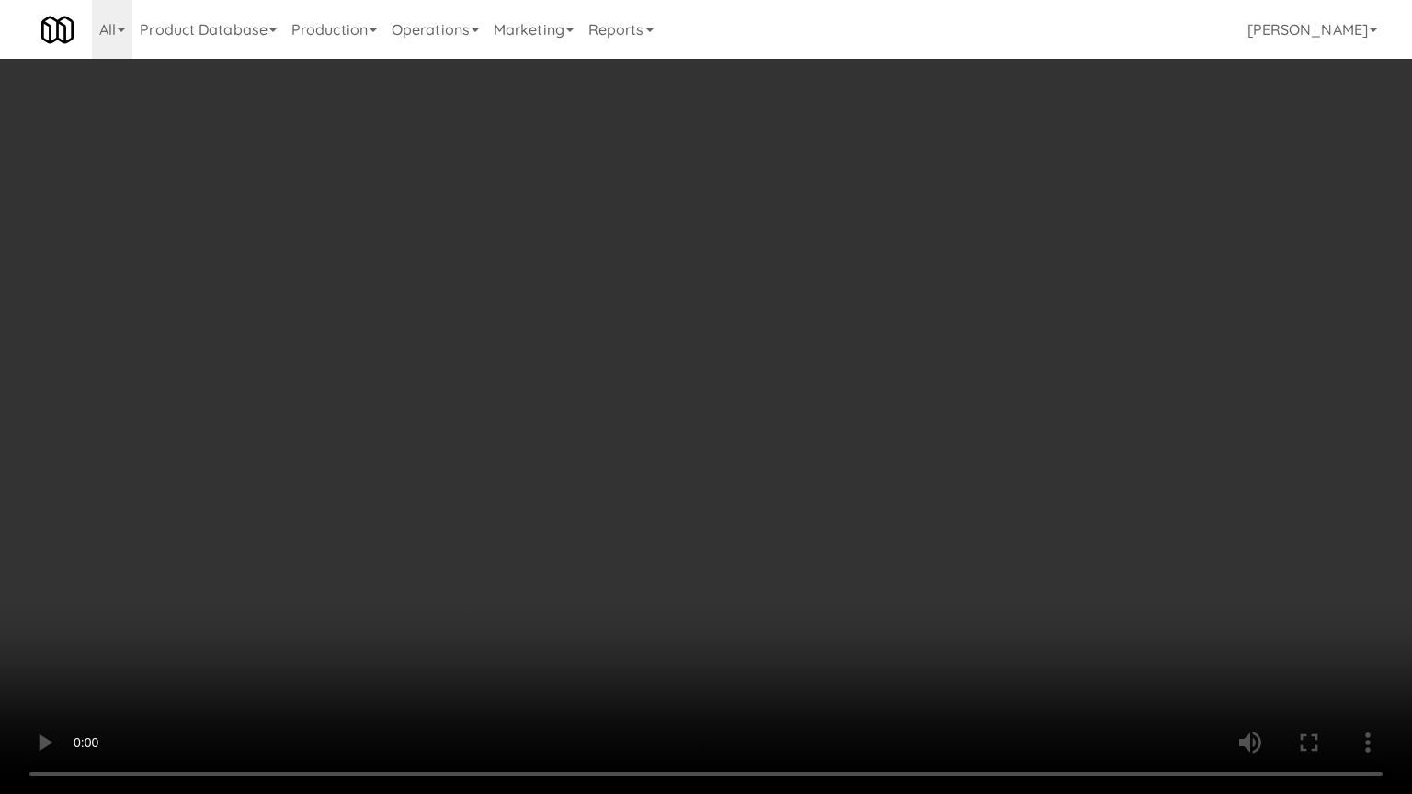
click at [1033, 235] on video at bounding box center [706, 397] width 1412 height 794
click at [887, 273] on video at bounding box center [706, 397] width 1412 height 794
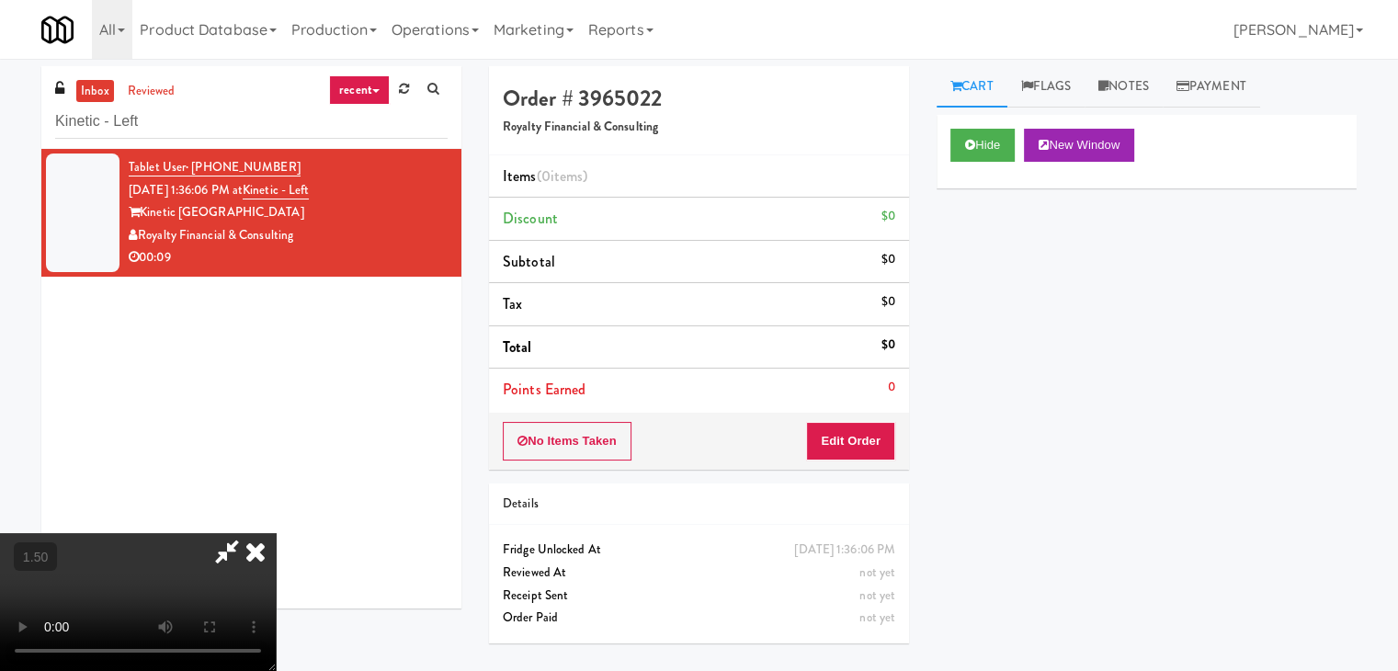
click at [276, 533] on icon at bounding box center [255, 551] width 40 height 37
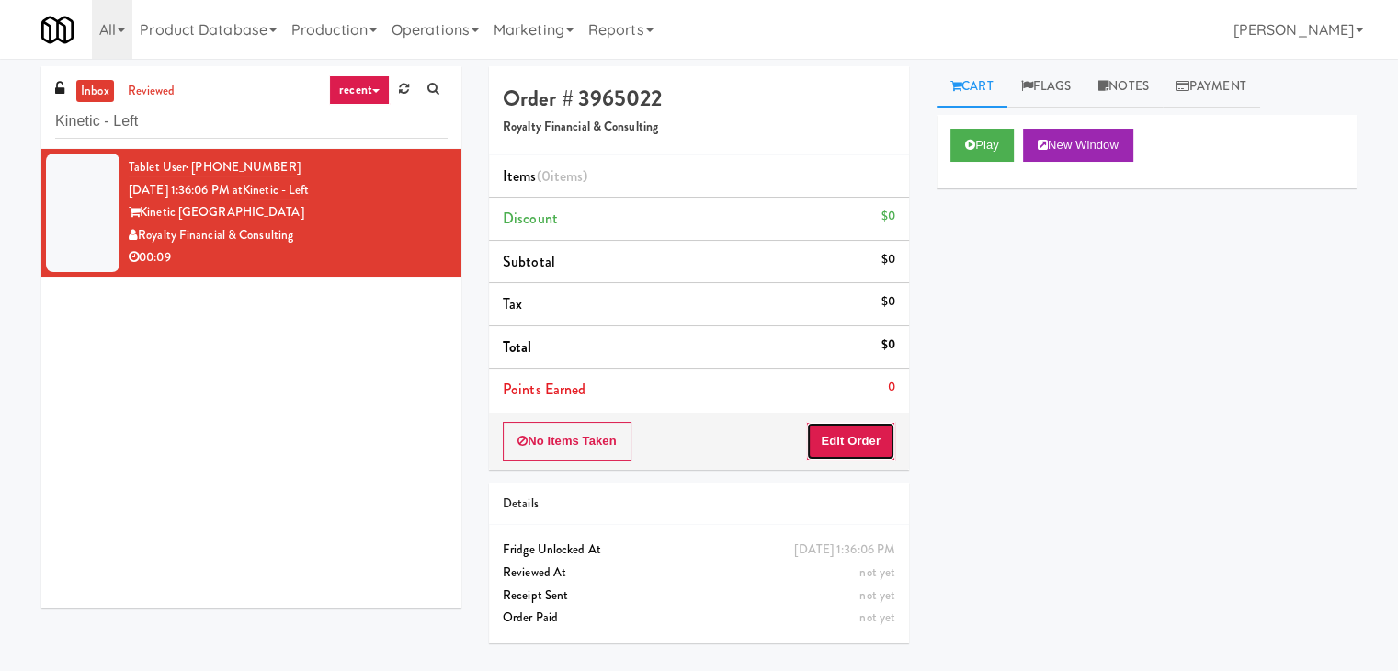
click at [842, 432] on button "Edit Order" at bounding box center [850, 441] width 89 height 39
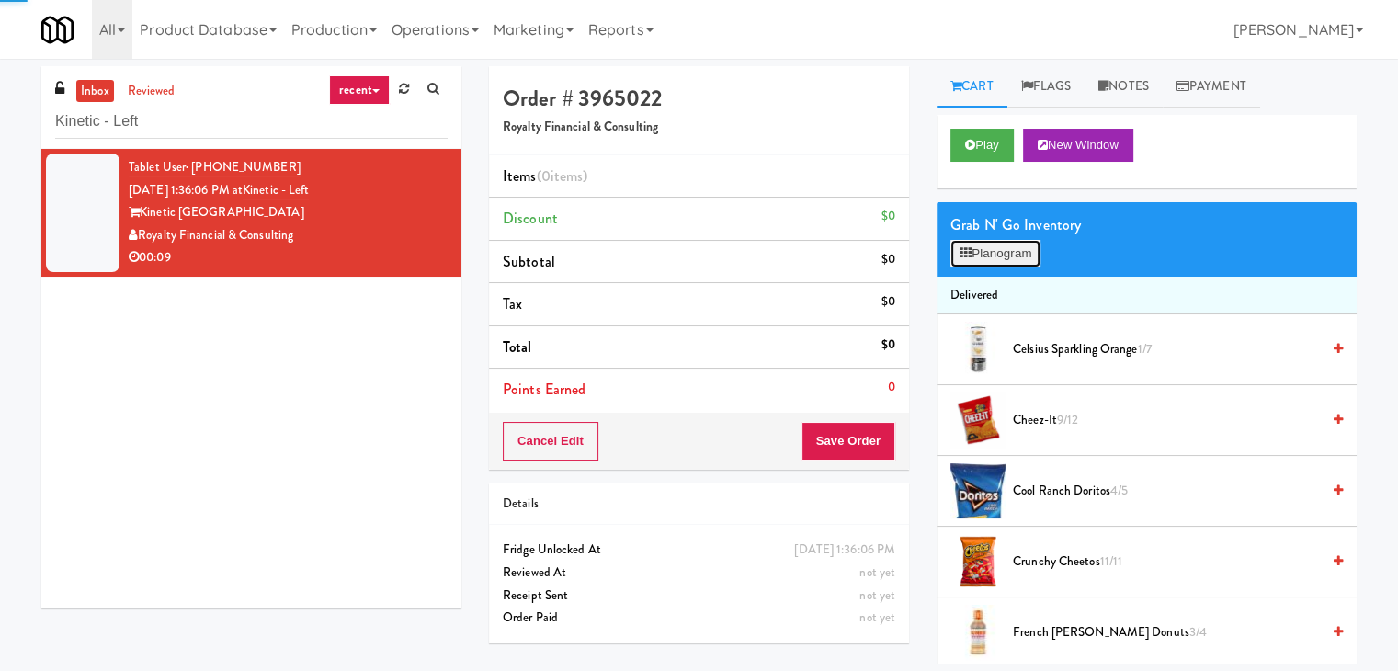
click at [996, 259] on button "Planogram" at bounding box center [995, 254] width 90 height 28
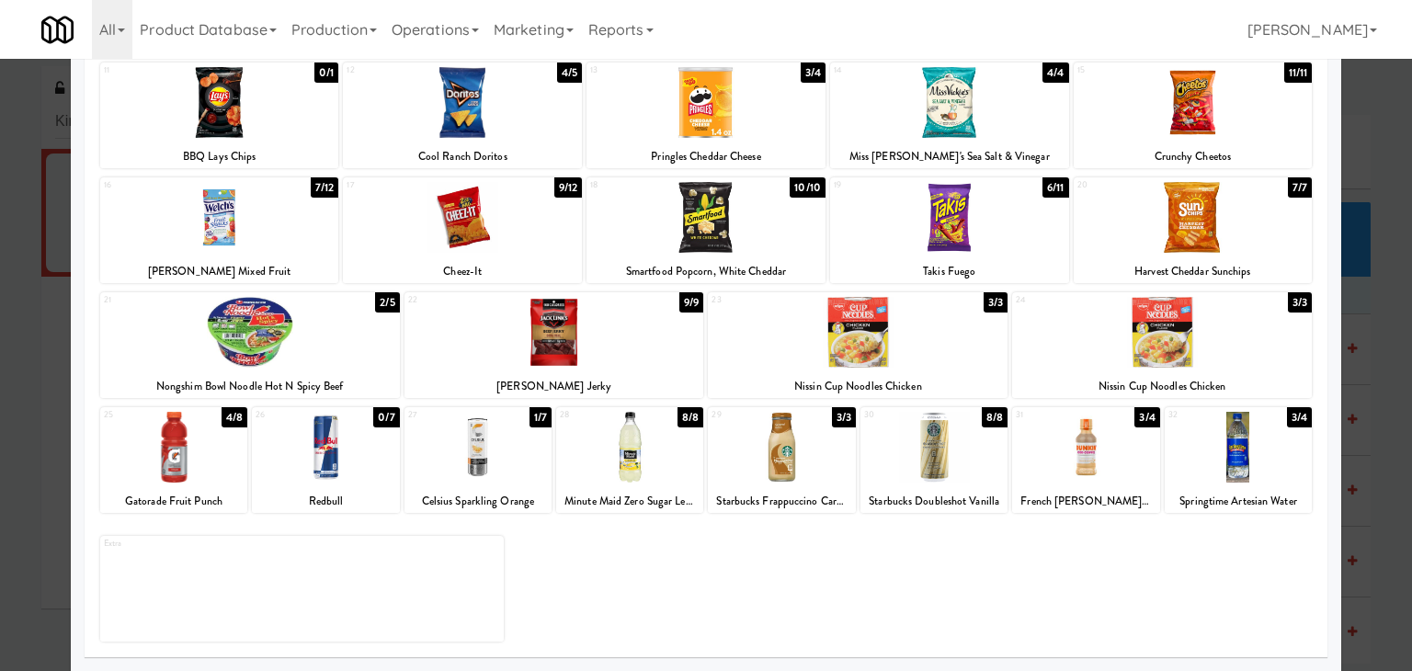
click at [1097, 459] on div at bounding box center [1085, 447] width 147 height 71
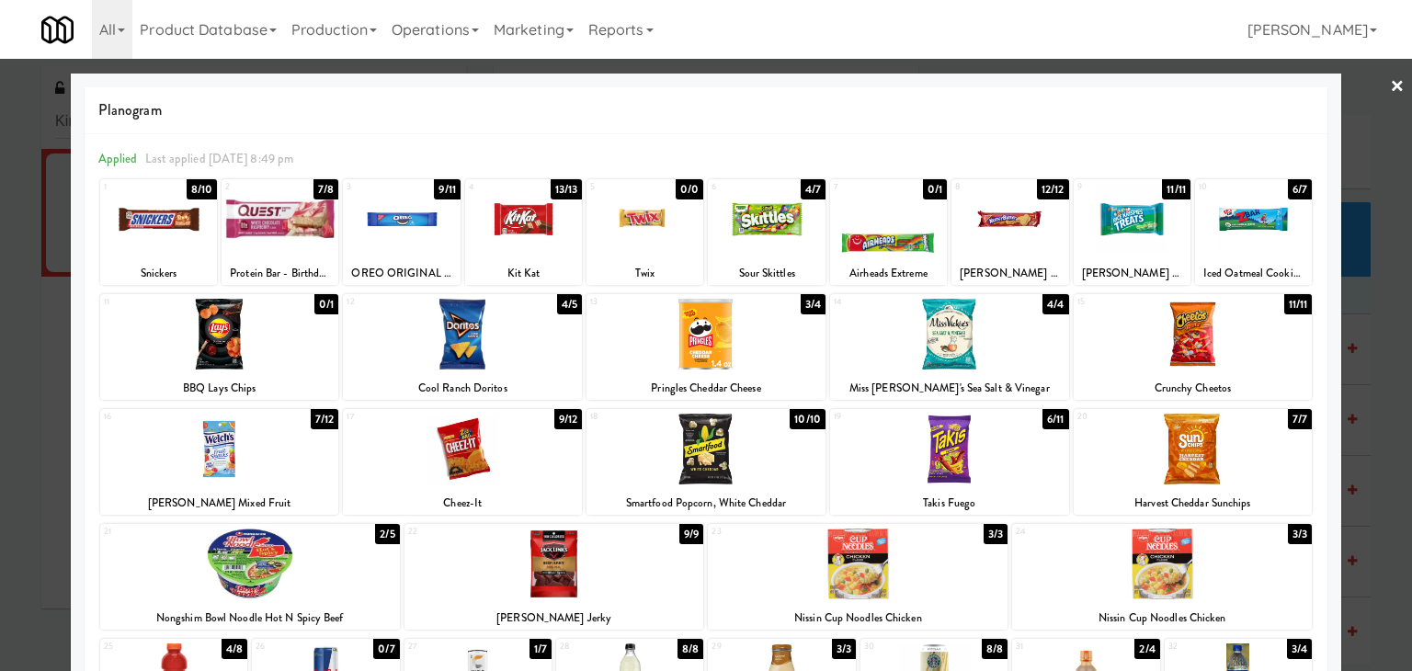
click at [1183, 445] on div at bounding box center [1193, 449] width 239 height 71
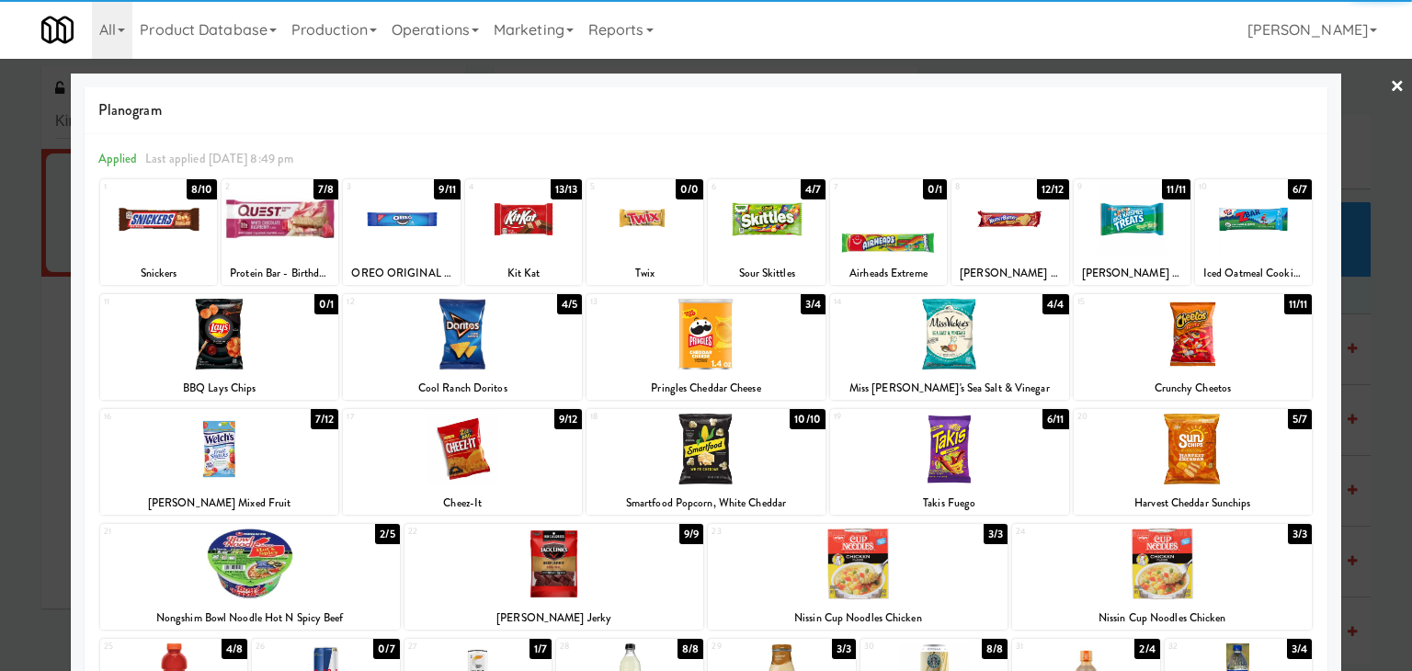
click at [1390, 85] on link "×" at bounding box center [1397, 87] width 15 height 57
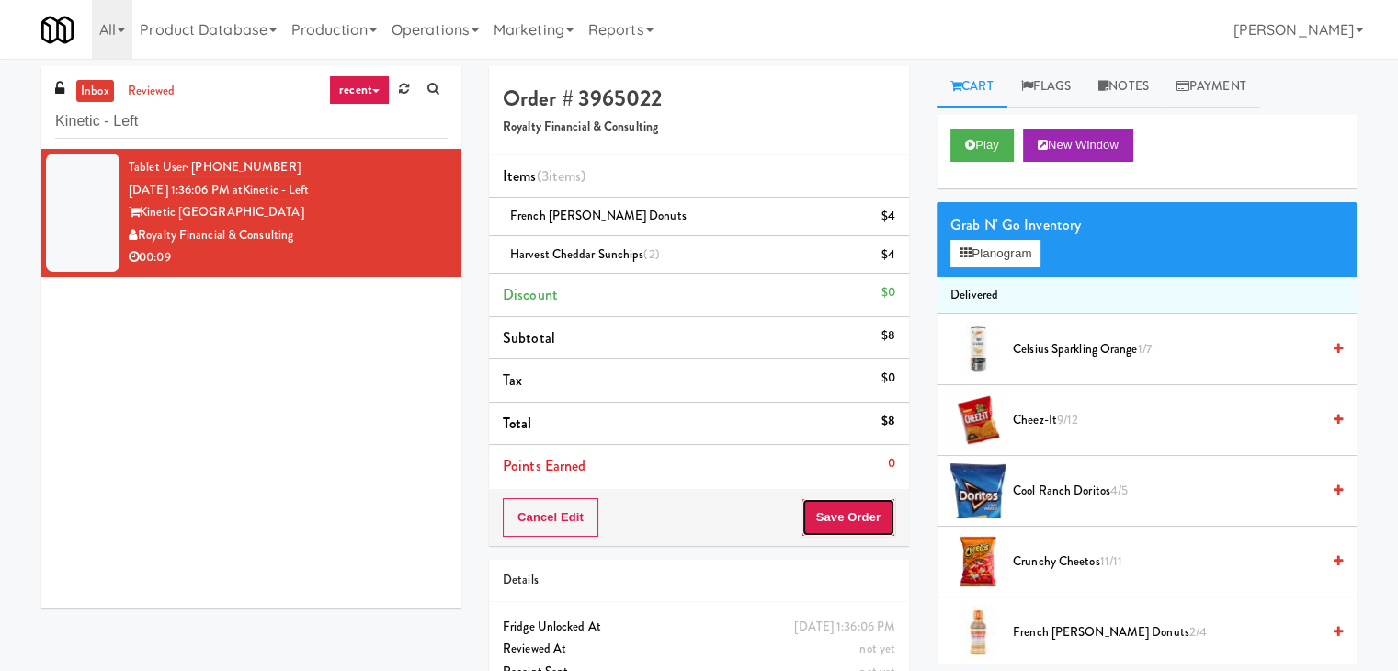
click at [860, 517] on button "Save Order" at bounding box center [848, 517] width 94 height 39
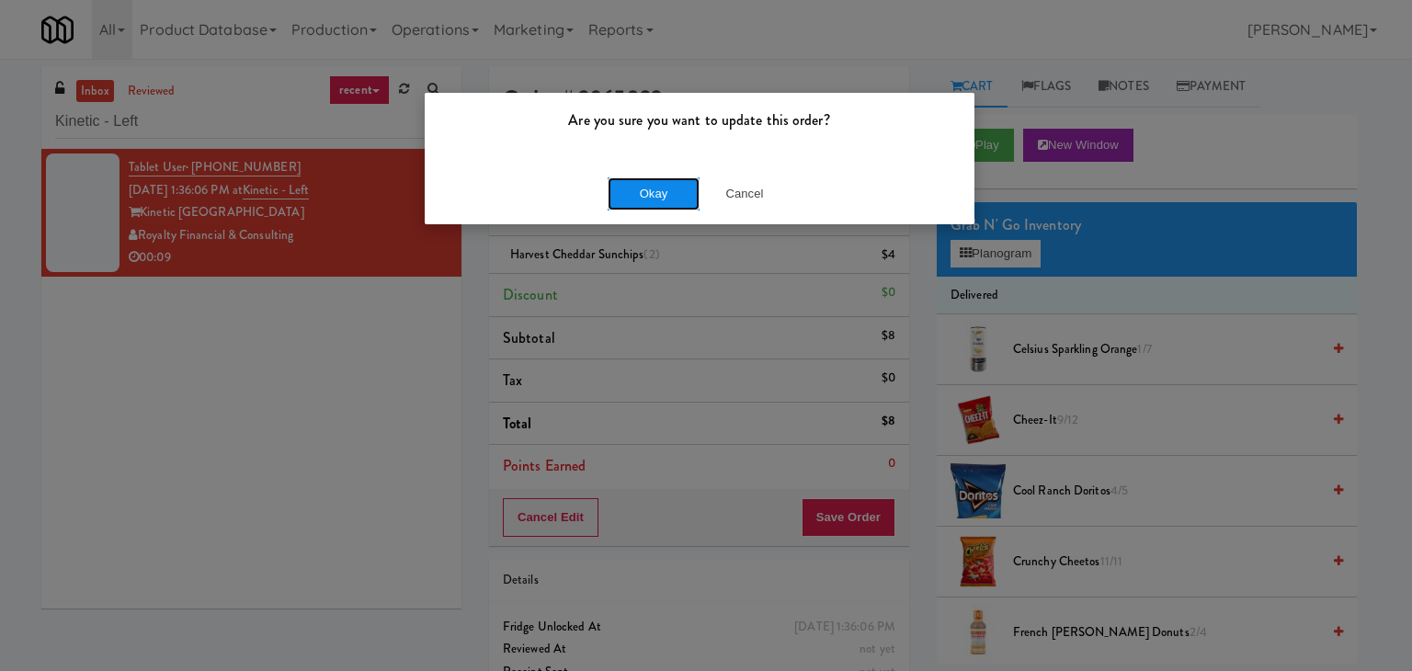
click at [655, 189] on button "Okay" at bounding box center [654, 193] width 92 height 33
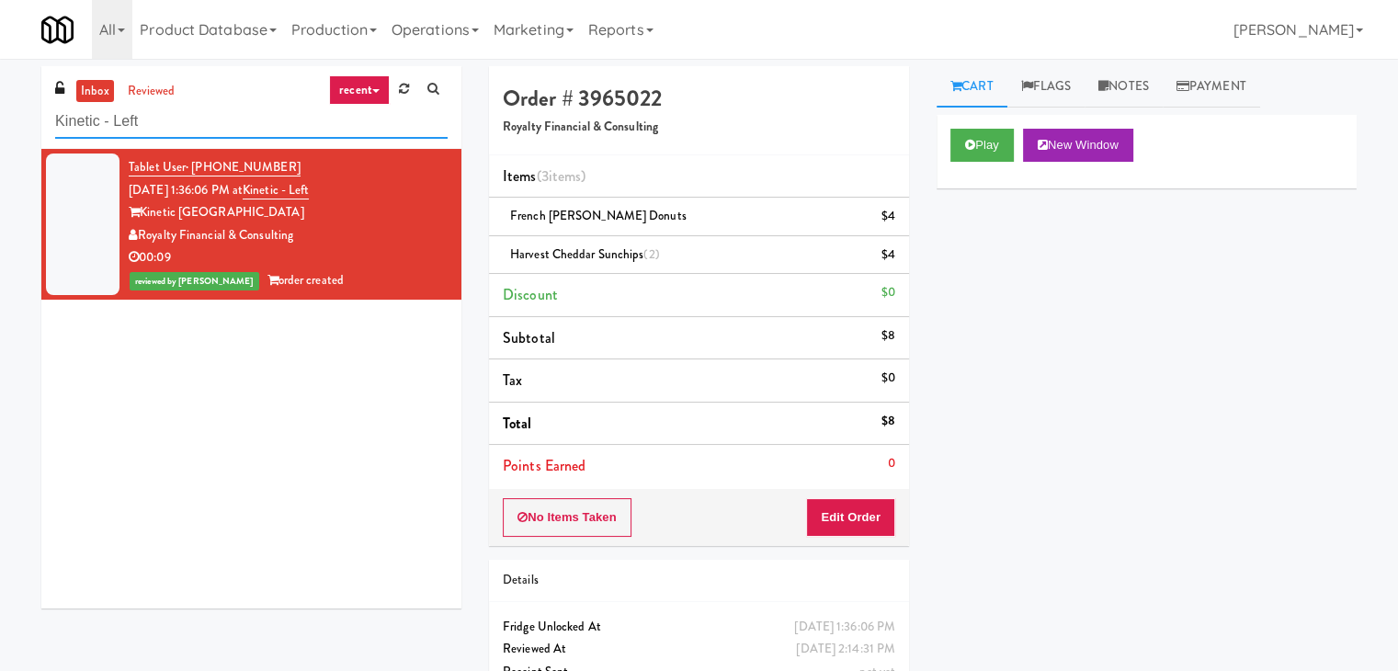
click at [211, 105] on input "Kinetic - Left" at bounding box center [251, 122] width 392 height 34
paste input "Sentral Pantry"
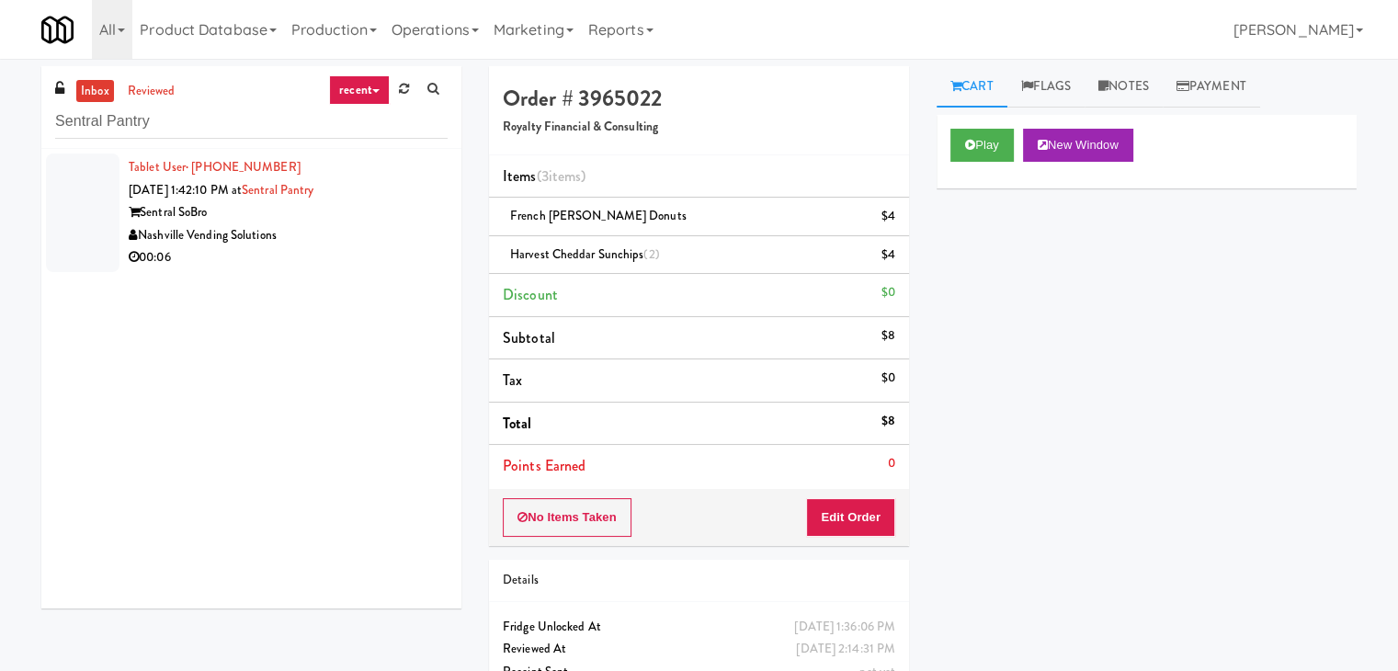
click at [371, 246] on div "00:06" at bounding box center [288, 257] width 319 height 23
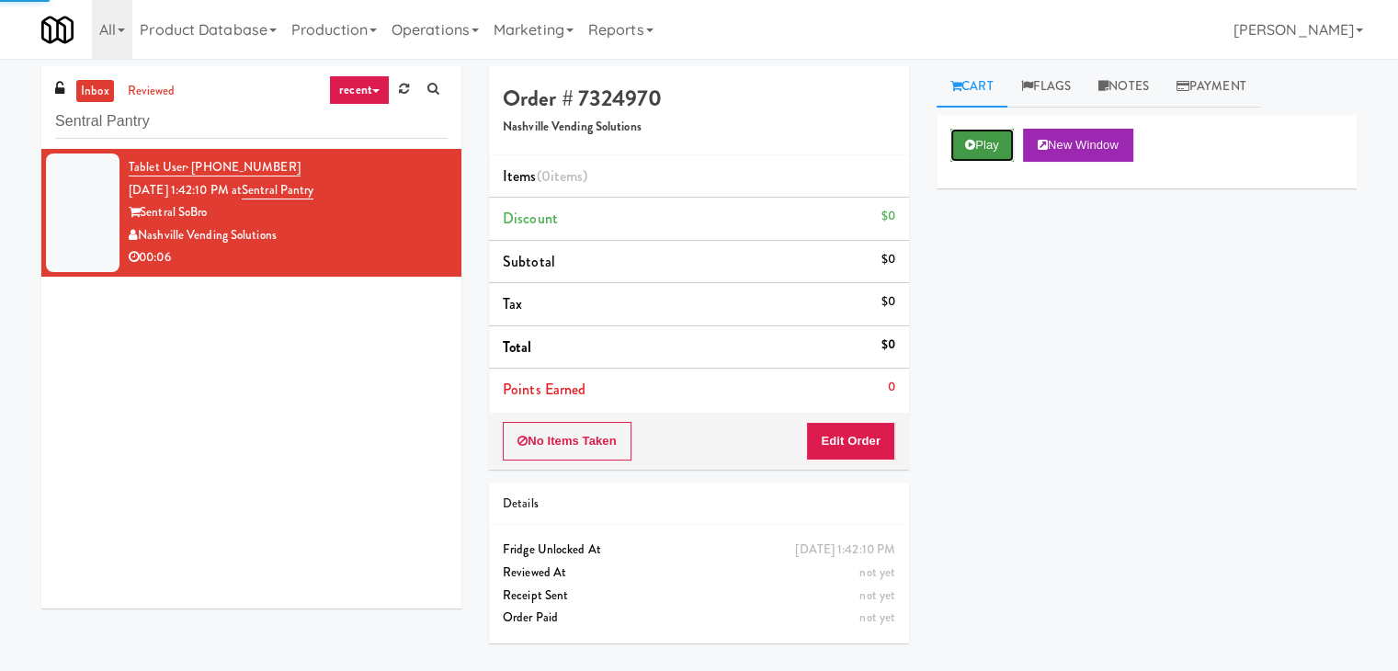
click at [980, 140] on button "Play" at bounding box center [981, 145] width 63 height 33
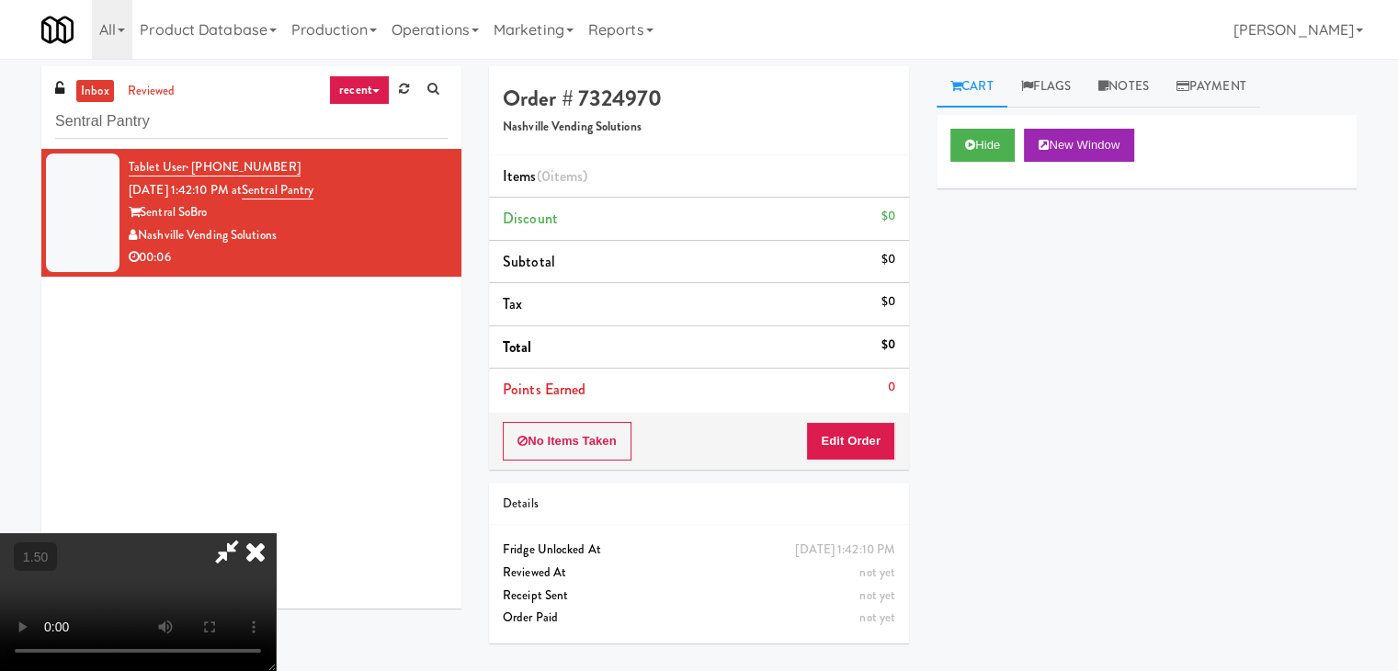
click at [276, 533] on video at bounding box center [138, 602] width 276 height 138
click at [276, 533] on icon at bounding box center [255, 551] width 40 height 37
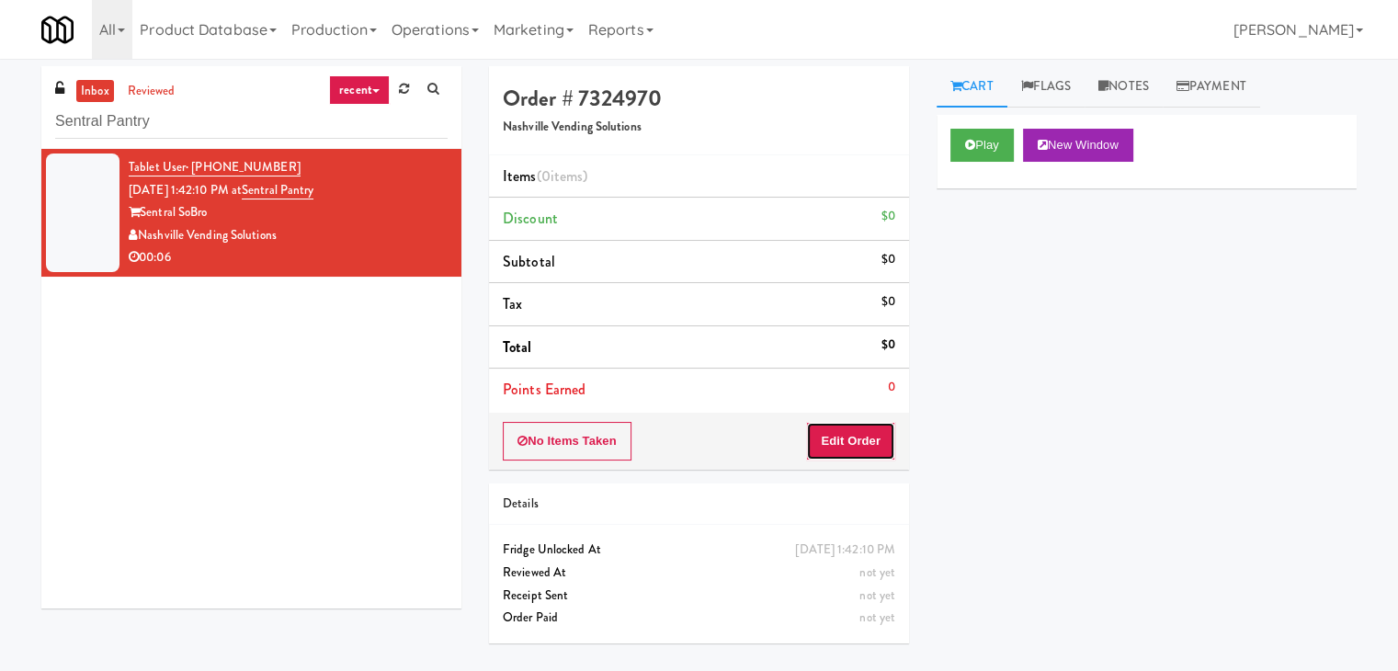
click at [835, 425] on button "Edit Order" at bounding box center [850, 441] width 89 height 39
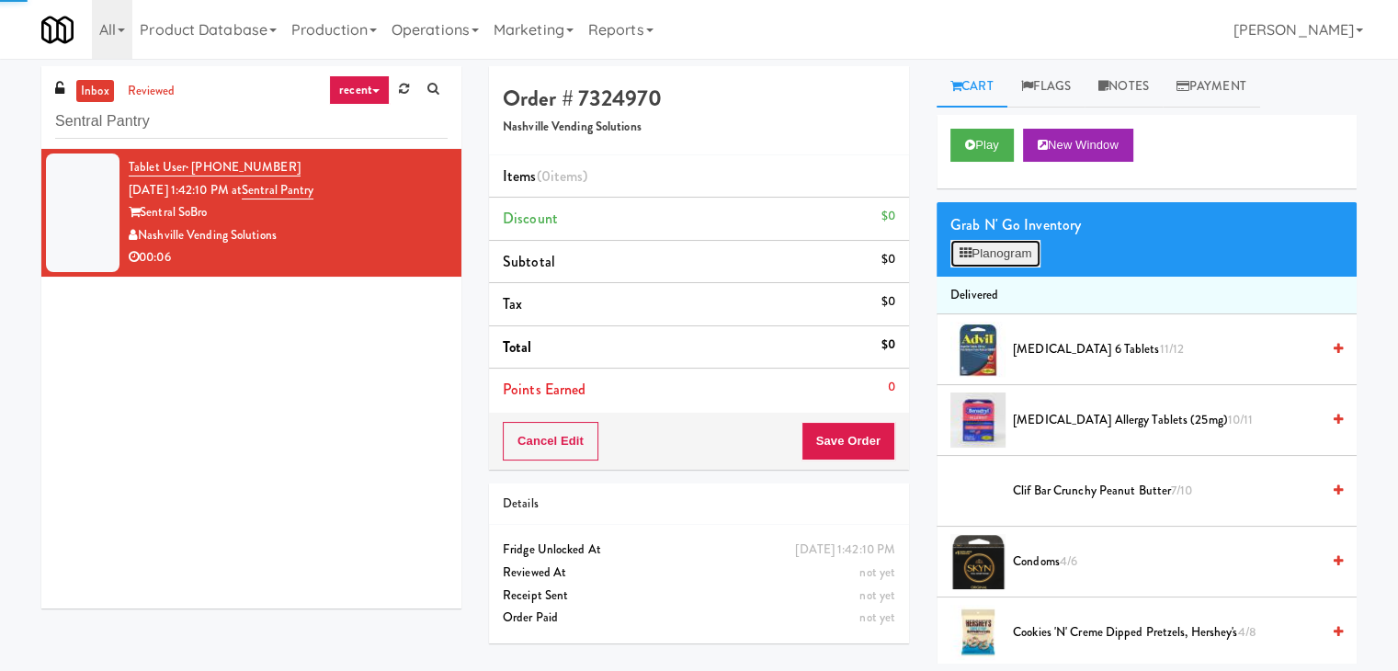
click at [995, 264] on button "Planogram" at bounding box center [995, 254] width 90 height 28
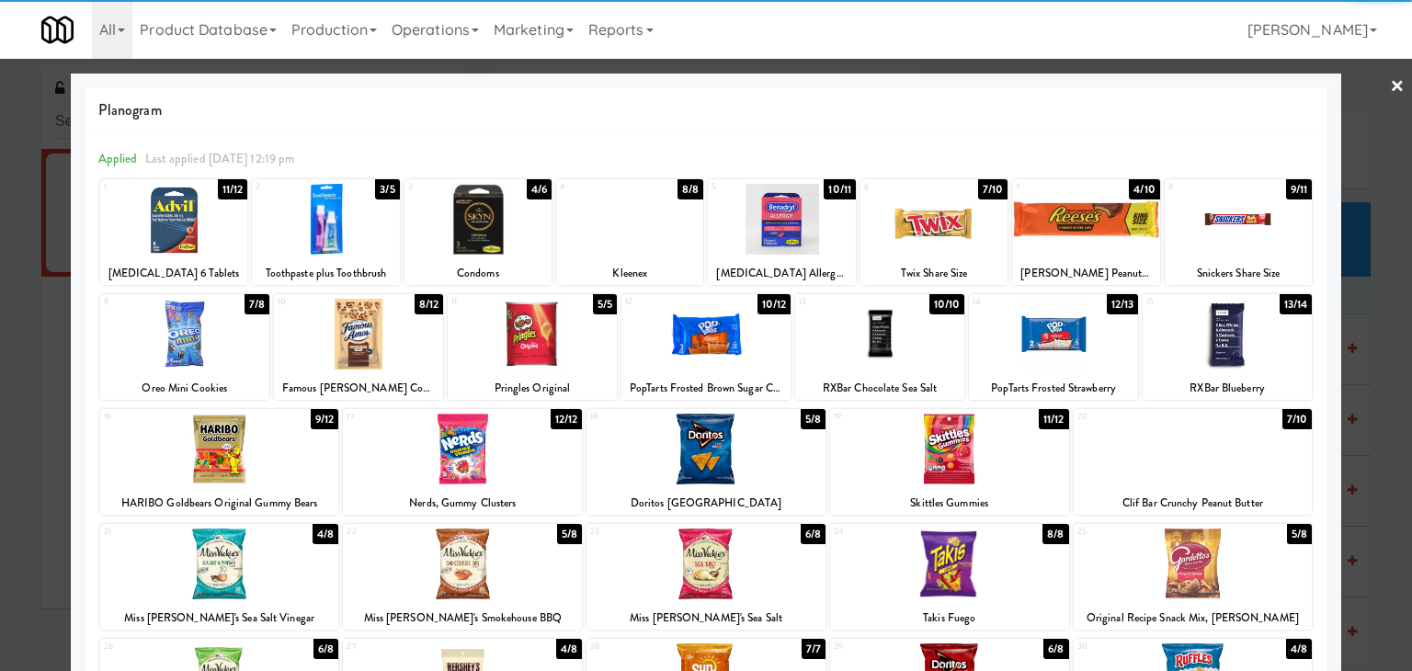
click at [786, 218] on div at bounding box center [781, 219] width 147 height 71
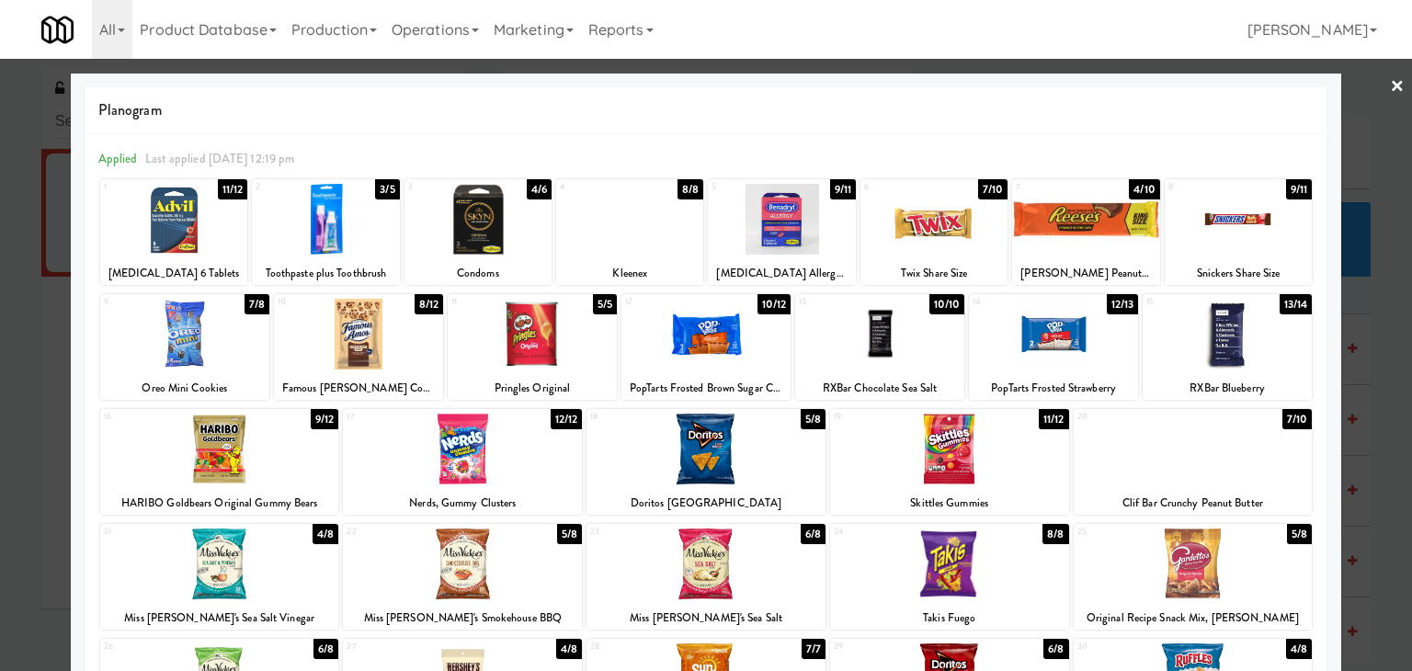
click at [1390, 89] on div at bounding box center [706, 335] width 1412 height 671
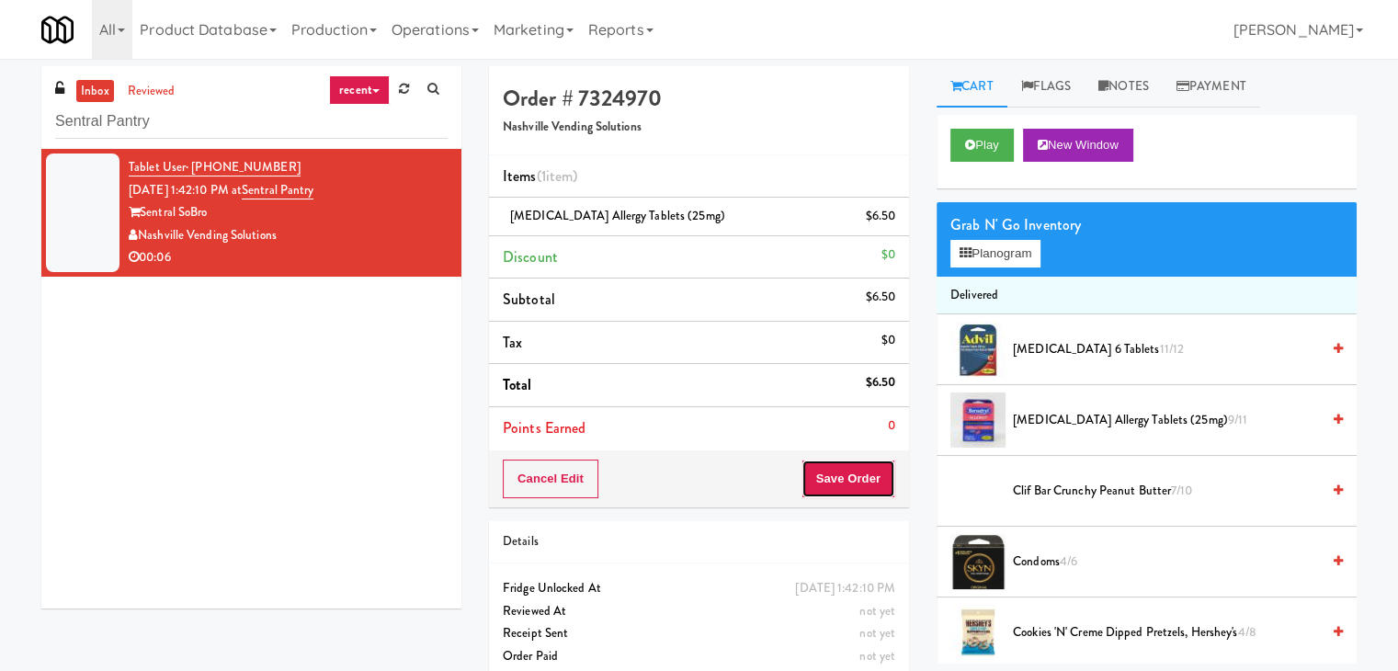
click at [828, 487] on button "Save Order" at bounding box center [848, 479] width 94 height 39
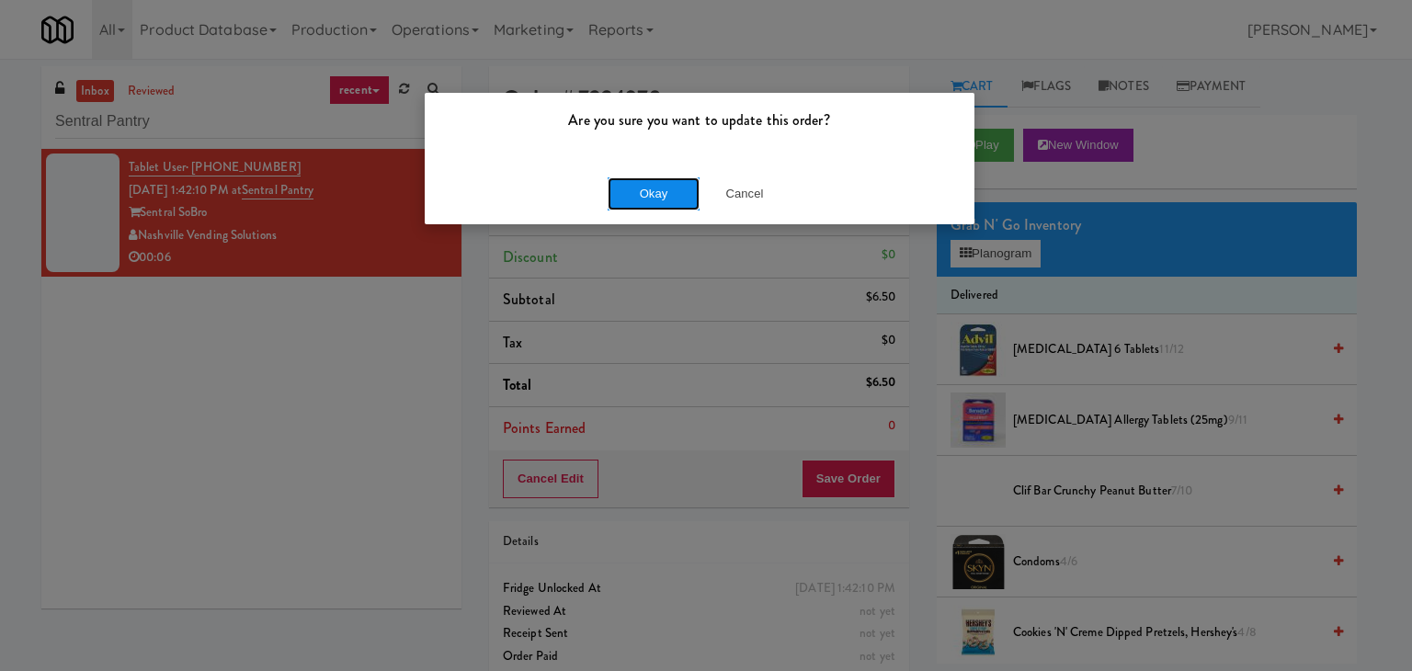
click at [676, 194] on button "Okay" at bounding box center [654, 193] width 92 height 33
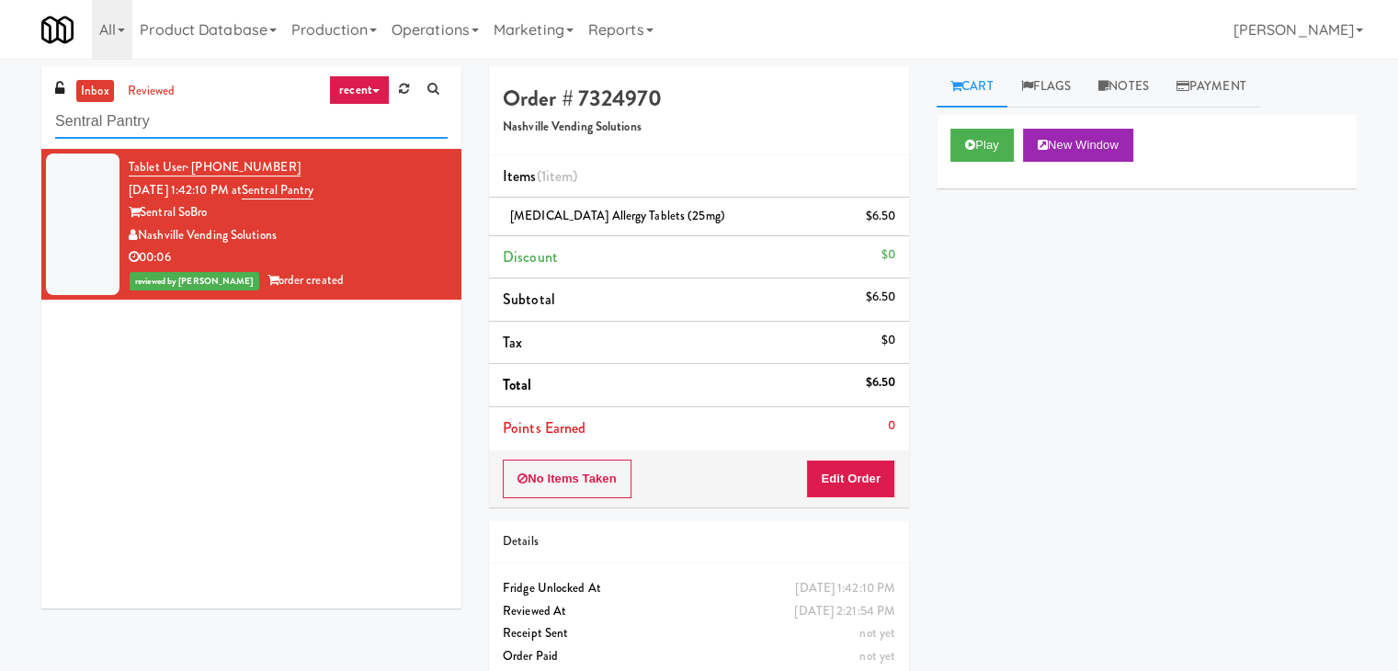
click at [248, 126] on input "Sentral Pantry" at bounding box center [251, 122] width 392 height 34
paste input "Hub Cincinnati Fridge"
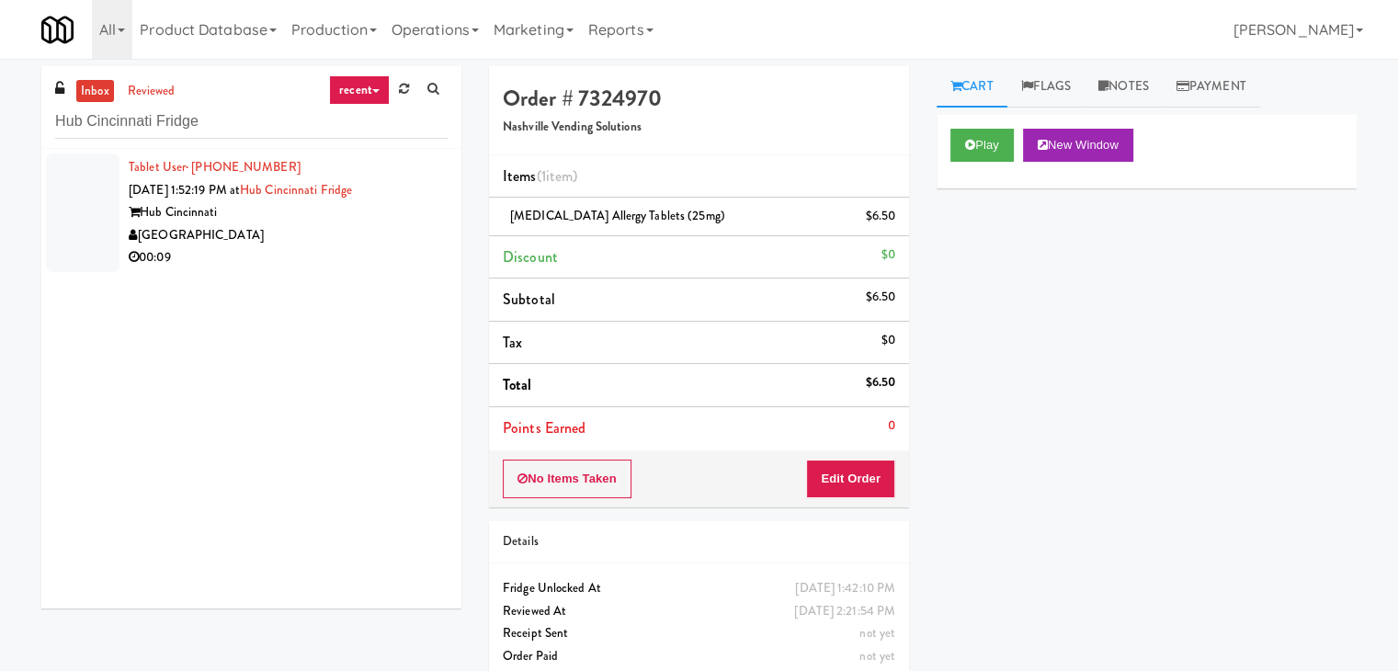
click at [412, 225] on div "[GEOGRAPHIC_DATA]" at bounding box center [288, 235] width 319 height 23
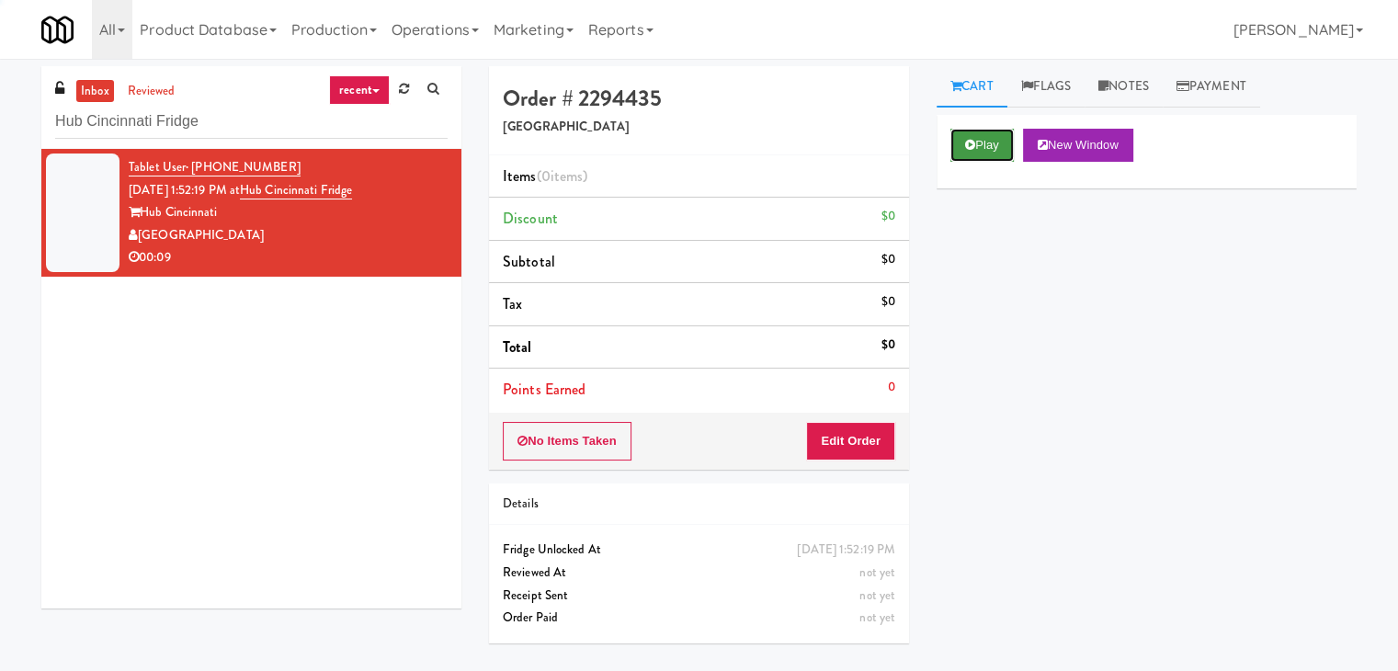
click at [973, 139] on icon at bounding box center [970, 145] width 10 height 12
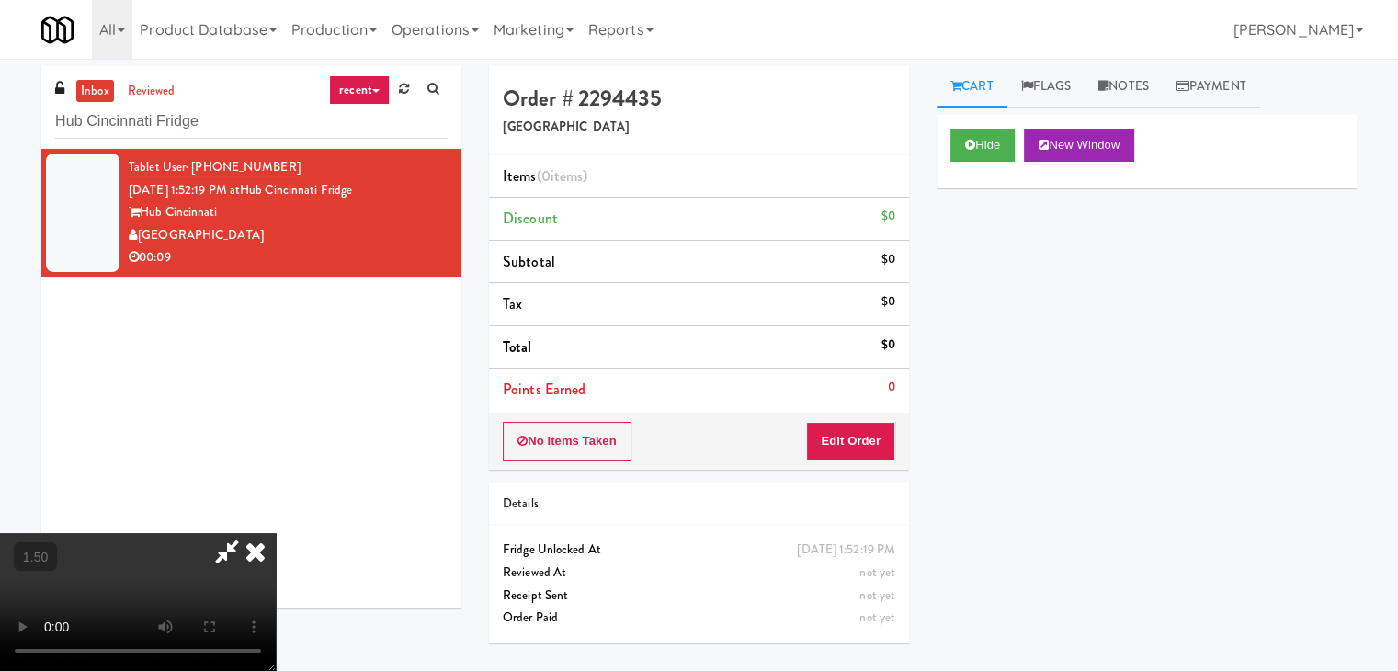
click at [276, 533] on video at bounding box center [138, 602] width 276 height 138
click at [276, 533] on icon at bounding box center [255, 551] width 40 height 37
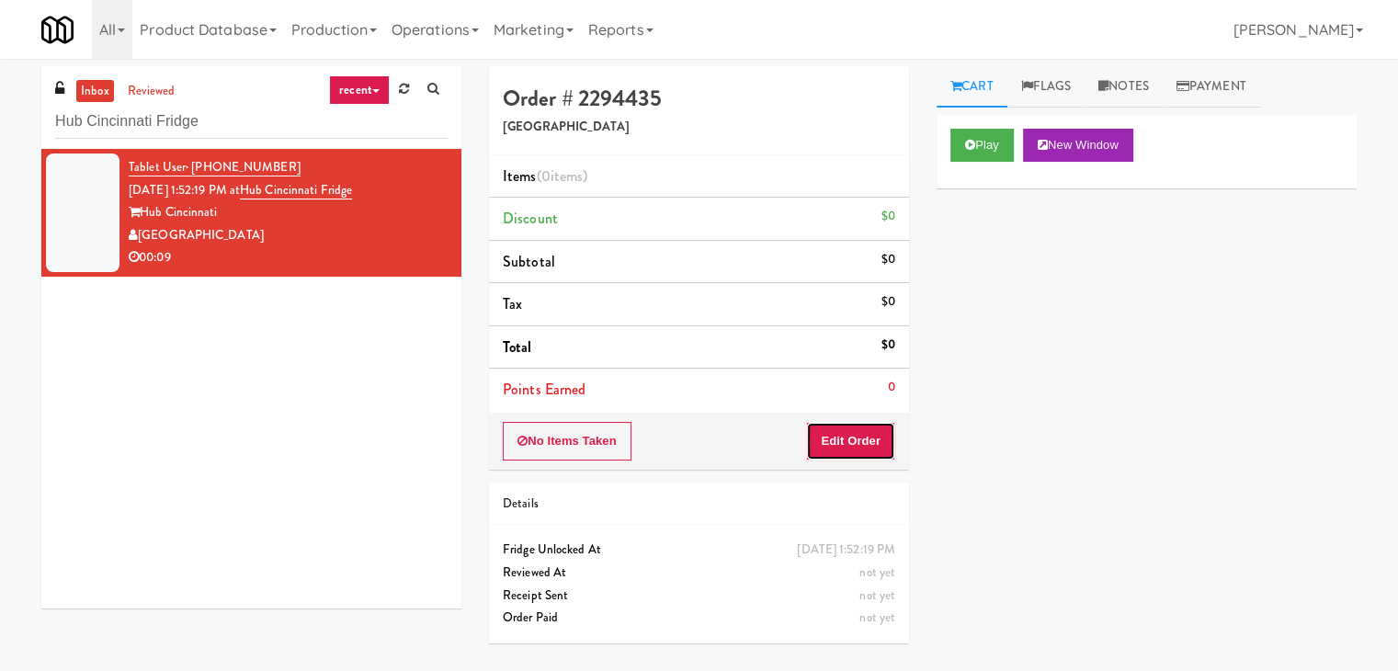
drag, startPoint x: 847, startPoint y: 443, endPoint x: 894, endPoint y: 388, distance: 72.4
click at [847, 444] on button "Edit Order" at bounding box center [850, 441] width 89 height 39
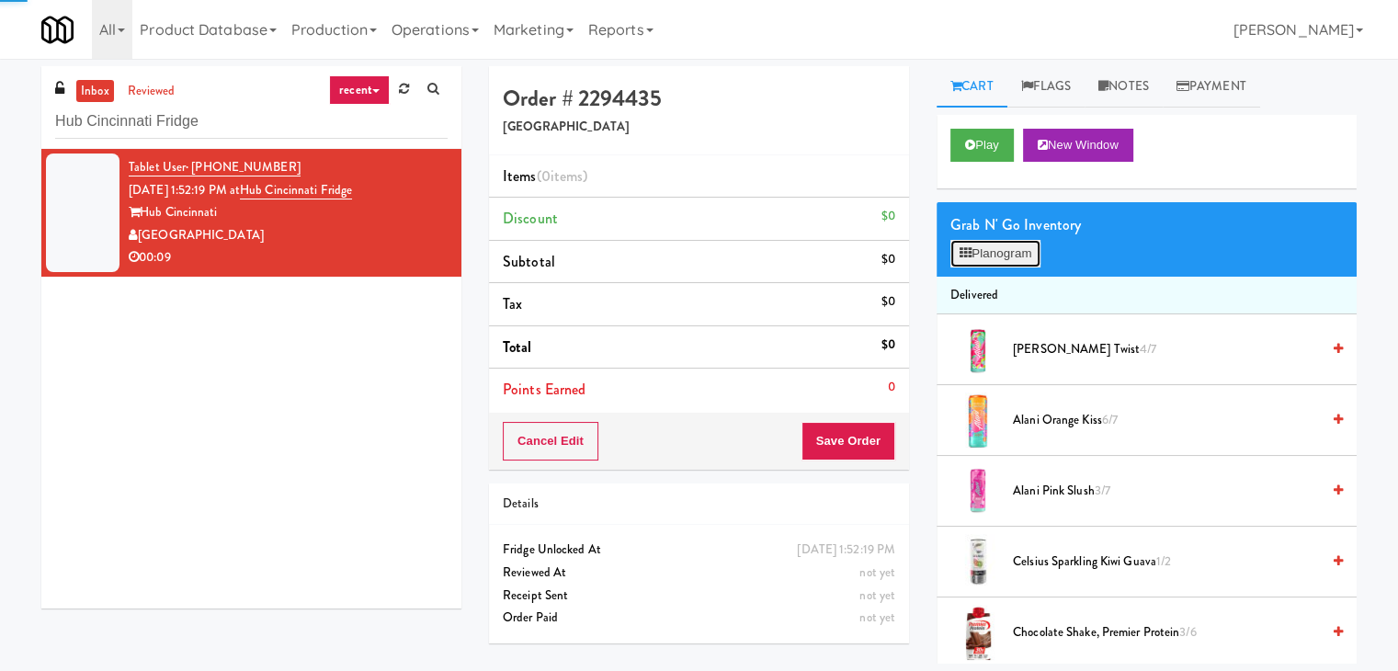
click at [989, 247] on button "Planogram" at bounding box center [995, 254] width 90 height 28
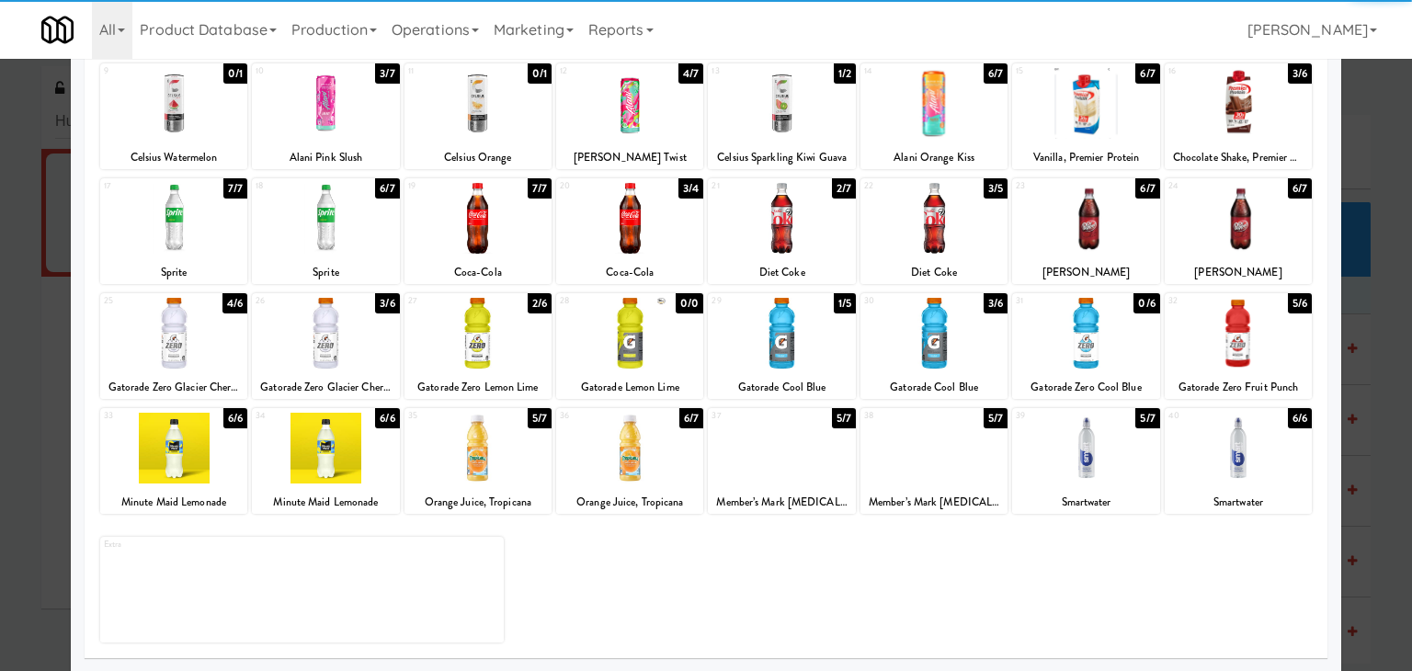
scroll to position [232, 0]
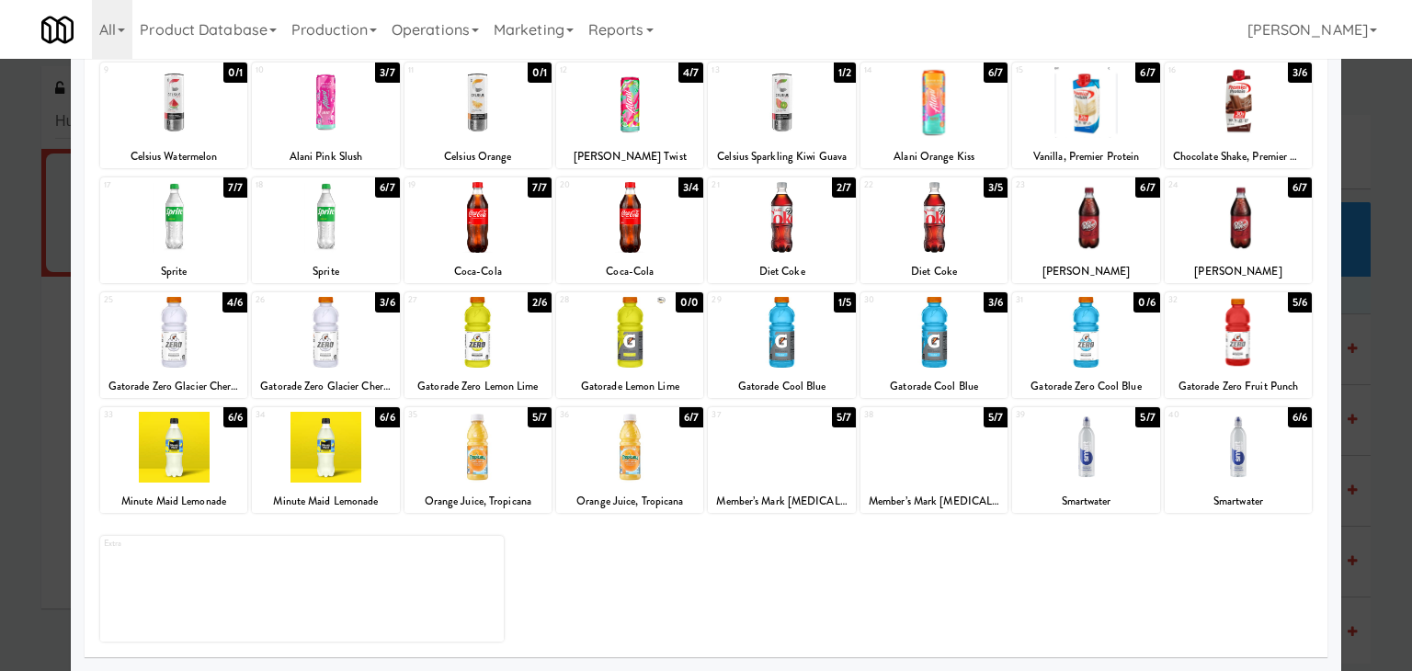
click at [1061, 464] on div at bounding box center [1085, 447] width 147 height 71
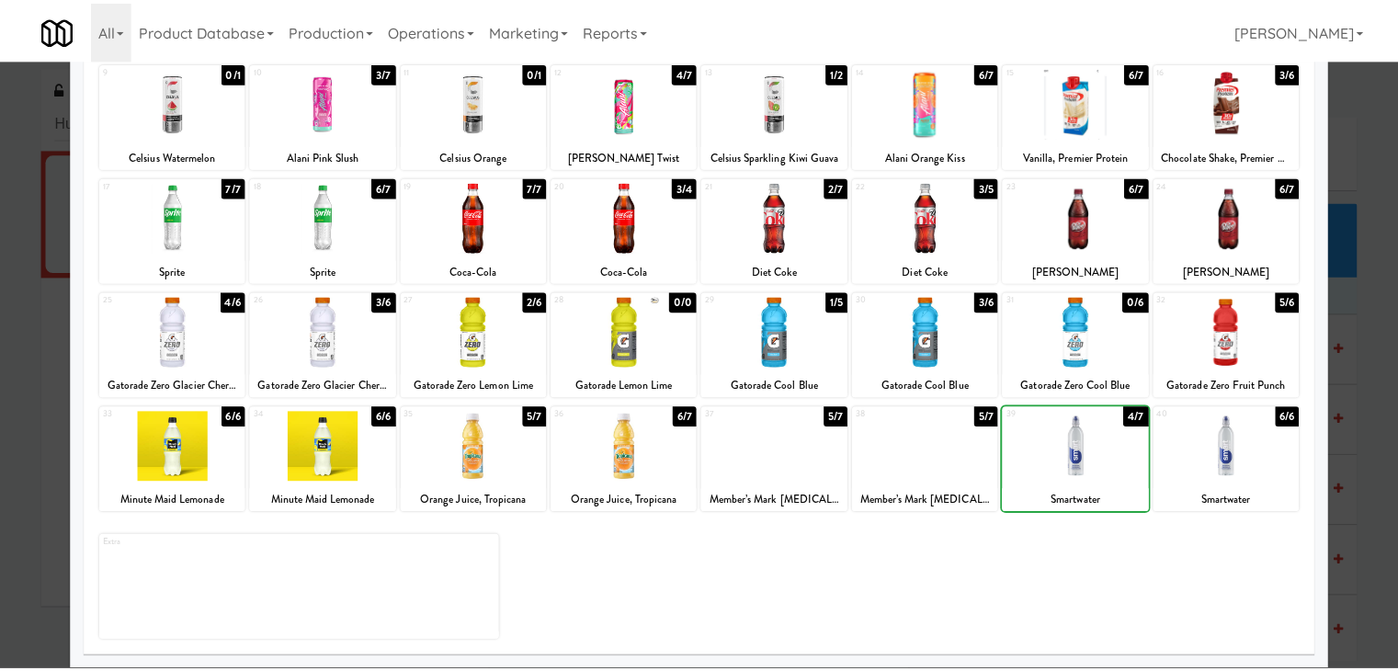
scroll to position [0, 0]
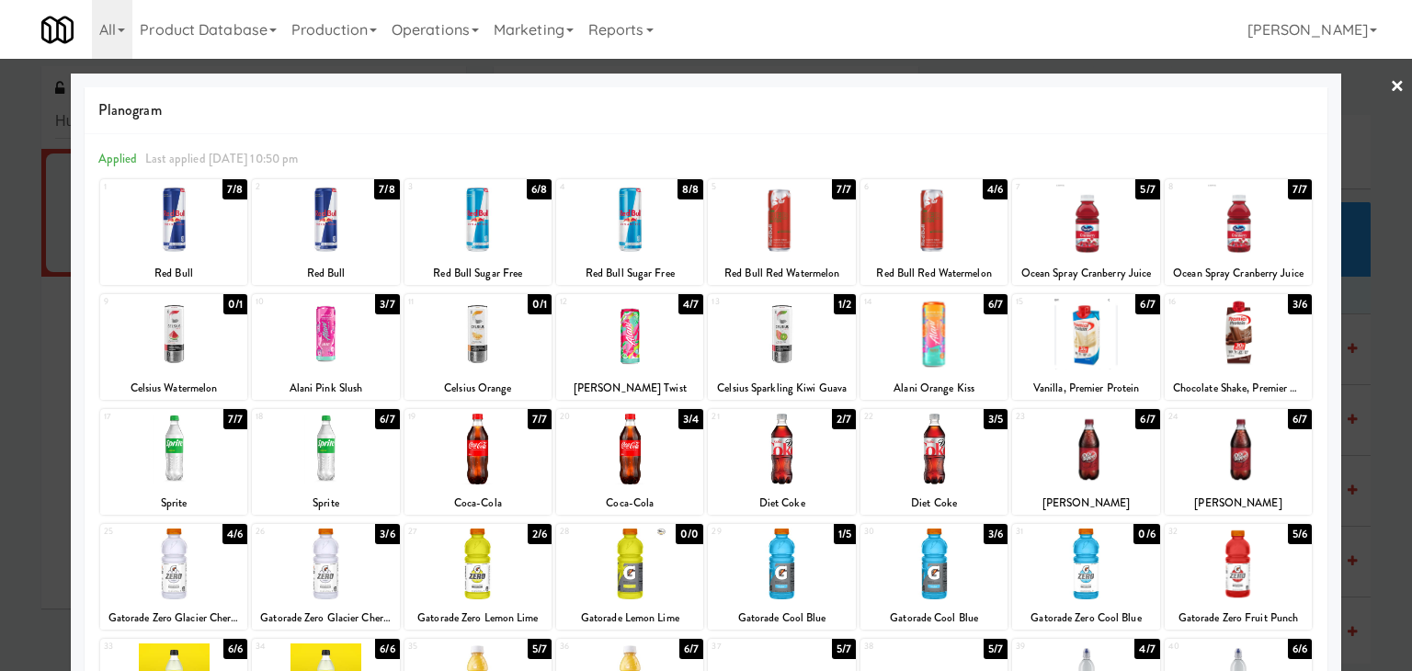
click at [1390, 88] on link "×" at bounding box center [1397, 87] width 15 height 57
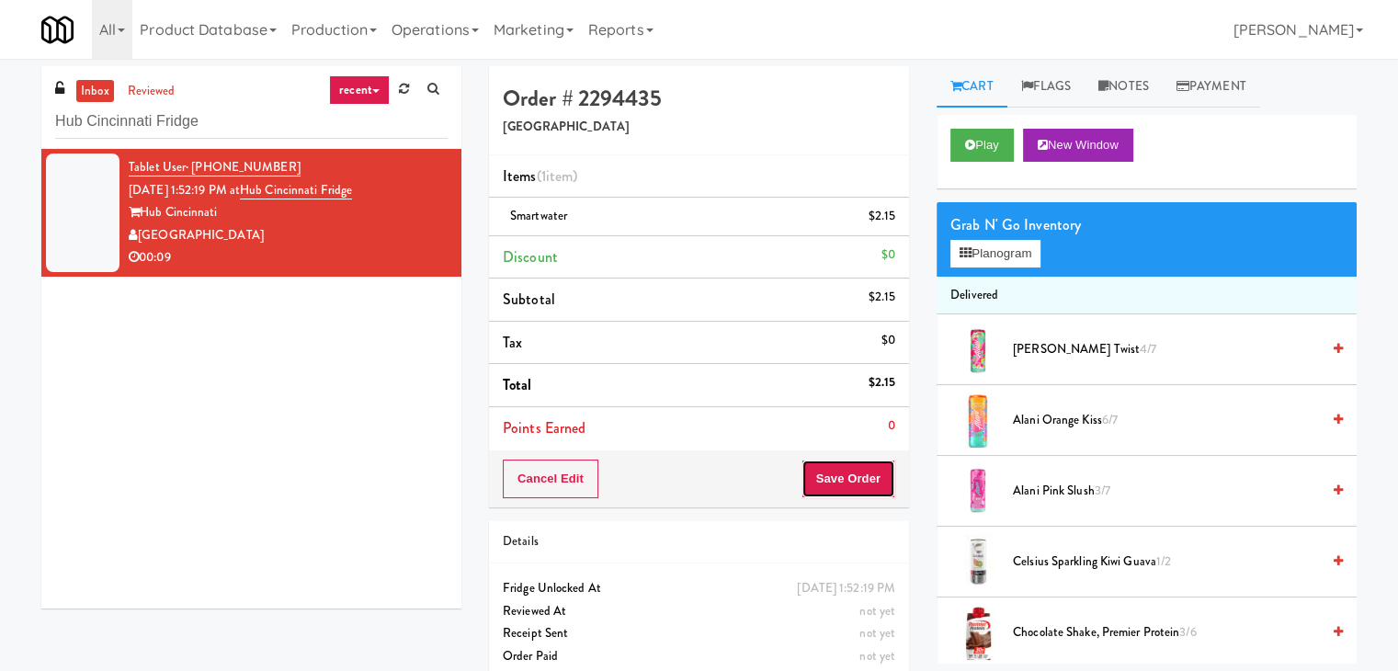
click at [829, 482] on button "Save Order" at bounding box center [848, 479] width 94 height 39
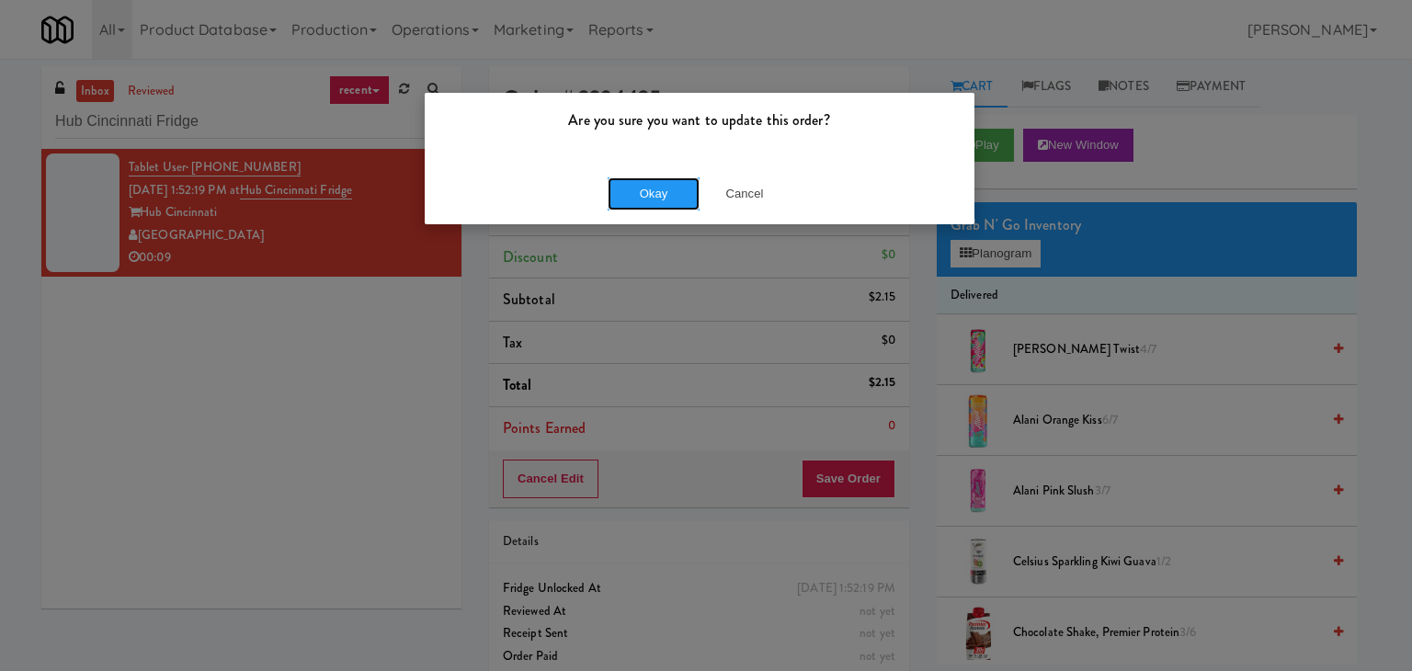
drag, startPoint x: 660, startPoint y: 188, endPoint x: 662, endPoint y: 165, distance: 22.1
click at [659, 188] on button "Okay" at bounding box center [654, 193] width 92 height 33
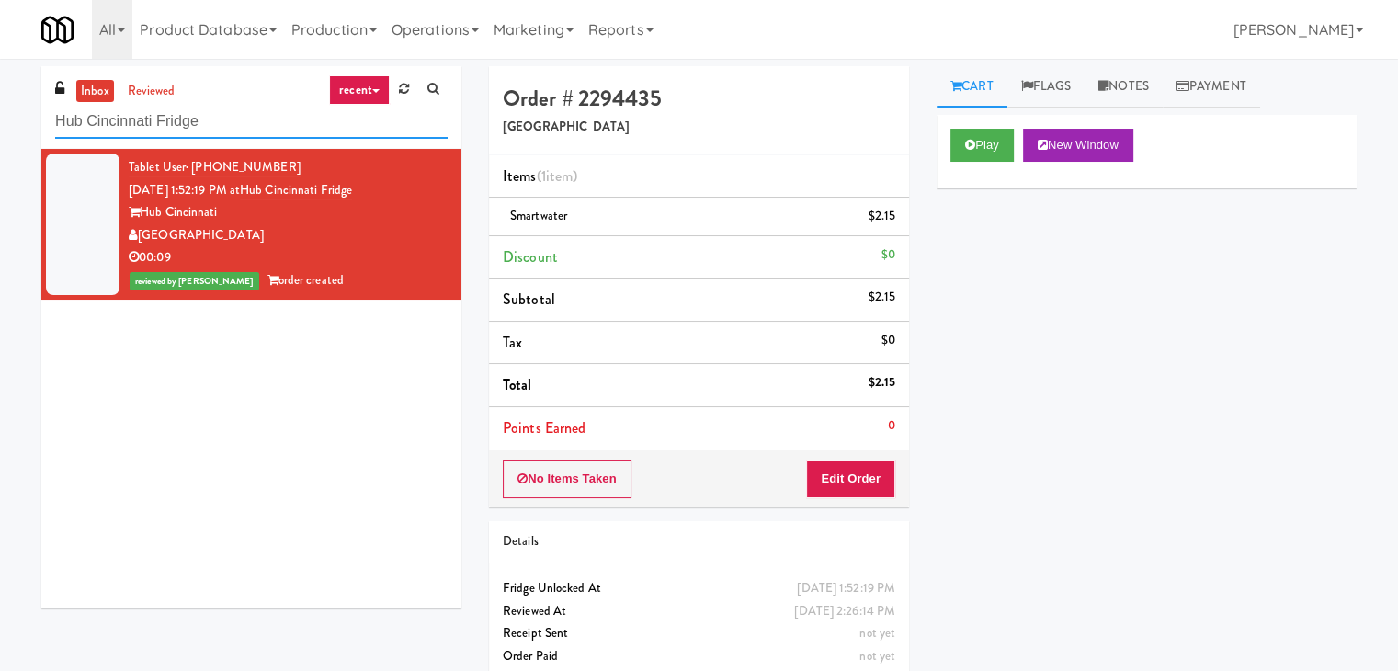
click at [279, 126] on input "Hub Cincinnati Fridge" at bounding box center [251, 122] width 392 height 34
paste input "[GEOGRAPHIC_DATA] Combo"
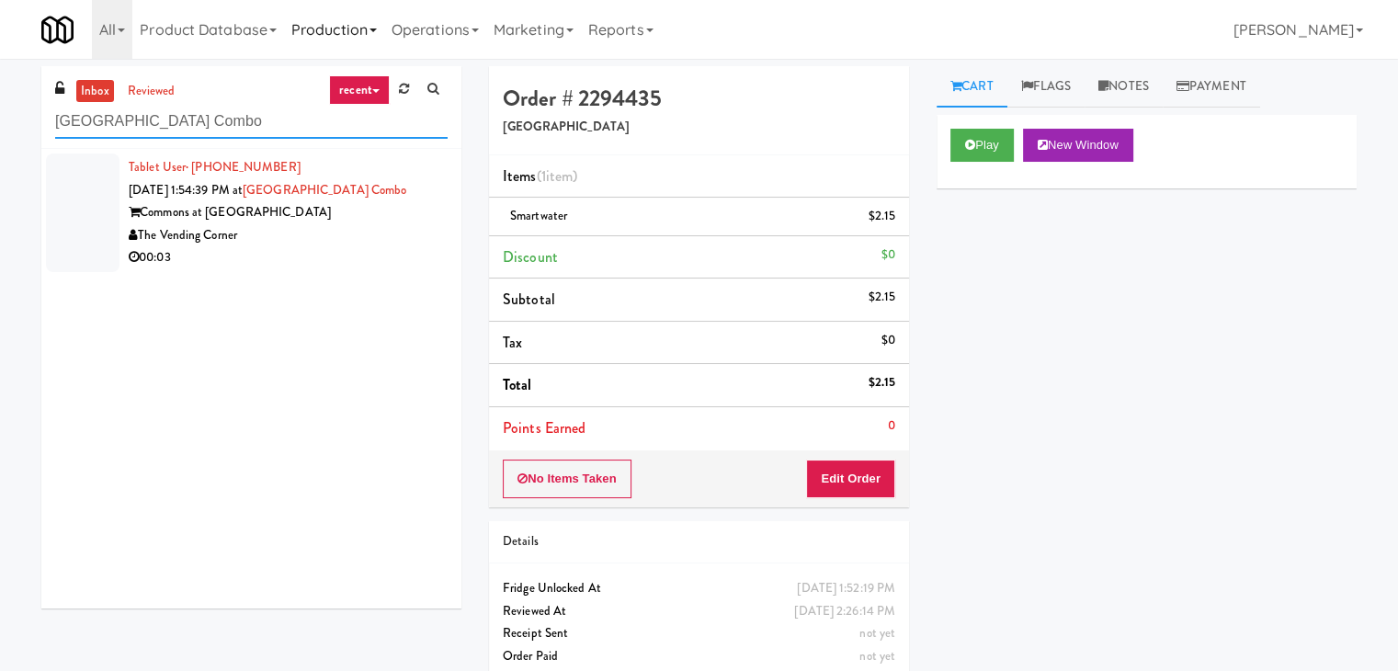
type input "[GEOGRAPHIC_DATA] Combo"
click at [409, 217] on div "Commons at [GEOGRAPHIC_DATA]" at bounding box center [288, 212] width 319 height 23
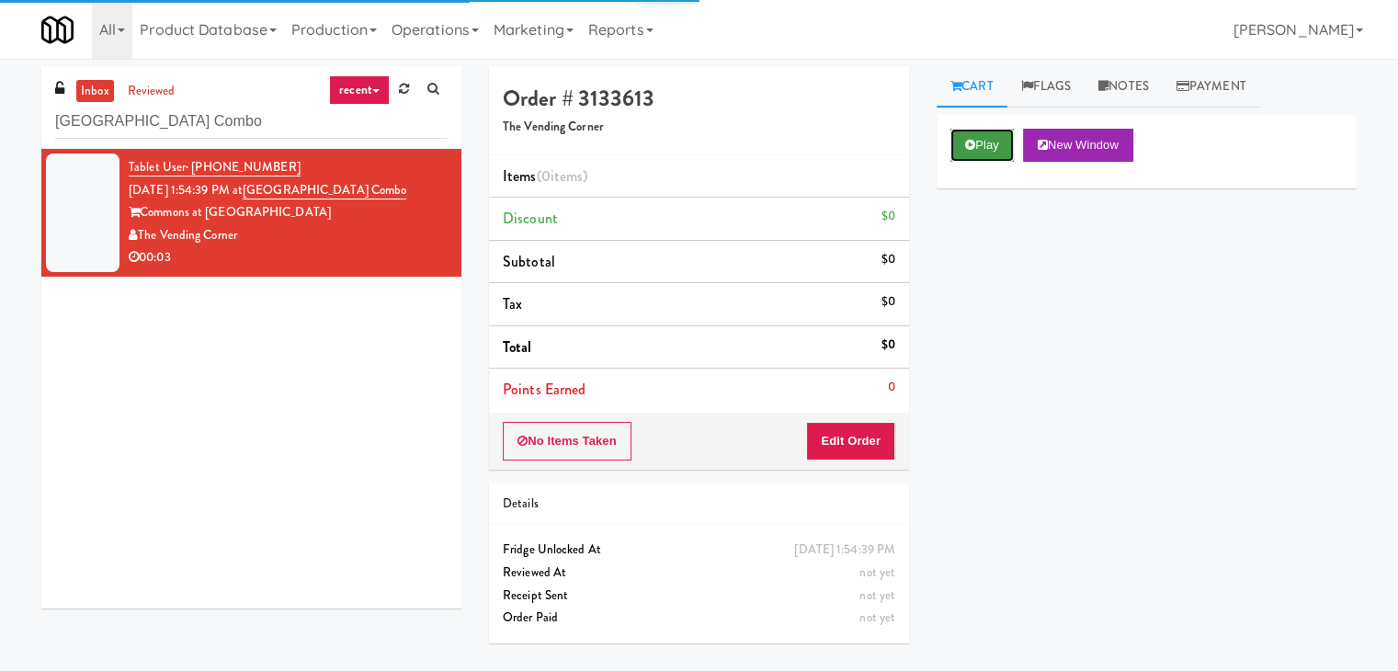
click at [972, 139] on icon at bounding box center [970, 145] width 10 height 12
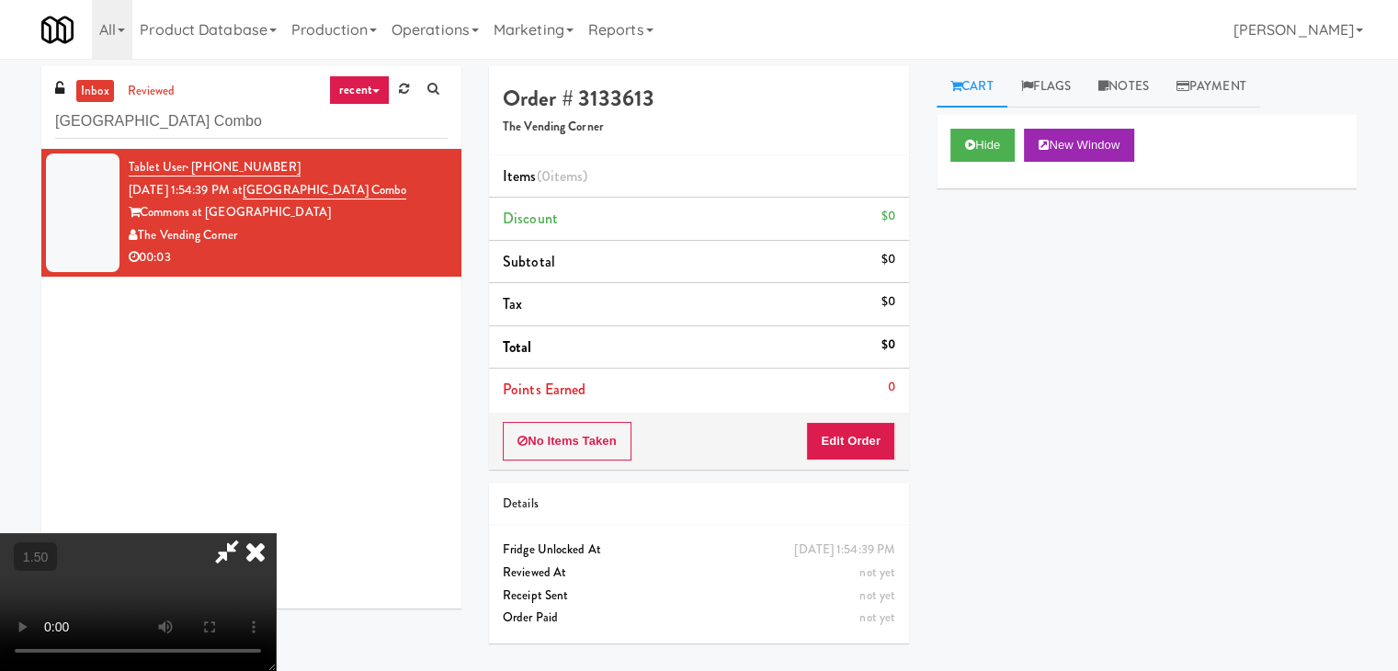
click at [276, 533] on video at bounding box center [138, 602] width 276 height 138
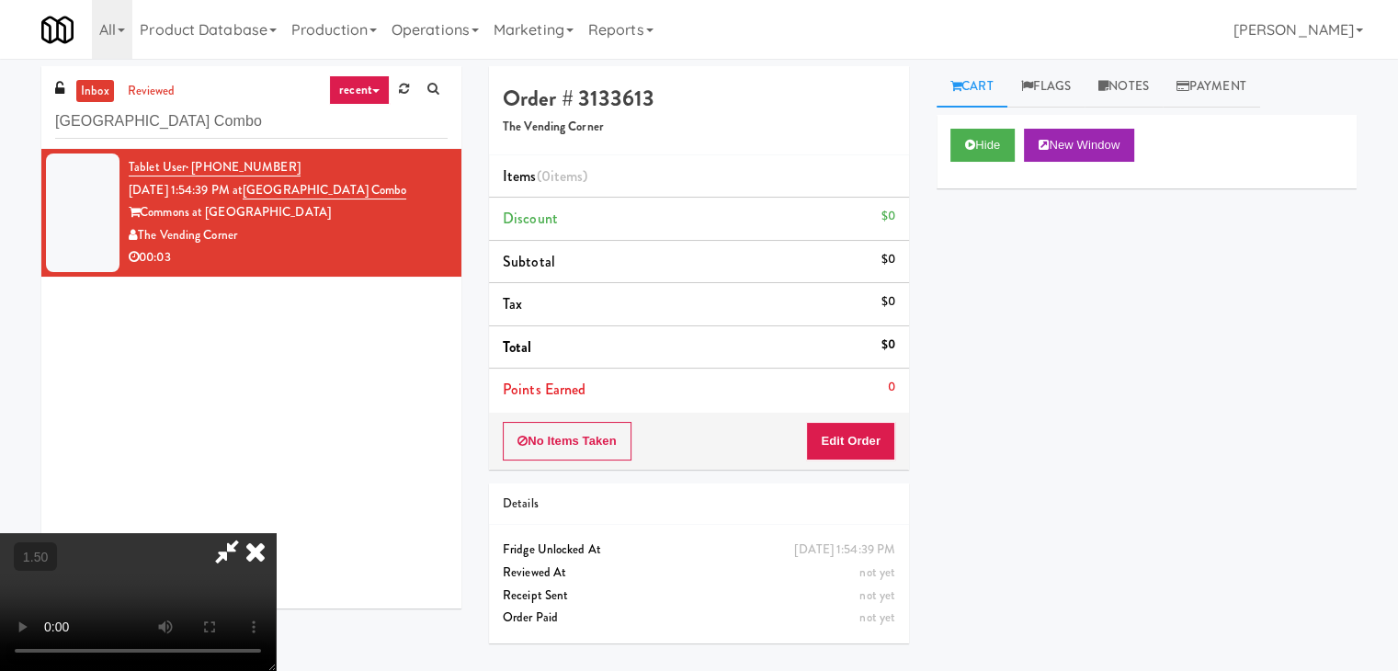
click at [276, 533] on video at bounding box center [138, 602] width 276 height 138
drag, startPoint x: 797, startPoint y: 79, endPoint x: 800, endPoint y: 98, distance: 19.5
click at [248, 533] on icon at bounding box center [227, 551] width 42 height 37
click at [857, 431] on button "Edit Order" at bounding box center [850, 441] width 89 height 39
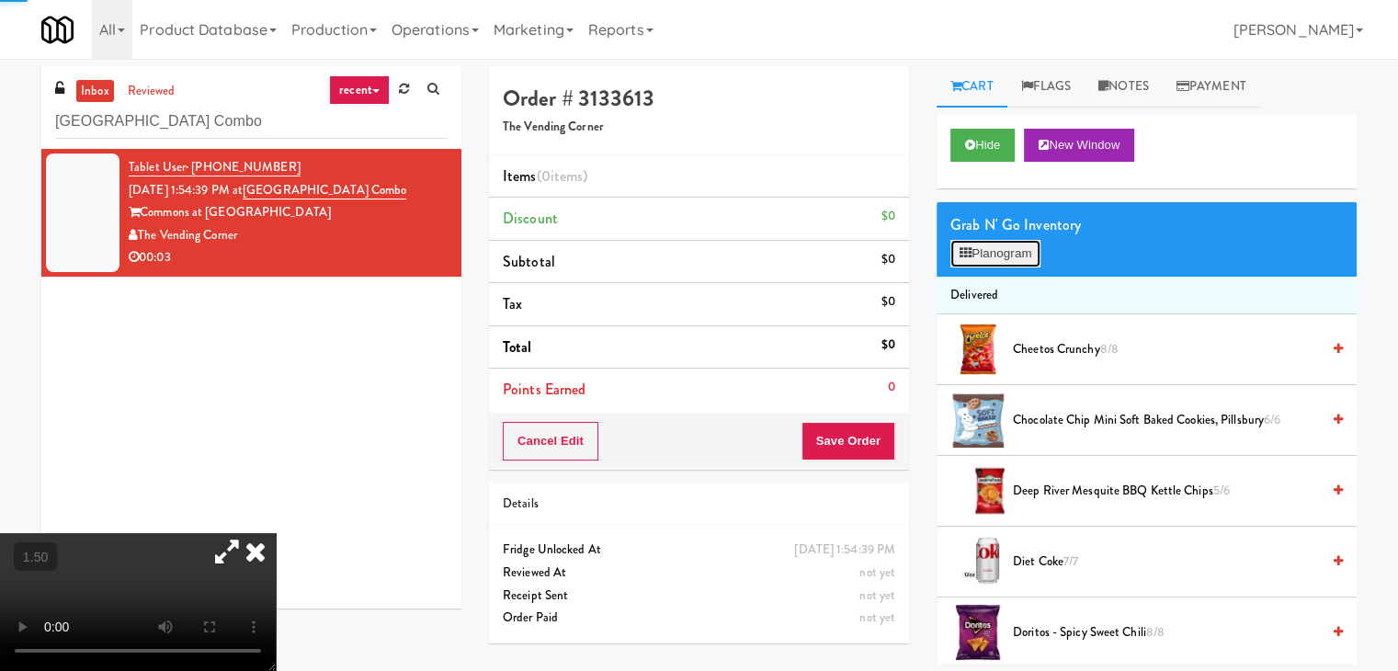
click at [969, 262] on button "Planogram" at bounding box center [995, 254] width 90 height 28
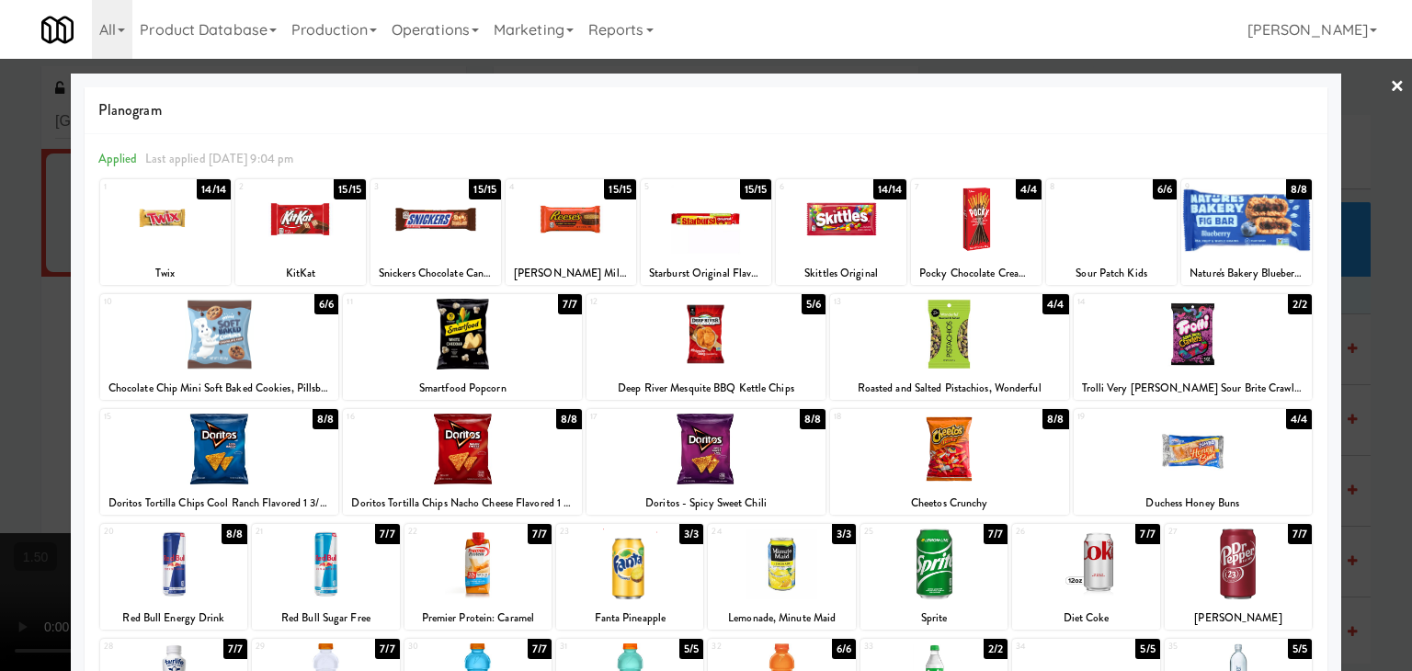
click at [422, 222] on div at bounding box center [435, 219] width 131 height 71
click at [1390, 78] on link "×" at bounding box center [1397, 87] width 15 height 57
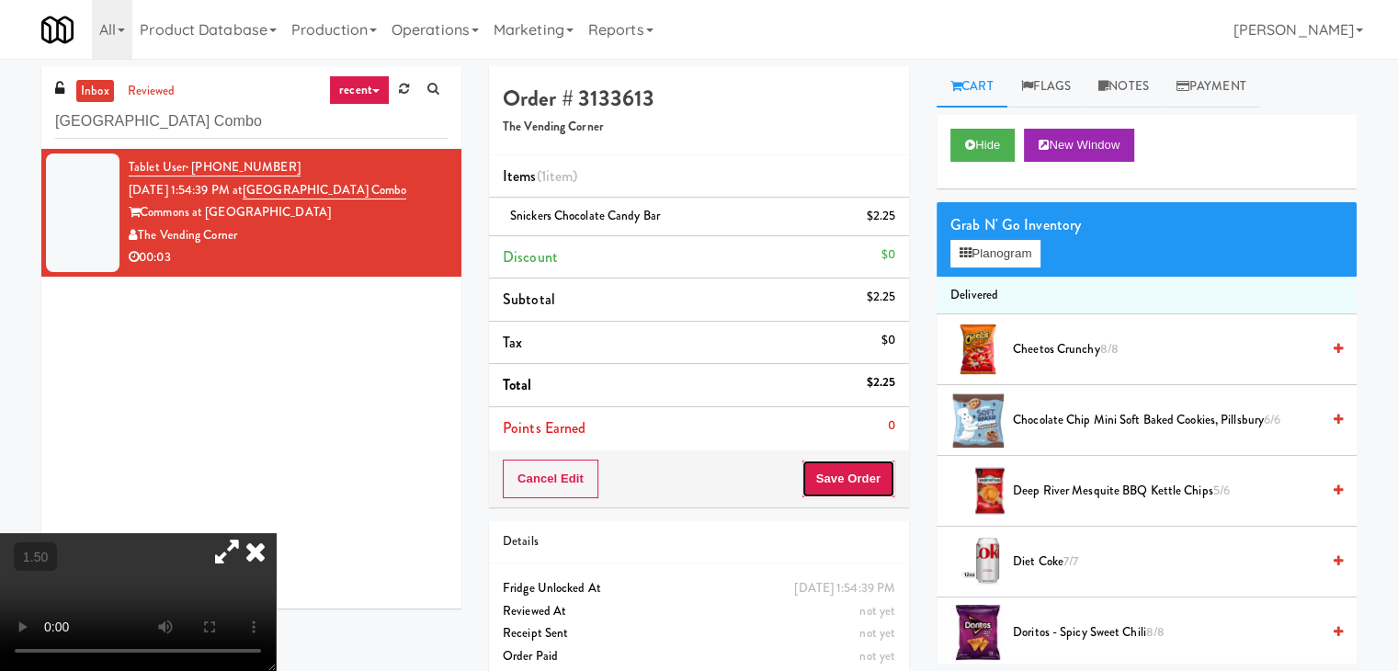
click at [817, 474] on button "Save Order" at bounding box center [848, 479] width 94 height 39
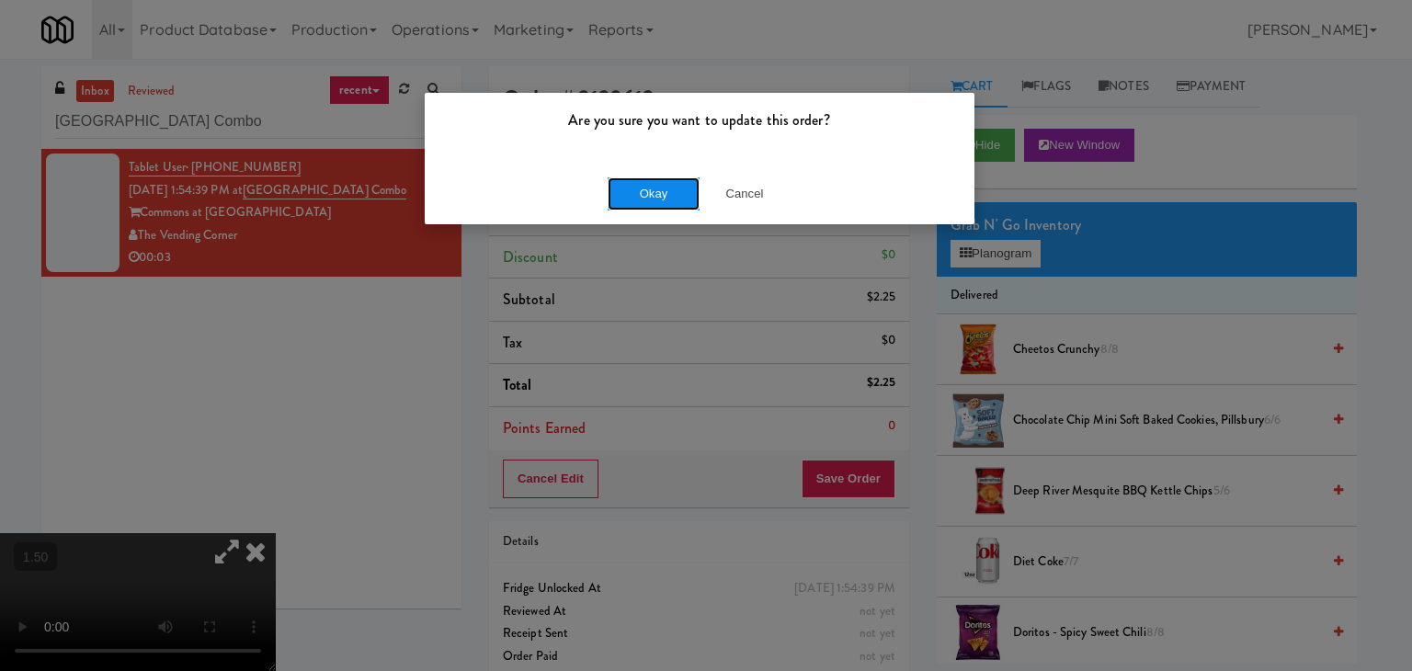
click at [662, 194] on button "Okay" at bounding box center [654, 193] width 92 height 33
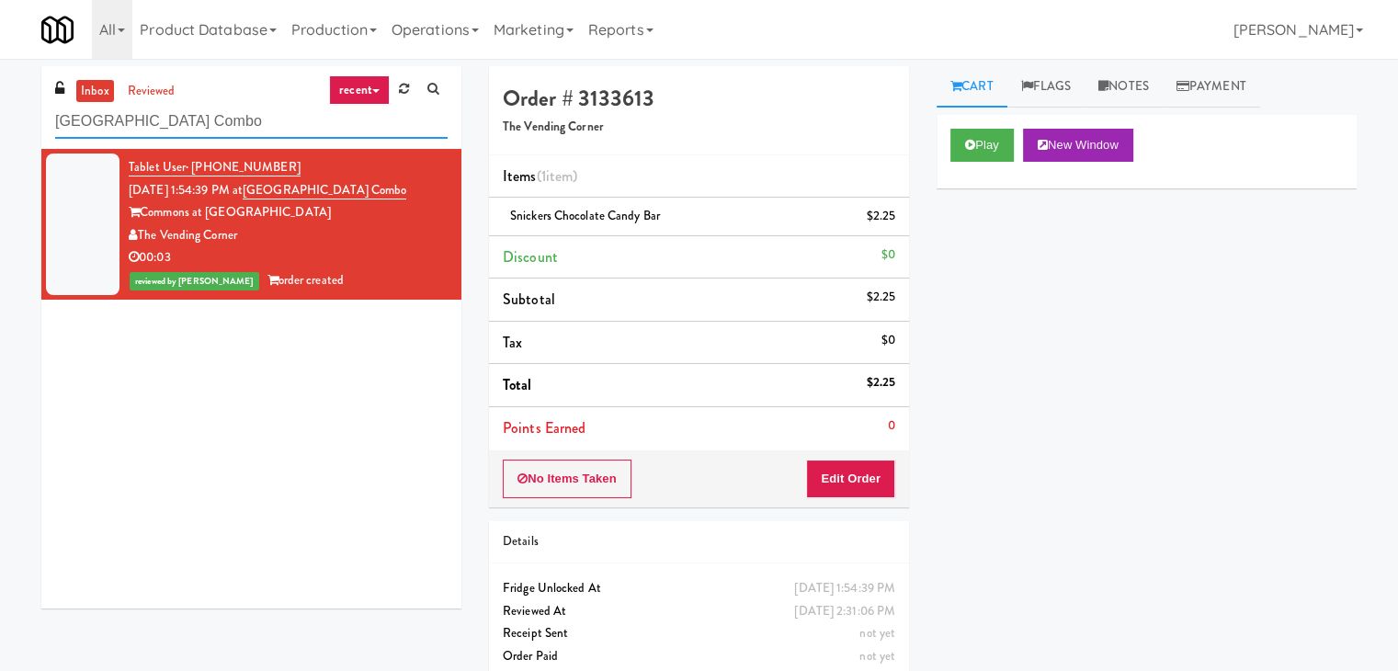
click at [237, 131] on input "[GEOGRAPHIC_DATA] Combo" at bounding box center [251, 122] width 392 height 34
paste input "The Metropolitian"
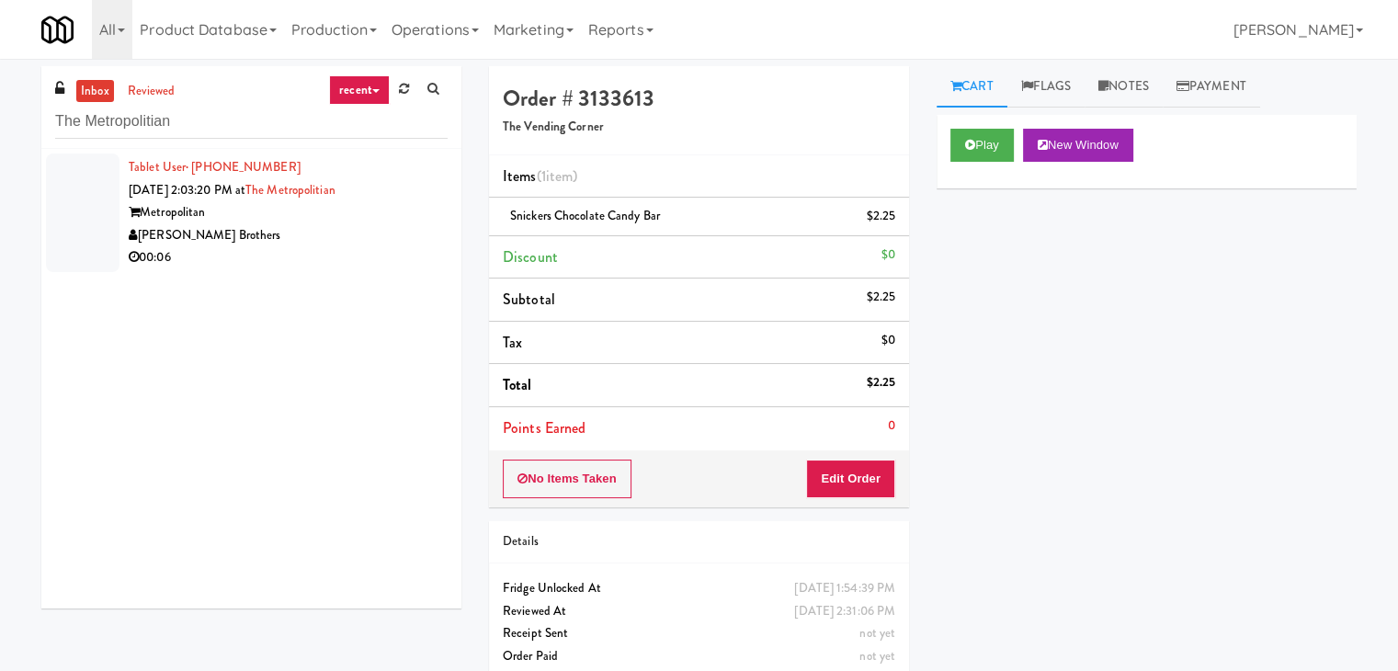
click at [418, 242] on div "[PERSON_NAME] Brothers" at bounding box center [288, 235] width 319 height 23
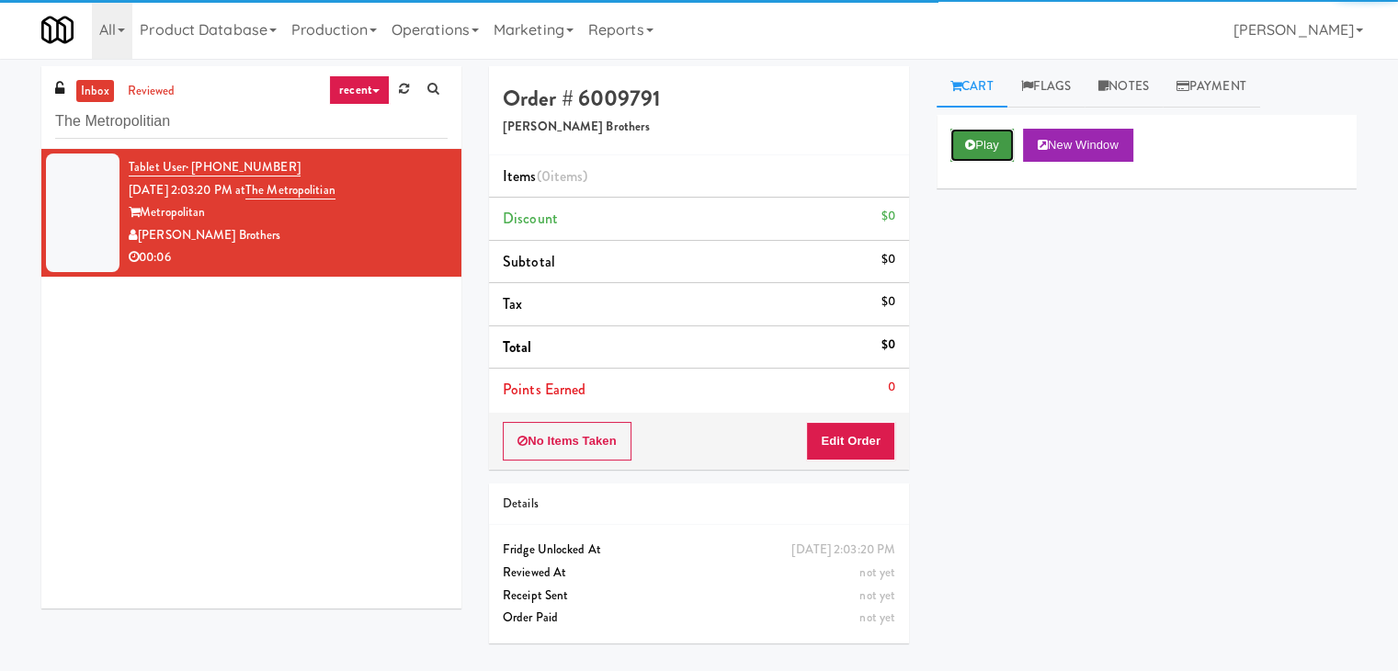
click at [981, 137] on button "Play" at bounding box center [981, 145] width 63 height 33
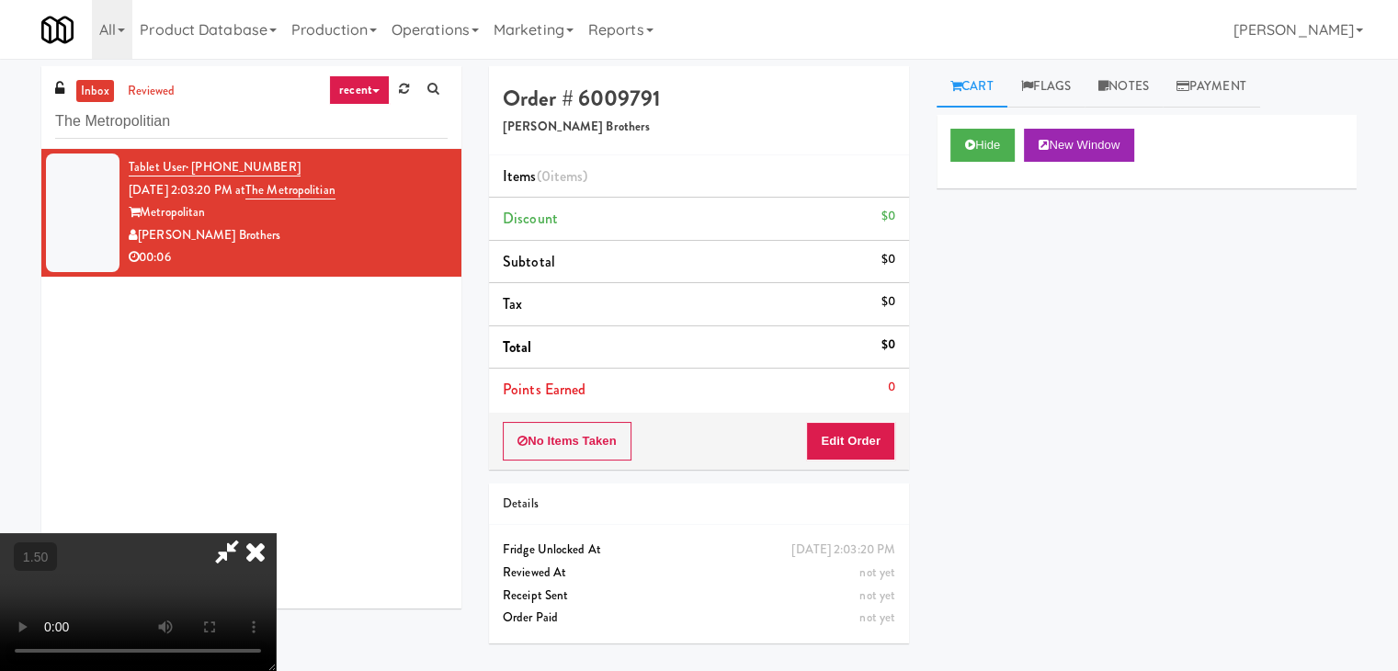
drag, startPoint x: 809, startPoint y: 73, endPoint x: 836, endPoint y: 246, distance: 175.8
click at [276, 533] on icon at bounding box center [255, 551] width 40 height 37
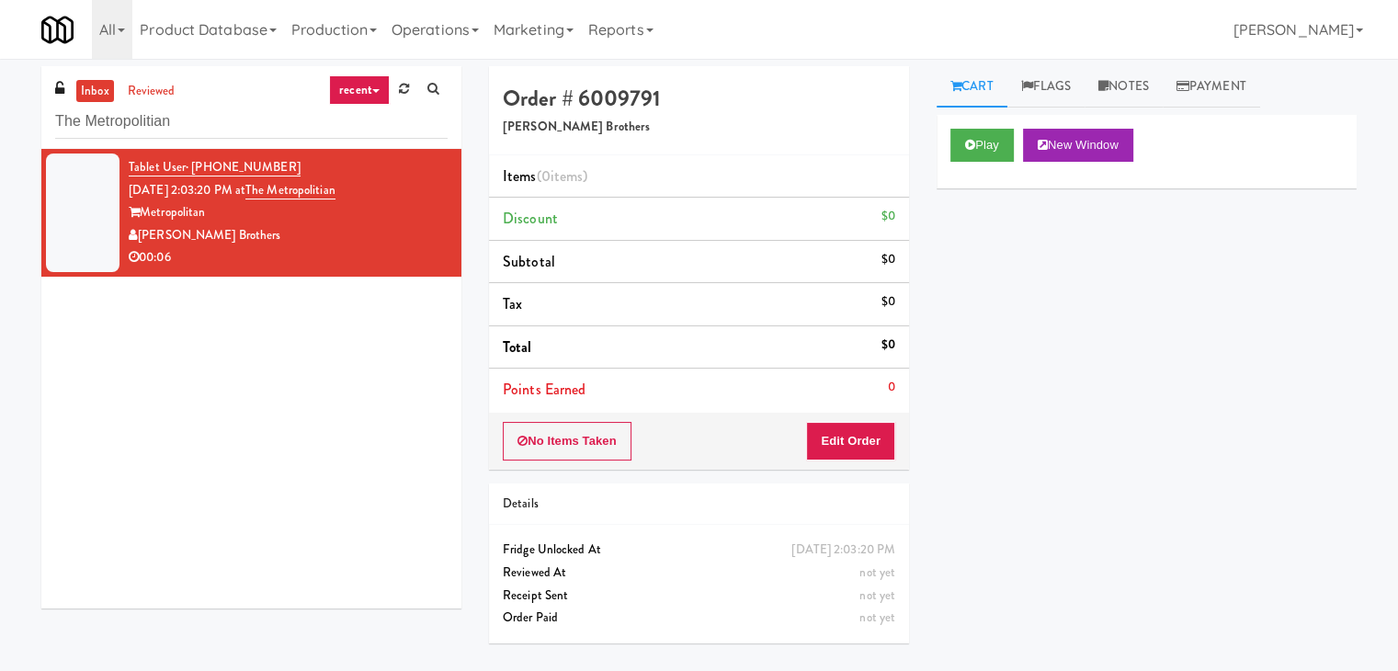
drag, startPoint x: 861, startPoint y: 413, endPoint x: 858, endPoint y: 424, distance: 11.4
click at [860, 417] on div "No Items Taken Edit Order" at bounding box center [699, 441] width 420 height 57
click at [857, 431] on button "Edit Order" at bounding box center [850, 441] width 89 height 39
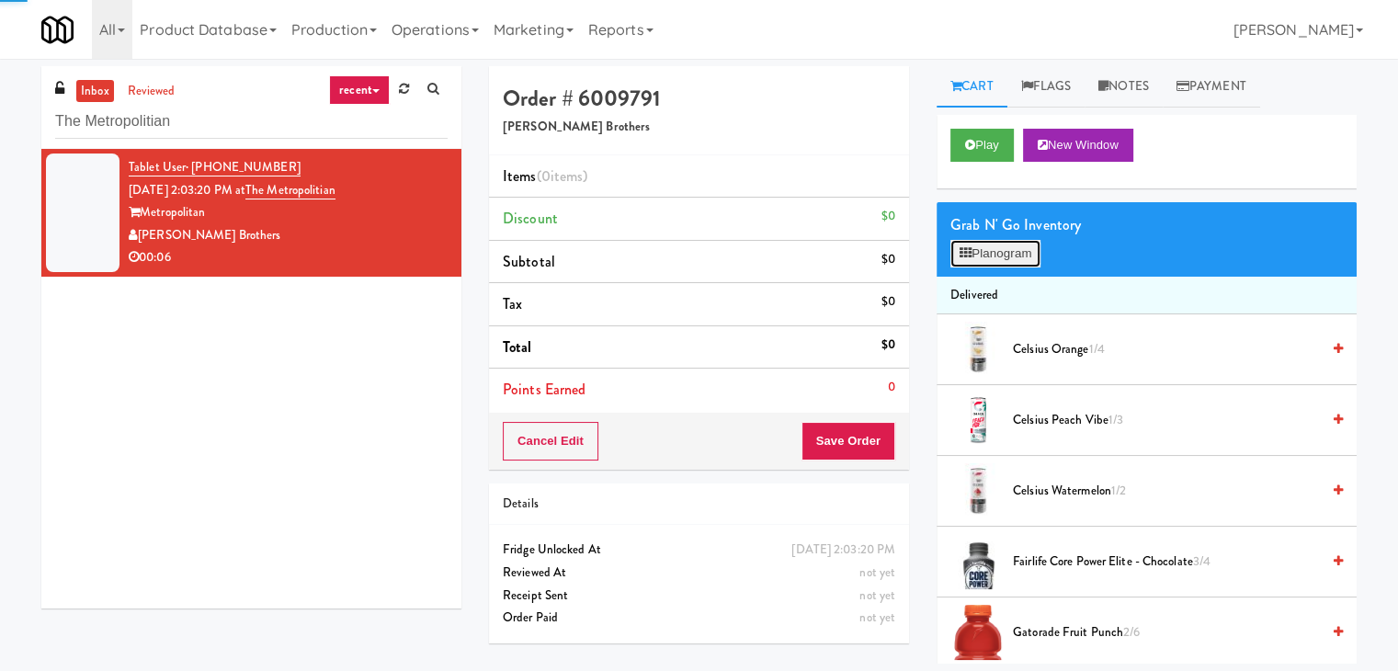
click at [1006, 262] on button "Planogram" at bounding box center [995, 254] width 90 height 28
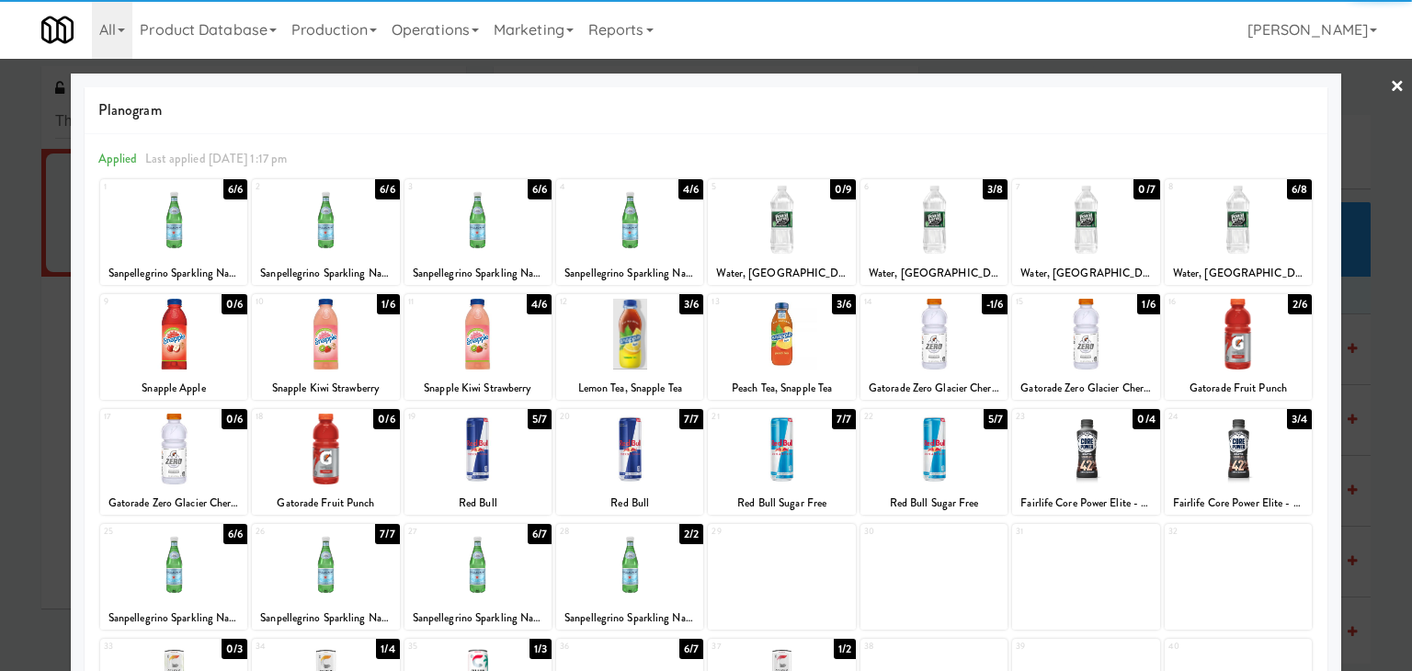
click at [623, 209] on div at bounding box center [629, 219] width 147 height 71
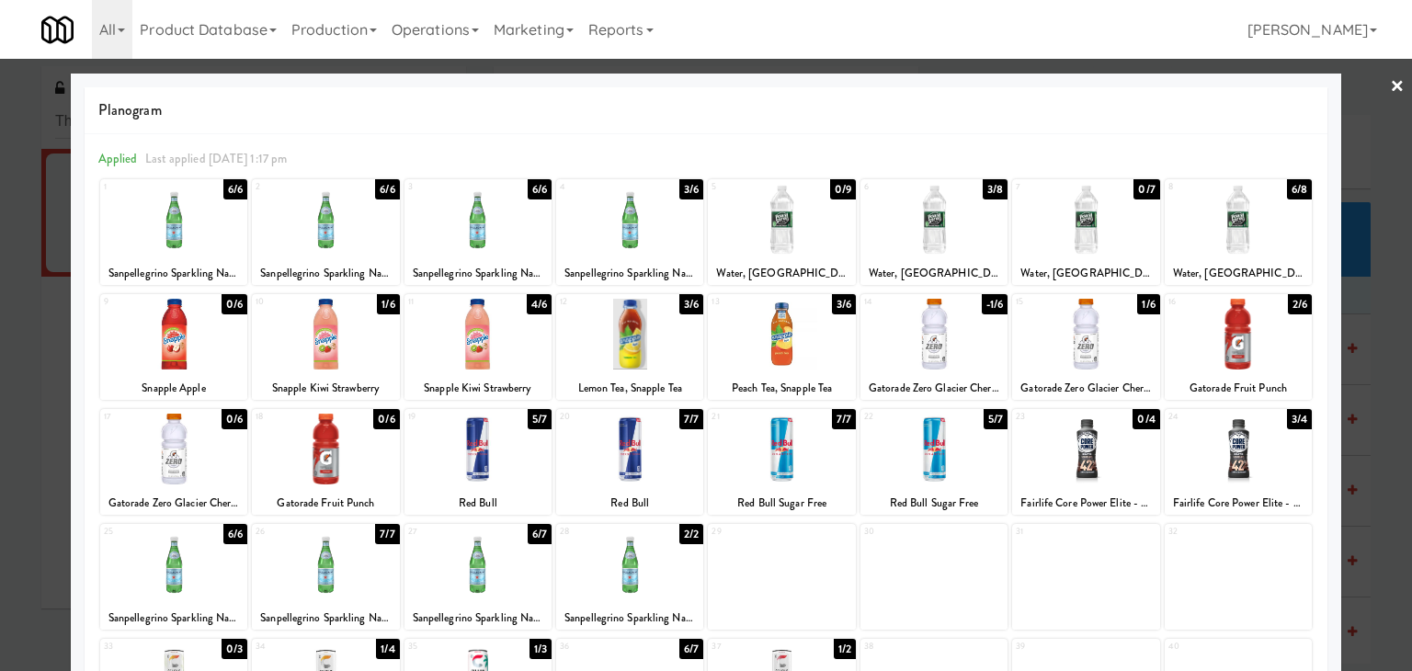
click at [1390, 83] on link "×" at bounding box center [1397, 87] width 15 height 57
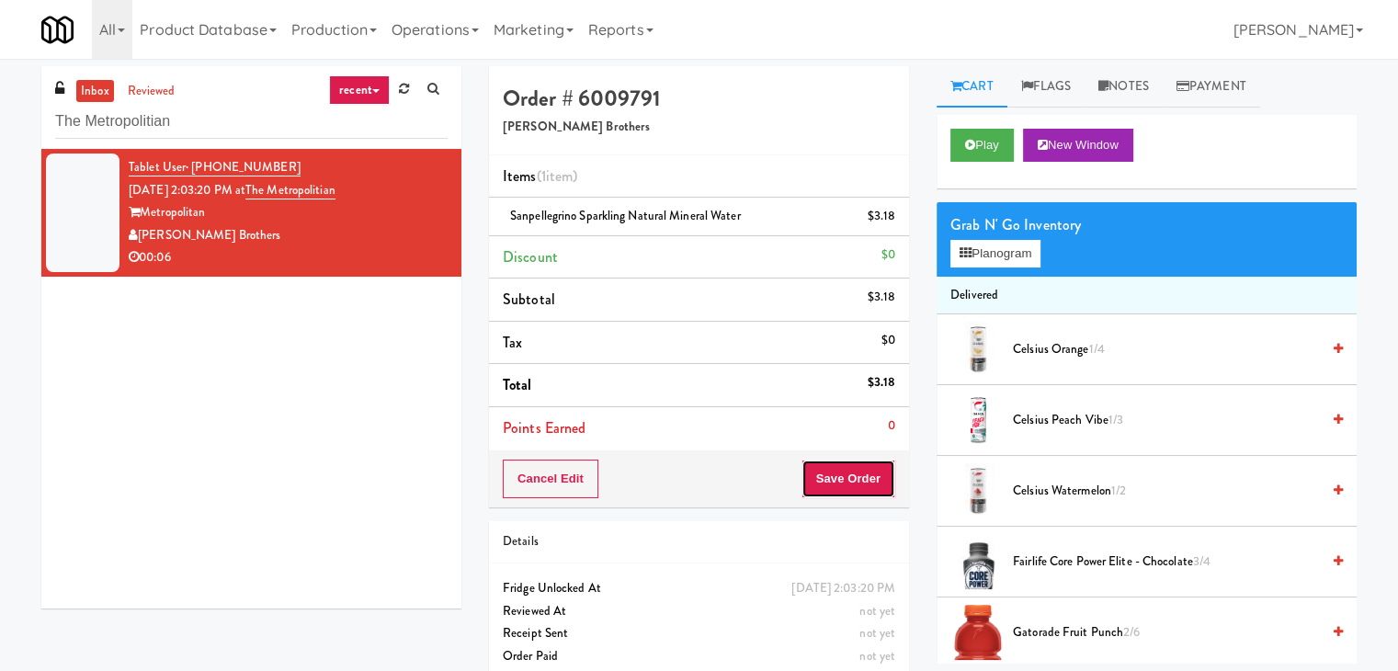
click at [845, 468] on button "Save Order" at bounding box center [848, 479] width 94 height 39
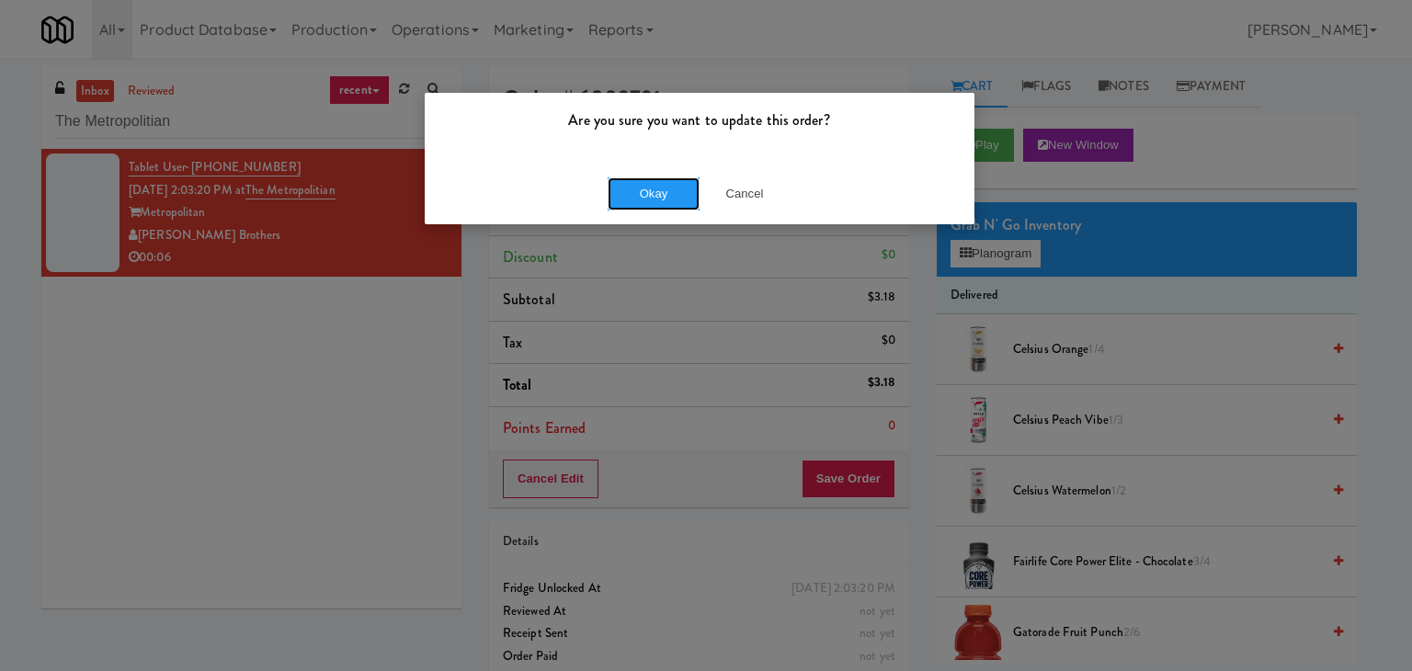
drag, startPoint x: 680, startPoint y: 200, endPoint x: 673, endPoint y: 108, distance: 93.1
click at [680, 198] on button "Okay" at bounding box center [654, 193] width 92 height 33
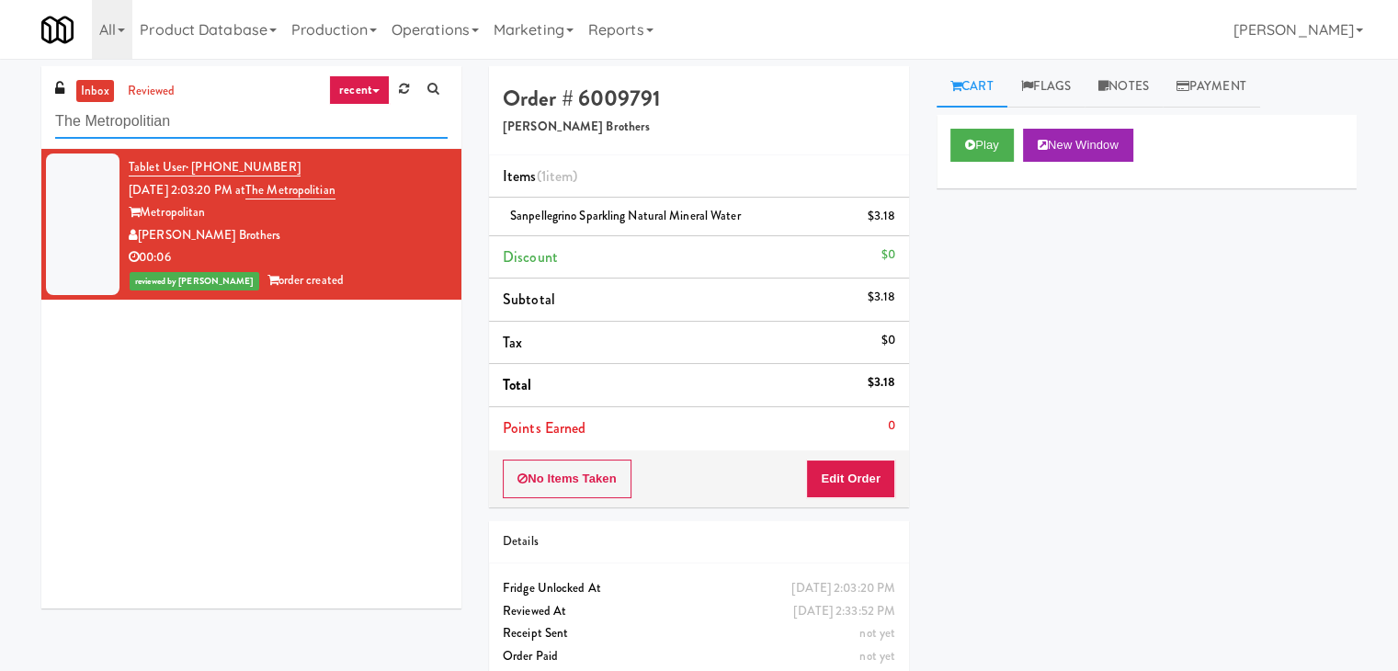
click at [213, 119] on input "The Metropolitian" at bounding box center [251, 122] width 392 height 34
paste input "2112 [US_STATE] - Cooler - Left"
type input "2112 [US_STATE] - Cooler - Left"
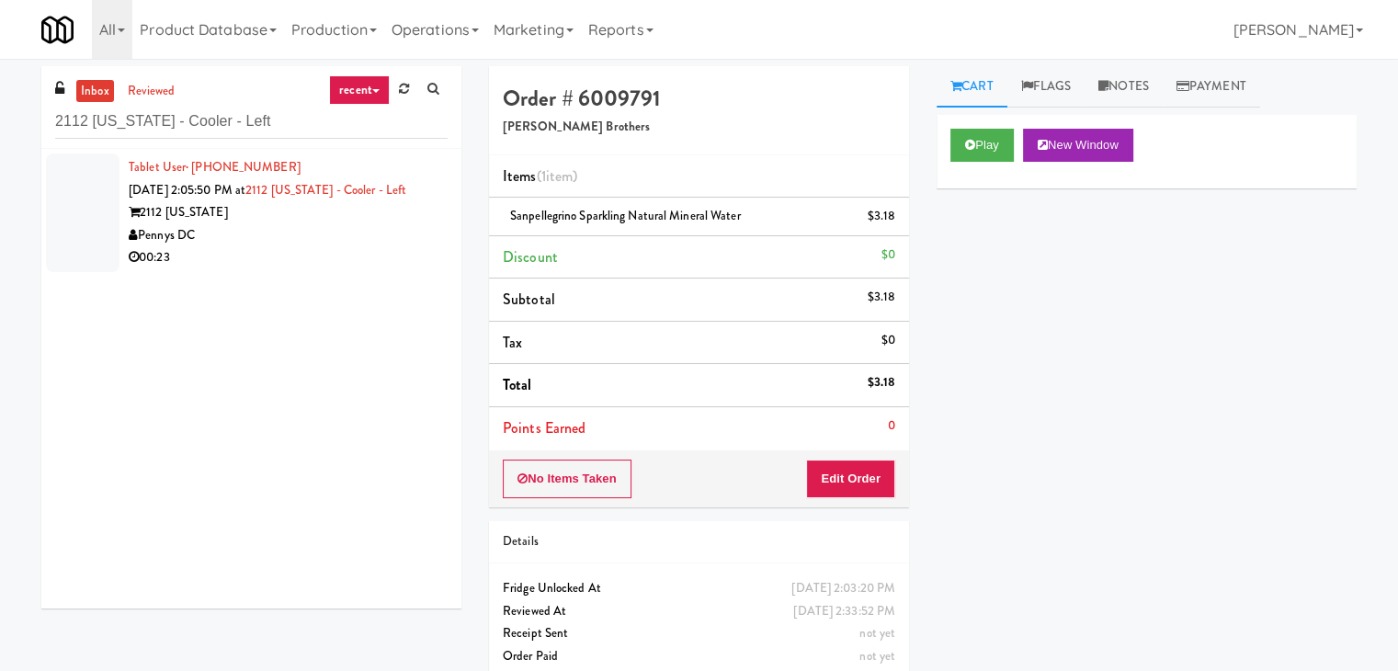
click at [362, 224] on div "2112 [US_STATE]" at bounding box center [288, 212] width 319 height 23
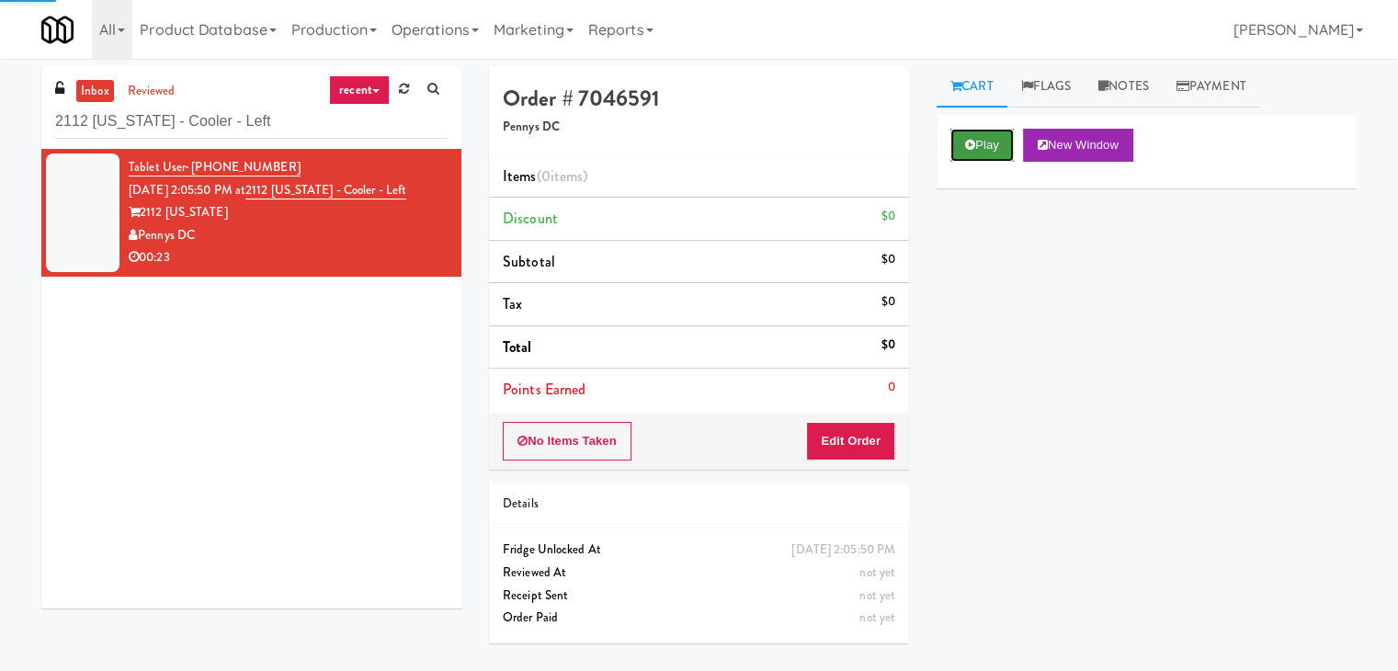
click at [972, 143] on icon at bounding box center [970, 145] width 10 height 12
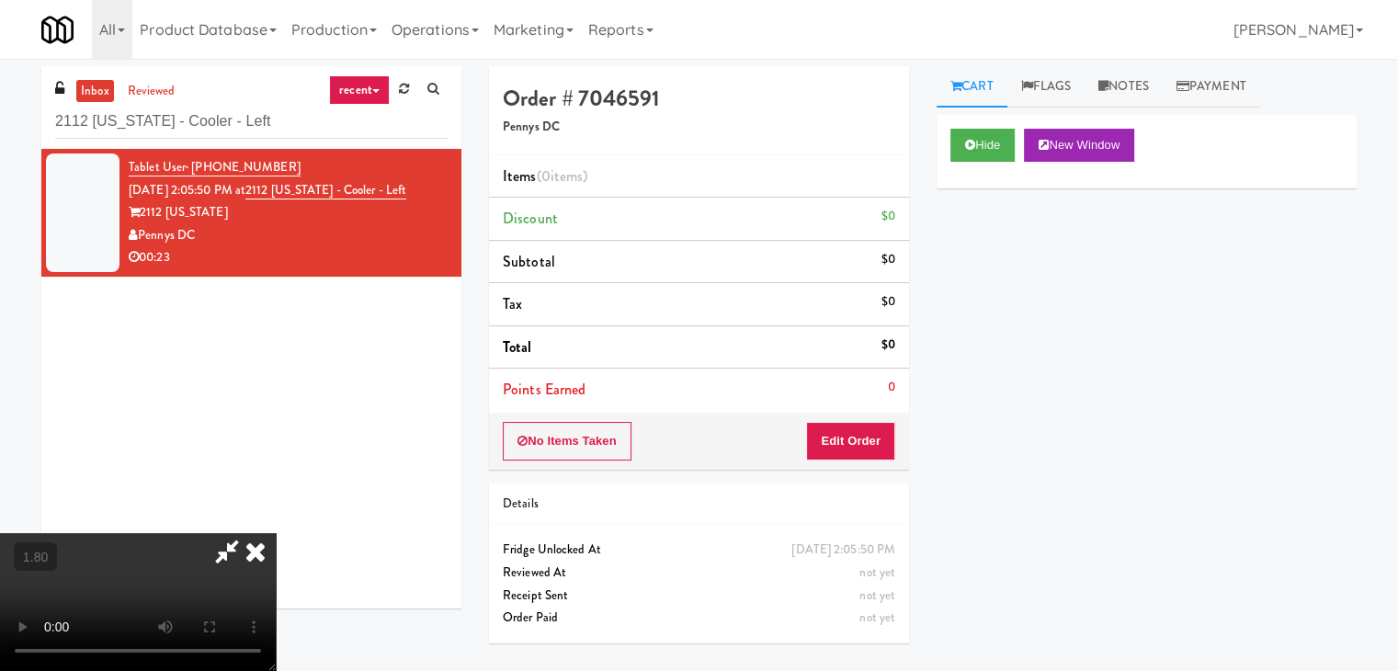
click at [276, 533] on video at bounding box center [138, 602] width 276 height 138
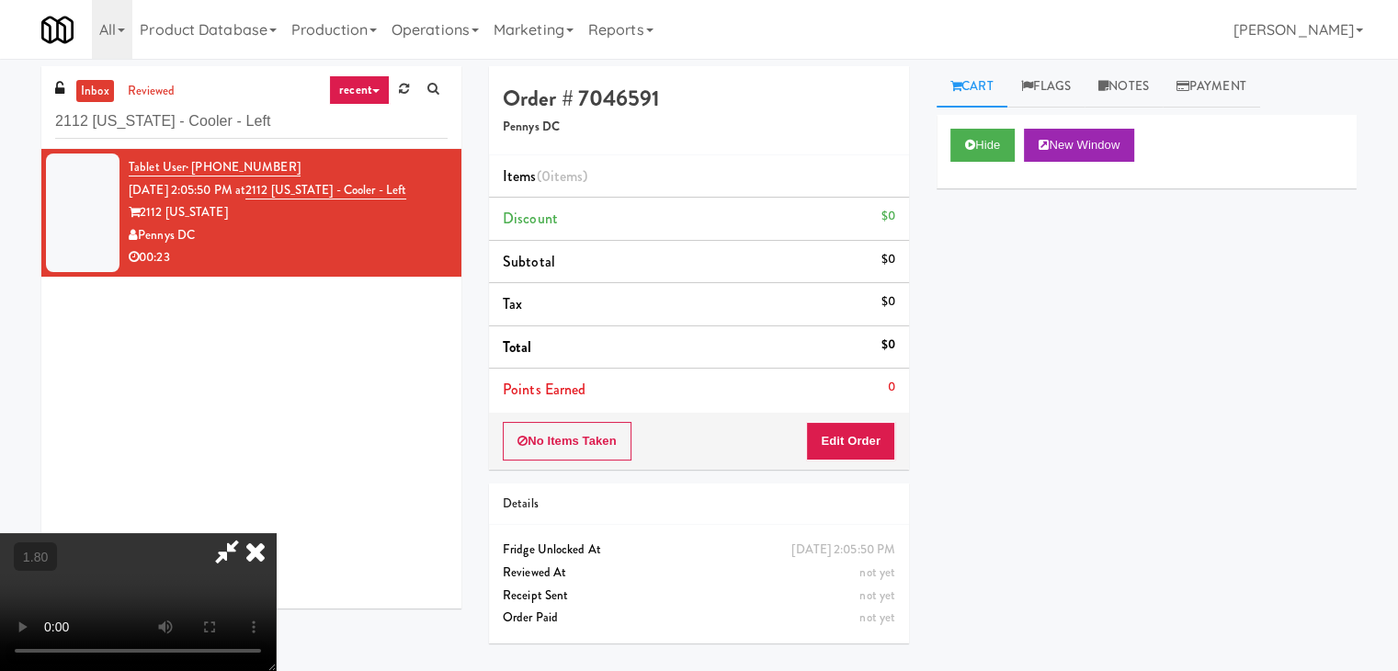
click at [276, 533] on video at bounding box center [138, 602] width 276 height 138
drag, startPoint x: 432, startPoint y: 377, endPoint x: 655, endPoint y: 413, distance: 226.2
click at [276, 533] on video at bounding box center [138, 602] width 276 height 138
click at [853, 438] on button "Edit Order" at bounding box center [850, 441] width 89 height 39
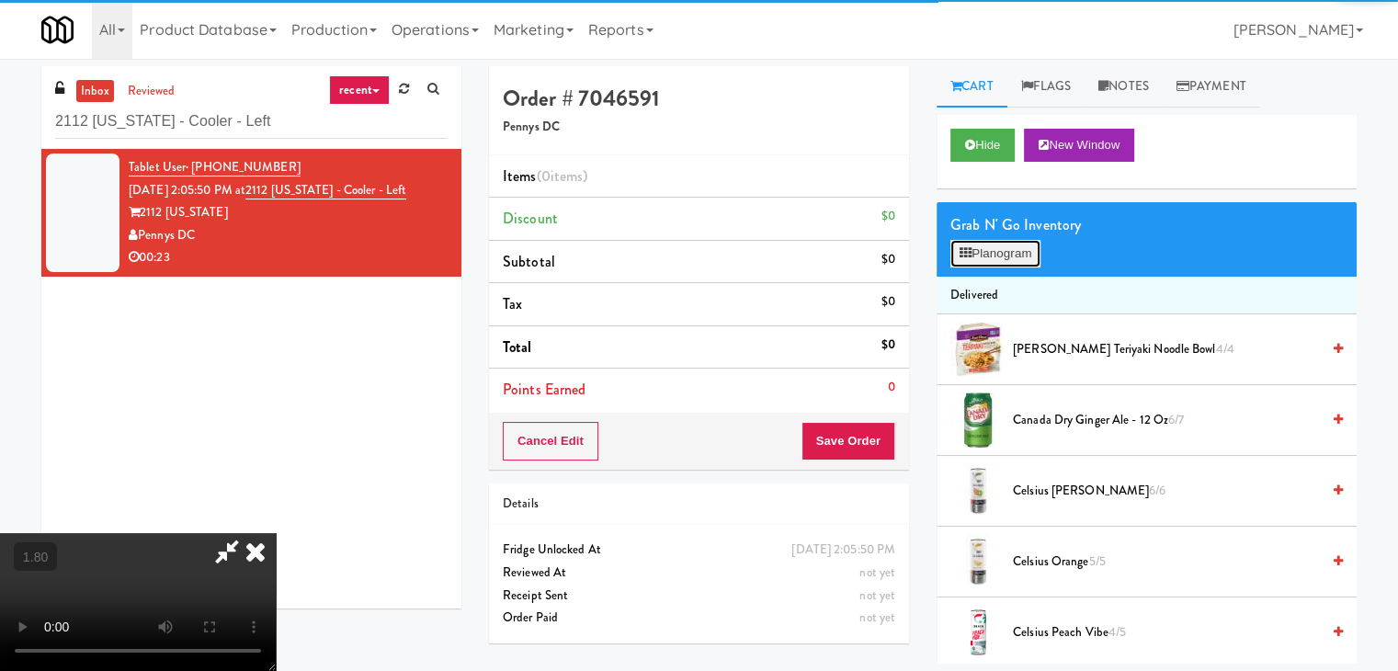
click at [998, 247] on button "Planogram" at bounding box center [995, 254] width 90 height 28
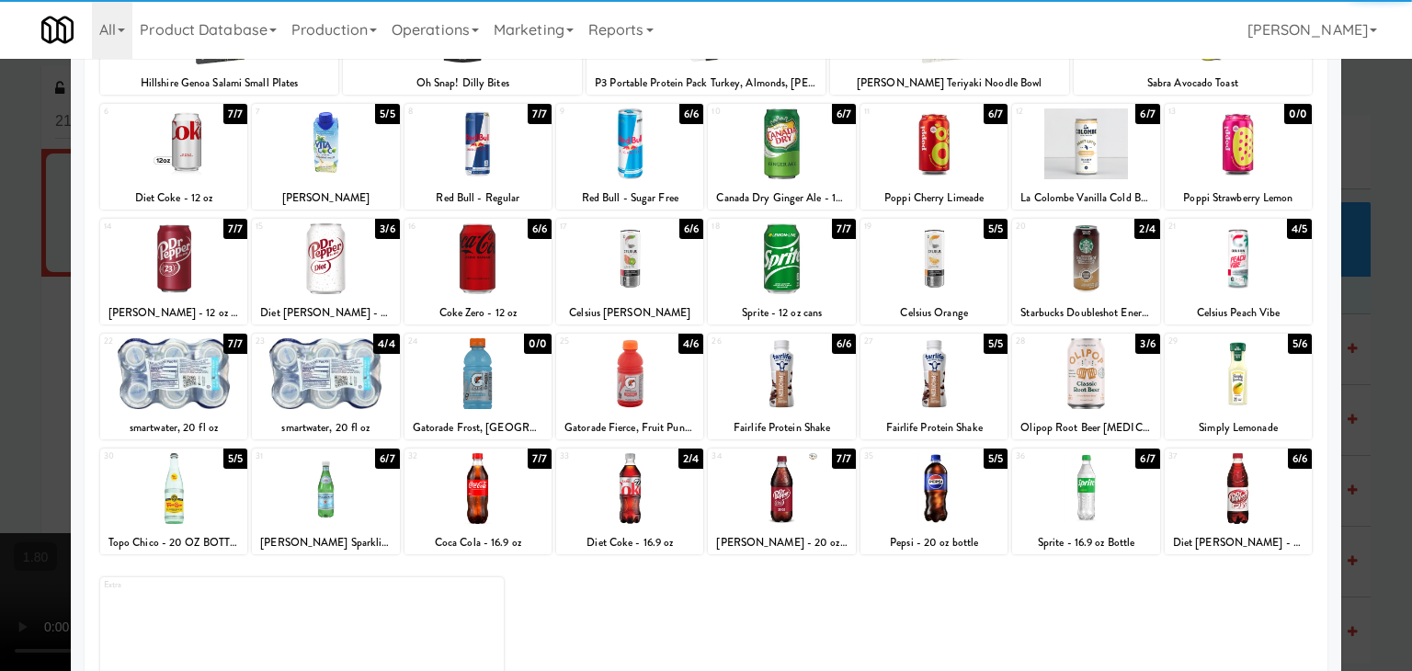
scroll to position [232, 0]
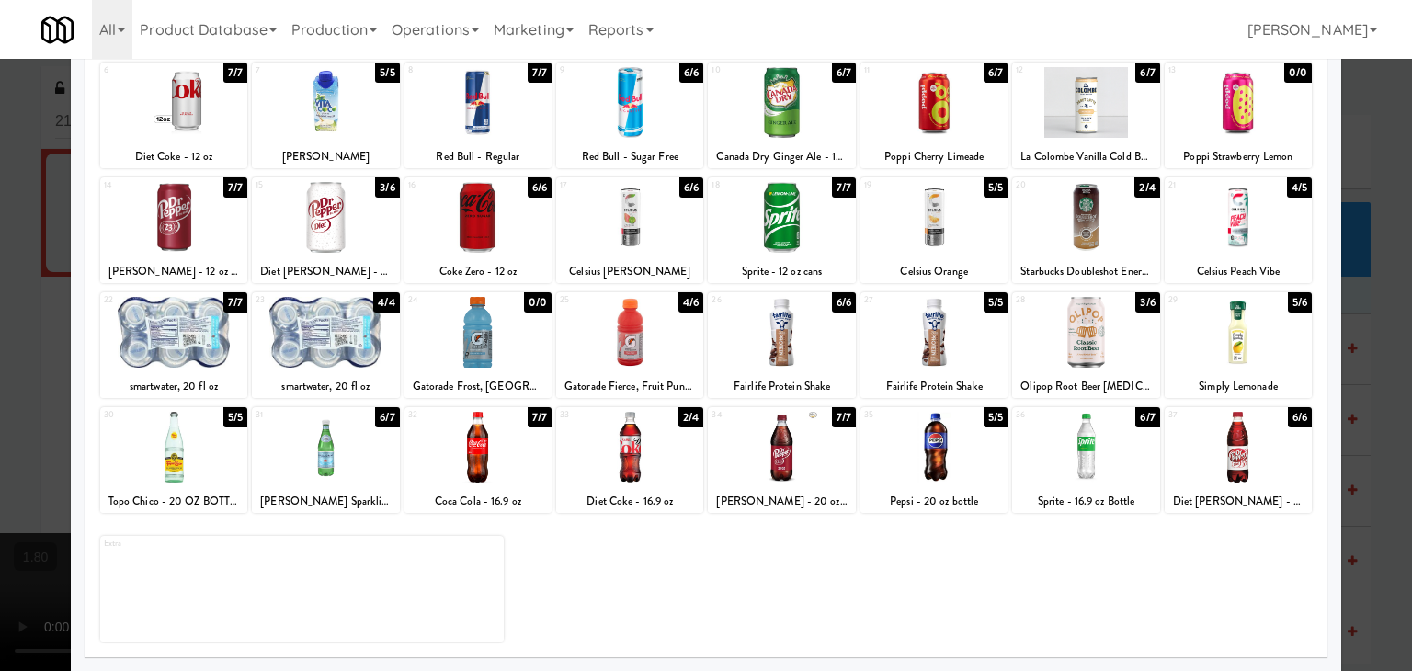
click at [653, 448] on div at bounding box center [629, 447] width 147 height 71
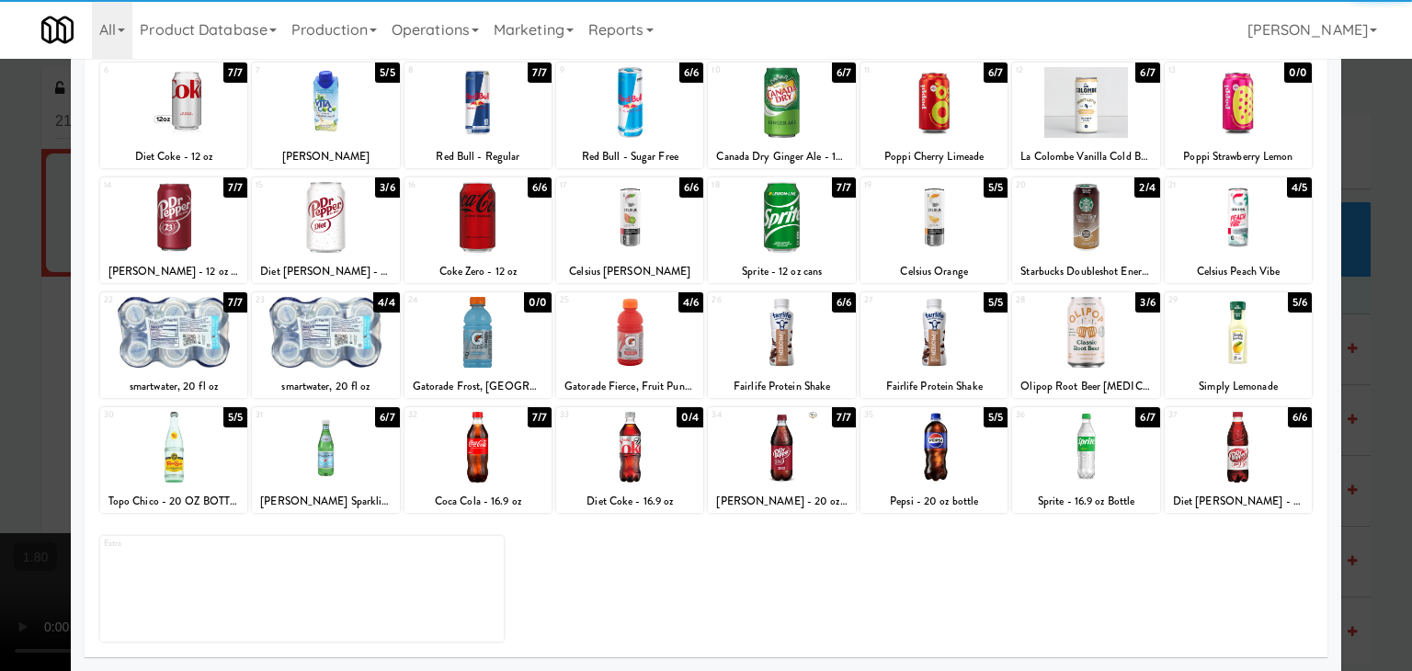
click at [1259, 224] on div at bounding box center [1238, 217] width 147 height 71
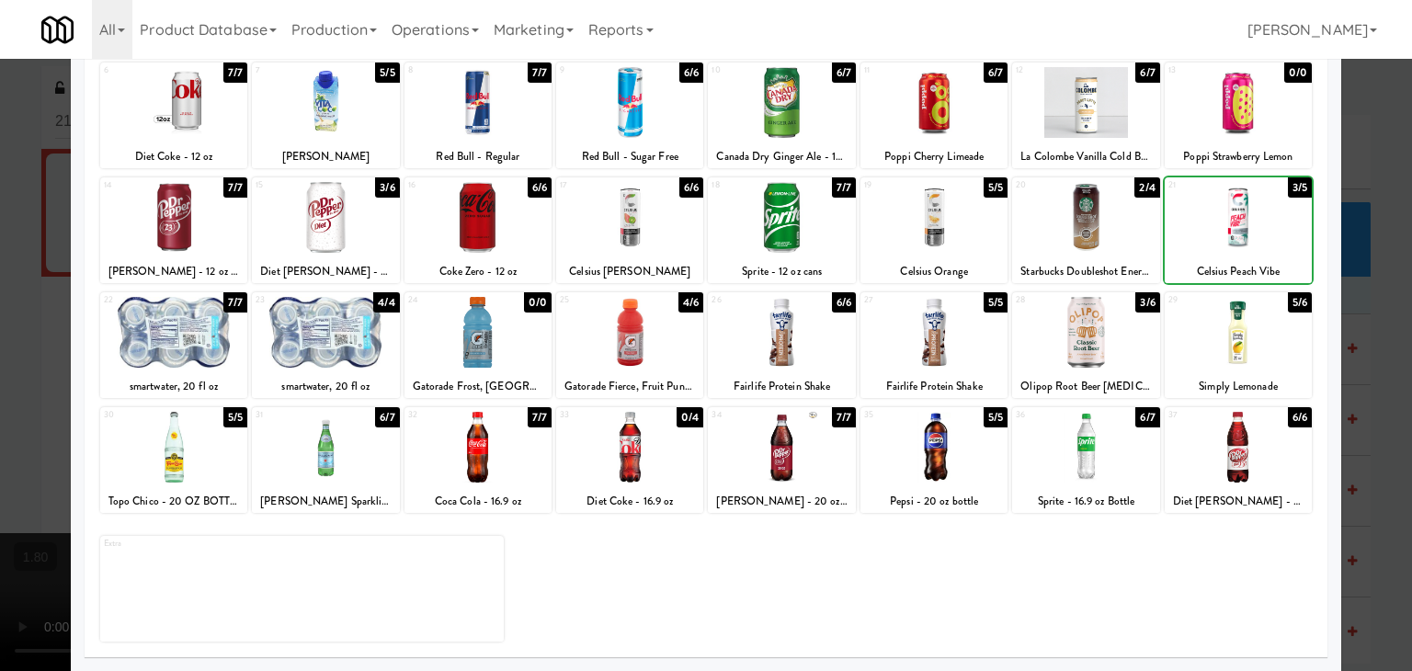
click at [1259, 224] on div at bounding box center [1238, 217] width 147 height 71
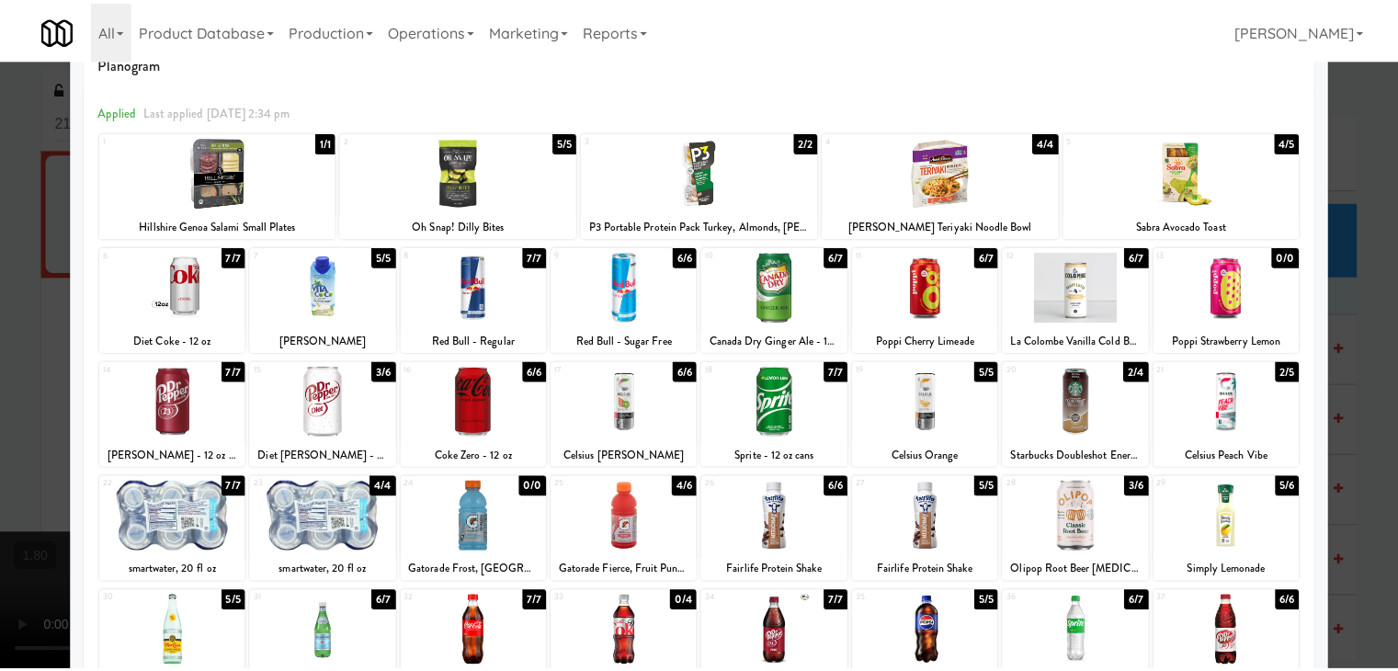
scroll to position [0, 0]
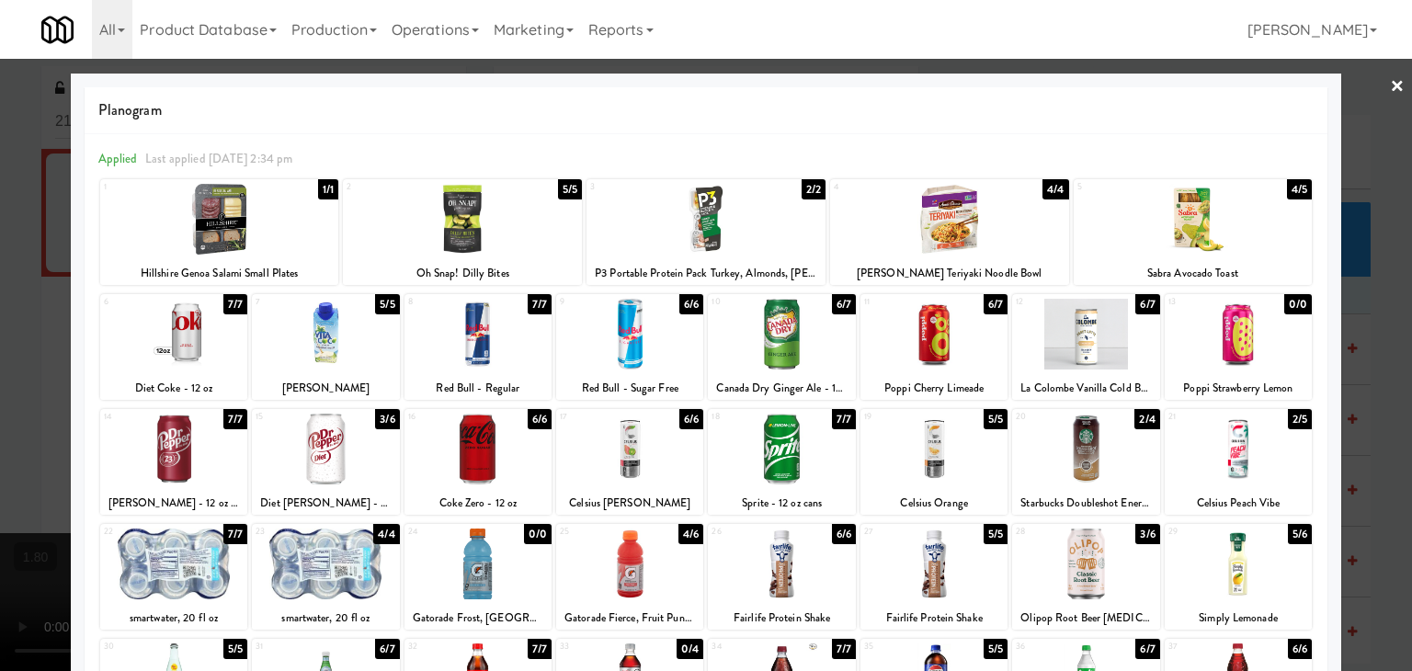
click at [1390, 88] on link "×" at bounding box center [1397, 87] width 15 height 57
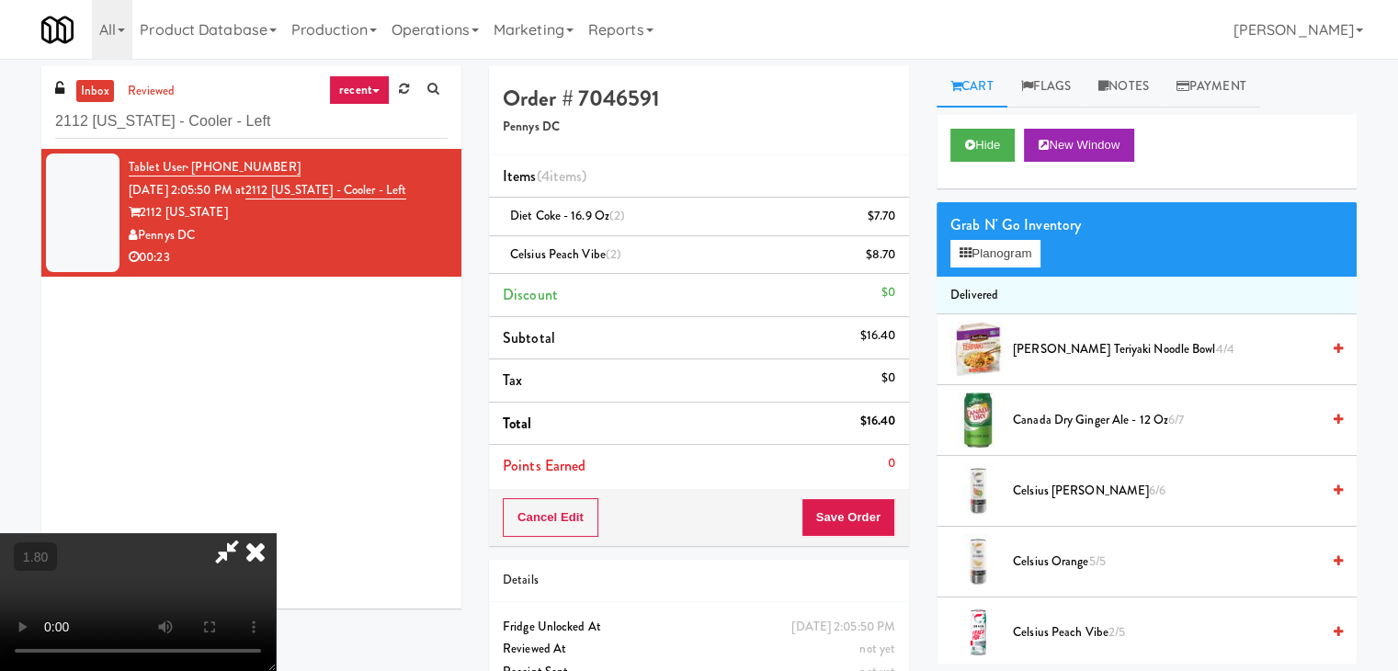
click at [276, 533] on video at bounding box center [138, 602] width 276 height 138
click at [276, 533] on icon at bounding box center [255, 551] width 40 height 37
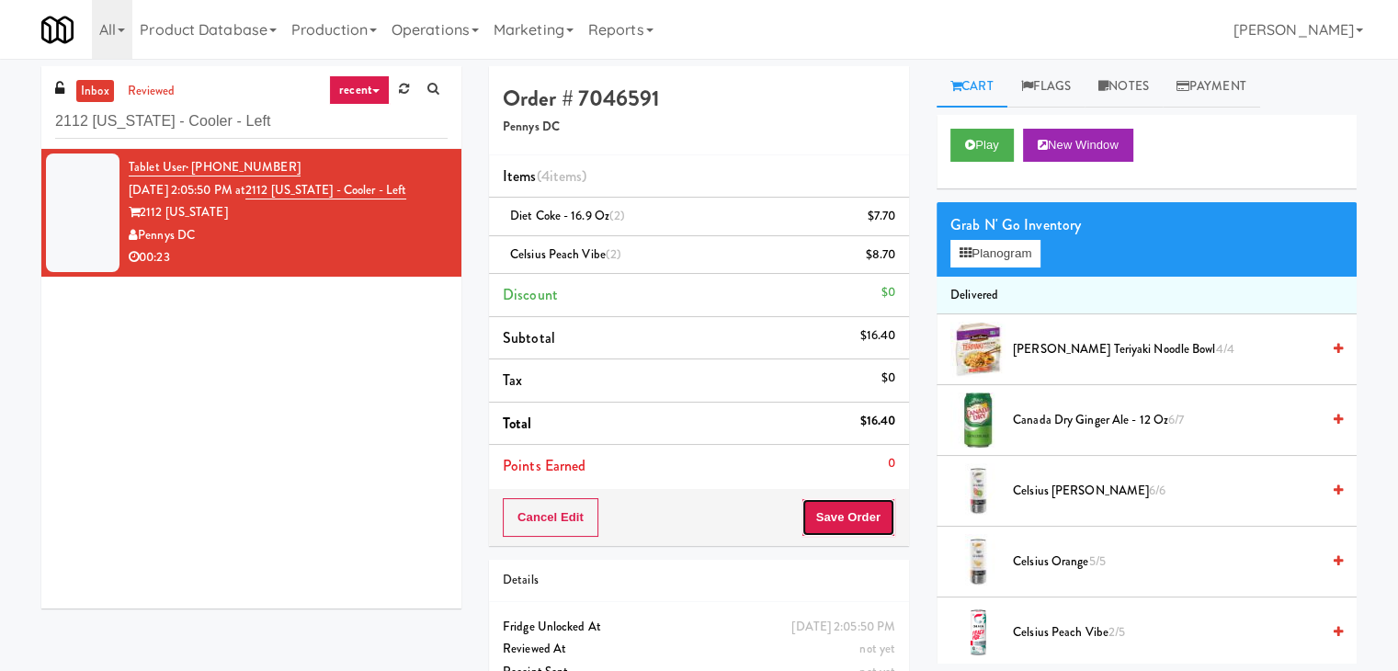
click at [849, 513] on button "Save Order" at bounding box center [848, 517] width 94 height 39
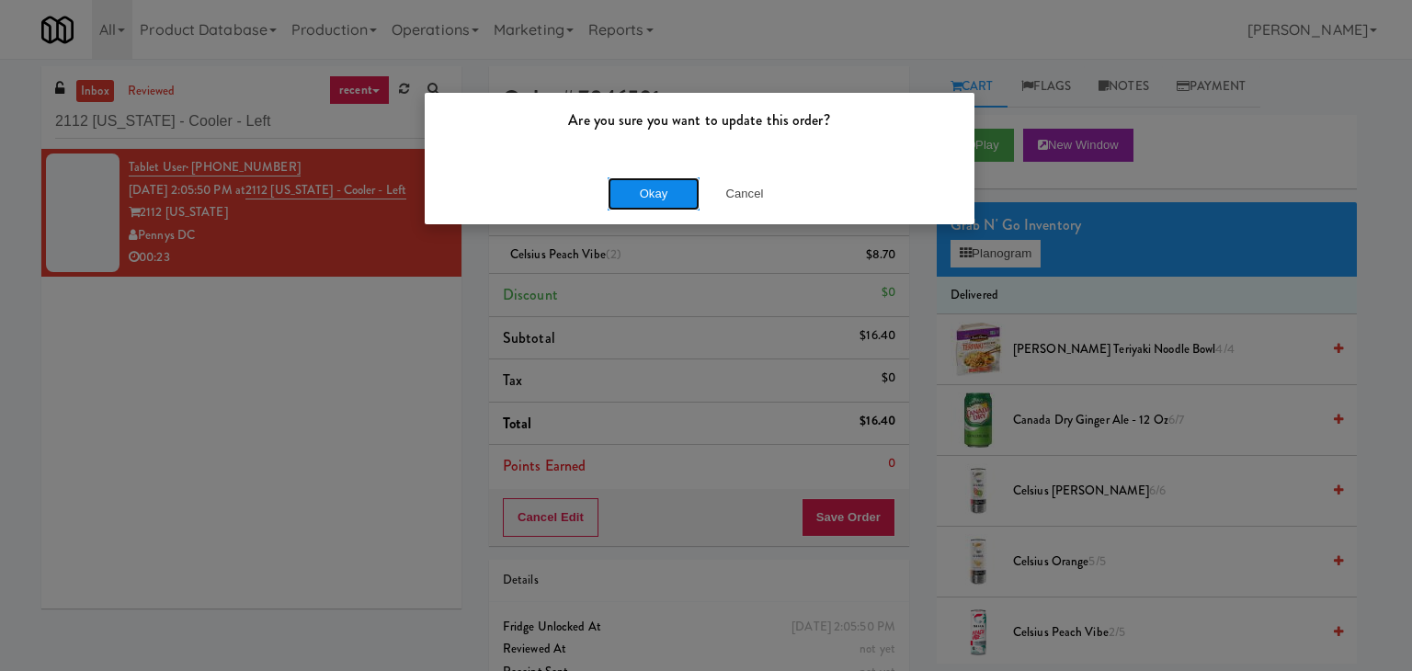
click at [651, 195] on button "Okay" at bounding box center [654, 193] width 92 height 33
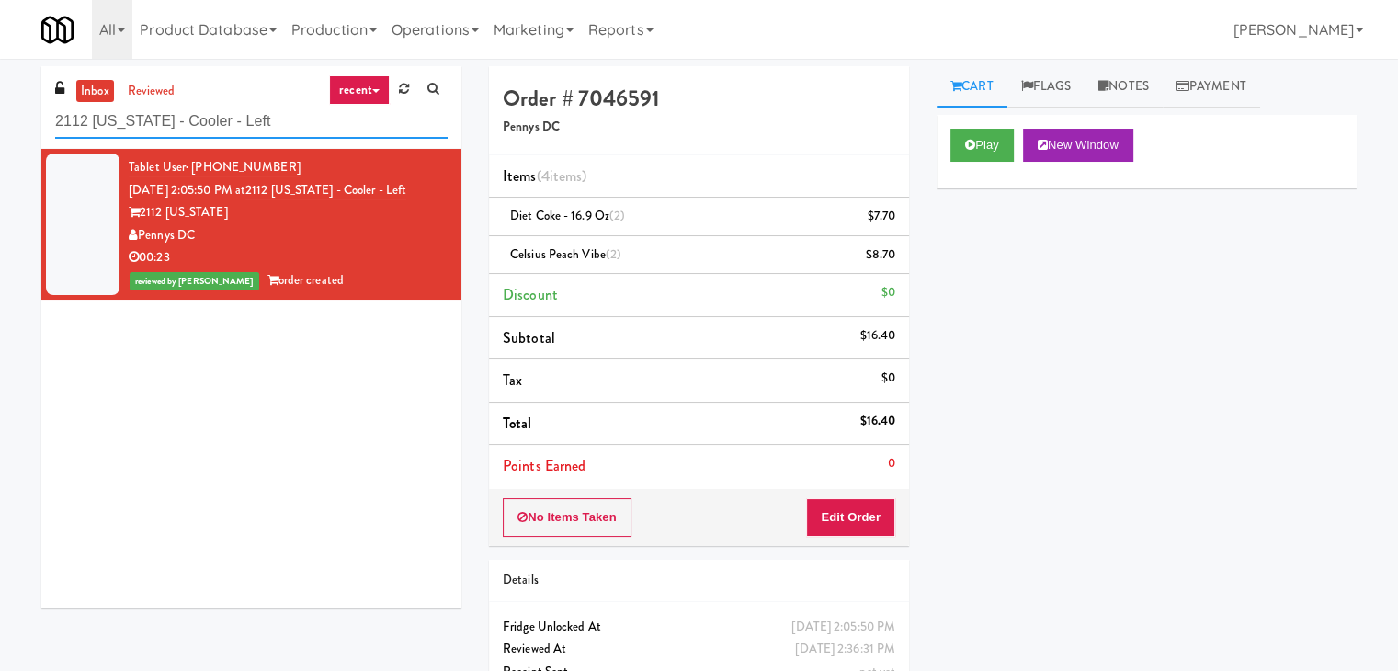
click at [292, 121] on input "2112 [US_STATE] - Cooler - Left" at bounding box center [251, 122] width 392 height 34
paste input "Peabody - Cooler"
type input "Peabody - Cooler"
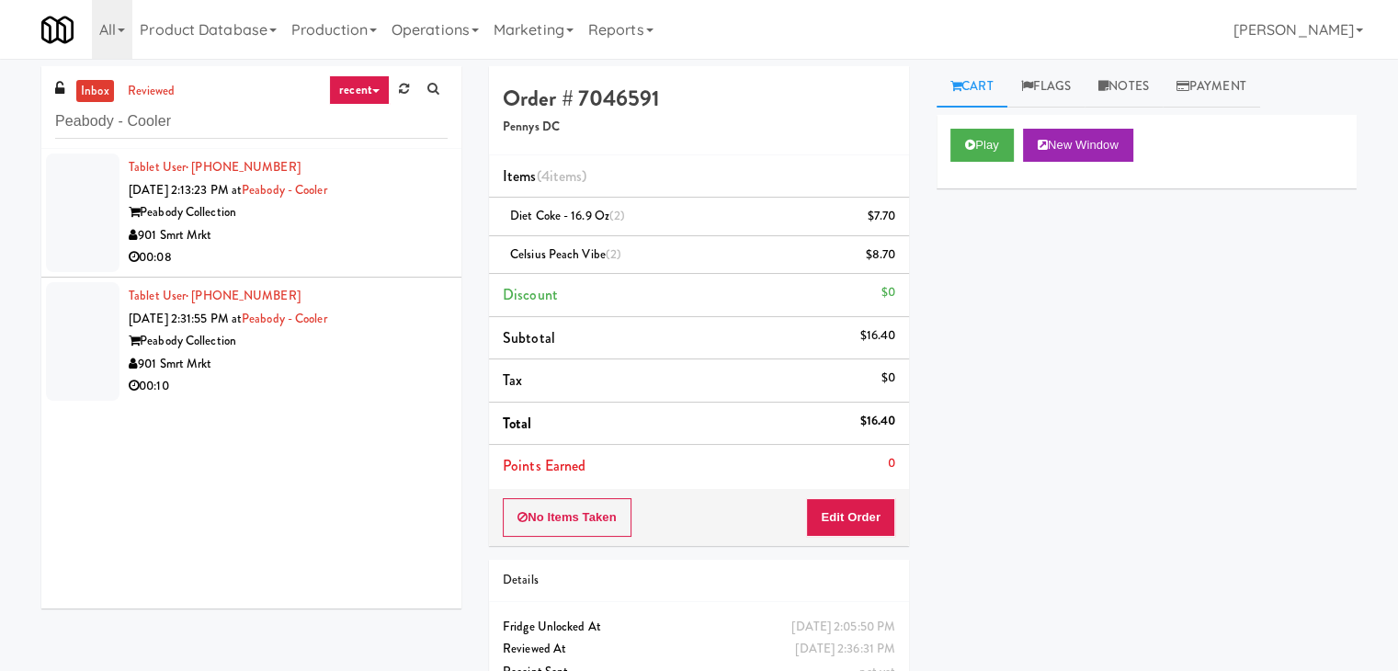
click at [381, 241] on div "901 Smrt Mrkt" at bounding box center [288, 235] width 319 height 23
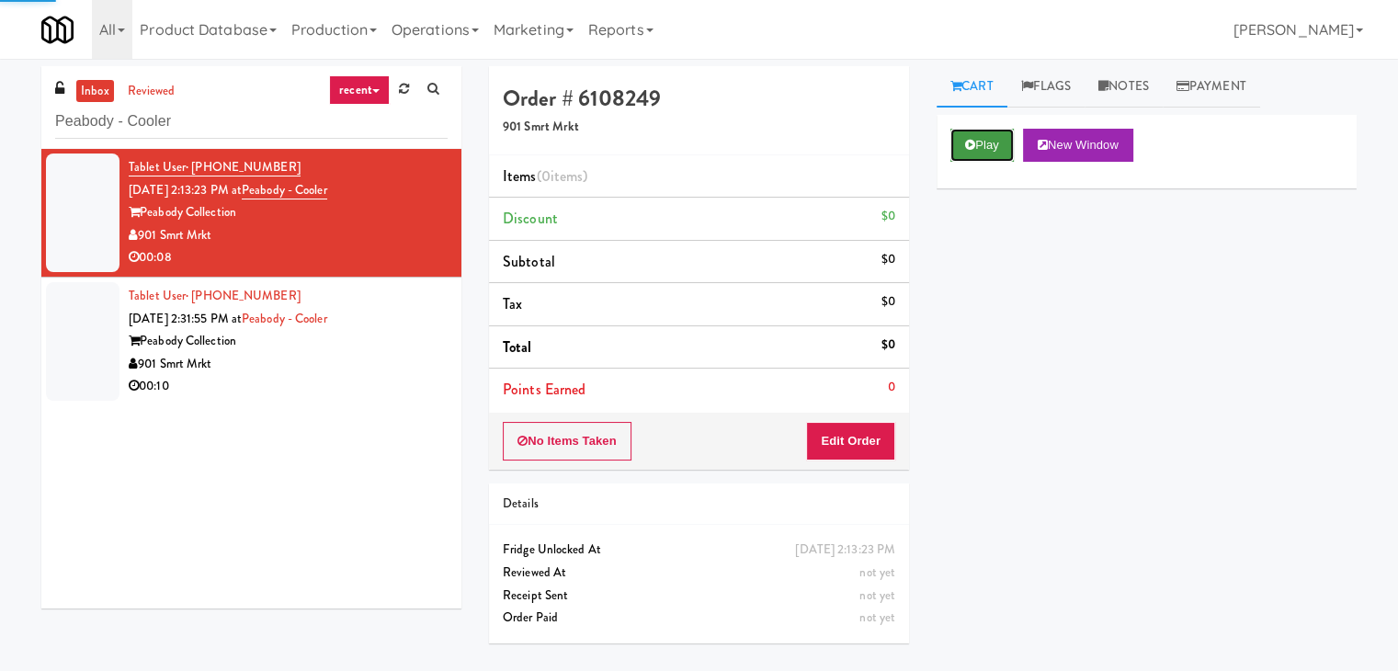
click at [1005, 144] on button "Play" at bounding box center [981, 145] width 63 height 33
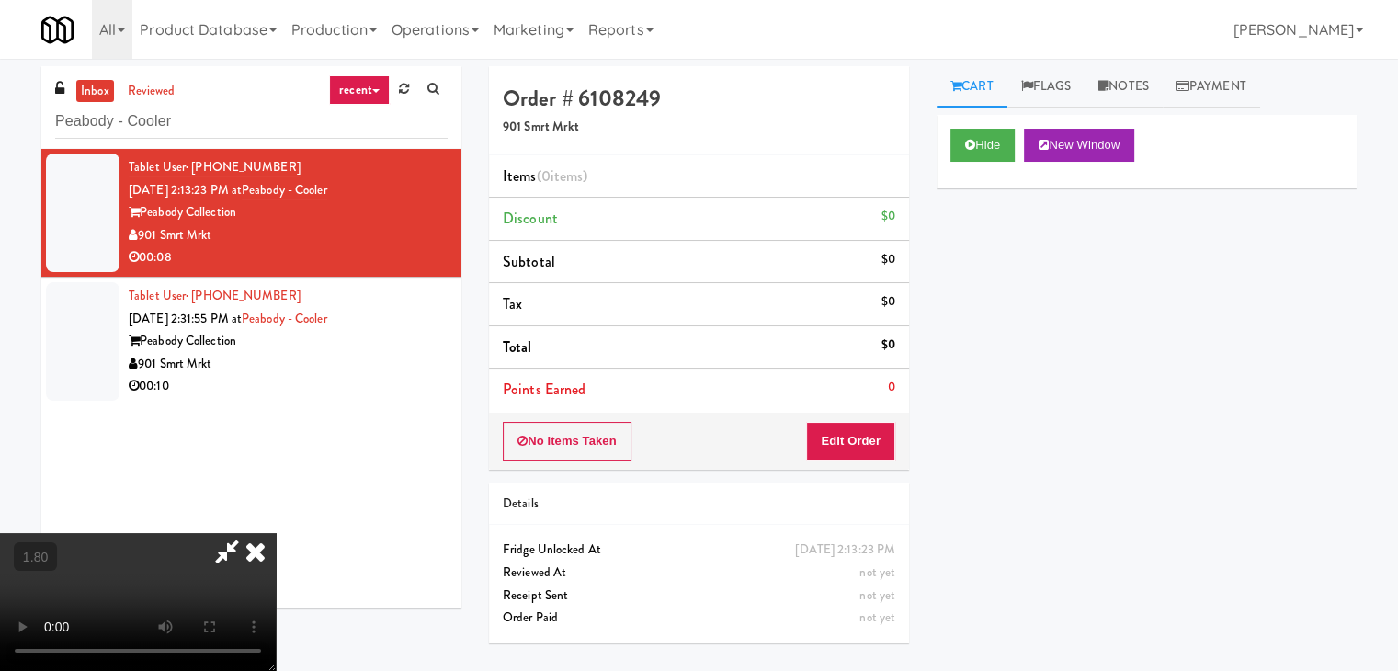
click at [276, 533] on video at bounding box center [138, 602] width 276 height 138
click at [1134, 91] on link "Notes" at bounding box center [1124, 86] width 78 height 41
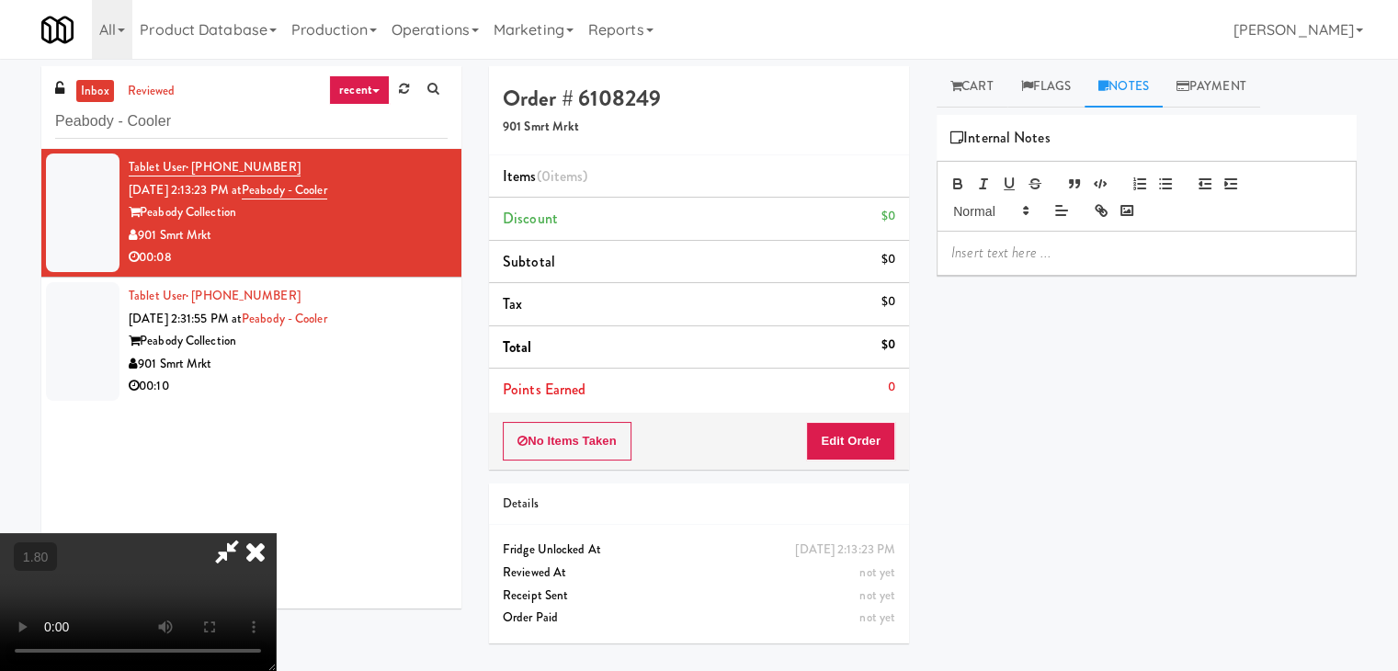
drag, startPoint x: 1040, startPoint y: 245, endPoint x: 1002, endPoint y: 407, distance: 166.3
click at [1040, 246] on p at bounding box center [1146, 253] width 391 height 20
drag, startPoint x: 218, startPoint y: 404, endPoint x: 257, endPoint y: 404, distance: 39.5
click at [220, 533] on video at bounding box center [138, 602] width 276 height 138
click at [1038, 264] on div at bounding box center [1147, 253] width 418 height 42
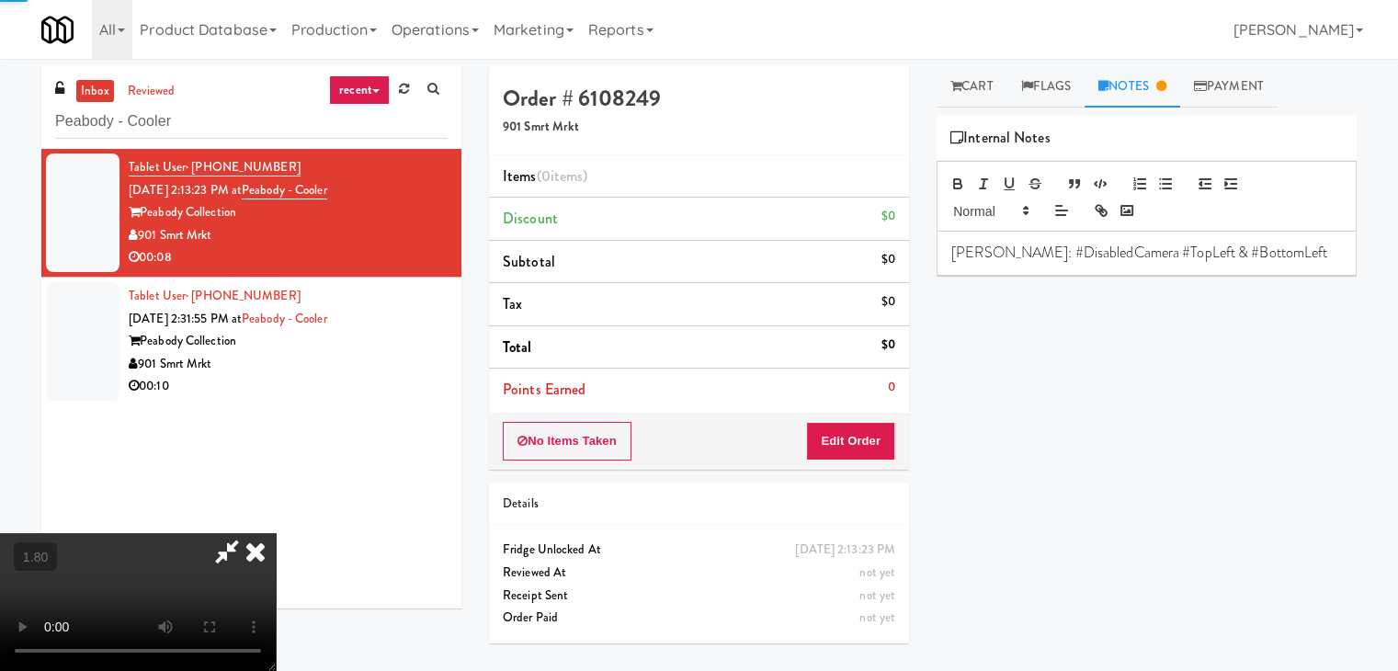
click at [276, 533] on video at bounding box center [138, 602] width 276 height 138
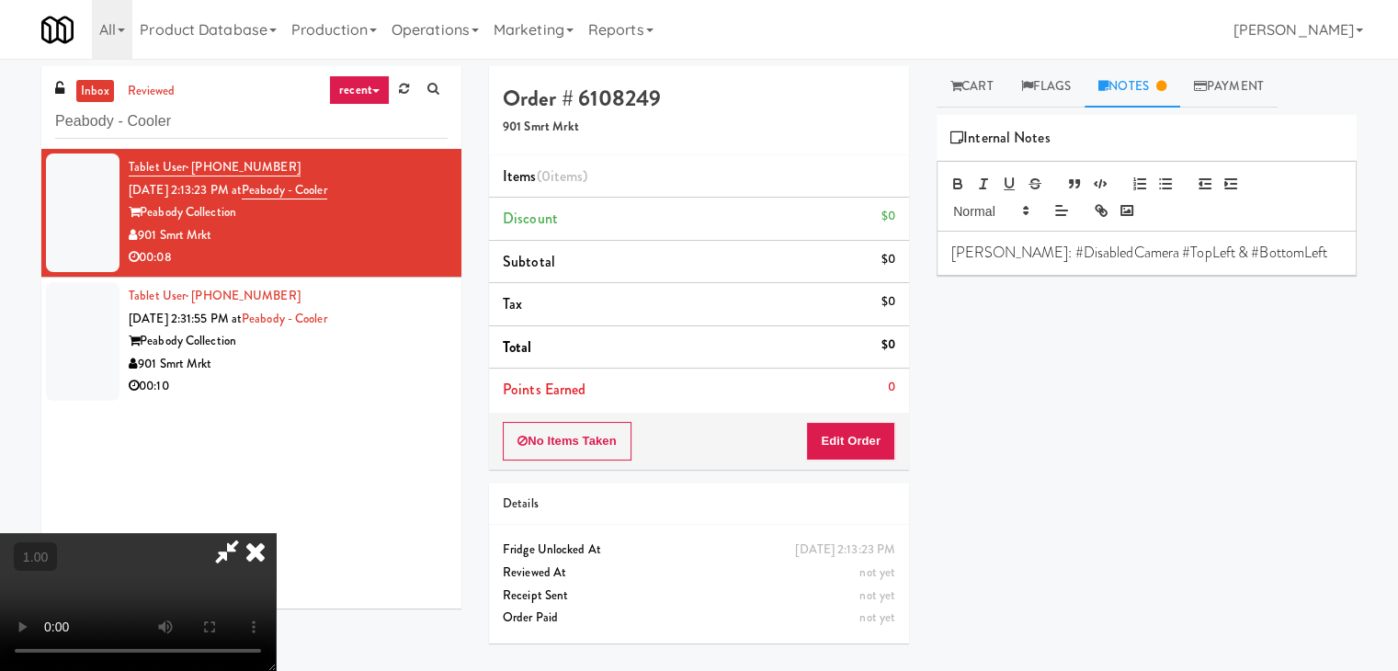
click at [276, 533] on video at bounding box center [138, 602] width 276 height 138
click at [276, 533] on icon at bounding box center [255, 551] width 40 height 37
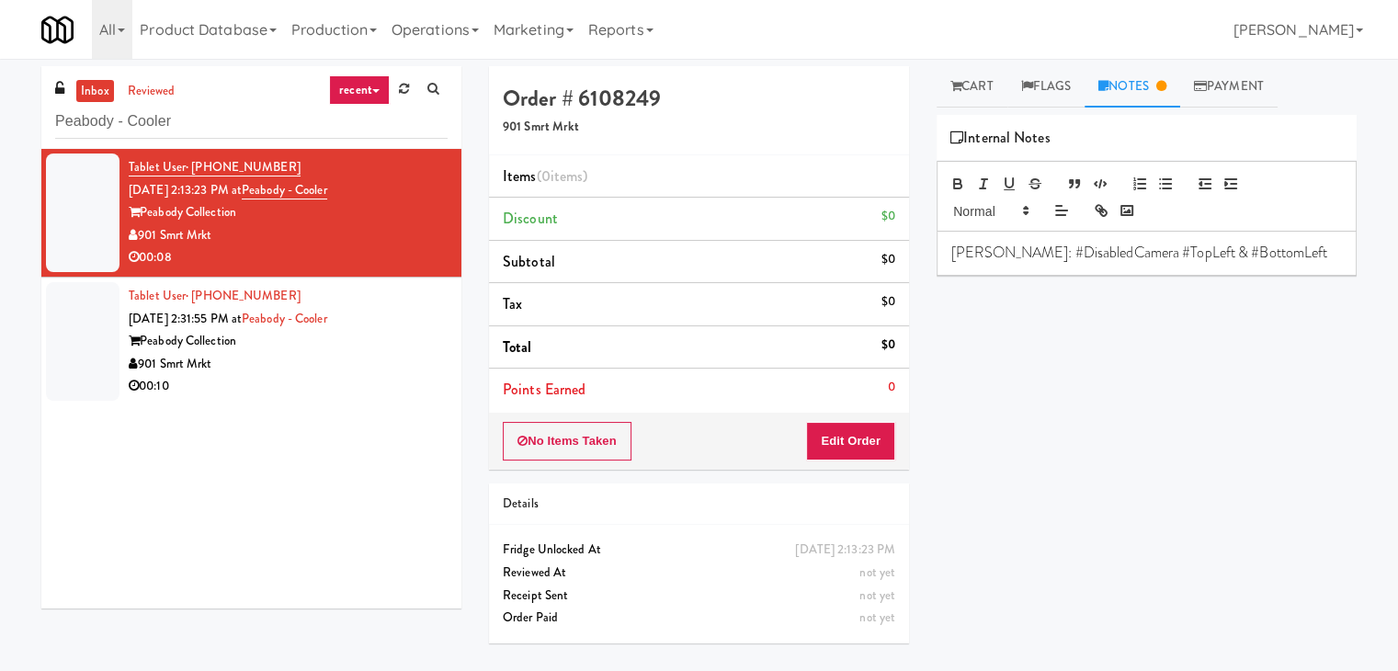
click at [831, 418] on div "No Items Taken Edit Order" at bounding box center [699, 441] width 420 height 57
click at [851, 427] on button "Edit Order" at bounding box center [850, 441] width 89 height 39
click at [974, 96] on link "Cart" at bounding box center [972, 86] width 71 height 41
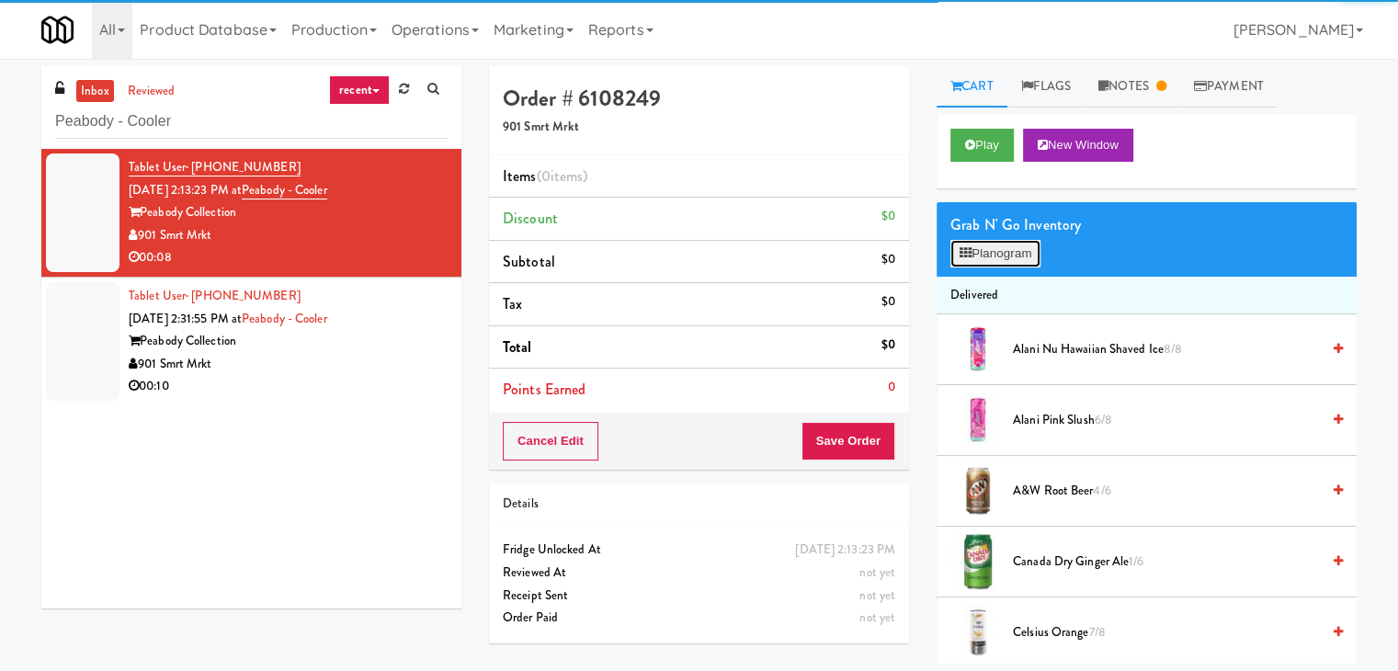
click at [993, 257] on button "Planogram" at bounding box center [995, 254] width 90 height 28
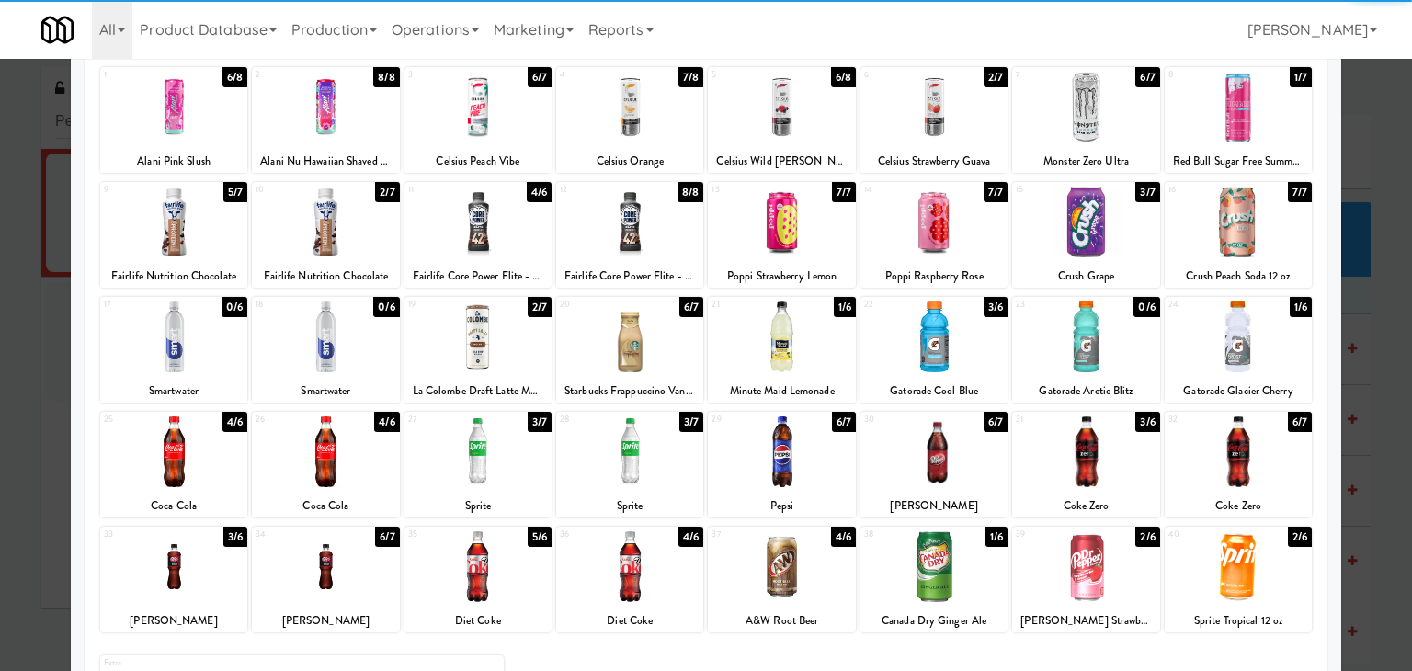
scroll to position [232, 0]
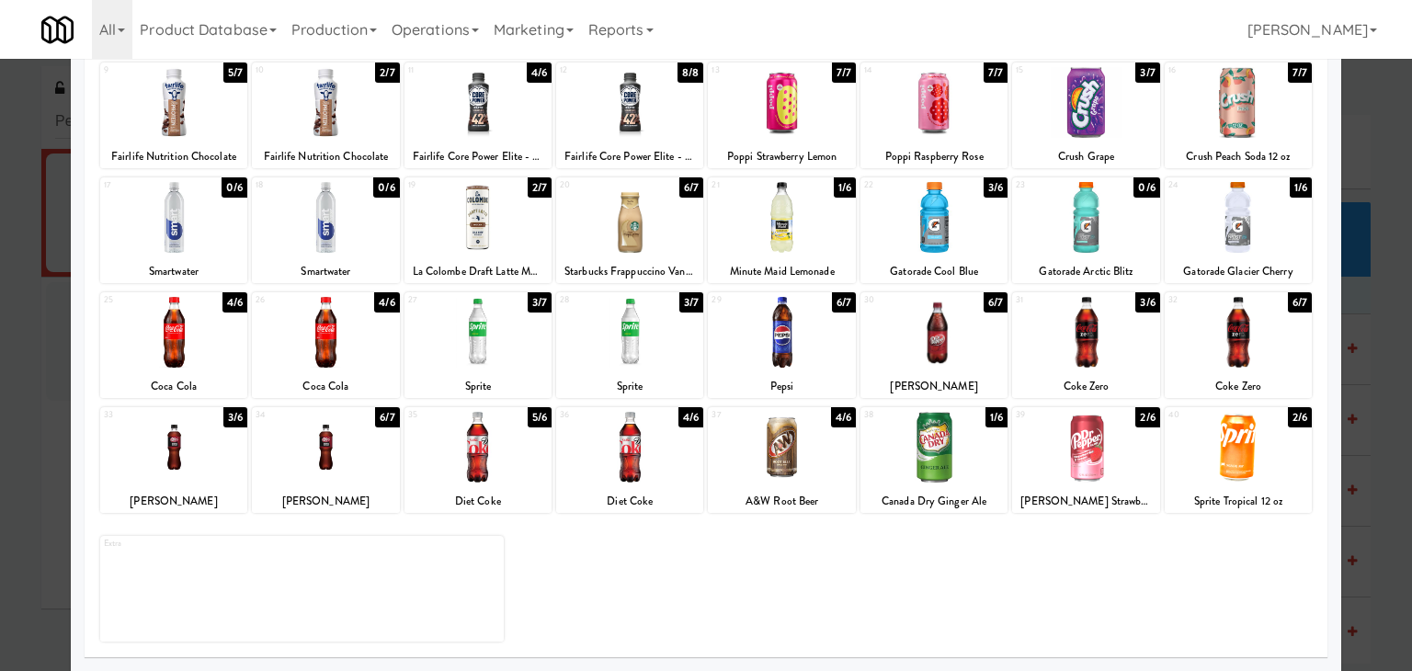
click at [935, 456] on div at bounding box center [933, 447] width 147 height 71
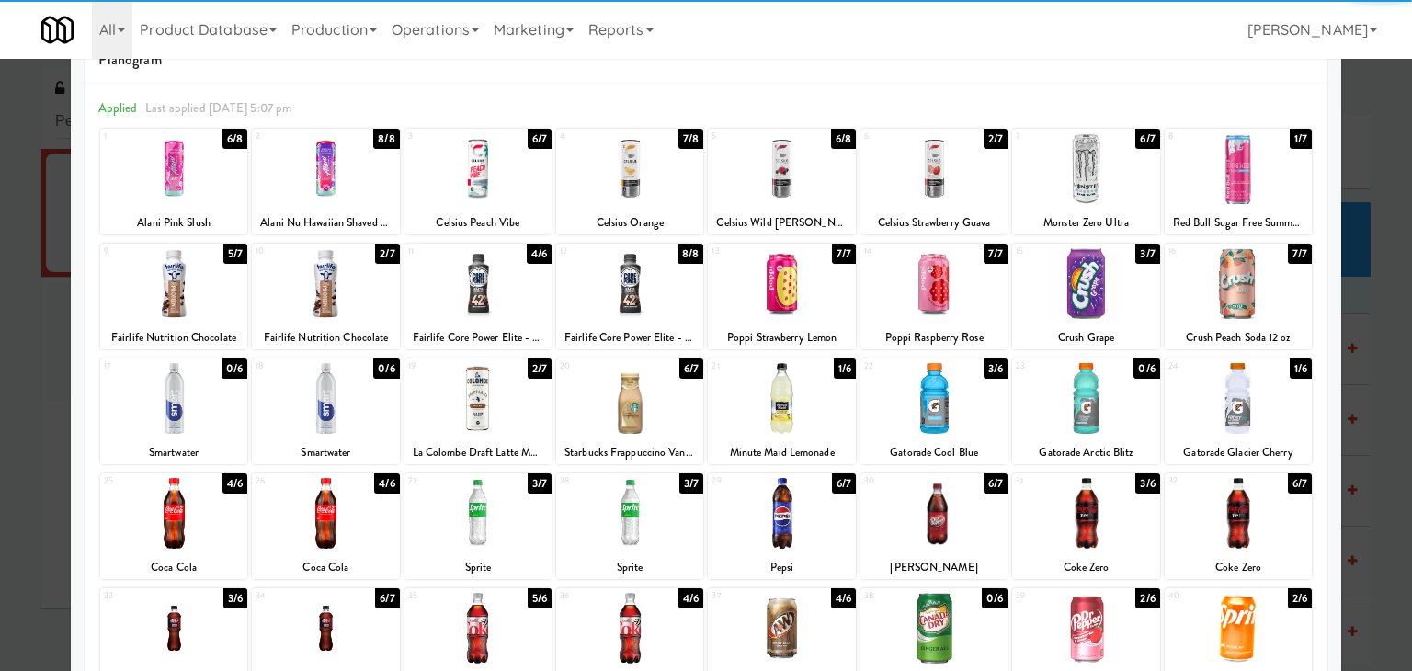
scroll to position [48, 0]
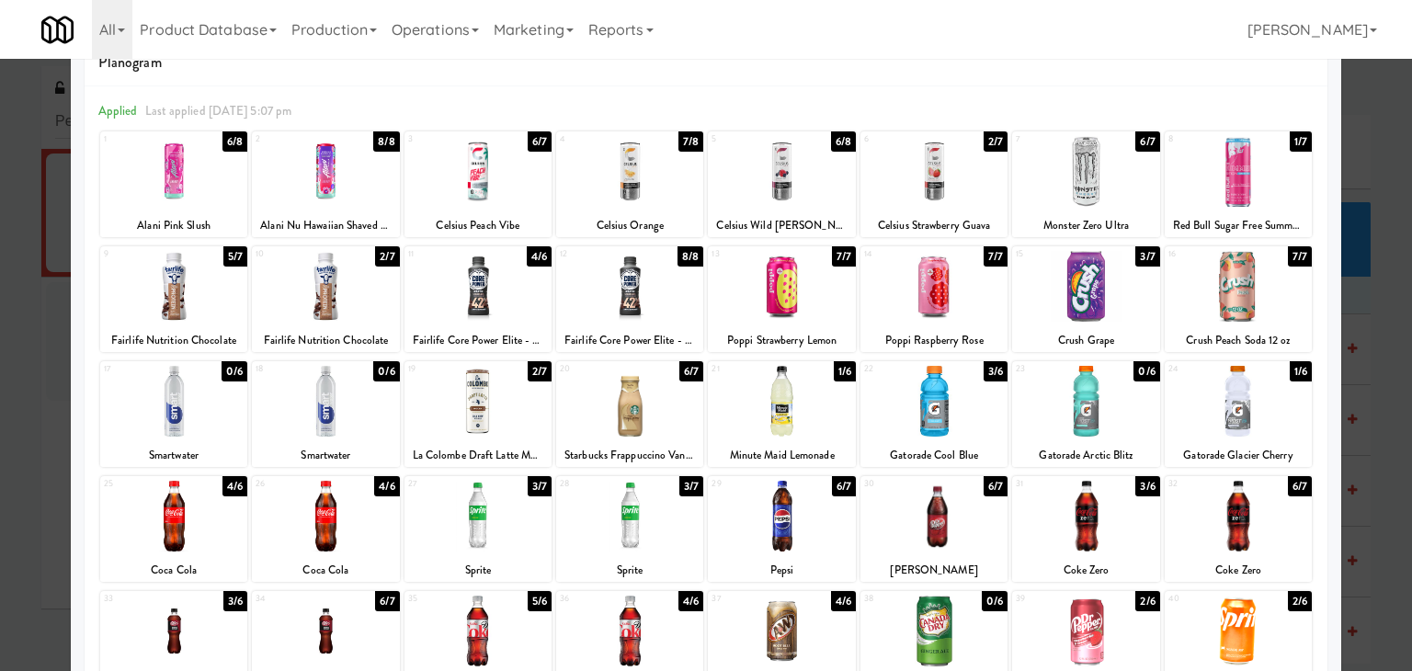
click at [636, 505] on div at bounding box center [629, 516] width 147 height 71
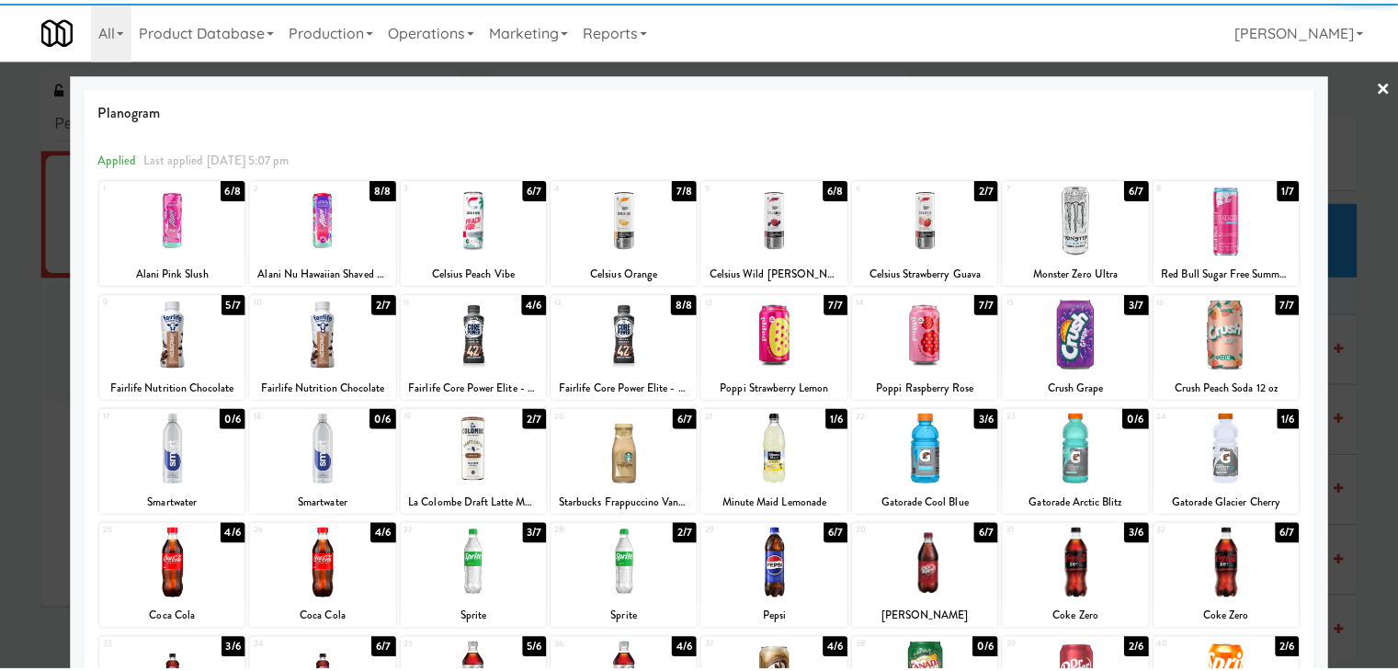
scroll to position [0, 0]
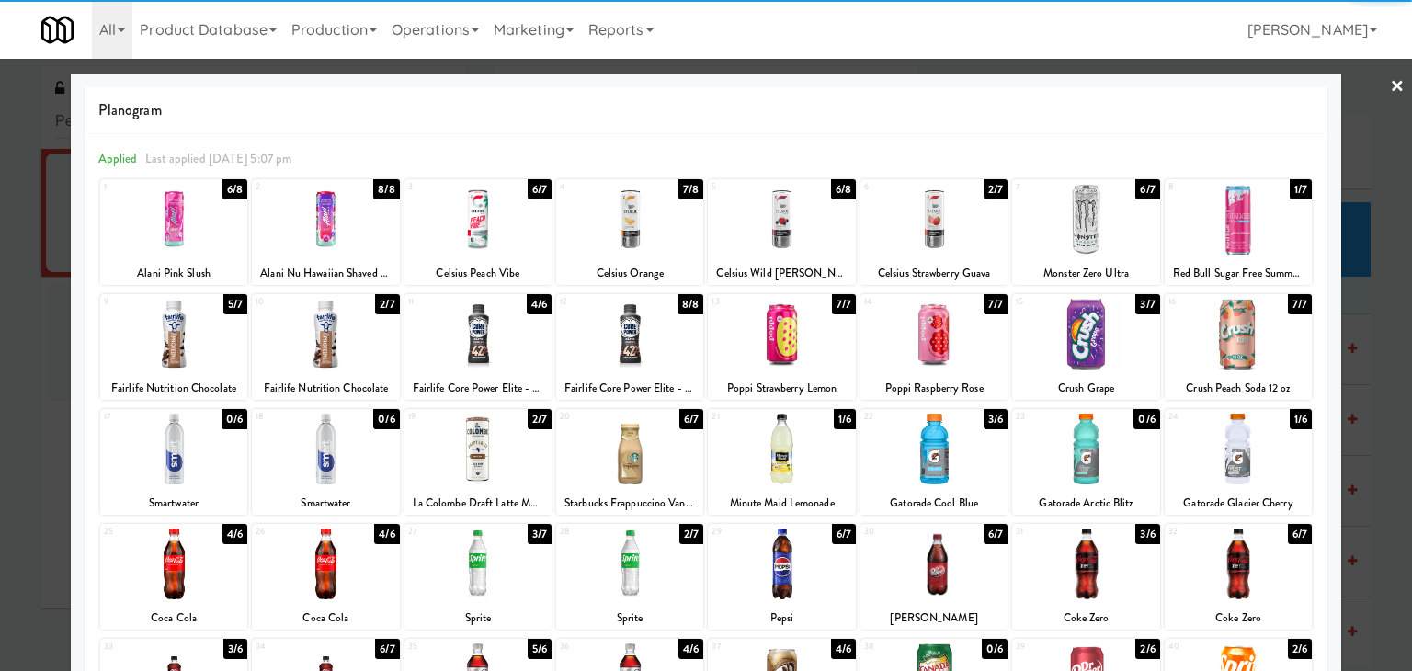
click at [1390, 86] on link "×" at bounding box center [1397, 87] width 15 height 57
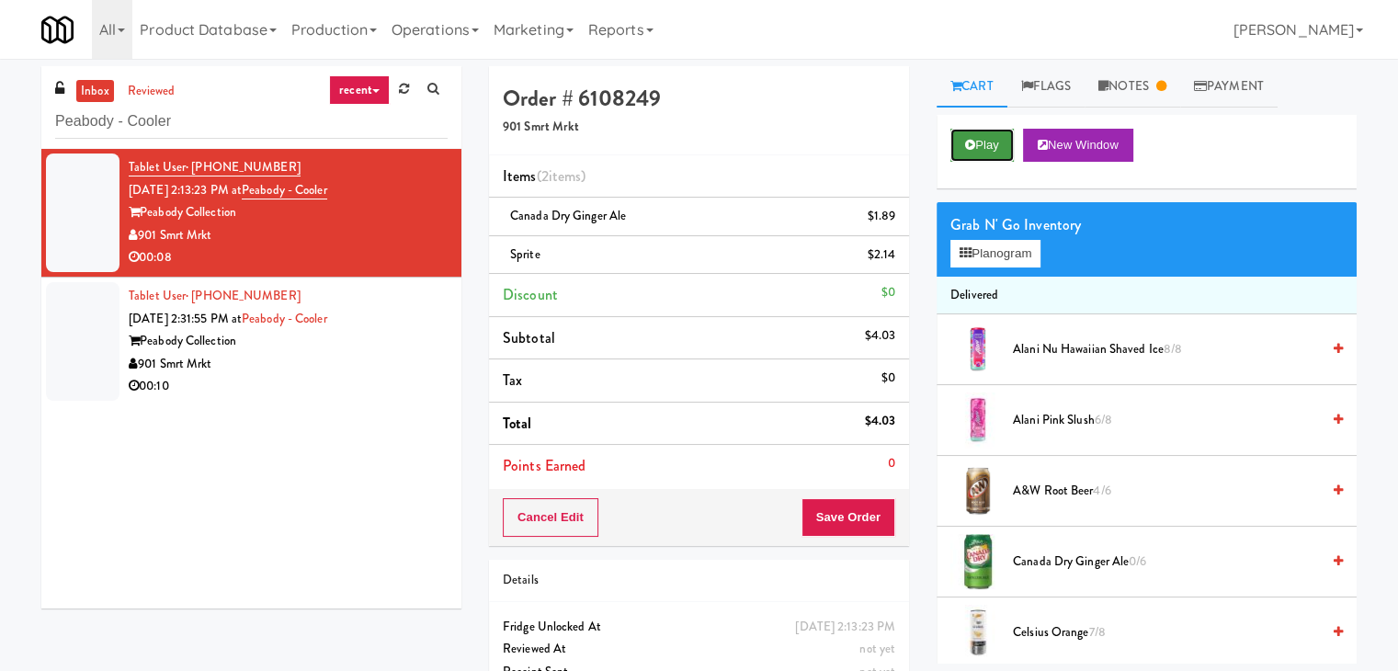
click at [972, 154] on button "Play" at bounding box center [981, 145] width 63 height 33
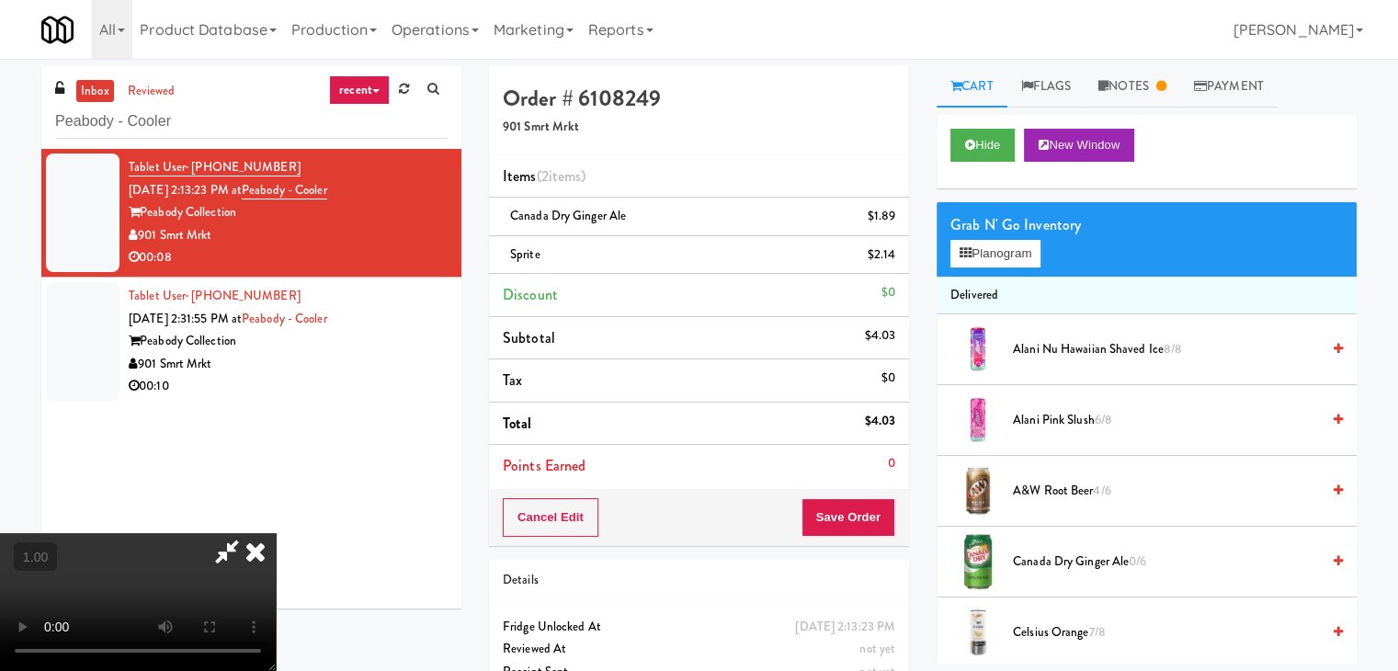
click at [276, 533] on video at bounding box center [138, 602] width 276 height 138
click at [276, 533] on icon at bounding box center [255, 551] width 40 height 37
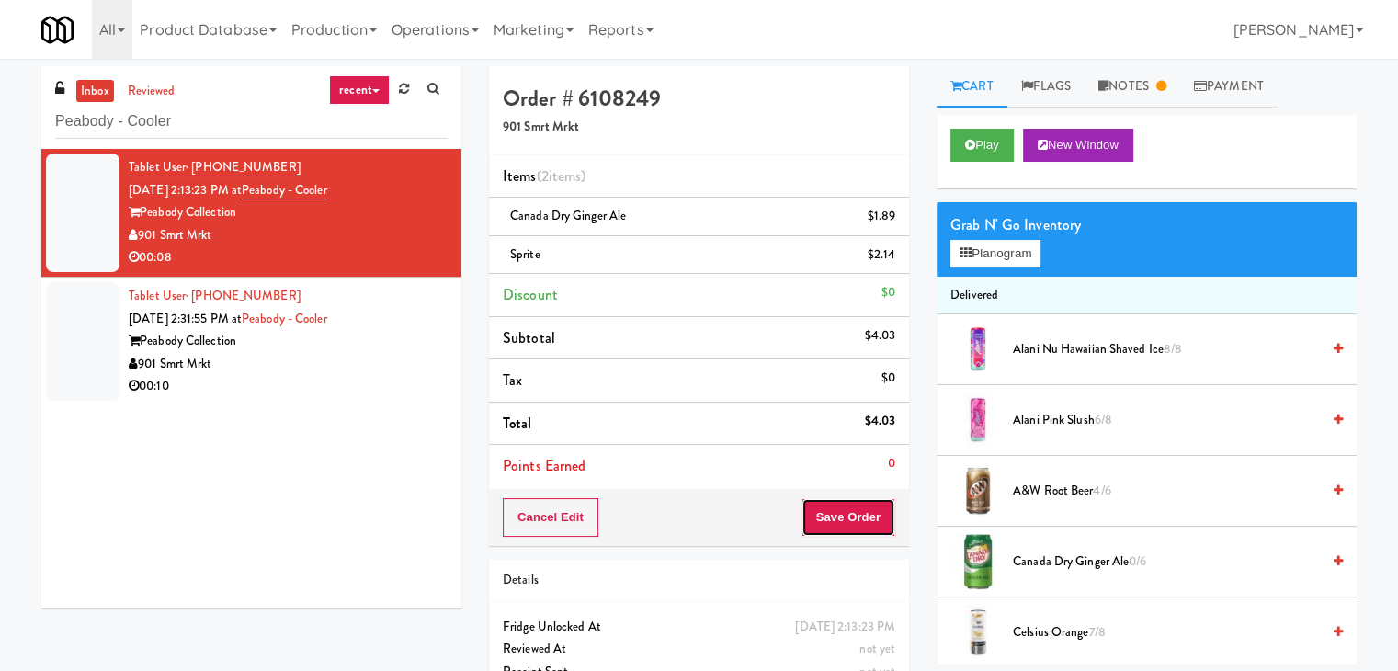
click at [839, 504] on button "Save Order" at bounding box center [848, 517] width 94 height 39
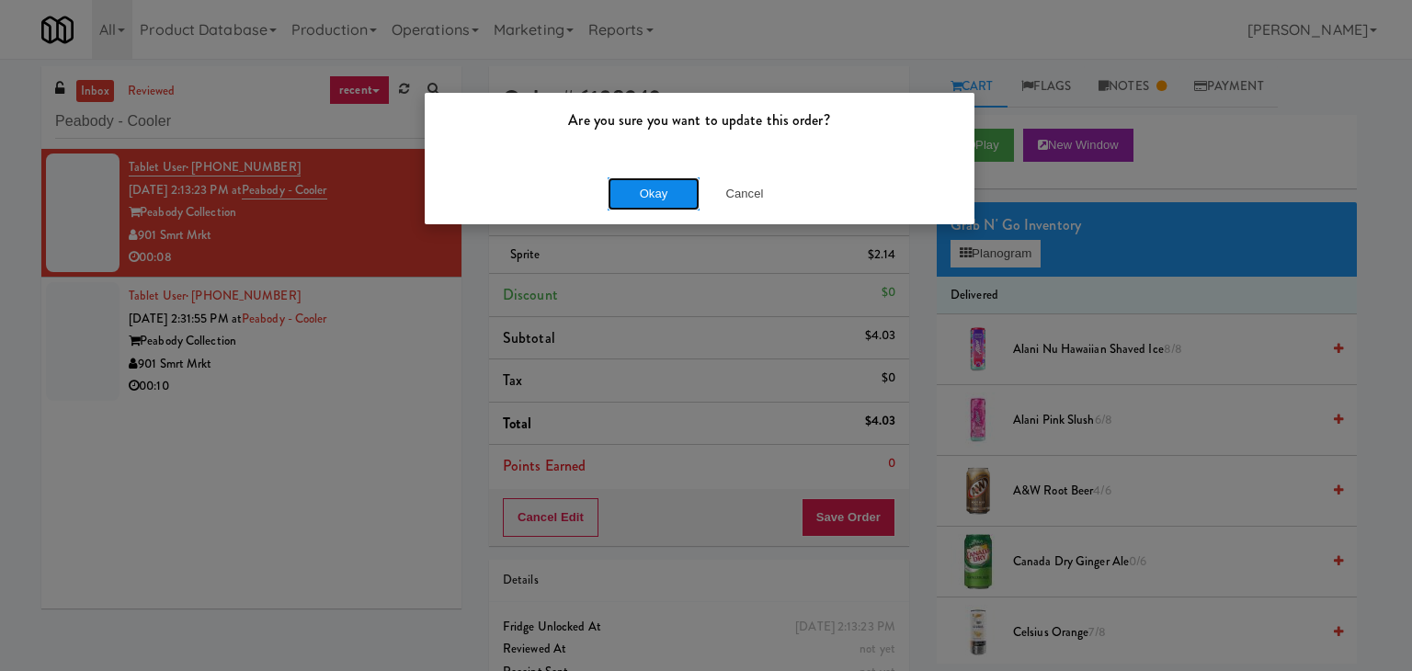
drag, startPoint x: 673, startPoint y: 196, endPoint x: 540, endPoint y: 282, distance: 158.8
click at [672, 196] on button "Okay" at bounding box center [654, 193] width 92 height 33
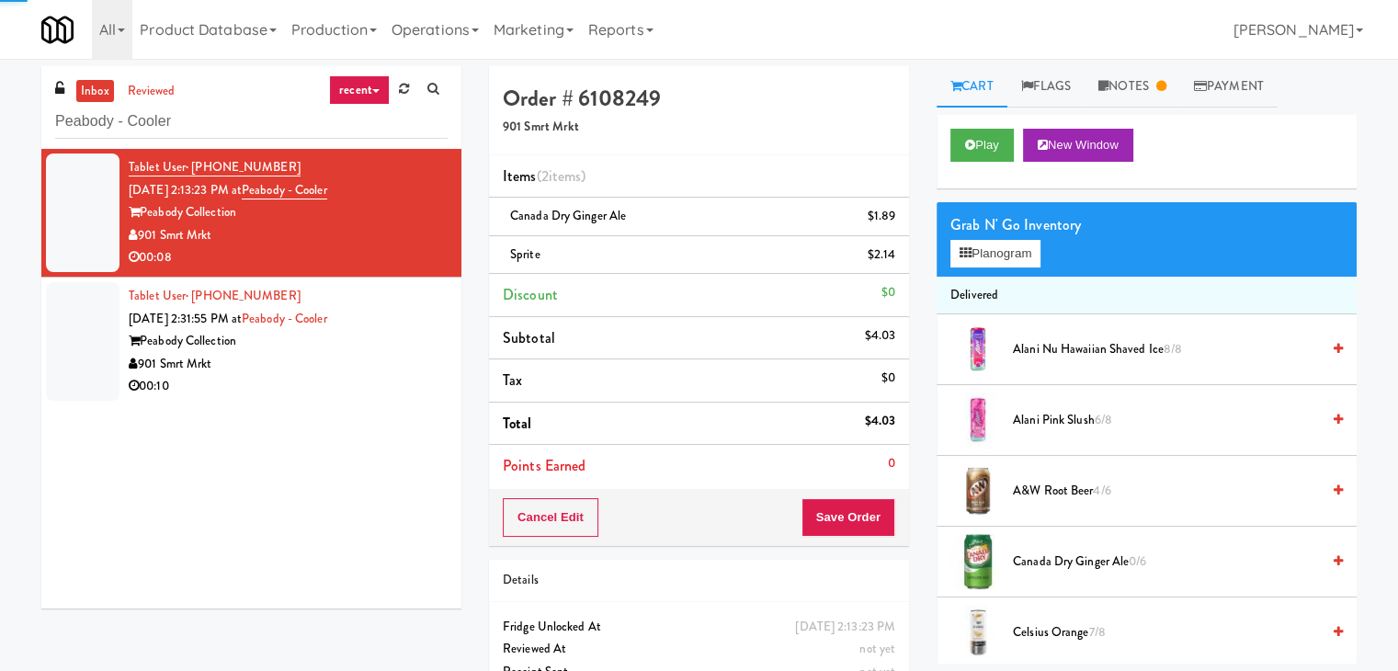
click at [364, 347] on div "Peabody Collection" at bounding box center [288, 341] width 319 height 23
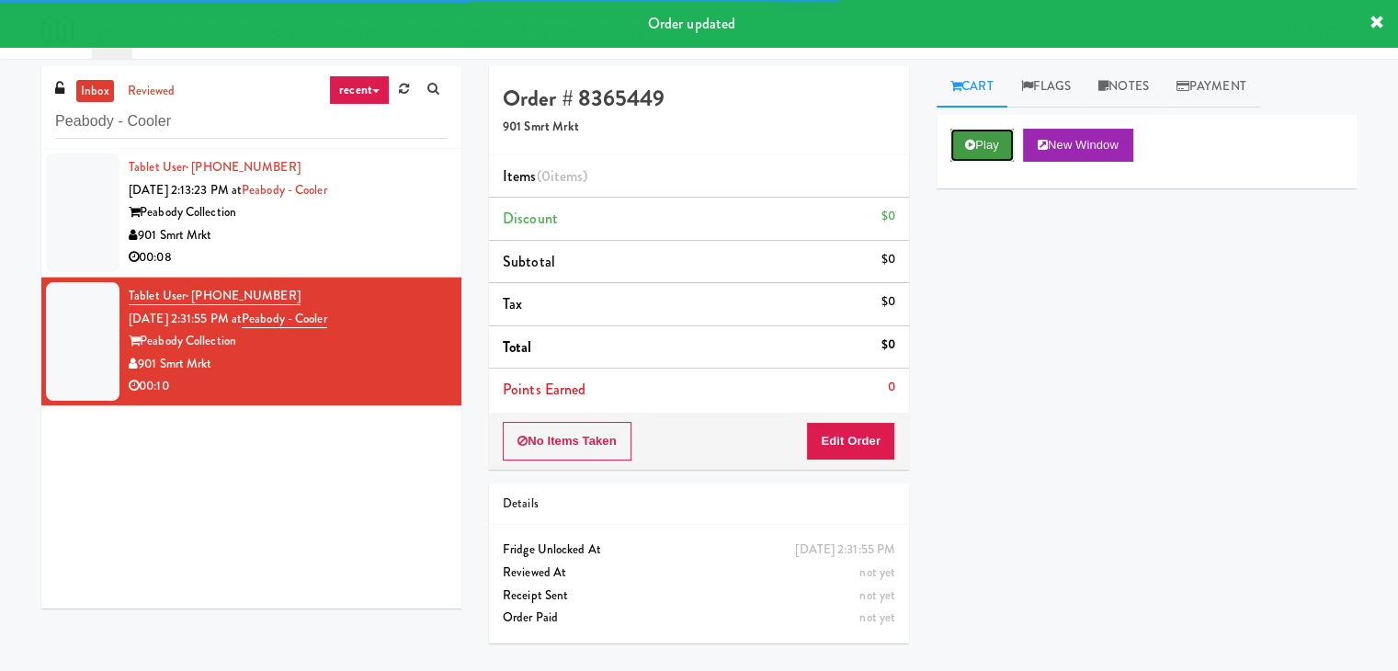
click at [969, 148] on button "Play" at bounding box center [981, 145] width 63 height 33
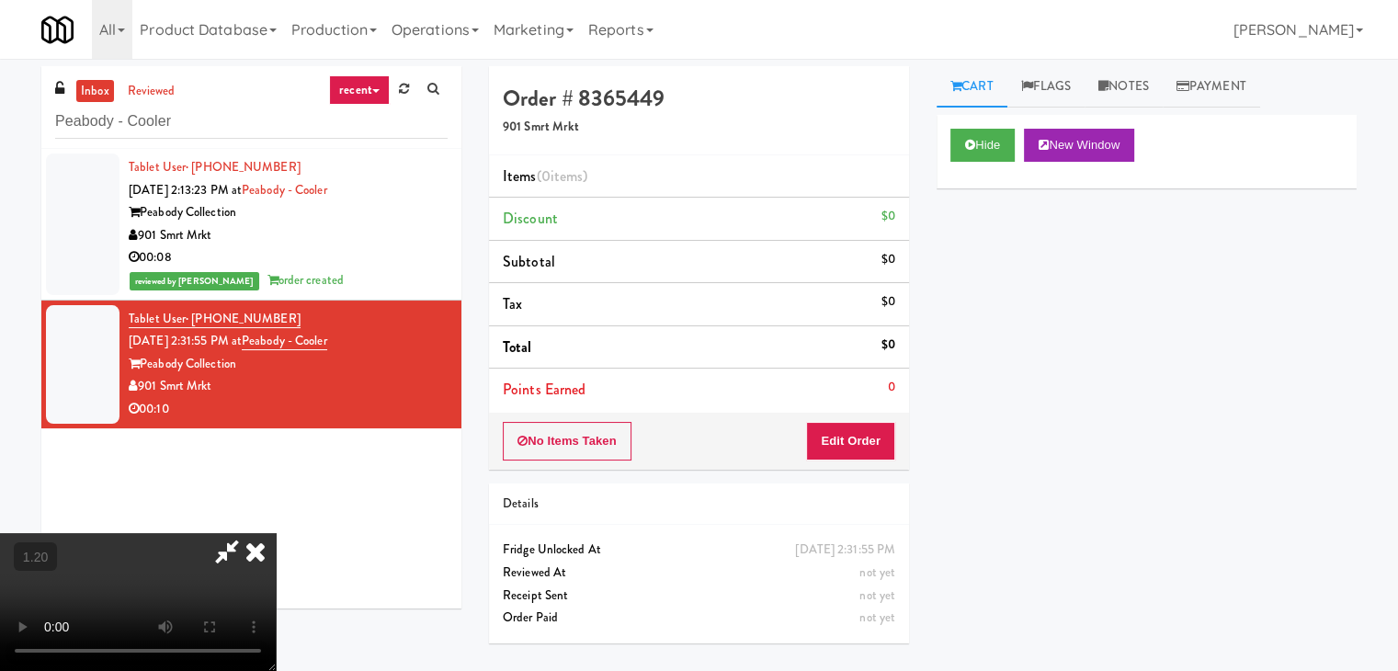
click at [276, 533] on video at bounding box center [138, 602] width 276 height 138
click at [1134, 96] on link "Notes" at bounding box center [1124, 86] width 78 height 41
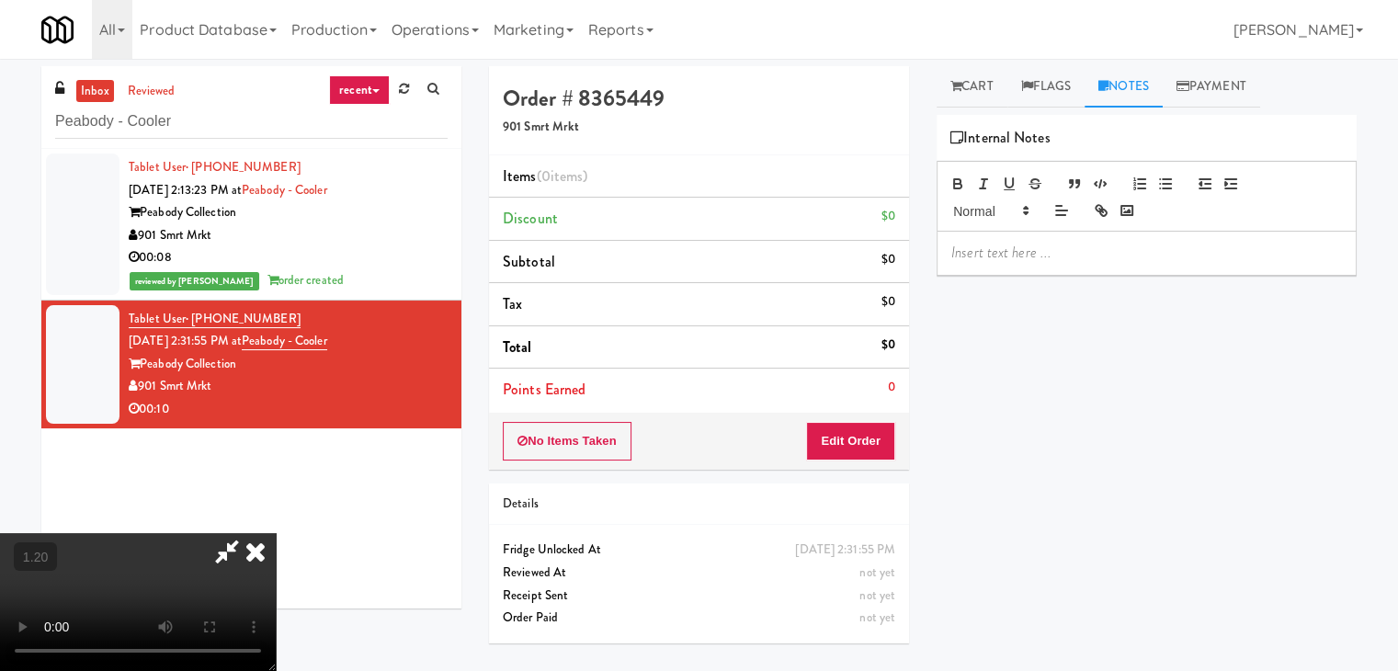
click at [1044, 253] on p at bounding box center [1146, 253] width 391 height 20
paste div
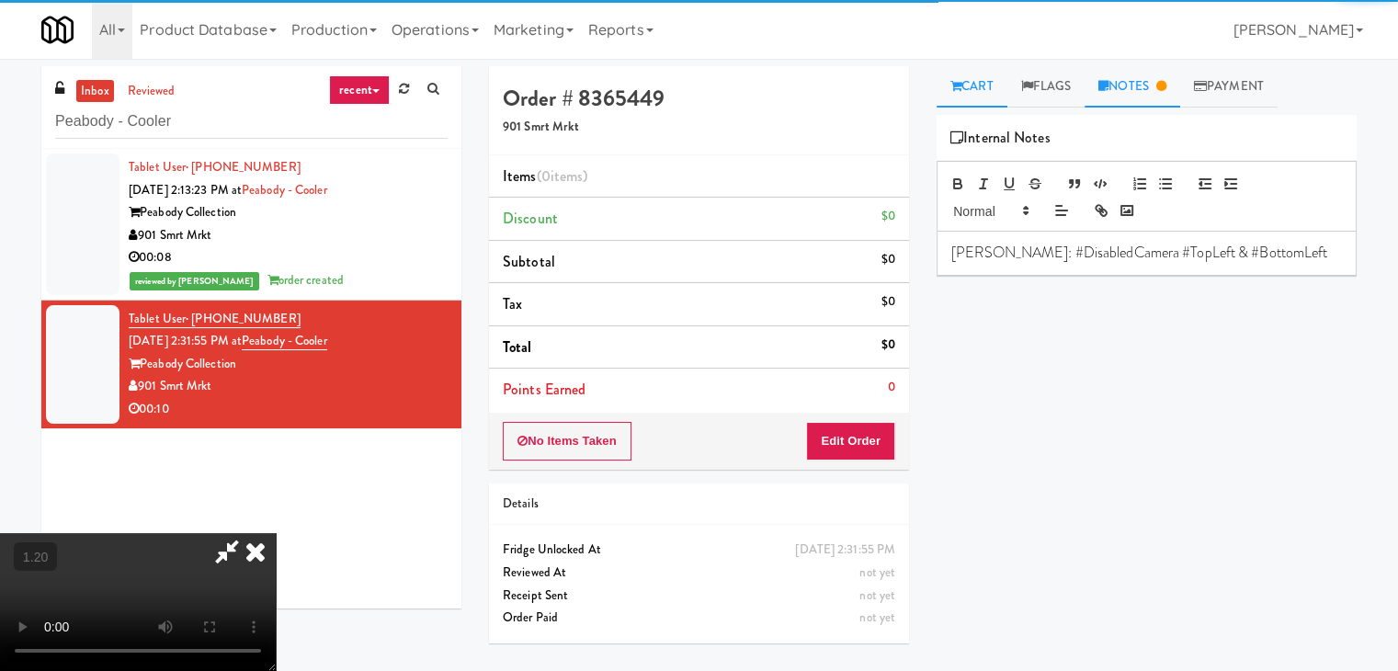
click at [974, 93] on link "Cart" at bounding box center [972, 86] width 71 height 41
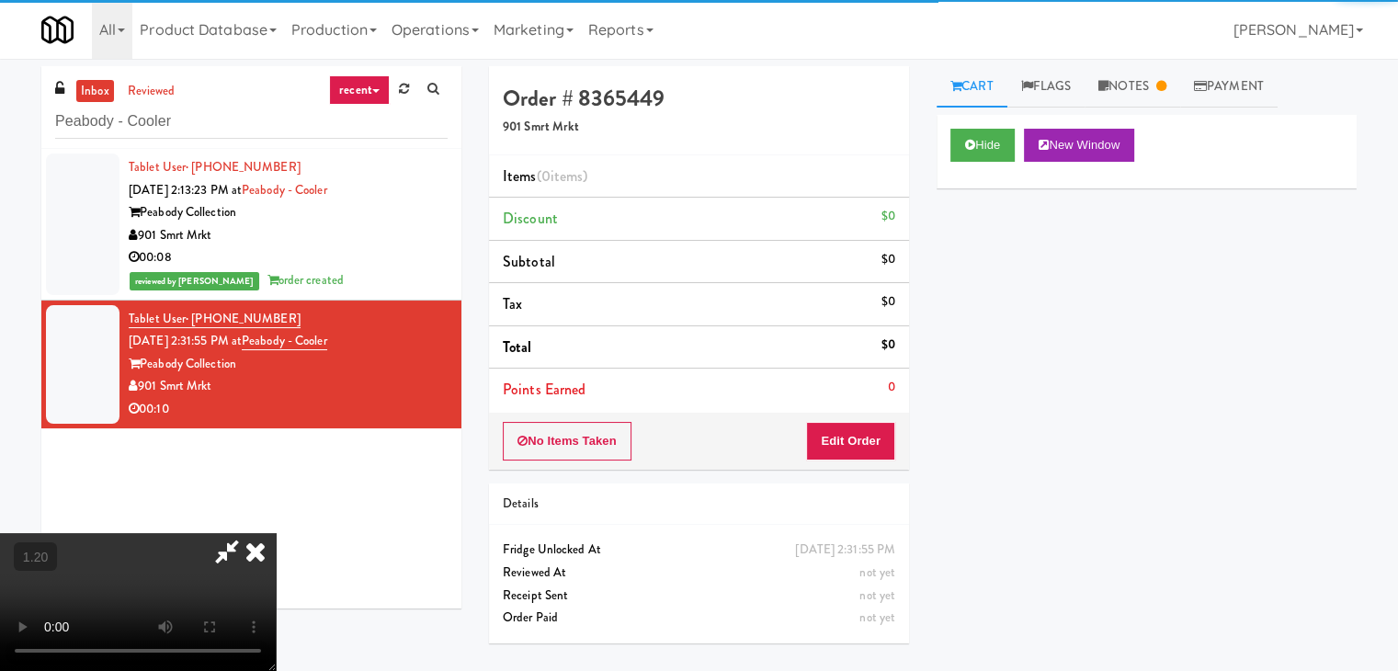
click at [276, 533] on video at bounding box center [138, 602] width 276 height 138
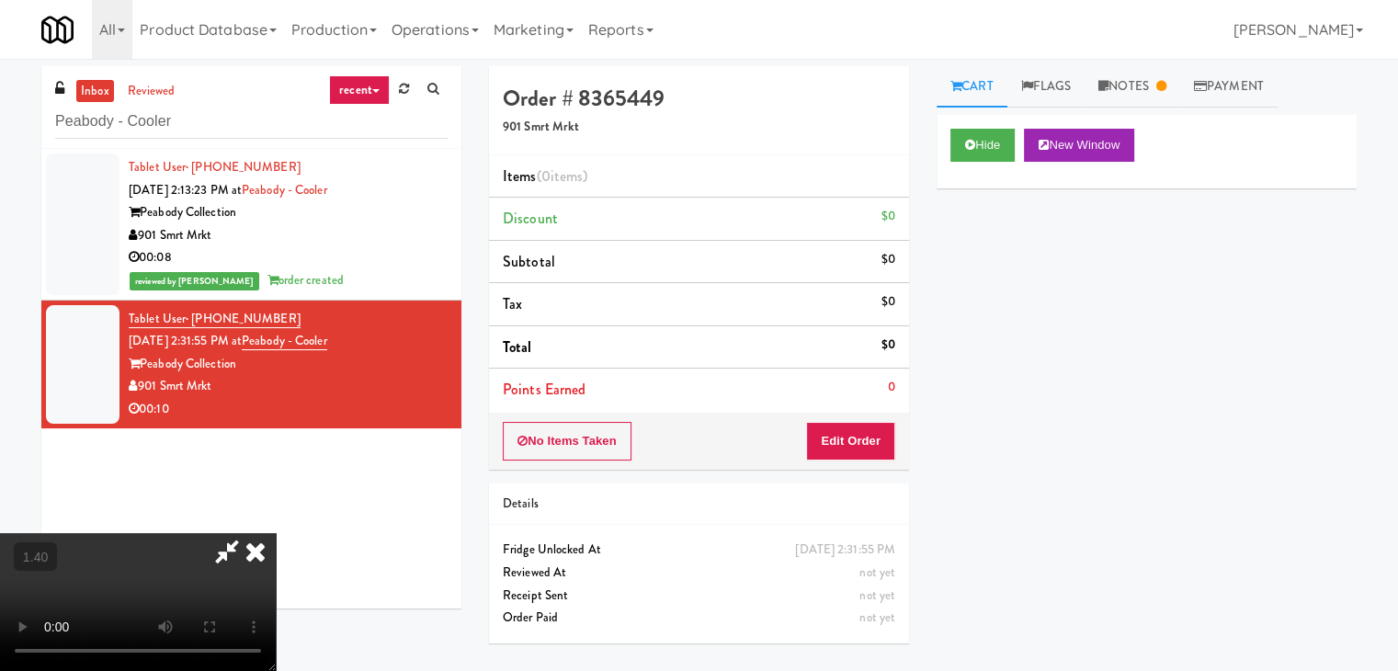
click at [276, 533] on video at bounding box center [138, 602] width 276 height 138
click at [276, 533] on icon at bounding box center [255, 551] width 40 height 37
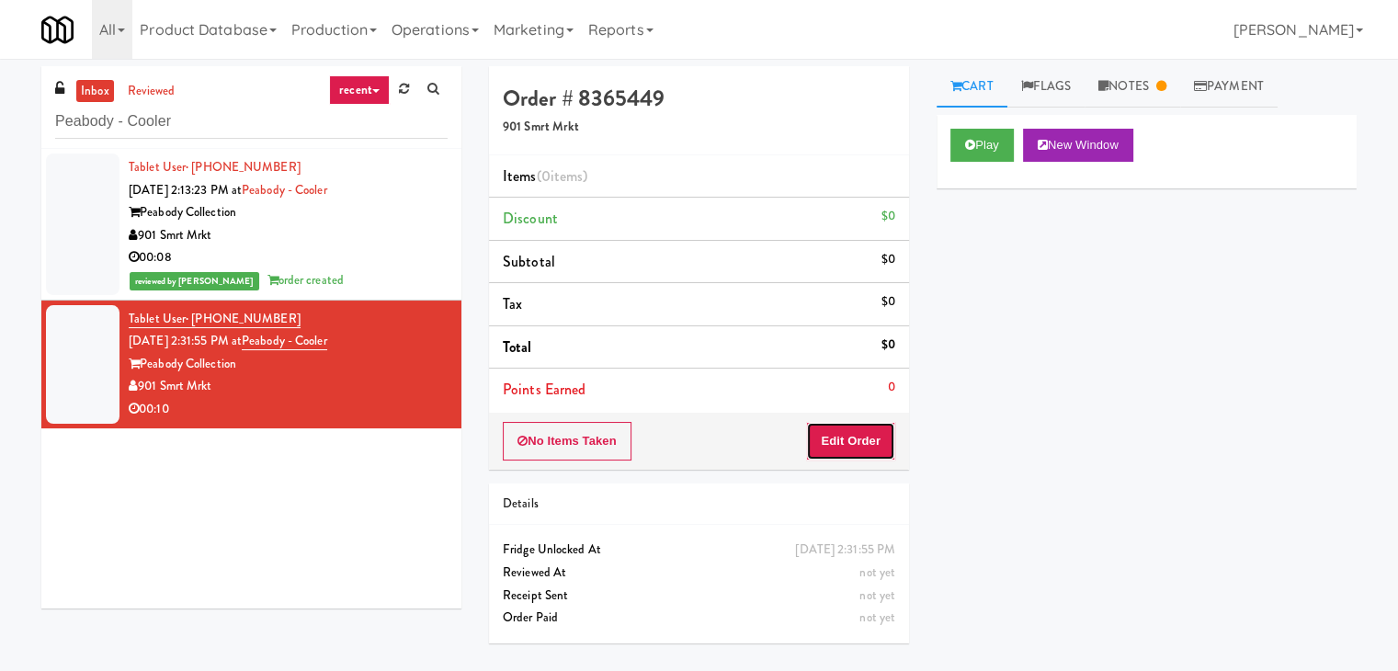
click at [871, 429] on button "Edit Order" at bounding box center [850, 441] width 89 height 39
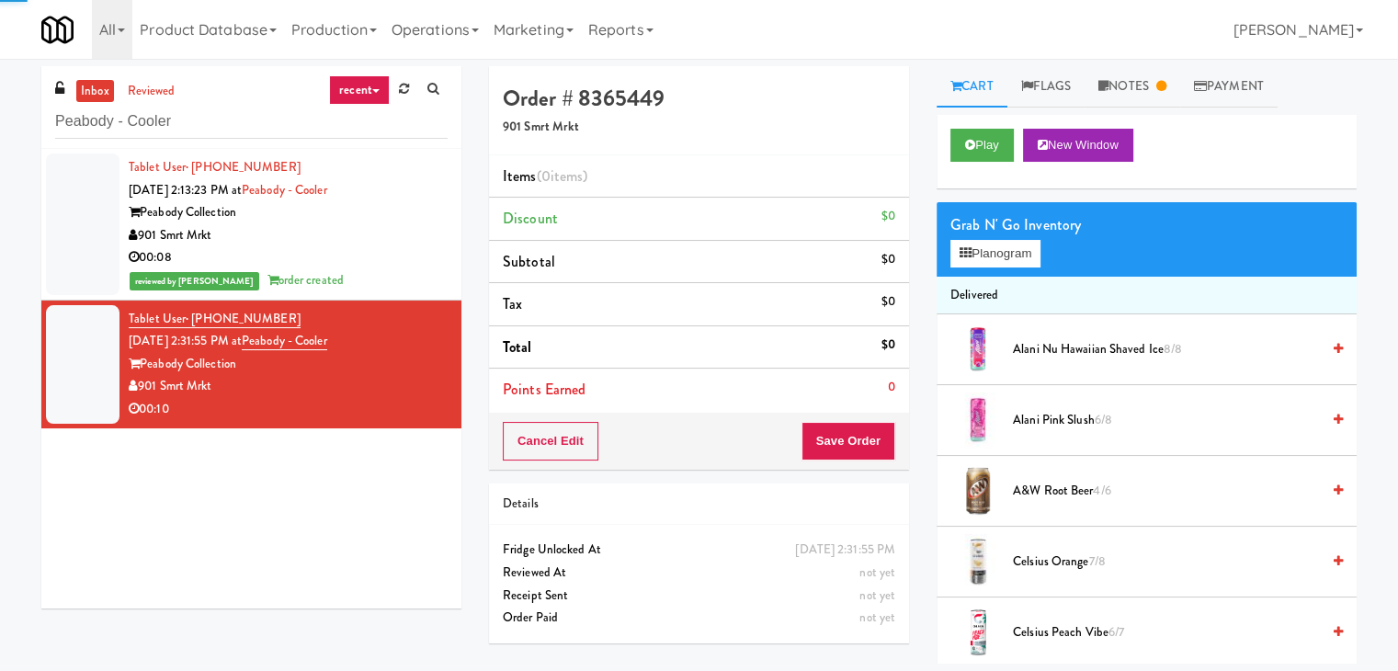
click at [999, 267] on div "Grab N' Go Inventory Planogram" at bounding box center [1147, 239] width 420 height 74
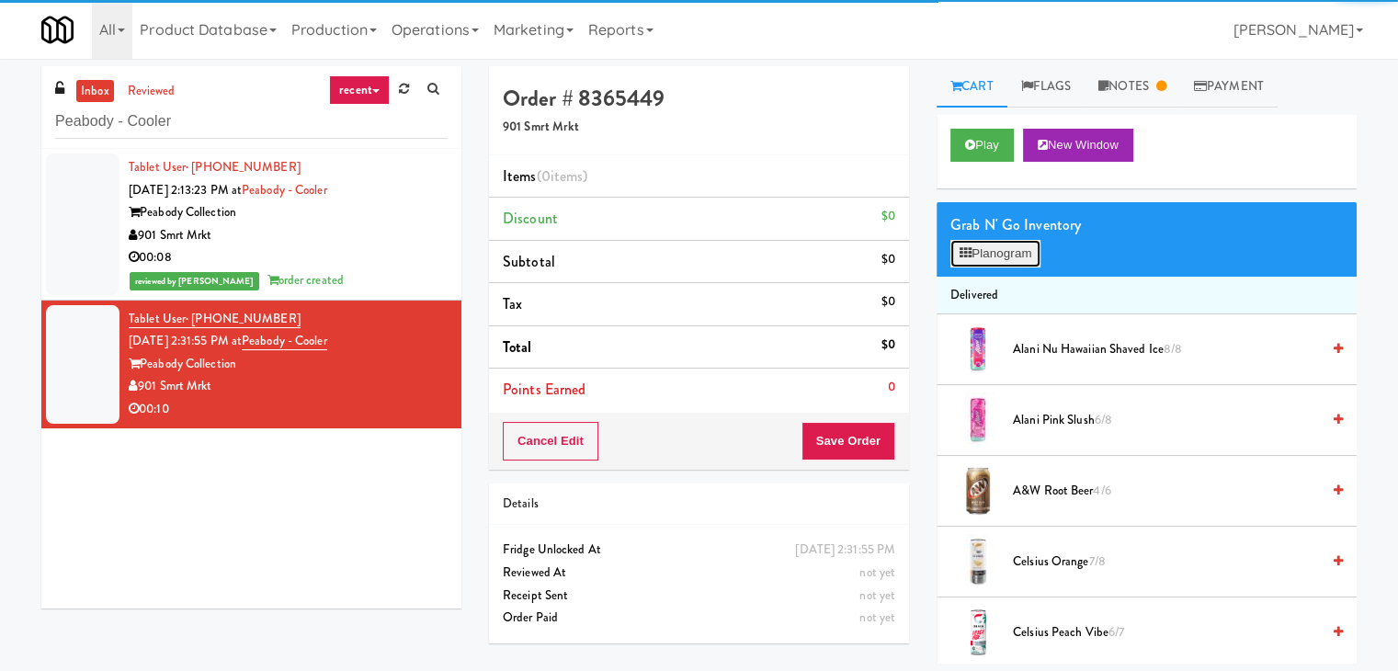
click at [1000, 265] on button "Planogram" at bounding box center [995, 254] width 90 height 28
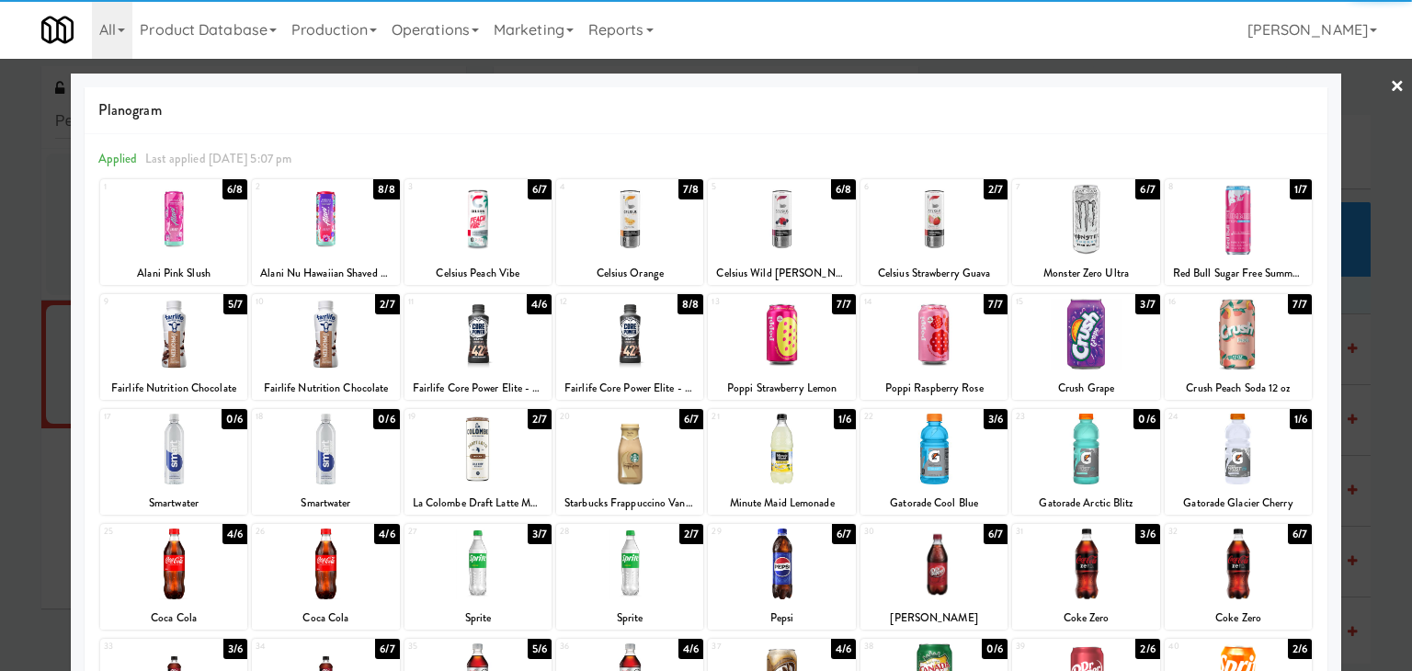
click at [952, 548] on div at bounding box center [933, 564] width 147 height 71
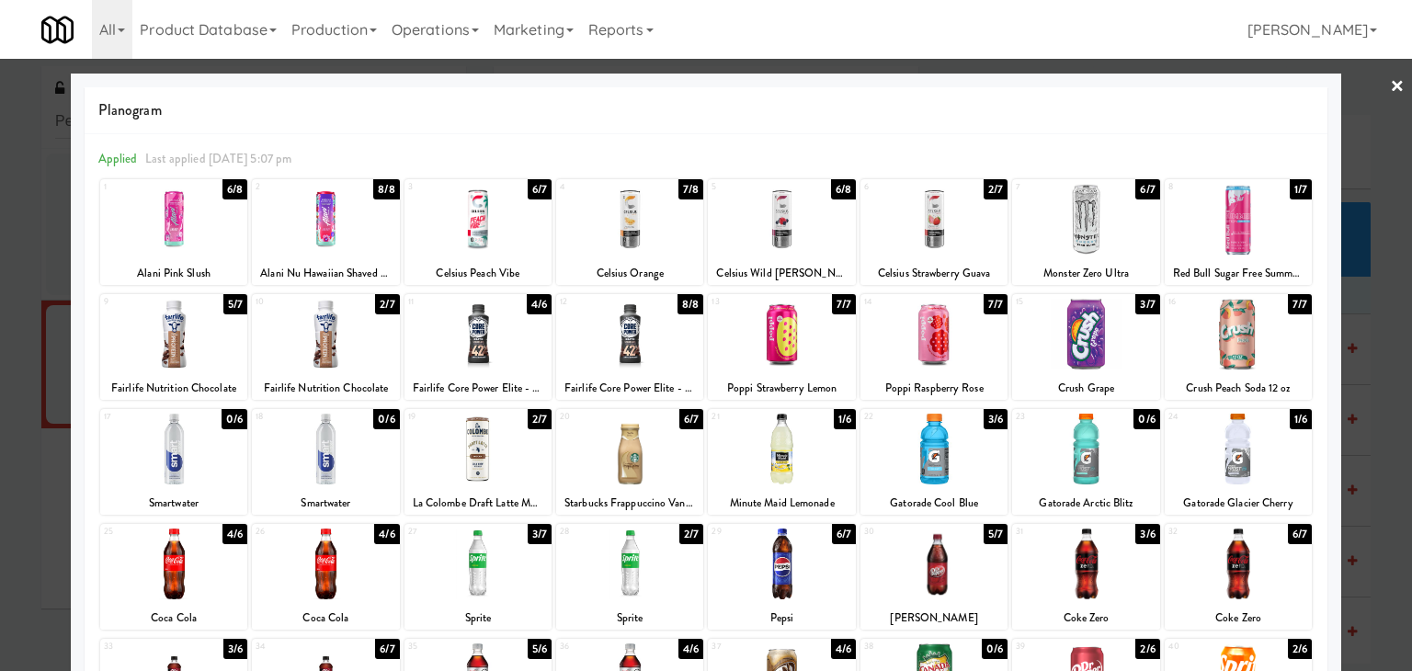
drag, startPoint x: 1386, startPoint y: 85, endPoint x: 1364, endPoint y: 129, distance: 48.5
click at [1390, 85] on link "×" at bounding box center [1397, 87] width 15 height 57
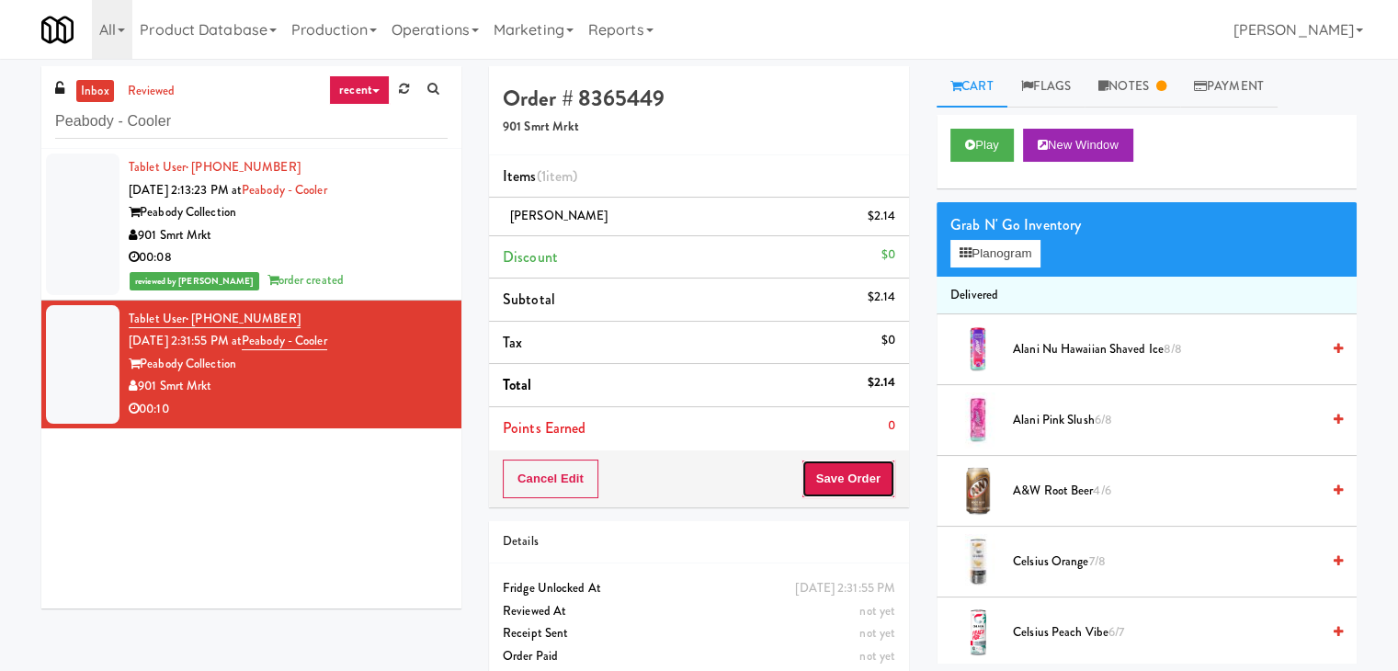
click at [868, 466] on button "Save Order" at bounding box center [848, 479] width 94 height 39
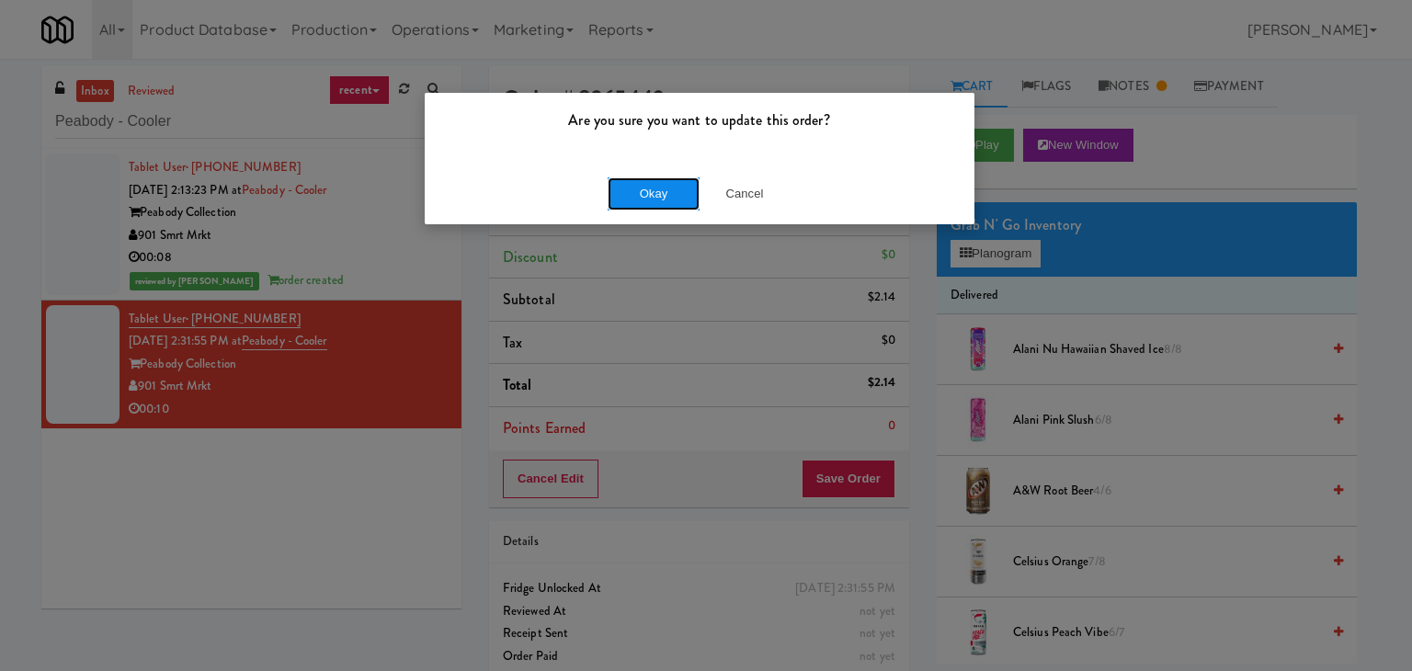
click at [621, 179] on button "Okay" at bounding box center [654, 193] width 92 height 33
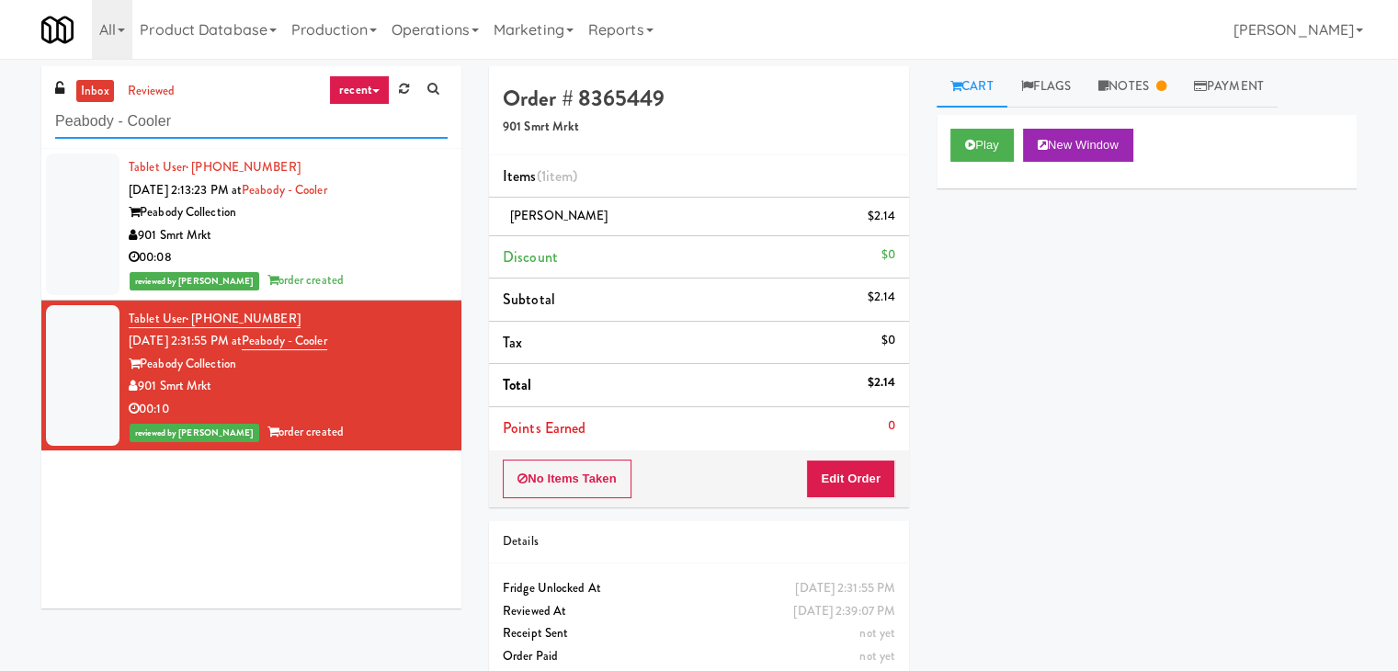
click at [249, 111] on input "Peabody - Cooler" at bounding box center [251, 122] width 392 height 34
paste input "Aura - Cooler Combo"
type input "Aura - Cooler Combo"
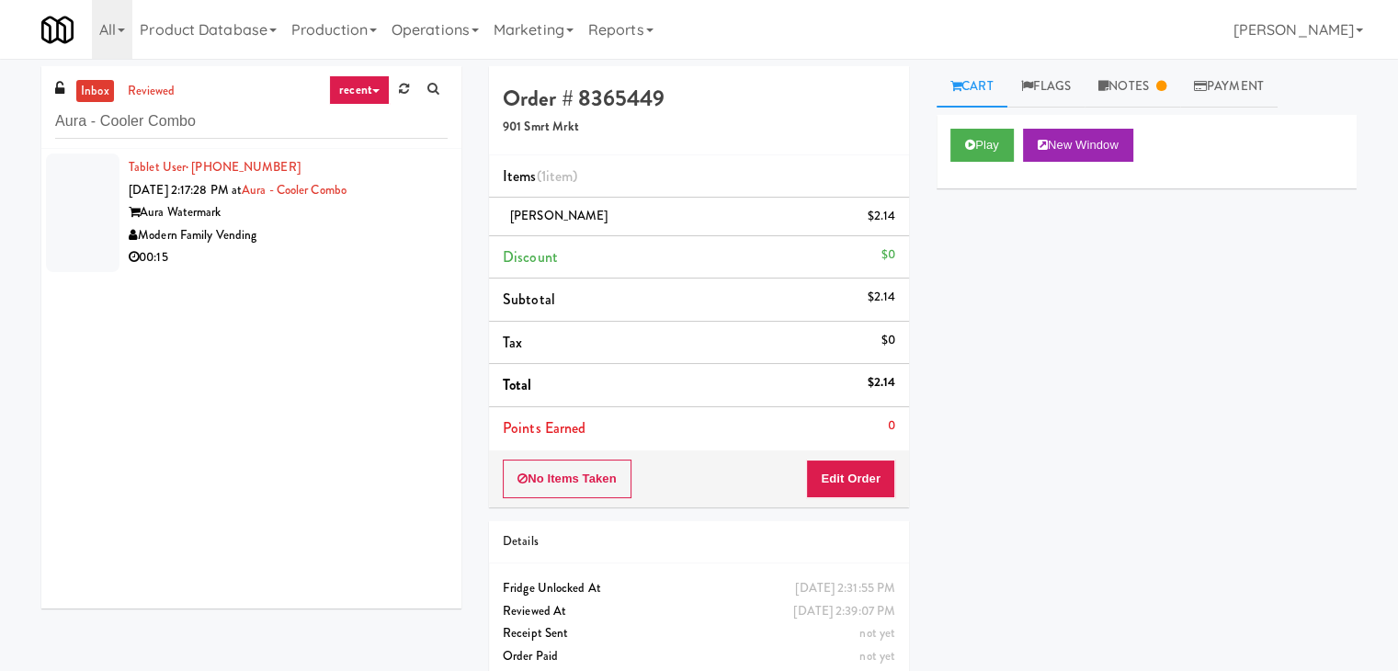
click at [386, 248] on div "00:15" at bounding box center [288, 257] width 319 height 23
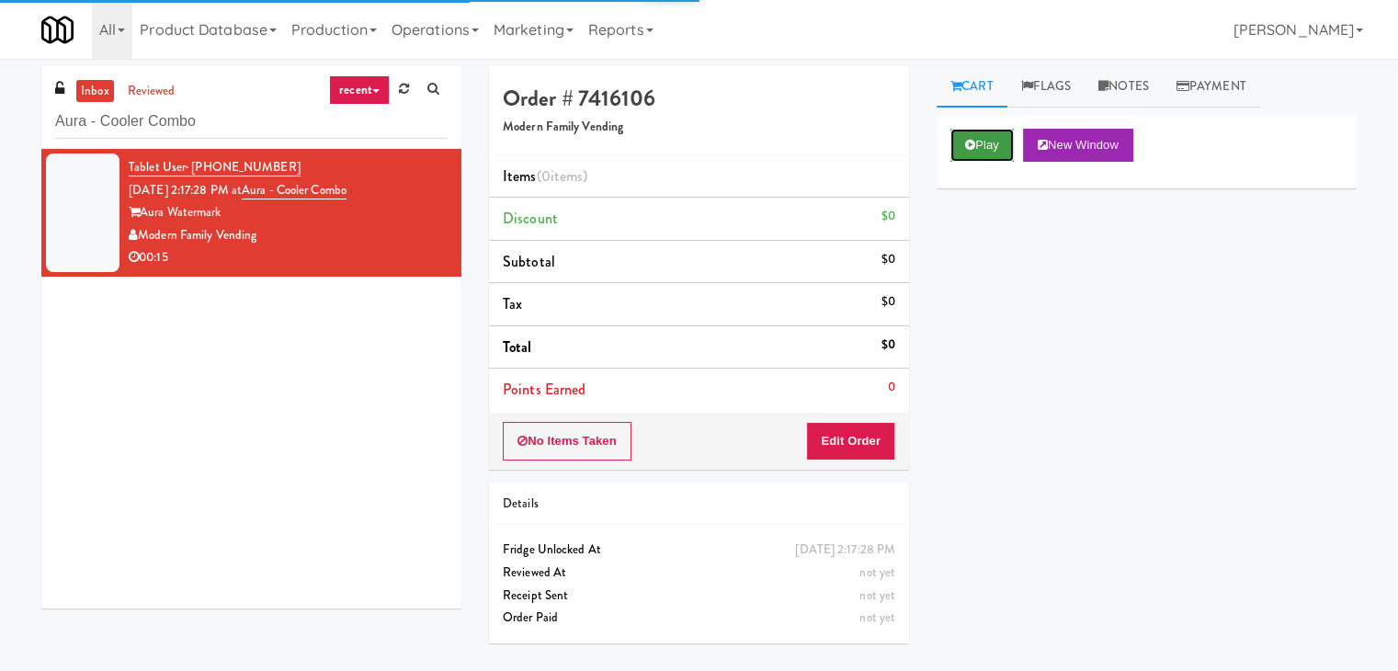
click at [989, 133] on button "Play" at bounding box center [981, 145] width 63 height 33
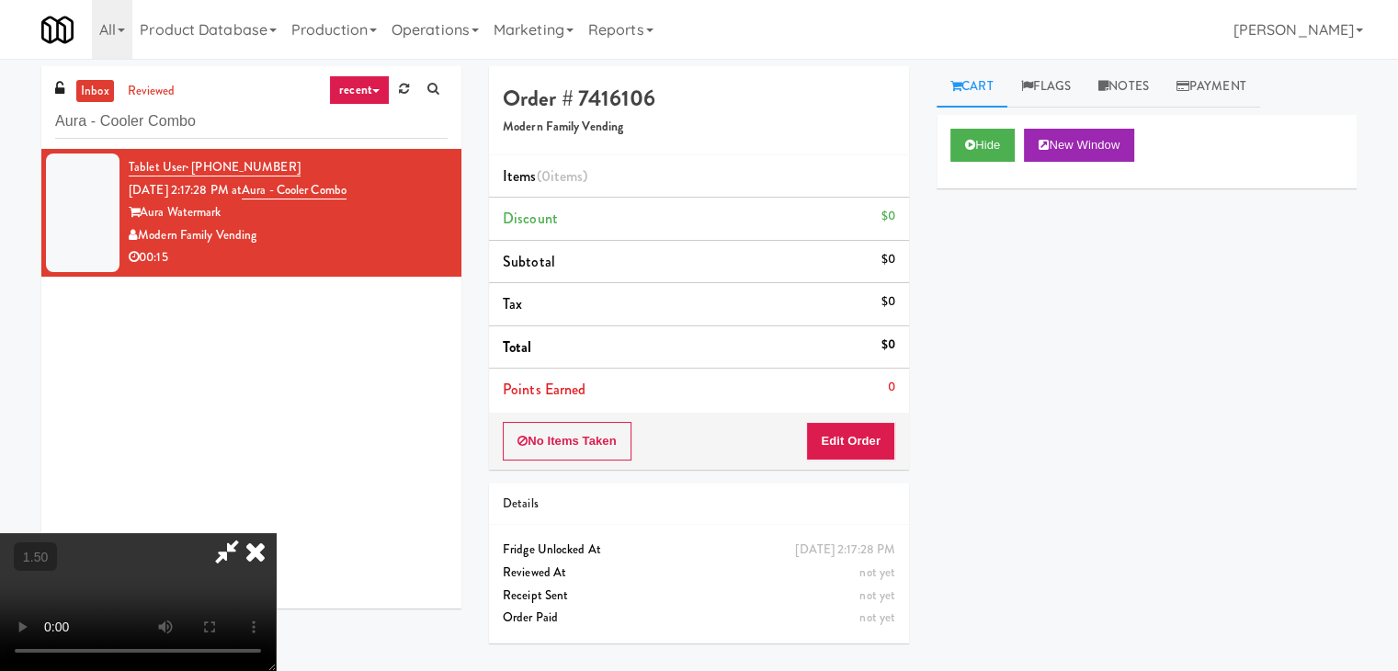
click at [276, 533] on icon at bounding box center [255, 551] width 40 height 37
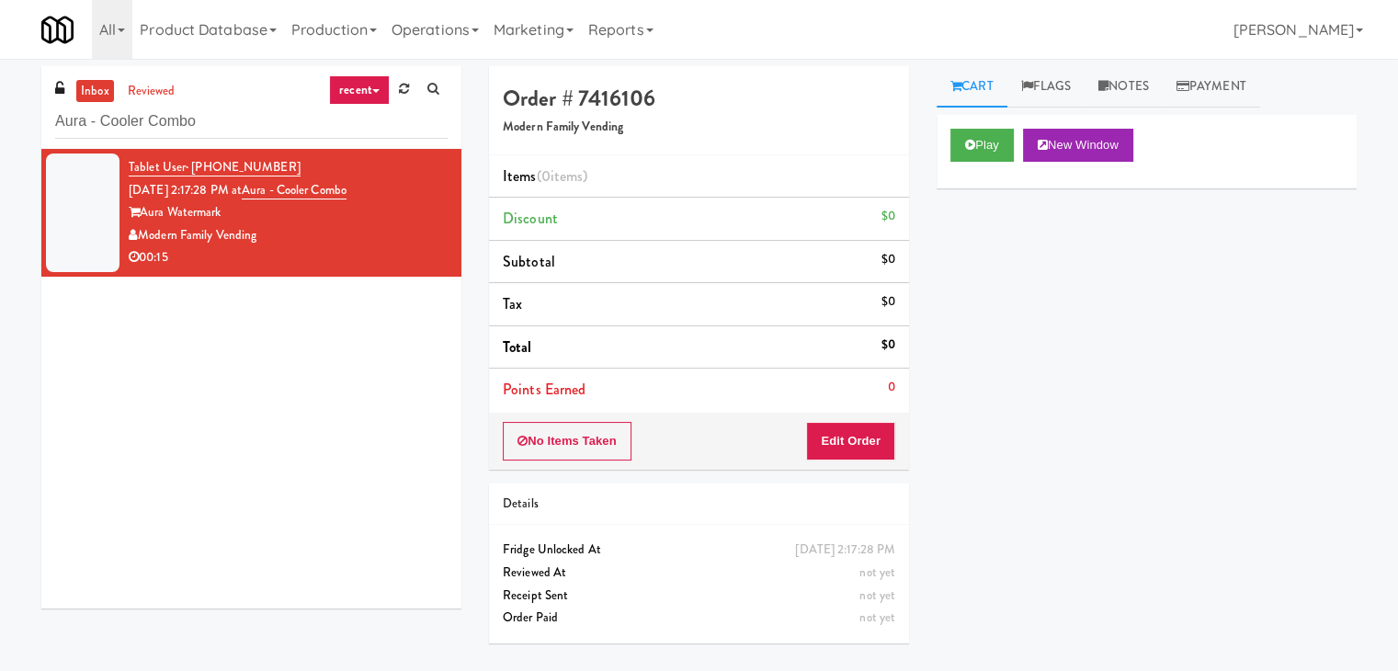
click at [842, 470] on div "Order # 7416106 Modern Family Vending Items (0 items ) Discount $0 Subtotal $0 …" at bounding box center [699, 361] width 448 height 591
click at [849, 440] on button "Edit Order" at bounding box center [850, 441] width 89 height 39
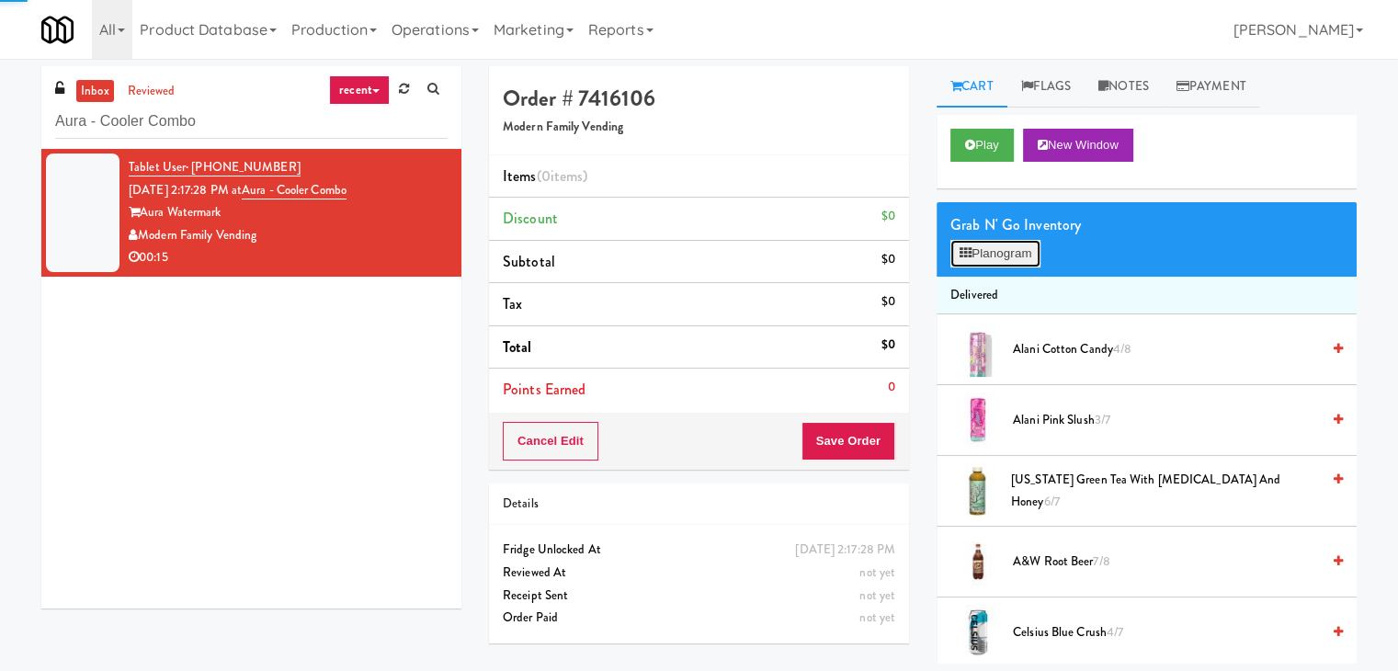
click at [984, 243] on button "Planogram" at bounding box center [995, 254] width 90 height 28
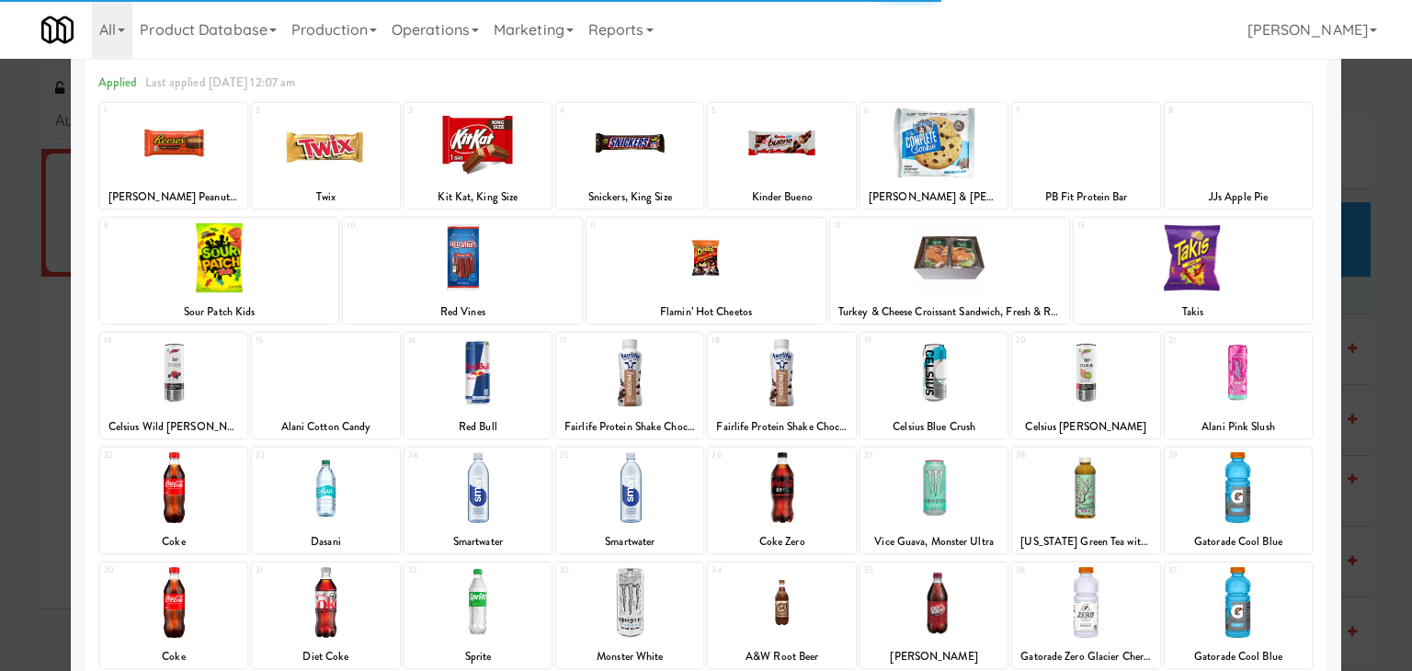
scroll to position [184, 0]
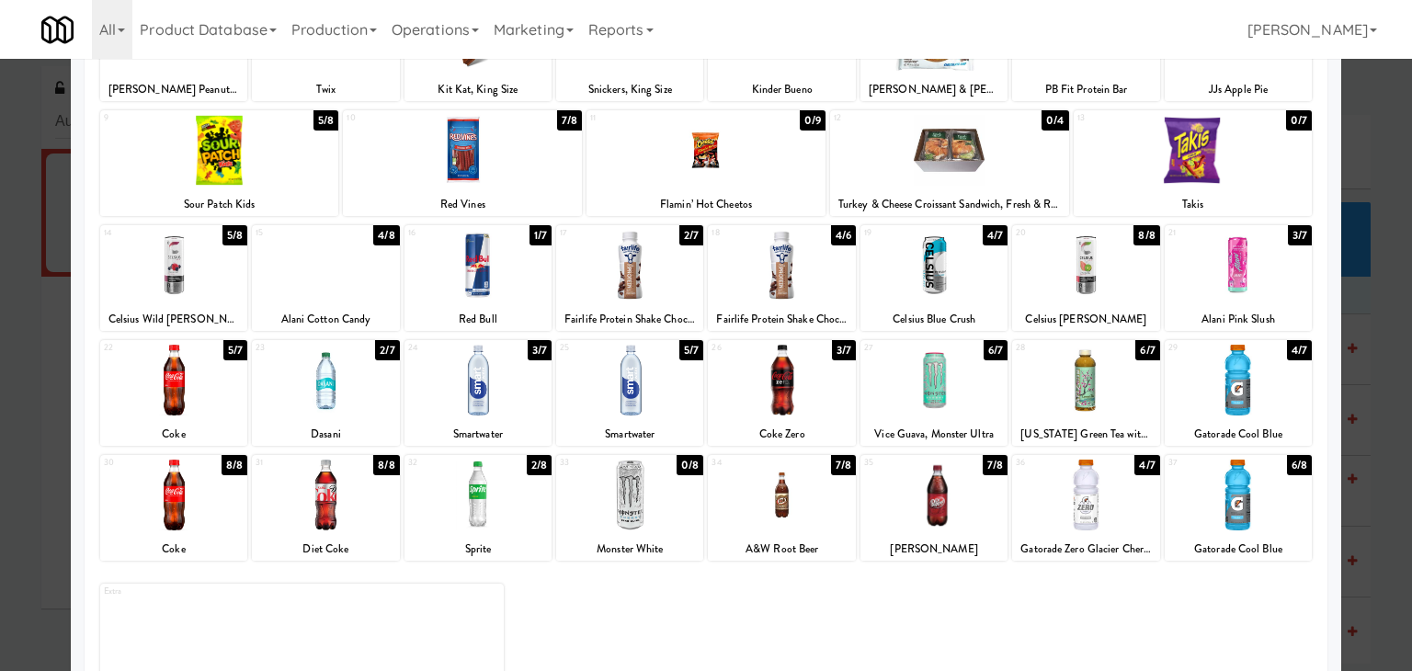
click at [343, 418] on div "23 2/7 Dasani" at bounding box center [325, 393] width 147 height 106
click at [343, 418] on div "23 1/7 Dasani" at bounding box center [325, 393] width 147 height 106
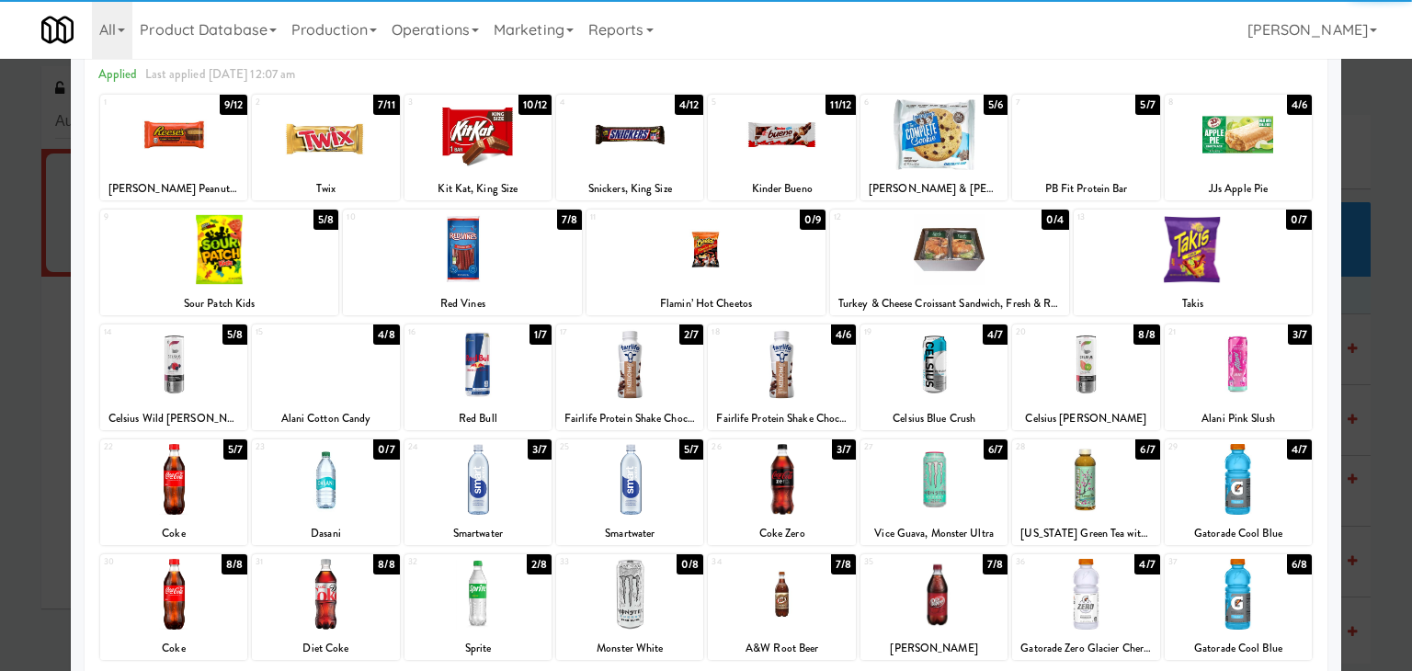
scroll to position [0, 0]
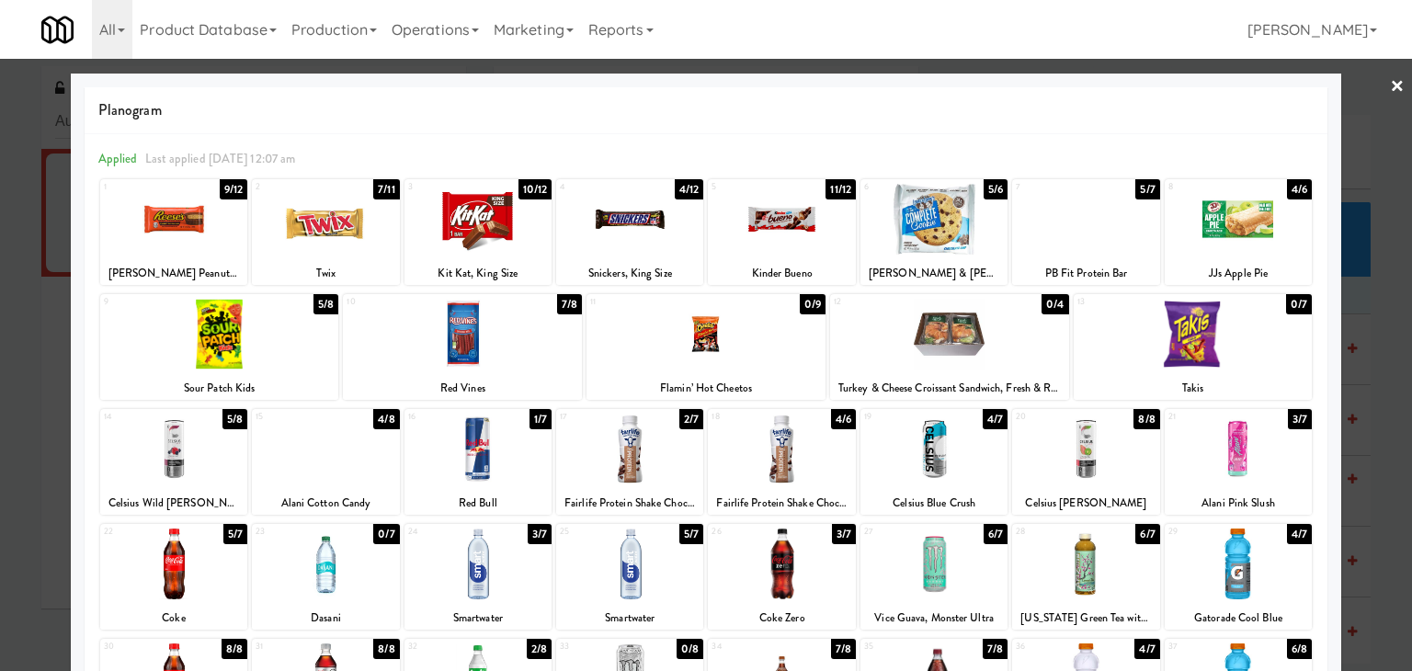
click at [1390, 85] on link "×" at bounding box center [1397, 87] width 15 height 57
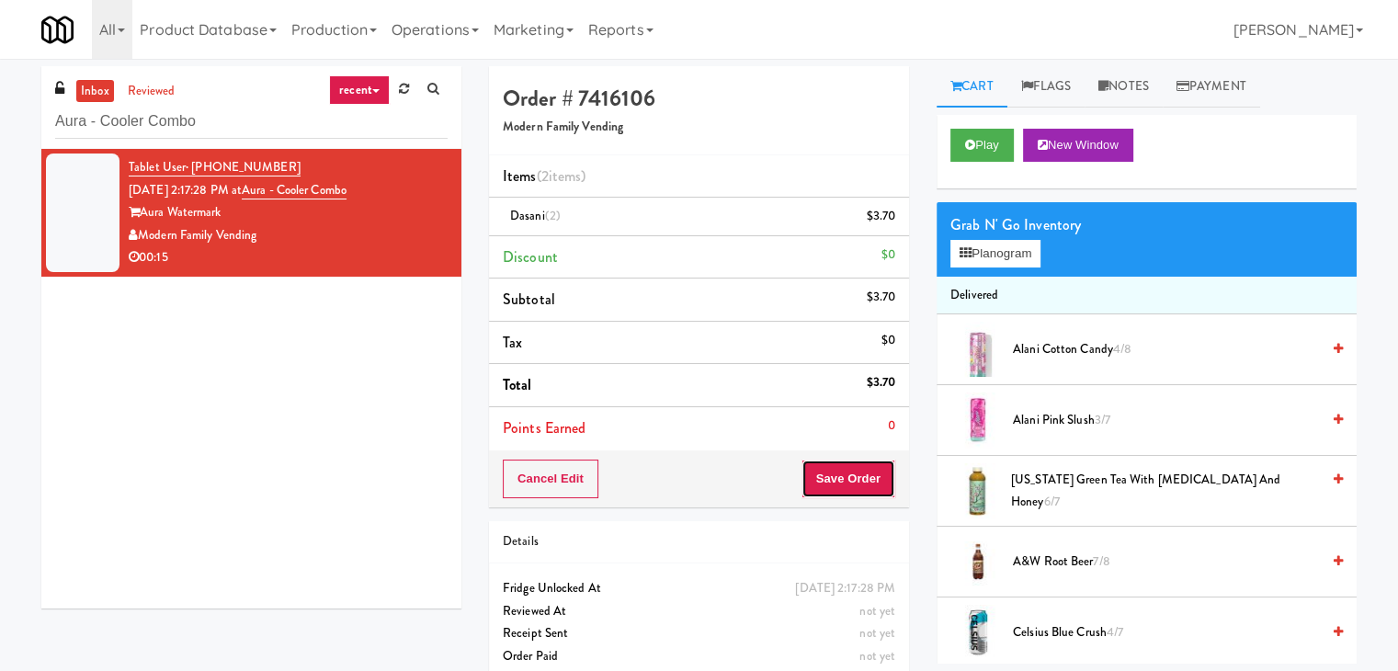
click at [847, 479] on button "Save Order" at bounding box center [848, 479] width 94 height 39
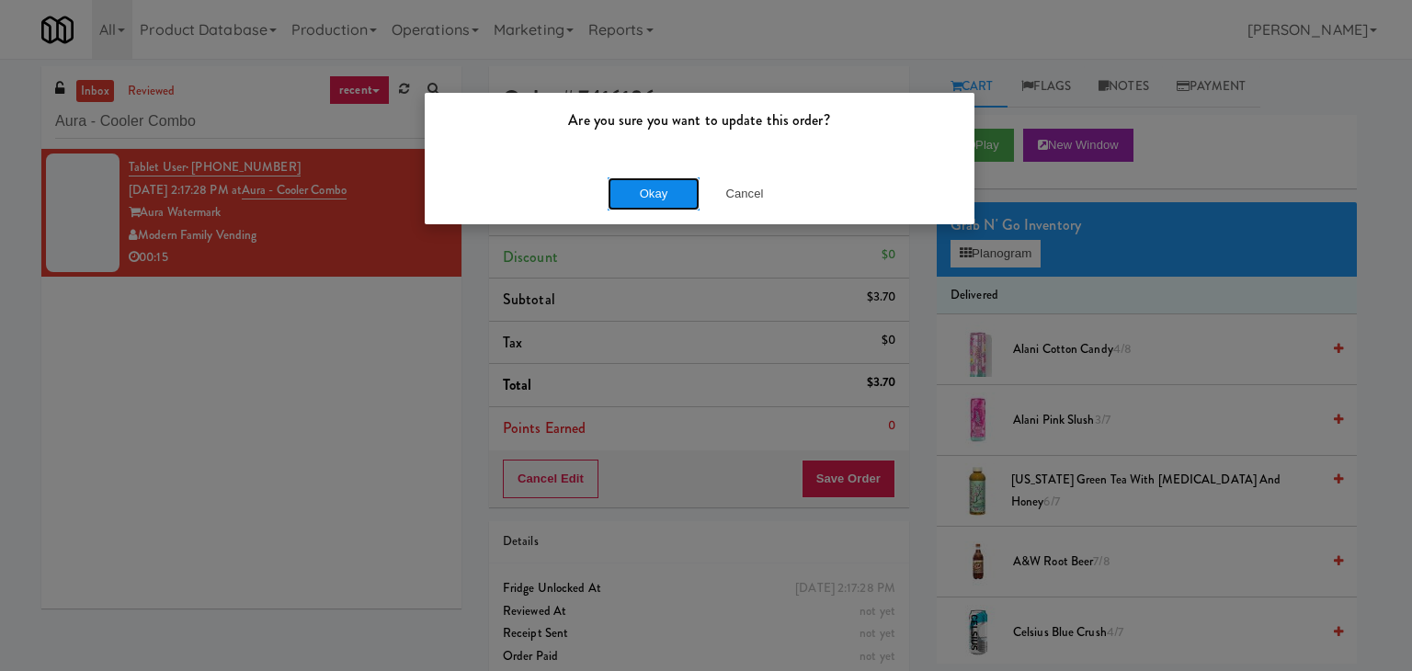
click at [651, 186] on button "Okay" at bounding box center [654, 193] width 92 height 33
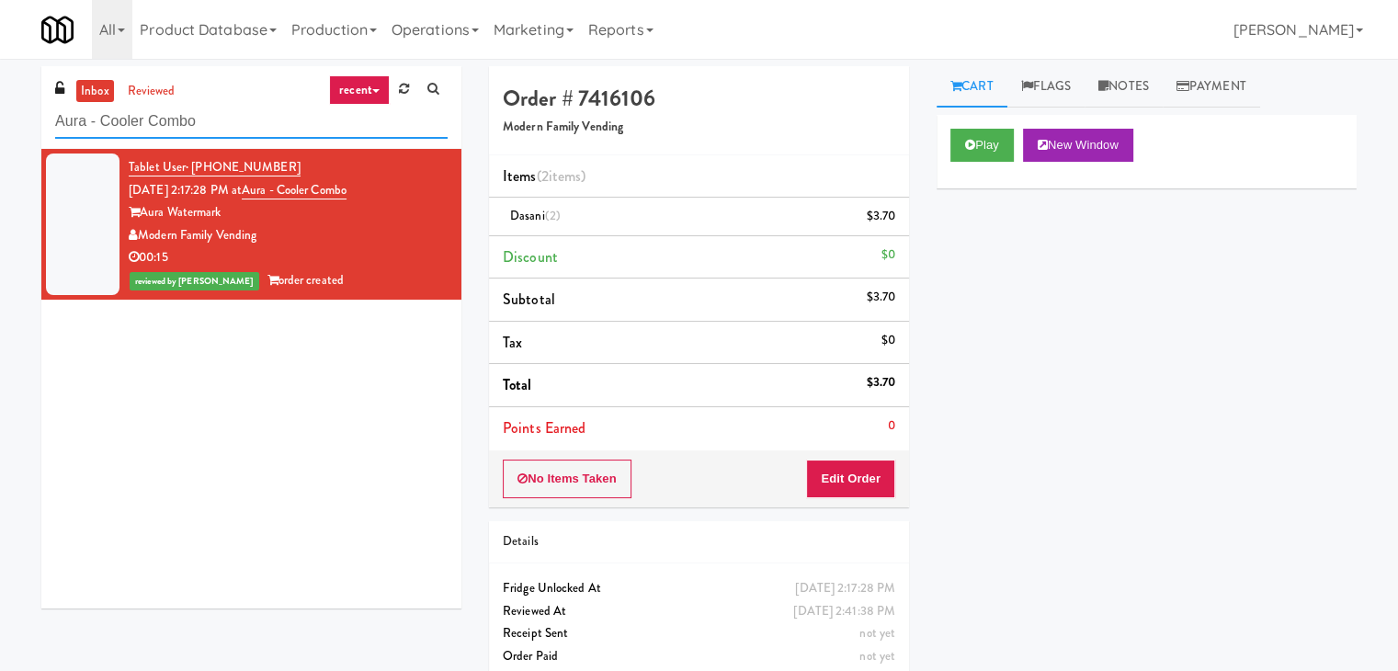
click at [257, 122] on input "Aura - Cooler Combo" at bounding box center [251, 122] width 392 height 34
paste input "Optima - Middle - Fridge"
type input "Optima - Middle - Fridge"
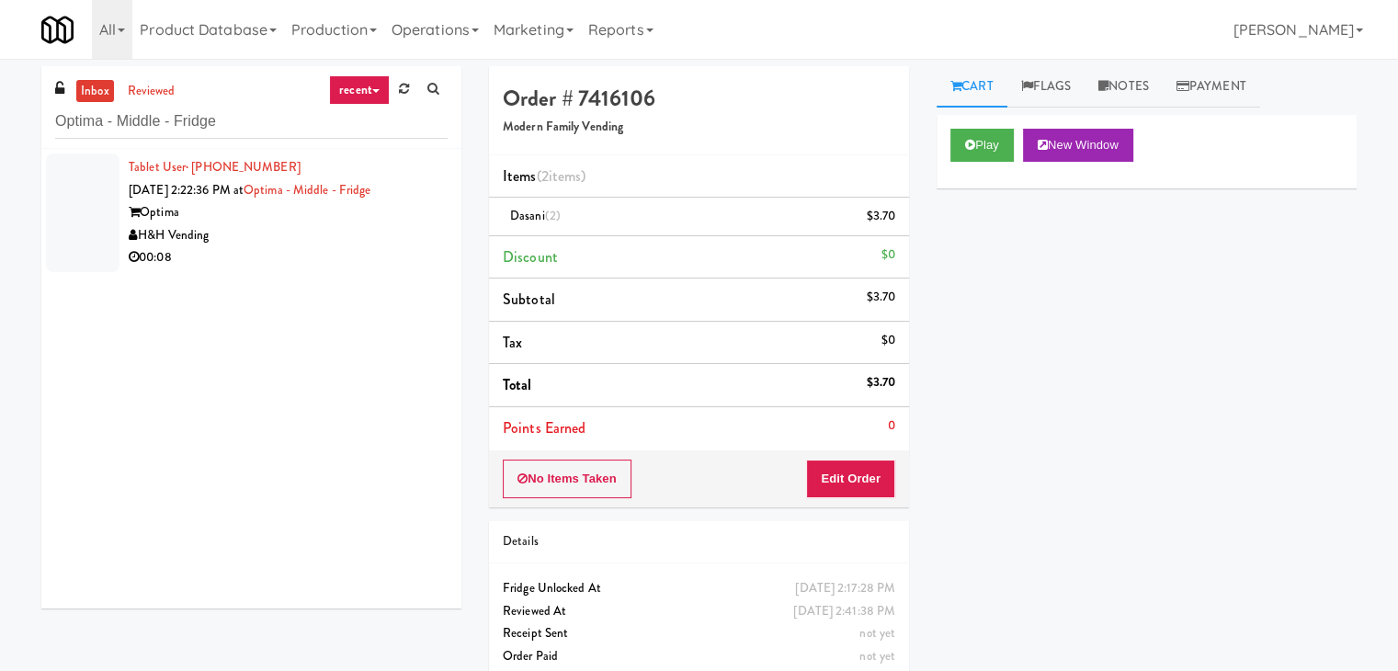
click at [366, 218] on div "Optima" at bounding box center [288, 212] width 319 height 23
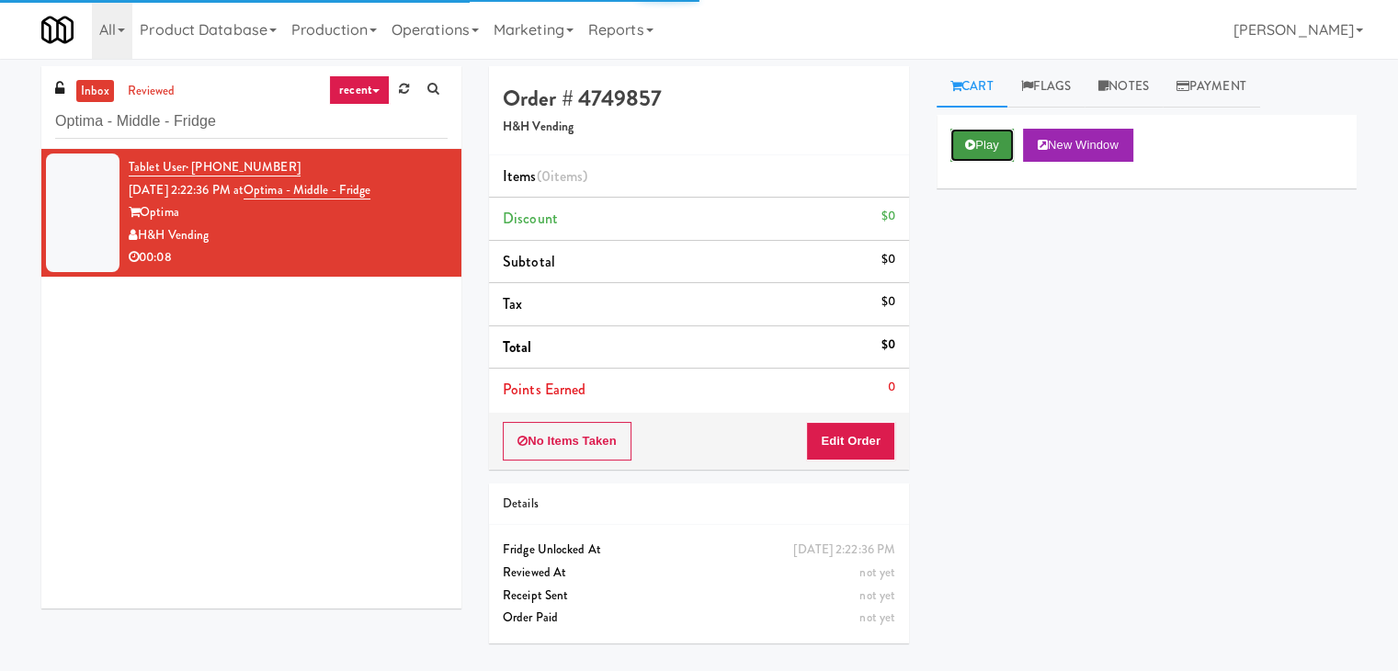
click at [967, 144] on icon at bounding box center [970, 145] width 10 height 12
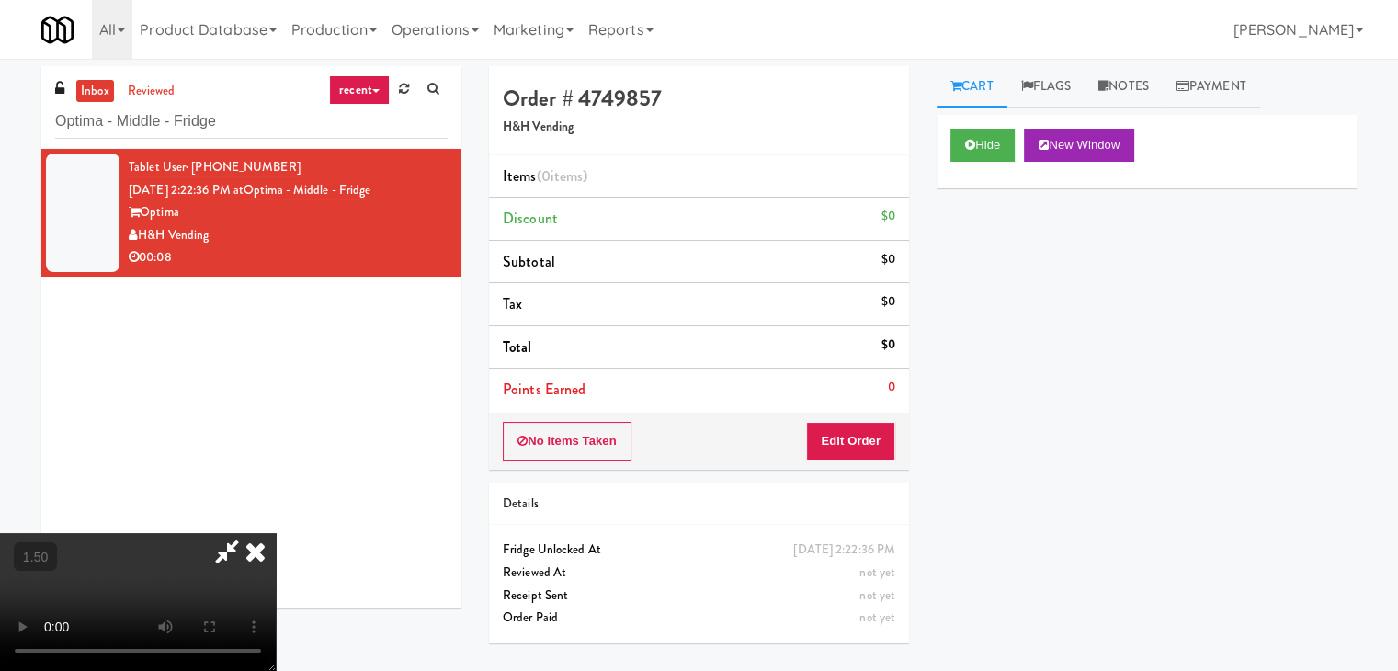
click at [276, 533] on video at bounding box center [138, 602] width 276 height 138
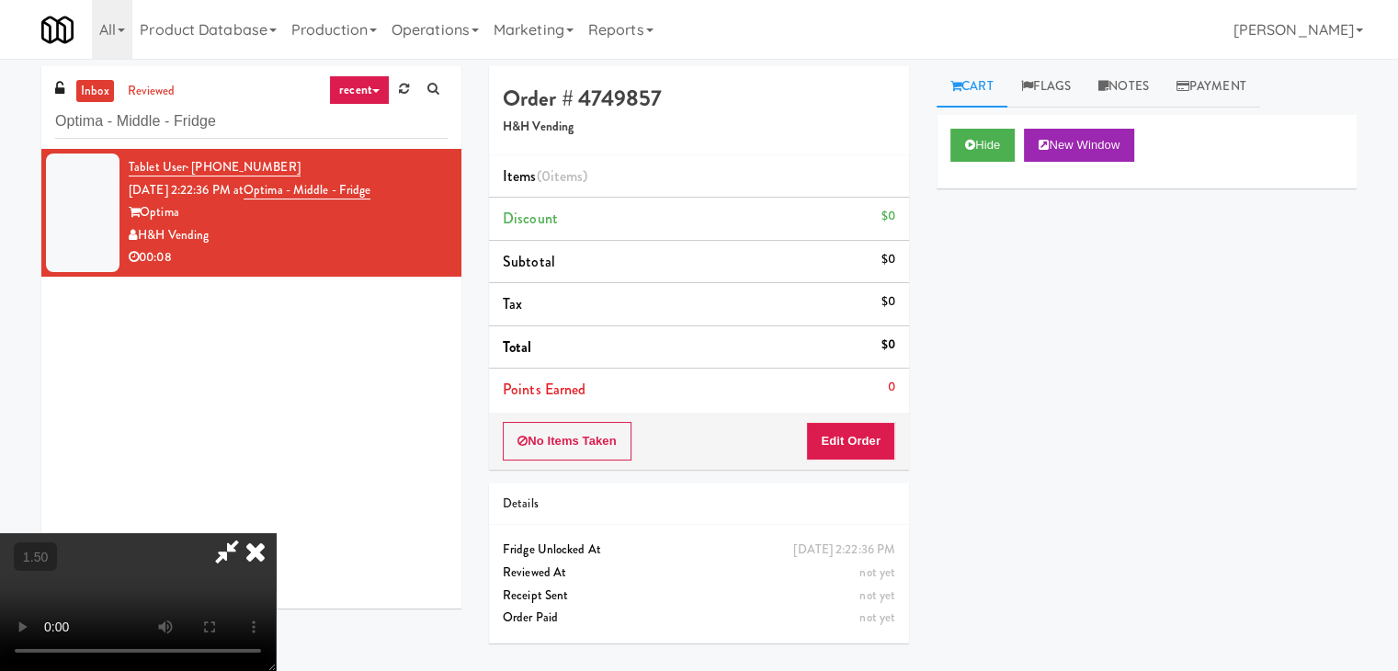
click at [276, 533] on video at bounding box center [138, 602] width 276 height 138
click at [276, 533] on icon at bounding box center [255, 551] width 40 height 37
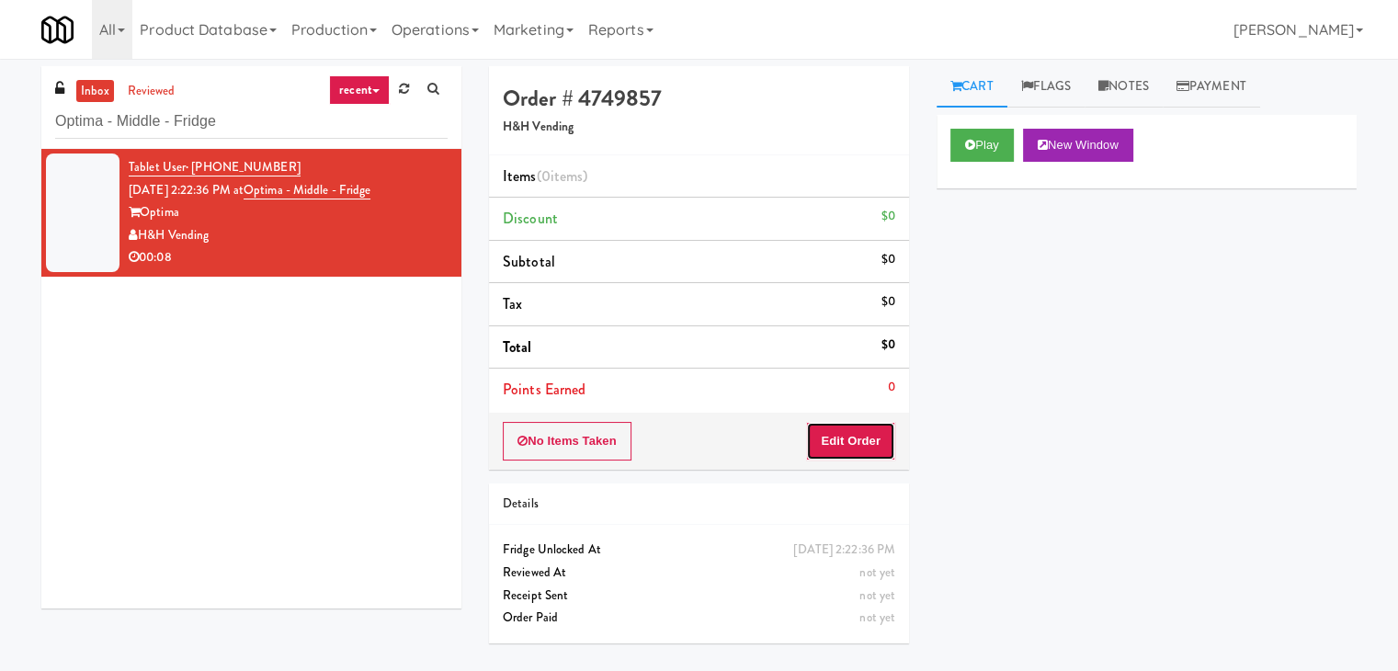
drag, startPoint x: 866, startPoint y: 440, endPoint x: 934, endPoint y: 367, distance: 100.2
click at [867, 440] on button "Edit Order" at bounding box center [850, 441] width 89 height 39
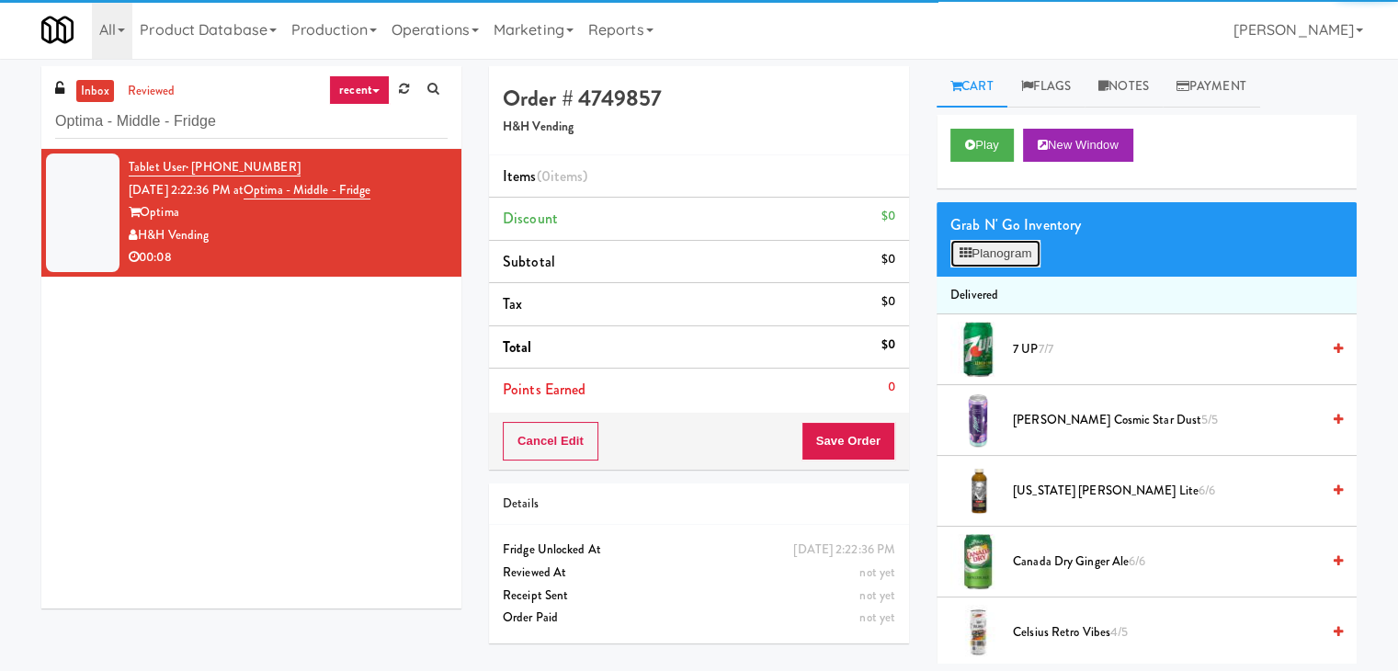
click at [995, 256] on button "Planogram" at bounding box center [995, 254] width 90 height 28
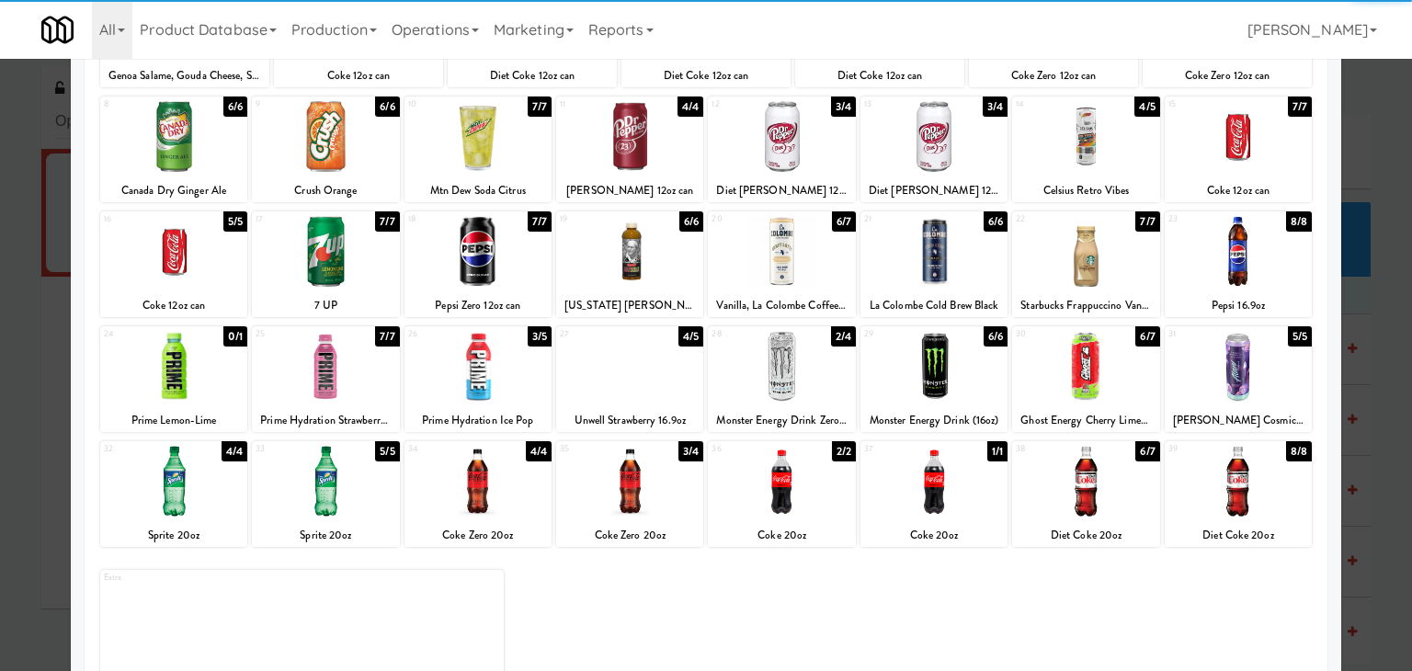
scroll to position [232, 0]
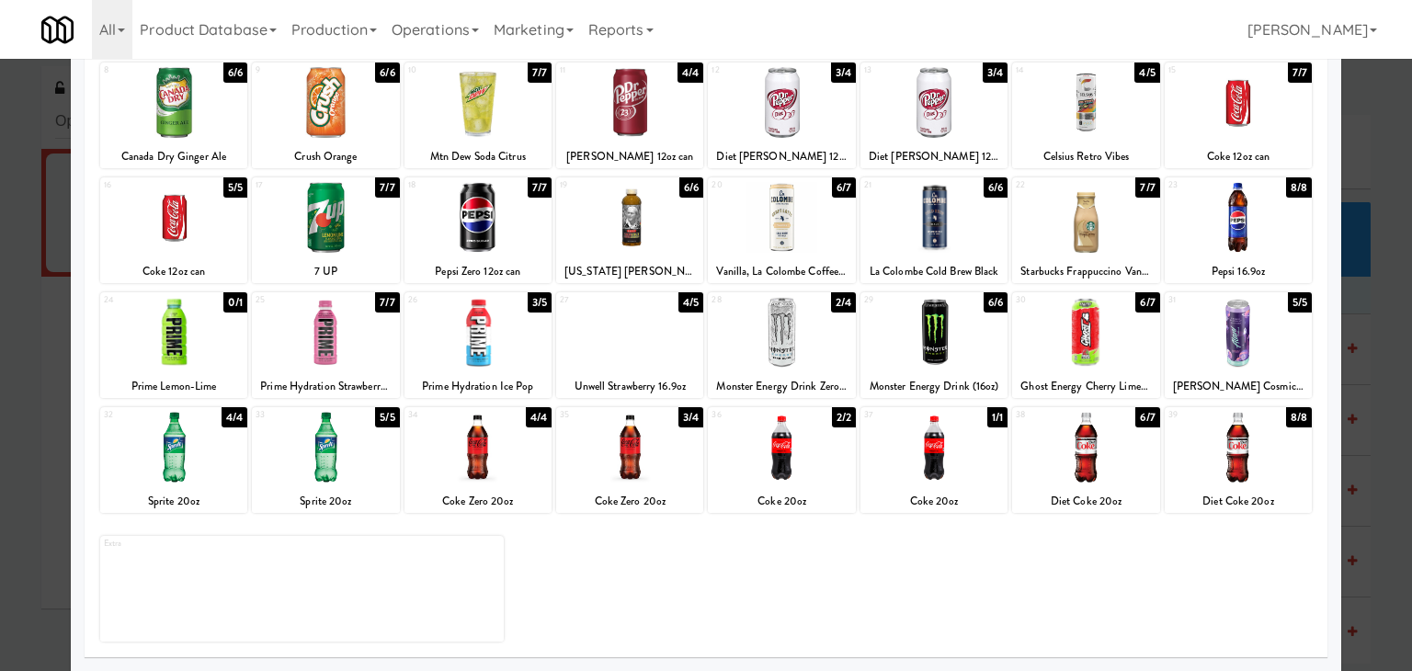
click at [666, 453] on div at bounding box center [629, 447] width 147 height 71
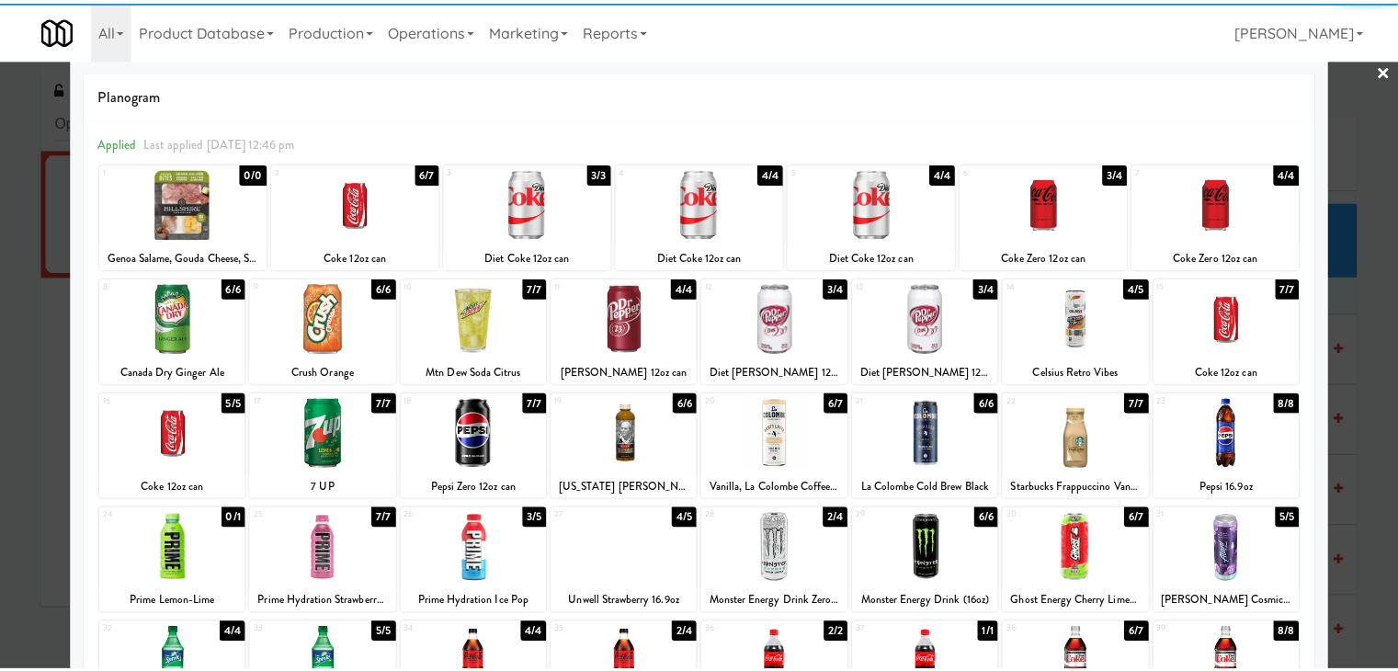
scroll to position [0, 0]
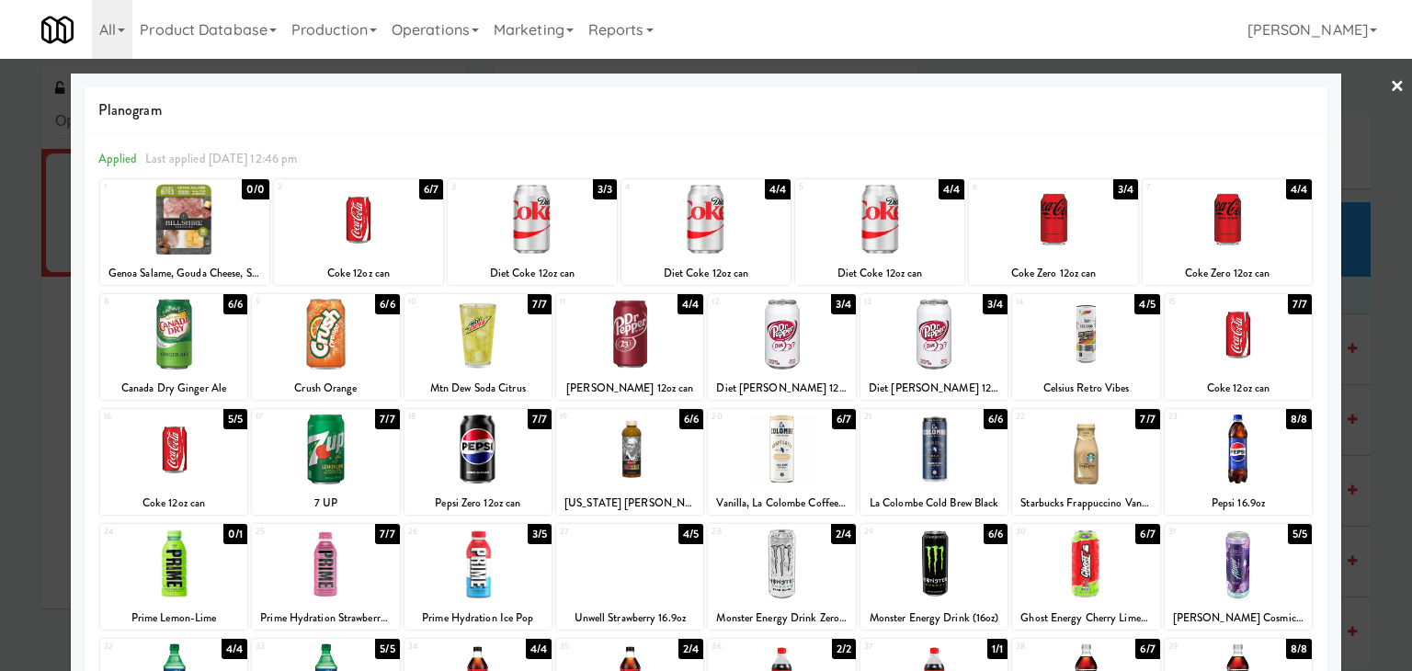
click at [949, 453] on div at bounding box center [933, 449] width 147 height 71
drag, startPoint x: 1368, startPoint y: 97, endPoint x: 1285, endPoint y: 163, distance: 105.9
click at [1363, 100] on div "× Planogram Applied Last applied [DATE] 12:46 pm 1 0/0 Genoa Salame, Gouda Chee…" at bounding box center [706, 335] width 1412 height 671
click at [1391, 83] on div at bounding box center [706, 335] width 1412 height 671
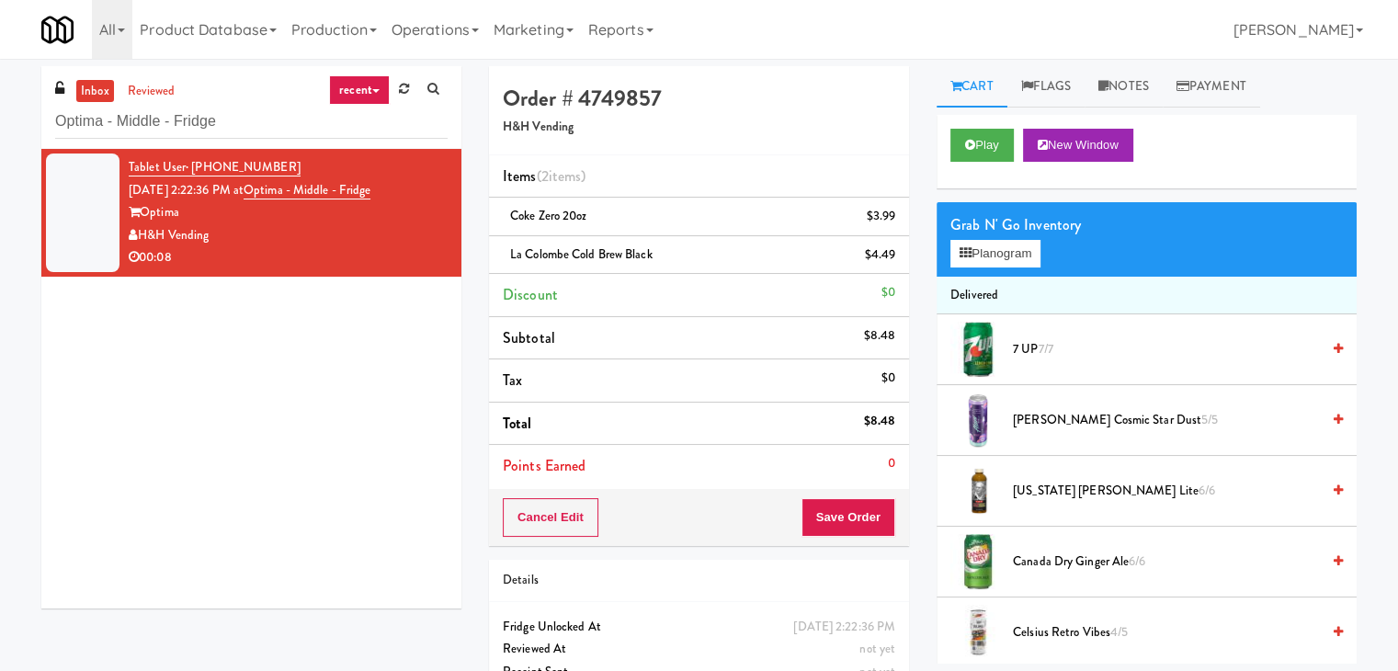
click at [938, 152] on div "Play New Window" at bounding box center [1147, 152] width 420 height 74
click at [963, 148] on button "Play" at bounding box center [981, 145] width 63 height 33
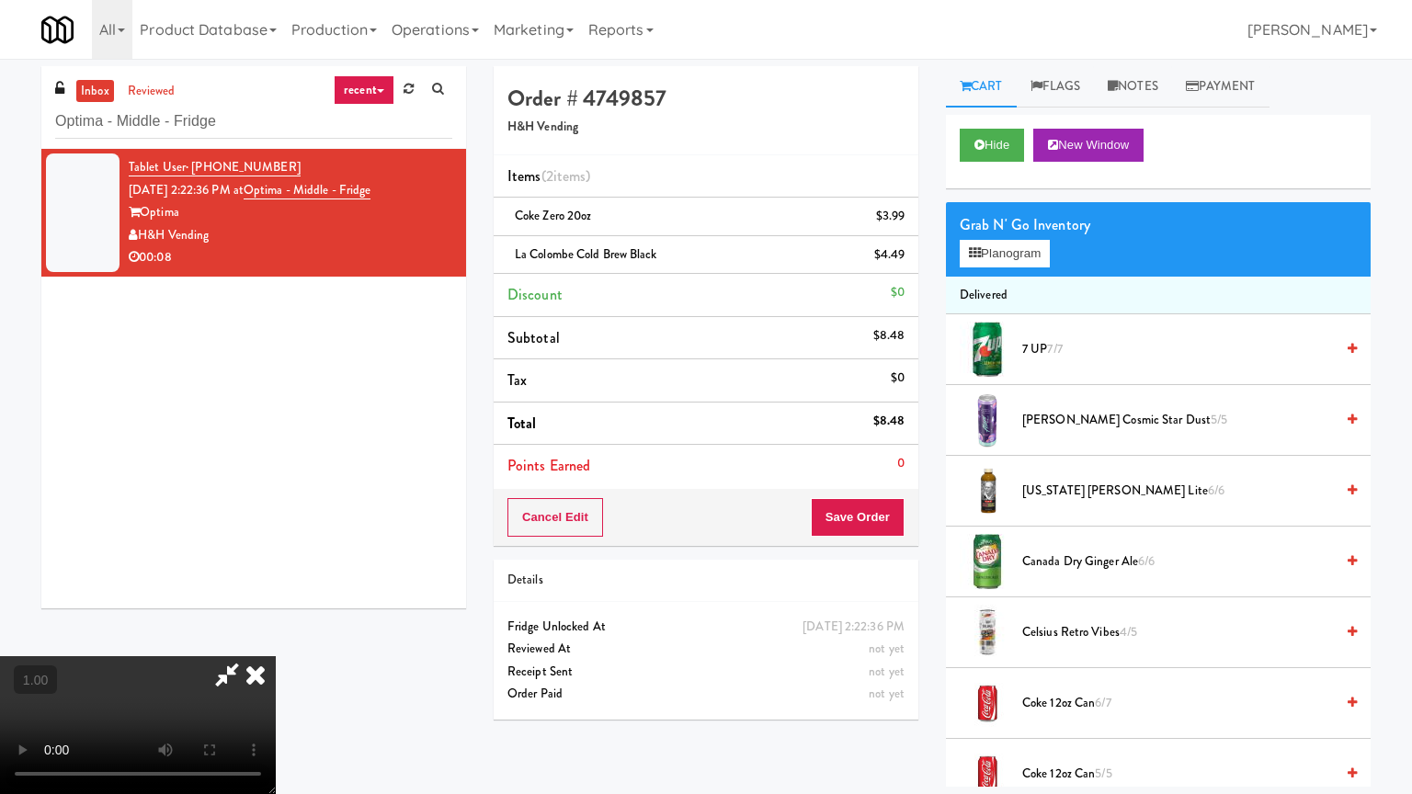
click at [276, 656] on video at bounding box center [138, 725] width 276 height 138
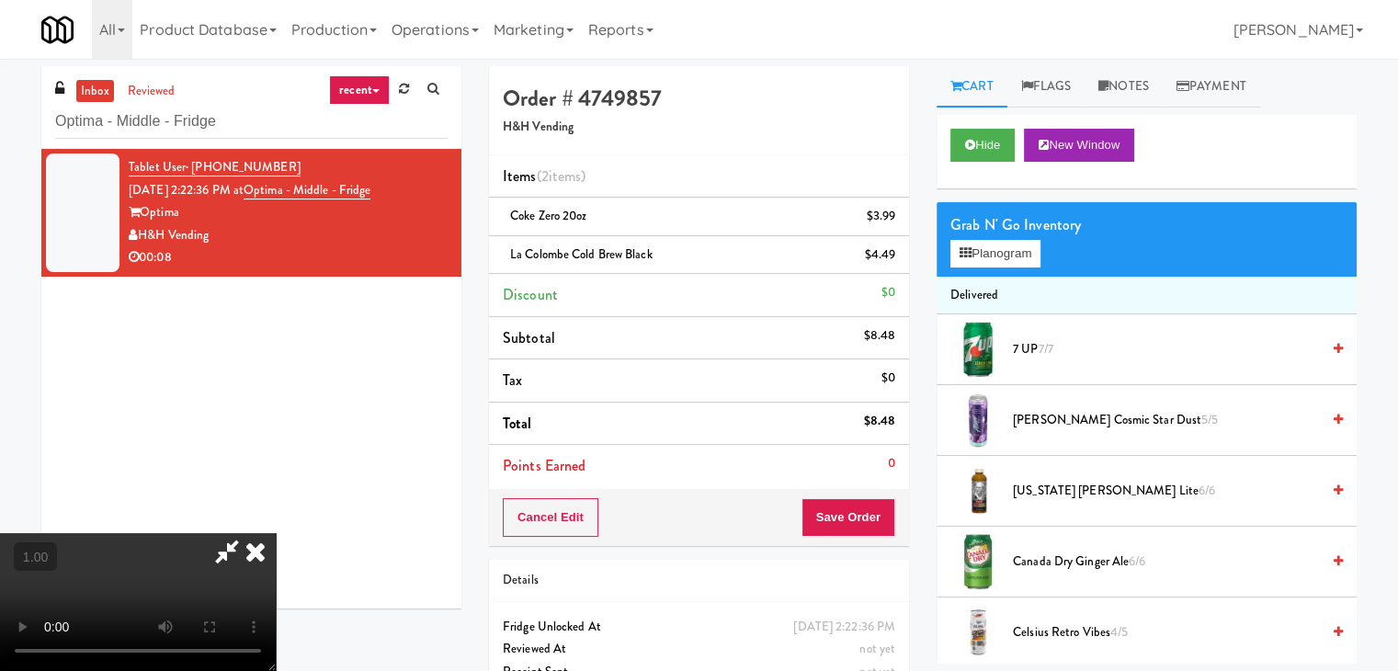
drag, startPoint x: 833, startPoint y: 223, endPoint x: 852, endPoint y: 324, distance: 102.9
click at [276, 533] on icon at bounding box center [255, 551] width 40 height 37
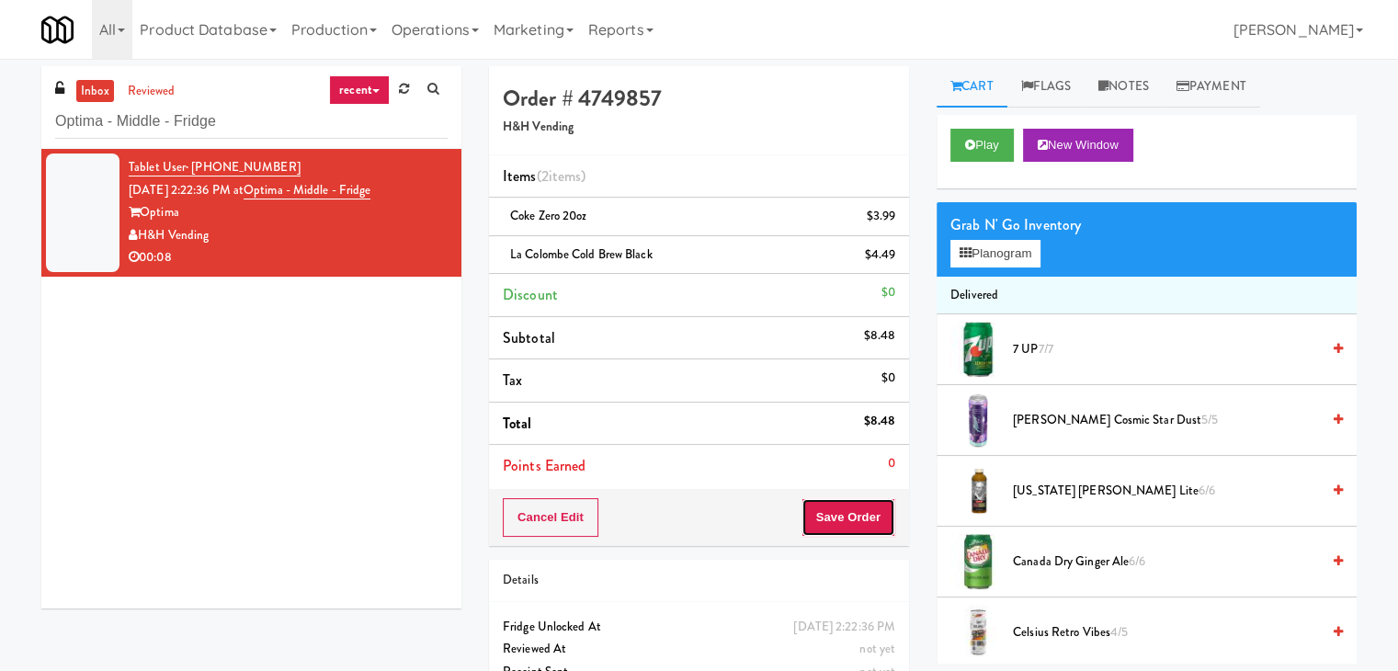
click at [824, 517] on button "Save Order" at bounding box center [848, 517] width 94 height 39
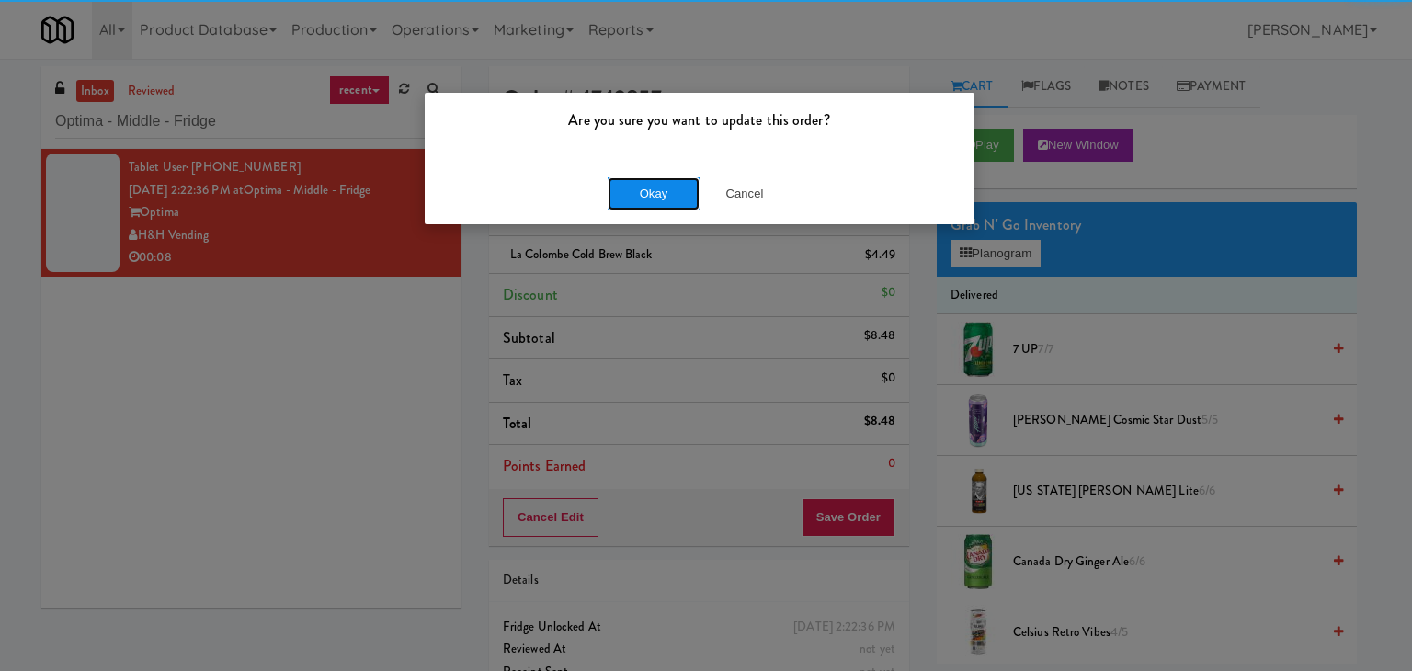
click at [656, 199] on button "Okay" at bounding box center [654, 193] width 92 height 33
